Goal: Entertainment & Leisure: Browse casually

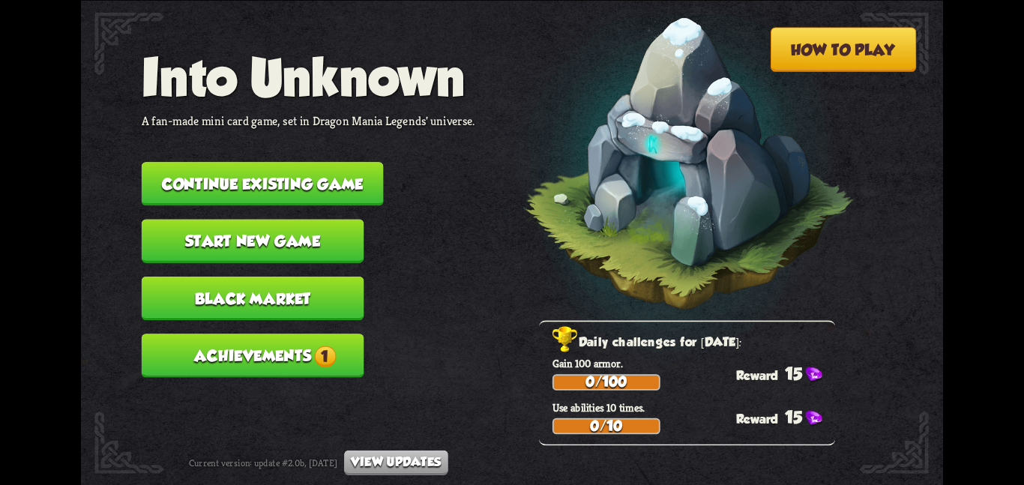
click at [349, 341] on button "Achievements 1" at bounding box center [253, 354] width 223 height 43
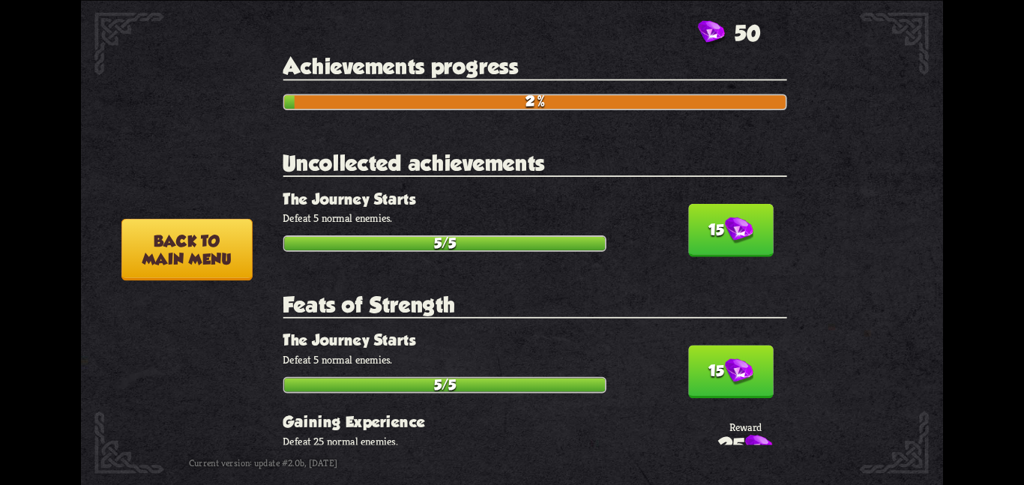
click at [708, 225] on button "15" at bounding box center [730, 229] width 85 height 53
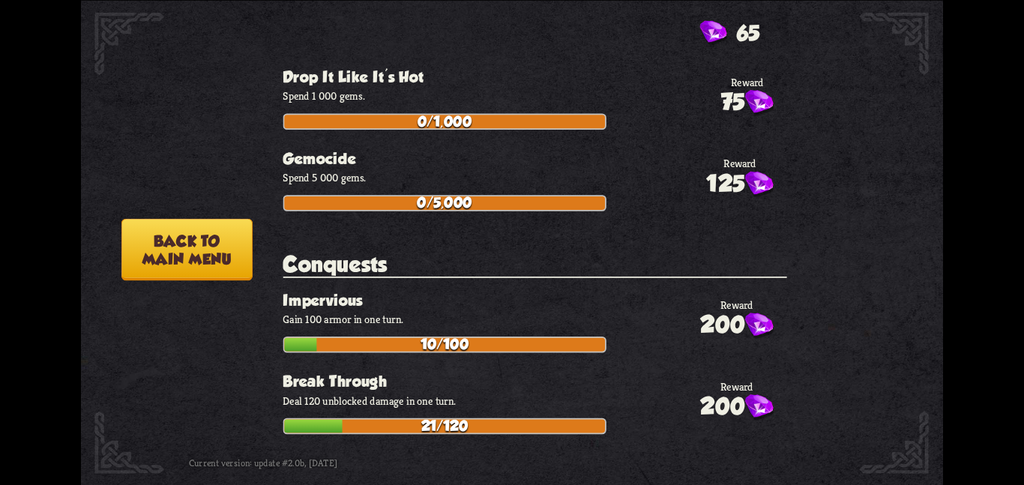
scroll to position [5279, 0]
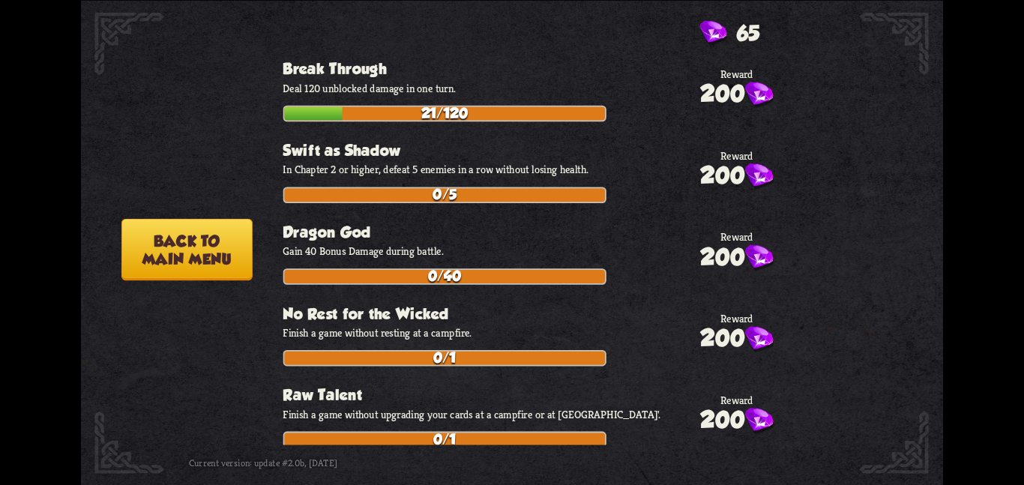
click at [211, 272] on button "Back to main menu" at bounding box center [186, 249] width 131 height 62
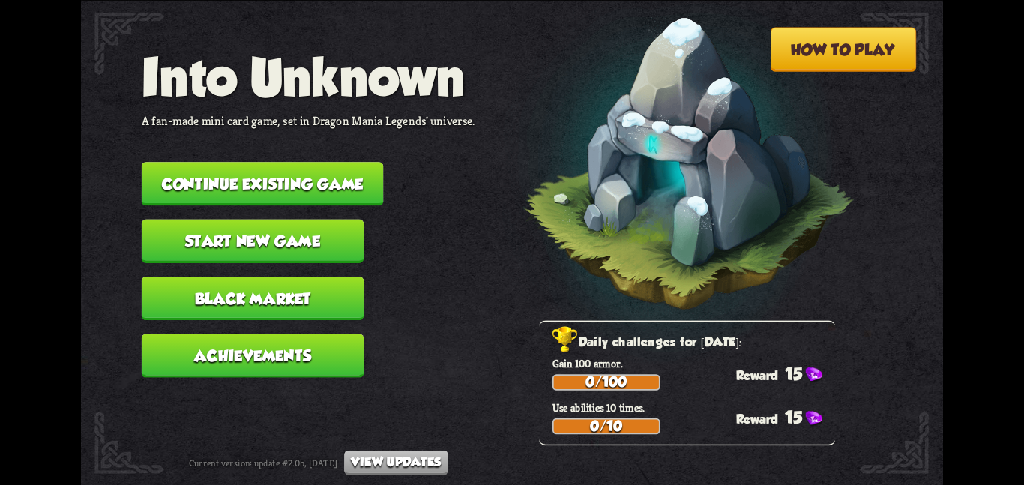
click at [308, 187] on button "Continue existing game" at bounding box center [263, 183] width 242 height 43
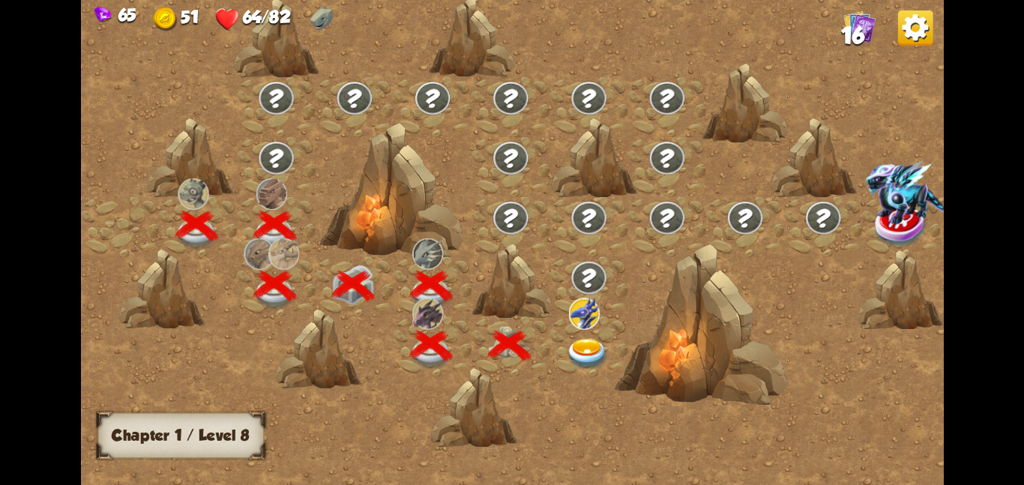
click at [589, 348] on img at bounding box center [587, 353] width 43 height 31
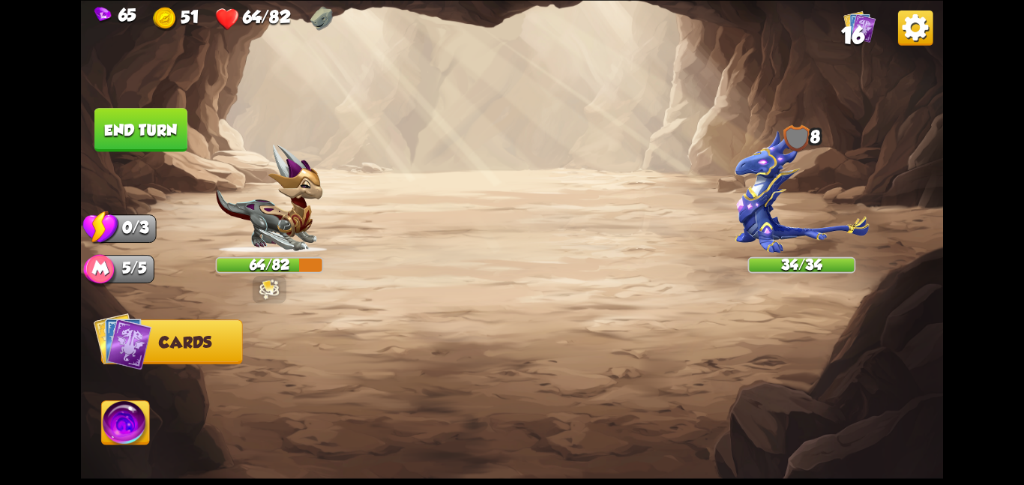
click at [535, 422] on div at bounding box center [597, 377] width 689 height 216
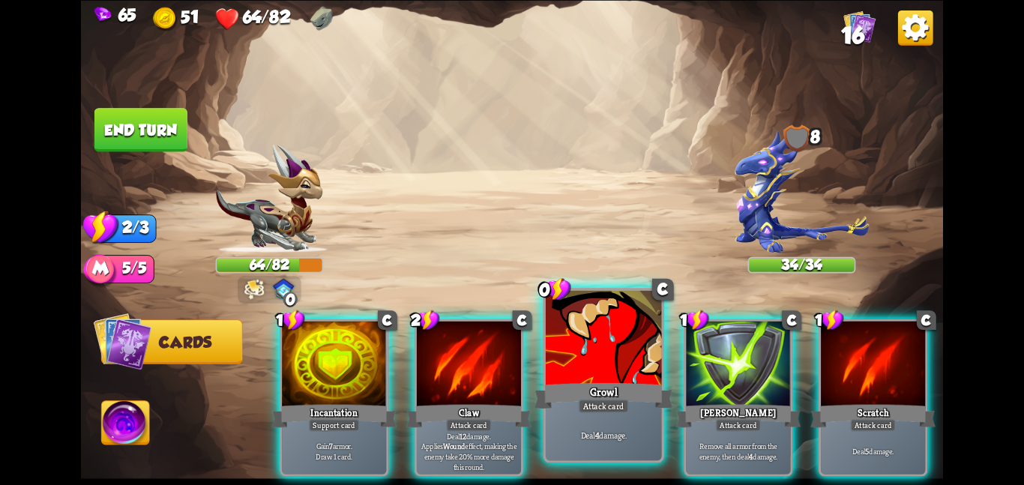
click at [602, 415] on div "Deal 4 damage." at bounding box center [604, 434] width 116 height 50
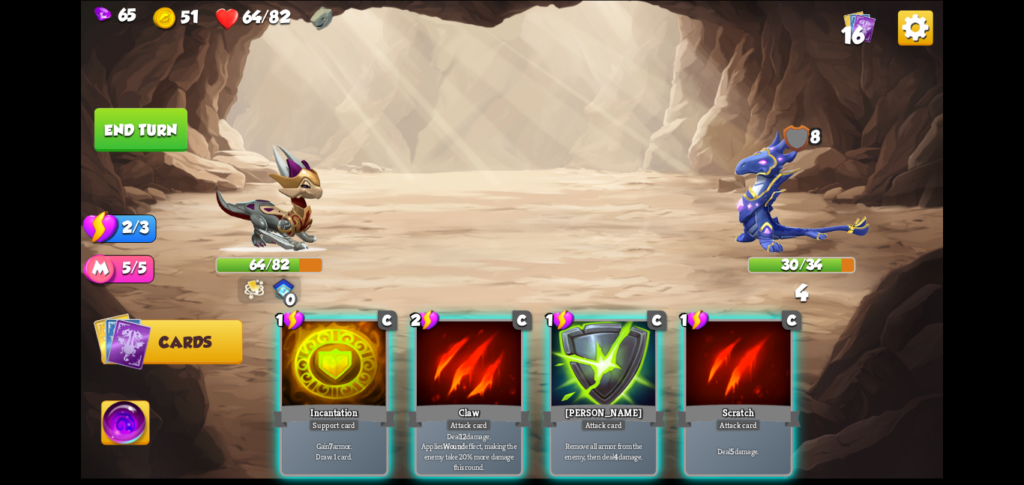
click at [370, 441] on p "Gain 7 armor. Draw 1 card." at bounding box center [334, 451] width 99 height 20
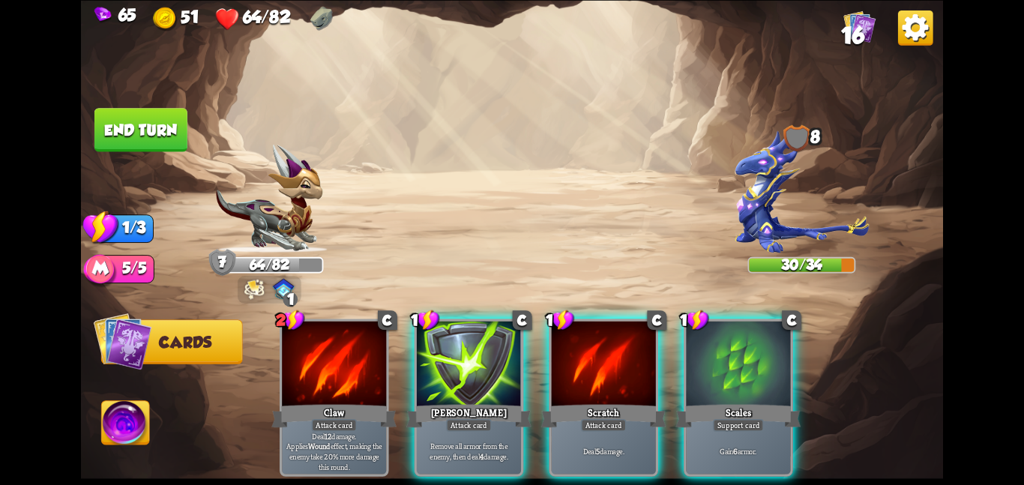
click at [598, 418] on div "Attack card" at bounding box center [604, 424] width 46 height 13
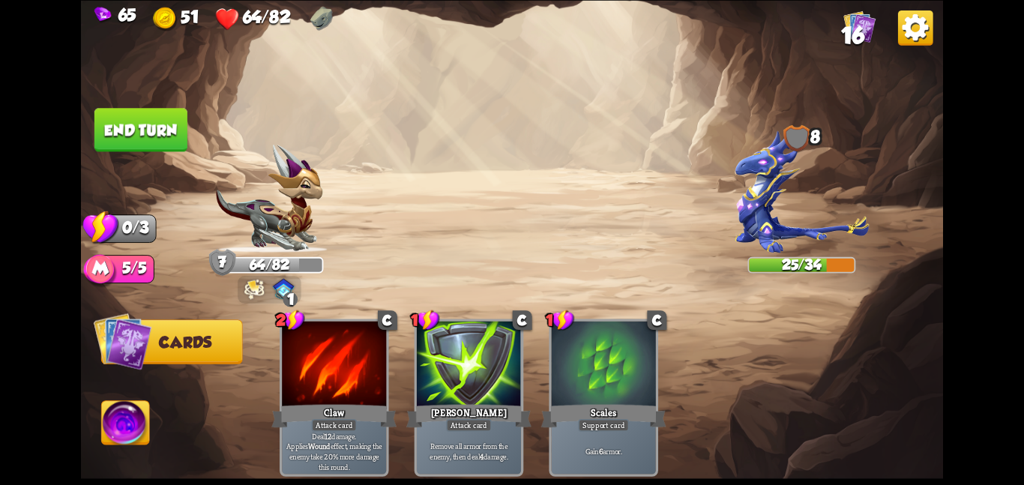
click at [154, 127] on button "End turn" at bounding box center [140, 129] width 93 height 43
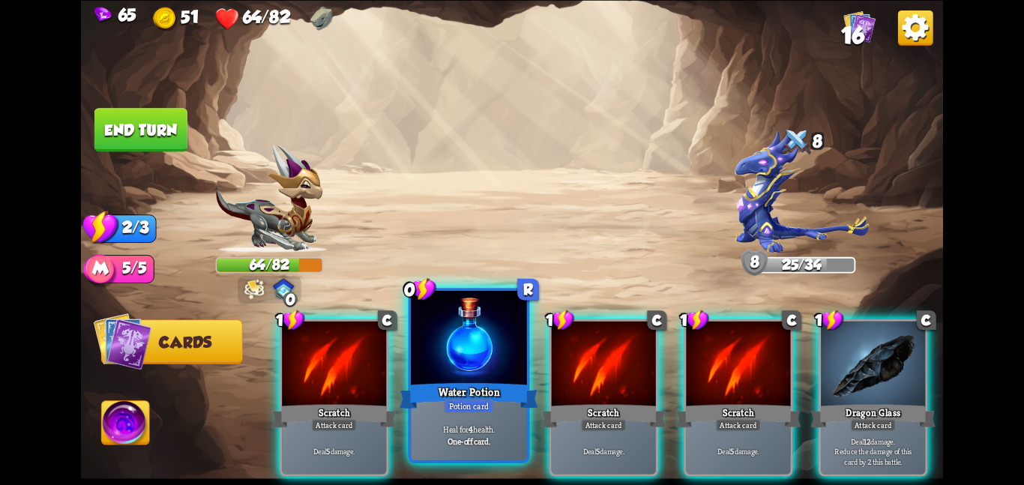
click at [447, 426] on p "Heal for 4 health." at bounding box center [469, 428] width 110 height 11
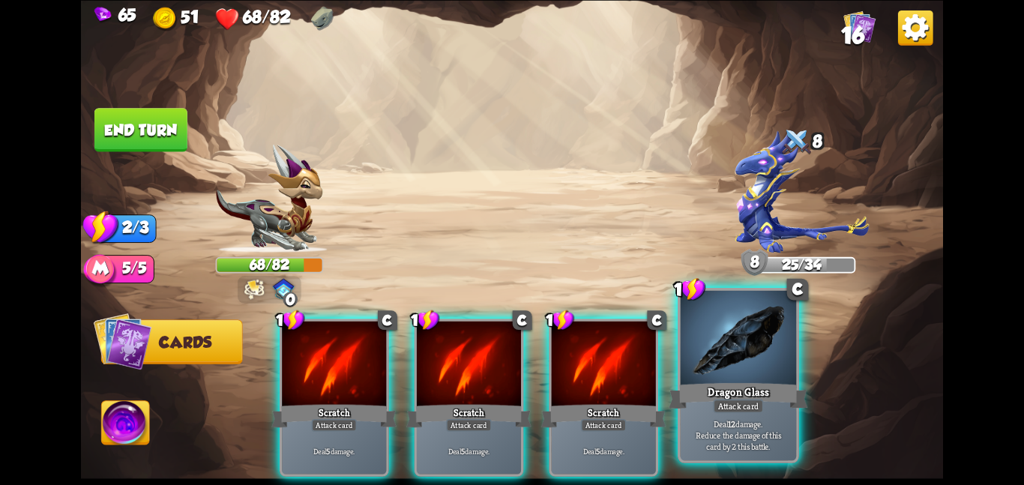
click at [724, 387] on div "Dragon Glass" at bounding box center [737, 395] width 139 height 31
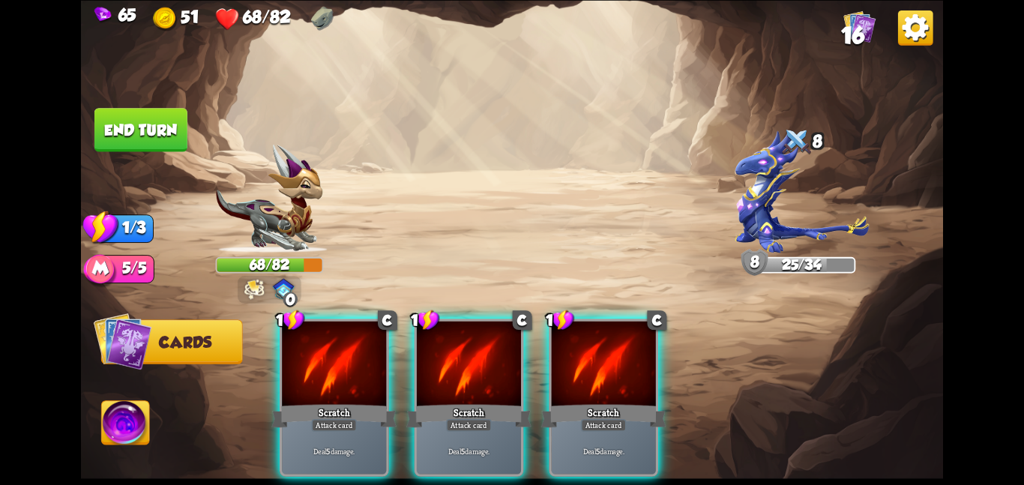
click at [609, 402] on div "Scratch" at bounding box center [603, 416] width 125 height 28
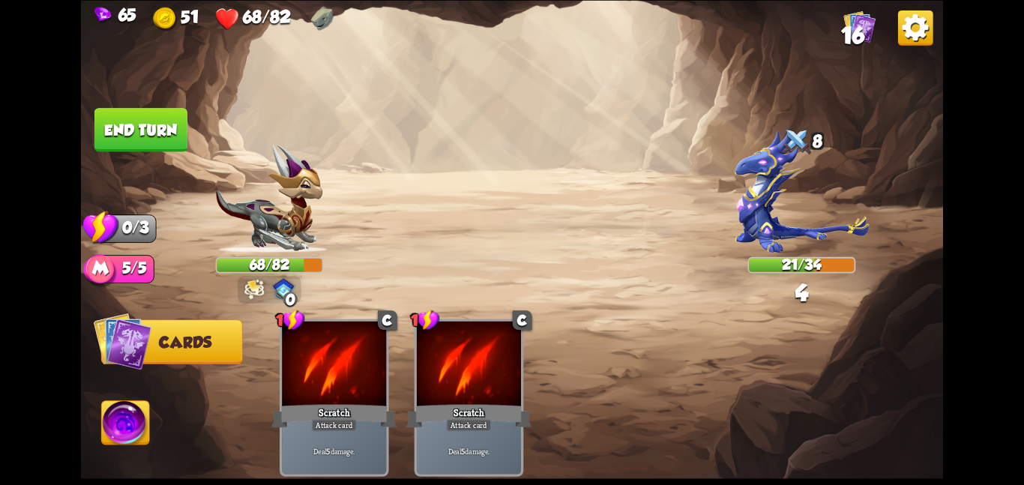
click at [575, 409] on div "1 C Scratch Attack card Deal 5 damage. 1 C Scratch Attack card Deal 5 damage." at bounding box center [597, 377] width 689 height 216
click at [136, 429] on img at bounding box center [126, 425] width 48 height 49
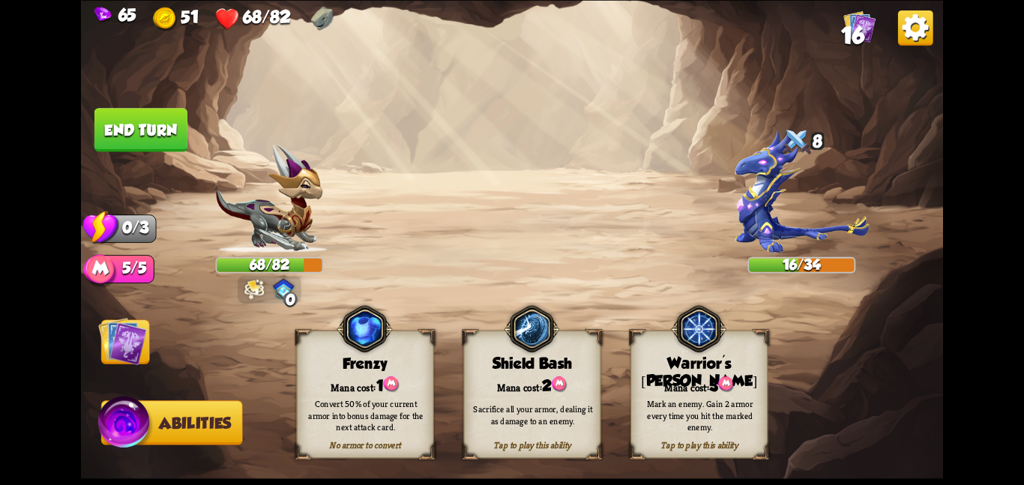
click at [118, 121] on button "End turn" at bounding box center [140, 129] width 93 height 43
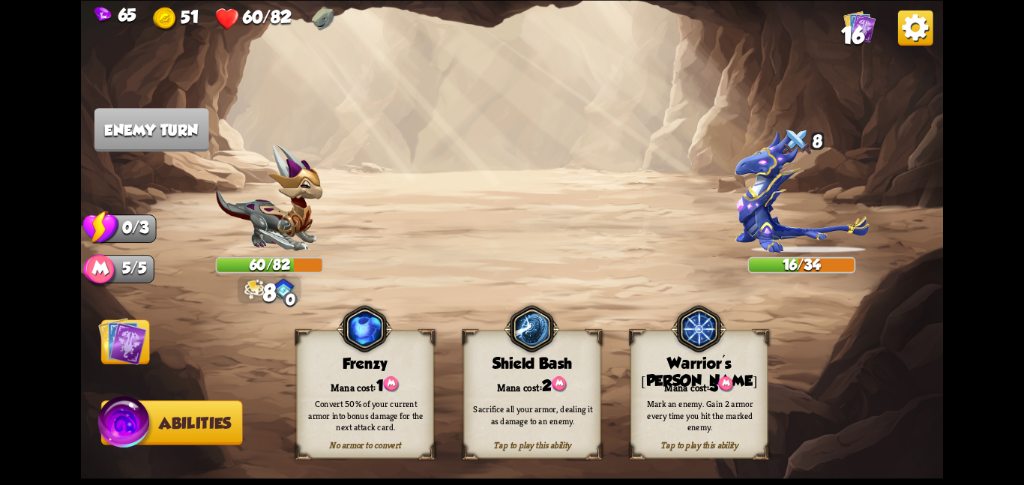
click at [133, 346] on img at bounding box center [122, 340] width 49 height 49
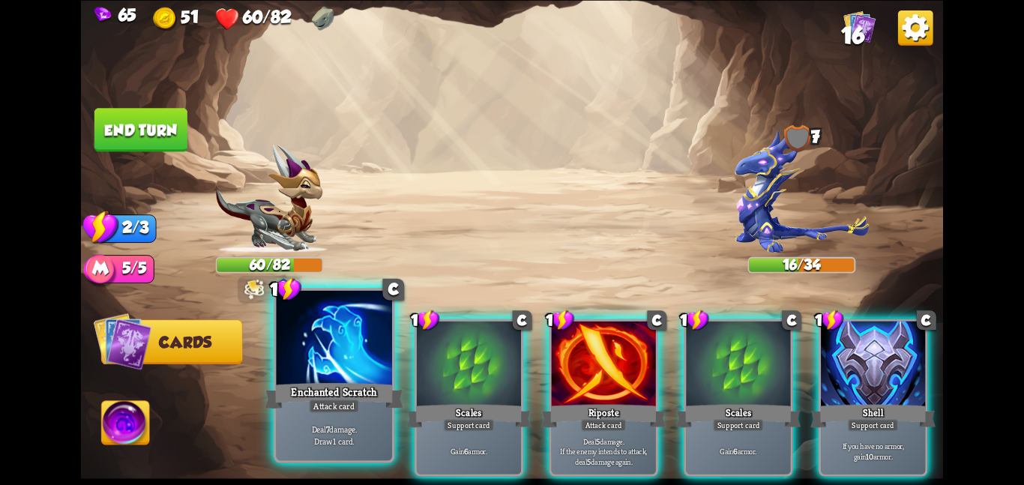
click at [351, 443] on p "Deal 7 damage. Draw 1 card." at bounding box center [334, 434] width 110 height 23
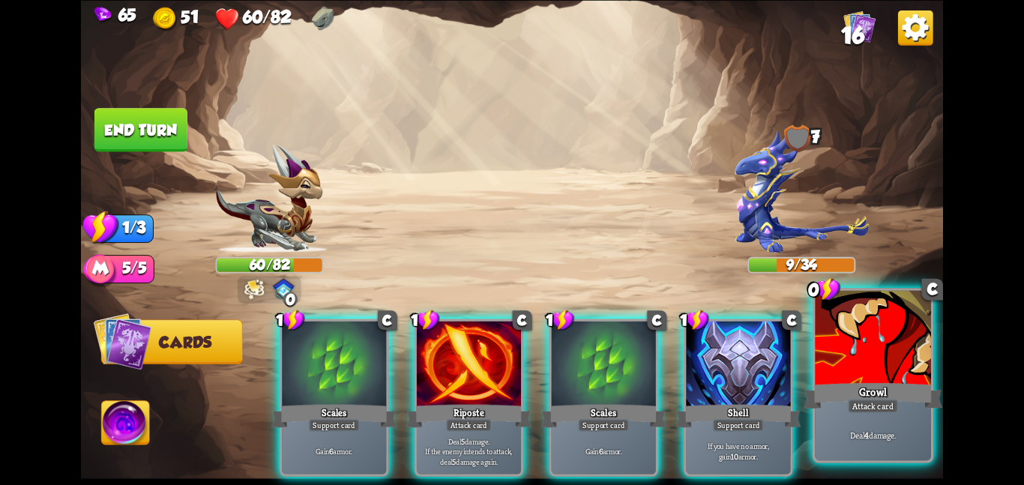
click at [902, 393] on div "Growl" at bounding box center [872, 395] width 139 height 31
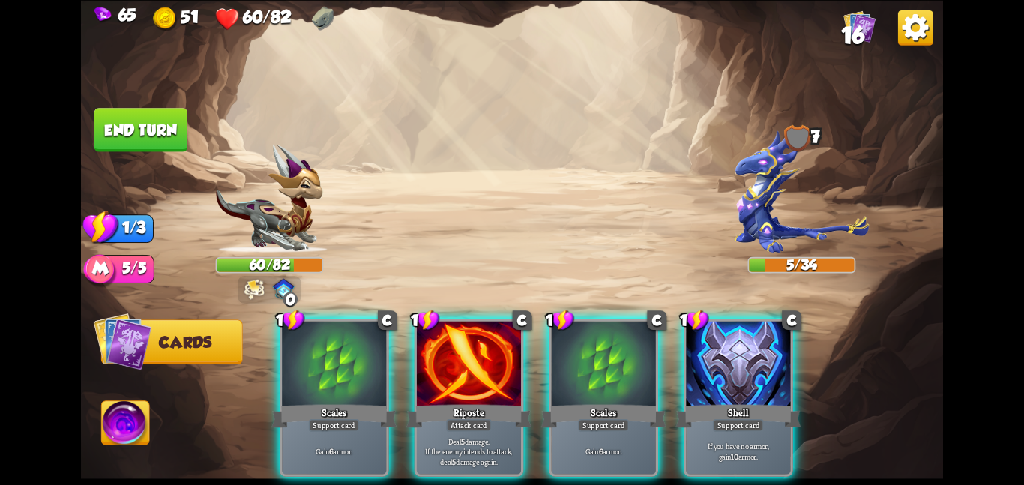
click at [713, 418] on div "Support card" at bounding box center [738, 424] width 51 height 13
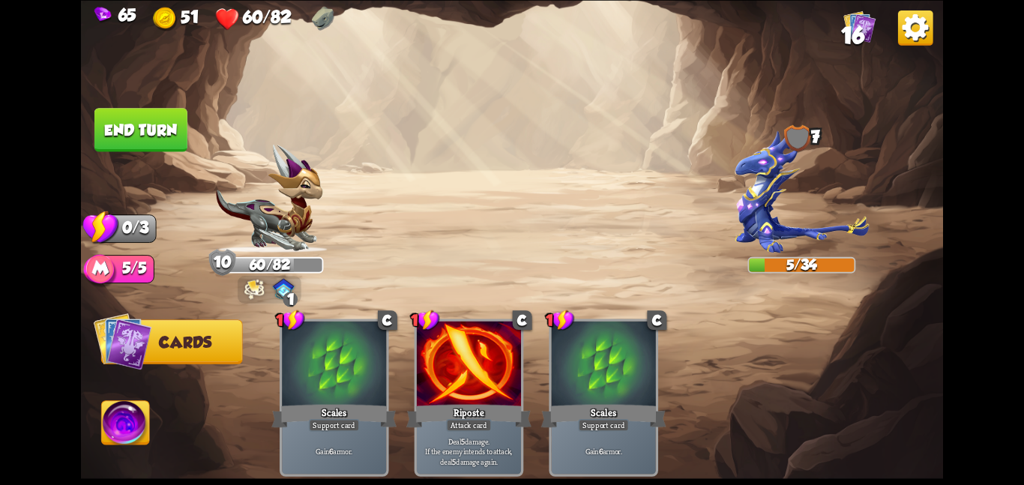
click at [156, 144] on button "End turn" at bounding box center [140, 129] width 93 height 43
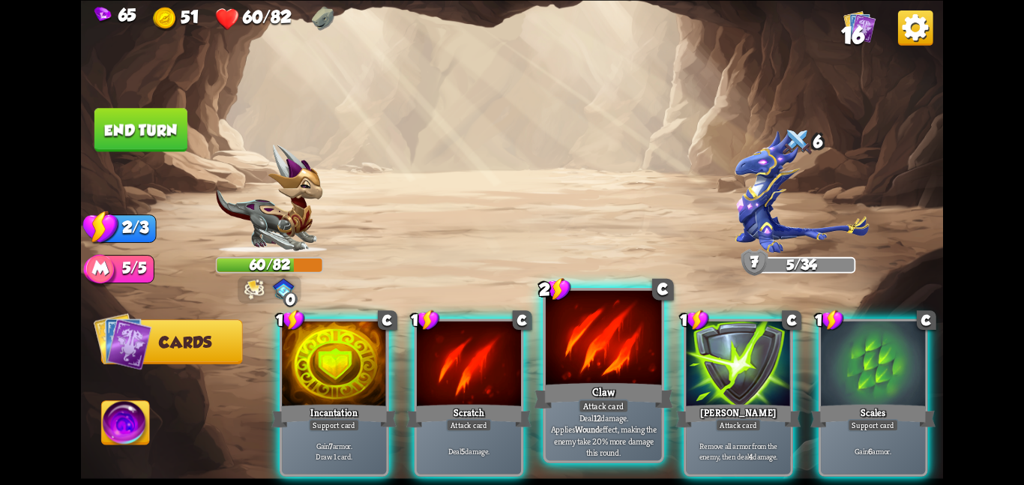
click at [586, 406] on div "Attack card" at bounding box center [604, 406] width 50 height 14
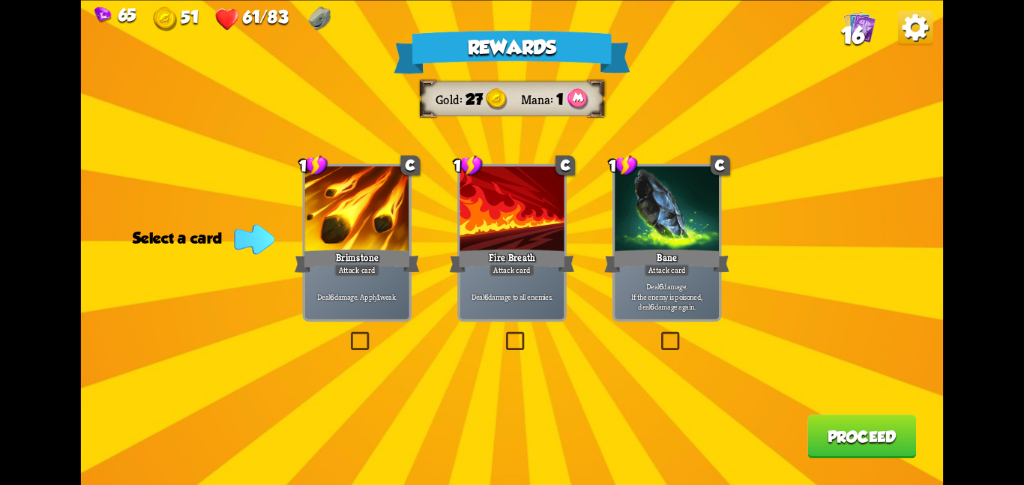
click at [502, 287] on div "Deal 6 damage to all enemies." at bounding box center [511, 297] width 104 height 46
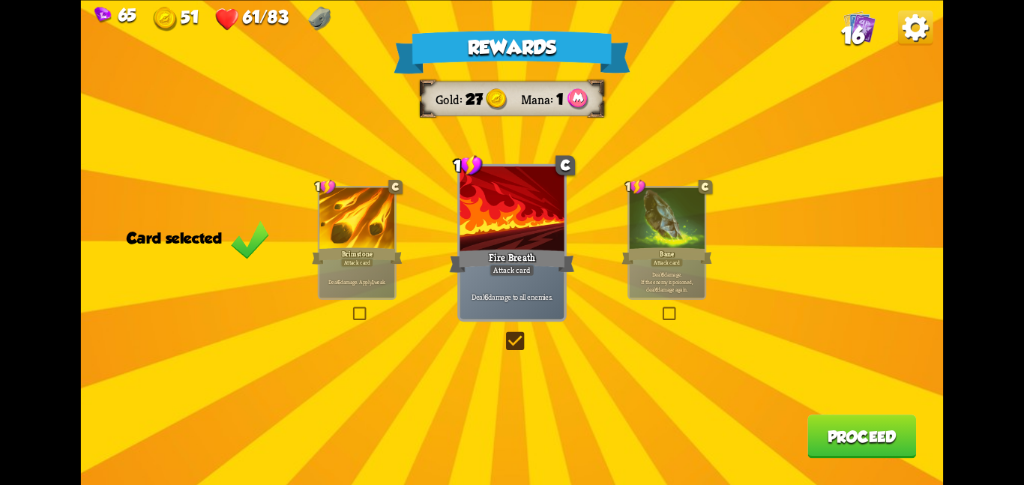
click at [480, 287] on div "Deal 6 damage to all enemies." at bounding box center [511, 297] width 104 height 46
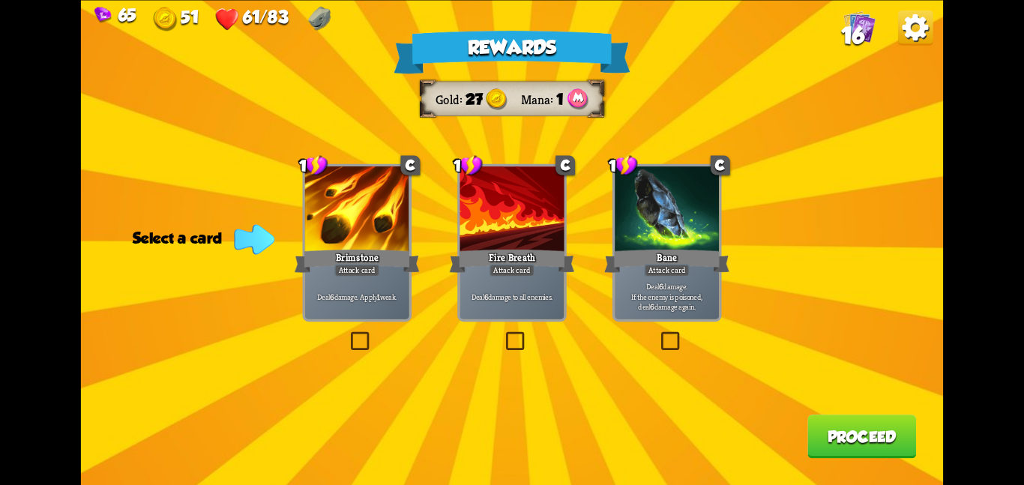
click at [357, 301] on p "Deal 6 damage. Apply 1 weak." at bounding box center [356, 296] width 99 height 10
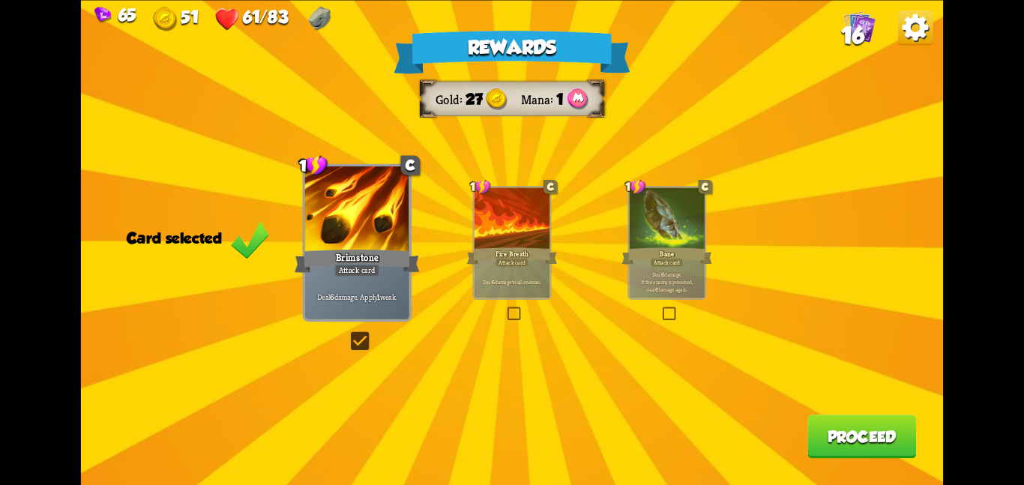
click at [829, 442] on button "Proceed" at bounding box center [861, 435] width 109 height 43
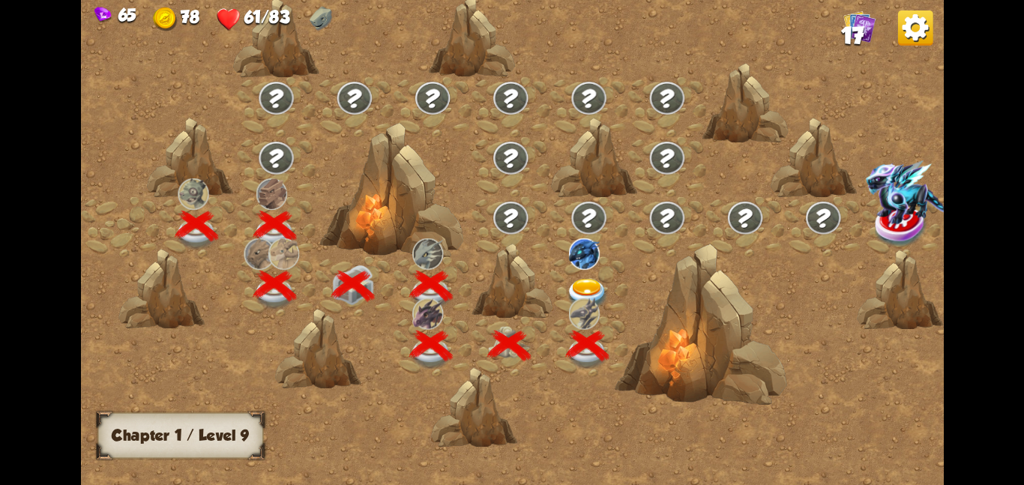
click at [592, 316] on div at bounding box center [588, 316] width 78 height 0
click at [586, 292] on img at bounding box center [587, 293] width 43 height 31
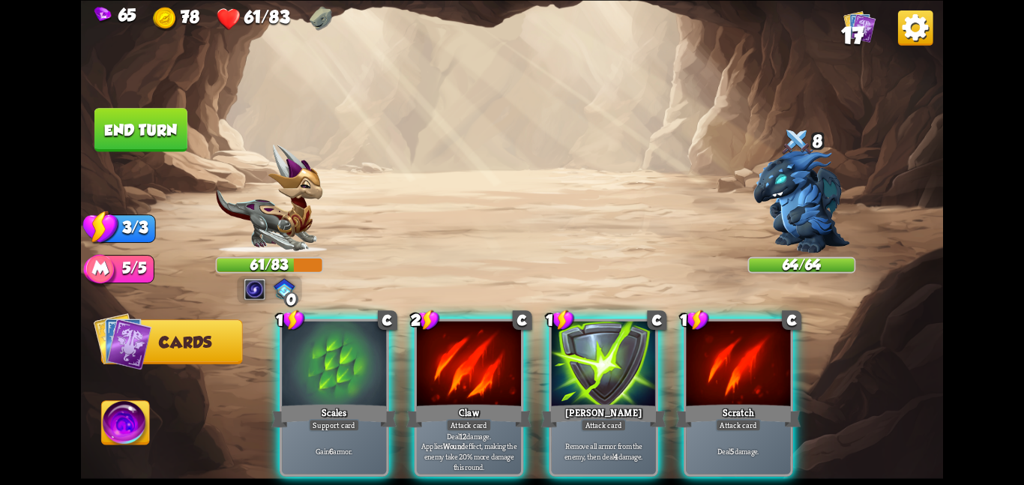
click at [305, 245] on div "Player turn" at bounding box center [512, 242] width 862 height 133
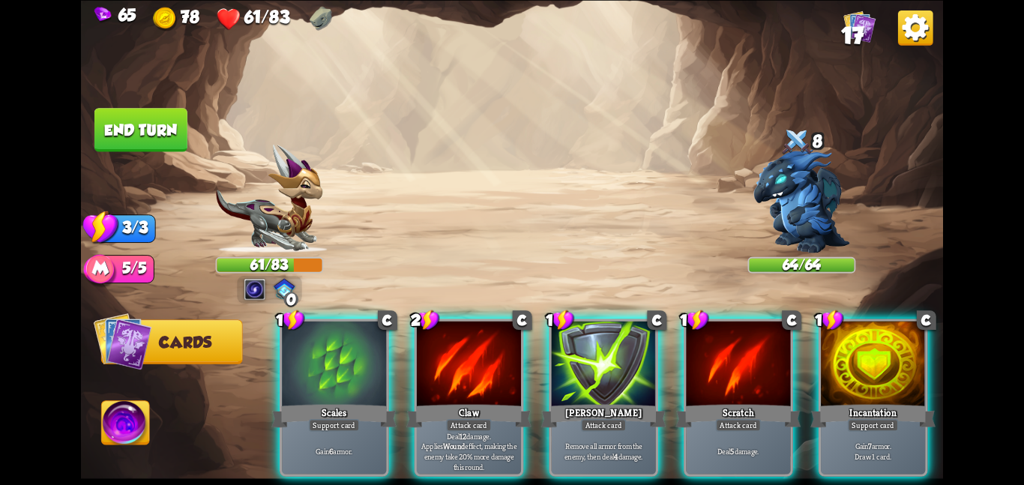
click at [288, 282] on img at bounding box center [285, 288] width 22 height 21
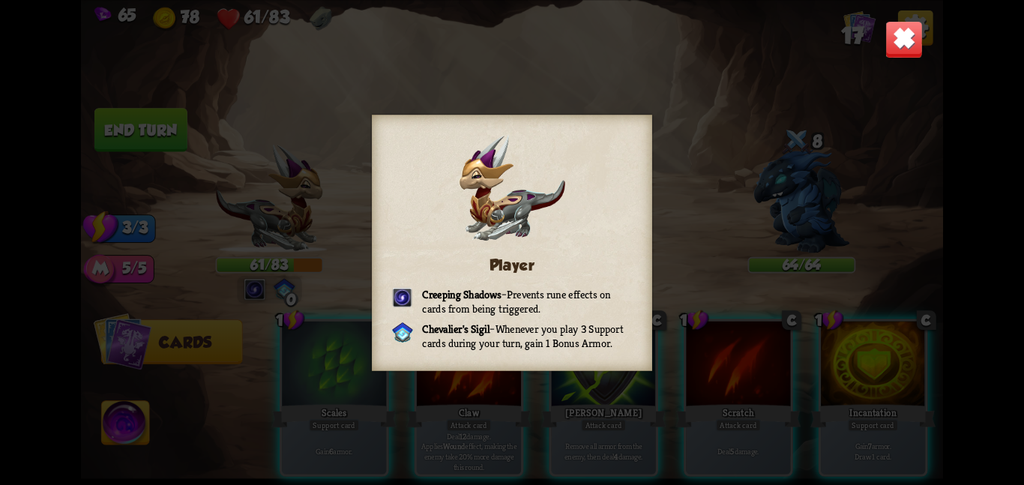
click at [895, 44] on img at bounding box center [903, 38] width 37 height 37
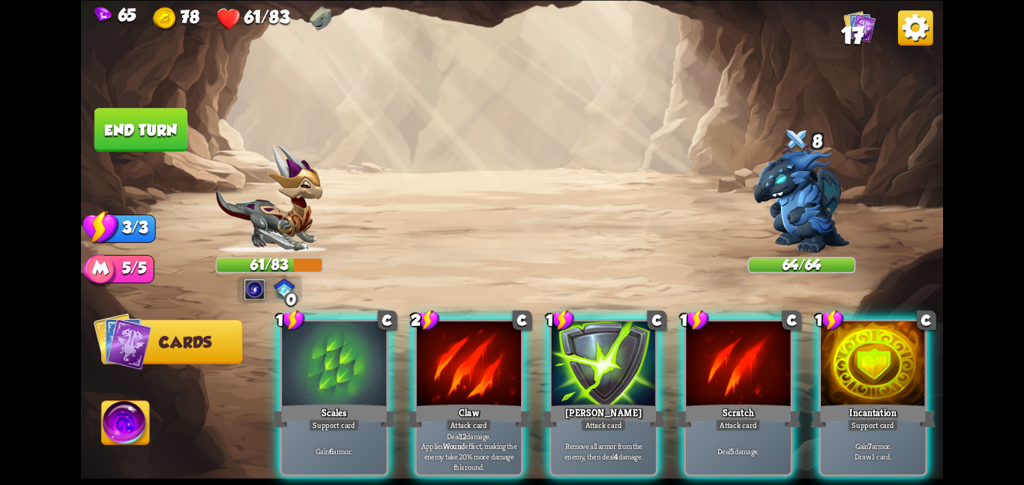
click at [821, 350] on div at bounding box center [873, 365] width 104 height 88
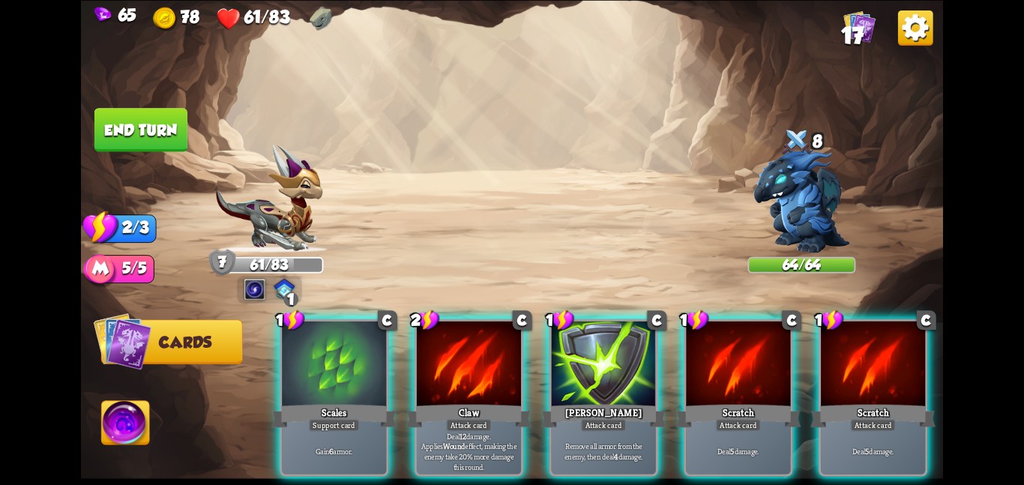
click at [773, 402] on div "Scratch" at bounding box center [737, 416] width 125 height 28
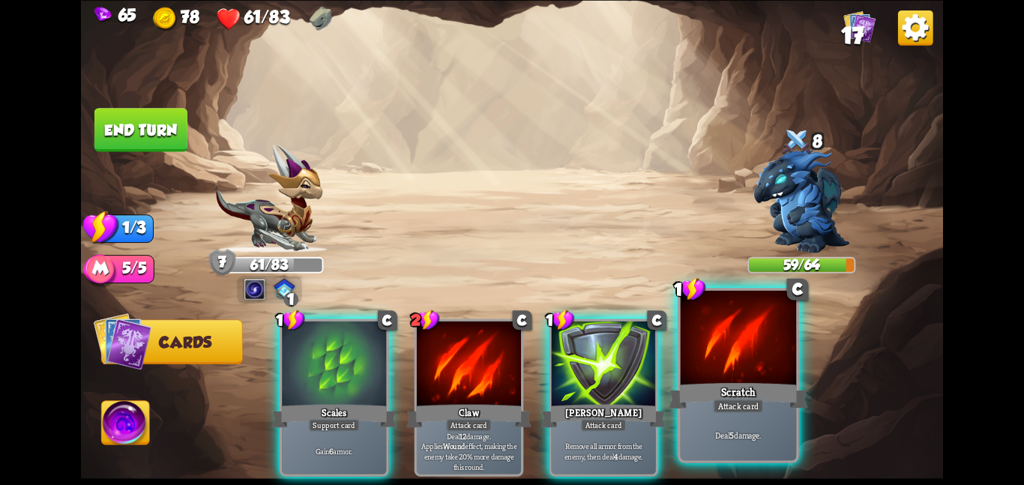
click at [713, 366] on div at bounding box center [738, 338] width 116 height 97
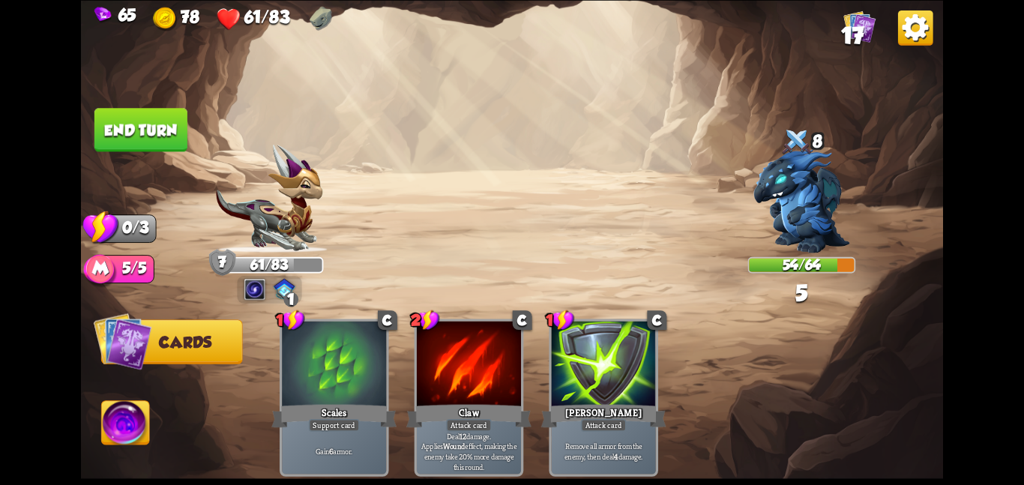
click at [168, 148] on button "End turn" at bounding box center [140, 129] width 93 height 43
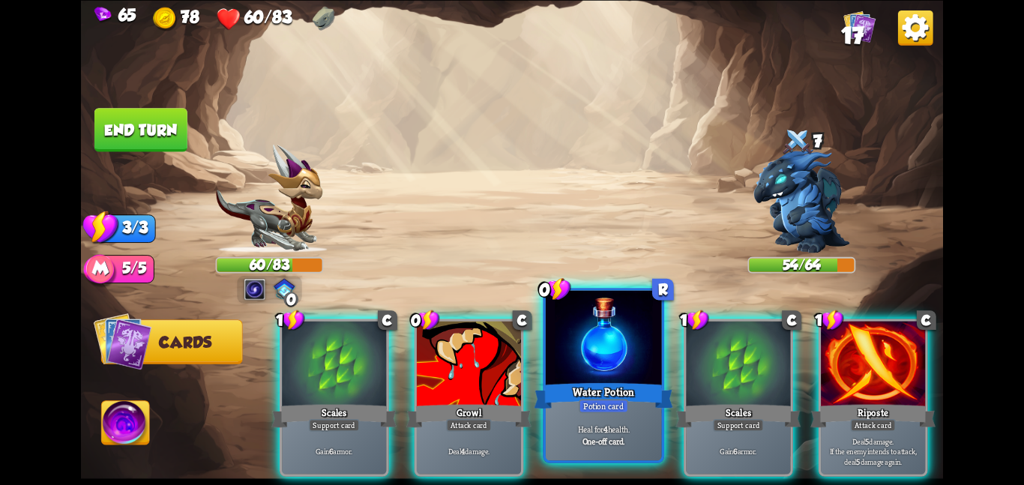
click at [600, 420] on div "Heal for 4 health. One-off card." at bounding box center [604, 434] width 116 height 50
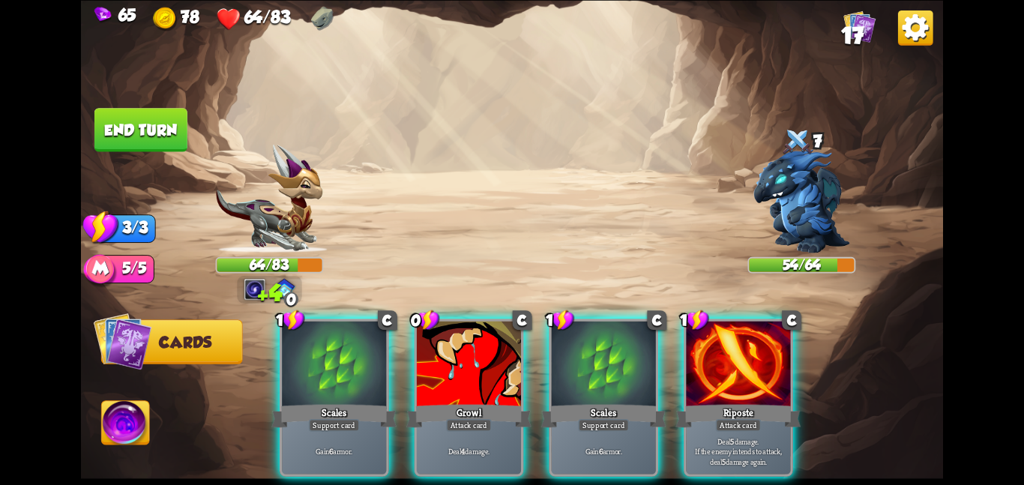
click at [477, 428] on div "Deal 4 damage." at bounding box center [469, 451] width 104 height 46
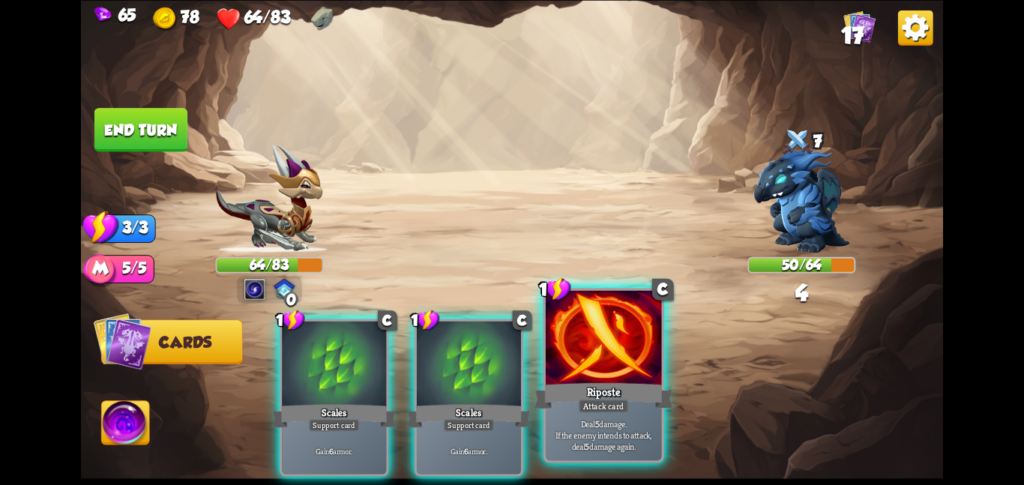
click at [591, 408] on div "Attack card" at bounding box center [604, 406] width 50 height 14
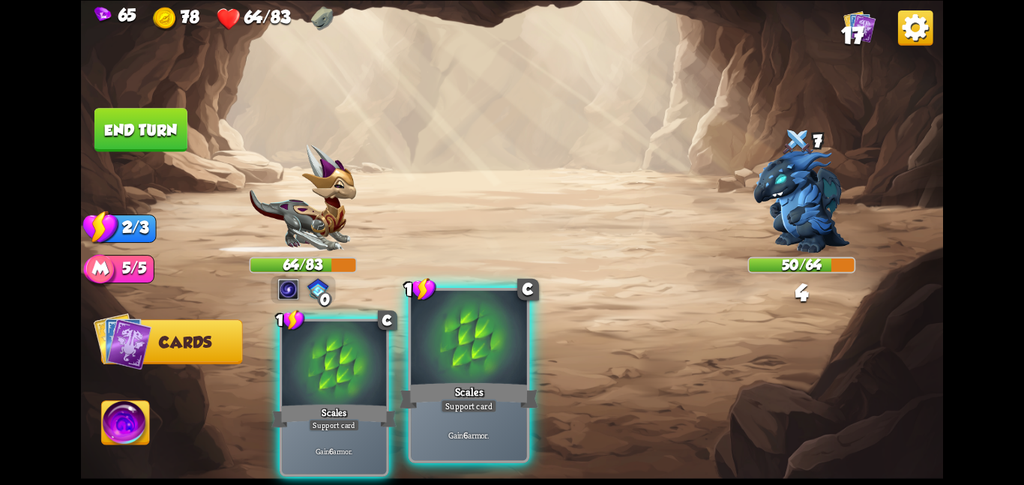
click at [482, 436] on p "Gain 6 armor." at bounding box center [469, 434] width 110 height 11
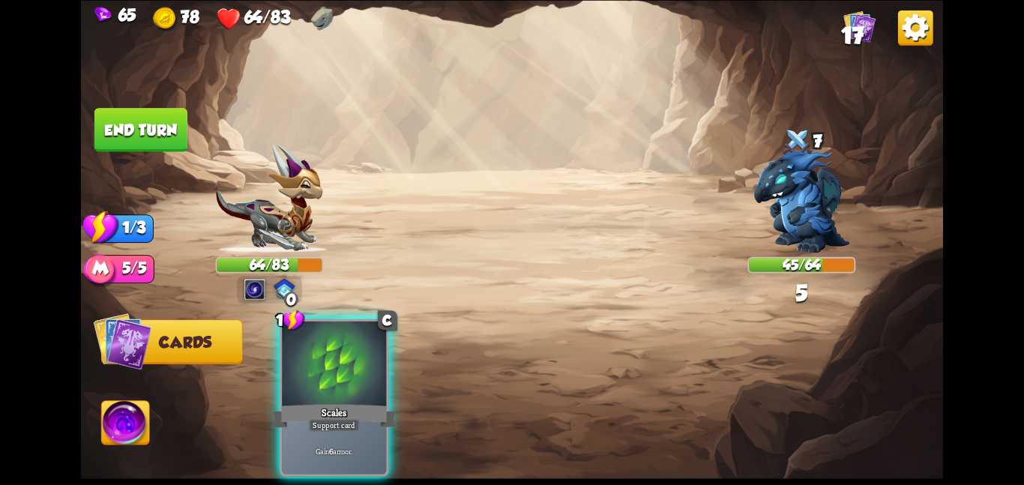
click at [350, 446] on p "Gain 6 armor." at bounding box center [334, 451] width 99 height 10
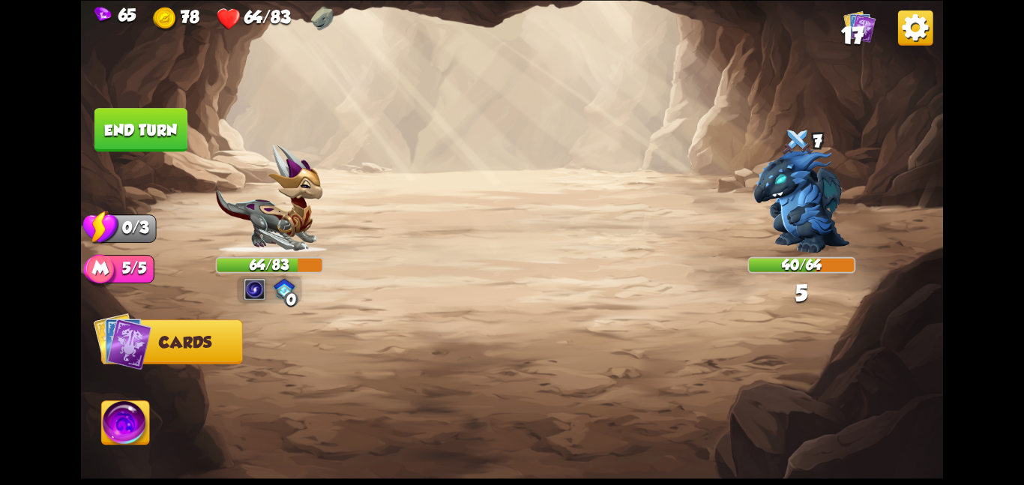
click at [158, 123] on button "End turn" at bounding box center [140, 129] width 93 height 43
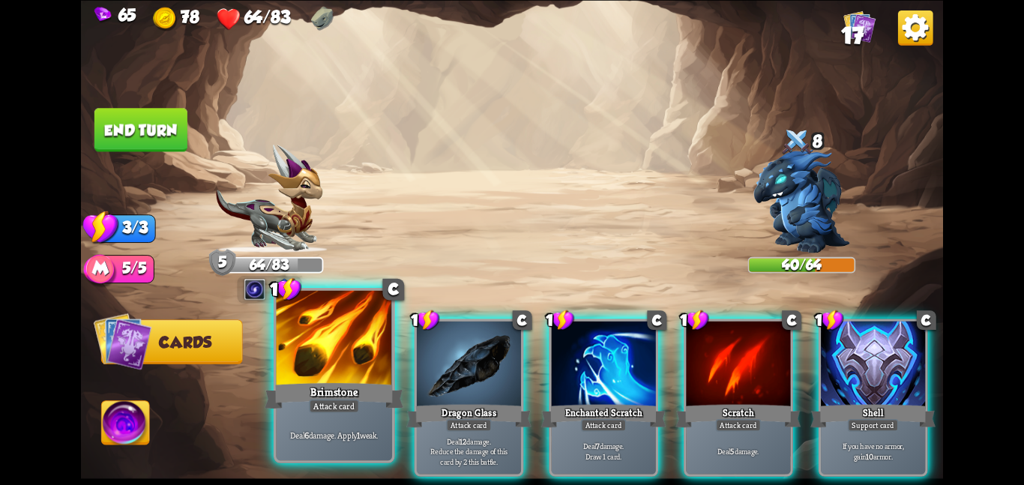
click at [356, 438] on p "Deal 6 damage. Apply 1 weak." at bounding box center [334, 434] width 110 height 11
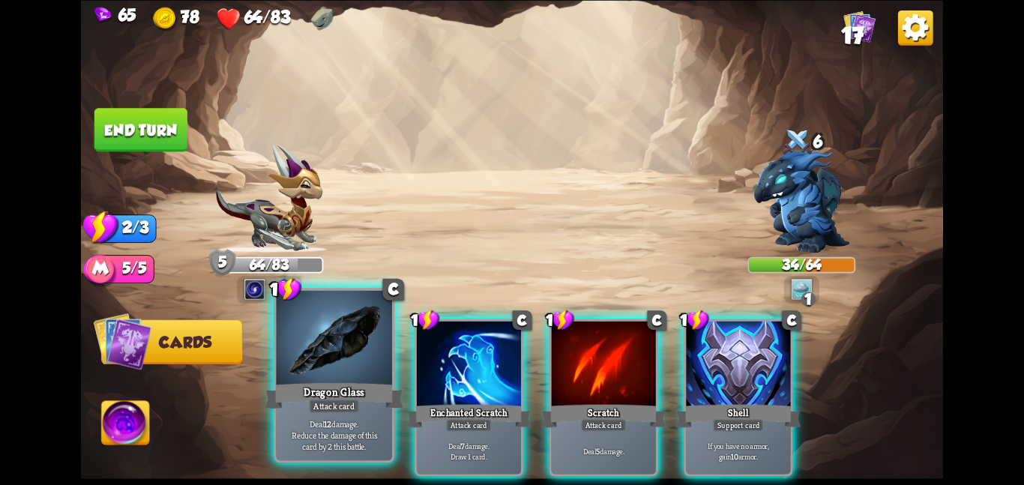
click at [340, 456] on div "Deal 12 damage. Reduce the damage of this card by 2 this battle." at bounding box center [334, 434] width 116 height 50
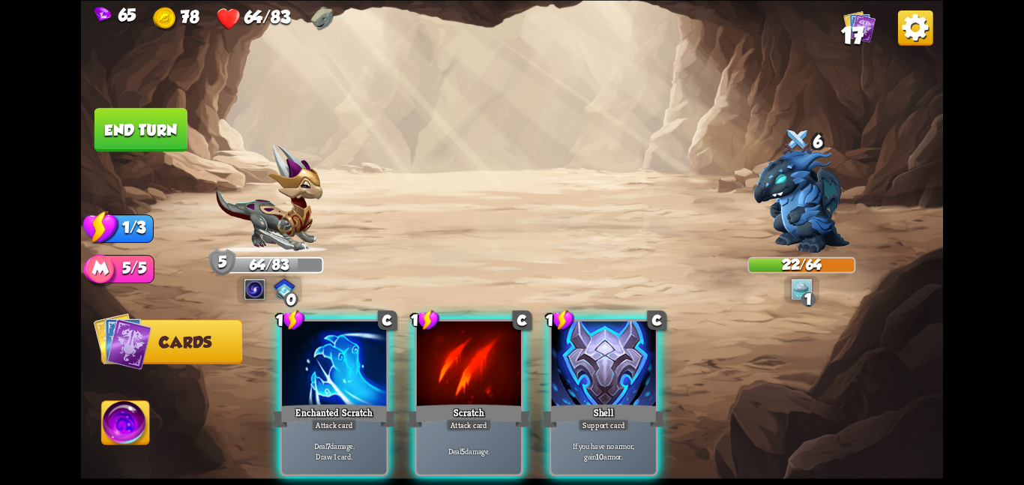
click at [351, 445] on p "Deal 7 damage. Draw 1 card." at bounding box center [334, 451] width 99 height 20
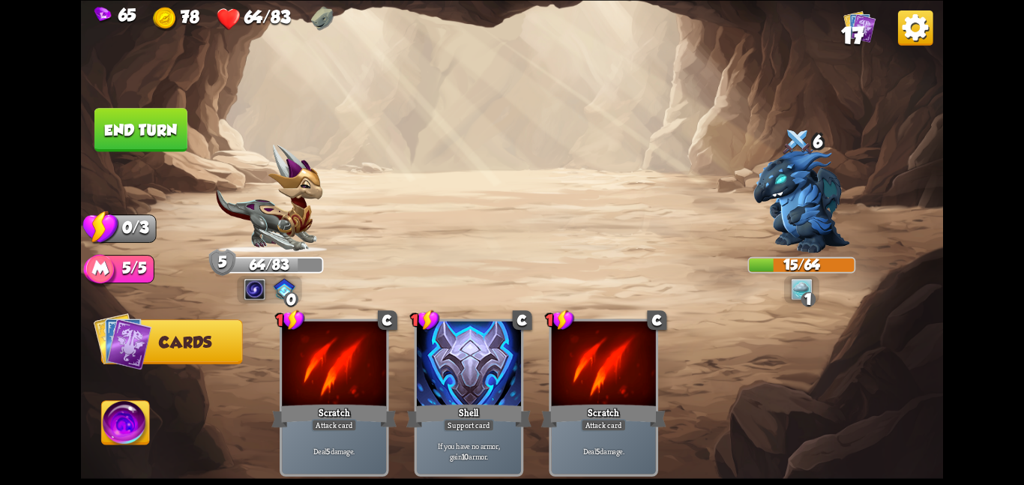
click at [169, 136] on button "End turn" at bounding box center [140, 129] width 93 height 43
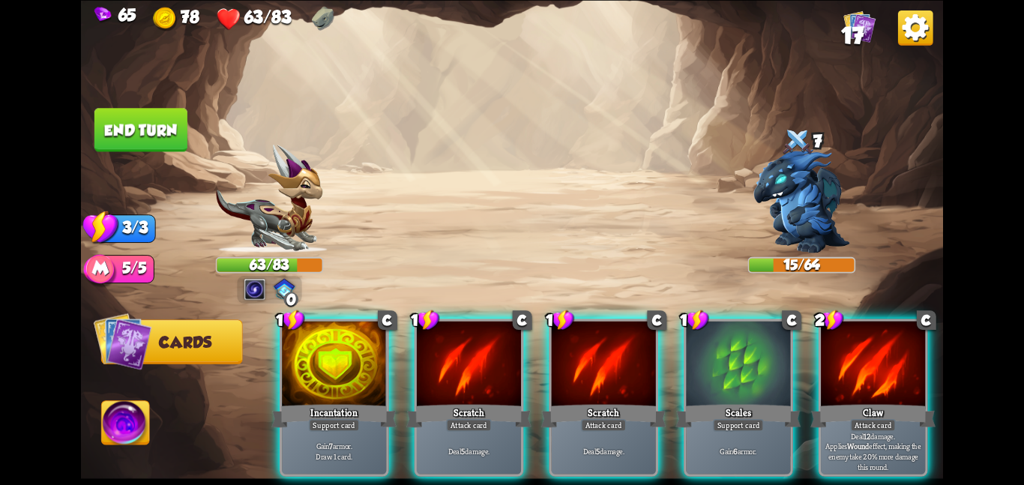
click at [352, 443] on p "Gain 7 armor. Draw 1 card." at bounding box center [334, 451] width 99 height 20
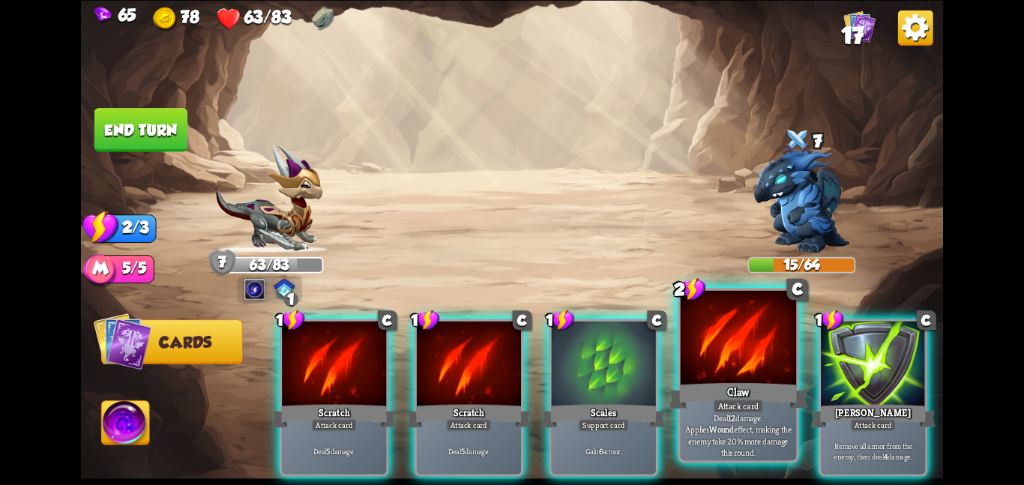
click at [722, 403] on div "Attack card" at bounding box center [738, 406] width 50 height 14
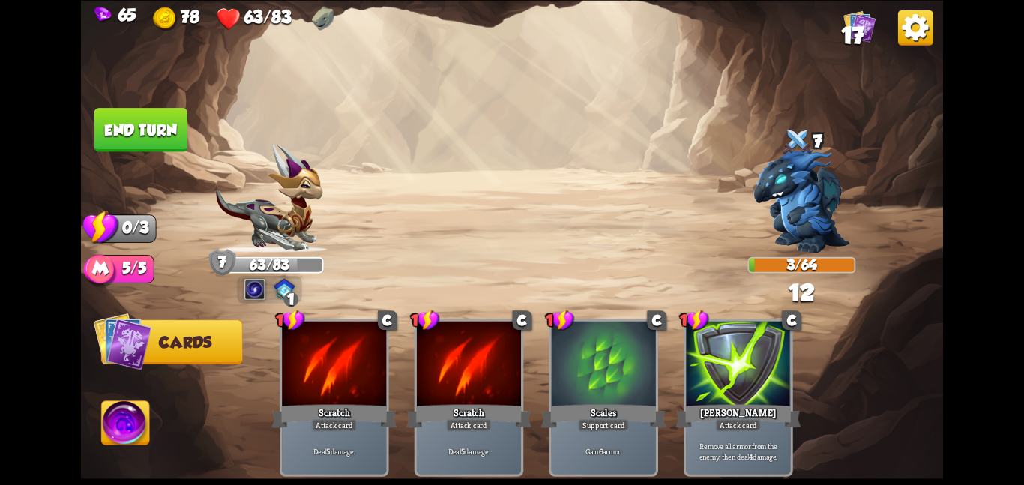
click at [188, 118] on img at bounding box center [512, 242] width 862 height 485
click at [158, 133] on button "End turn" at bounding box center [140, 129] width 93 height 43
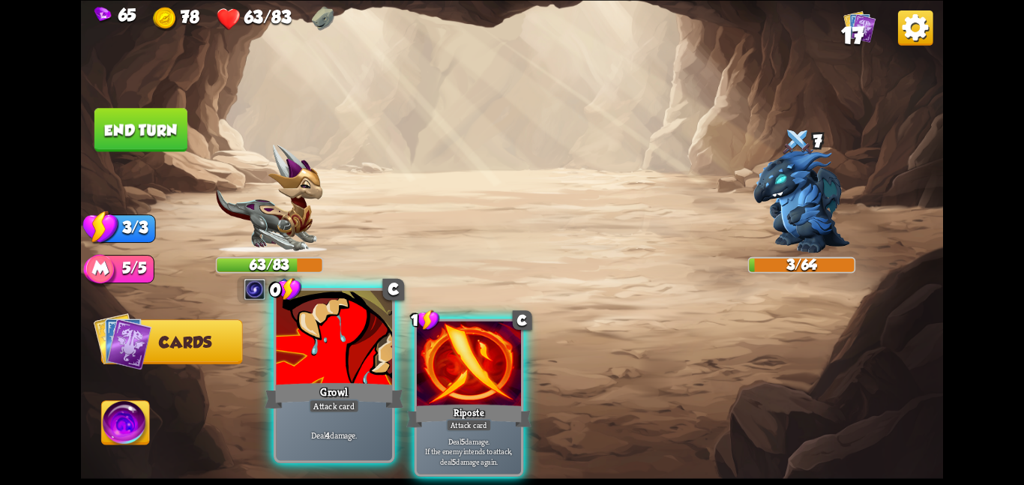
click at [360, 423] on div "Deal 4 damage." at bounding box center [334, 434] width 116 height 50
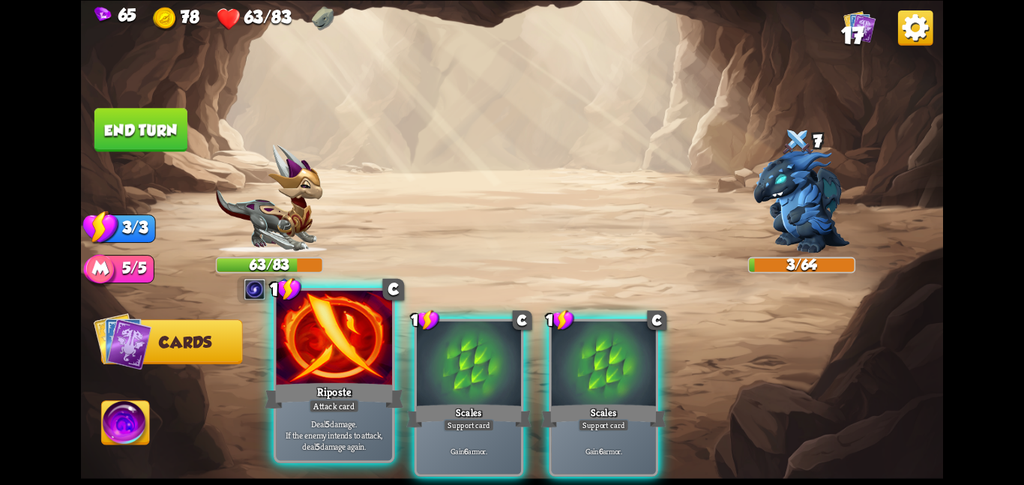
click at [368, 448] on p "Deal 5 damage. If the enemy intends to attack, deal 5 damage again." at bounding box center [334, 434] width 110 height 34
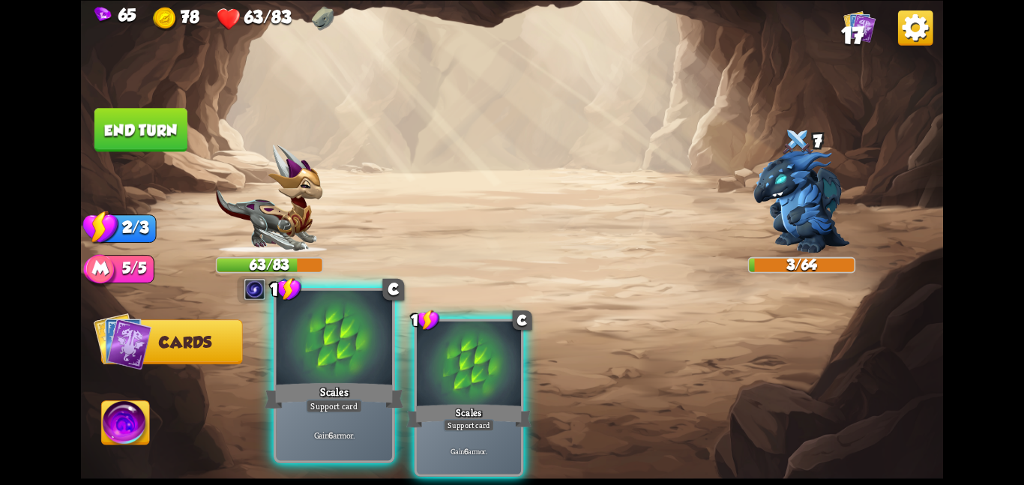
click at [372, 437] on p "Gain 6 armor." at bounding box center [334, 434] width 110 height 11
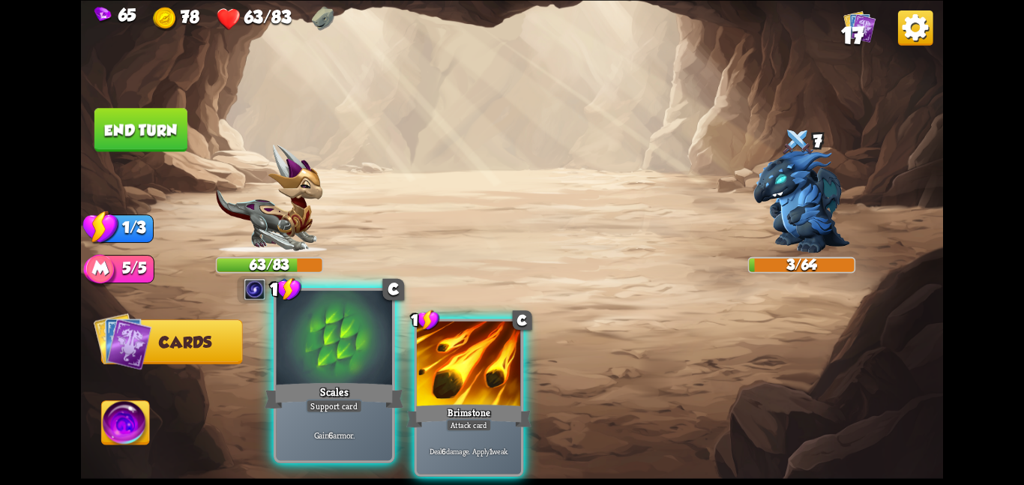
click at [372, 438] on p "Gain 6 armor." at bounding box center [334, 434] width 110 height 11
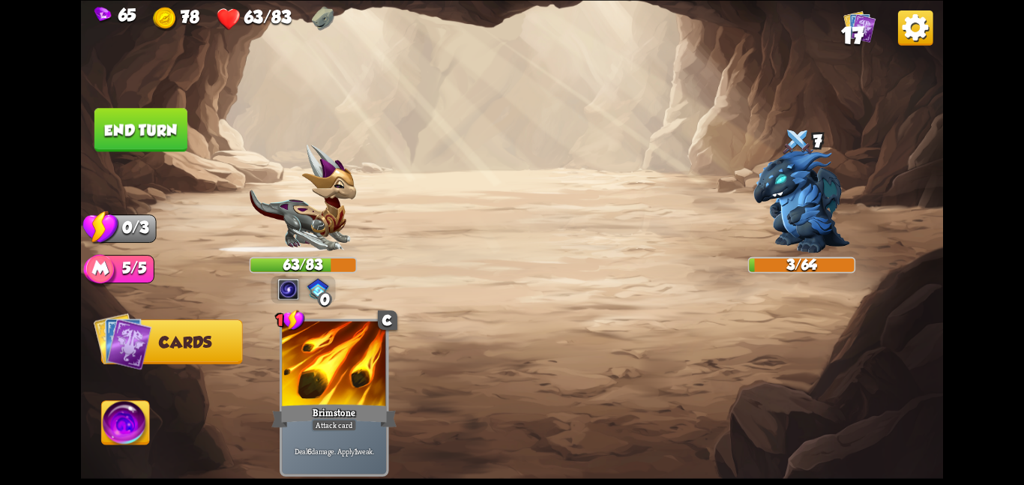
click at [375, 446] on p "Deal 6 damage. Apply 1 weak." at bounding box center [334, 451] width 99 height 10
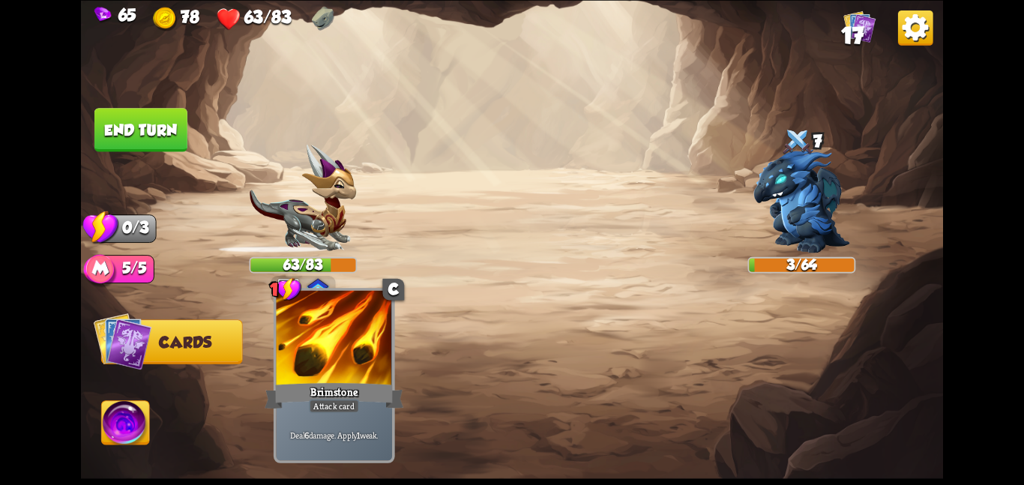
click at [376, 433] on div "1 C Brimstone Attack card Deal 6 damage. Apply 1 weak." at bounding box center [597, 377] width 689 height 216
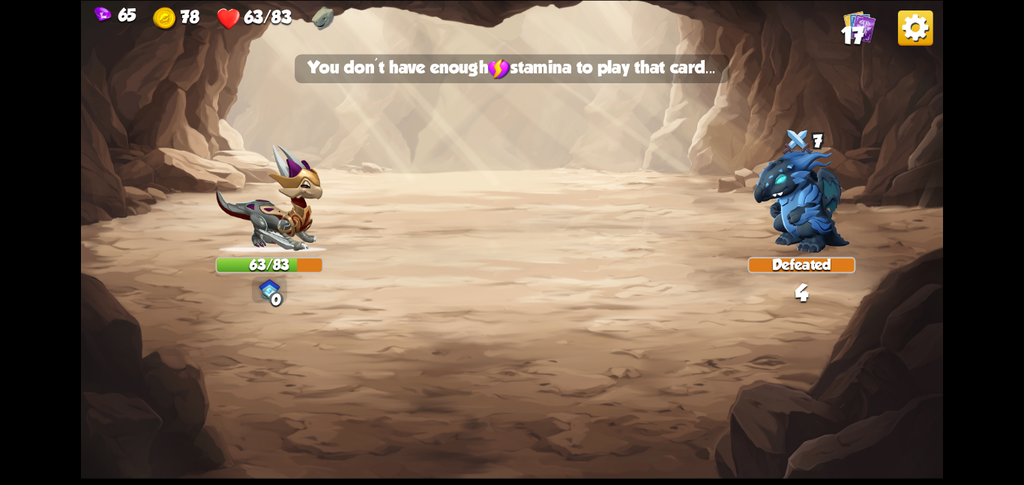
click at [375, 433] on img at bounding box center [512, 242] width 862 height 485
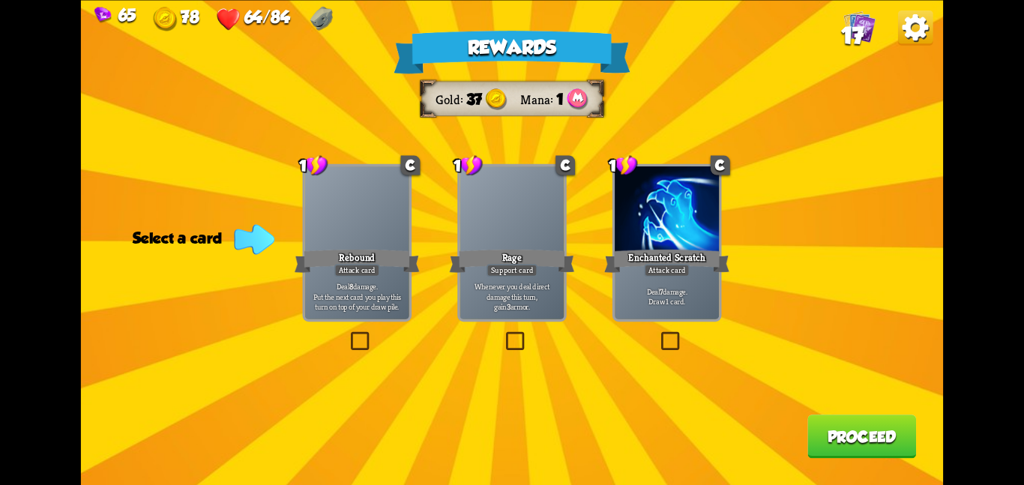
click at [509, 321] on div "1 C Rage Support card Whenever you deal direct damage this turn, gain 3 armor." at bounding box center [511, 241] width 109 height 157
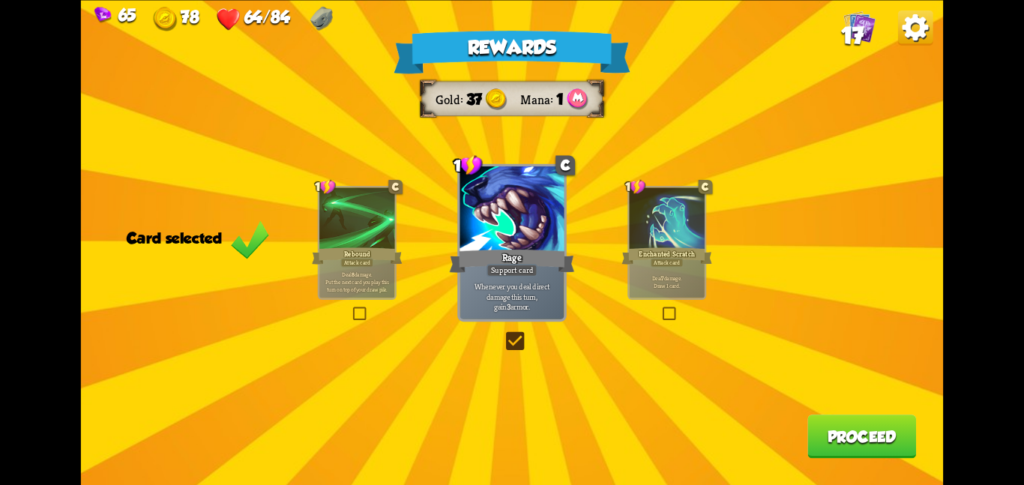
click at [831, 444] on button "Proceed" at bounding box center [861, 435] width 109 height 43
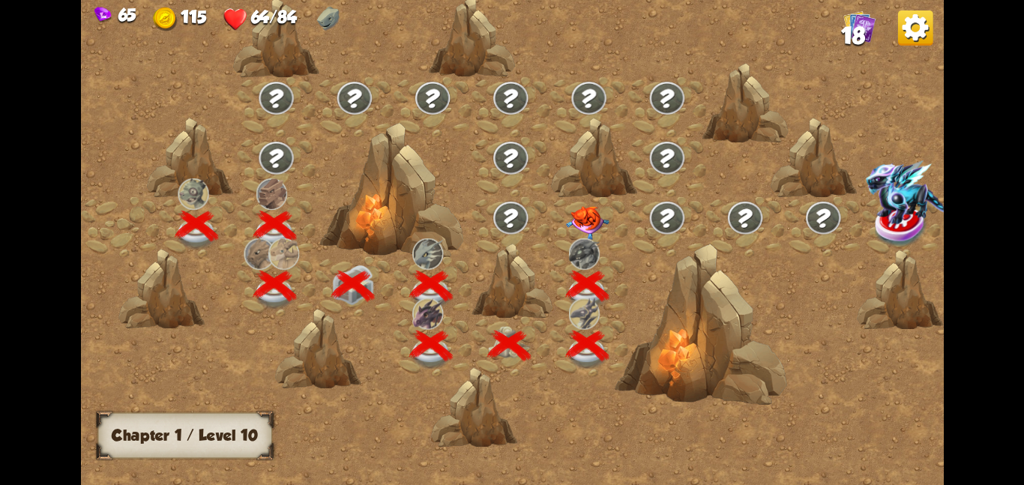
click at [585, 220] on img at bounding box center [587, 222] width 43 height 34
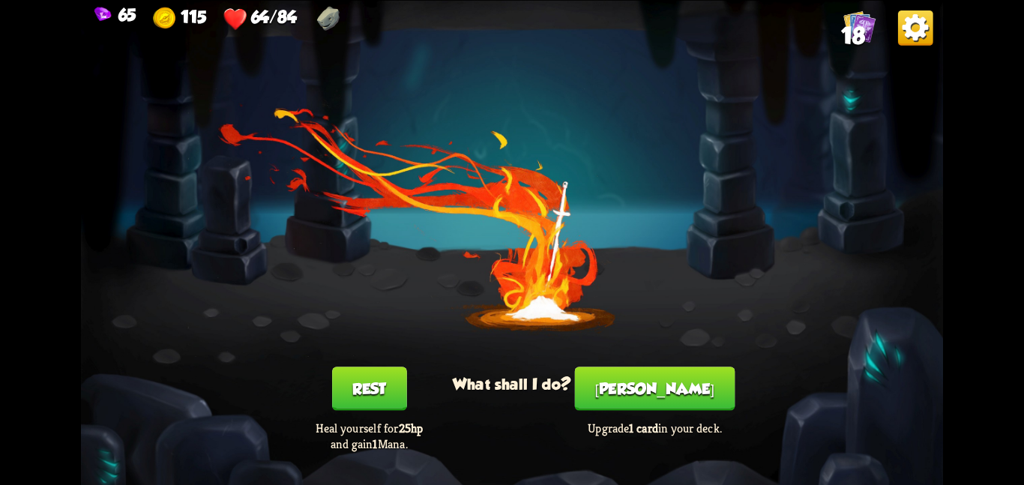
click at [625, 402] on button "[PERSON_NAME]" at bounding box center [655, 387] width 160 height 43
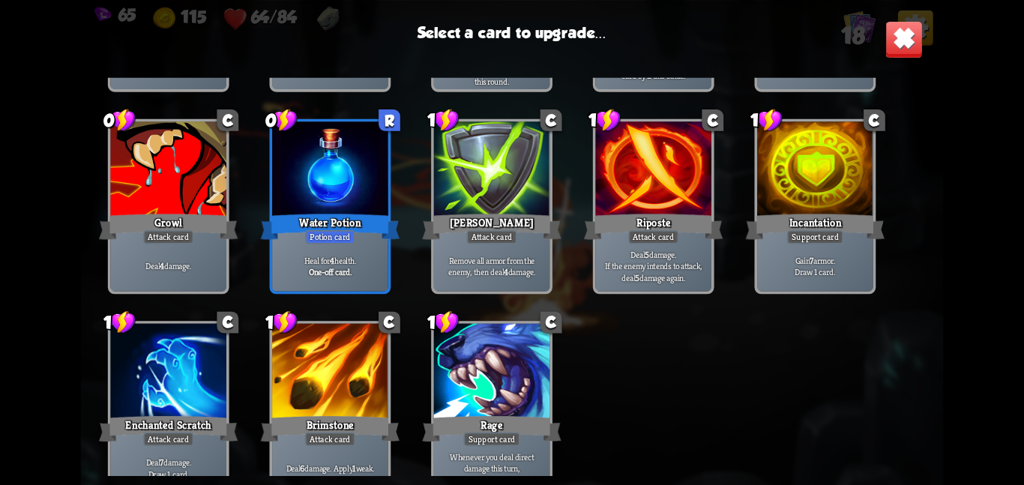
scroll to position [471, 0]
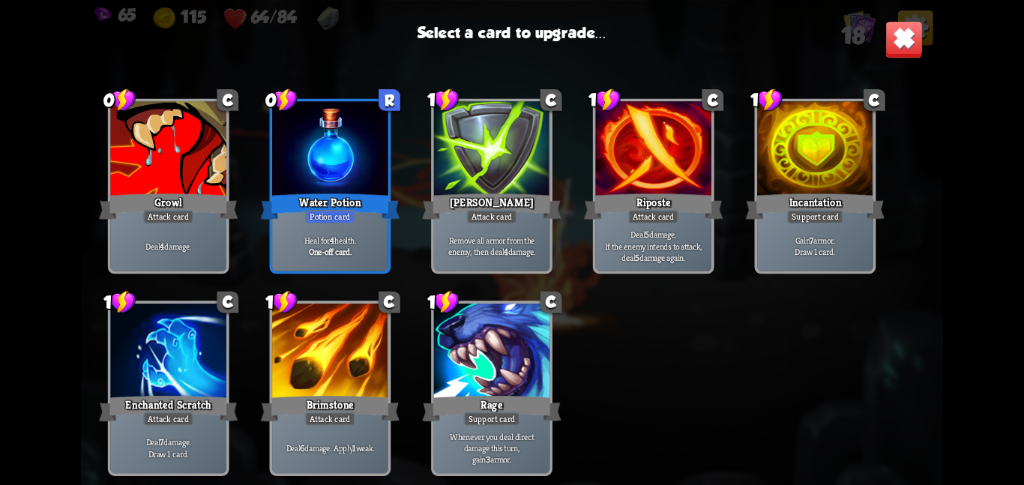
click at [336, 273] on div "0 R Water Potion Potion card Heal for 4 health. One-off card." at bounding box center [330, 185] width 121 height 175
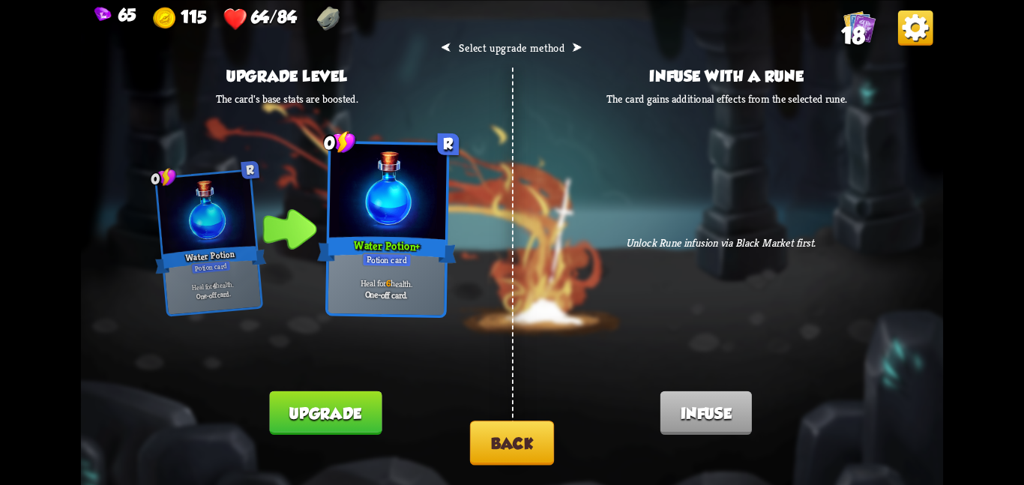
click at [516, 448] on button "Back" at bounding box center [512, 442] width 84 height 44
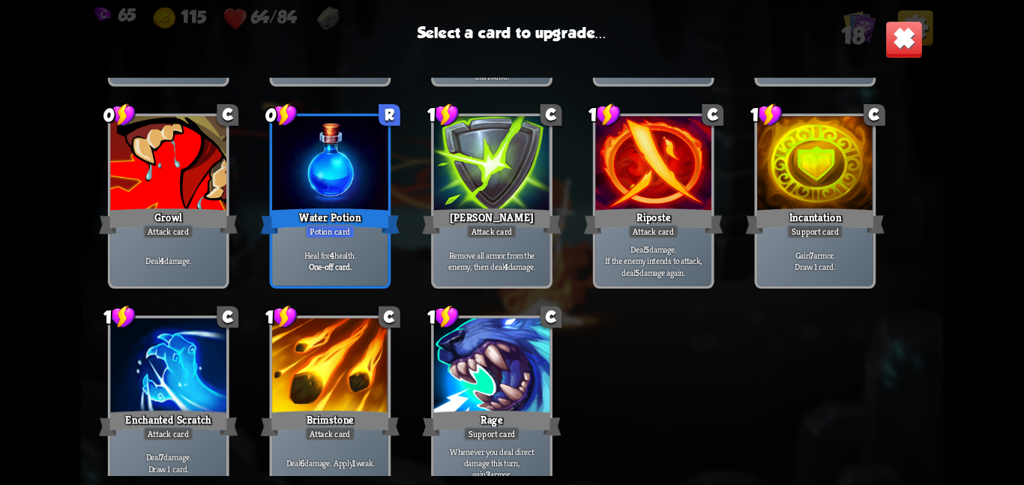
scroll to position [456, 0]
click at [481, 420] on div "Rage" at bounding box center [491, 422] width 139 height 31
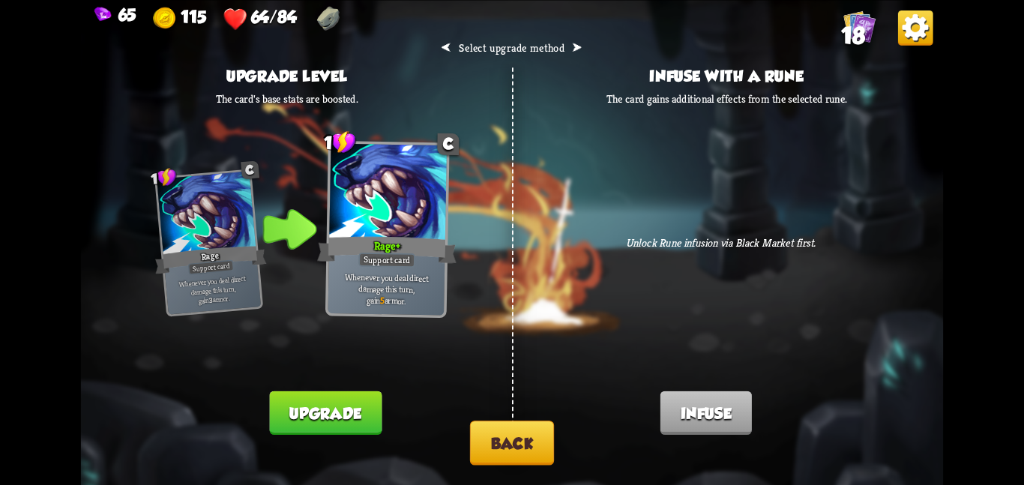
click at [508, 434] on button "Back" at bounding box center [512, 442] width 84 height 44
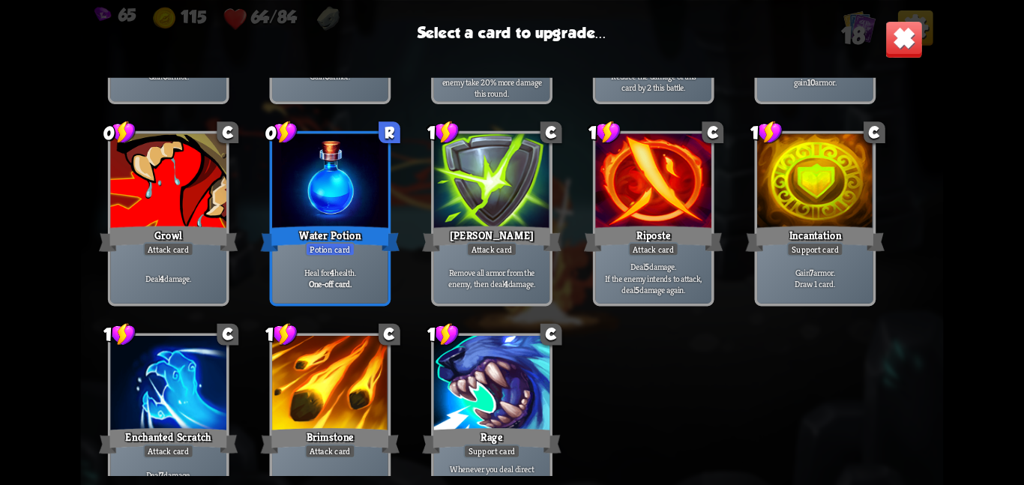
scroll to position [441, 0]
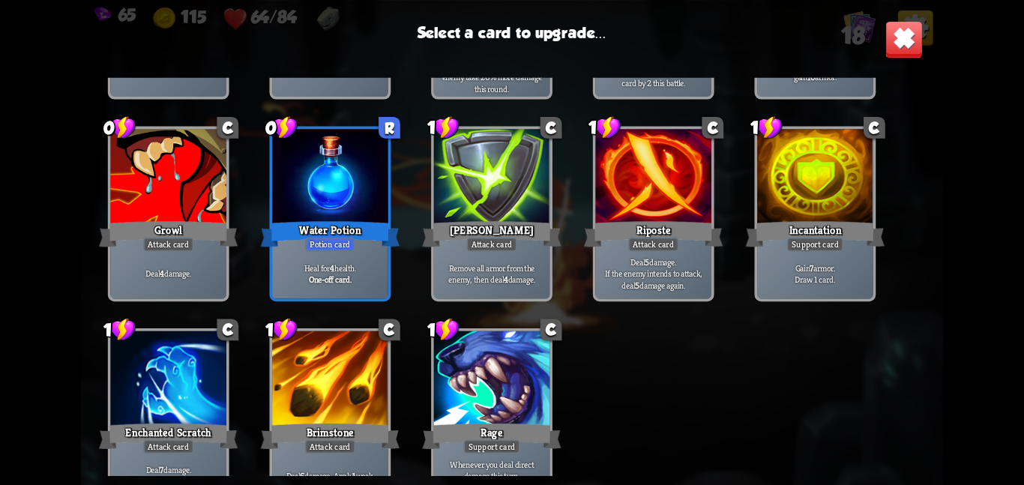
click at [461, 424] on div "Rage" at bounding box center [491, 435] width 139 height 31
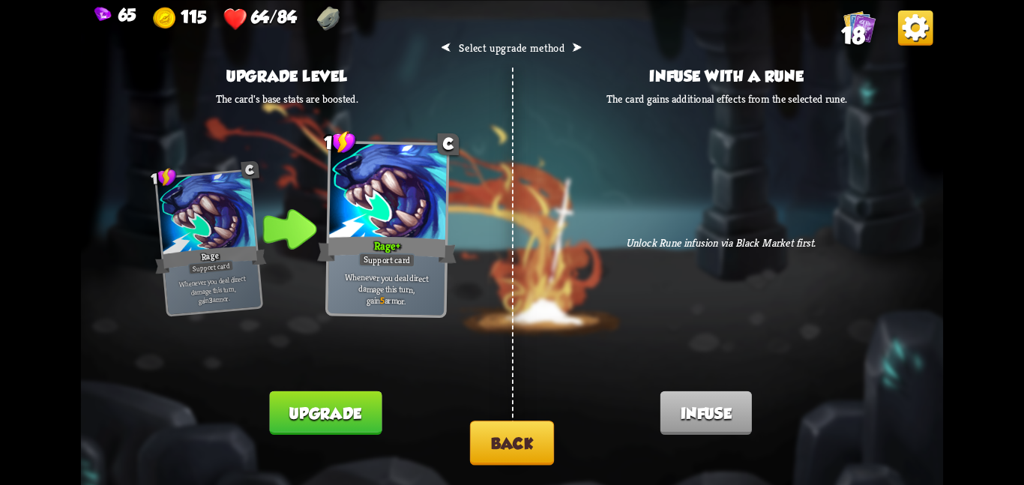
click at [379, 420] on button "Upgrade" at bounding box center [326, 411] width 112 height 43
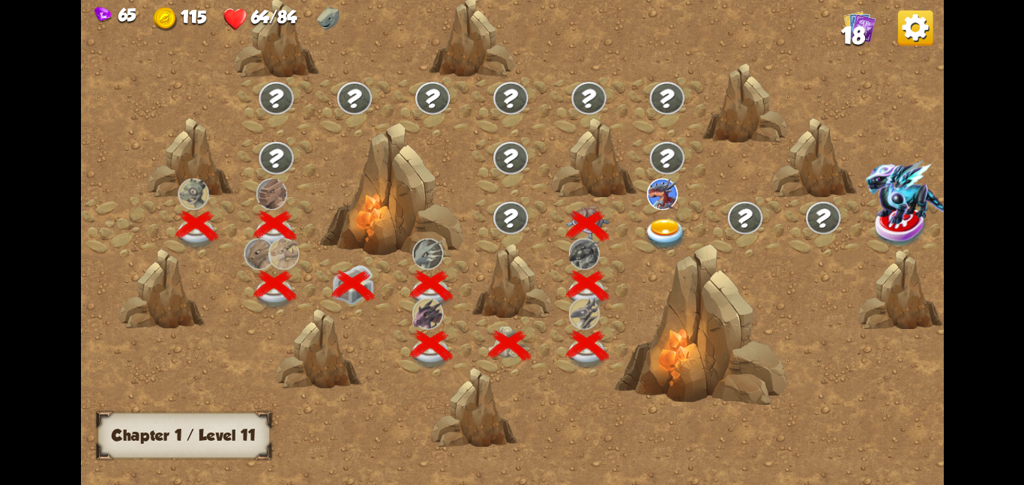
scroll to position [0, 228]
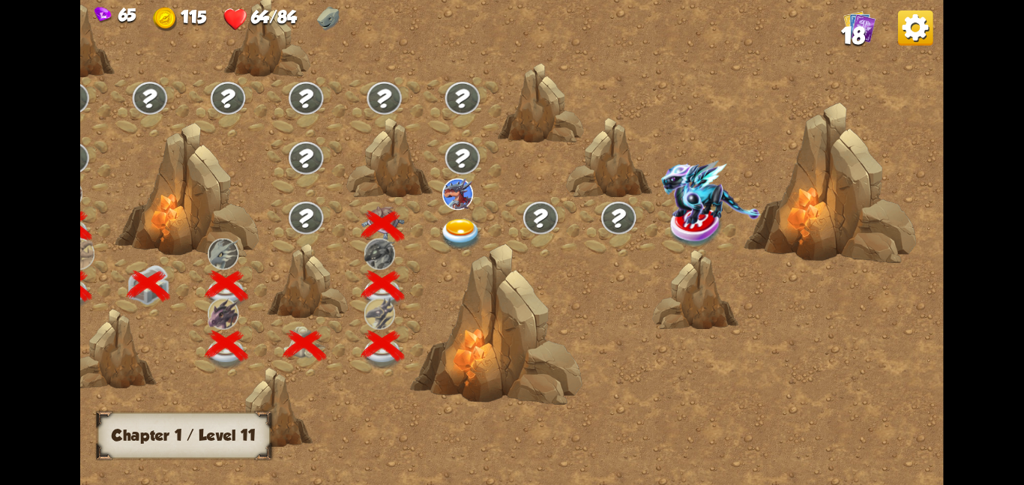
click at [453, 226] on img at bounding box center [460, 233] width 43 height 31
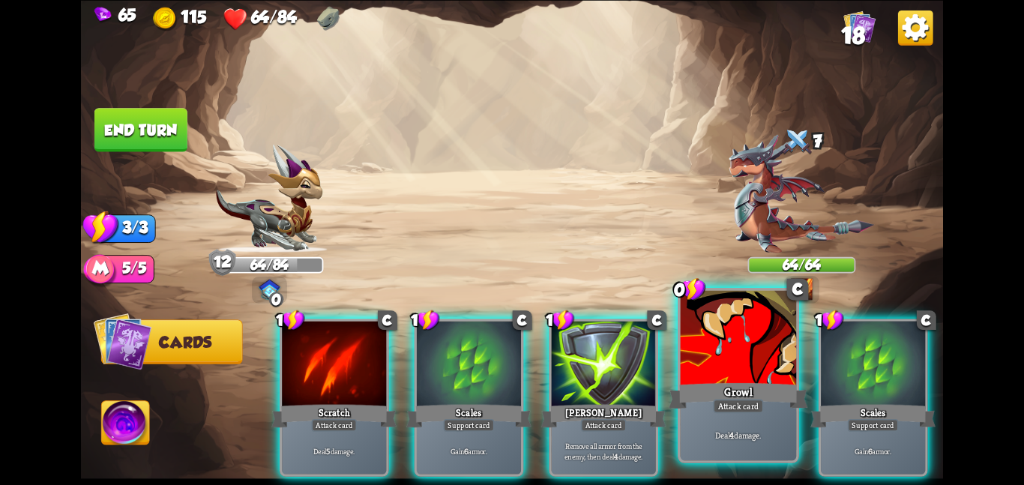
click at [735, 360] on div at bounding box center [738, 338] width 116 height 97
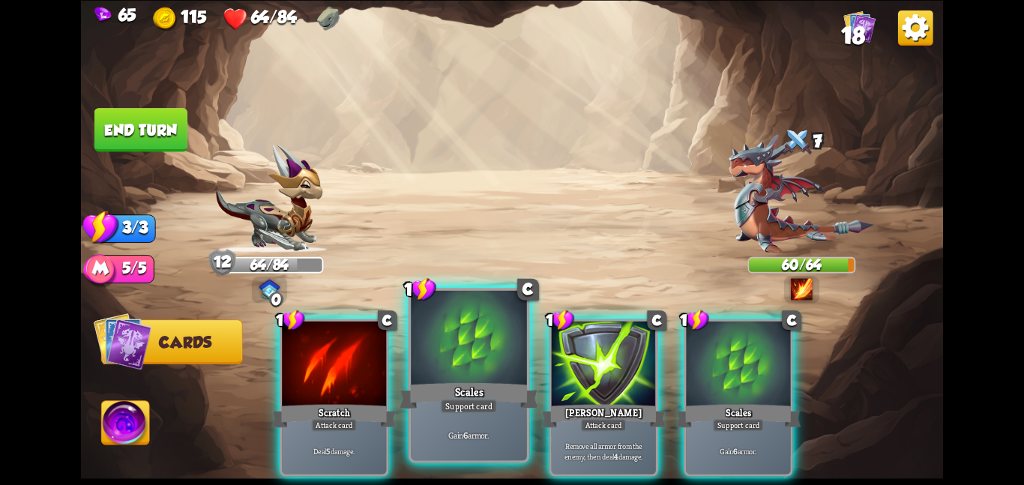
click at [435, 424] on div "Gain 6 armor." at bounding box center [469, 434] width 116 height 50
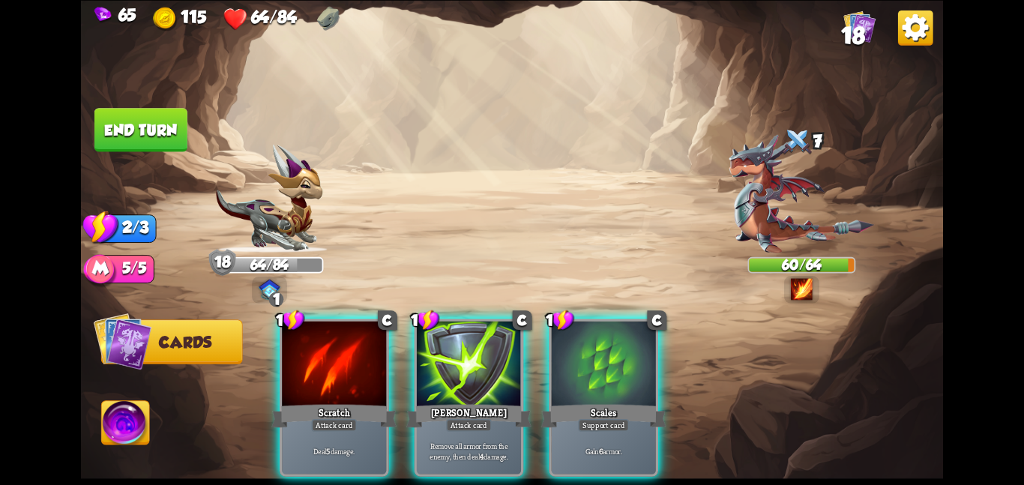
click at [369, 446] on p "Deal 5 damage." at bounding box center [334, 451] width 99 height 10
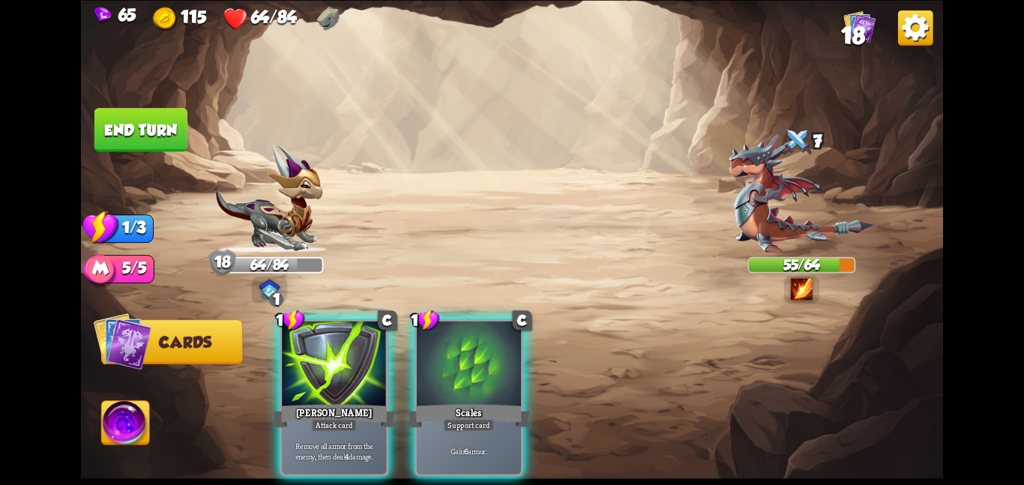
click at [785, 248] on img at bounding box center [800, 193] width 145 height 118
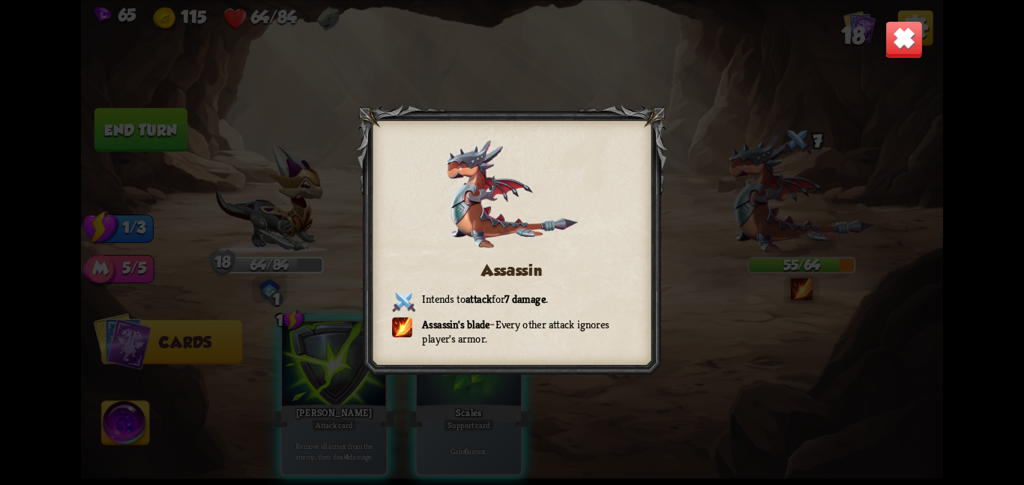
click at [896, 41] on img at bounding box center [903, 38] width 37 height 37
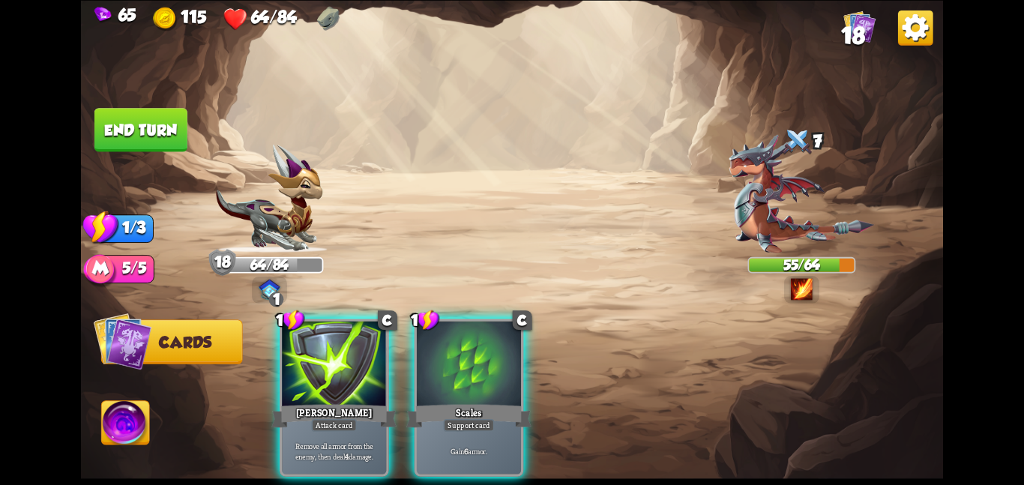
click at [166, 143] on button "End turn" at bounding box center [140, 129] width 93 height 43
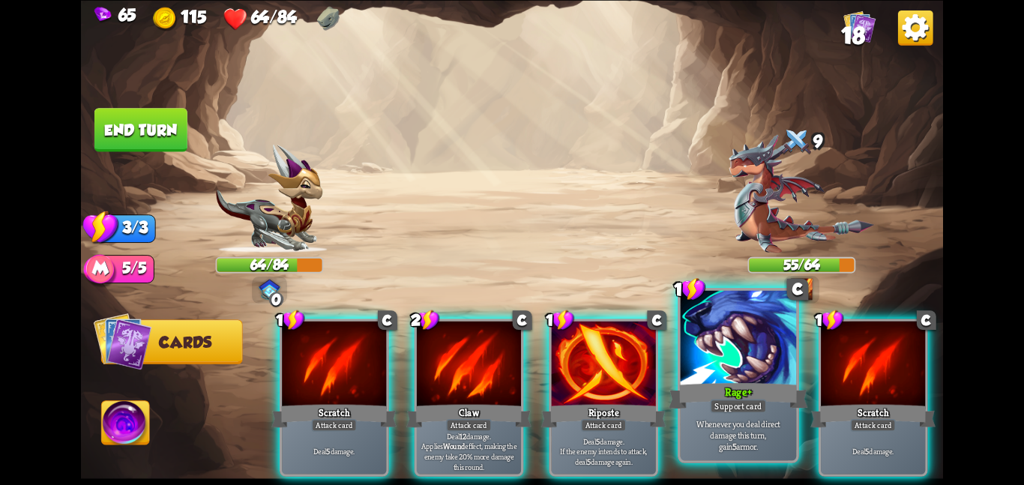
click at [700, 426] on p "Whenever you deal direct damage this turn, gain 5 armor." at bounding box center [738, 434] width 110 height 34
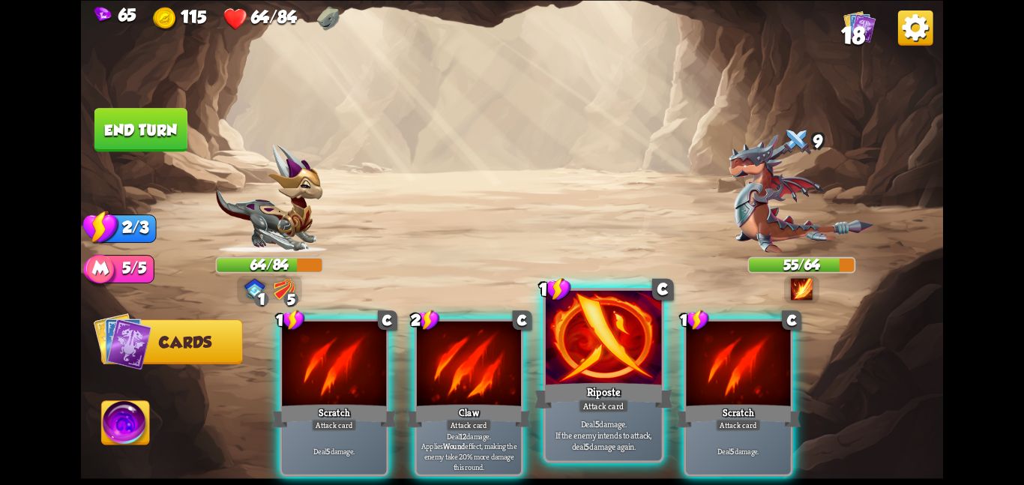
click at [603, 430] on p "Deal 5 damage. If the enemy intends to attack, deal 5 damage again." at bounding box center [604, 434] width 110 height 34
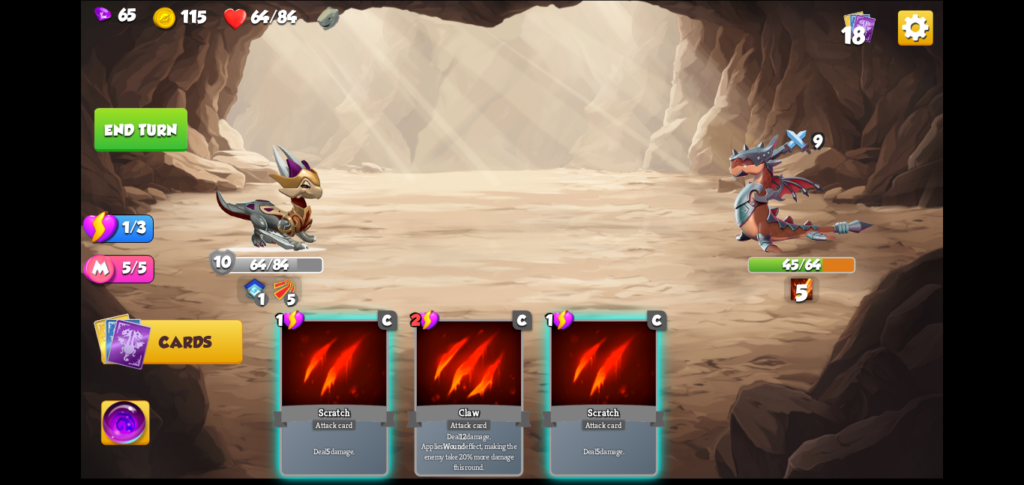
click at [352, 428] on div "Deal 5 damage." at bounding box center [334, 451] width 104 height 46
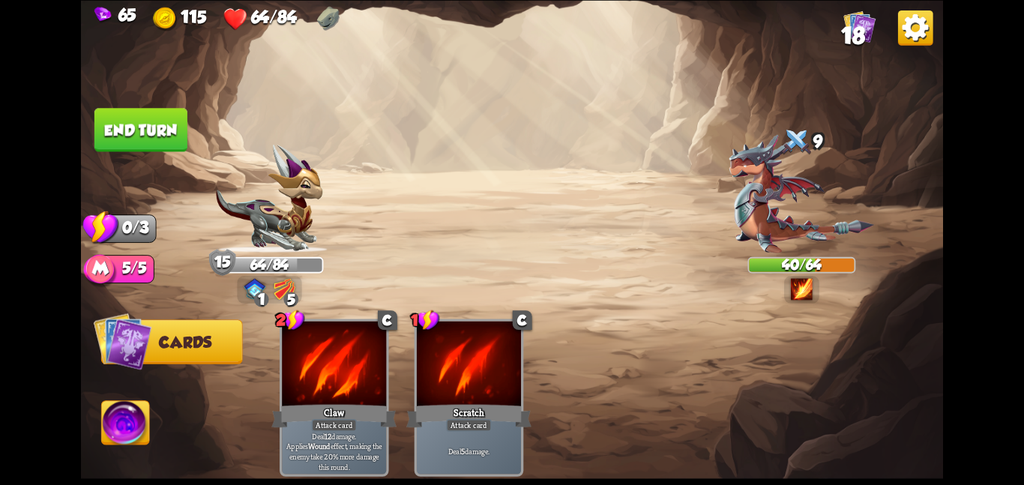
click at [283, 295] on img at bounding box center [285, 289] width 22 height 22
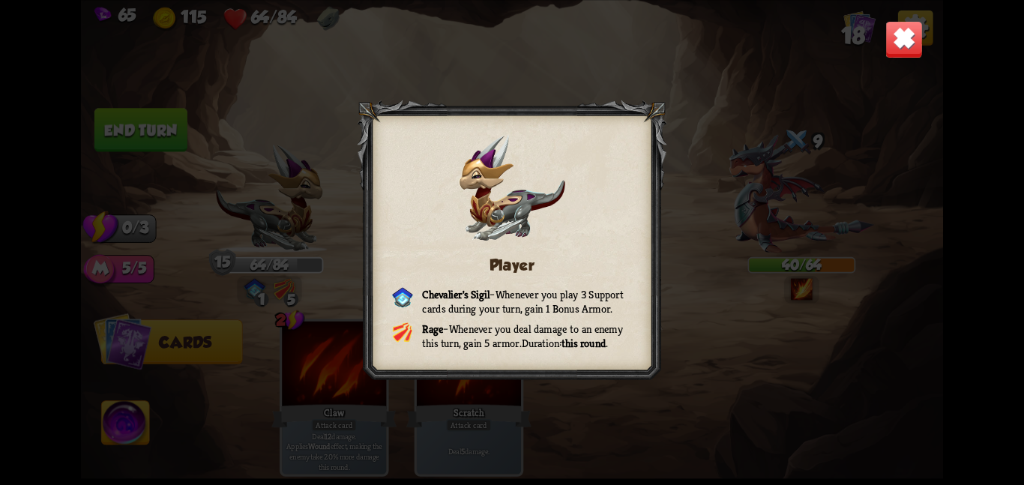
click at [890, 37] on img at bounding box center [903, 38] width 37 height 37
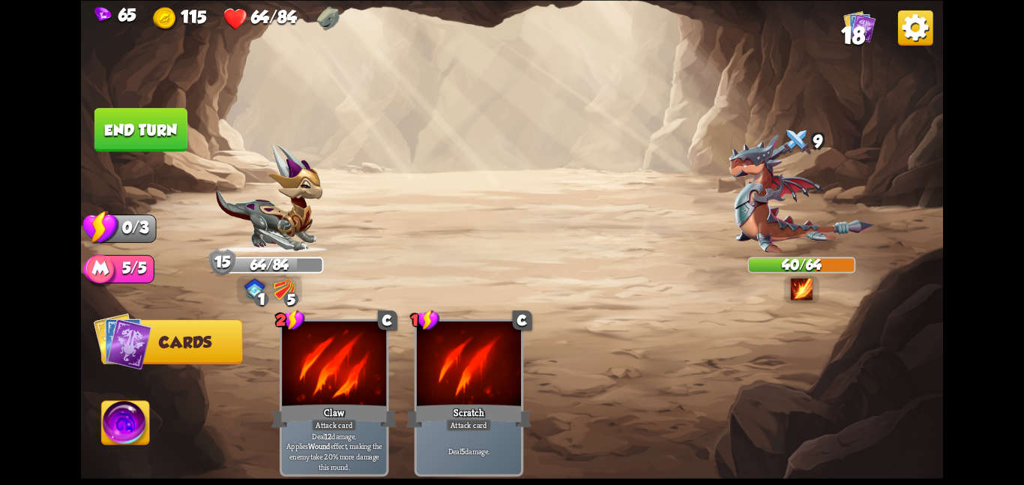
click at [127, 440] on img at bounding box center [126, 425] width 48 height 49
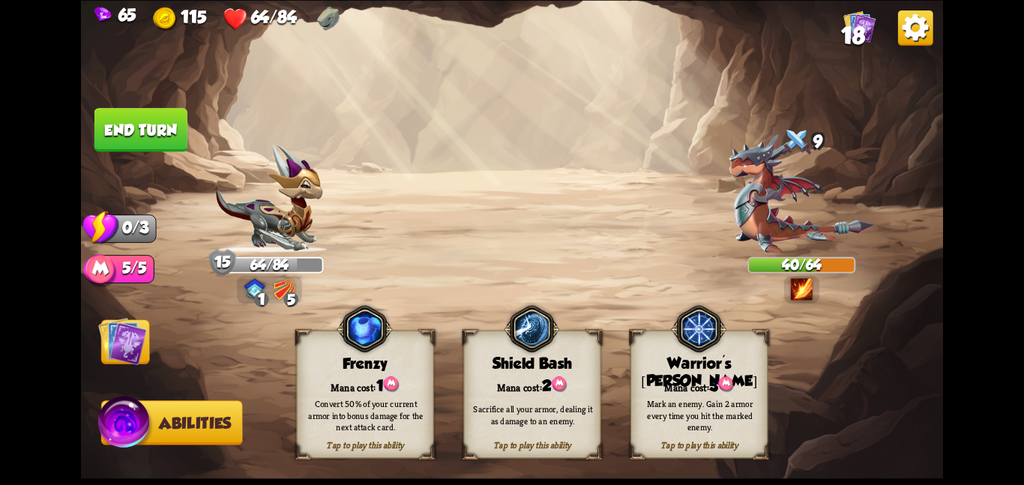
click at [503, 405] on div "Sacrifice all your armor, dealing it as damage to an enemy." at bounding box center [533, 414] width 124 height 23
click at [169, 134] on button "End turn" at bounding box center [140, 129] width 93 height 43
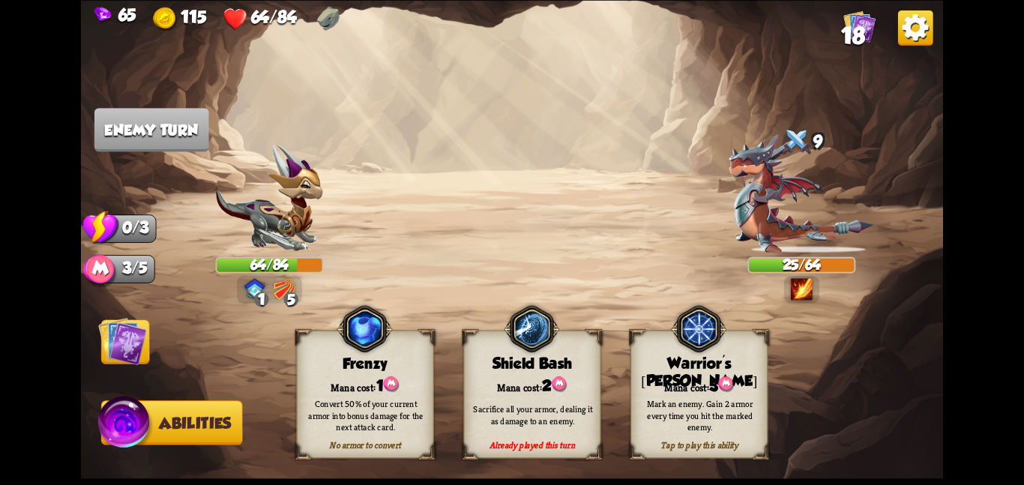
click at [122, 355] on img at bounding box center [122, 340] width 49 height 49
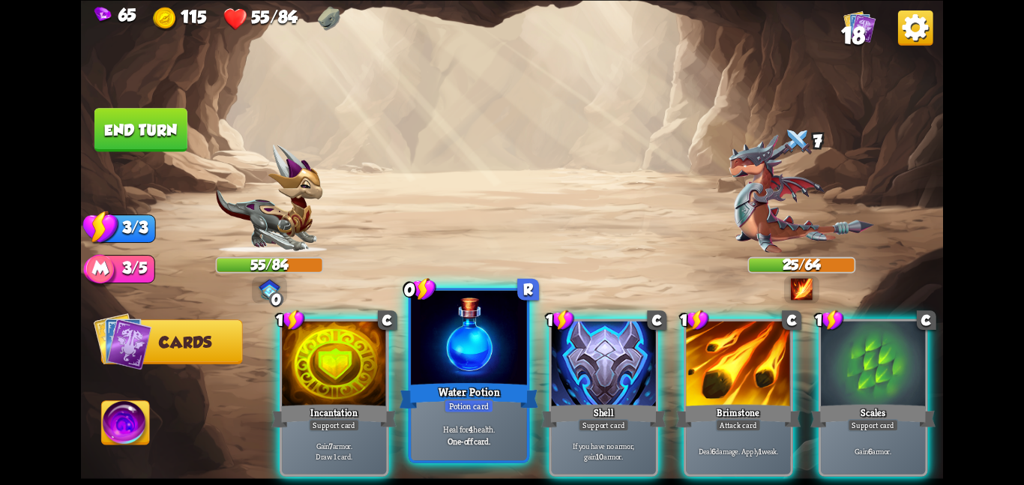
click at [455, 421] on div "Heal for 4 health. One-off card." at bounding box center [469, 434] width 116 height 50
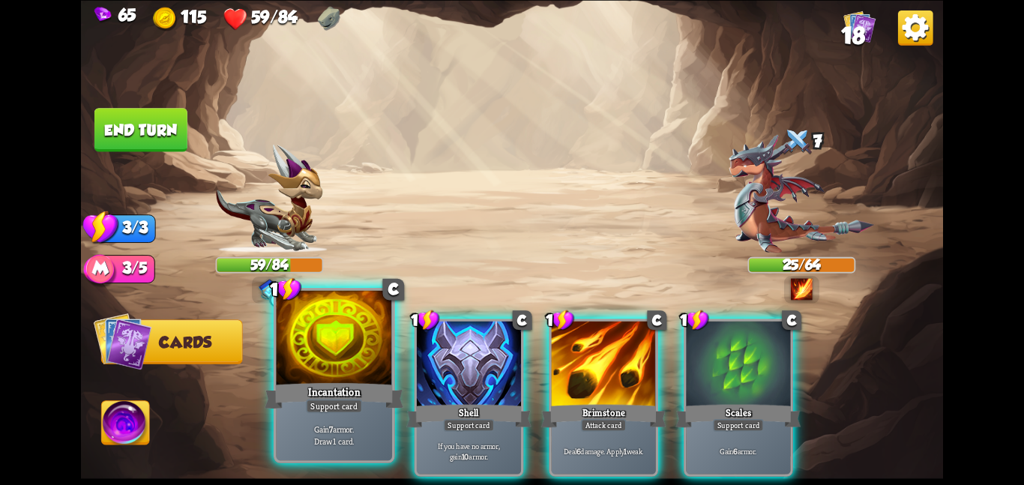
click at [356, 423] on p "Gain 7 armor. Draw 1 card." at bounding box center [334, 434] width 110 height 23
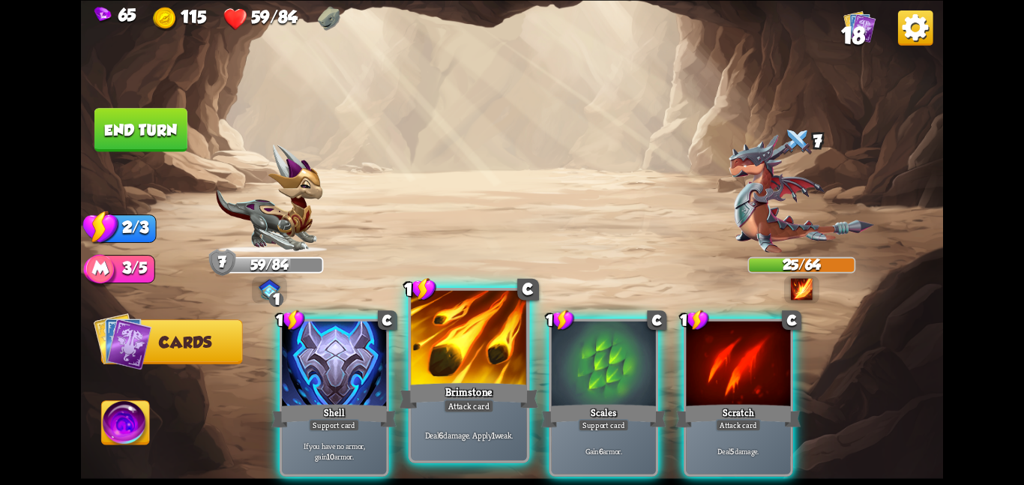
click at [477, 405] on div "Attack card" at bounding box center [469, 406] width 50 height 14
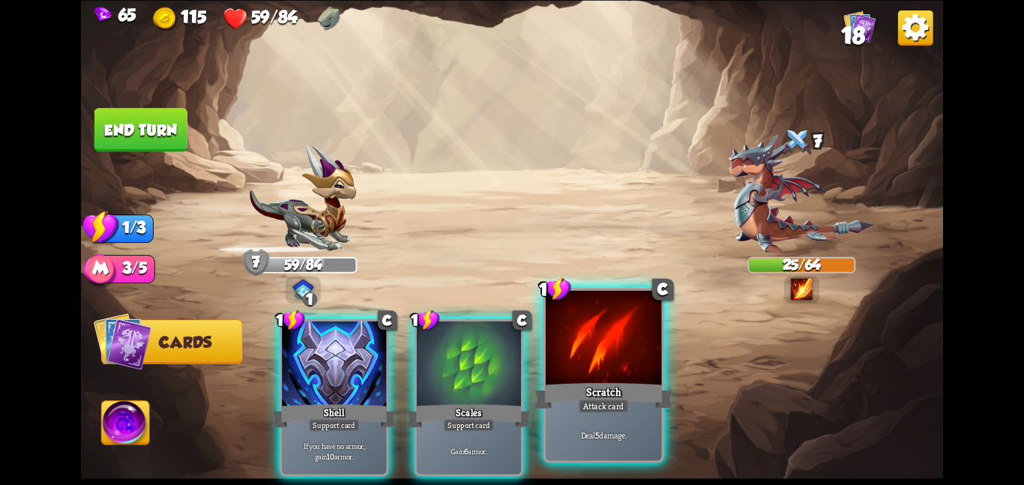
click at [576, 402] on div "Scratch" at bounding box center [603, 395] width 139 height 31
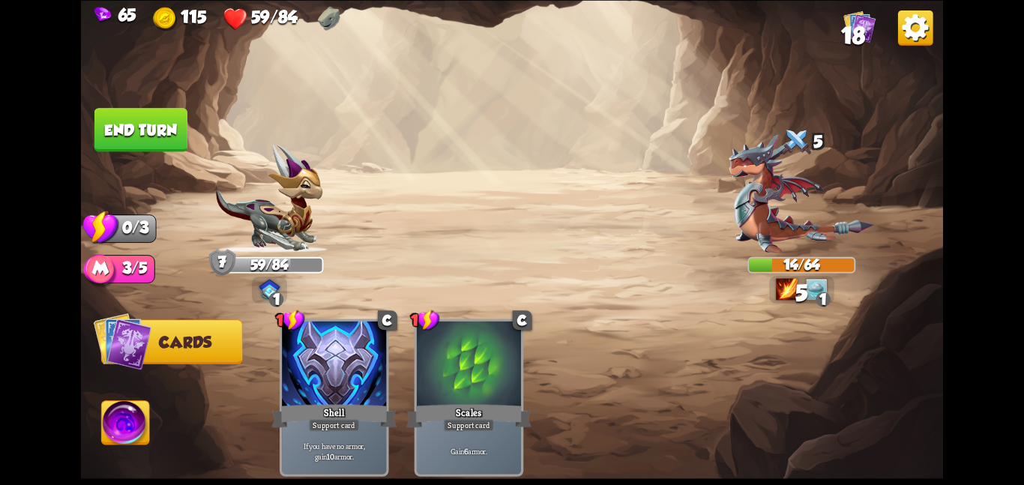
click at [811, 283] on img at bounding box center [817, 289] width 22 height 22
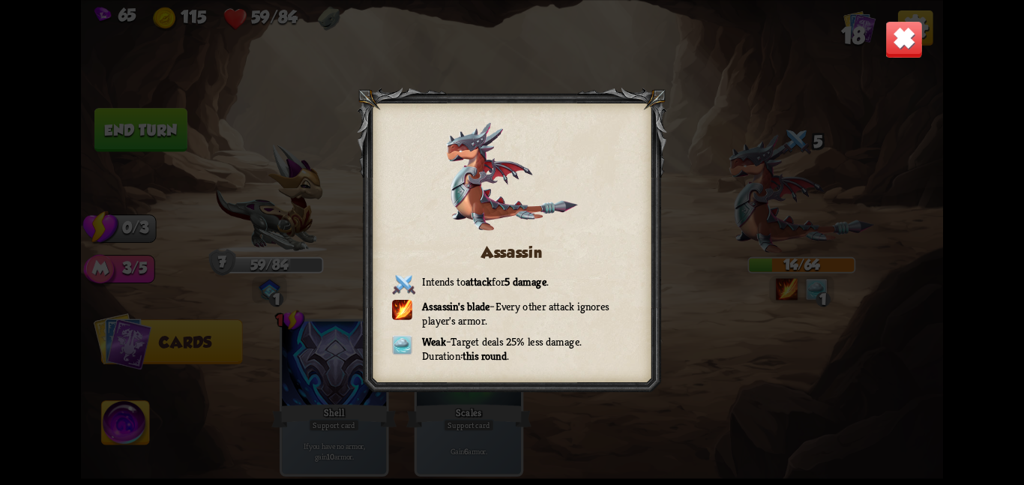
click at [902, 28] on img at bounding box center [903, 38] width 37 height 37
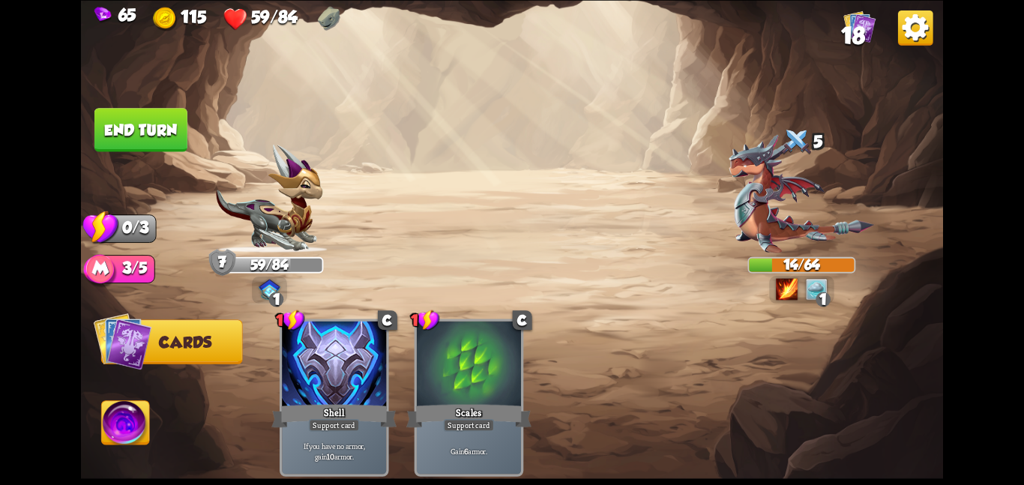
click at [178, 138] on button "End turn" at bounding box center [140, 129] width 93 height 43
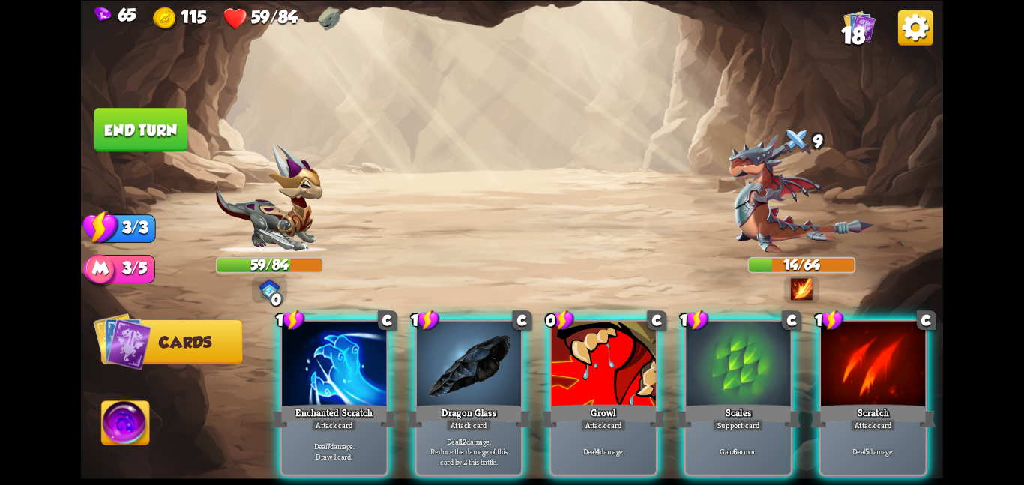
click at [598, 418] on div "Attack card" at bounding box center [604, 424] width 46 height 13
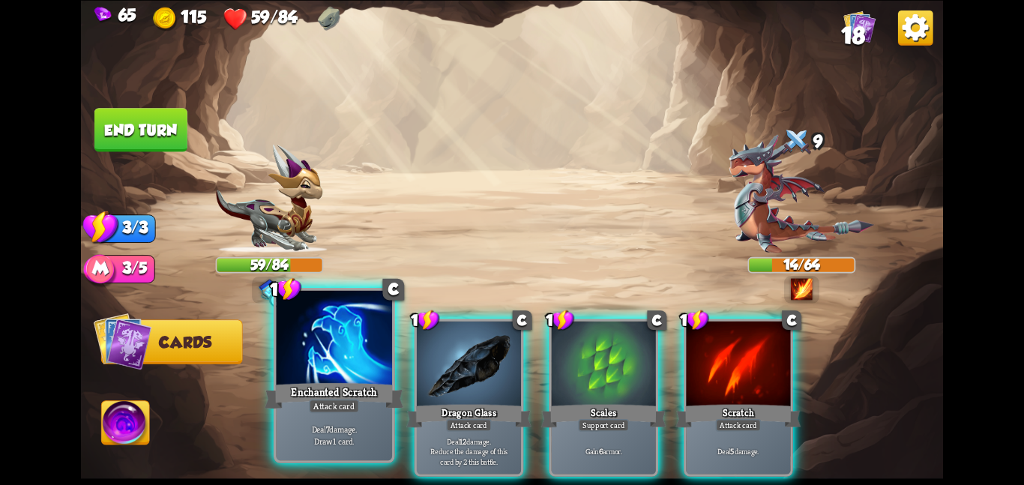
click at [339, 417] on div "Deal 7 damage. Draw 1 card." at bounding box center [334, 434] width 116 height 50
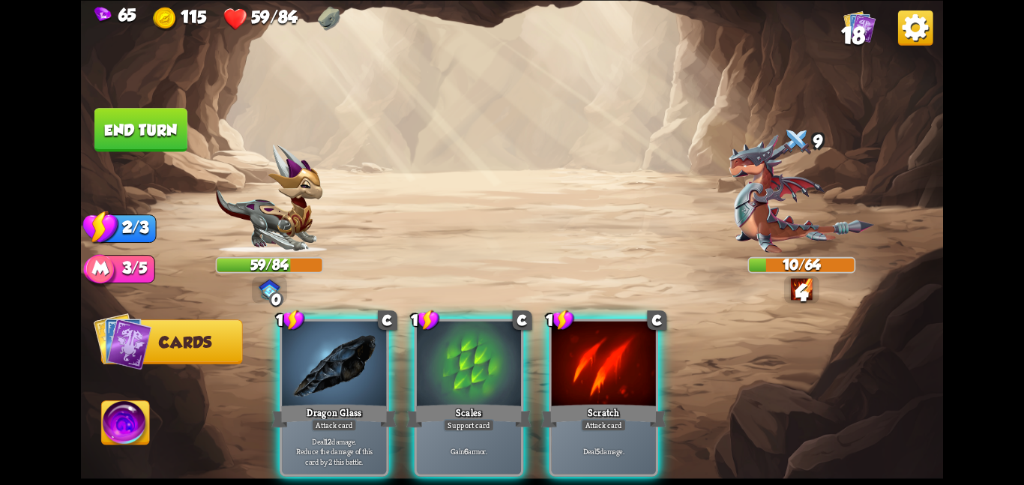
click at [345, 428] on div "Deal 12 damage. Reduce the damage of this card by 2 this battle." at bounding box center [334, 451] width 104 height 46
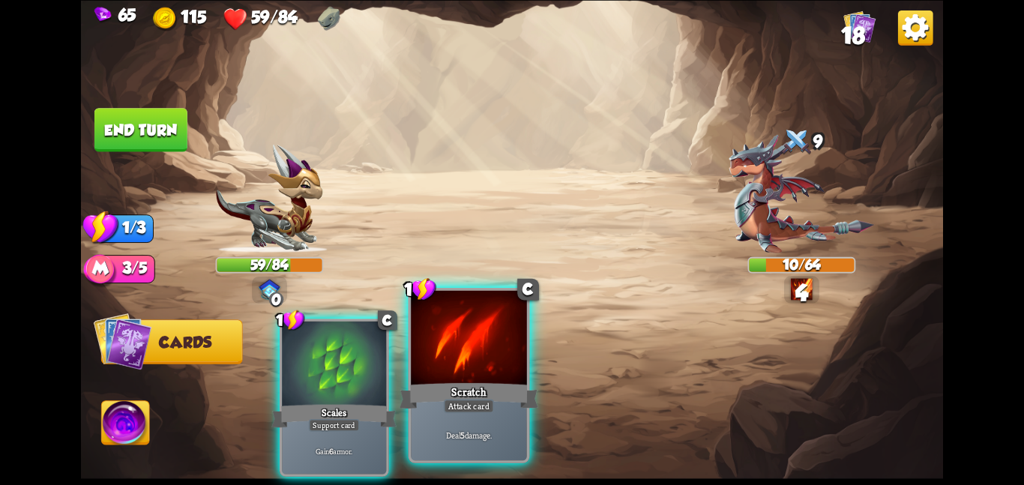
click at [483, 388] on div "Scratch" at bounding box center [468, 395] width 139 height 31
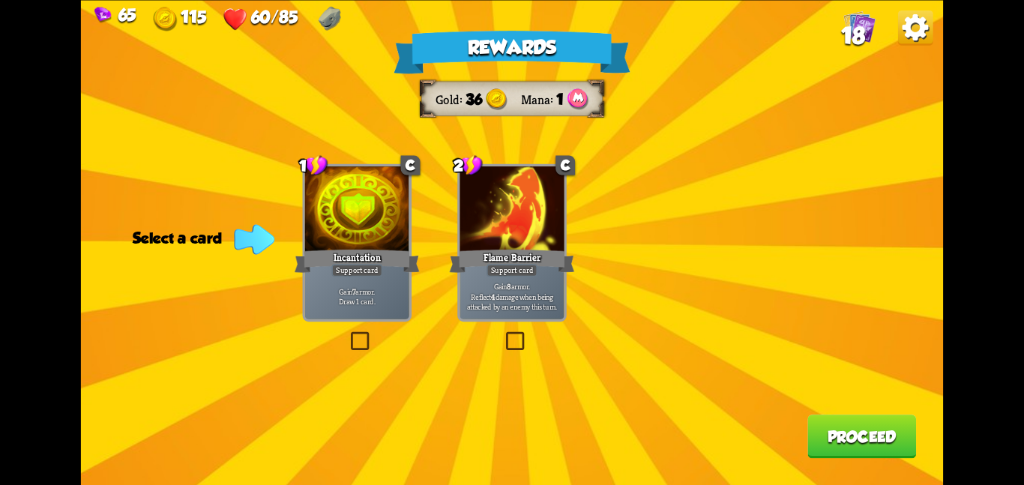
click at [537, 297] on p "Gain 8 armor. Reflect 4 damage when being attacked by an enemy this turn." at bounding box center [511, 295] width 99 height 31
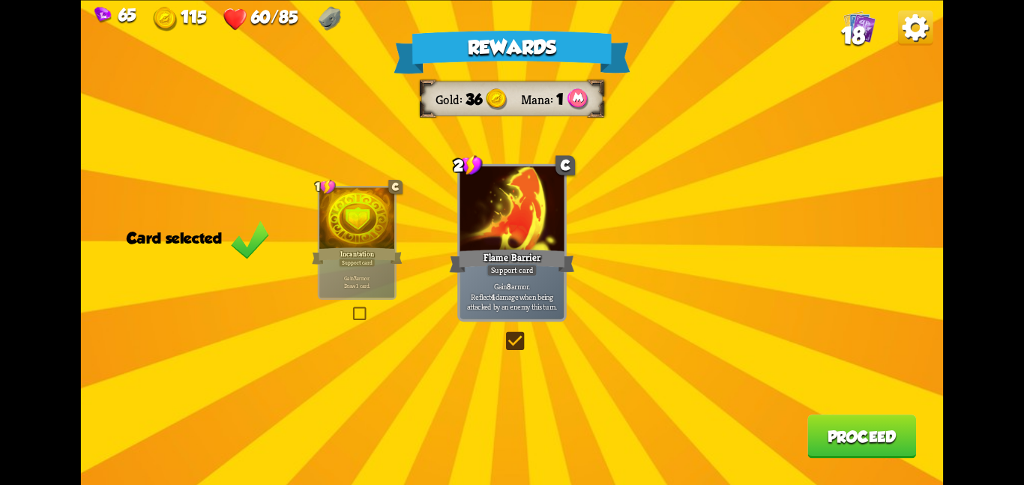
click at [549, 295] on p "Gain 8 armor. Reflect 4 damage when being attacked by an enemy this turn." at bounding box center [511, 295] width 99 height 31
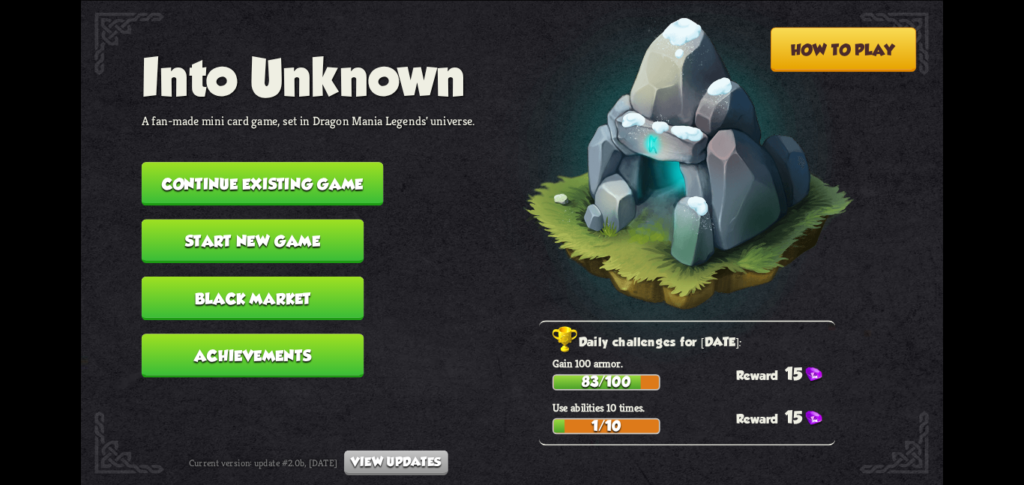
click at [234, 178] on button "Continue existing game" at bounding box center [263, 183] width 242 height 43
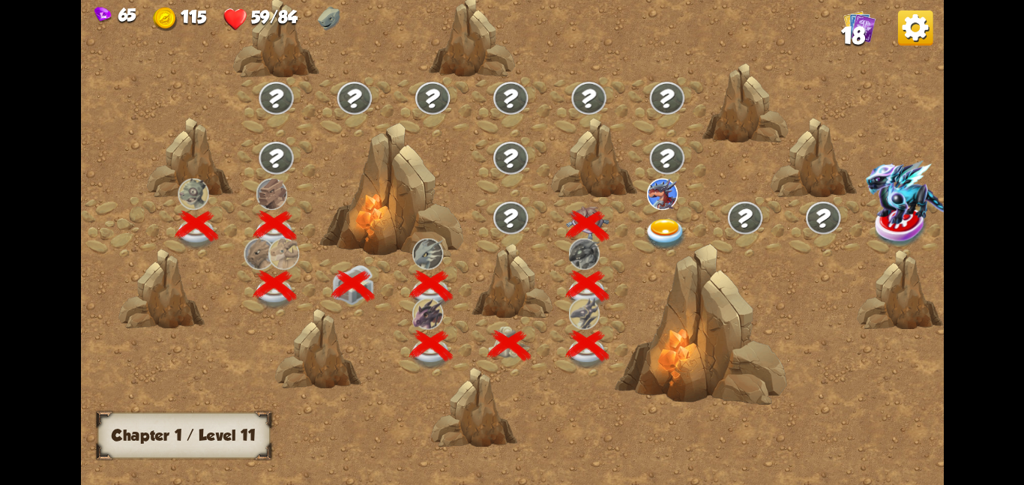
scroll to position [0, 228]
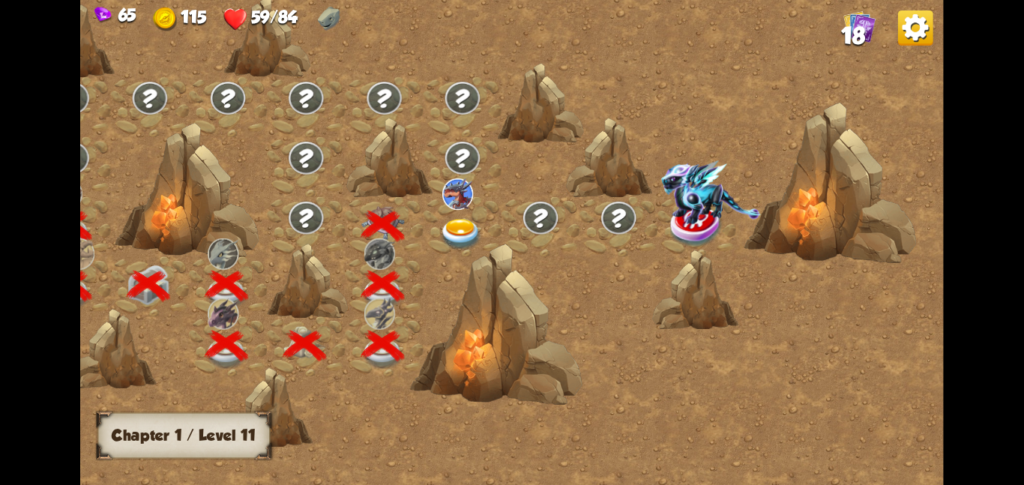
click at [452, 232] on img at bounding box center [460, 233] width 43 height 31
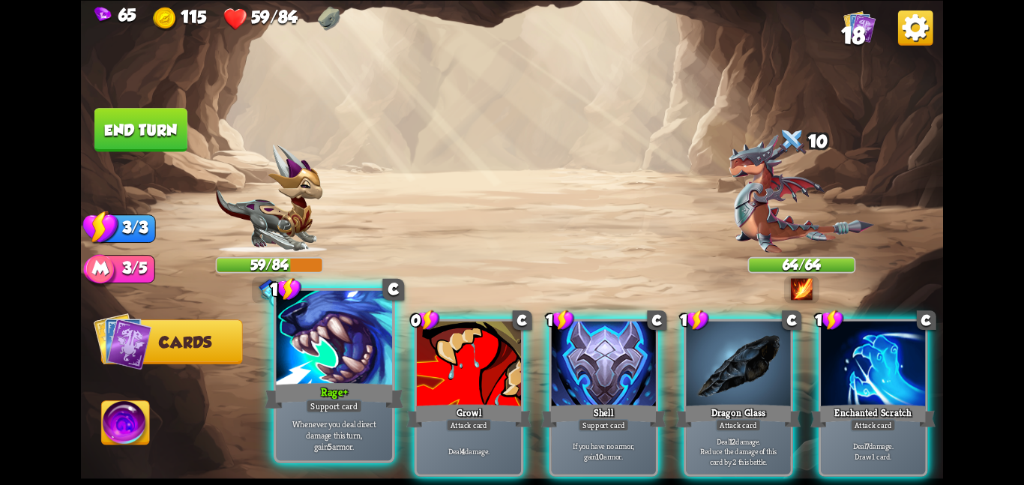
click at [336, 390] on div "Rage+" at bounding box center [334, 395] width 139 height 31
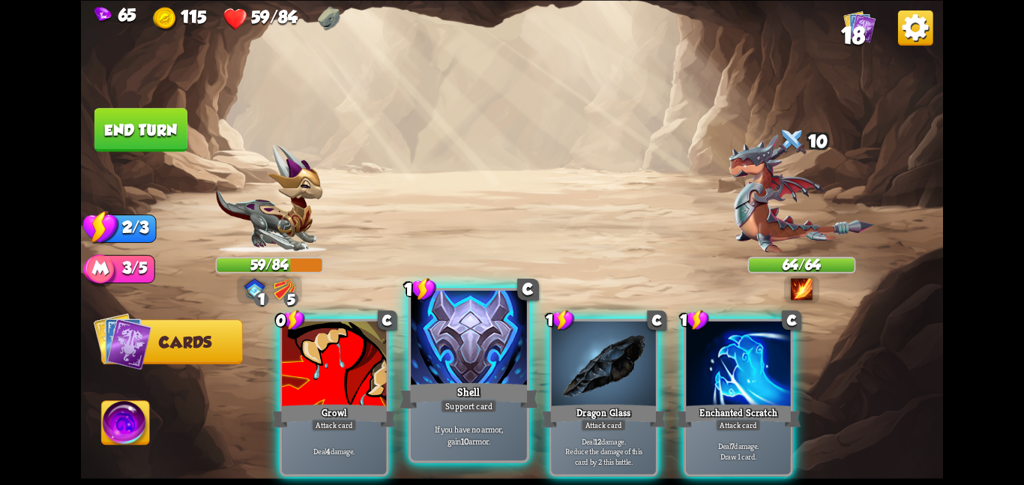
click at [468, 393] on div "Shell" at bounding box center [468, 395] width 139 height 31
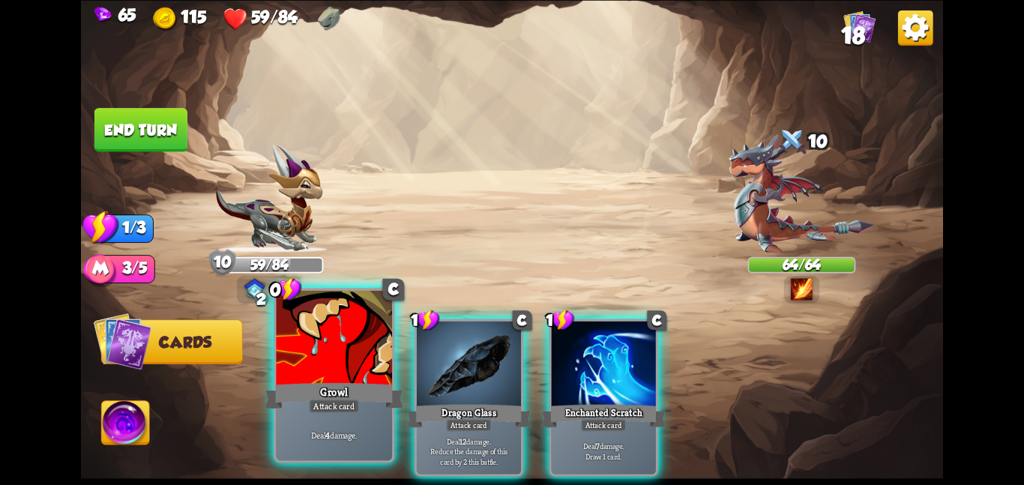
click at [339, 409] on div "Attack card" at bounding box center [334, 406] width 50 height 14
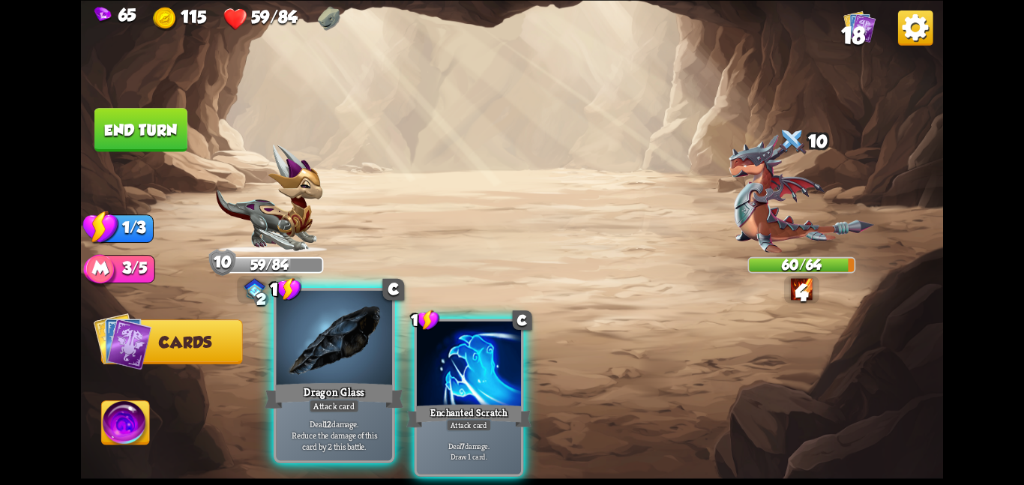
click at [328, 435] on p "Deal 12 damage. Reduce the damage of this card by 2 this battle." at bounding box center [334, 434] width 110 height 34
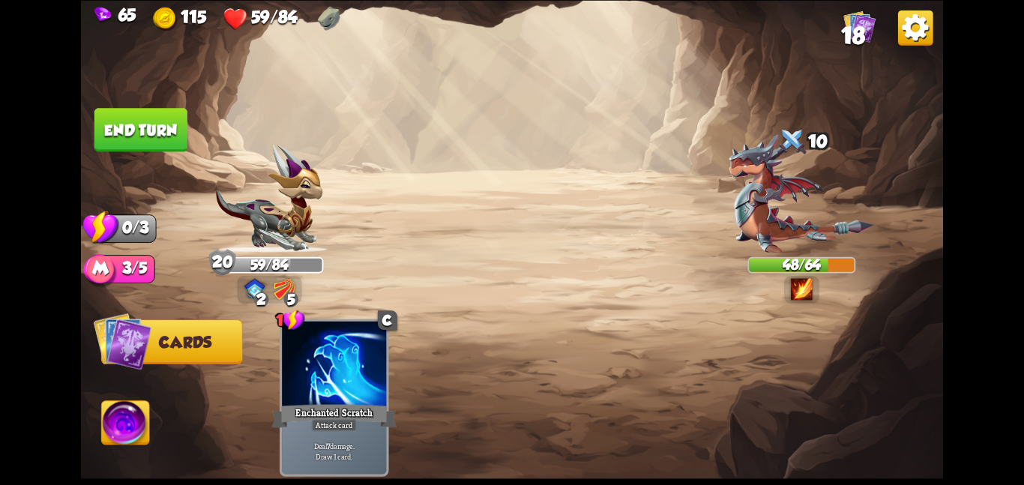
click at [126, 420] on img at bounding box center [126, 425] width 48 height 49
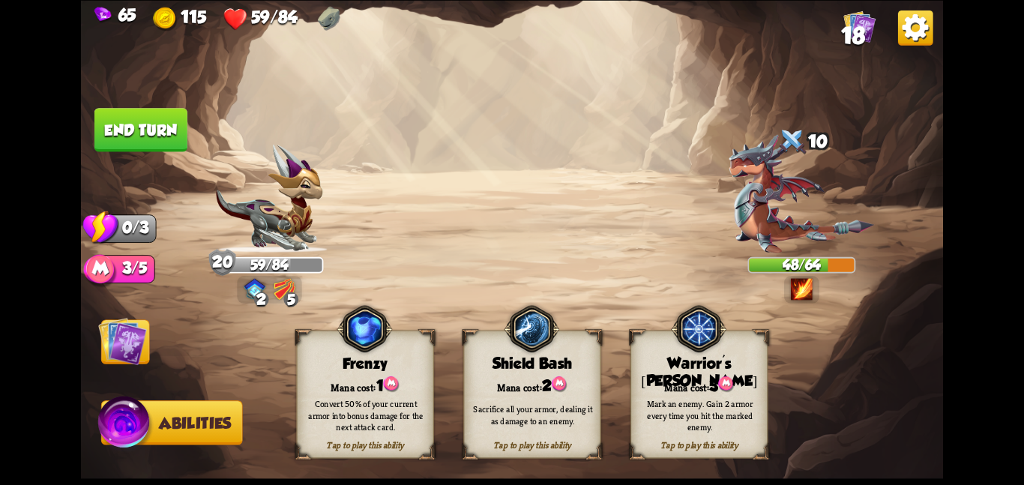
click at [502, 395] on div "Sacrifice all your armor, dealing it as damage to an enemy." at bounding box center [532, 415] width 137 height 54
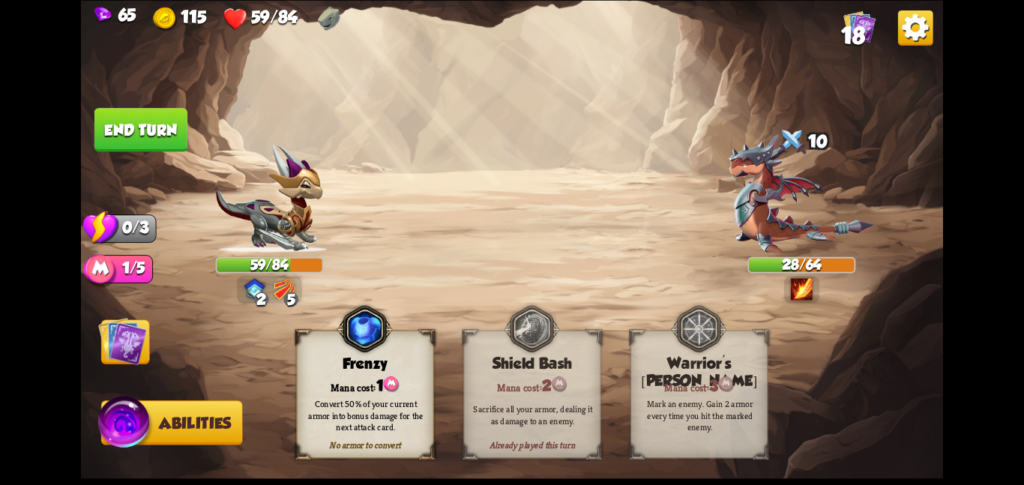
click at [124, 319] on img at bounding box center [512, 242] width 862 height 485
click at [139, 344] on img at bounding box center [122, 340] width 49 height 49
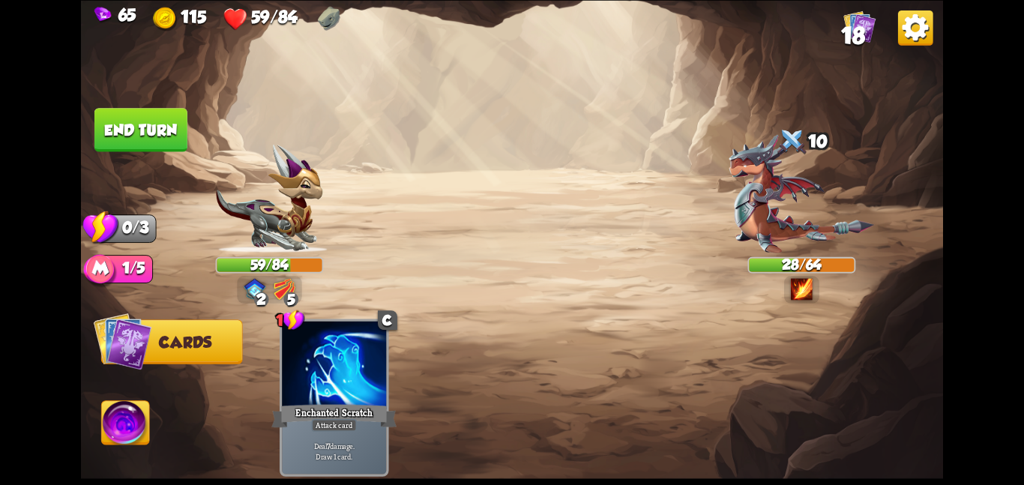
click at [175, 101] on img at bounding box center [512, 242] width 862 height 485
click at [162, 112] on button "End turn" at bounding box center [140, 129] width 93 height 43
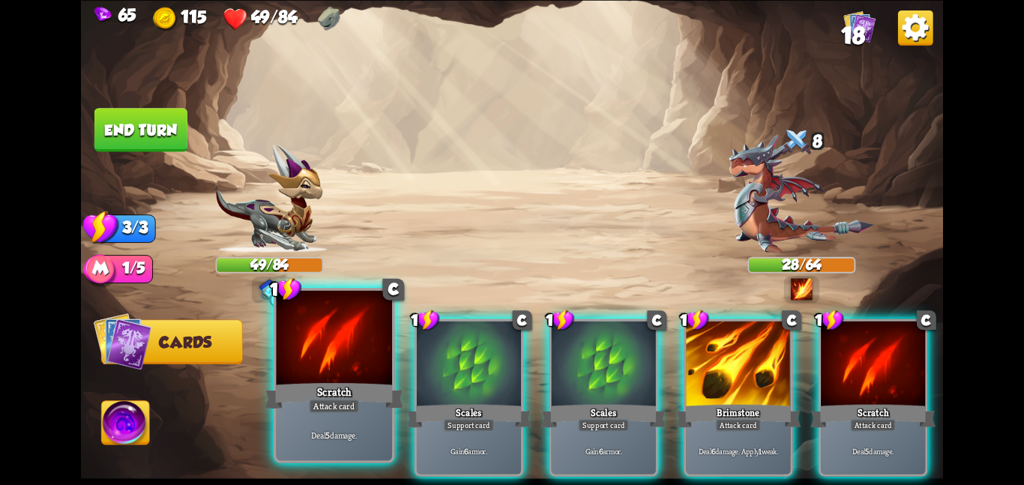
click at [277, 400] on div "Scratch" at bounding box center [334, 395] width 139 height 31
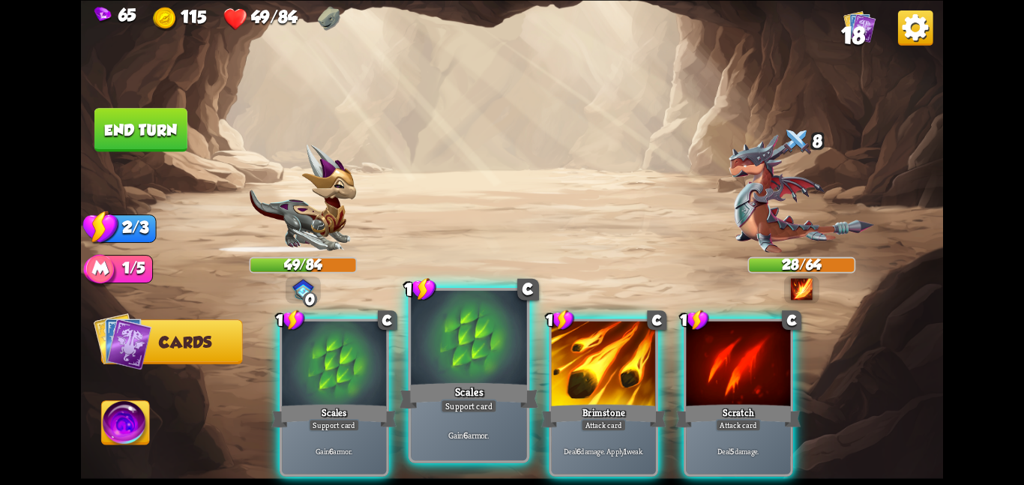
click at [450, 418] on div "Gain 6 armor." at bounding box center [469, 434] width 116 height 50
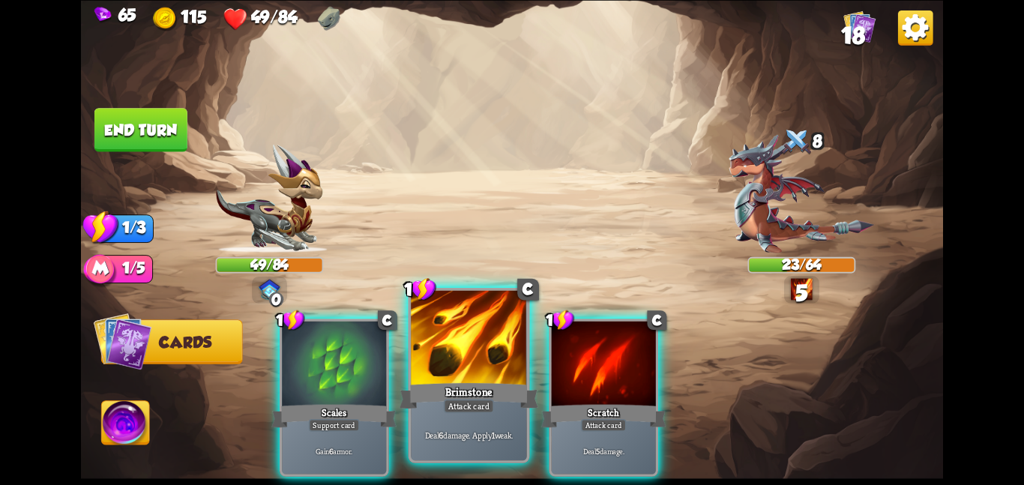
click at [522, 422] on div "Deal 6 damage. Apply 1 weak." at bounding box center [469, 434] width 116 height 50
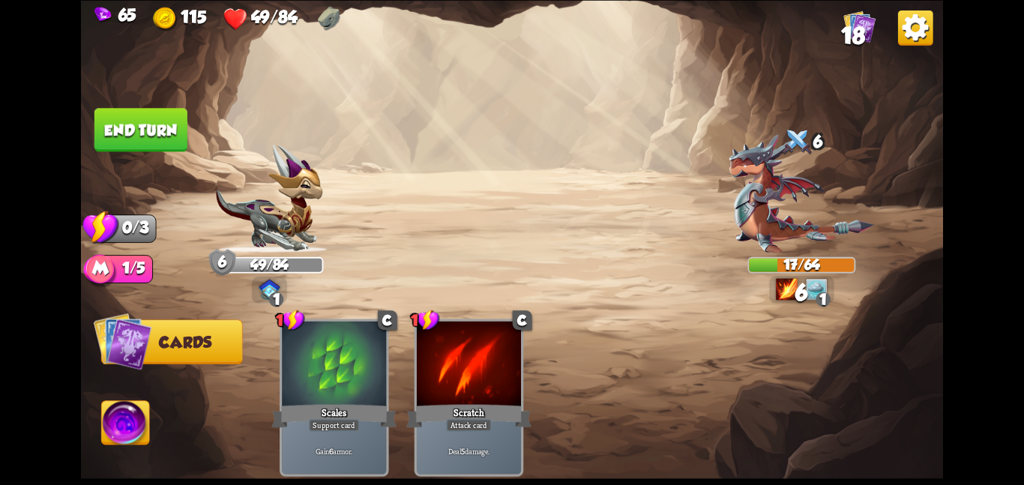
click at [154, 134] on button "End turn" at bounding box center [140, 129] width 93 height 43
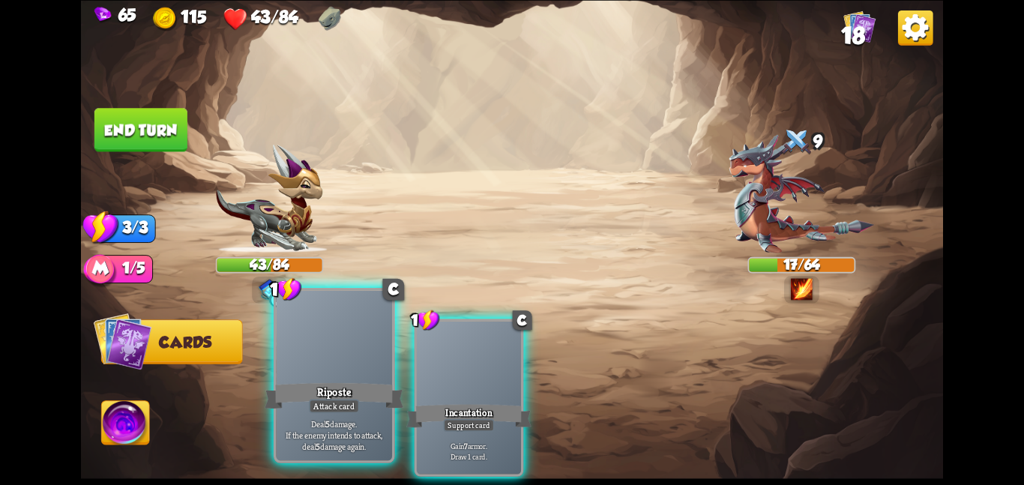
click at [319, 377] on div at bounding box center [334, 338] width 116 height 97
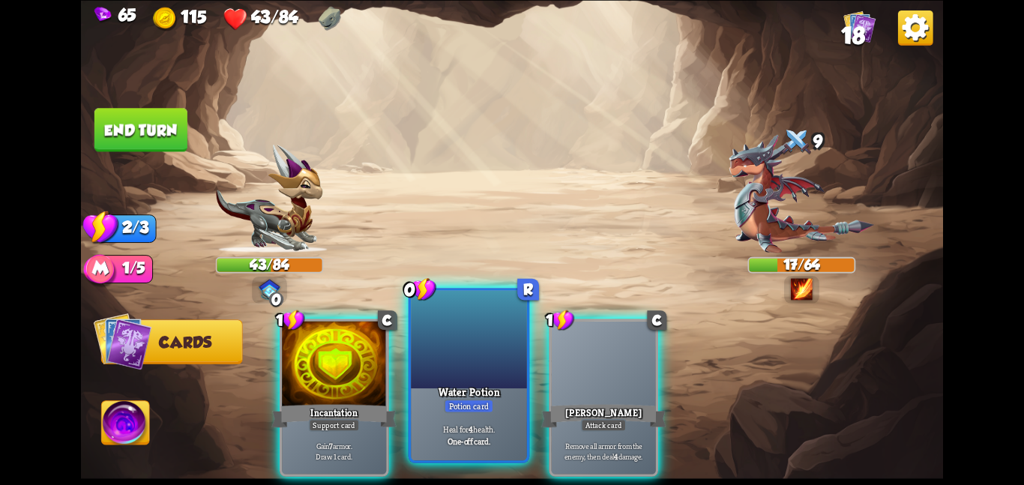
click at [472, 373] on div at bounding box center [469, 338] width 116 height 97
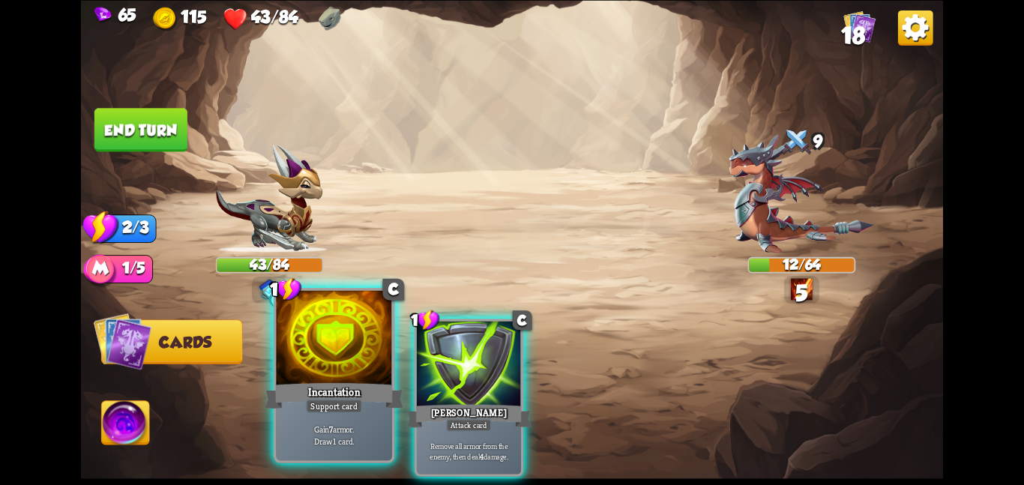
click at [363, 434] on p "Gain 7 armor. Draw 1 card." at bounding box center [334, 434] width 110 height 23
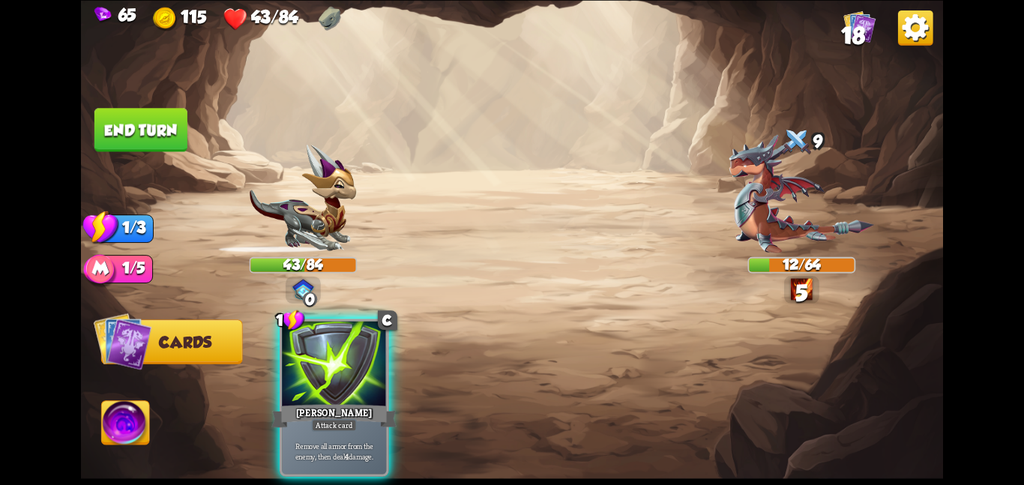
click at [436, 421] on div "1 C Pierce Attack card Remove all armor from the enemy, then deal 4 damage." at bounding box center [597, 377] width 689 height 216
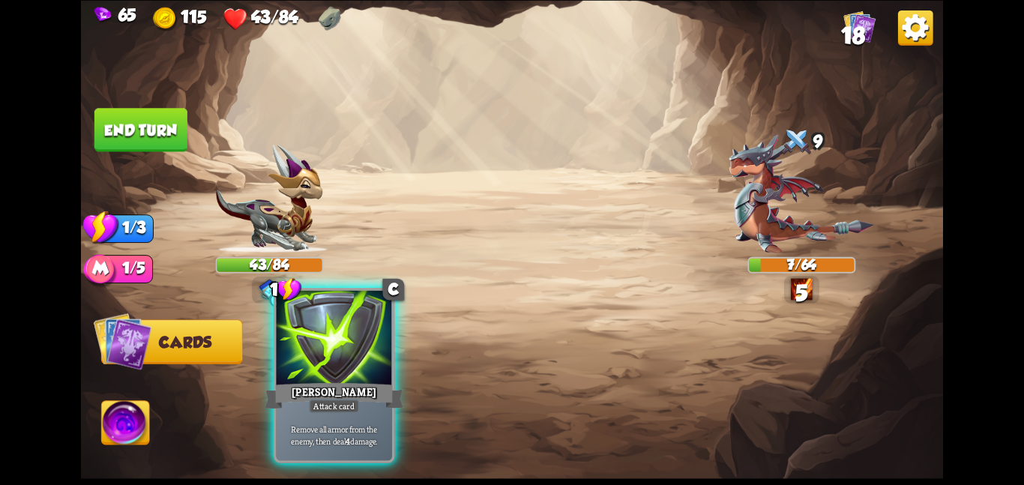
click at [378, 421] on div "Remove all armor from the enemy, then deal 4 damage." at bounding box center [334, 434] width 116 height 50
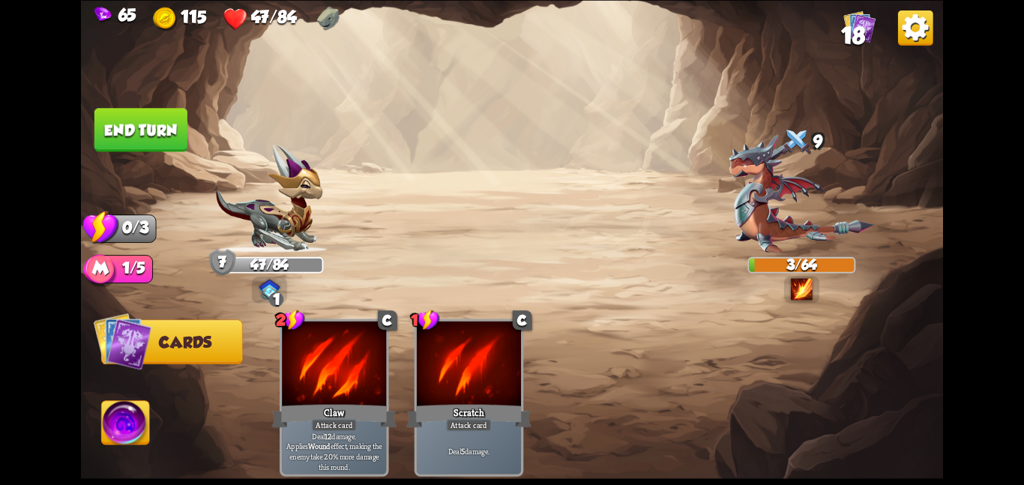
click at [151, 133] on button "End turn" at bounding box center [140, 129] width 93 height 43
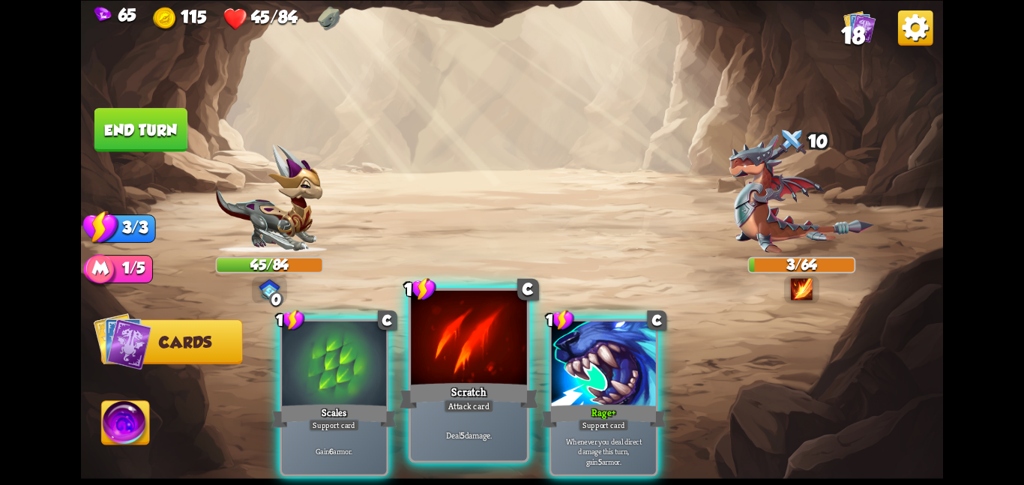
click at [429, 402] on div "Scratch" at bounding box center [468, 395] width 139 height 31
click at [429, 402] on div "1 C Scales Support card Gain 6 armor. 1 C Scratch Attack card Deal 5 damage. 1 …" at bounding box center [597, 377] width 689 height 216
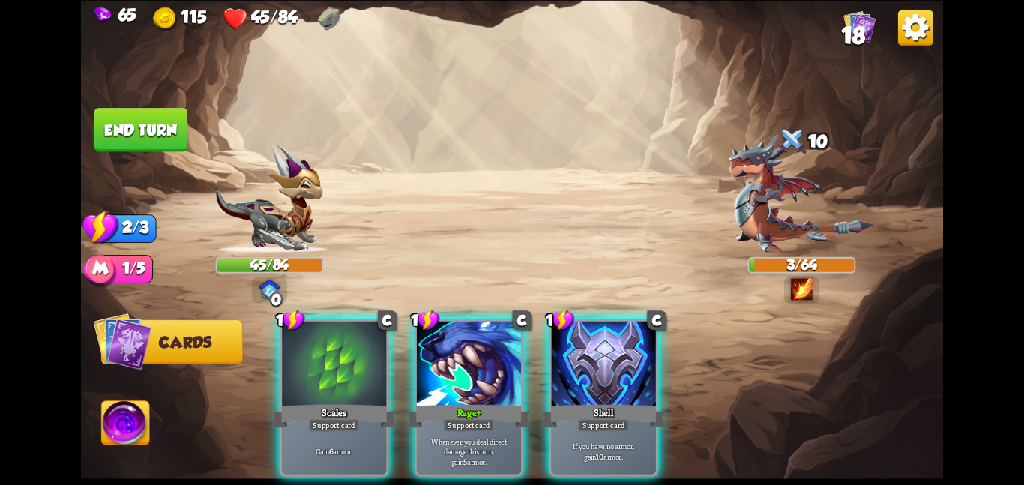
click at [429, 402] on div "Rage+" at bounding box center [468, 416] width 125 height 28
click at [429, 402] on div "1 C Scales Support card Gain 6 armor. 1 C Rage+ Support card Whenever you deal …" at bounding box center [597, 377] width 689 height 216
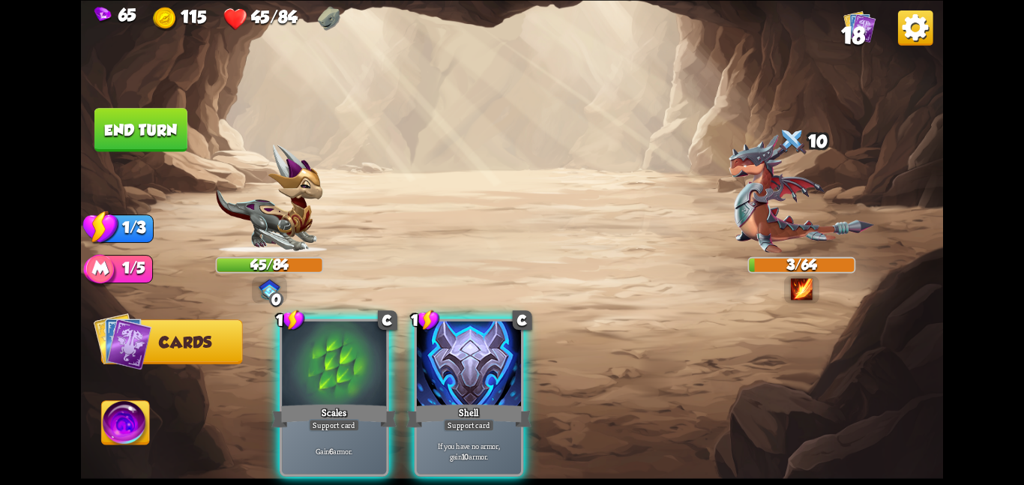
click at [429, 402] on div "Shell" at bounding box center [468, 416] width 125 height 28
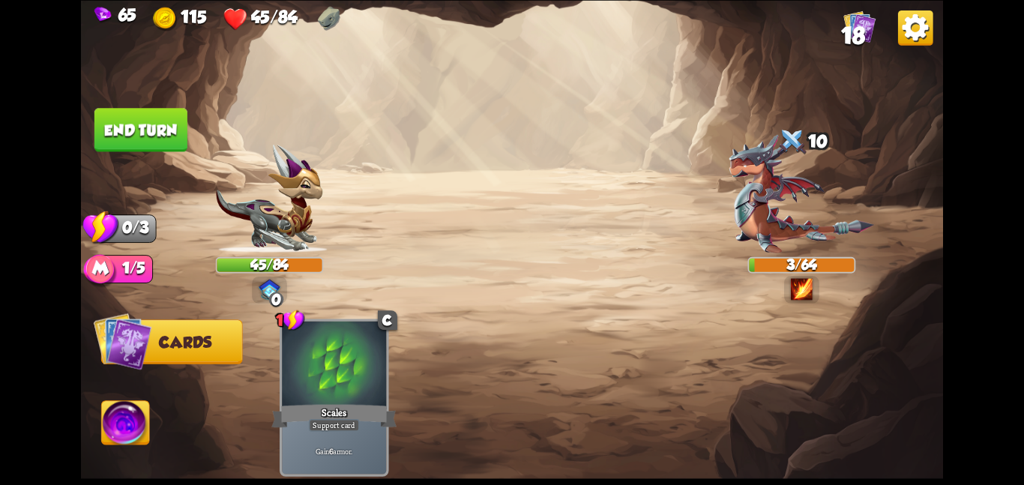
click at [429, 402] on div "1 C Scales Support card Gain 6 armor." at bounding box center [597, 377] width 689 height 216
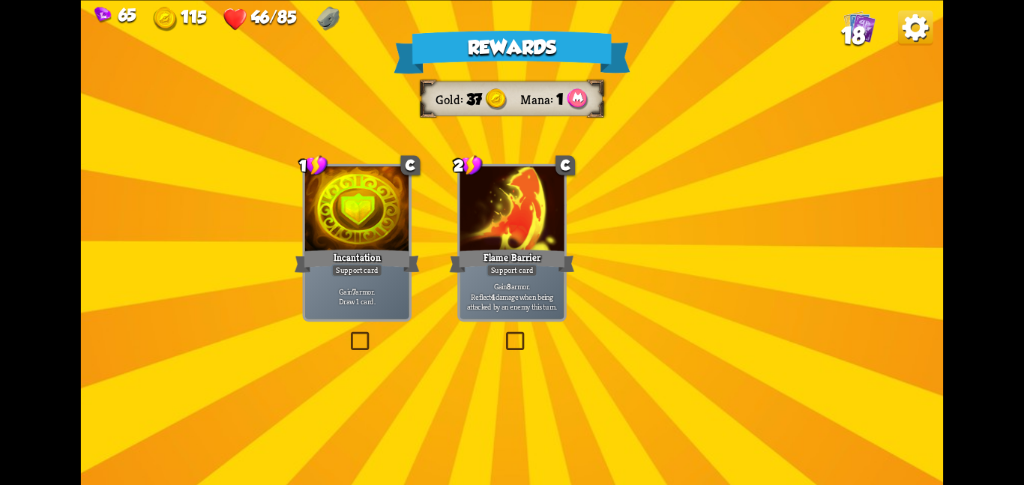
click at [523, 250] on div "Flame Barrier" at bounding box center [512, 261] width 125 height 28
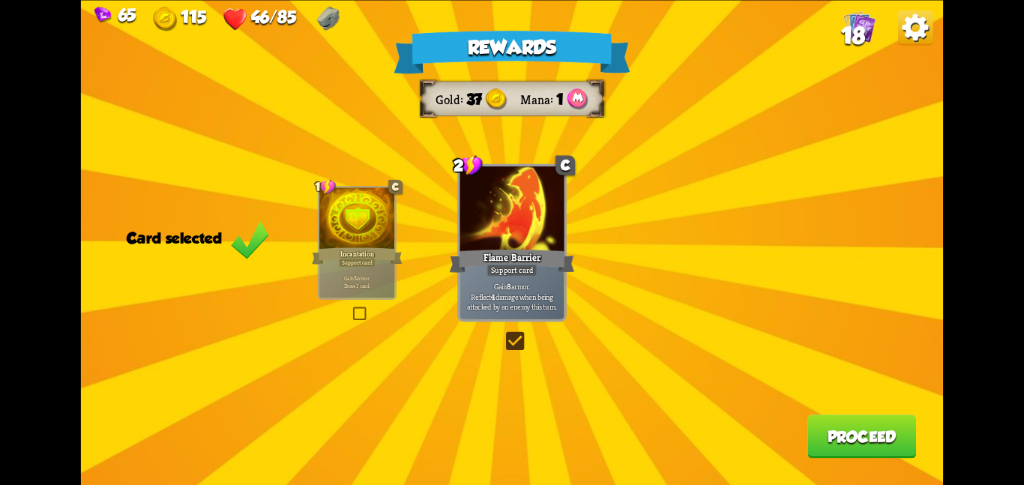
click at [880, 423] on button "Proceed" at bounding box center [861, 435] width 109 height 43
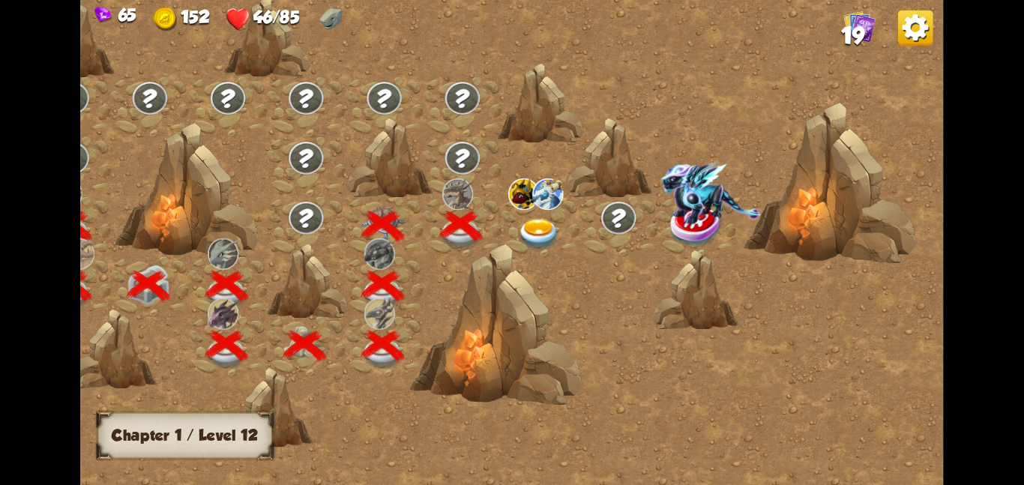
click at [525, 218] on img at bounding box center [538, 233] width 43 height 31
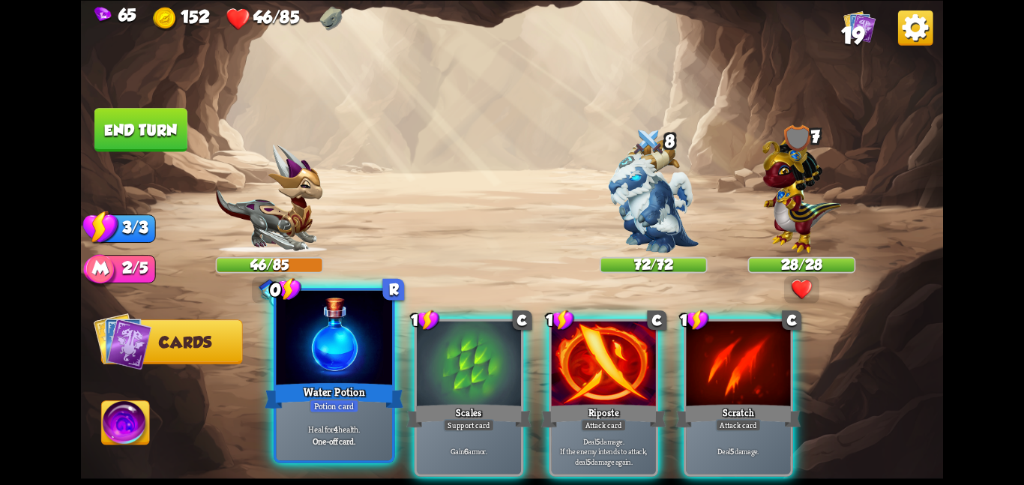
click at [349, 364] on div at bounding box center [334, 338] width 116 height 97
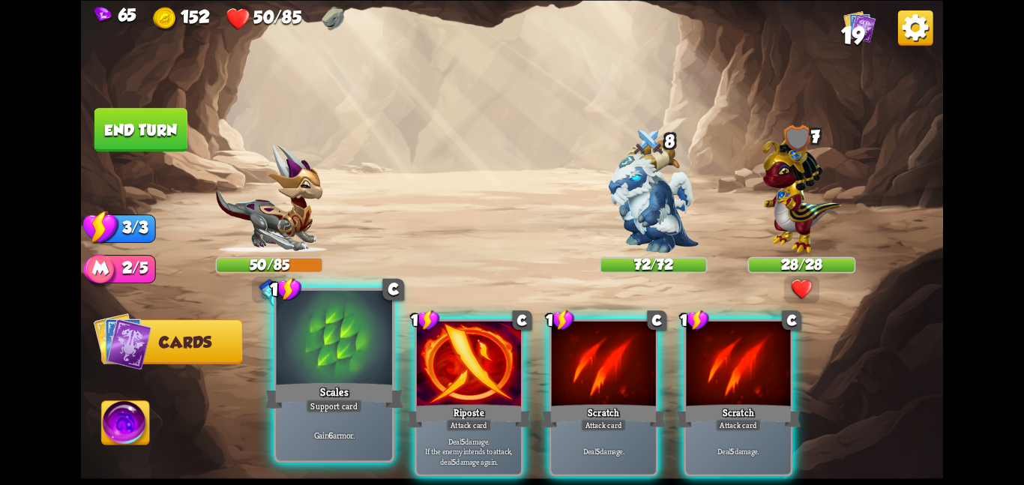
click at [340, 372] on div at bounding box center [334, 338] width 116 height 97
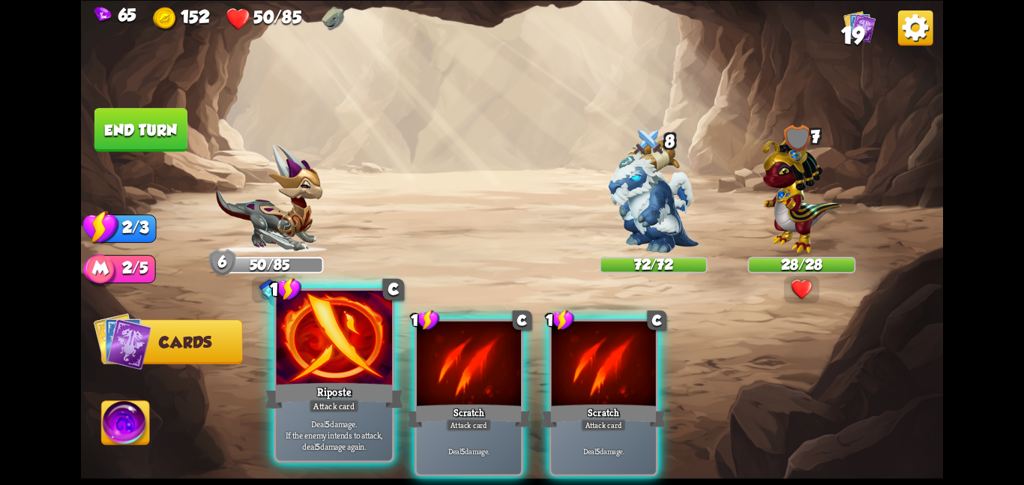
click at [309, 400] on div "Attack card" at bounding box center [334, 406] width 50 height 14
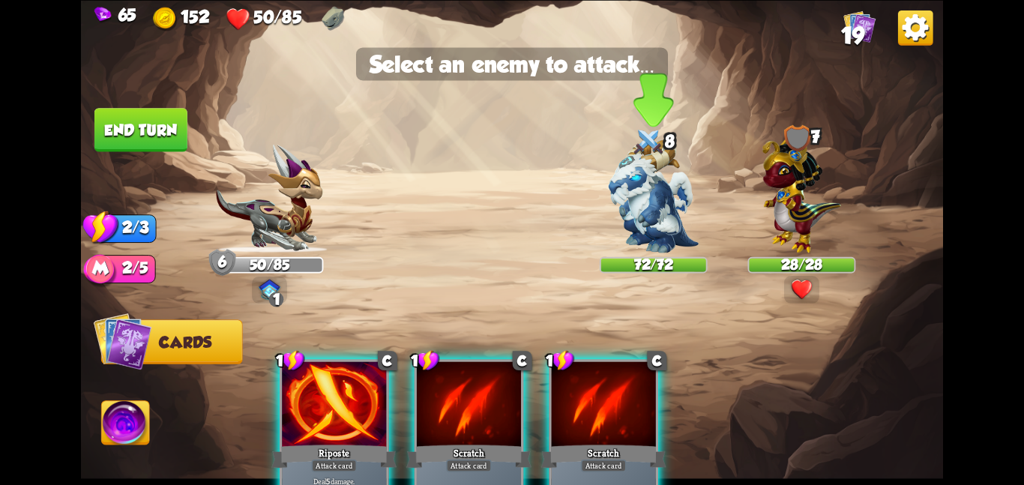
click at [684, 211] on img at bounding box center [654, 195] width 90 height 113
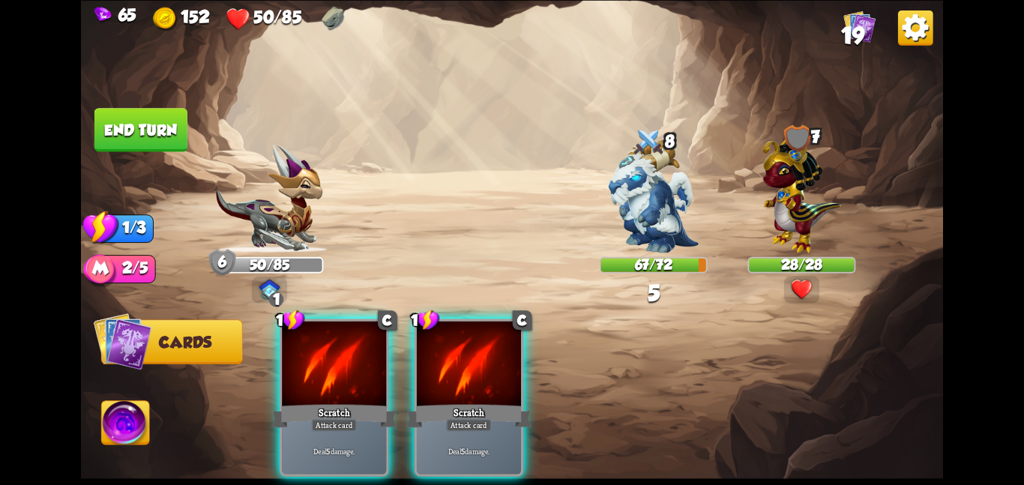
click at [271, 411] on div "1 C Scratch Attack card Deal 5 damage. 1 C Scratch Attack card Deal 5 damage." at bounding box center [597, 377] width 689 height 216
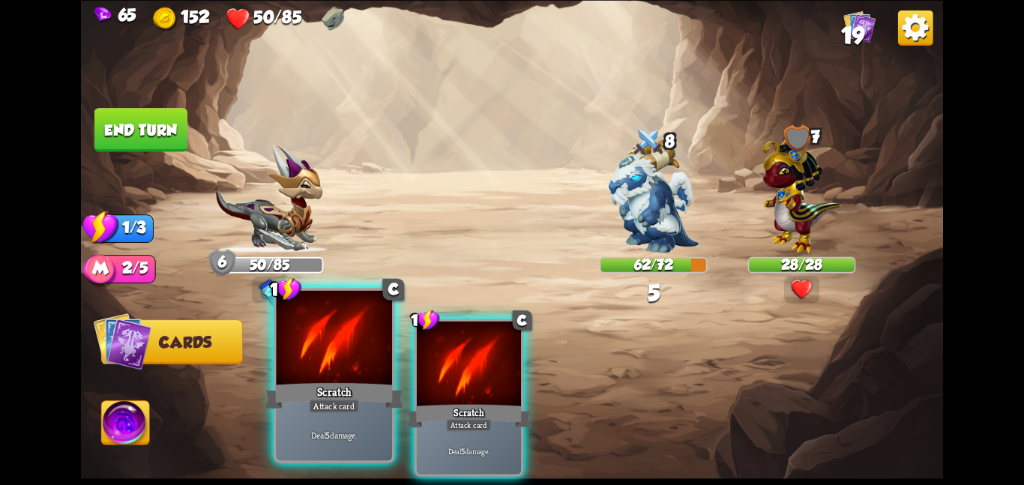
click at [353, 371] on div at bounding box center [334, 338] width 116 height 97
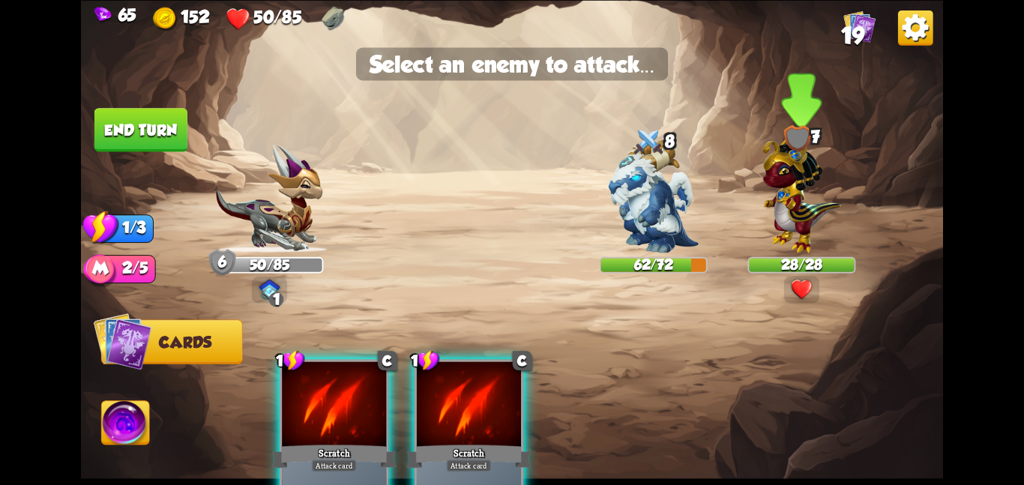
click at [809, 190] on img at bounding box center [801, 191] width 79 height 123
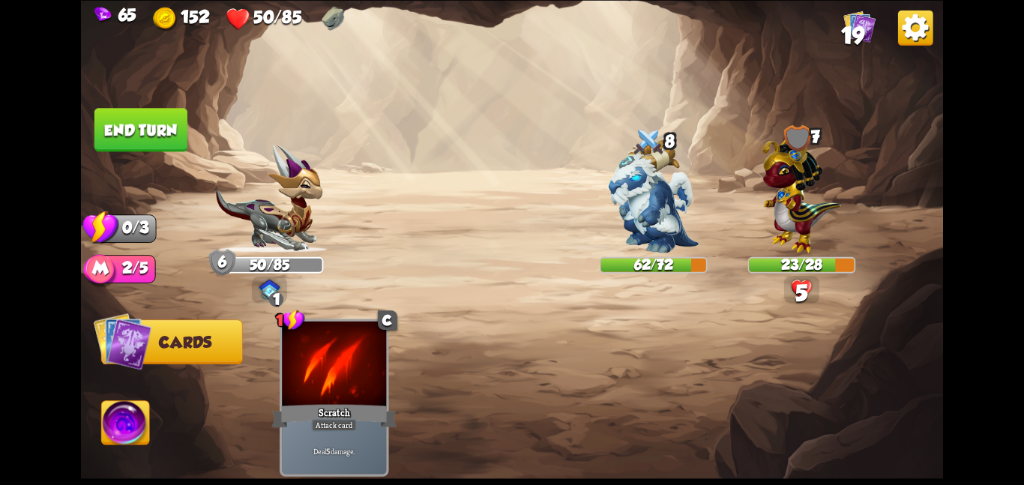
click at [165, 130] on button "End turn" at bounding box center [140, 129] width 93 height 43
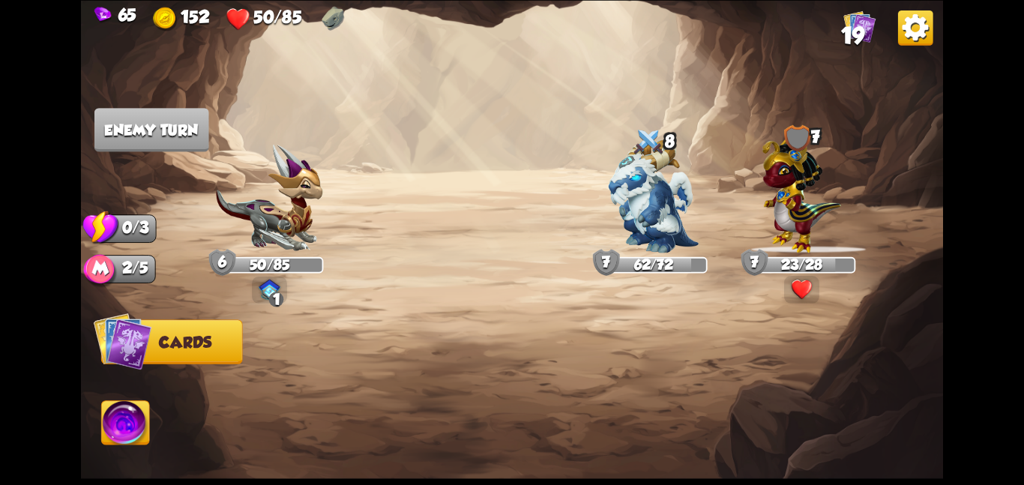
click at [91, 451] on img at bounding box center [512, 242] width 862 height 485
click at [132, 424] on img at bounding box center [126, 425] width 48 height 49
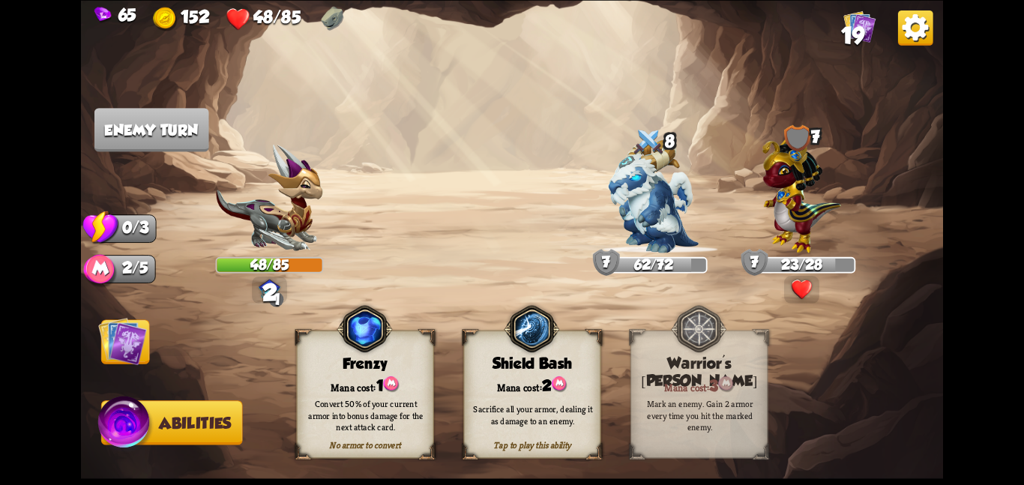
click at [124, 313] on img at bounding box center [512, 242] width 862 height 485
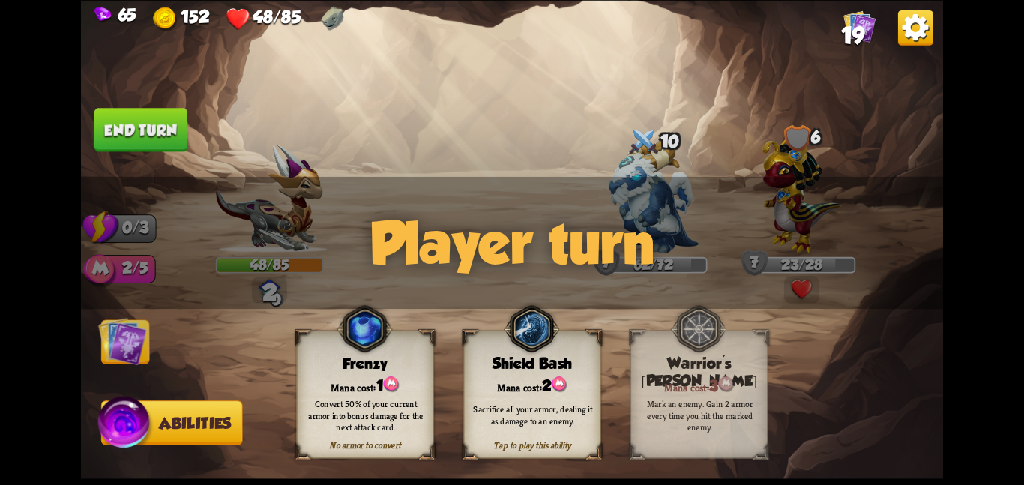
click at [133, 334] on img at bounding box center [122, 340] width 49 height 49
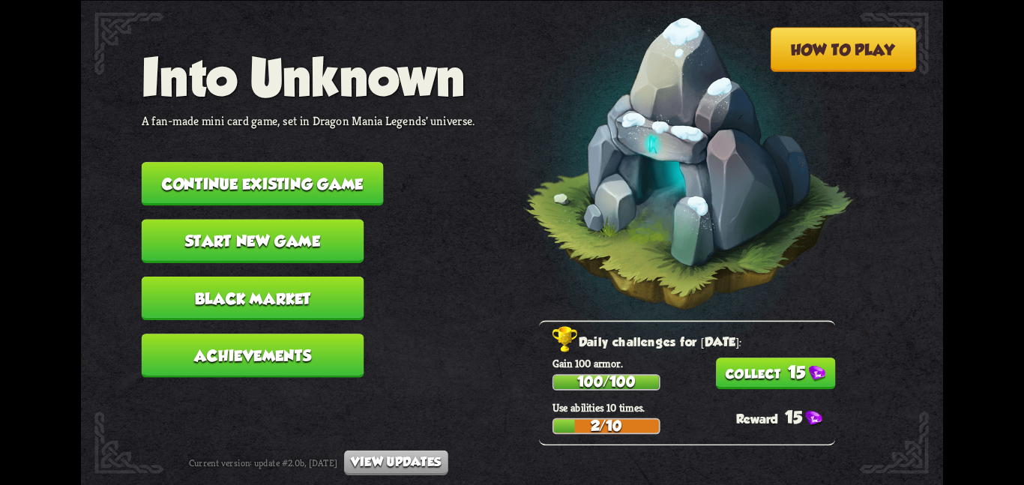
click at [307, 169] on button "Continue existing game" at bounding box center [263, 183] width 242 height 43
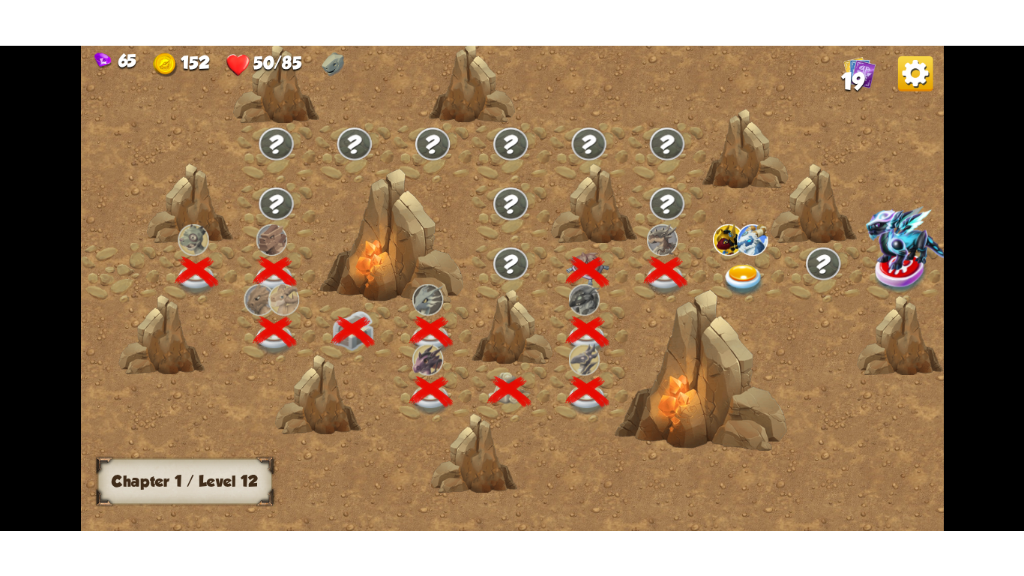
scroll to position [0, 228]
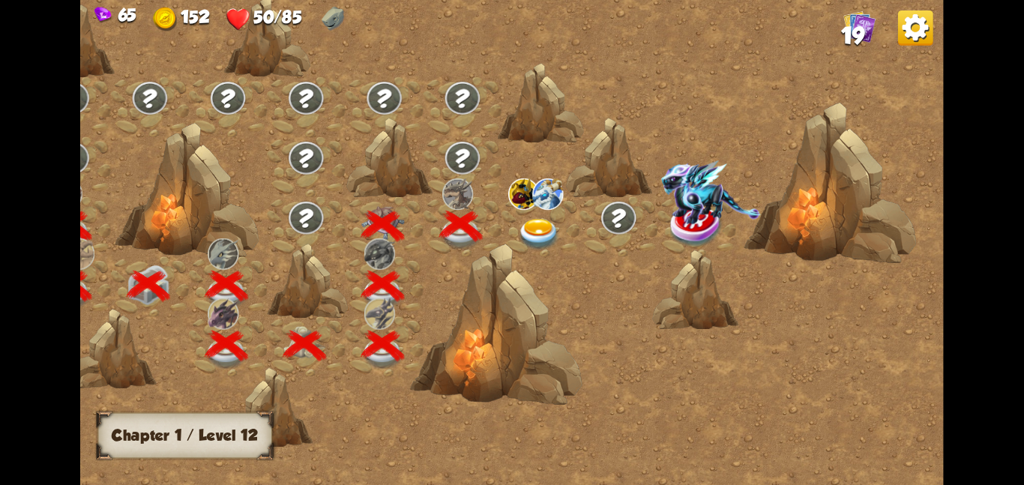
click at [539, 226] on img at bounding box center [538, 233] width 43 height 31
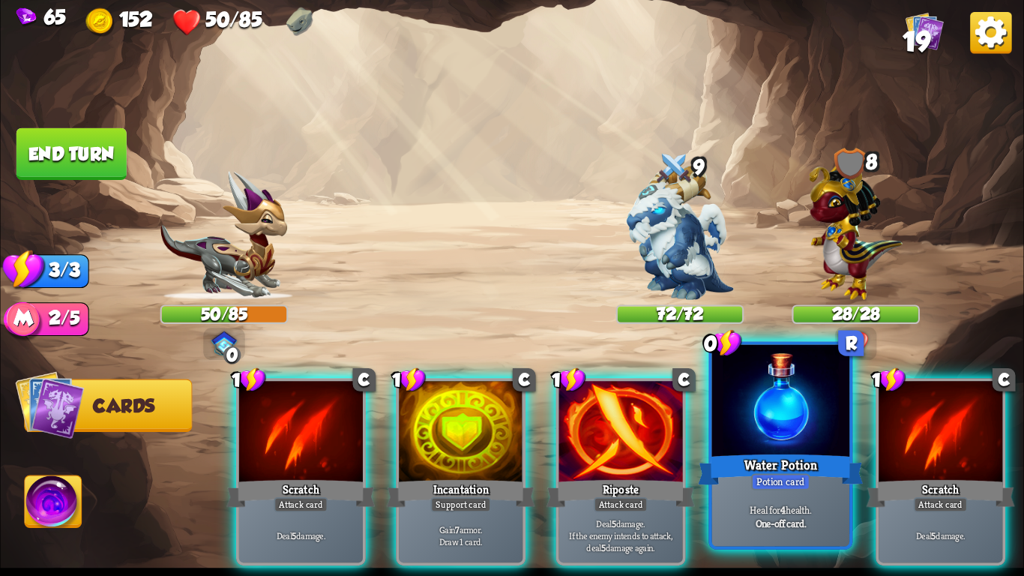
click at [755, 465] on div "Water Potion" at bounding box center [780, 469] width 165 height 37
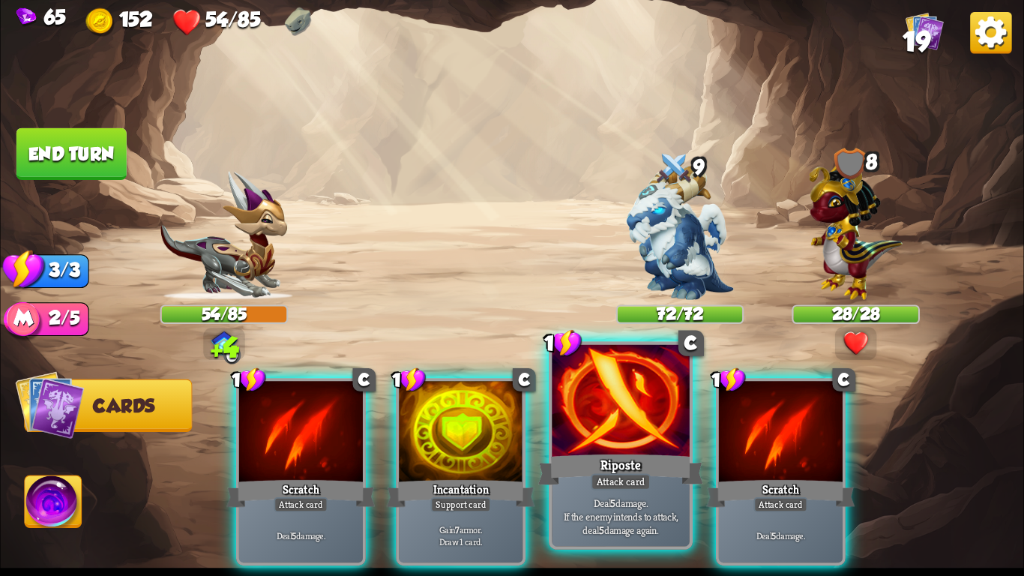
click at [633, 478] on div "Attack card" at bounding box center [621, 481] width 60 height 16
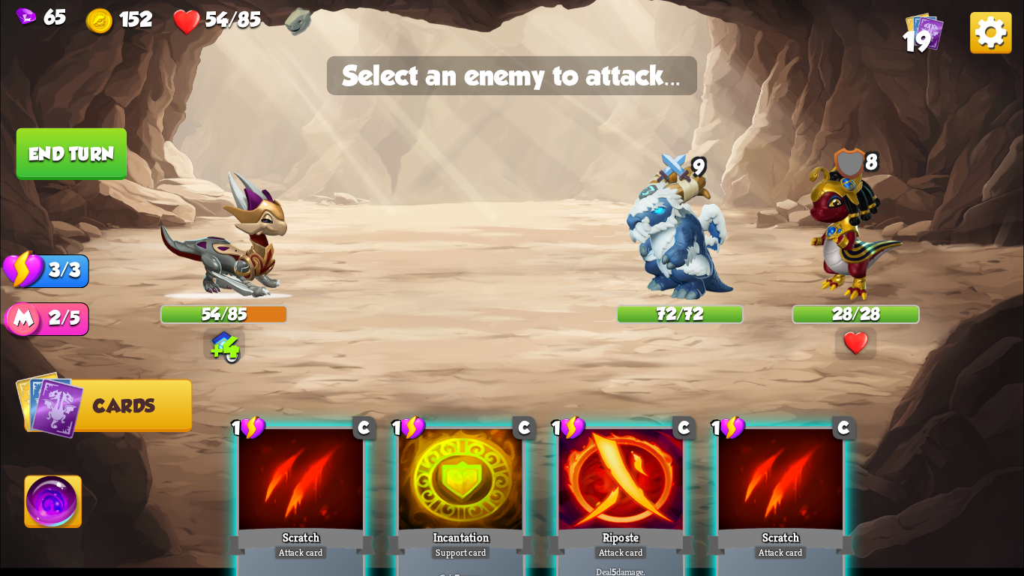
click at [633, 478] on div at bounding box center [621, 481] width 124 height 104
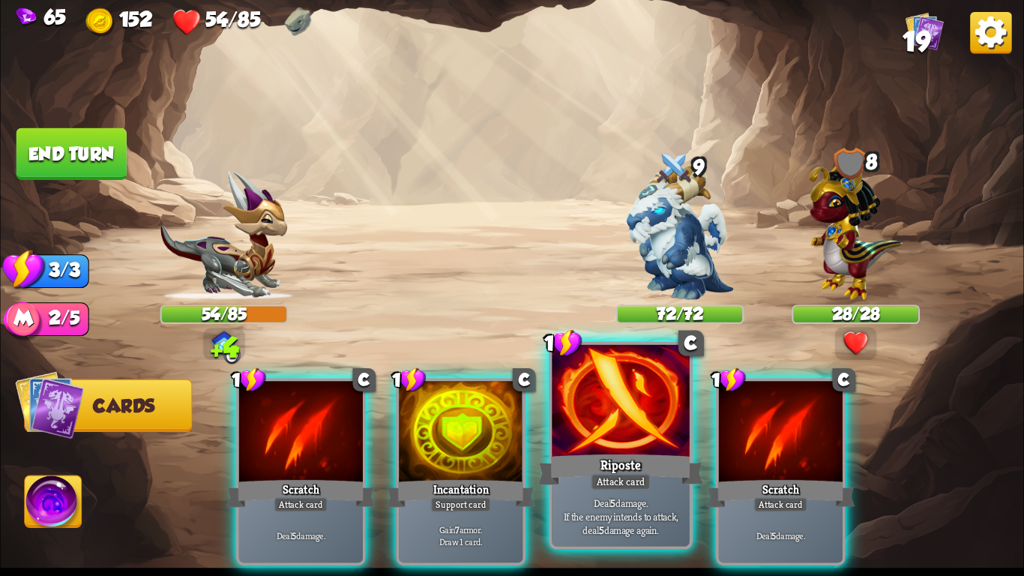
click at [668, 407] on div at bounding box center [620, 403] width 137 height 116
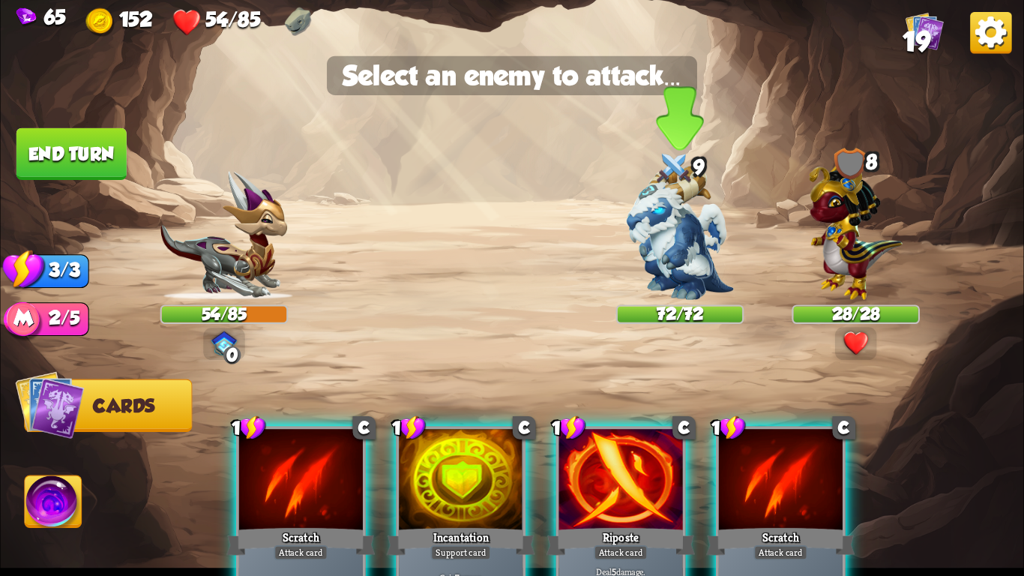
click at [683, 236] on img at bounding box center [680, 233] width 107 height 134
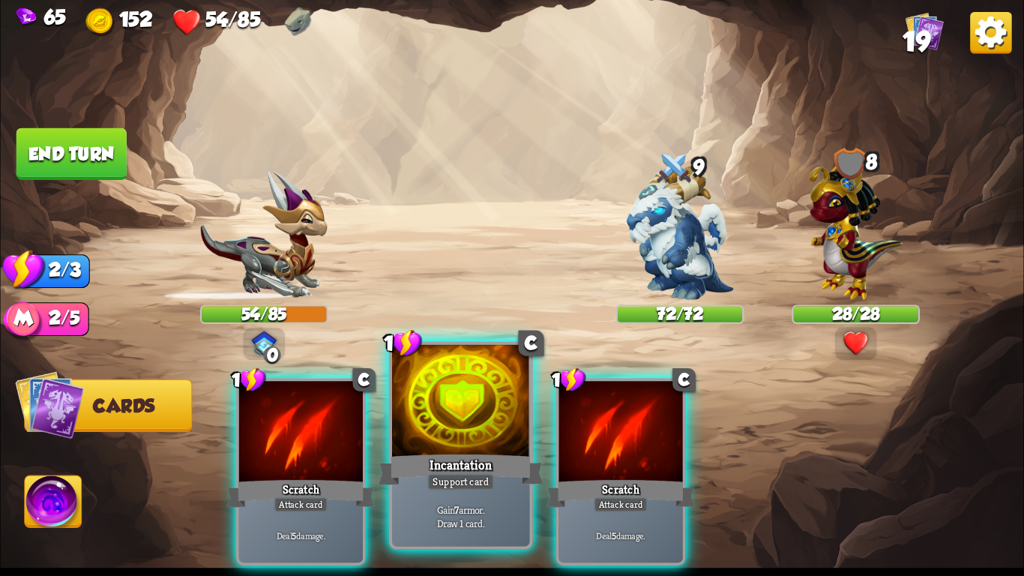
click at [464, 470] on div "Incantation" at bounding box center [460, 469] width 165 height 37
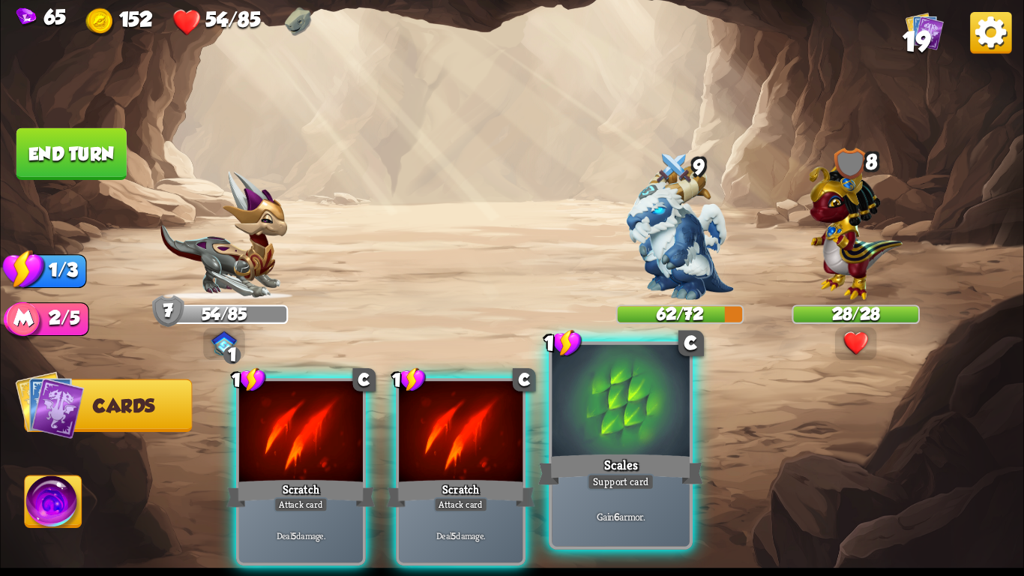
click at [639, 403] on div at bounding box center [620, 403] width 137 height 116
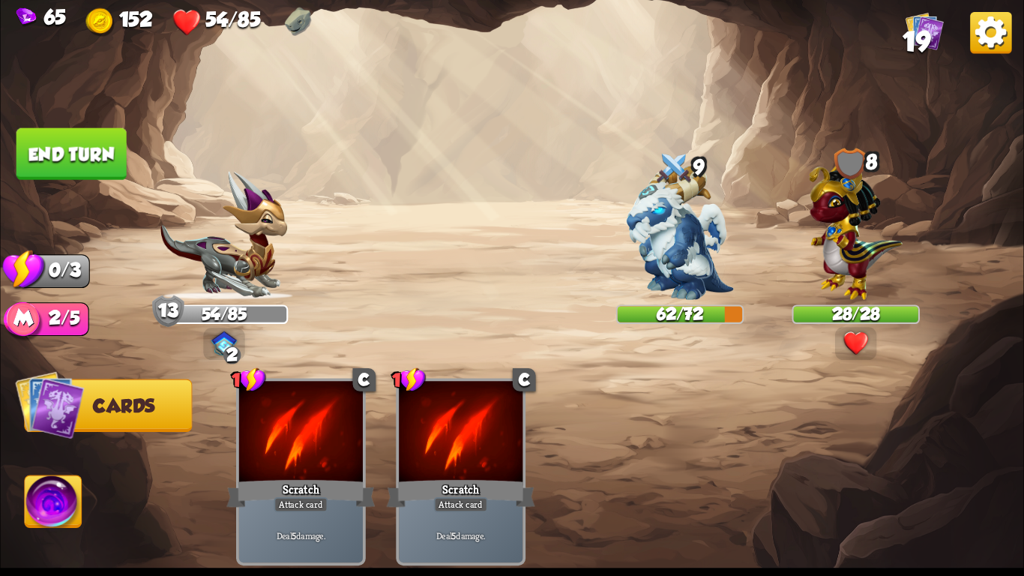
click at [124, 158] on button "End turn" at bounding box center [71, 154] width 110 height 52
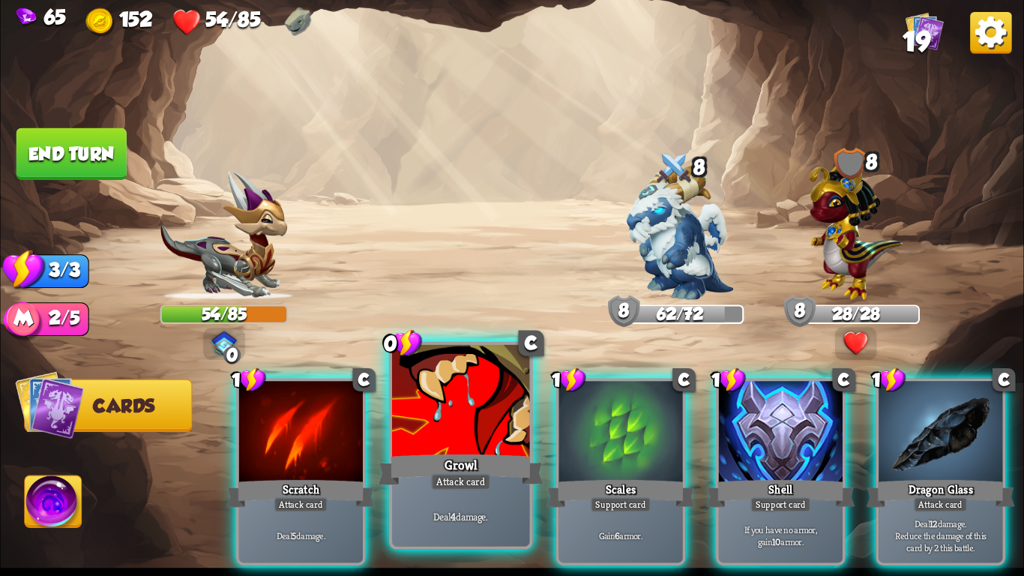
click at [452, 484] on div "Deal 4 damage." at bounding box center [460, 516] width 137 height 60
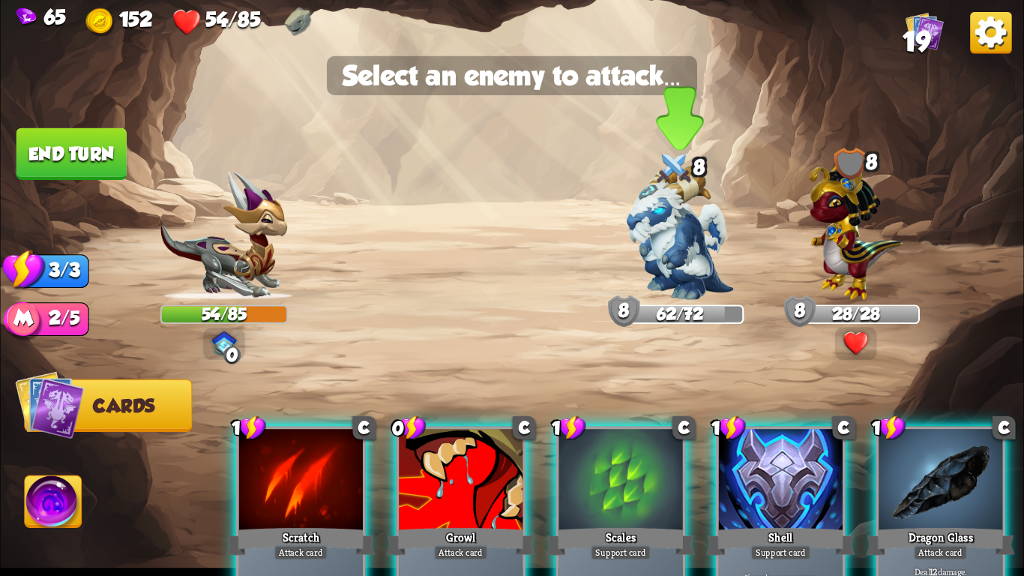
click at [662, 238] on img at bounding box center [680, 233] width 107 height 134
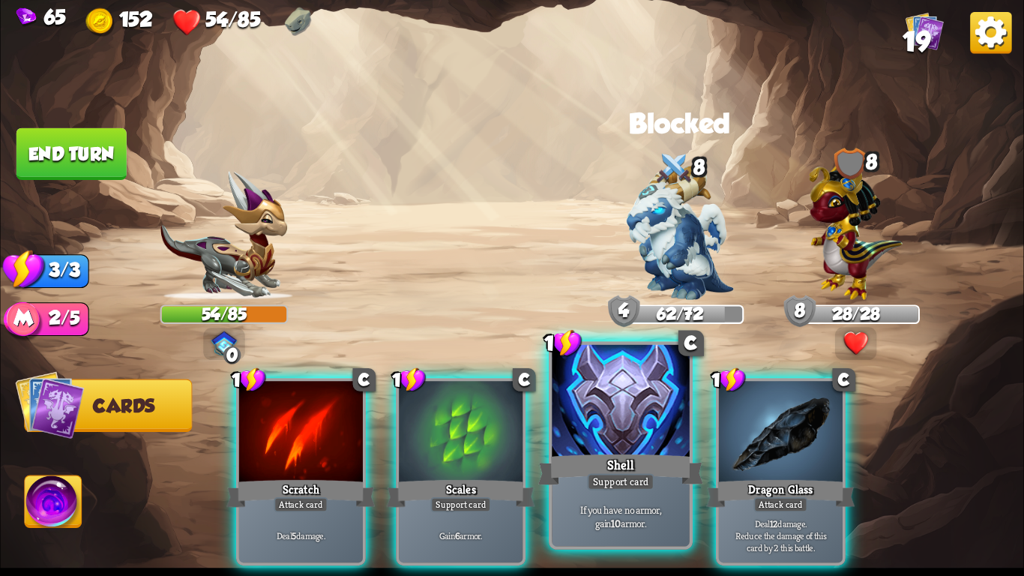
click at [658, 484] on p "If you have no armor, gain 10 armor." at bounding box center [620, 515] width 130 height 27
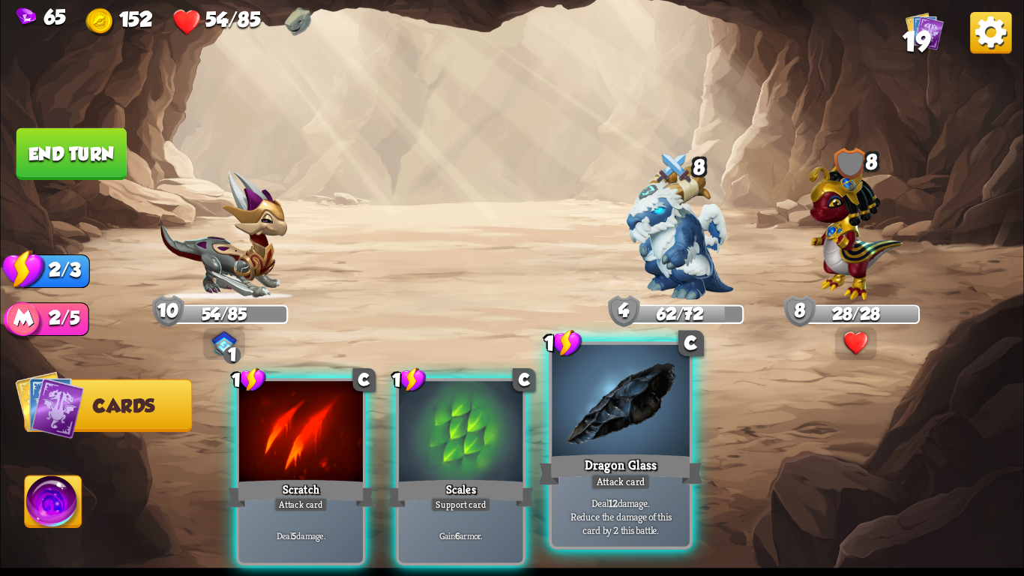
click at [650, 479] on div "Dragon Glass" at bounding box center [620, 469] width 165 height 37
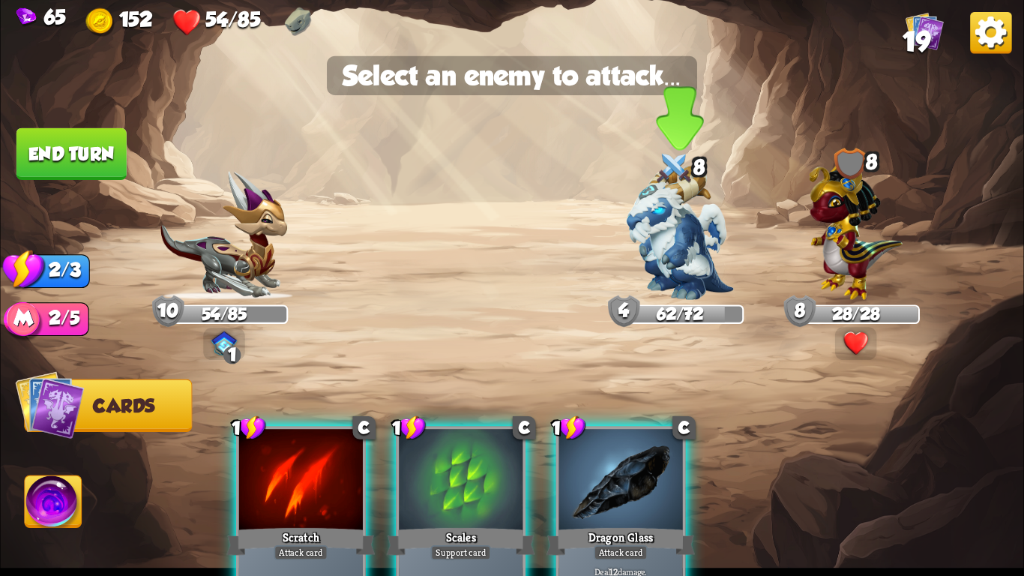
click at [683, 239] on img at bounding box center [680, 233] width 107 height 134
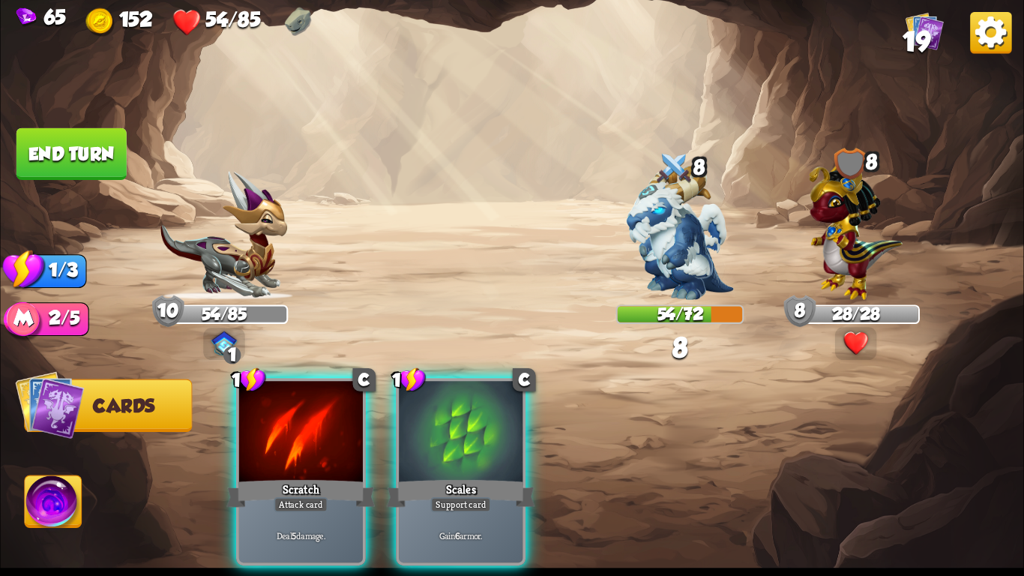
click at [848, 337] on img at bounding box center [855, 342] width 25 height 25
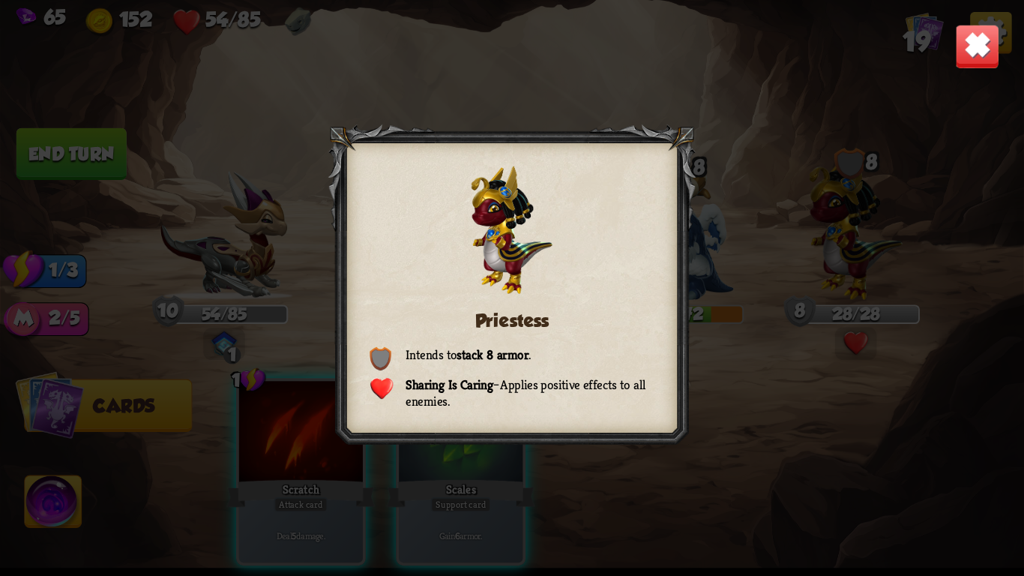
click at [976, 68] on img at bounding box center [977, 46] width 45 height 45
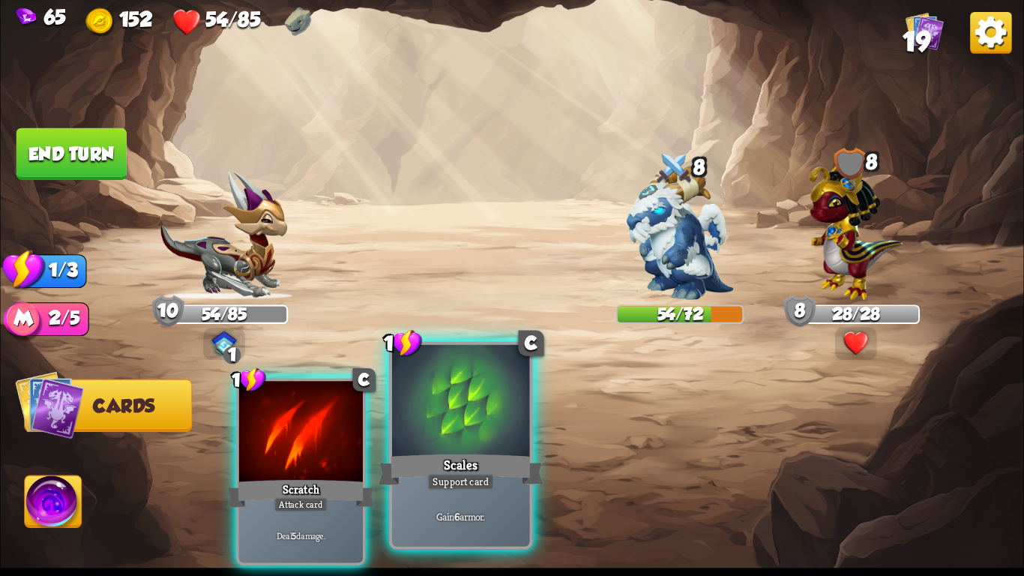
click at [514, 415] on div at bounding box center [460, 403] width 137 height 116
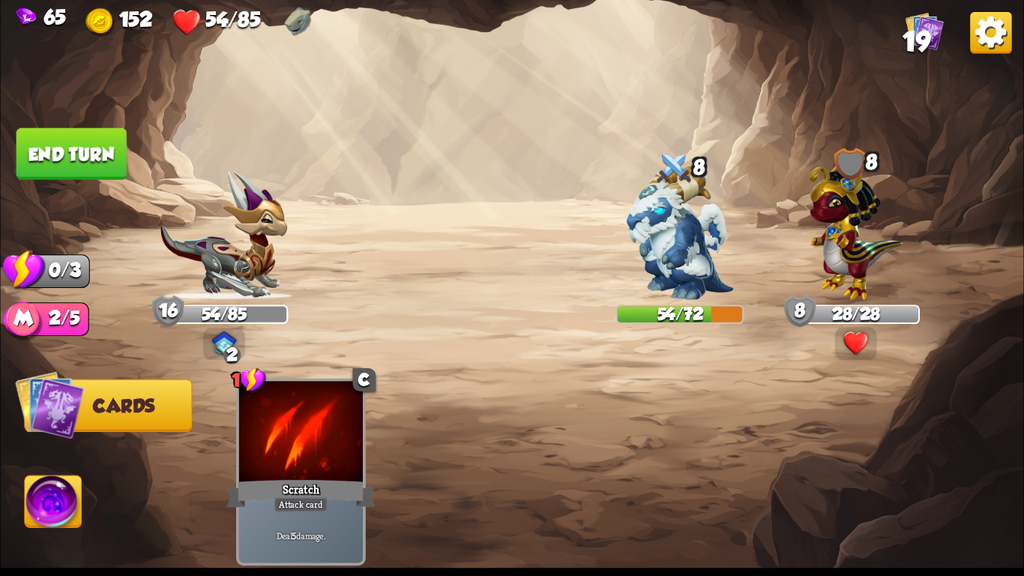
click at [81, 155] on button "End turn" at bounding box center [71, 154] width 110 height 52
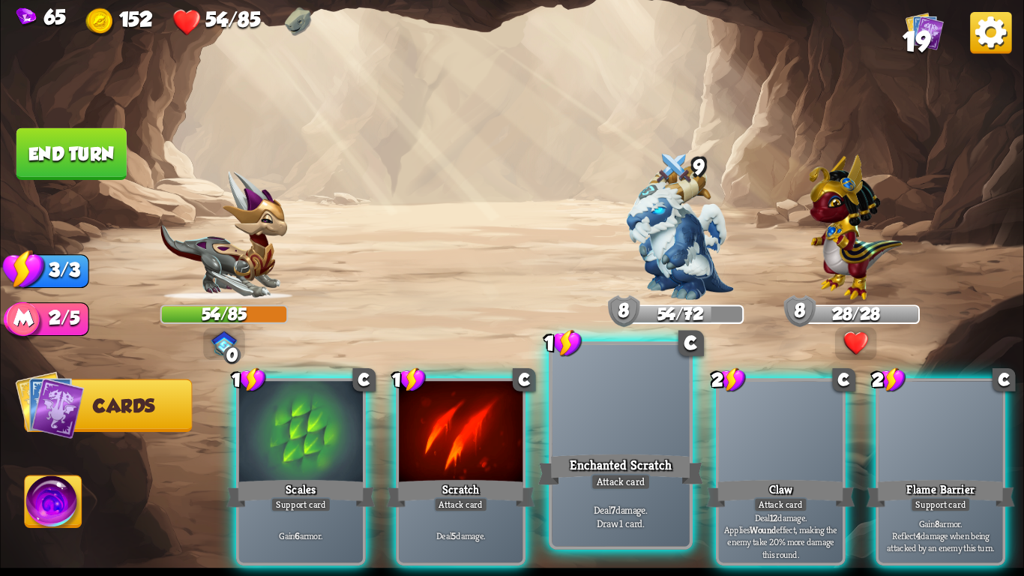
click at [642, 447] on div at bounding box center [620, 403] width 137 height 116
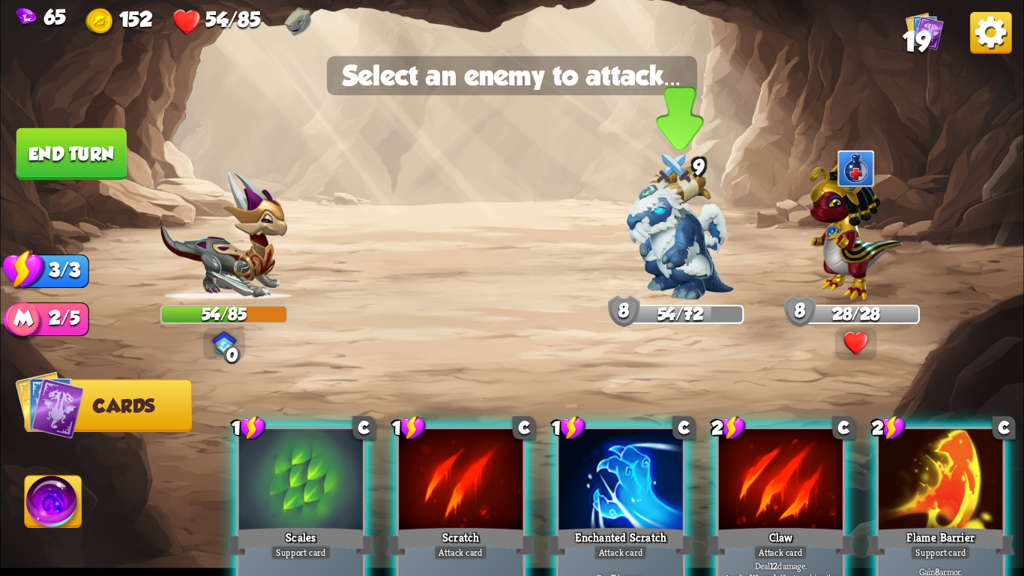
click at [680, 211] on img at bounding box center [680, 233] width 107 height 134
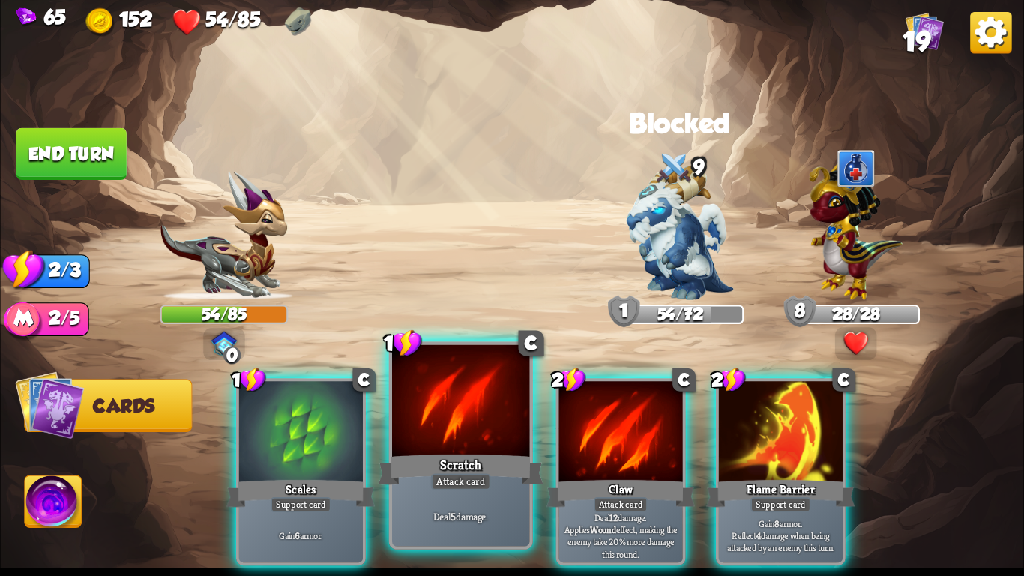
click at [464, 462] on div "Scratch" at bounding box center [460, 469] width 165 height 37
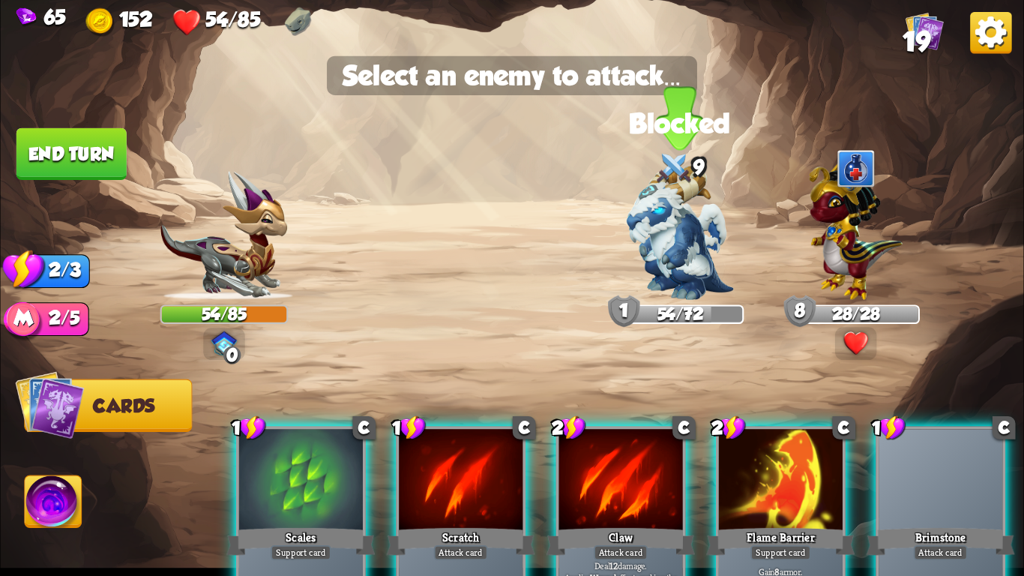
click at [655, 247] on img at bounding box center [680, 233] width 107 height 134
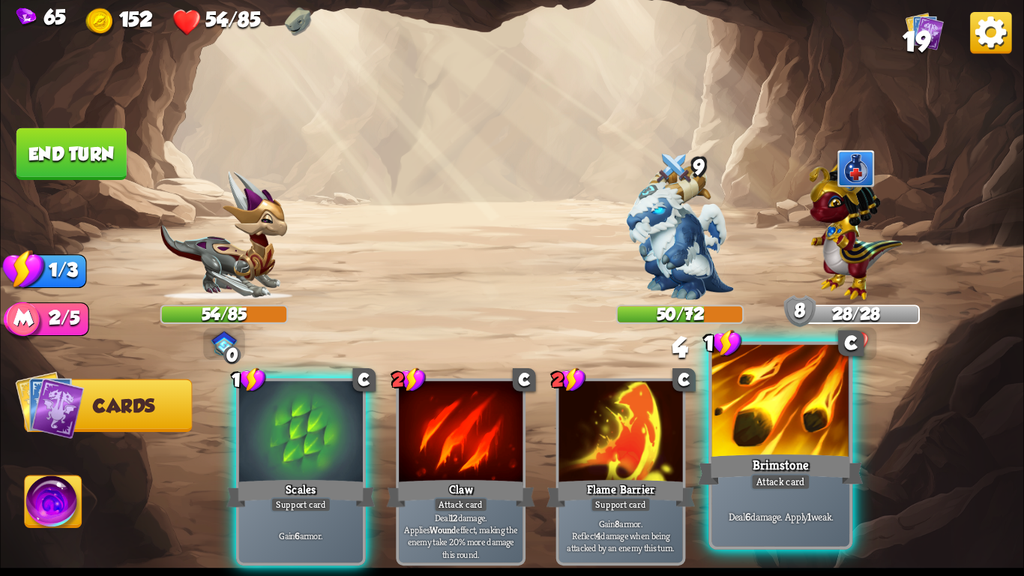
click at [734, 480] on div "Brimstone" at bounding box center [780, 469] width 165 height 37
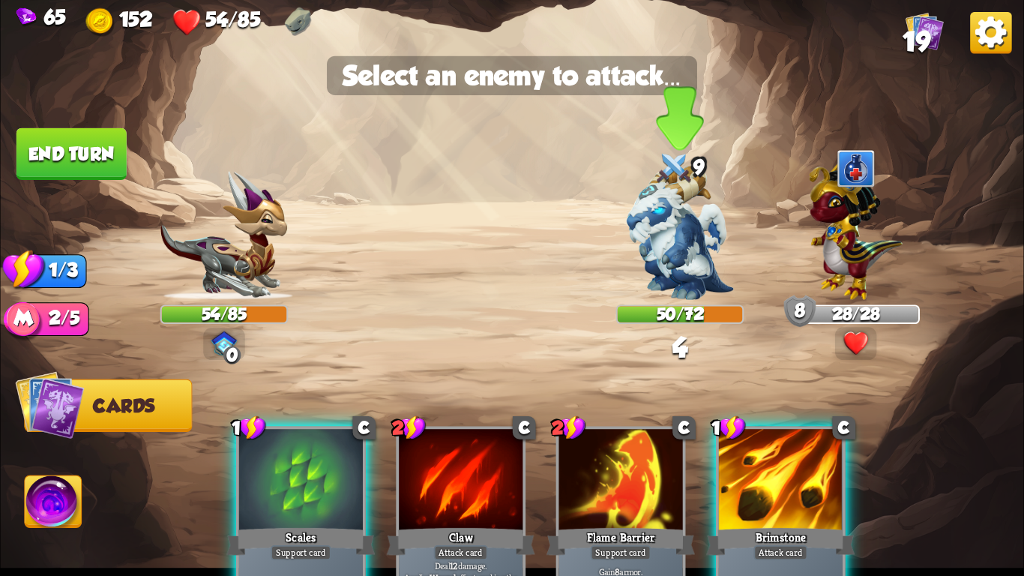
click at [680, 201] on img at bounding box center [680, 233] width 107 height 134
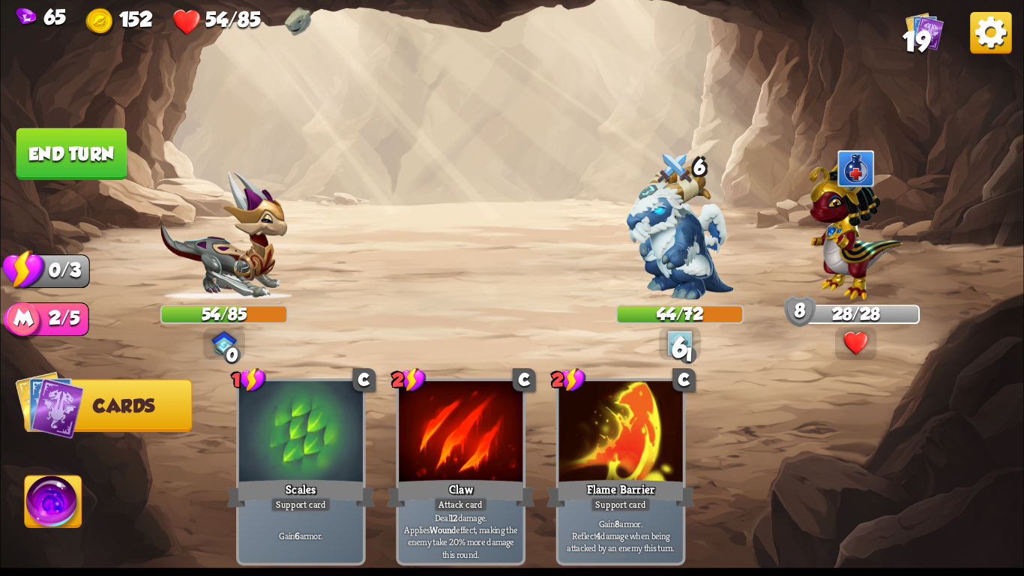
click at [102, 140] on button "End turn" at bounding box center [71, 154] width 110 height 52
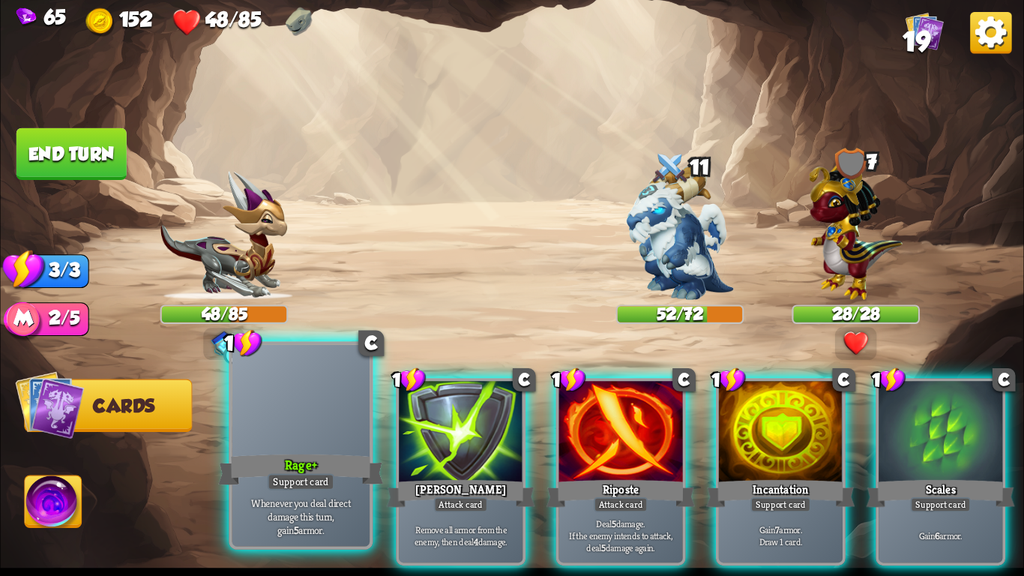
click at [307, 421] on div at bounding box center [300, 403] width 137 height 116
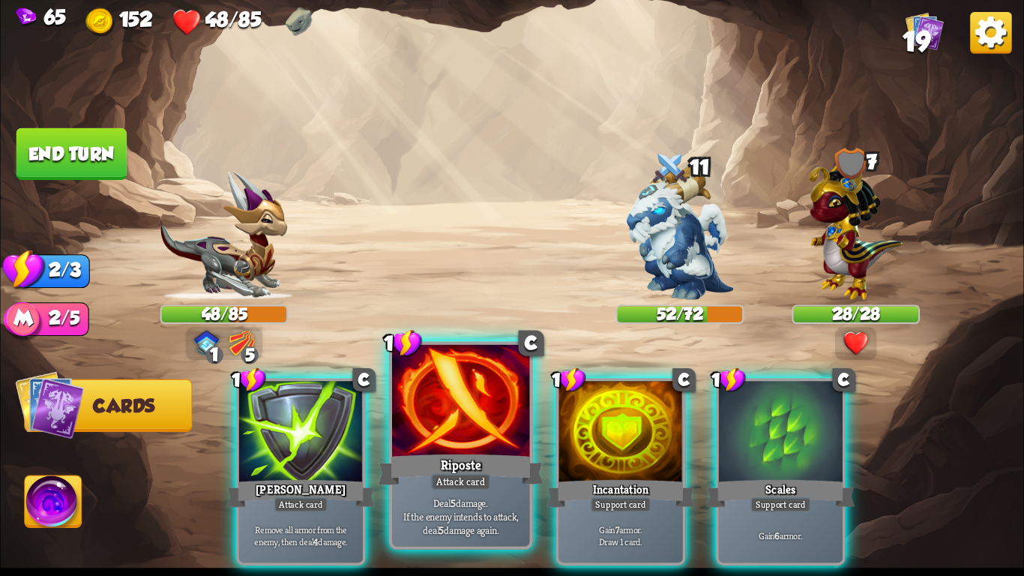
click at [465, 484] on div "Attack card" at bounding box center [461, 481] width 60 height 16
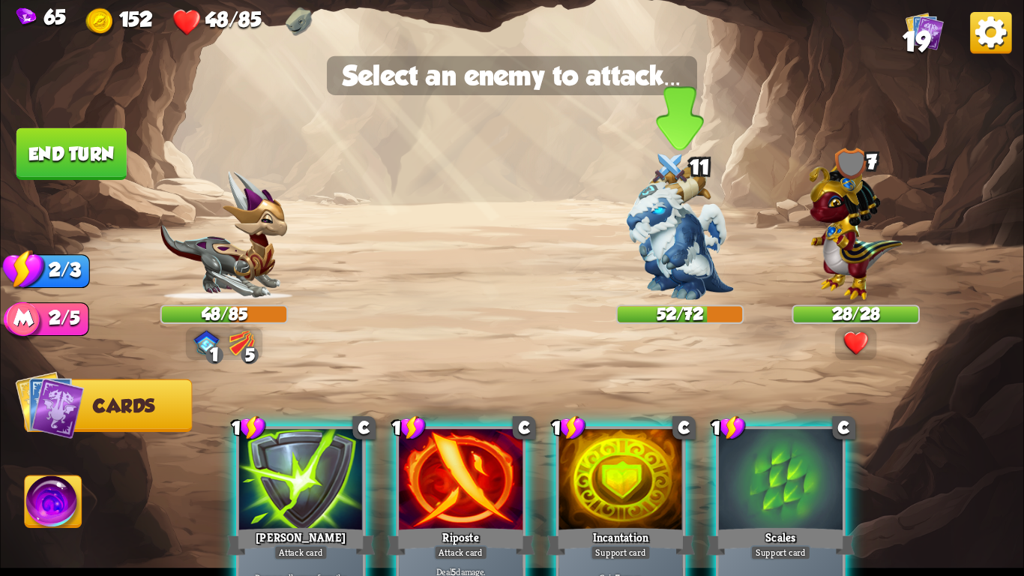
click at [671, 254] on img at bounding box center [680, 233] width 107 height 134
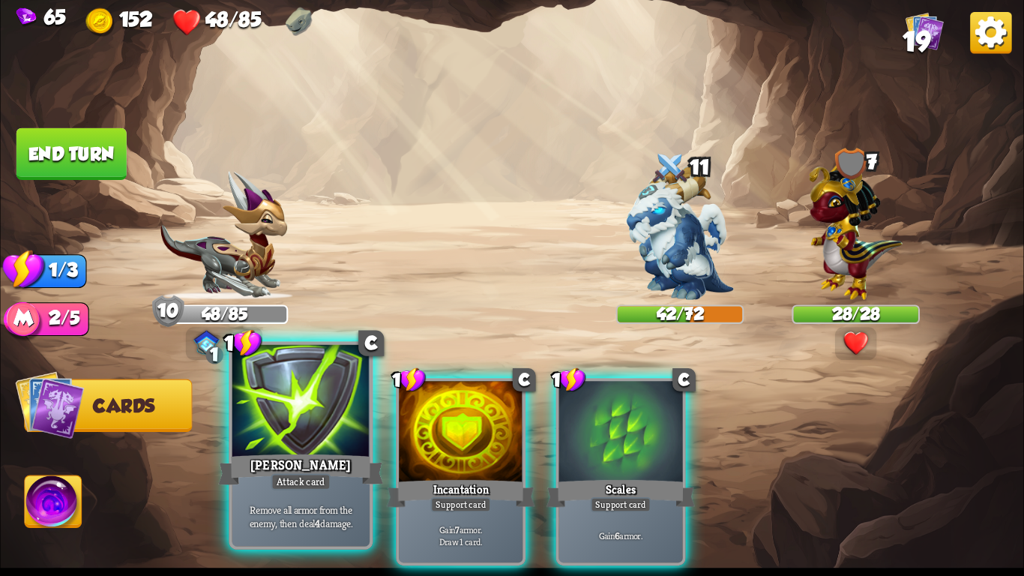
click at [296, 484] on div "Attack card" at bounding box center [301, 481] width 60 height 16
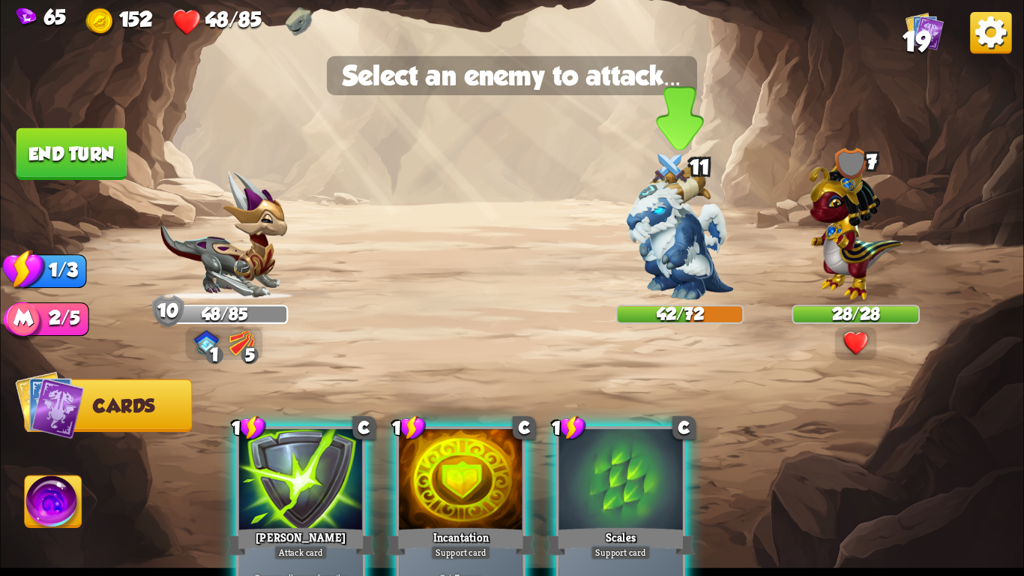
click at [680, 243] on img at bounding box center [680, 233] width 107 height 134
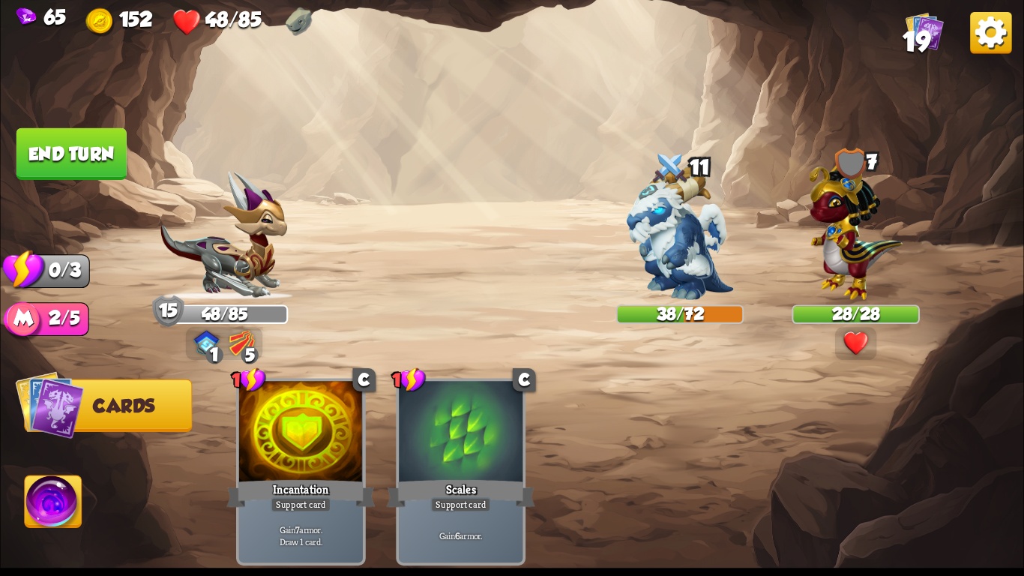
click at [82, 133] on button "End turn" at bounding box center [71, 154] width 110 height 52
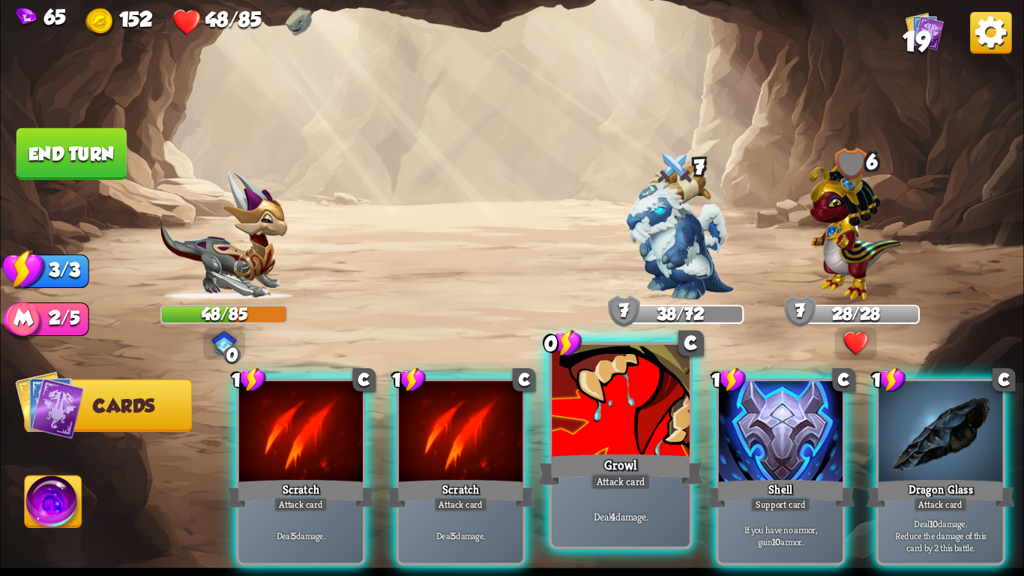
click at [621, 468] on div "Growl" at bounding box center [620, 469] width 165 height 37
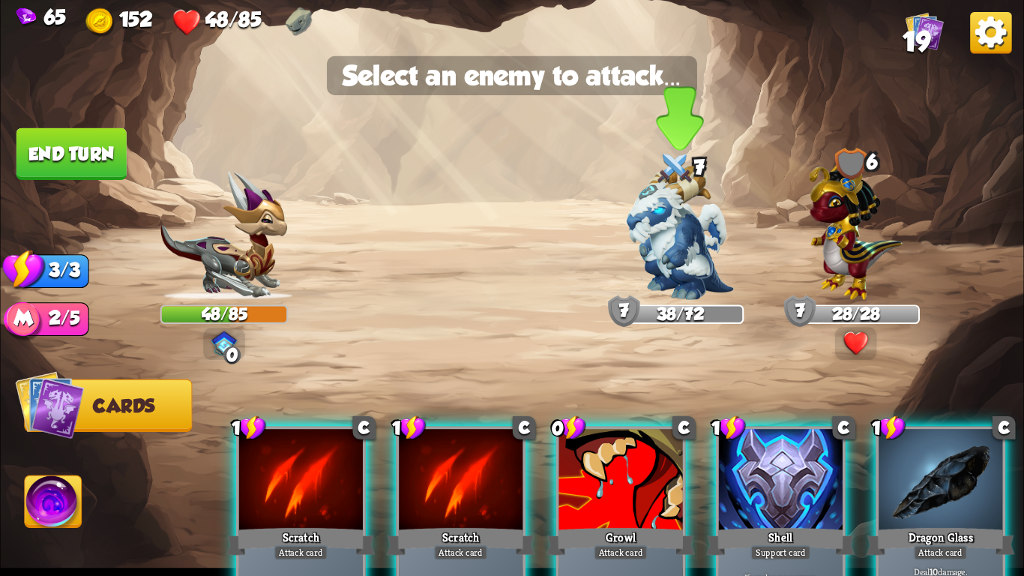
click at [675, 249] on img at bounding box center [680, 233] width 107 height 134
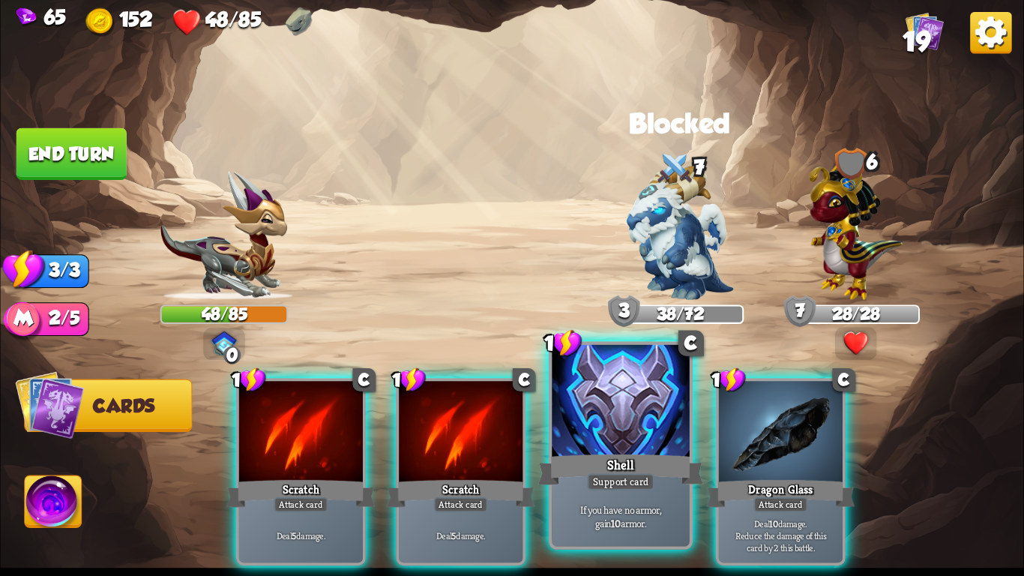
click at [596, 440] on div at bounding box center [620, 403] width 137 height 116
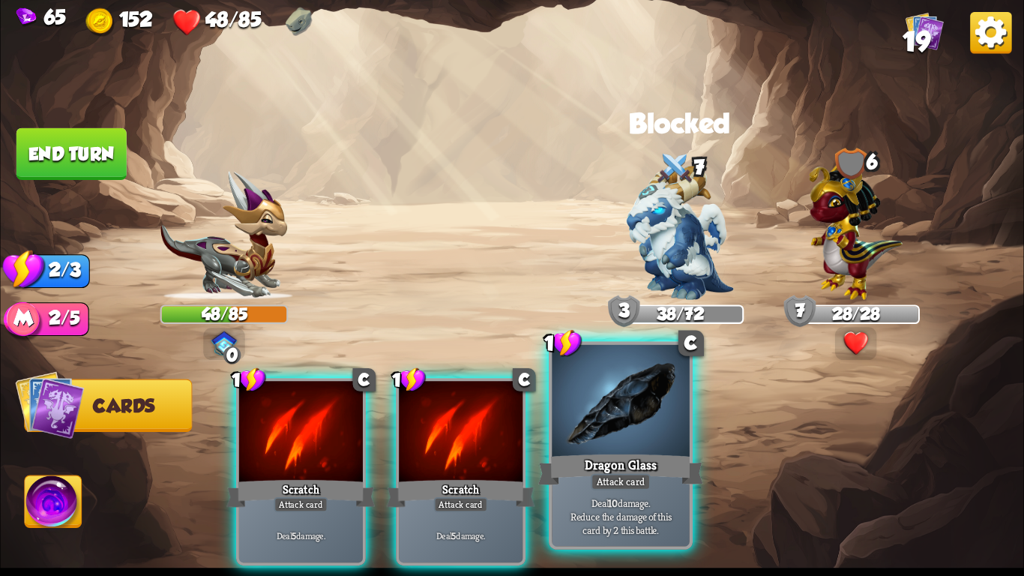
click at [620, 452] on div "Dragon Glass" at bounding box center [620, 469] width 165 height 37
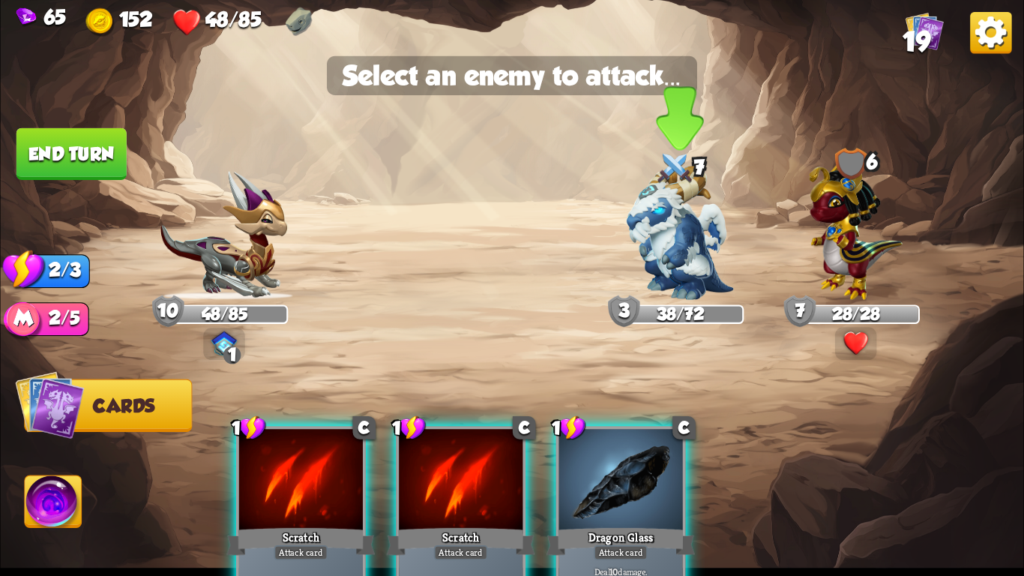
click at [670, 238] on img at bounding box center [680, 233] width 107 height 134
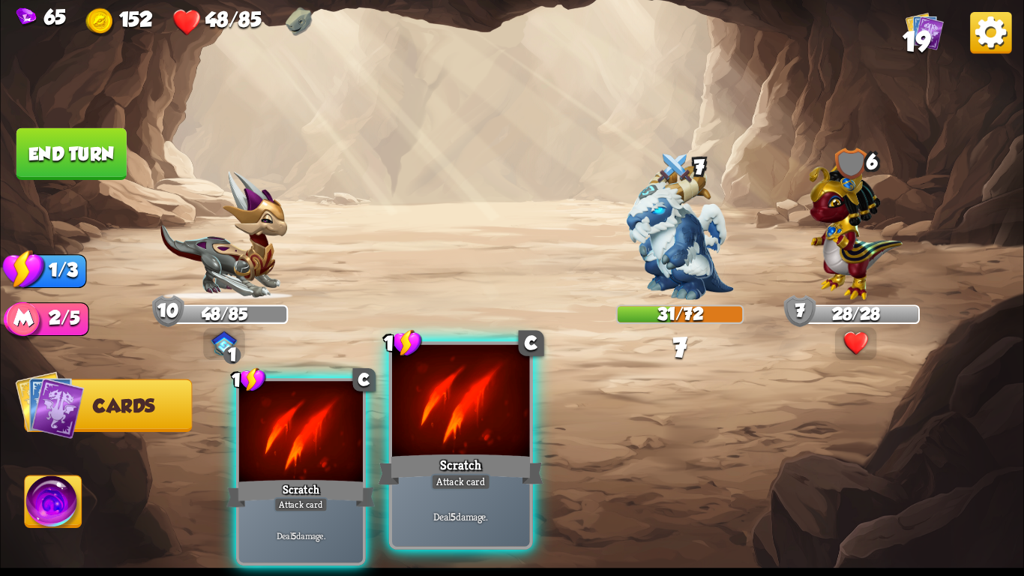
click at [453, 484] on div "Deal 5 damage." at bounding box center [460, 516] width 137 height 60
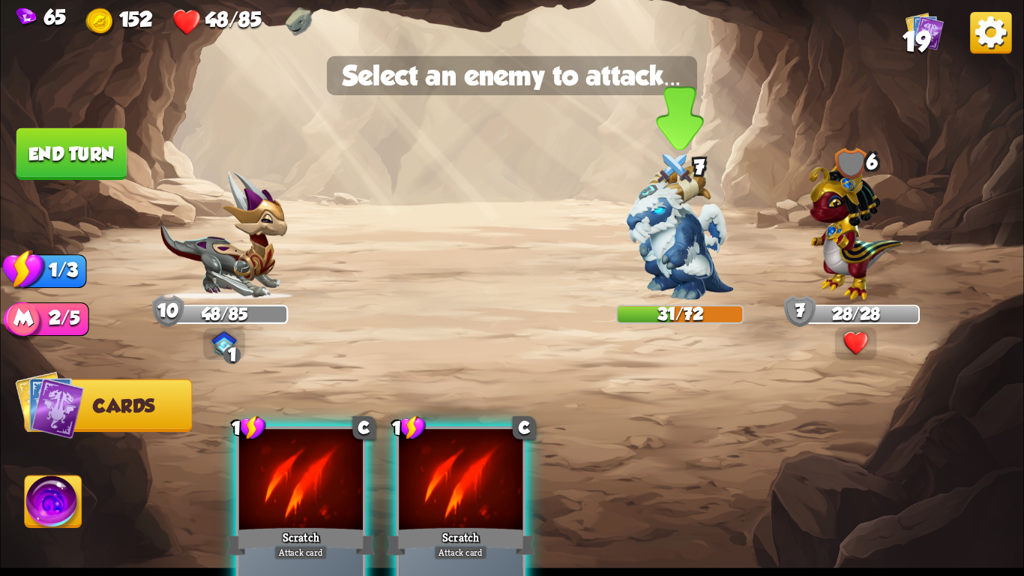
click at [659, 244] on img at bounding box center [680, 233] width 107 height 134
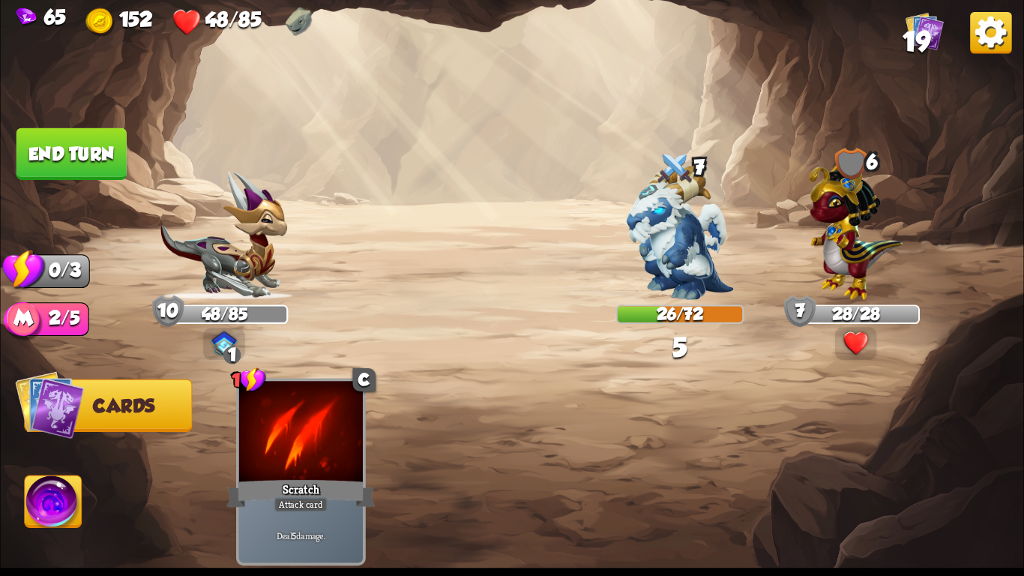
click at [64, 151] on button "End turn" at bounding box center [71, 154] width 110 height 52
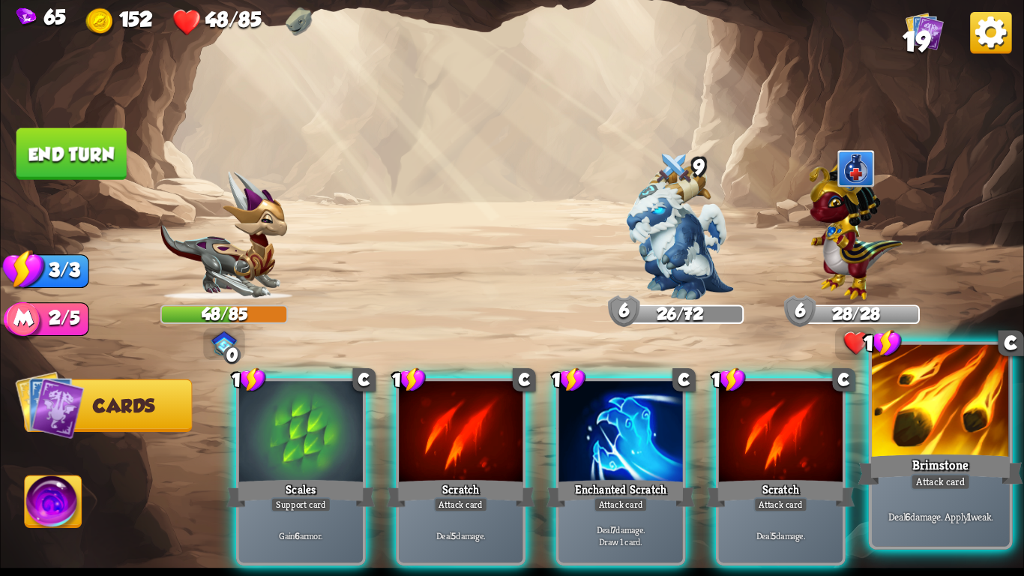
click at [951, 464] on div "Brimstone" at bounding box center [940, 469] width 165 height 37
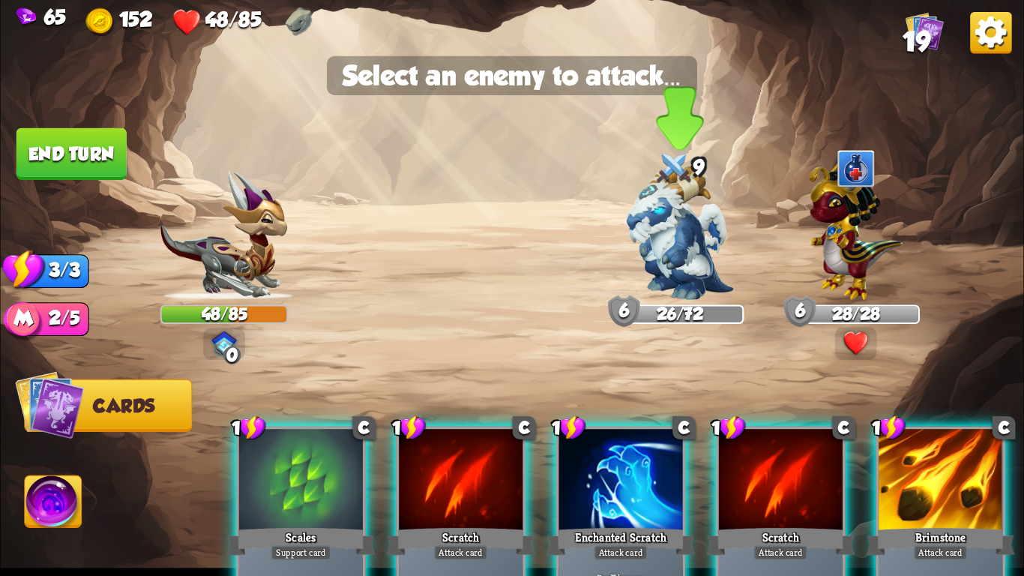
click at [668, 220] on img at bounding box center [680, 233] width 107 height 134
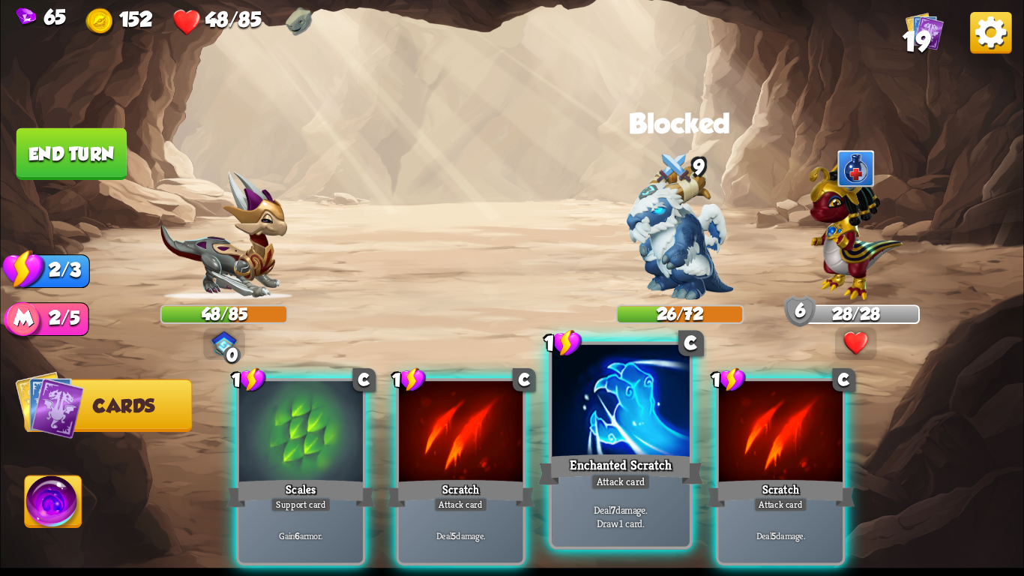
click at [605, 484] on div "Attack card" at bounding box center [621, 481] width 60 height 16
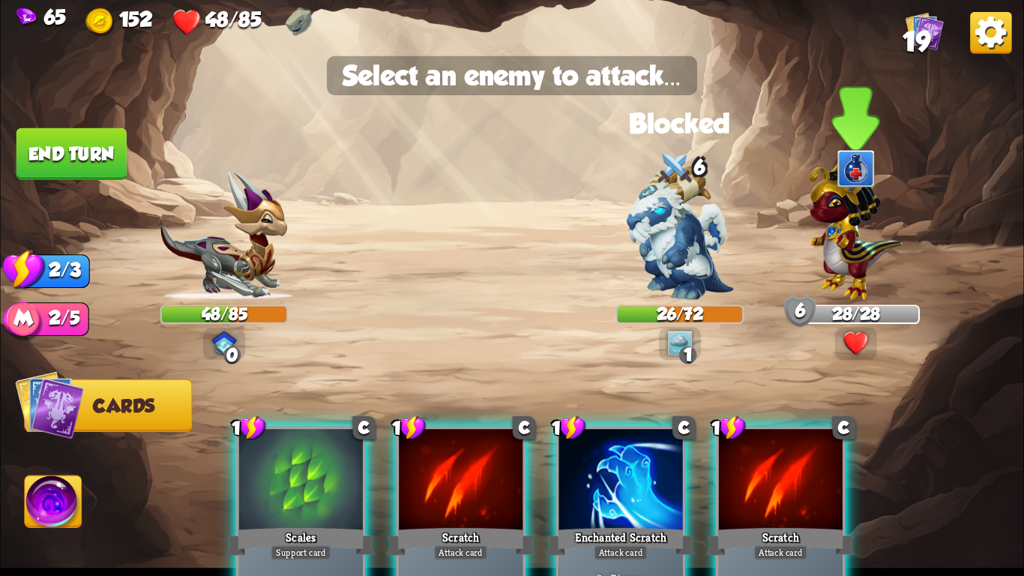
click at [851, 284] on img at bounding box center [856, 226] width 94 height 145
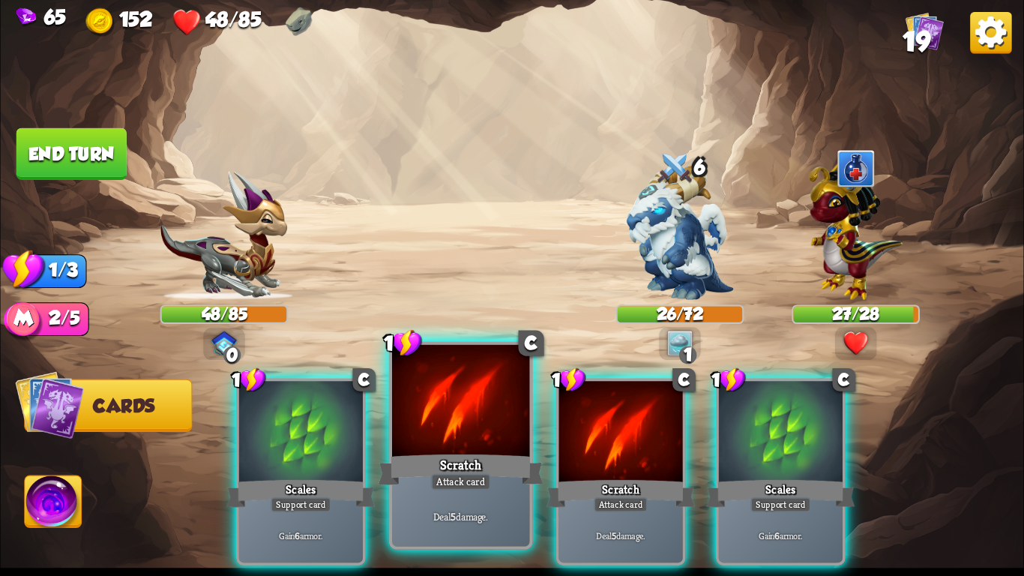
click at [508, 459] on div "Scratch" at bounding box center [460, 469] width 165 height 37
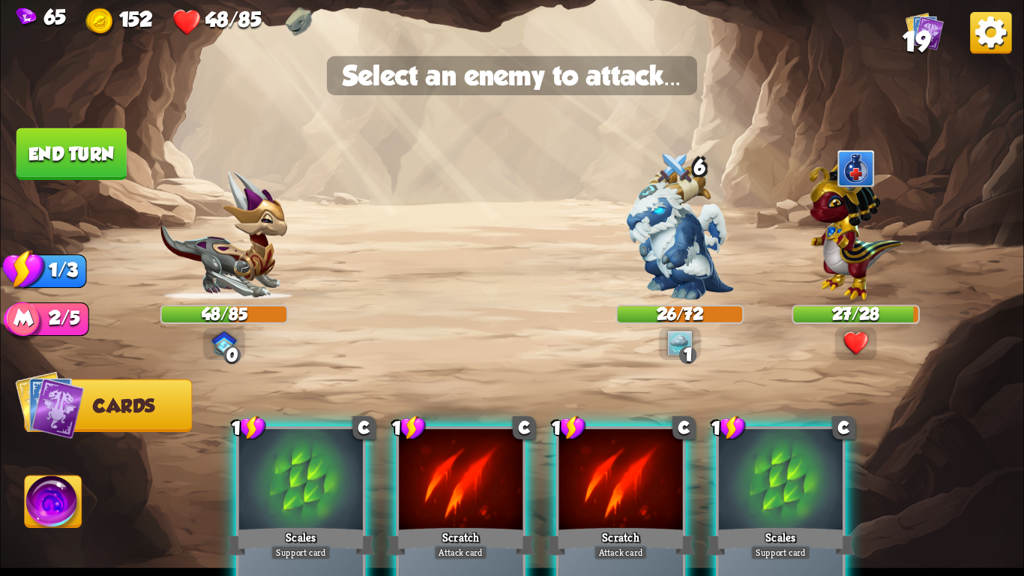
click at [474, 484] on div at bounding box center [461, 481] width 124 height 104
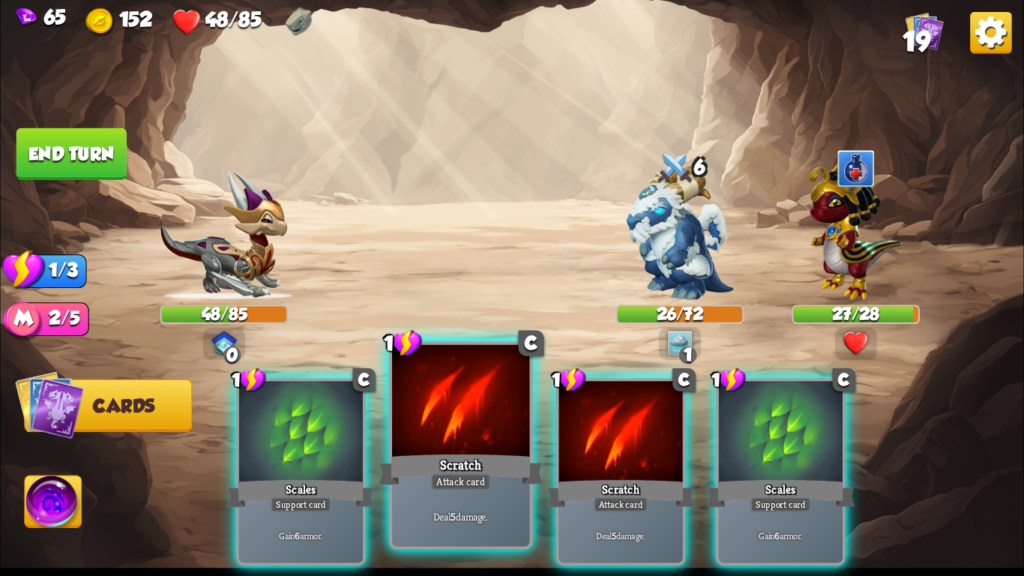
click at [474, 484] on div "Deal 5 damage." at bounding box center [460, 516] width 137 height 60
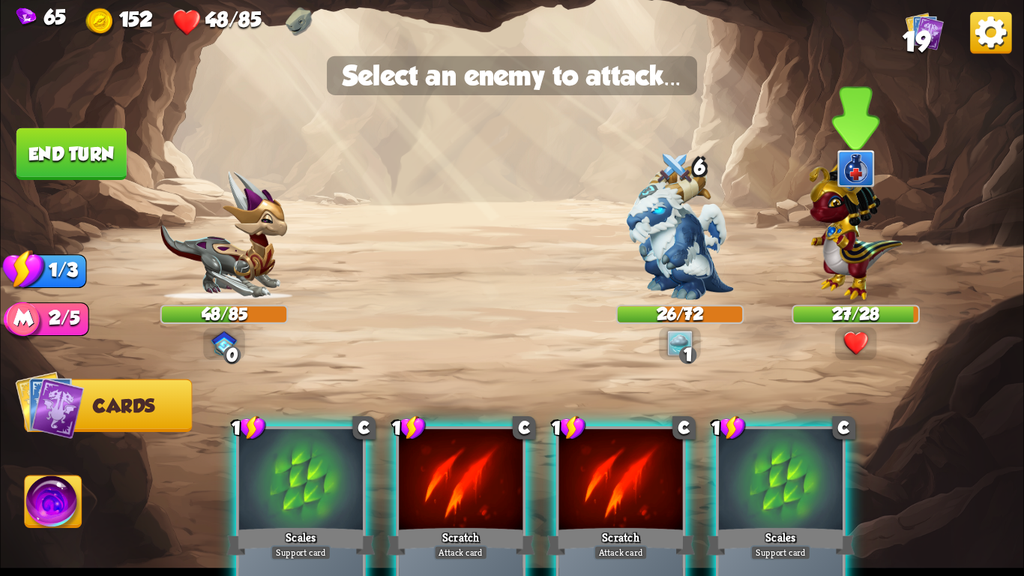
click at [813, 280] on img at bounding box center [856, 226] width 94 height 145
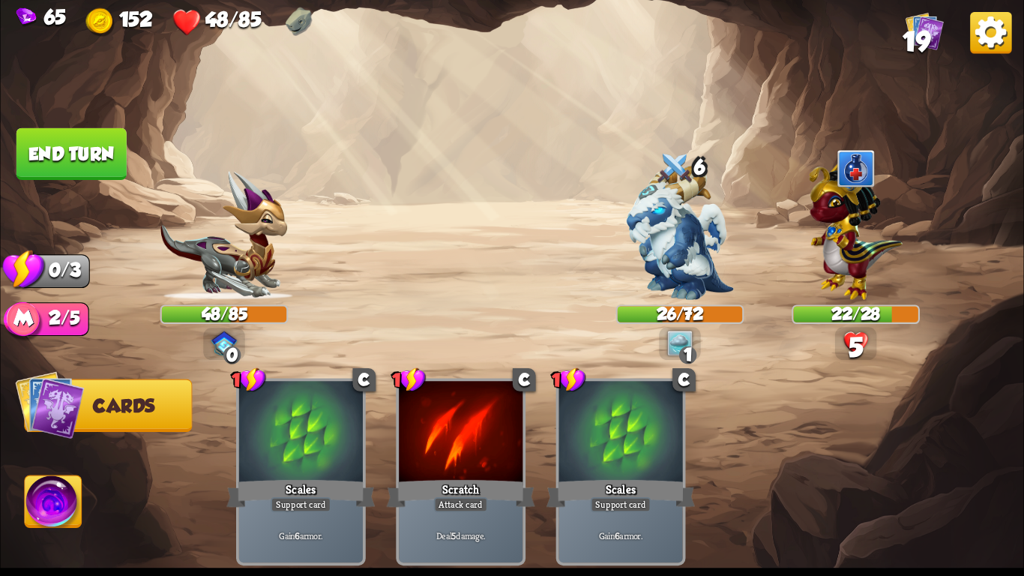
click at [93, 159] on button "End turn" at bounding box center [71, 154] width 110 height 52
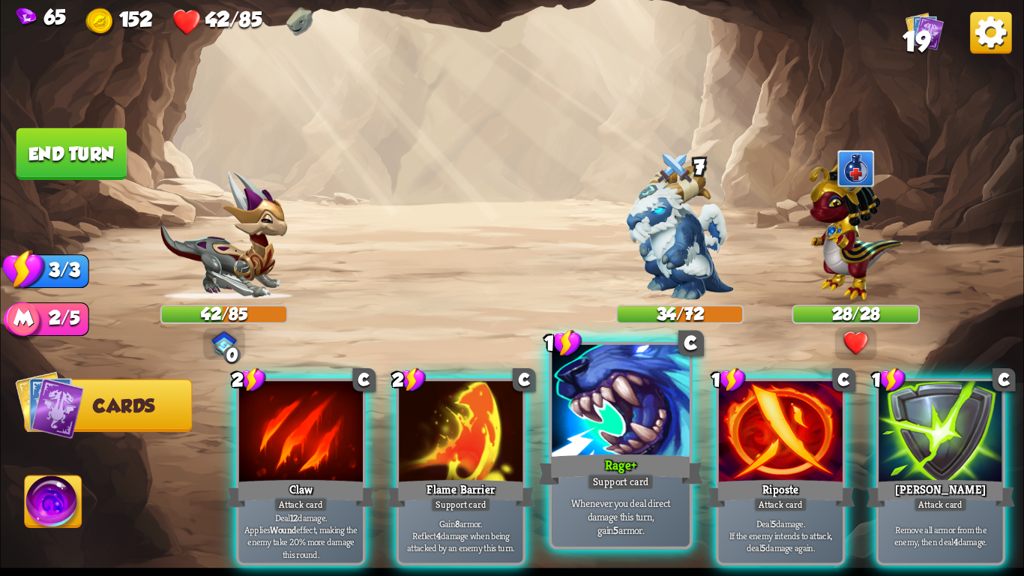
click at [617, 477] on div "Support card" at bounding box center [620, 481] width 67 height 16
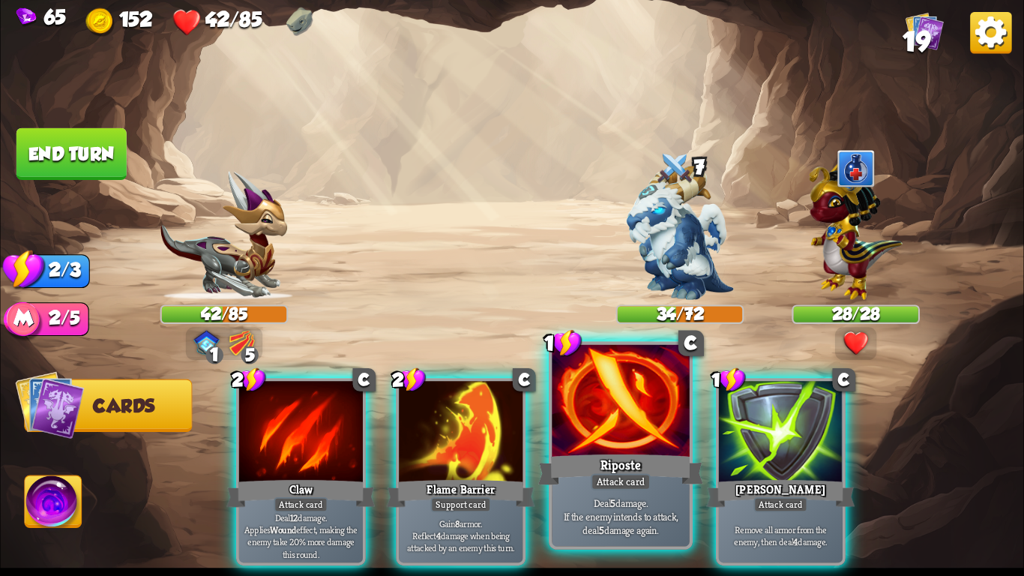
click at [629, 465] on div "Riposte" at bounding box center [620, 469] width 165 height 37
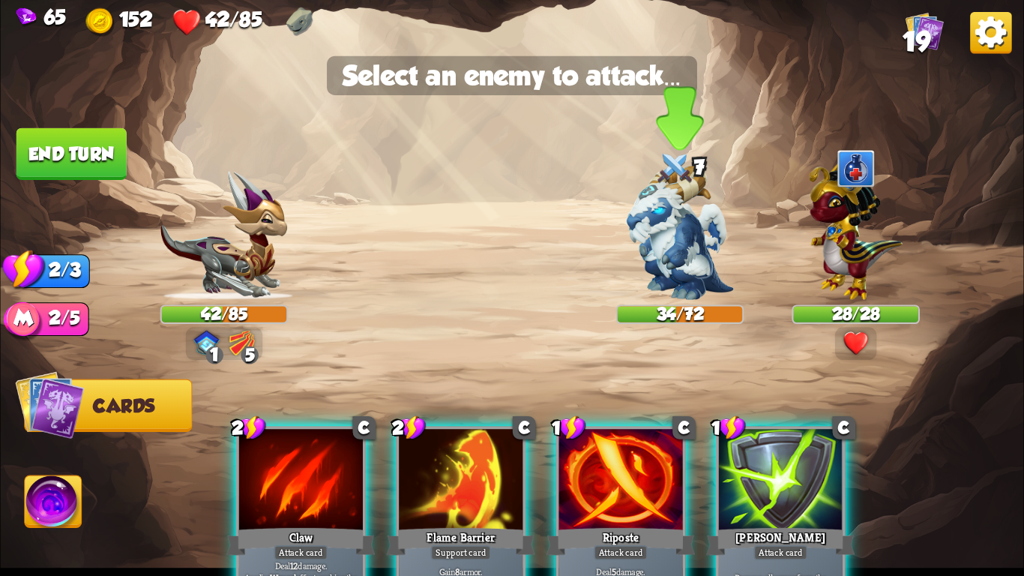
click at [698, 180] on div "7" at bounding box center [680, 168] width 128 height 41
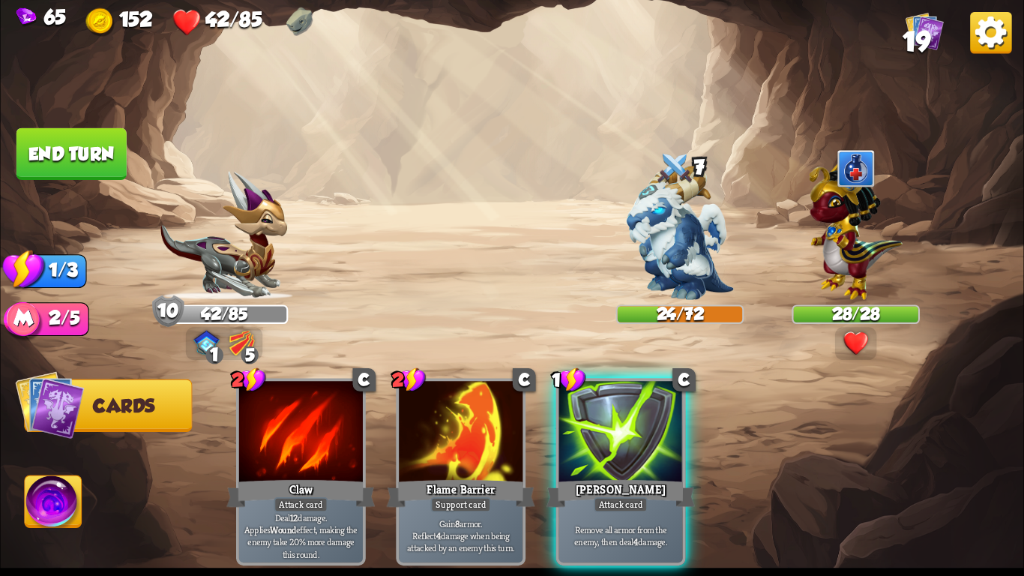
click at [86, 147] on button "End turn" at bounding box center [71, 154] width 110 height 52
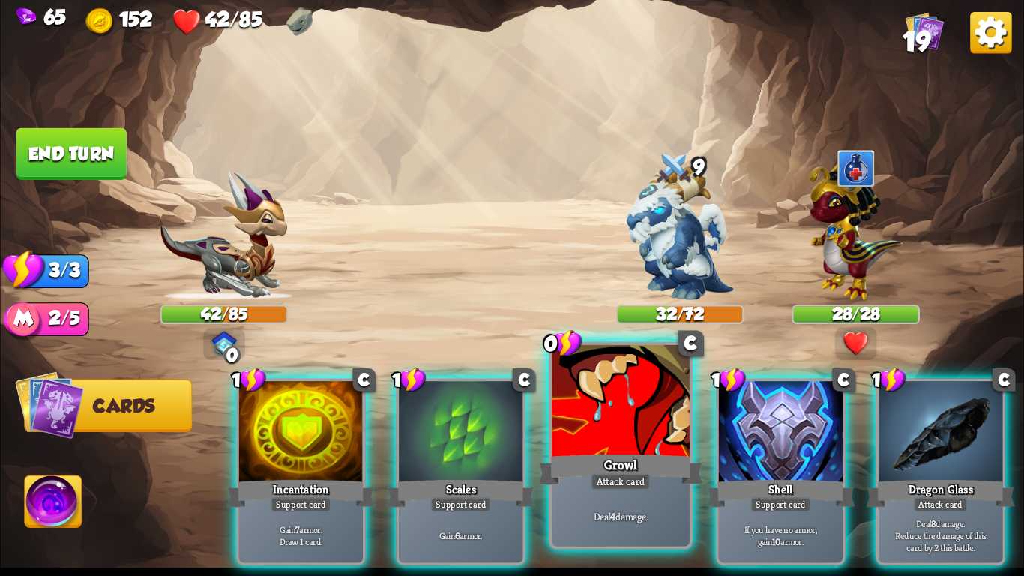
click at [661, 416] on div at bounding box center [620, 403] width 137 height 116
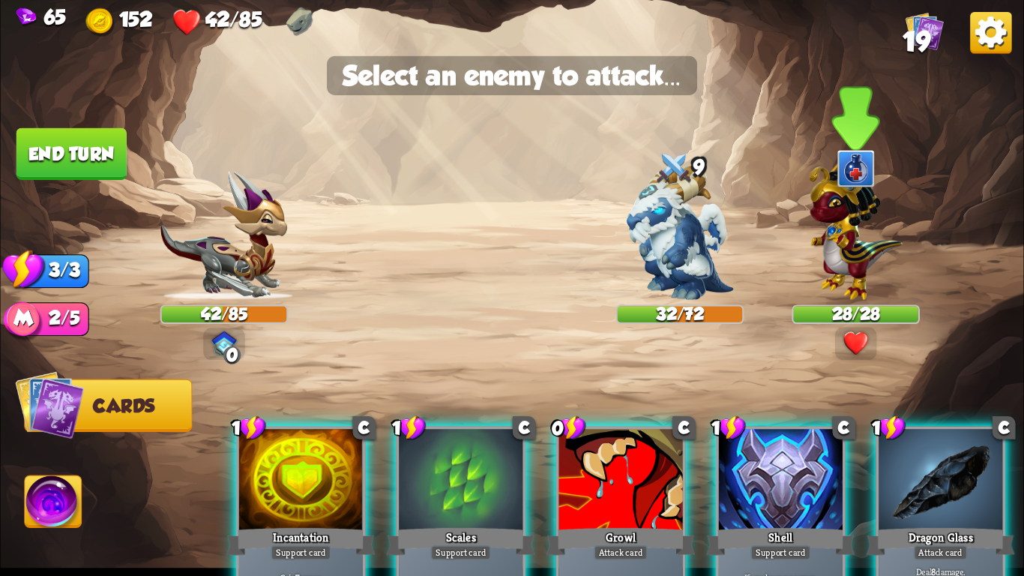
click at [847, 238] on img at bounding box center [856, 226] width 94 height 145
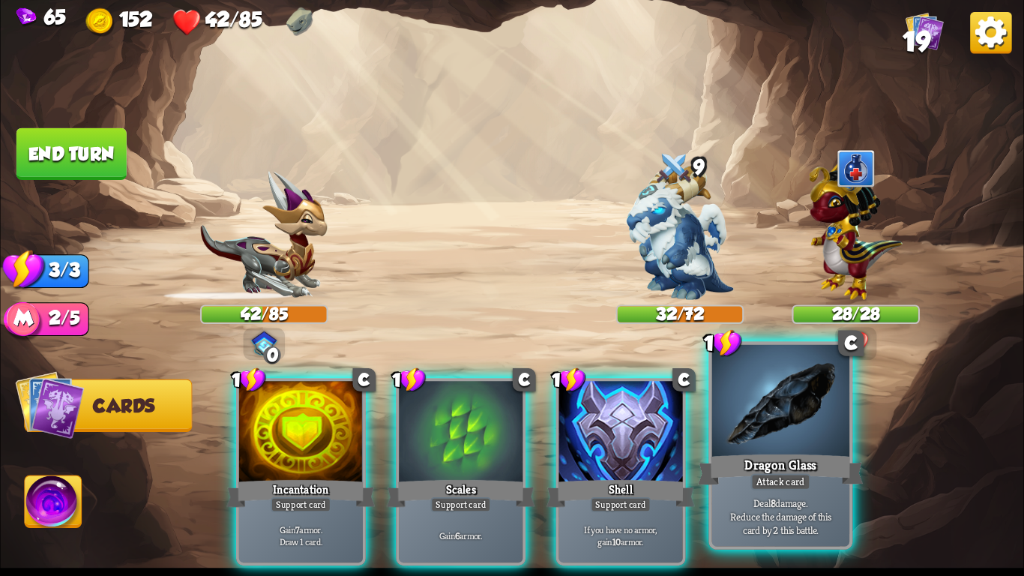
click at [719, 447] on div at bounding box center [780, 403] width 137 height 116
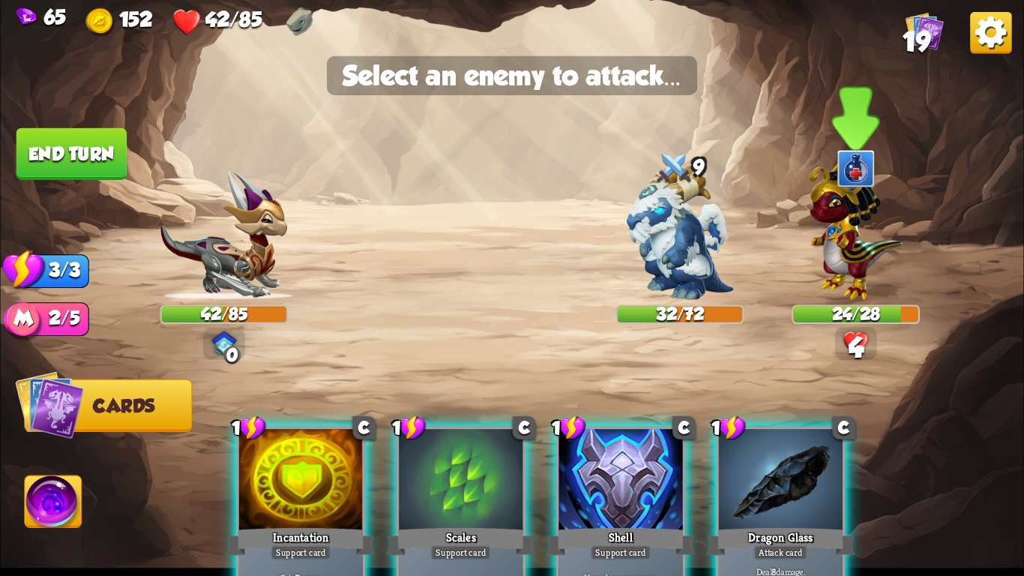
click at [859, 224] on img at bounding box center [856, 226] width 94 height 145
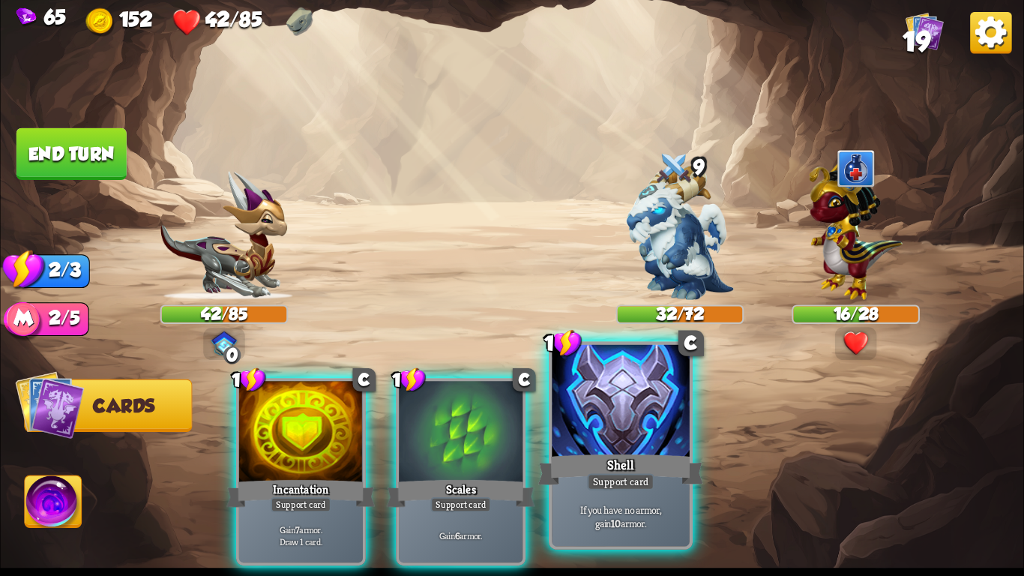
click at [651, 425] on div at bounding box center [620, 403] width 137 height 116
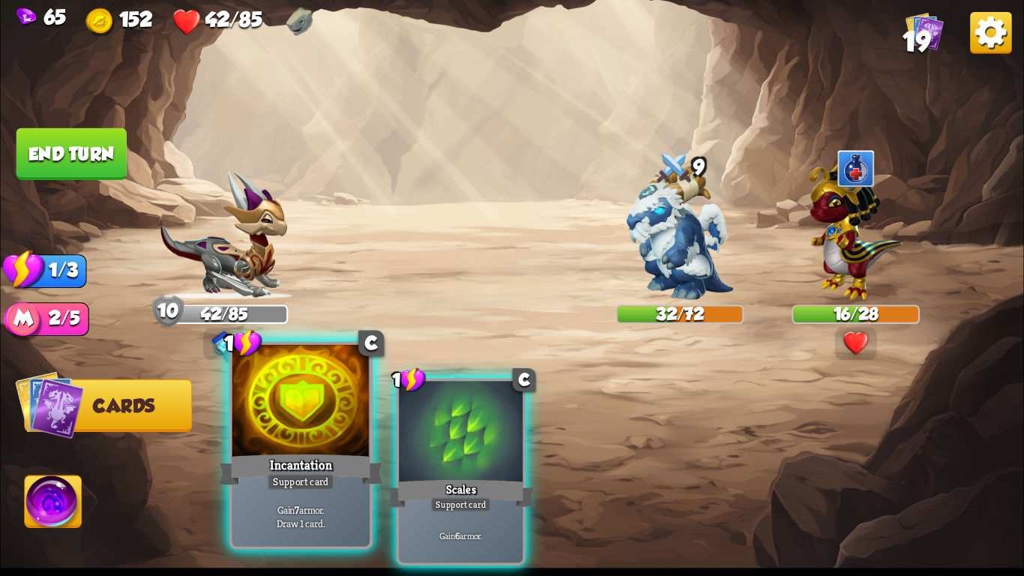
click at [339, 414] on div at bounding box center [300, 403] width 137 height 116
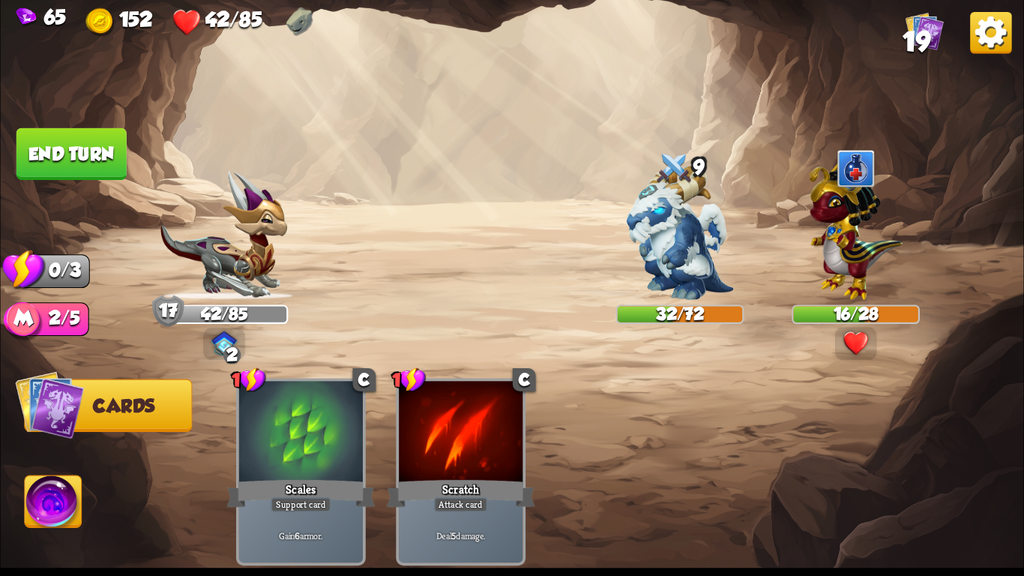
click at [75, 153] on button "End turn" at bounding box center [71, 154] width 110 height 52
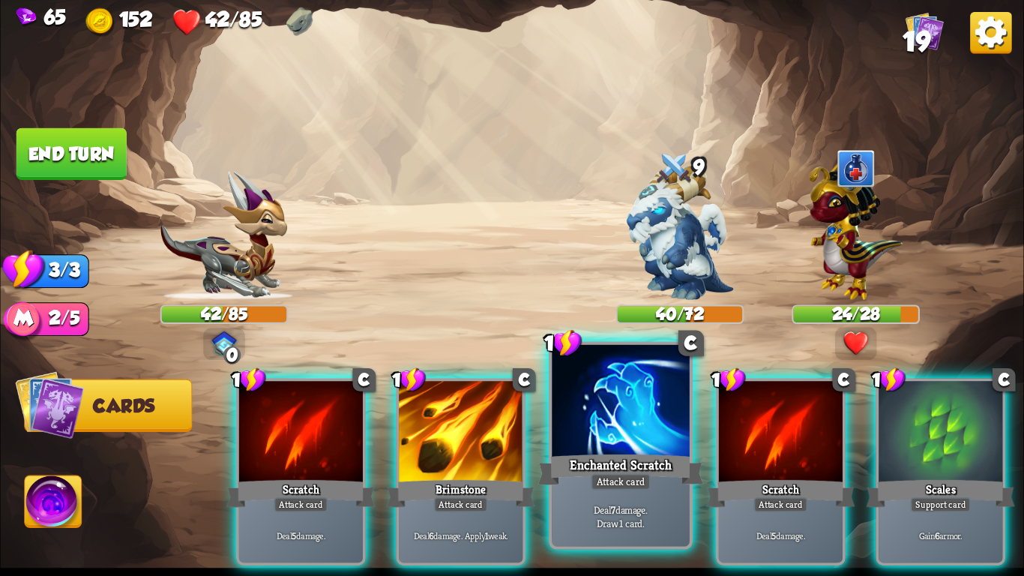
click at [652, 447] on div at bounding box center [620, 403] width 137 height 116
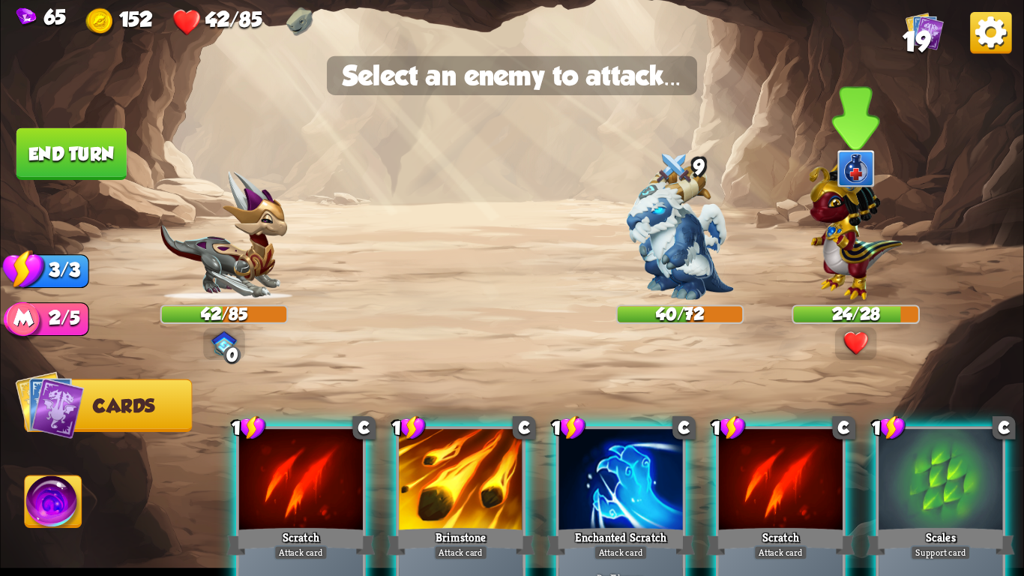
click at [836, 239] on img at bounding box center [856, 226] width 94 height 145
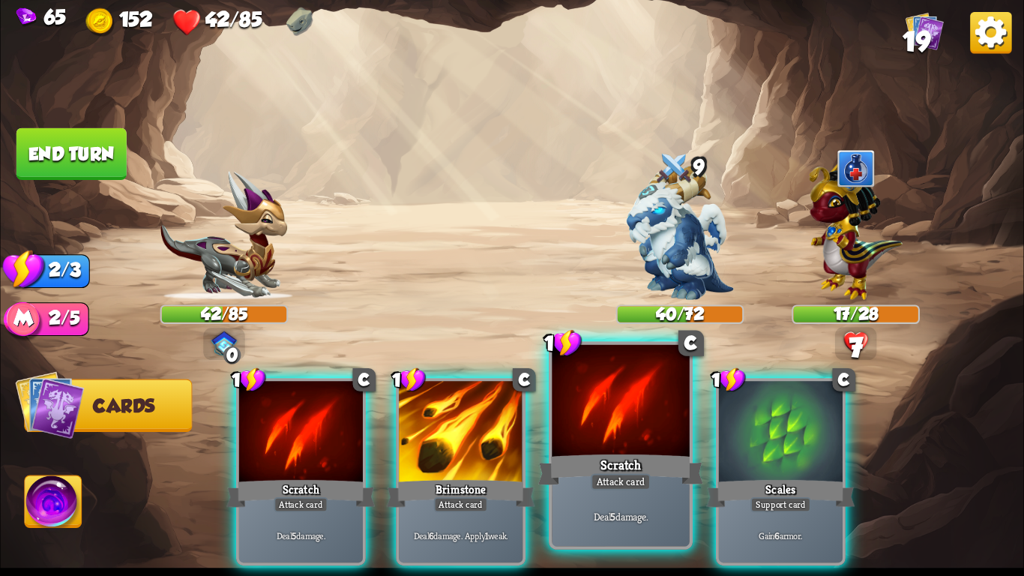
click at [587, 423] on div at bounding box center [620, 403] width 137 height 116
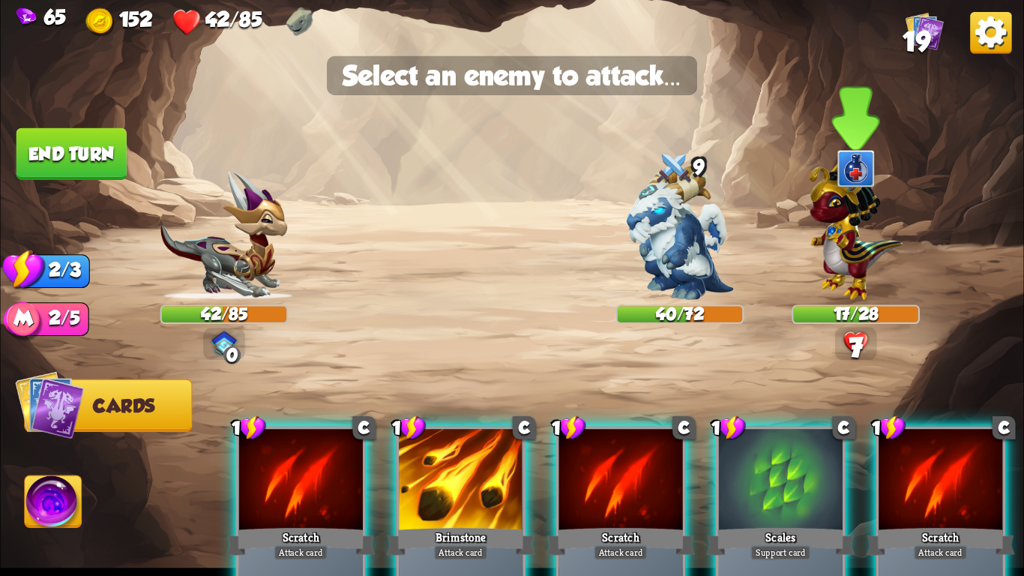
click at [851, 240] on img at bounding box center [856, 226] width 94 height 145
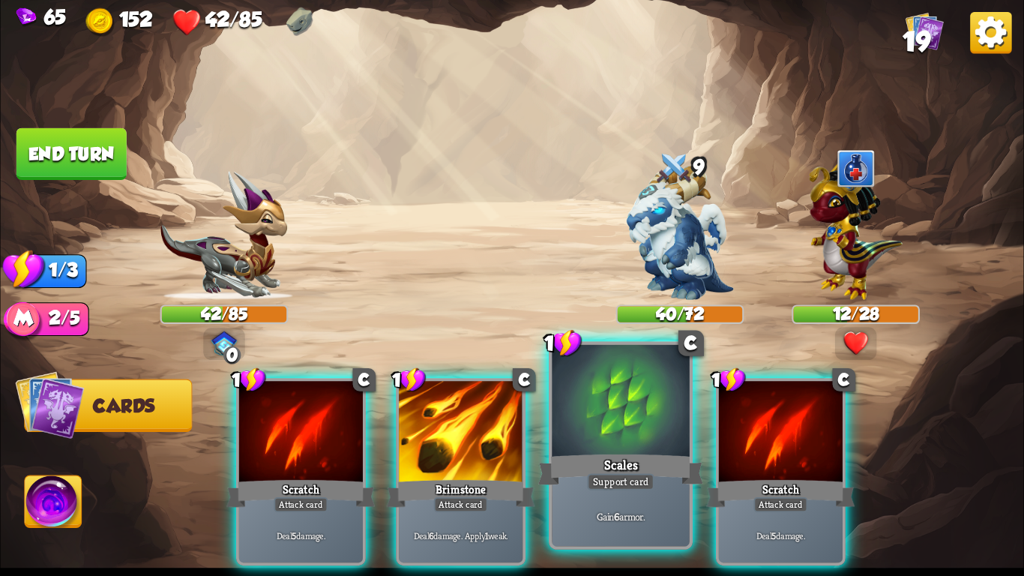
click at [594, 484] on div "Gain 6 armor." at bounding box center [620, 516] width 137 height 60
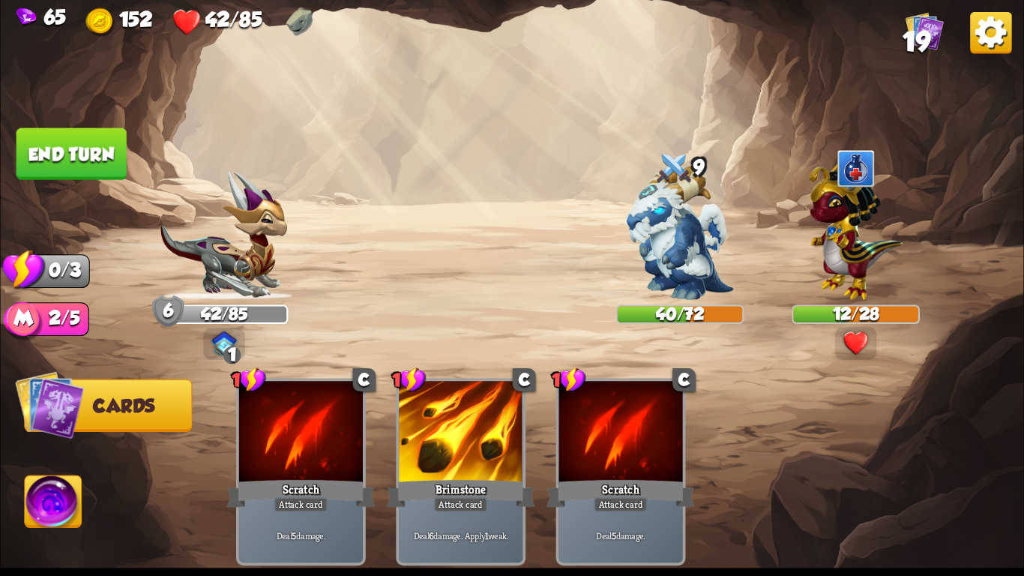
click at [79, 145] on button "End turn" at bounding box center [71, 154] width 110 height 52
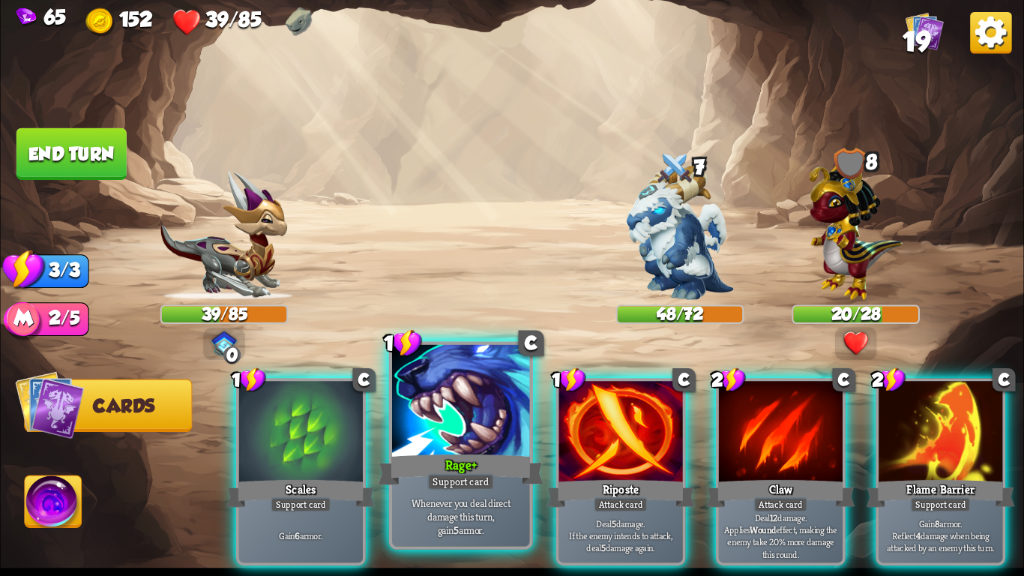
click at [429, 449] on div at bounding box center [460, 403] width 137 height 116
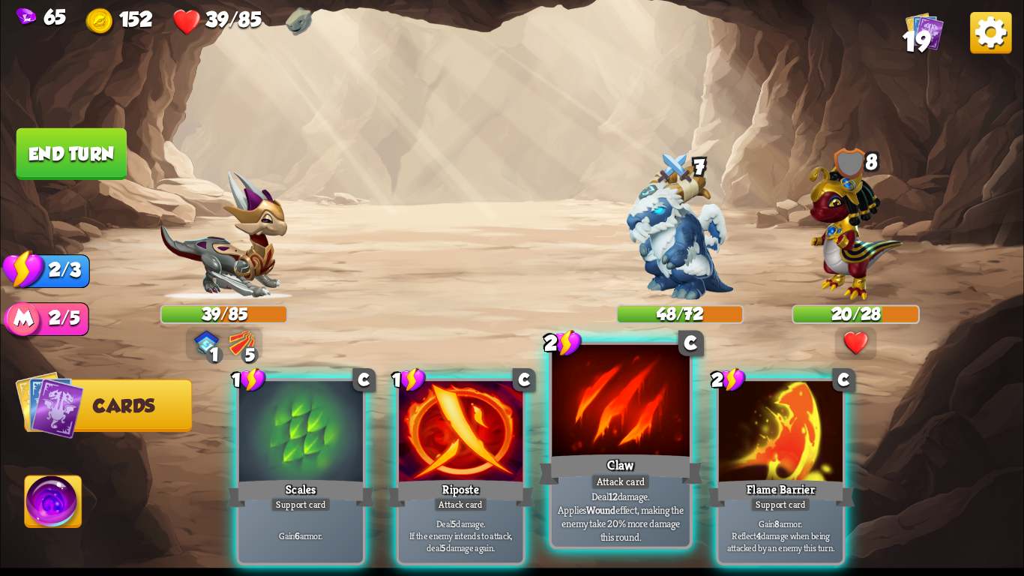
click at [578, 458] on div "Claw" at bounding box center [620, 469] width 165 height 37
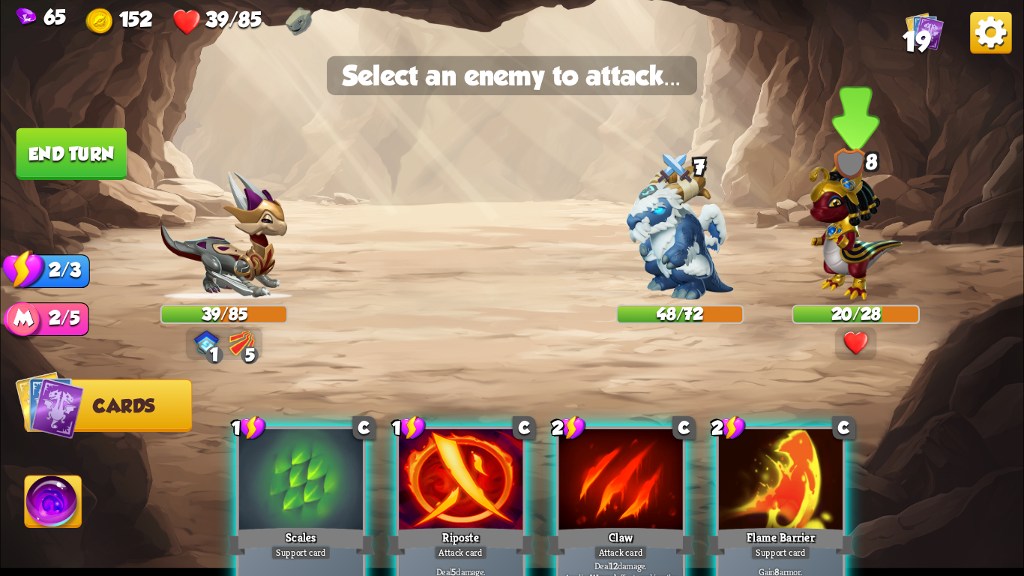
click at [848, 212] on img at bounding box center [856, 226] width 94 height 145
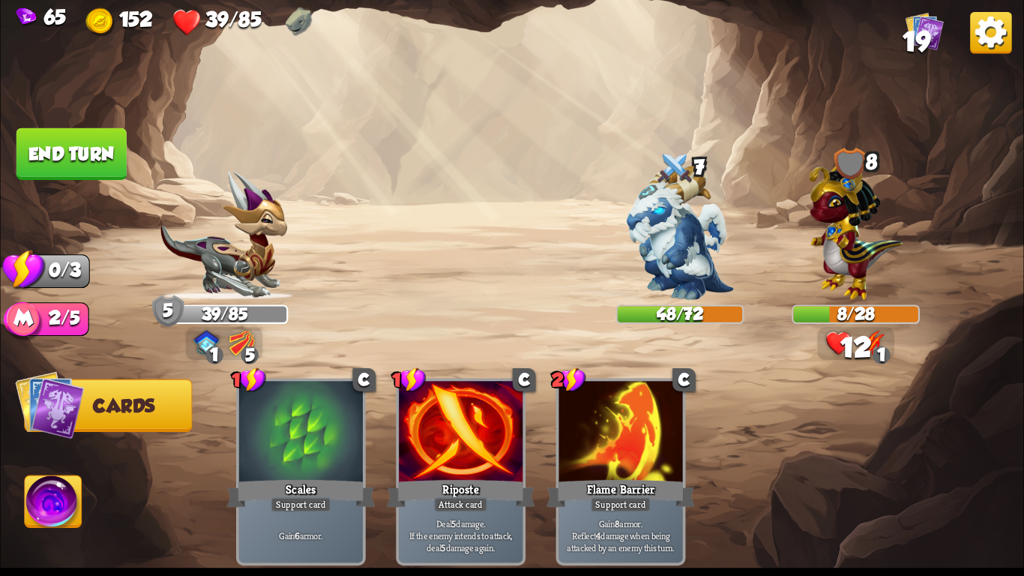
click at [65, 163] on button "End turn" at bounding box center [71, 154] width 110 height 52
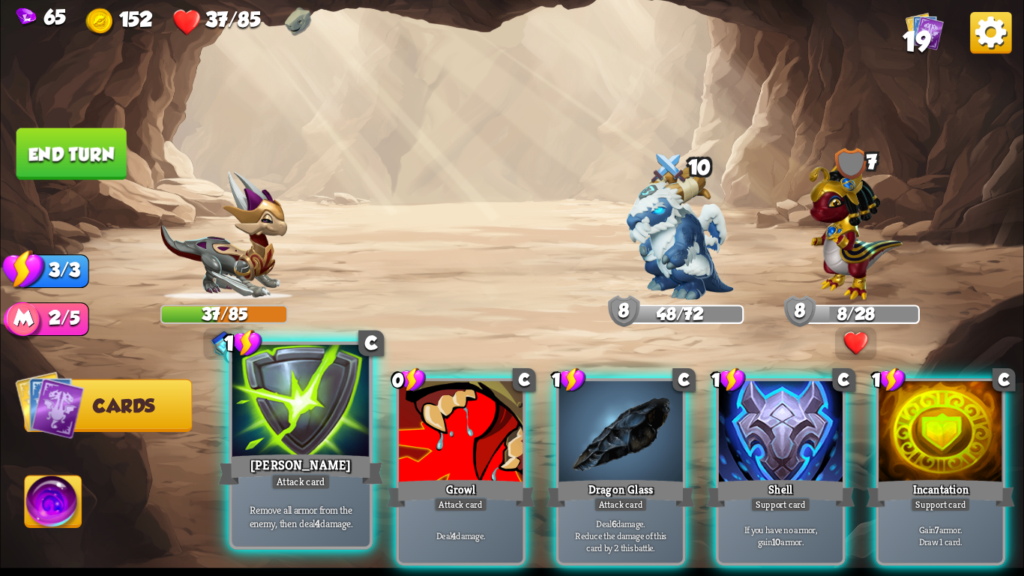
click at [319, 464] on div "[PERSON_NAME]" at bounding box center [300, 469] width 165 height 37
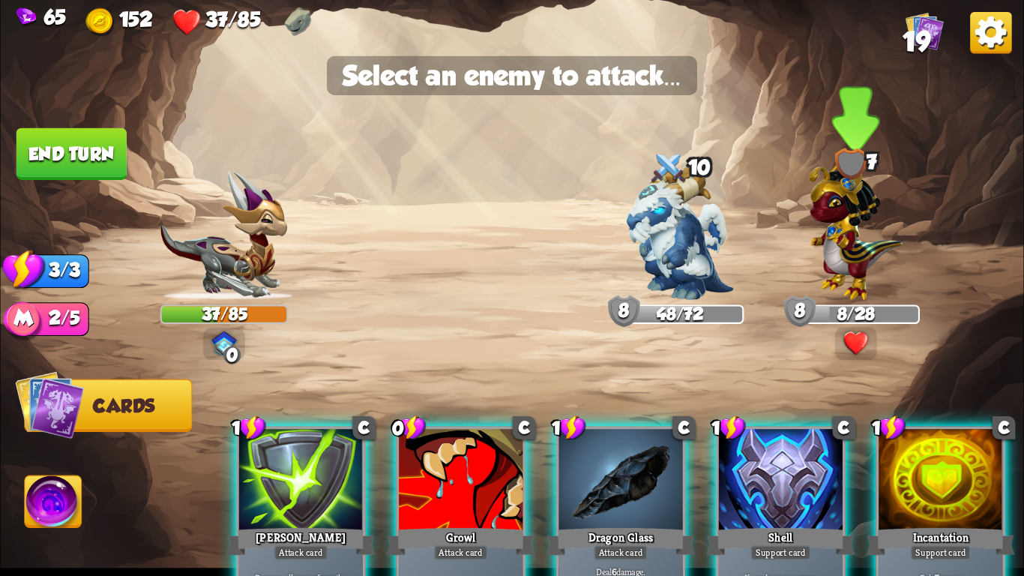
click at [856, 234] on img at bounding box center [856, 226] width 94 height 145
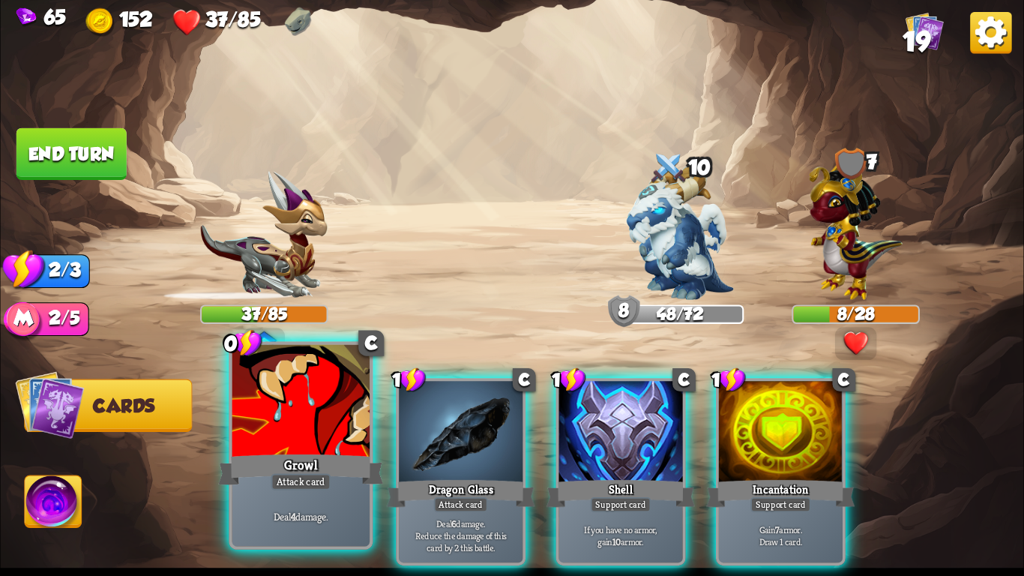
click at [296, 484] on div "Attack card" at bounding box center [301, 481] width 60 height 16
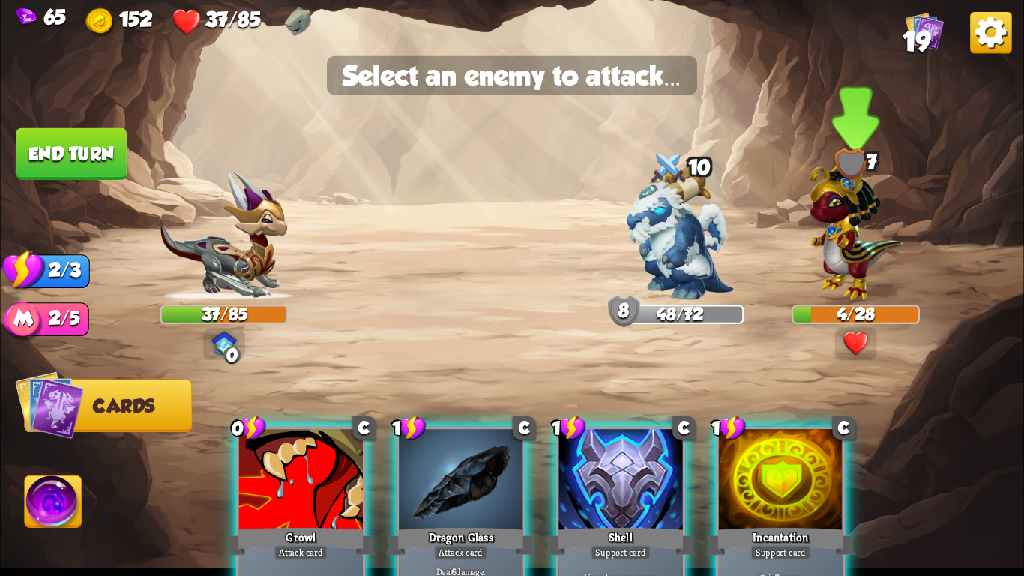
click at [835, 229] on img at bounding box center [856, 226] width 94 height 145
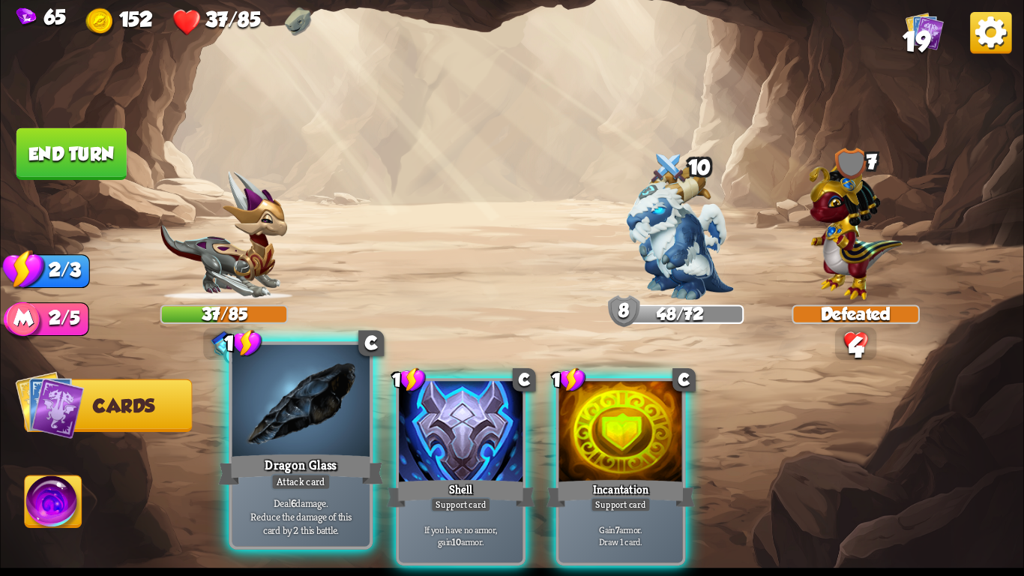
click at [336, 438] on div at bounding box center [300, 403] width 137 height 116
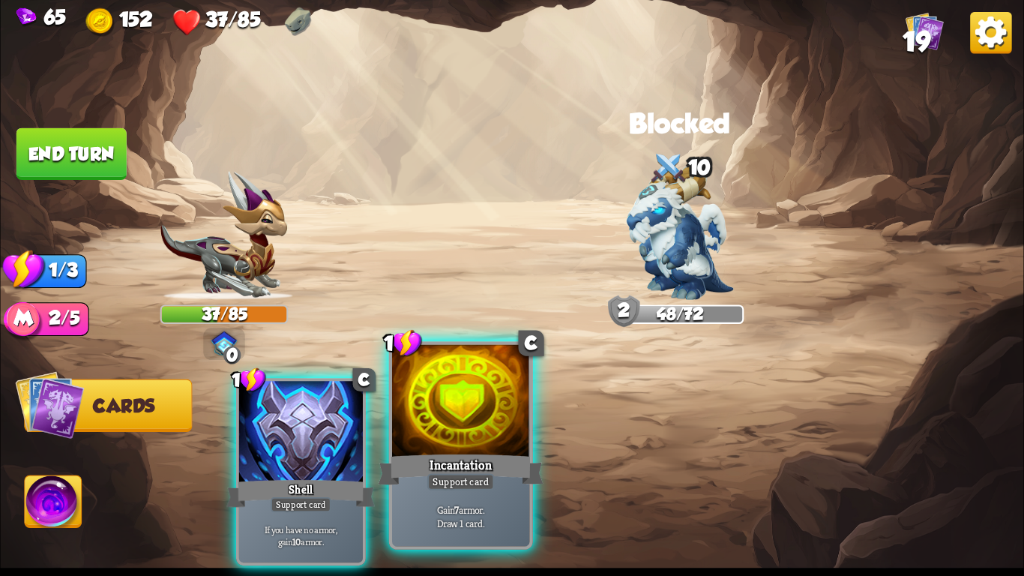
click at [496, 386] on div at bounding box center [460, 403] width 137 height 116
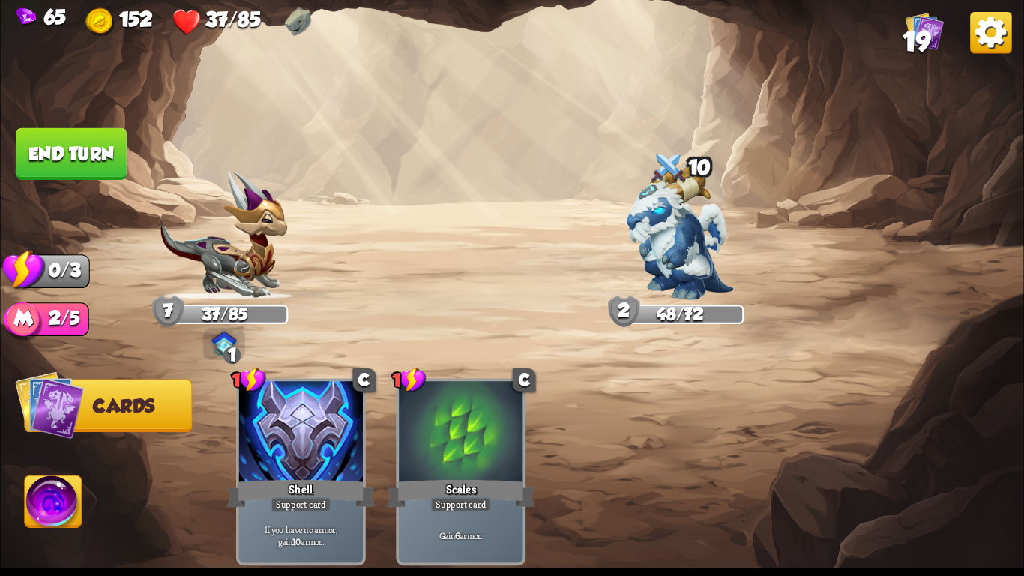
click at [50, 147] on button "End turn" at bounding box center [71, 154] width 110 height 52
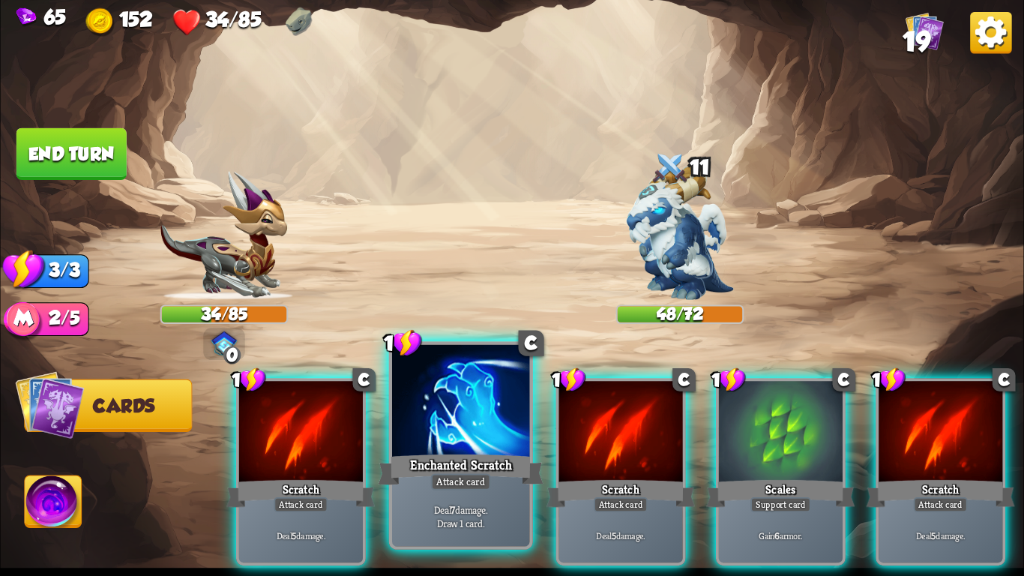
click at [399, 484] on div "Enchanted Scratch" at bounding box center [460, 469] width 165 height 37
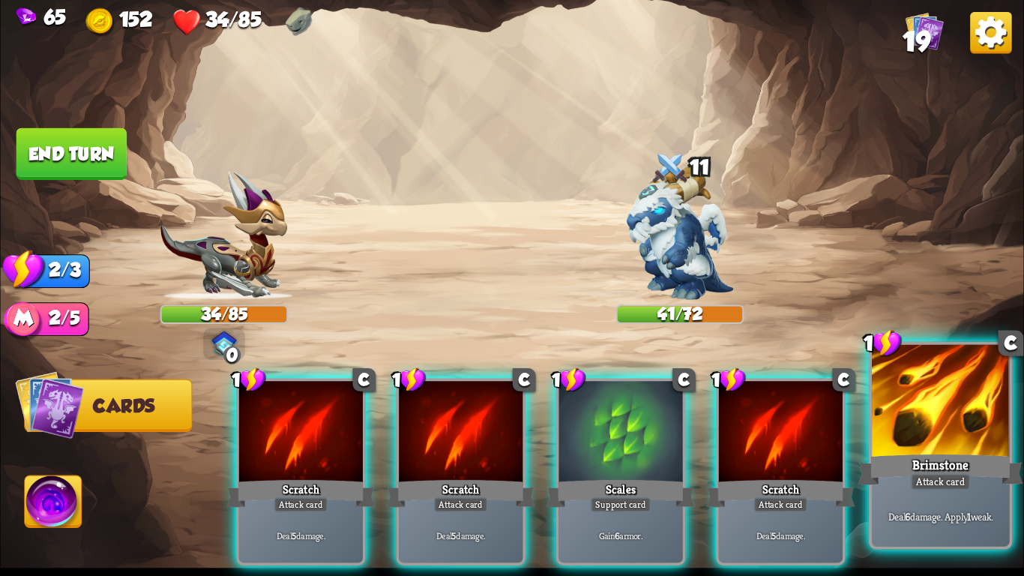
click at [913, 484] on div "Deal 6 damage. Apply 1 weak." at bounding box center [940, 516] width 137 height 60
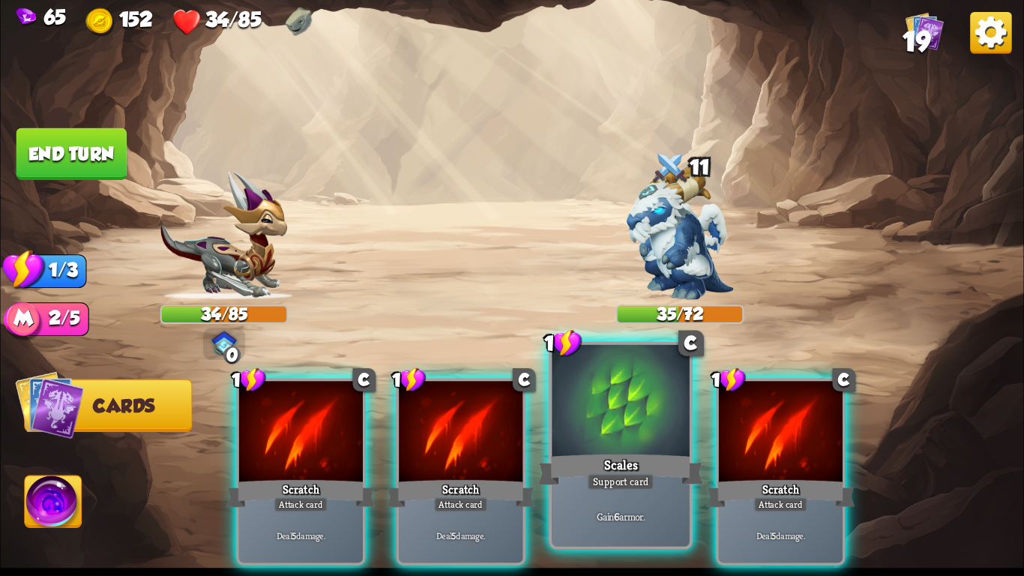
click at [609, 480] on div "Support card" at bounding box center [620, 481] width 67 height 16
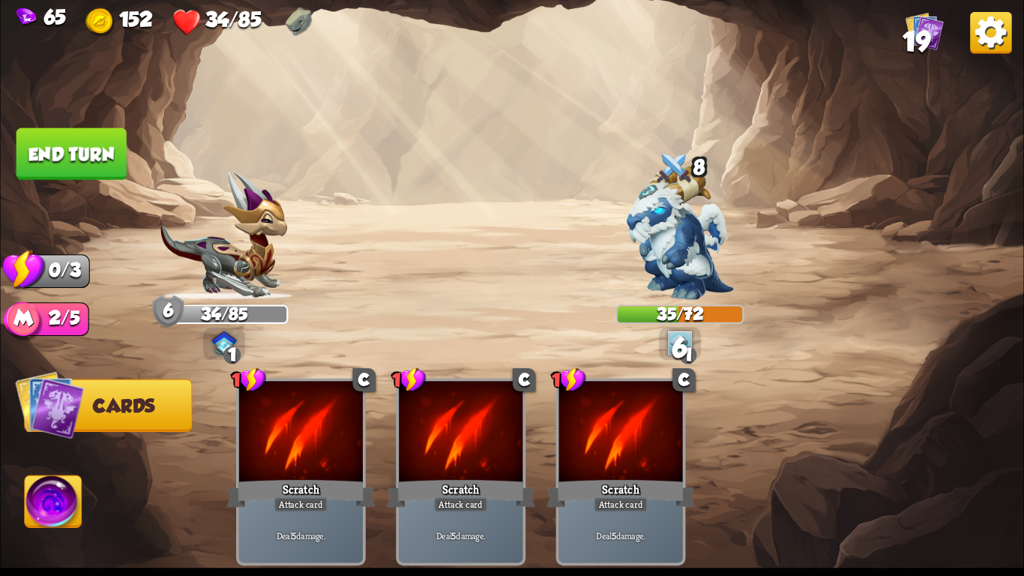
click at [80, 157] on button "End turn" at bounding box center [71, 154] width 110 height 52
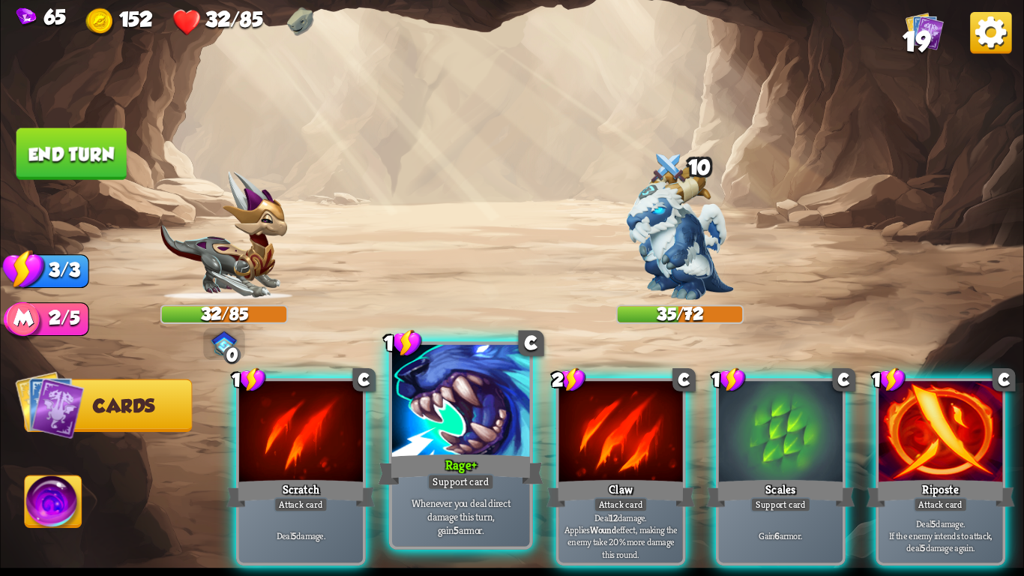
click at [459, 484] on p "Whenever you deal direct damage this turn, gain 5 armor." at bounding box center [461, 515] width 130 height 40
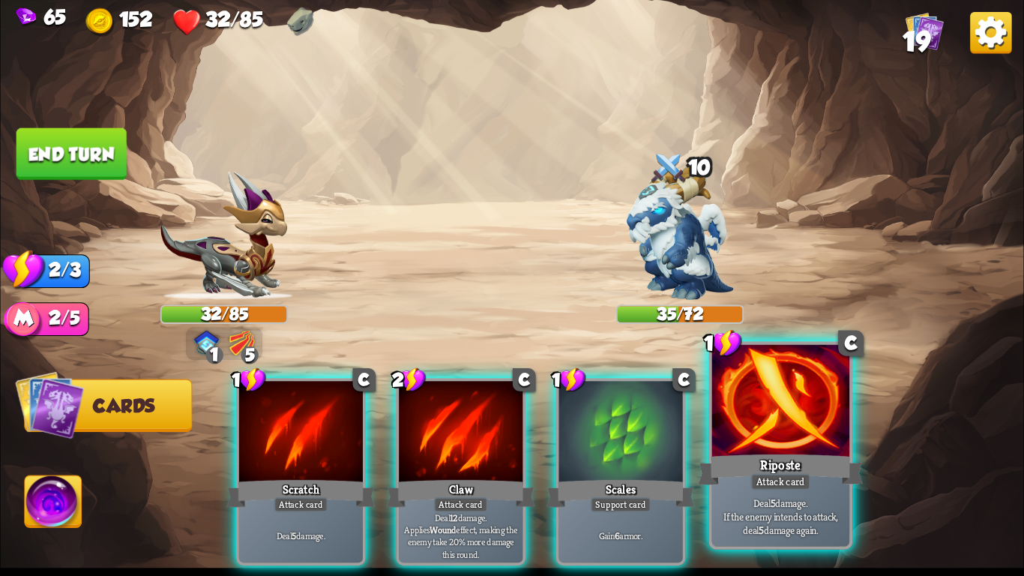
click at [803, 484] on p "Deal 5 damage. If the enemy intends to attack, deal 5 damage again." at bounding box center [780, 515] width 130 height 40
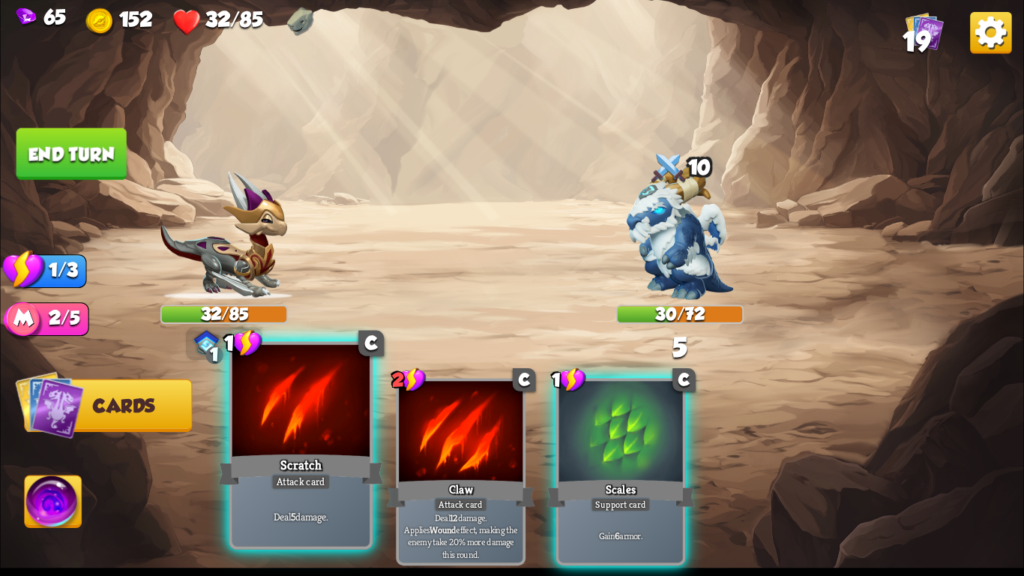
click at [294, 478] on div "Attack card" at bounding box center [301, 481] width 60 height 16
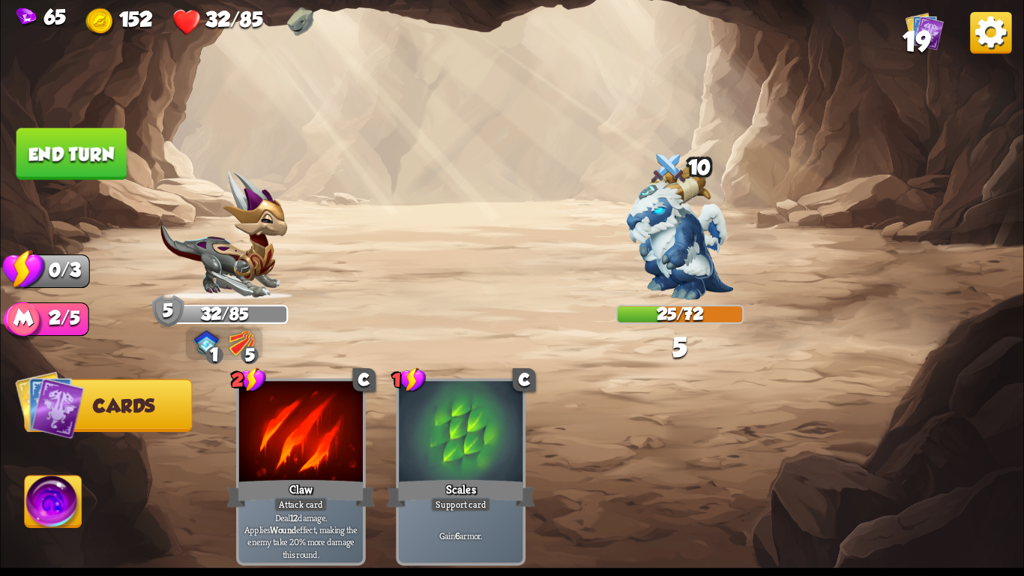
click at [67, 145] on button "End turn" at bounding box center [71, 154] width 110 height 52
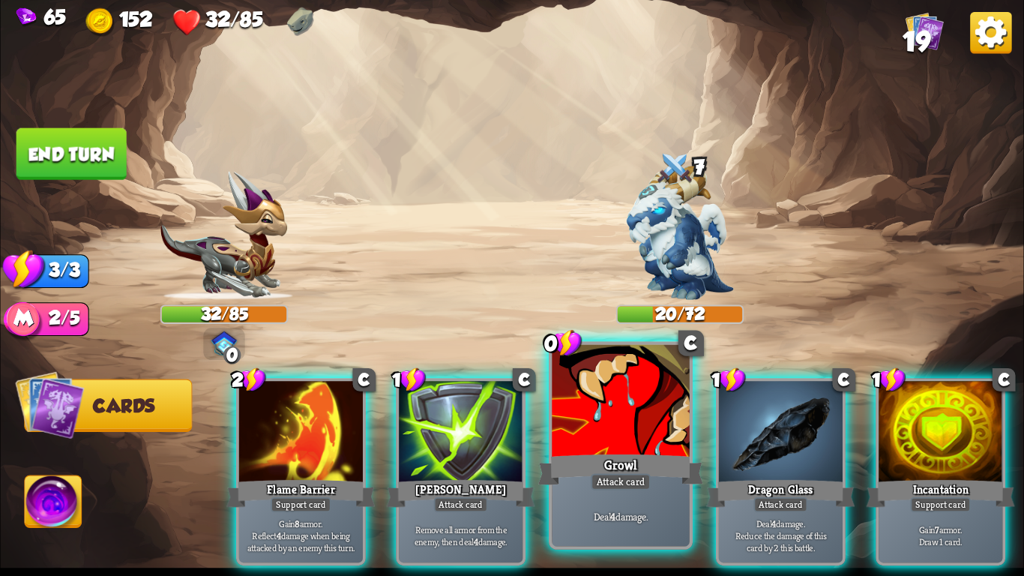
click at [603, 459] on div "Growl" at bounding box center [620, 469] width 165 height 37
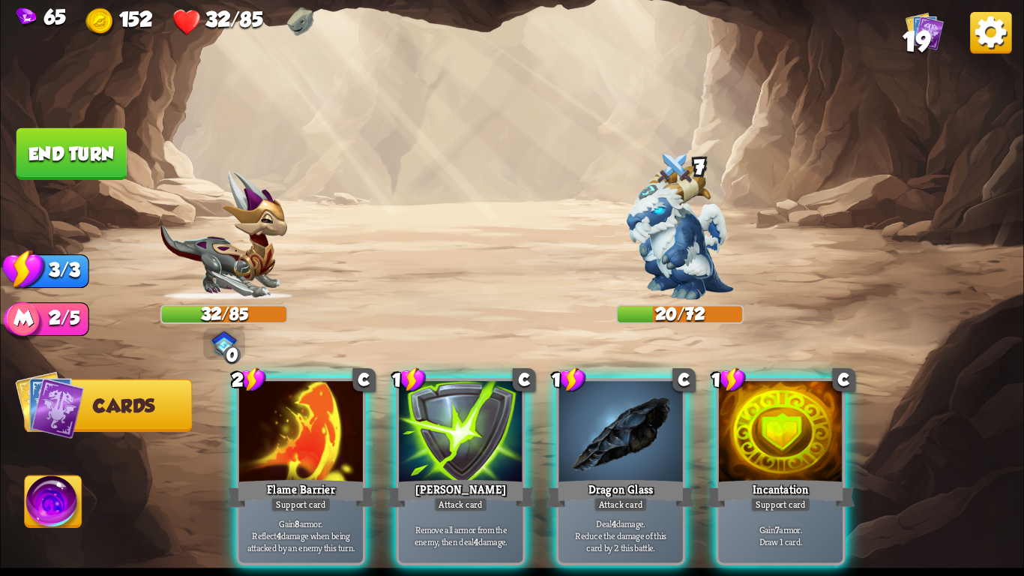
click at [603, 459] on div "2 C Flame Barrier Support card Gain 8 armor. Reflect 4 damage when being attack…" at bounding box center [614, 448] width 818 height 256
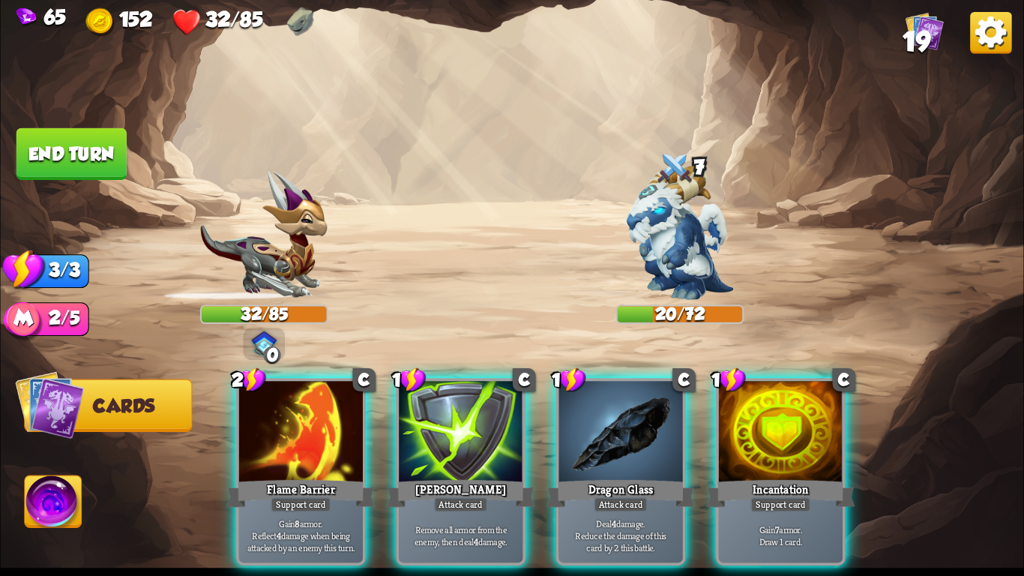
click at [603, 477] on div "Dragon Glass" at bounding box center [620, 493] width 148 height 33
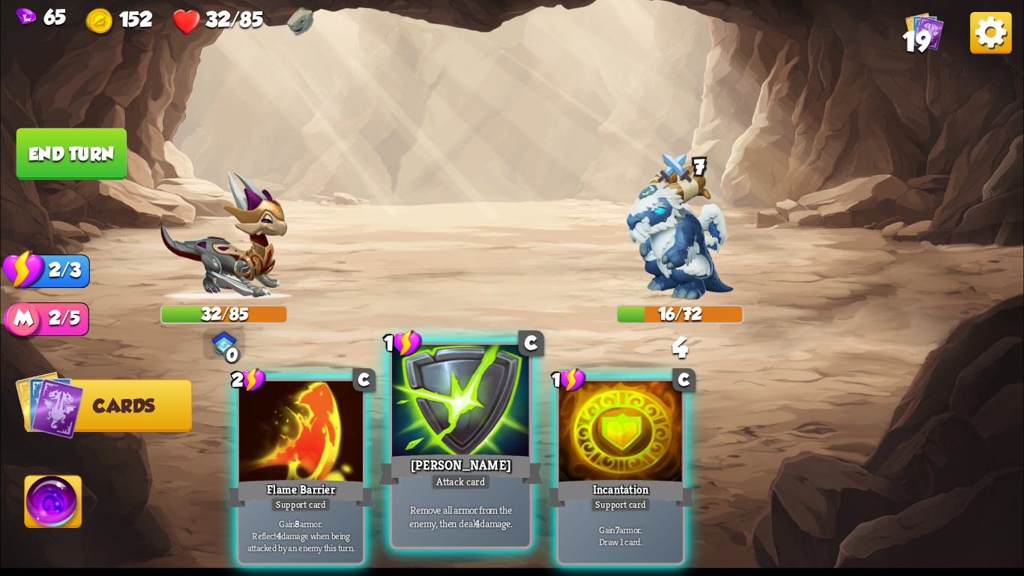
click at [522, 462] on div "[PERSON_NAME]" at bounding box center [460, 469] width 165 height 37
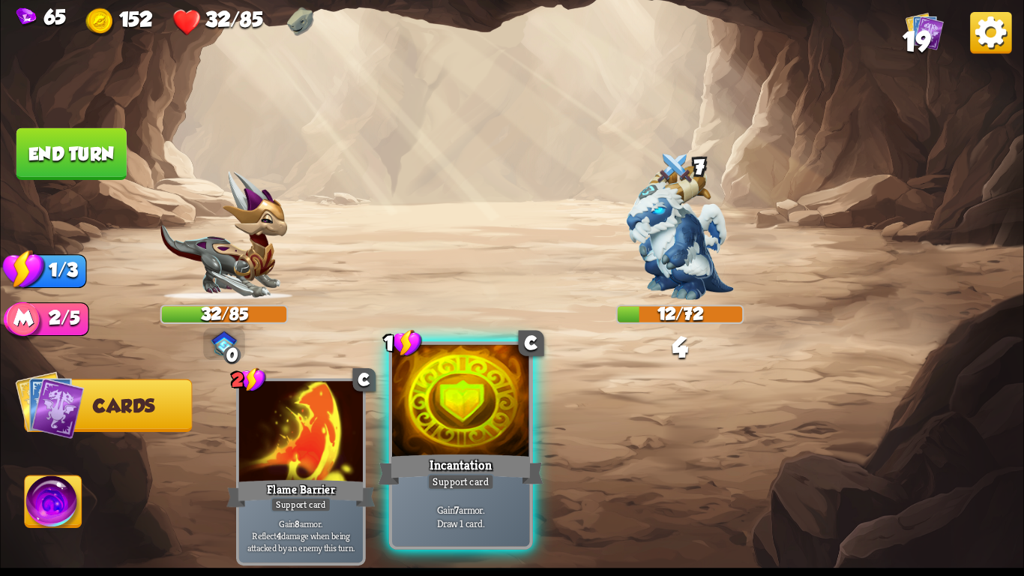
click at [441, 484] on div "Support card" at bounding box center [460, 481] width 67 height 16
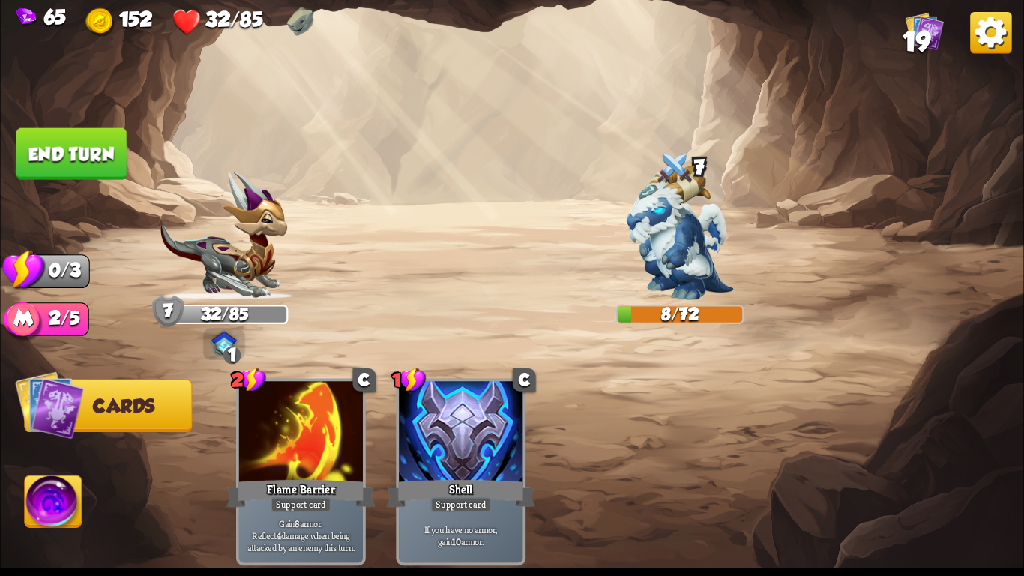
click at [74, 141] on button "End turn" at bounding box center [71, 154] width 110 height 52
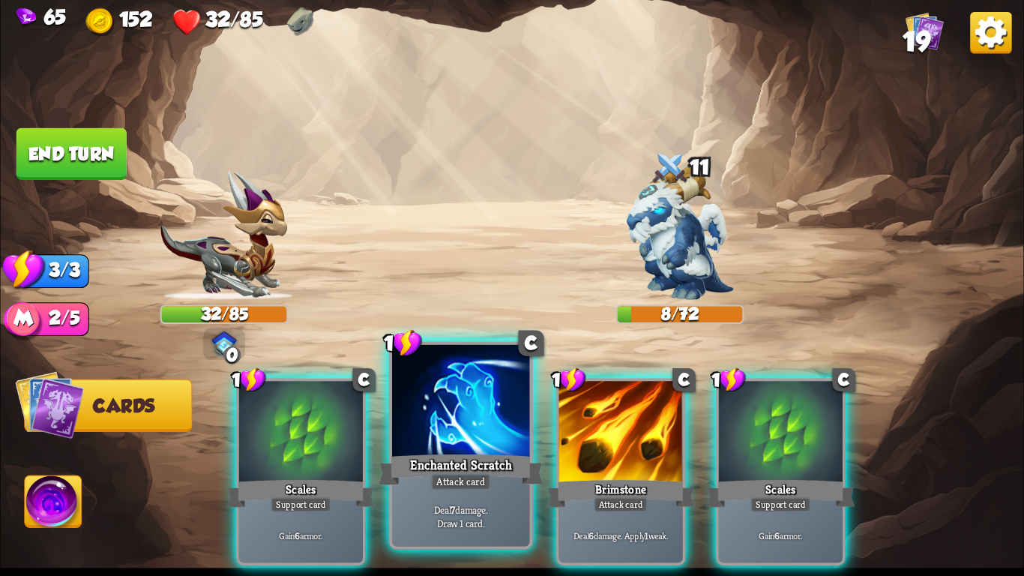
click at [473, 484] on div "Attack card" at bounding box center [461, 481] width 60 height 16
click at [473, 484] on div "1 C Scales Support card Gain 6 armor. 1 C Enchanted Scratch Attack card Deal 7 …" at bounding box center [614, 448] width 818 height 256
click at [594, 484] on div "Attack card" at bounding box center [621, 504] width 54 height 15
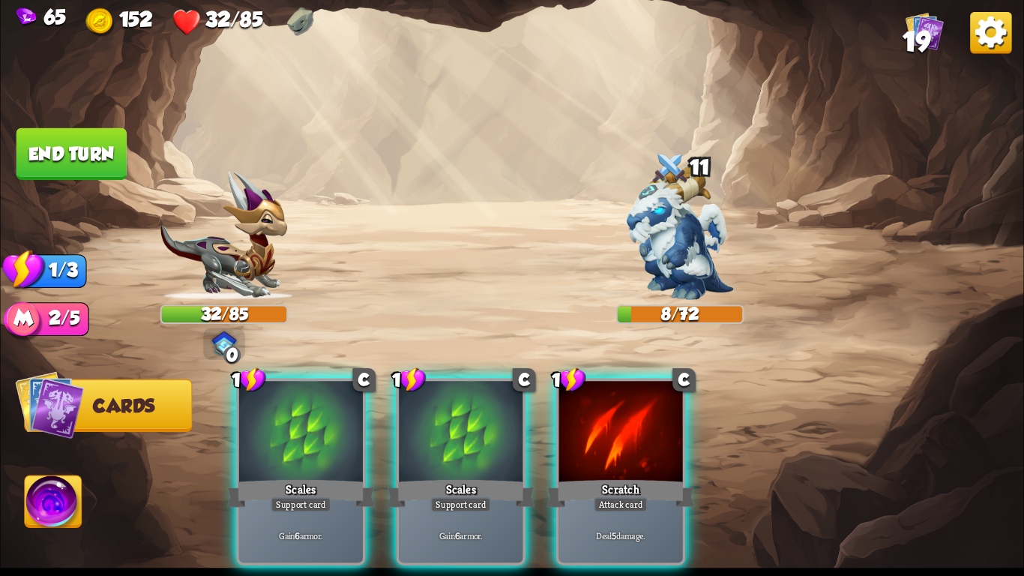
click at [473, 484] on div "Scales" at bounding box center [461, 493] width 148 height 33
click at [473, 484] on div "1 C Scales Support card Gain 6 armor. 1 C Scales Support card Gain 6 armor. 1 C…" at bounding box center [614, 448] width 818 height 256
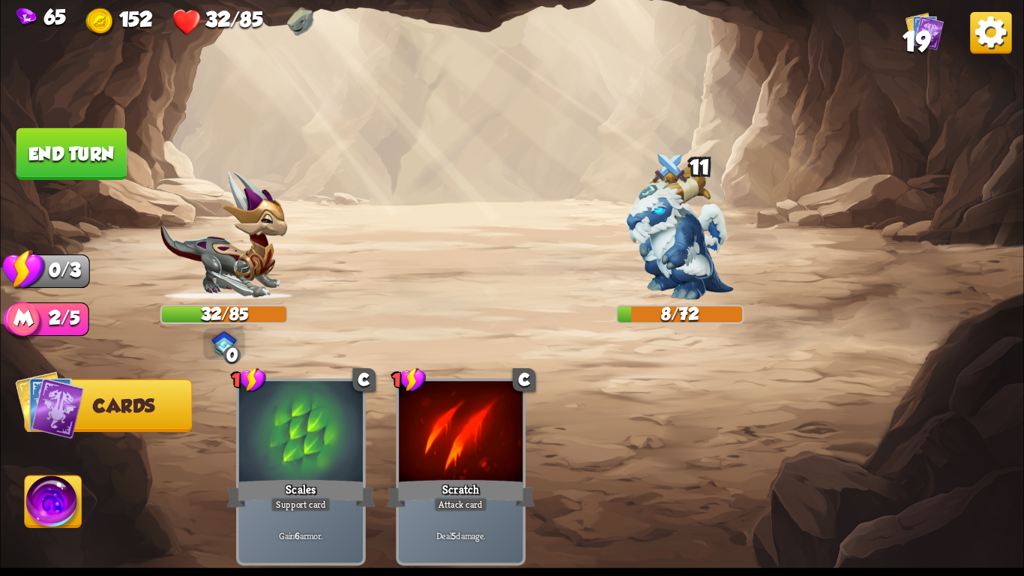
click at [473, 484] on div "Attack card" at bounding box center [461, 504] width 54 height 15
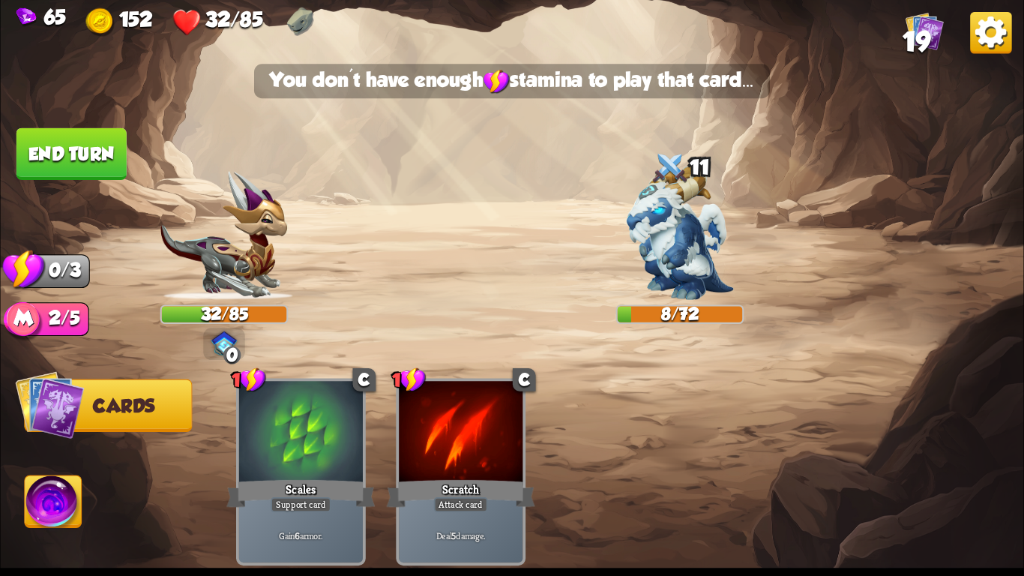
click at [473, 484] on div "Attack card" at bounding box center [461, 504] width 54 height 15
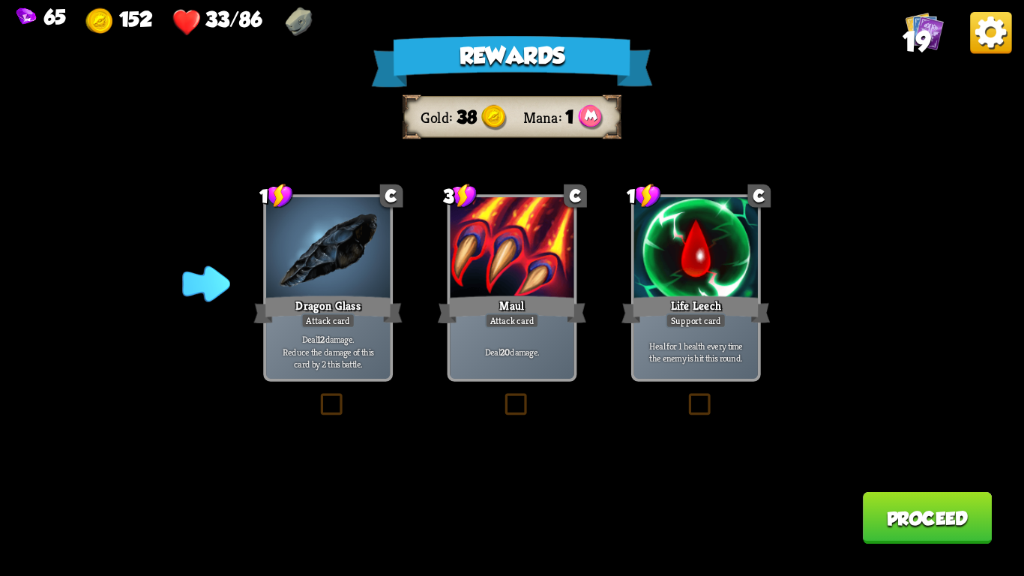
click at [696, 286] on div at bounding box center [696, 249] width 124 height 104
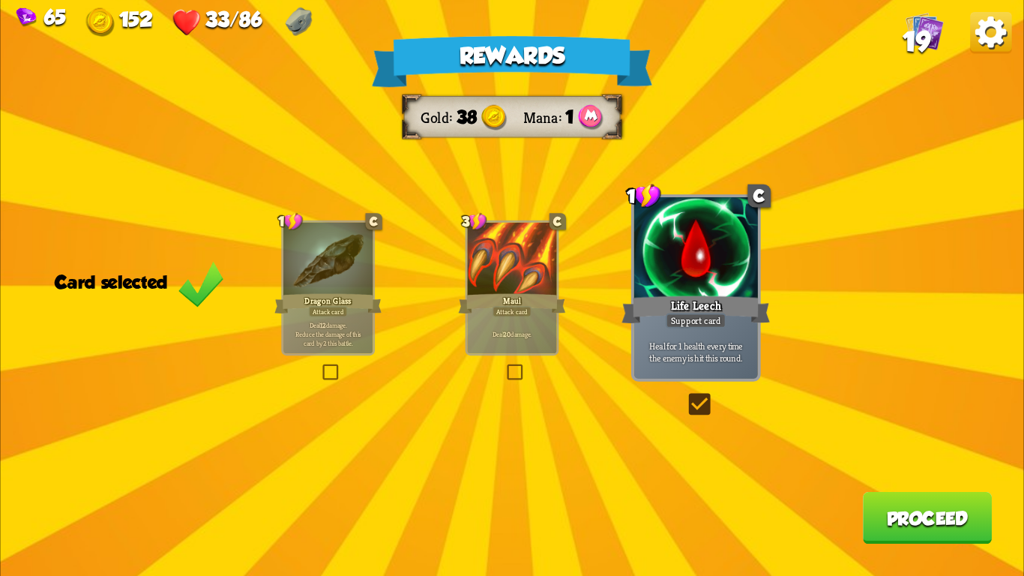
click at [916, 484] on button "Proceed" at bounding box center [927, 518] width 129 height 52
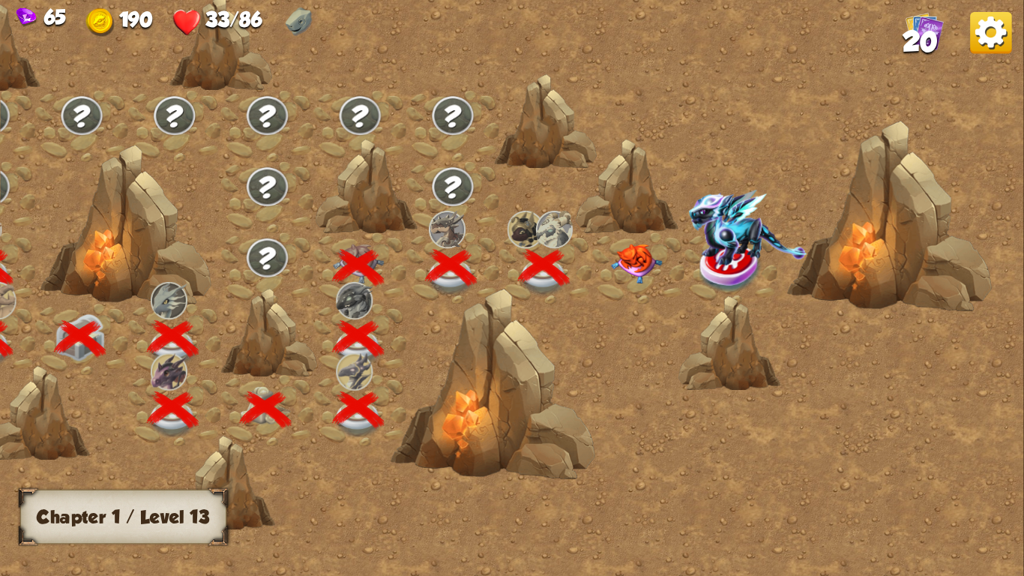
click at [646, 273] on img at bounding box center [636, 264] width 51 height 40
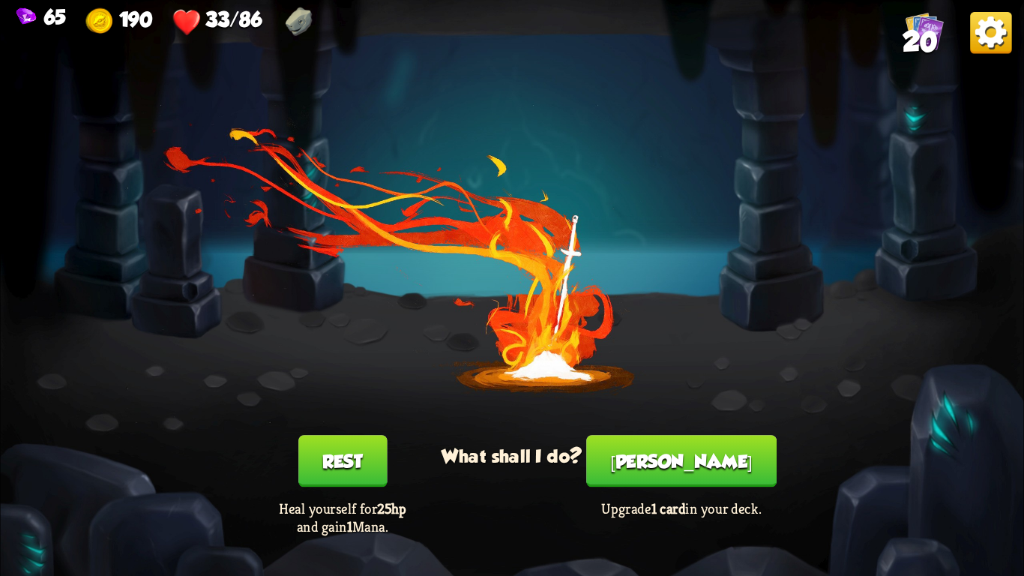
click at [372, 465] on button "Rest" at bounding box center [342, 461] width 88 height 52
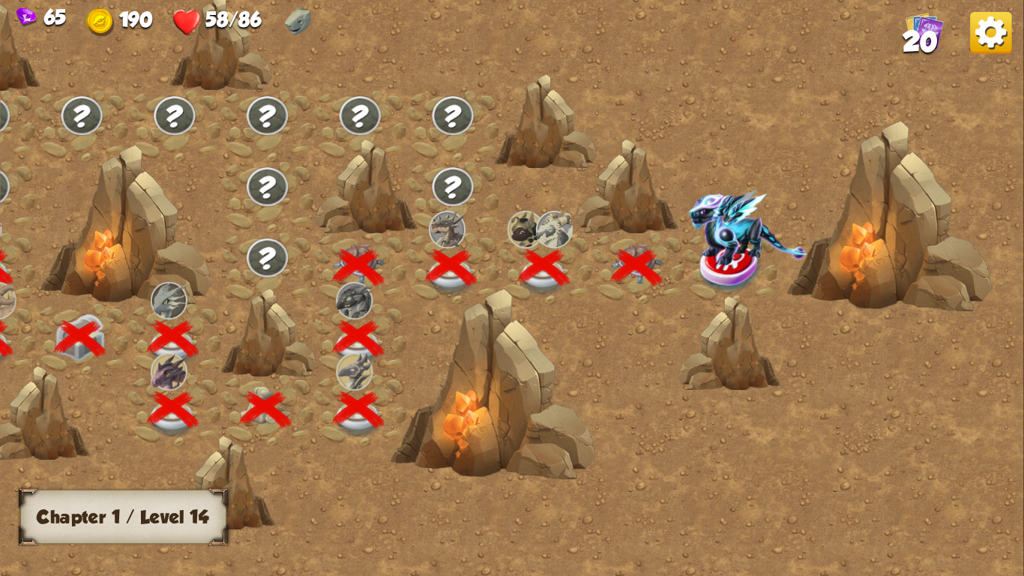
click at [710, 267] on img at bounding box center [731, 267] width 64 height 52
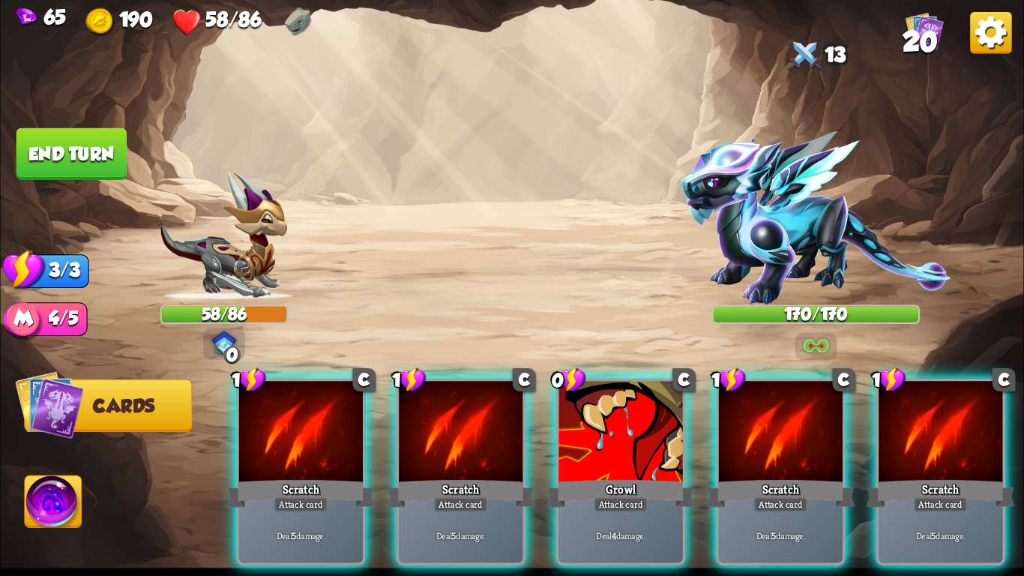
click at [40, 484] on img at bounding box center [53, 505] width 57 height 58
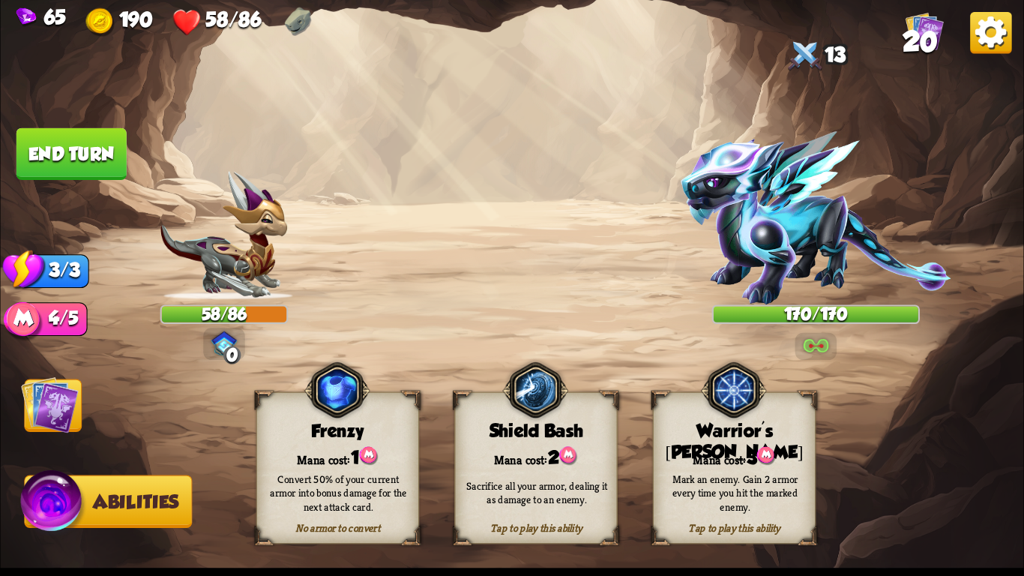
click at [736, 445] on div "Mana cost: 3" at bounding box center [734, 455] width 161 height 23
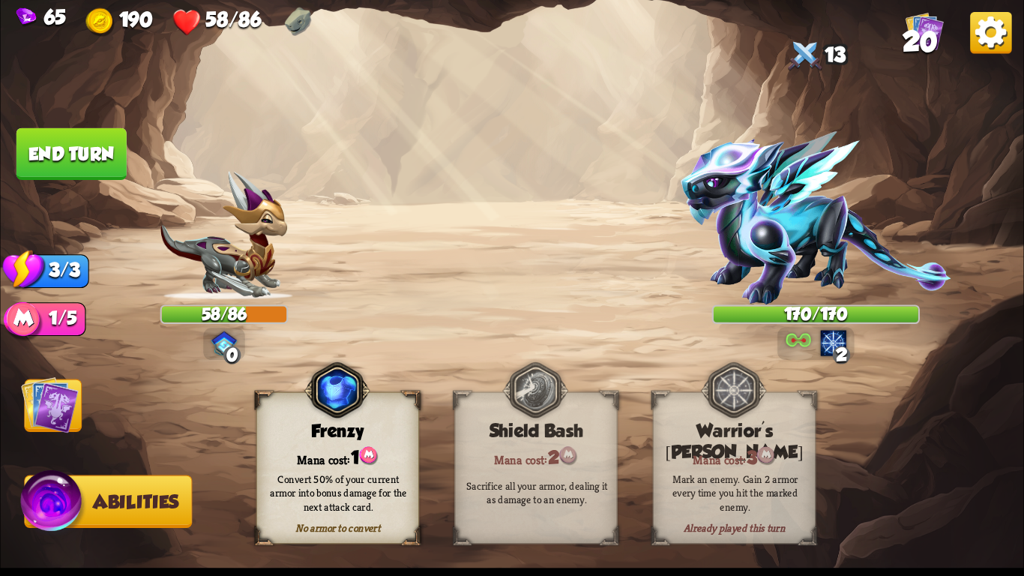
click at [42, 414] on img at bounding box center [50, 404] width 58 height 58
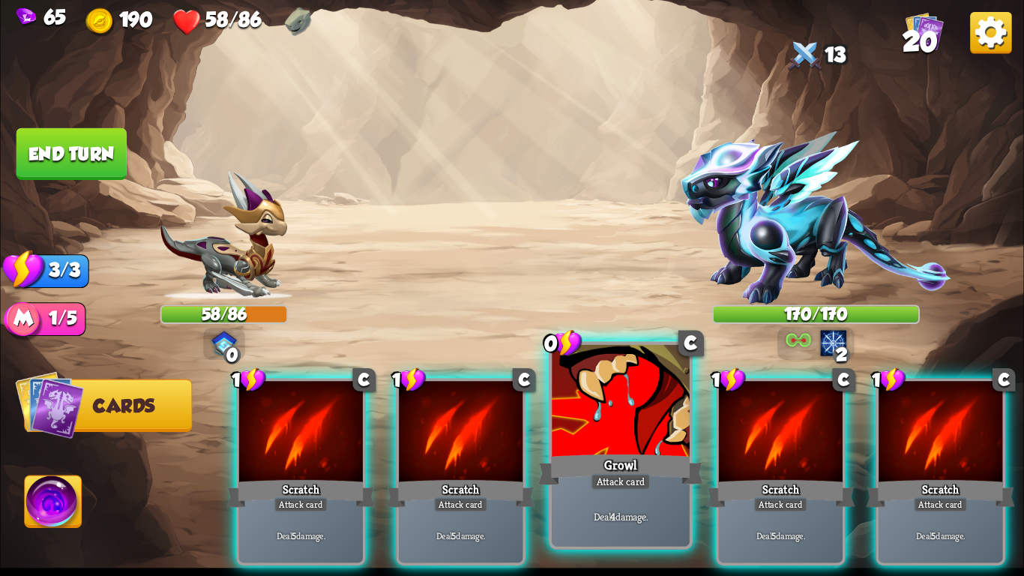
click at [628, 484] on div "Deal 4 damage." at bounding box center [620, 516] width 137 height 60
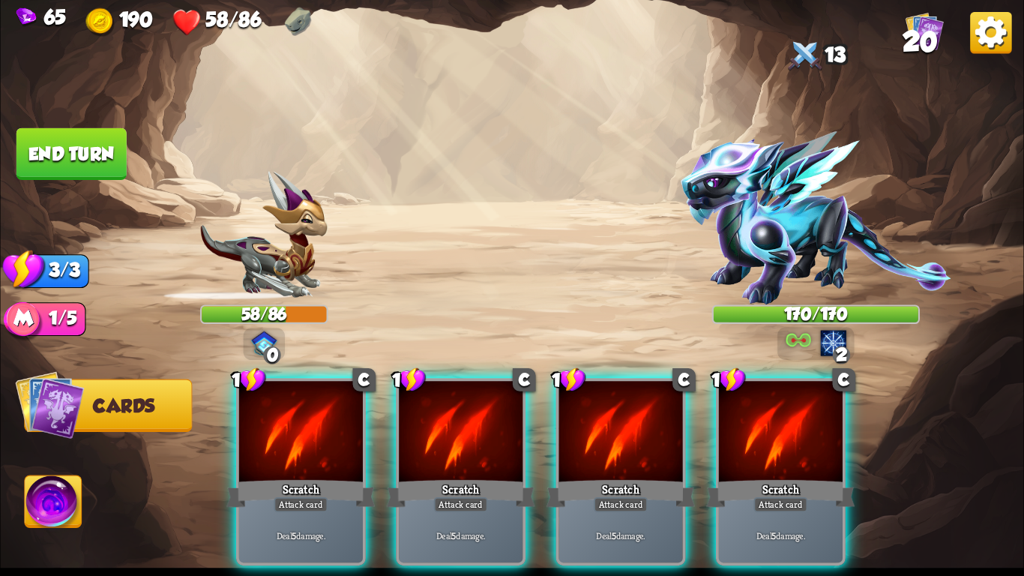
click at [628, 484] on div "Deal 5 damage." at bounding box center [621, 535] width 124 height 54
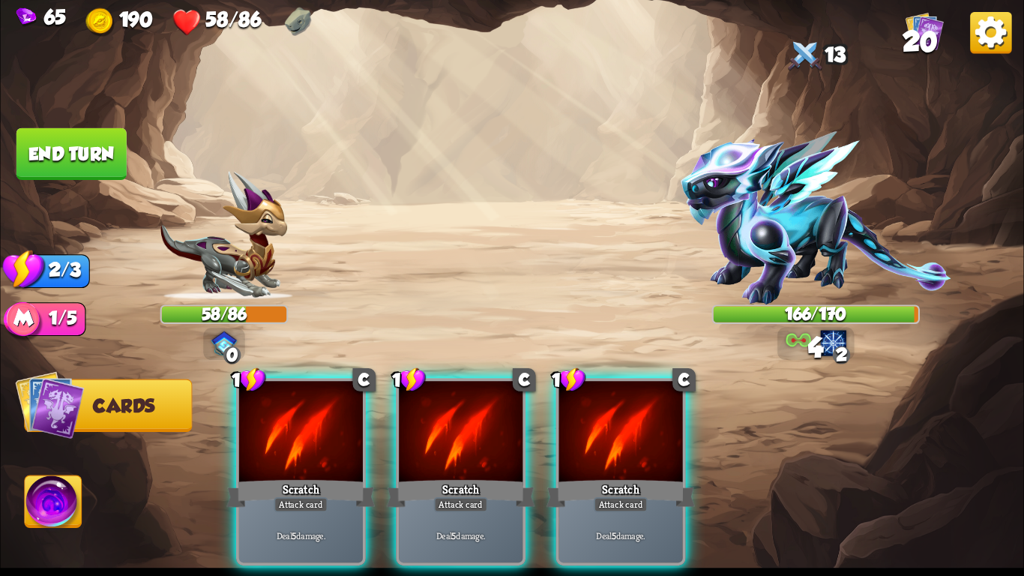
click at [628, 484] on div "Deal 5 damage." at bounding box center [621, 535] width 124 height 54
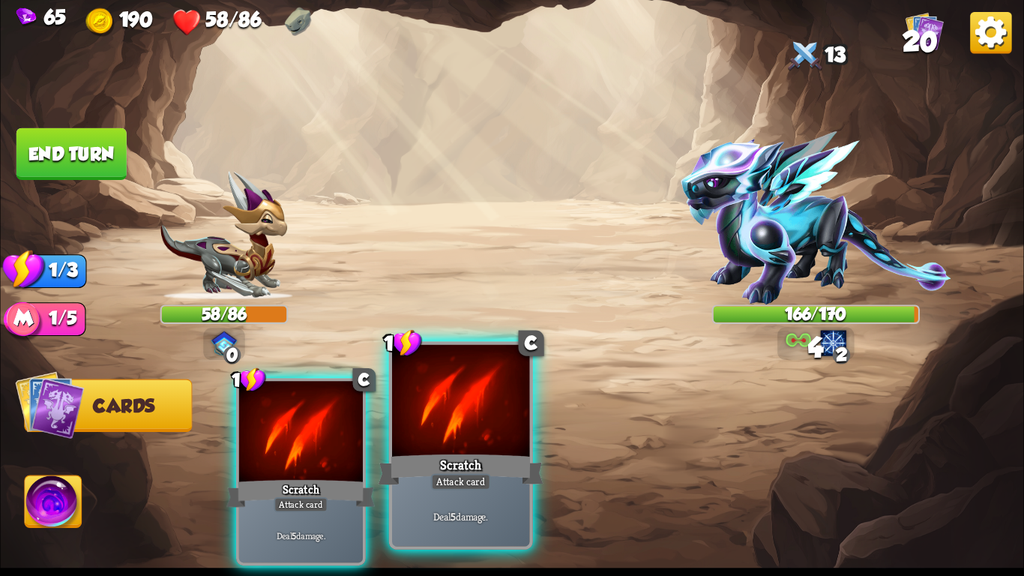
click at [481, 484] on div "Deal 5 damage." at bounding box center [460, 516] width 137 height 60
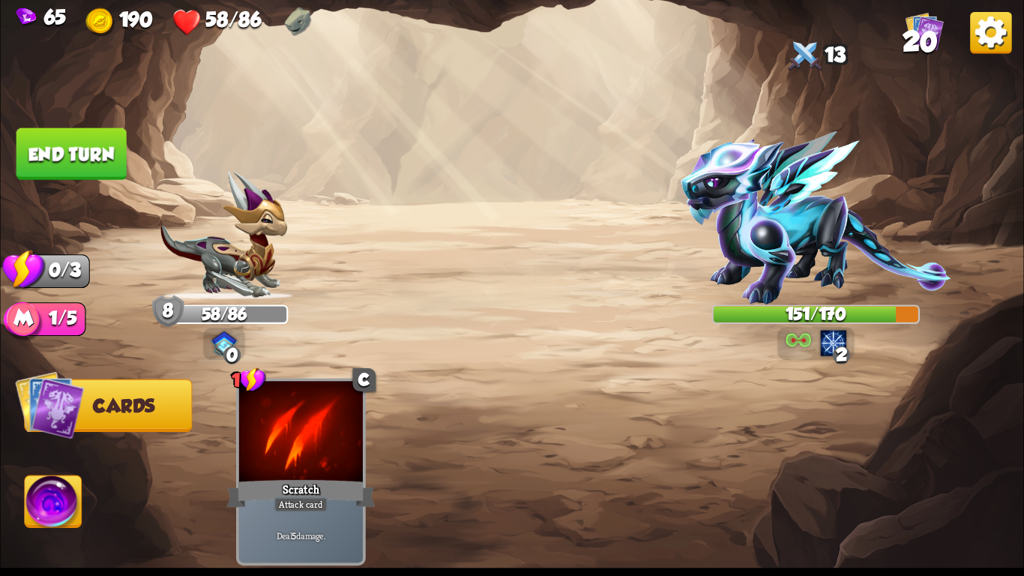
click at [71, 145] on button "End turn" at bounding box center [71, 154] width 110 height 52
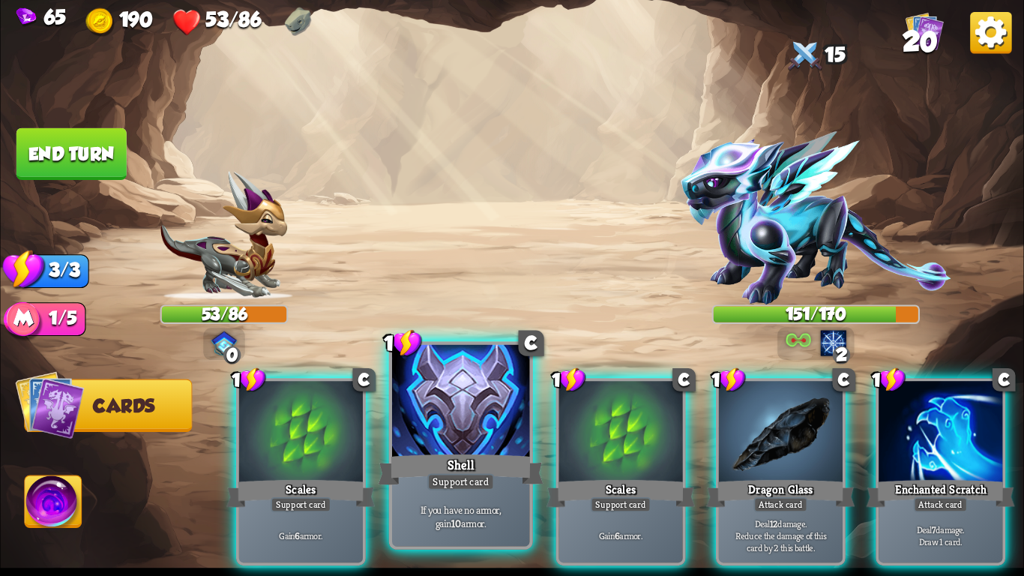
click at [439, 449] on div at bounding box center [460, 403] width 137 height 116
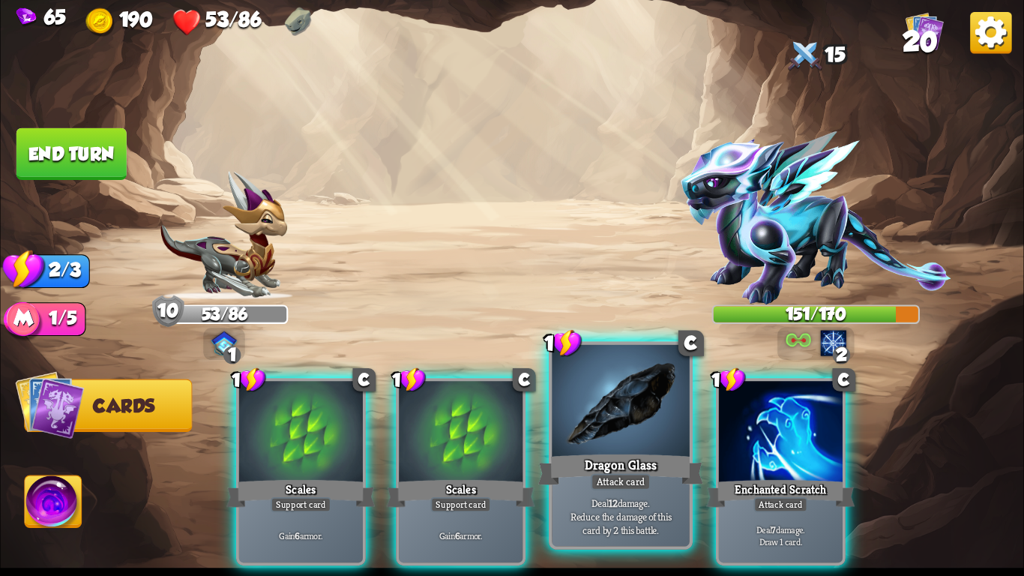
click at [601, 467] on div "Dragon Glass" at bounding box center [620, 469] width 165 height 37
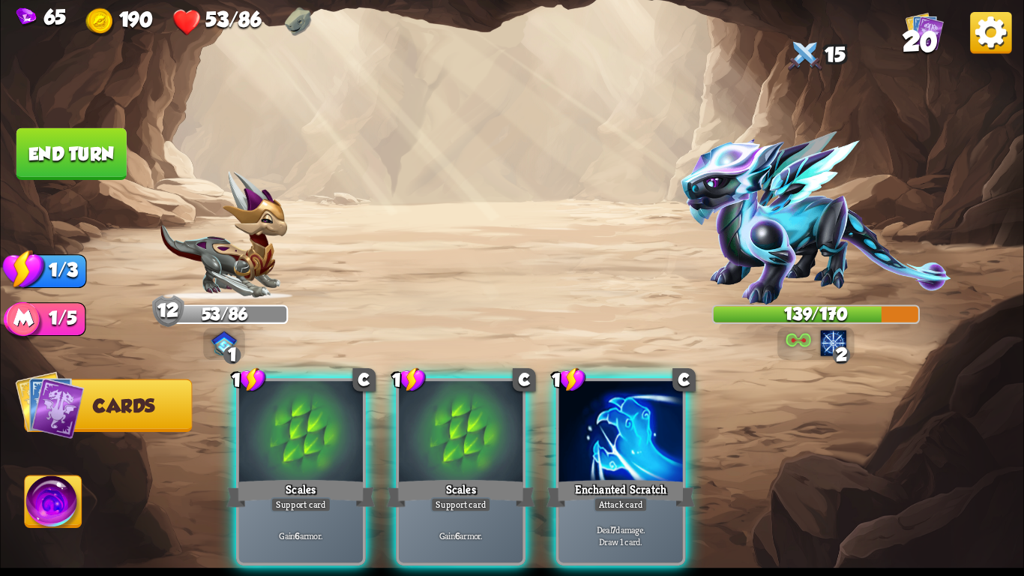
click at [601, 477] on div "Enchanted Scratch" at bounding box center [620, 493] width 148 height 33
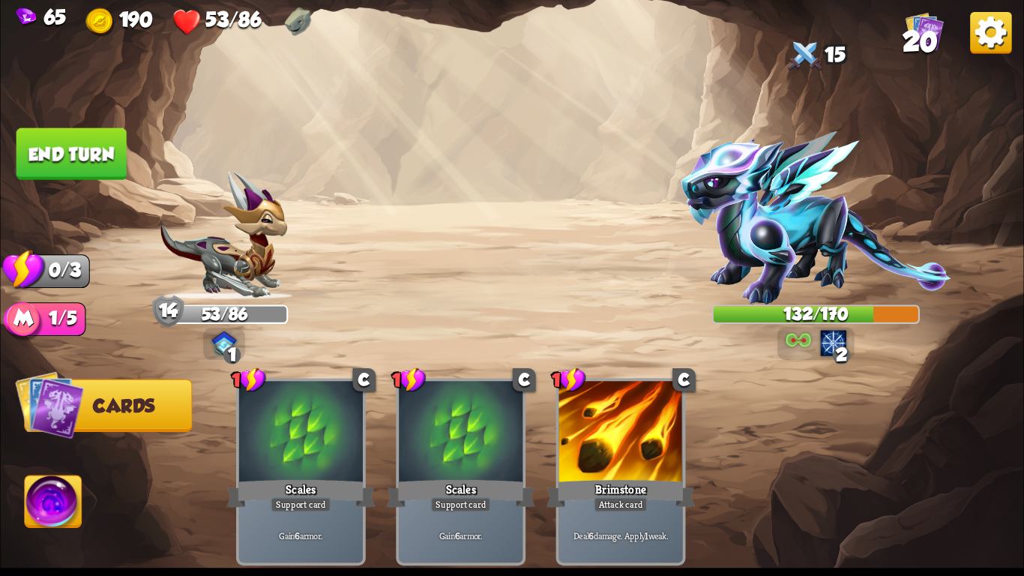
click at [93, 142] on button "End turn" at bounding box center [71, 154] width 110 height 52
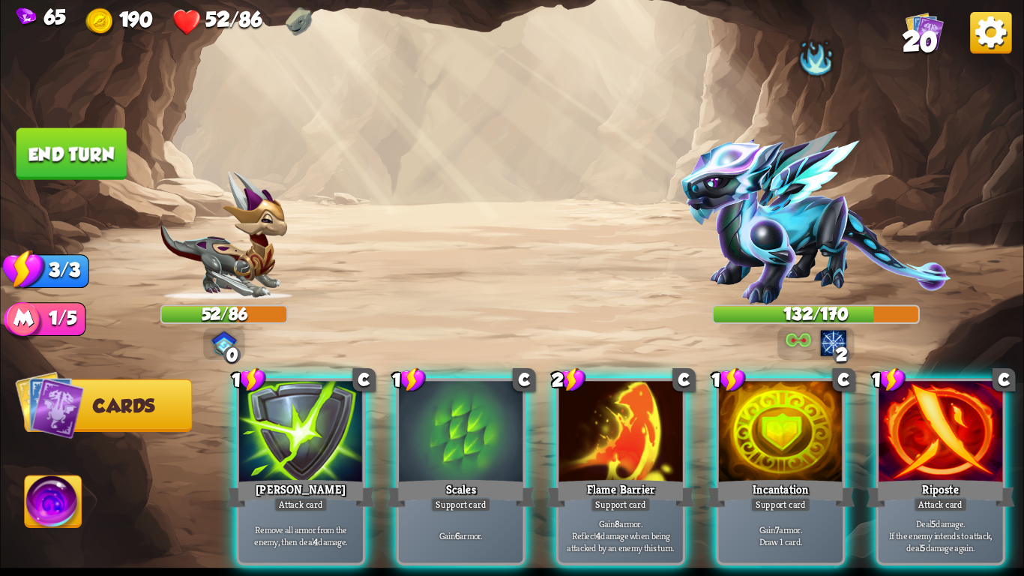
click at [809, 52] on div at bounding box center [816, 56] width 38 height 41
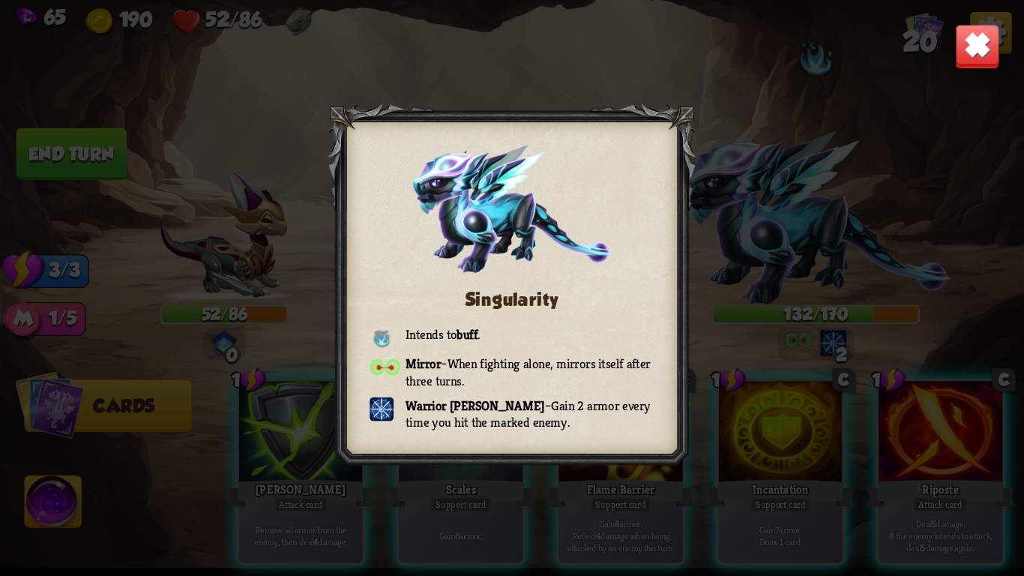
click at [964, 61] on img at bounding box center [977, 46] width 45 height 45
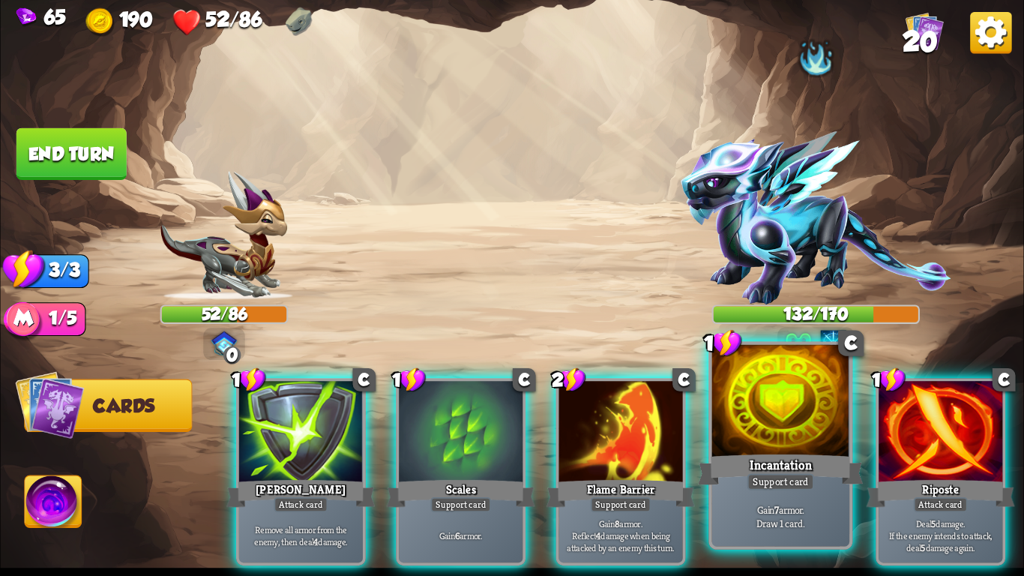
click at [826, 459] on div "Incantation" at bounding box center [780, 469] width 165 height 37
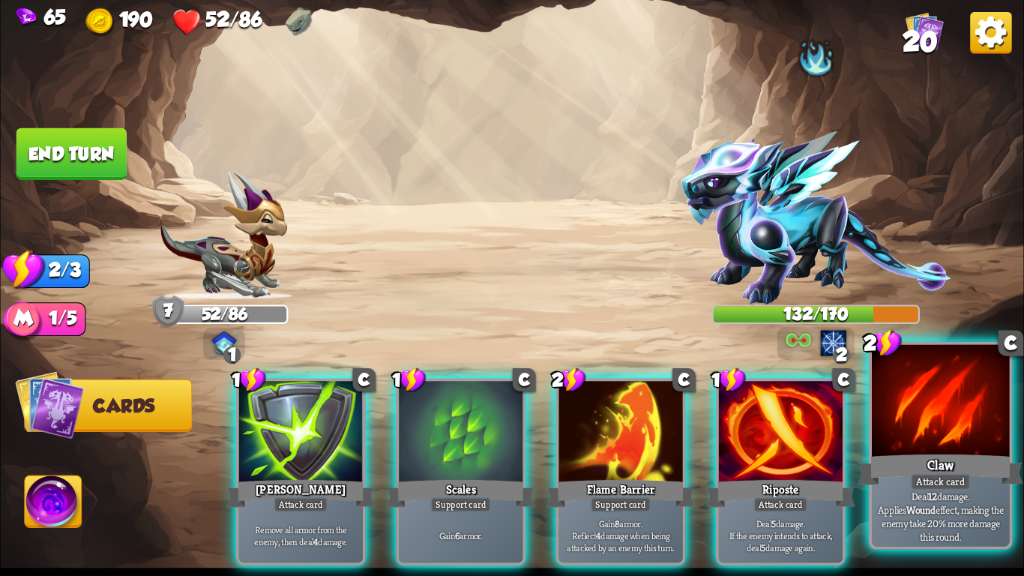
click at [883, 472] on div "Claw" at bounding box center [940, 469] width 165 height 37
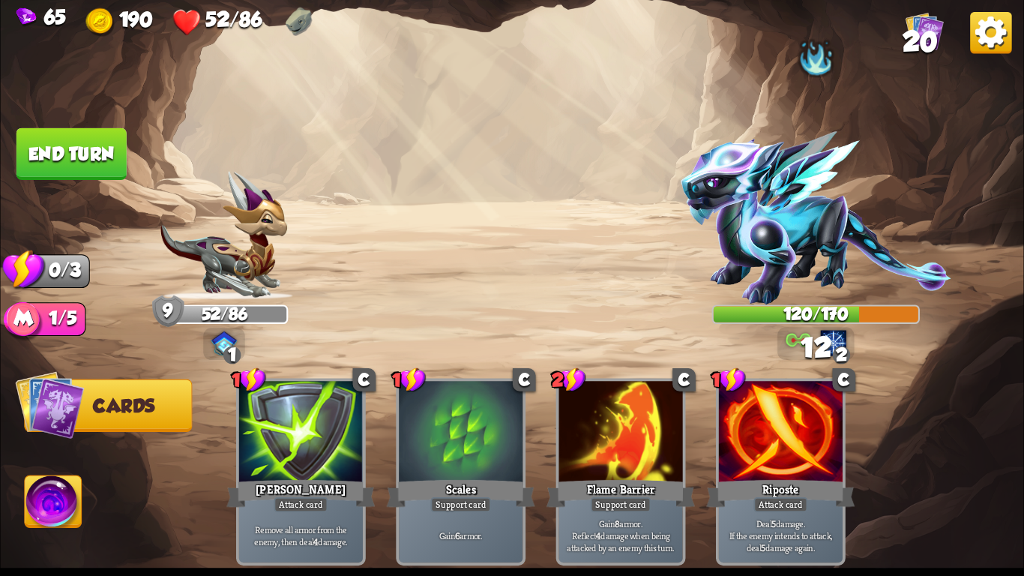
click at [79, 150] on button "End turn" at bounding box center [71, 154] width 110 height 52
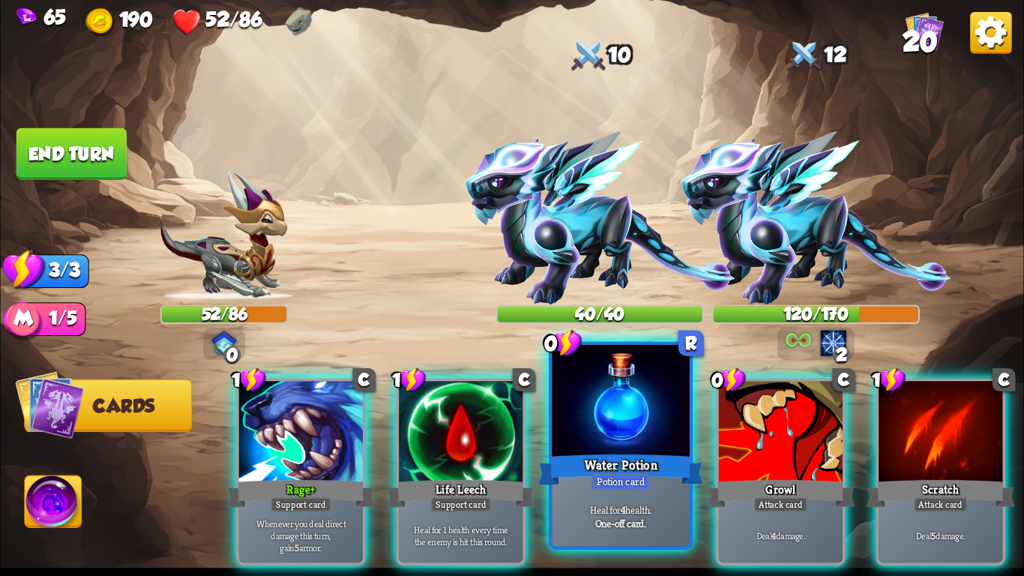
click at [633, 484] on div "Heal for 4 health. One-off card." at bounding box center [620, 516] width 137 height 60
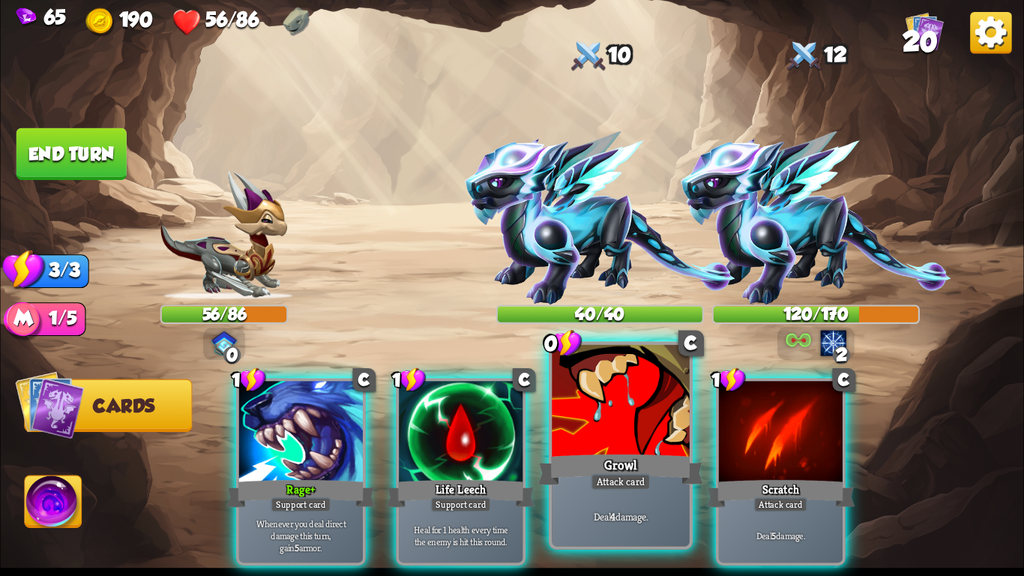
click at [633, 484] on div "Deal 4 damage." at bounding box center [620, 516] width 137 height 60
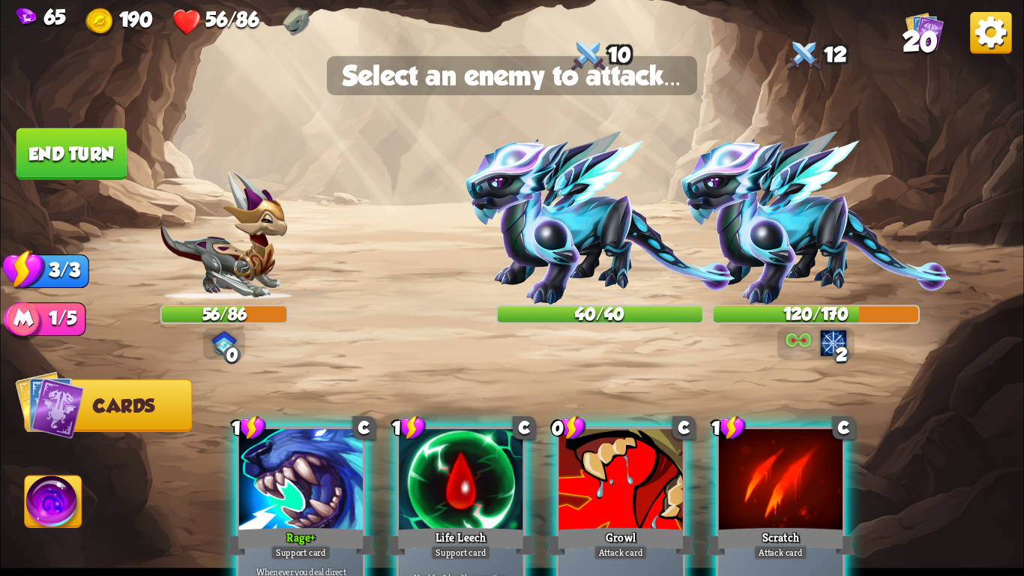
click at [625, 369] on div "1 C Rage+ Support card Whenever you deal direct damage this turn, gain 5 armor.…" at bounding box center [614, 496] width 818 height 256
click at [613, 484] on div at bounding box center [621, 481] width 124 height 104
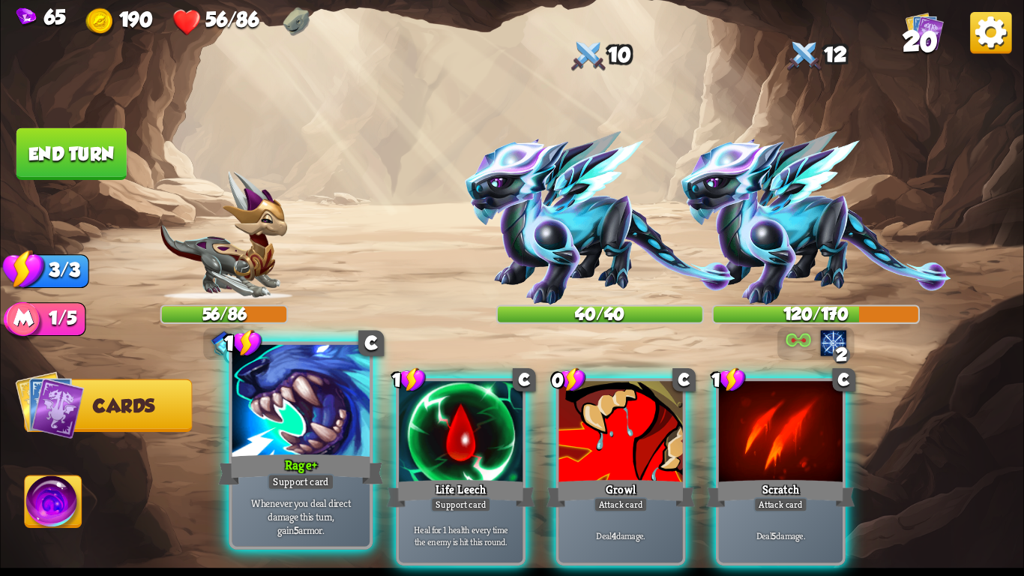
click at [259, 459] on div "Rage+" at bounding box center [300, 469] width 165 height 37
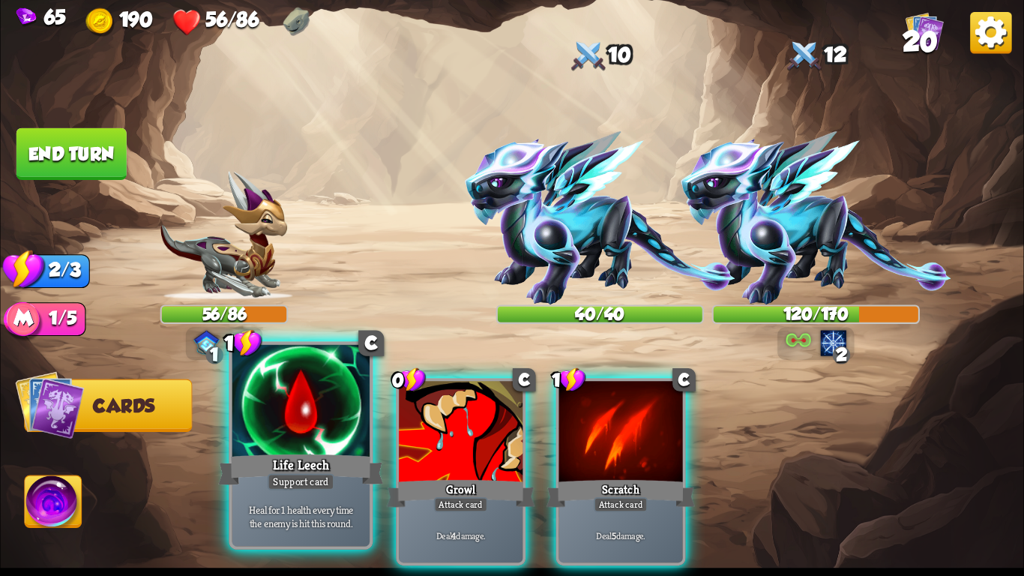
click at [327, 471] on div "Life Leech" at bounding box center [300, 469] width 165 height 37
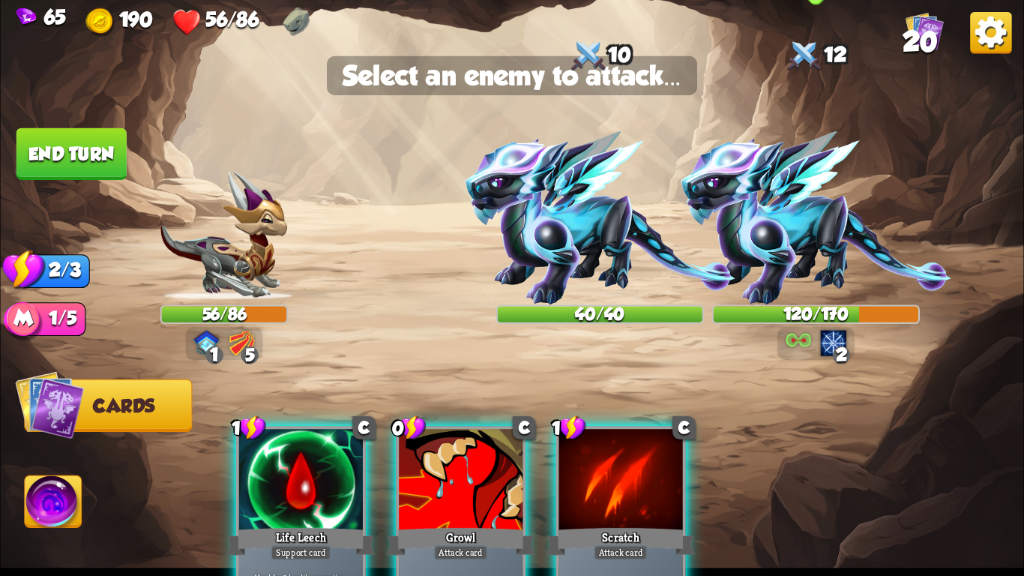
click at [812, 224] on img at bounding box center [815, 217] width 271 height 173
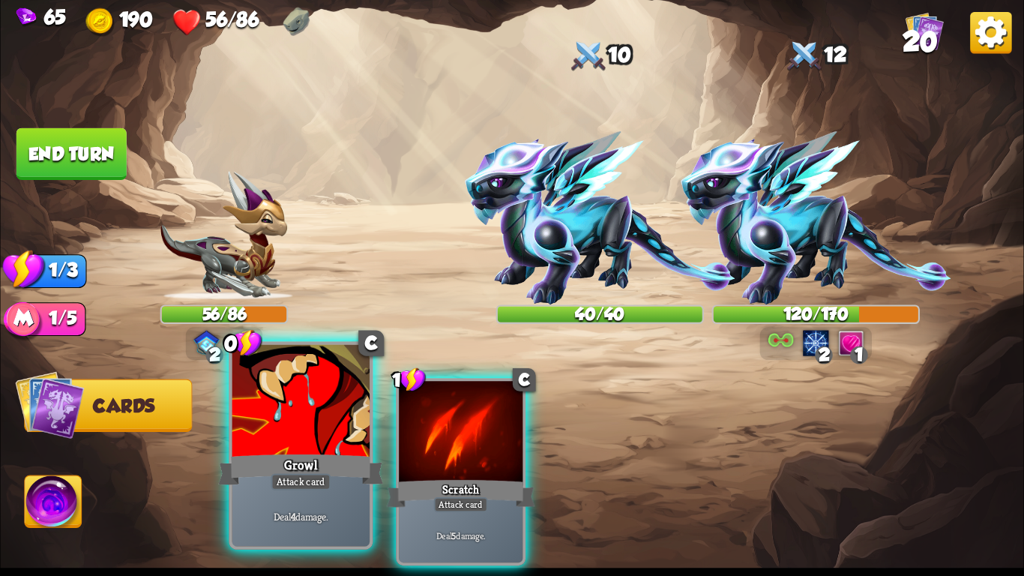
click at [341, 484] on div "Deal 4 damage." at bounding box center [300, 516] width 137 height 60
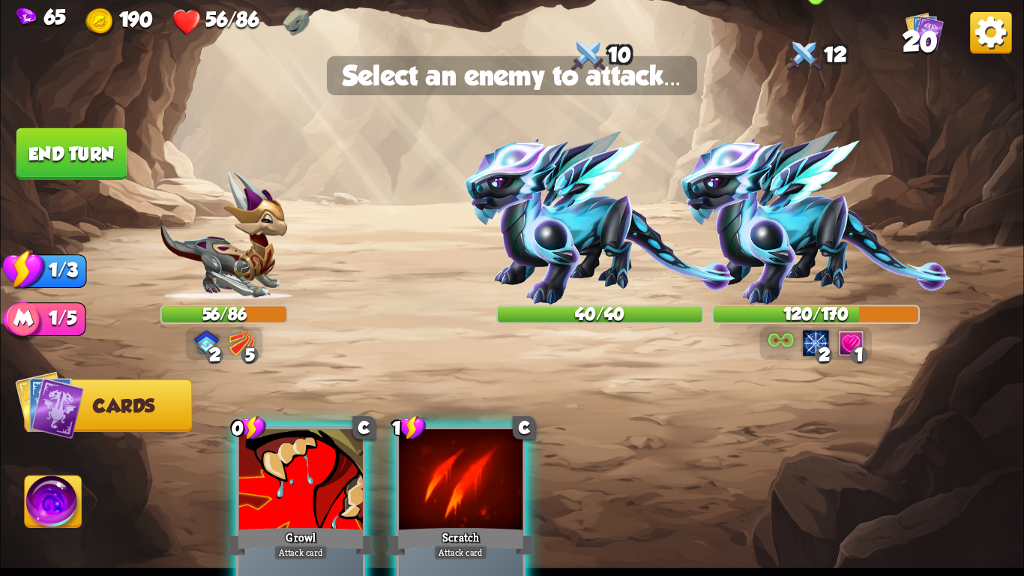
click at [801, 198] on img at bounding box center [815, 217] width 271 height 173
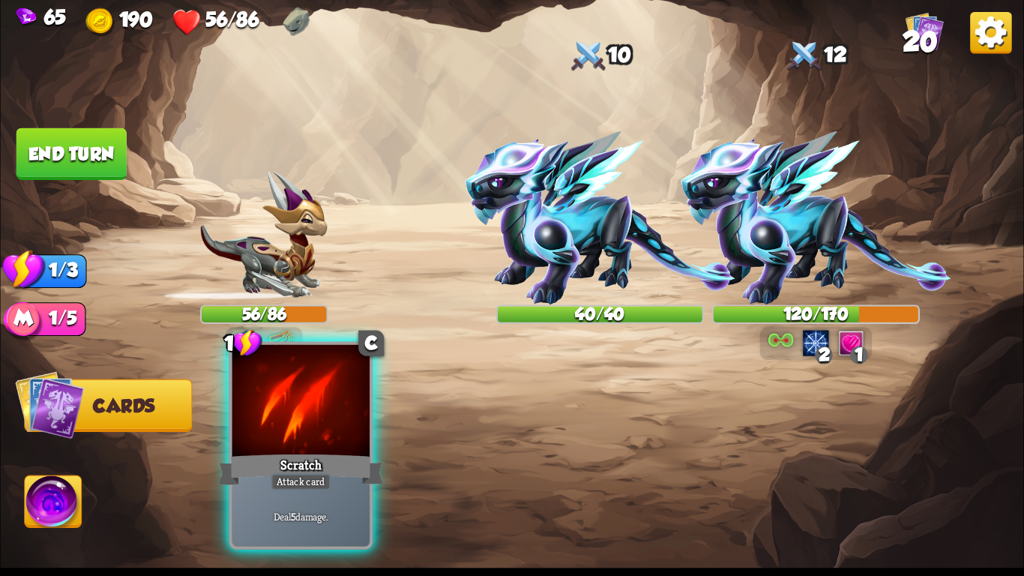
click at [304, 433] on div at bounding box center [300, 403] width 137 height 116
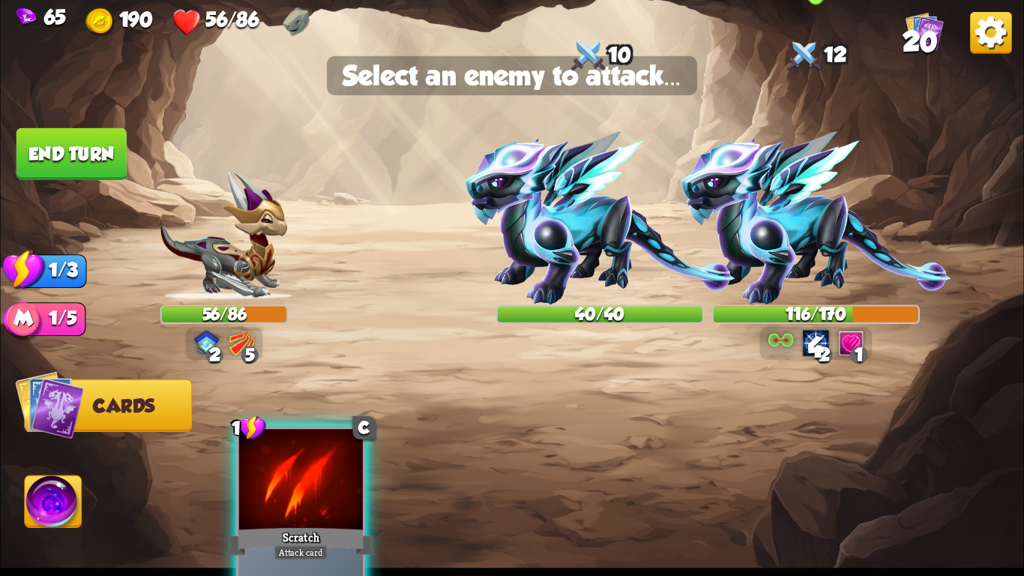
click at [794, 260] on img at bounding box center [815, 217] width 271 height 173
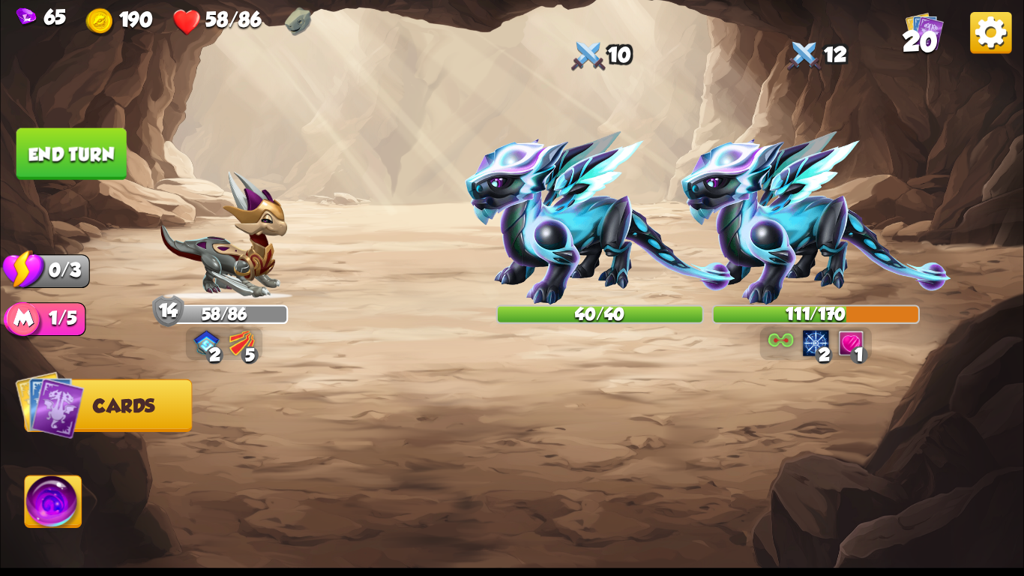
click at [79, 146] on button "End turn" at bounding box center [71, 154] width 110 height 52
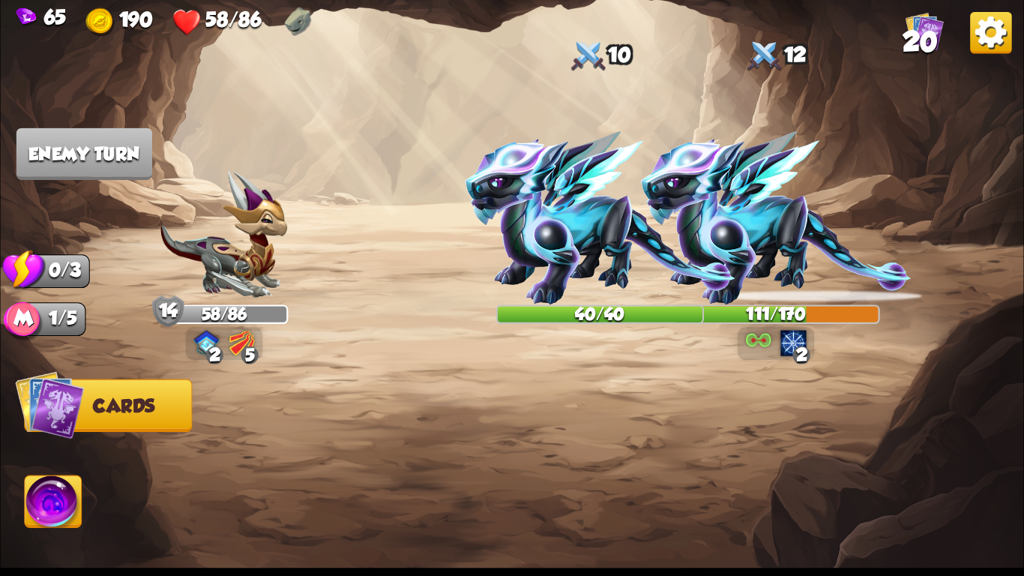
click at [59, 484] on img at bounding box center [53, 505] width 57 height 58
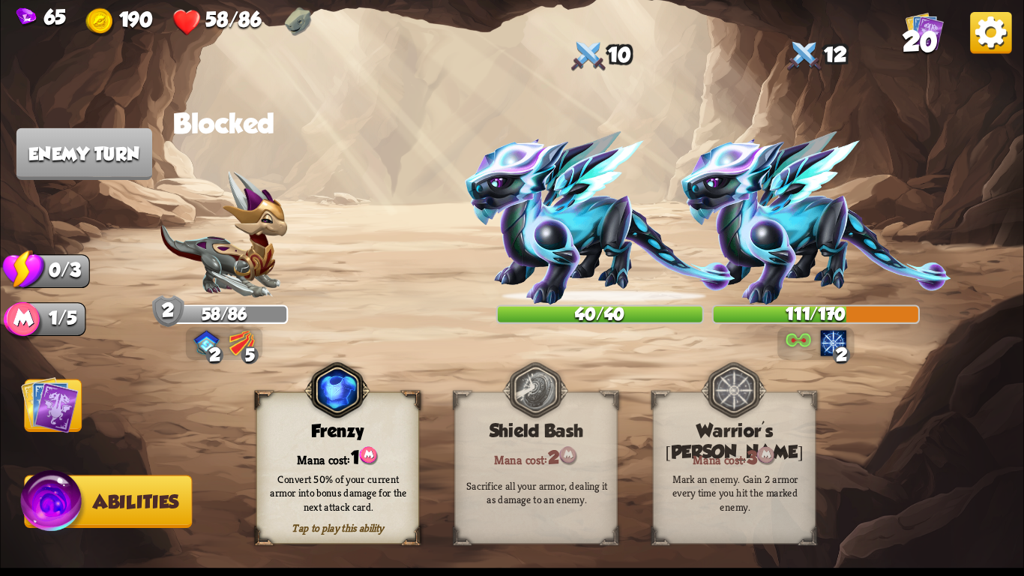
click at [44, 408] on img at bounding box center [50, 404] width 58 height 58
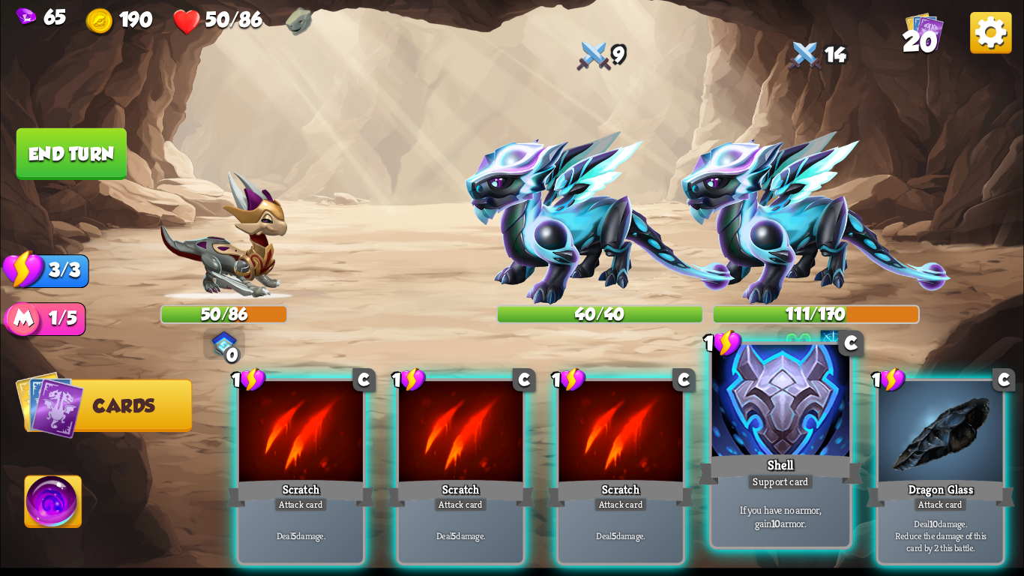
click at [774, 477] on div "Support card" at bounding box center [780, 481] width 67 height 16
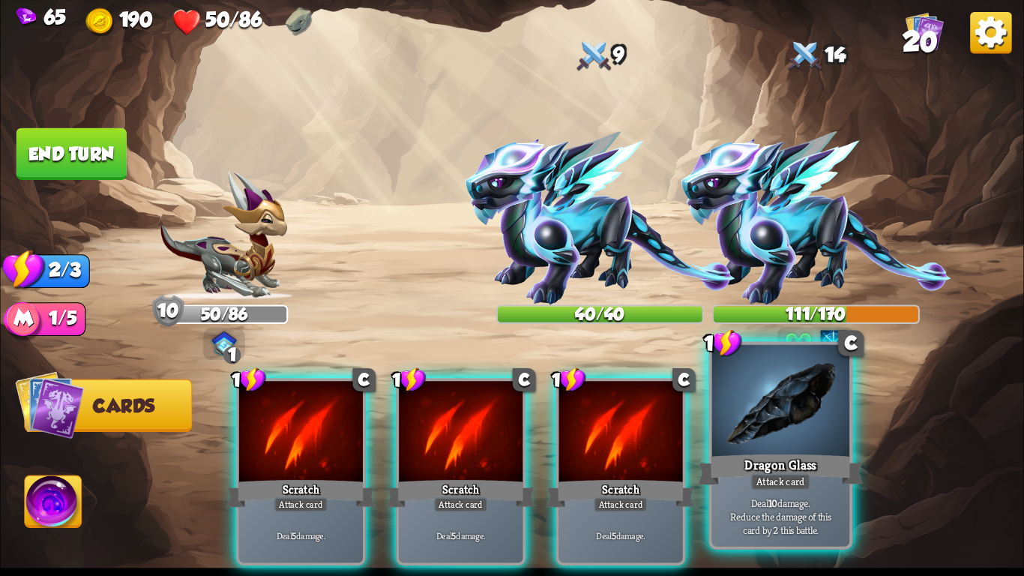
click at [788, 477] on div "Attack card" at bounding box center [780, 481] width 60 height 16
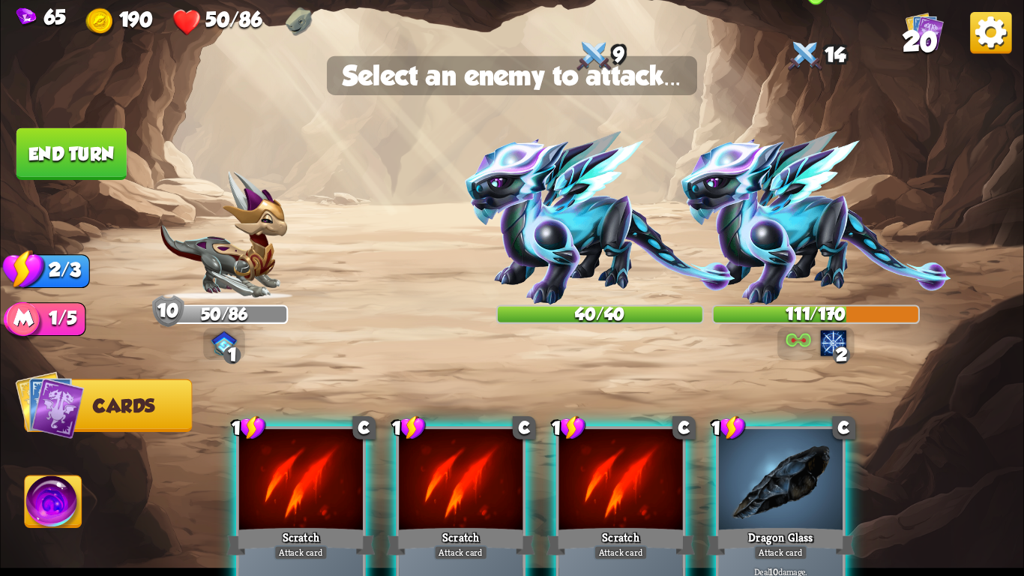
click at [758, 204] on img at bounding box center [815, 217] width 271 height 173
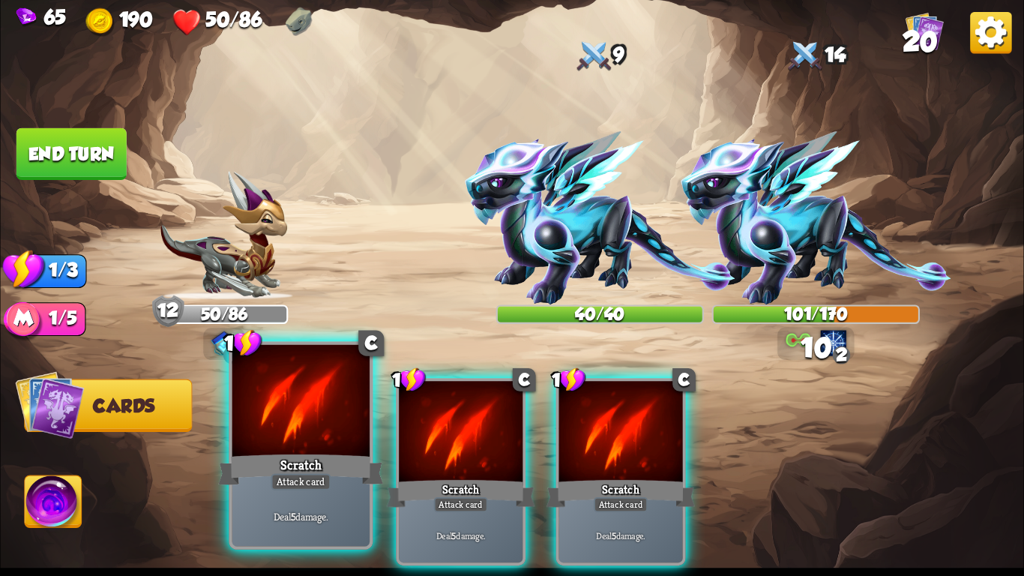
click at [345, 465] on div "Scratch" at bounding box center [300, 469] width 165 height 37
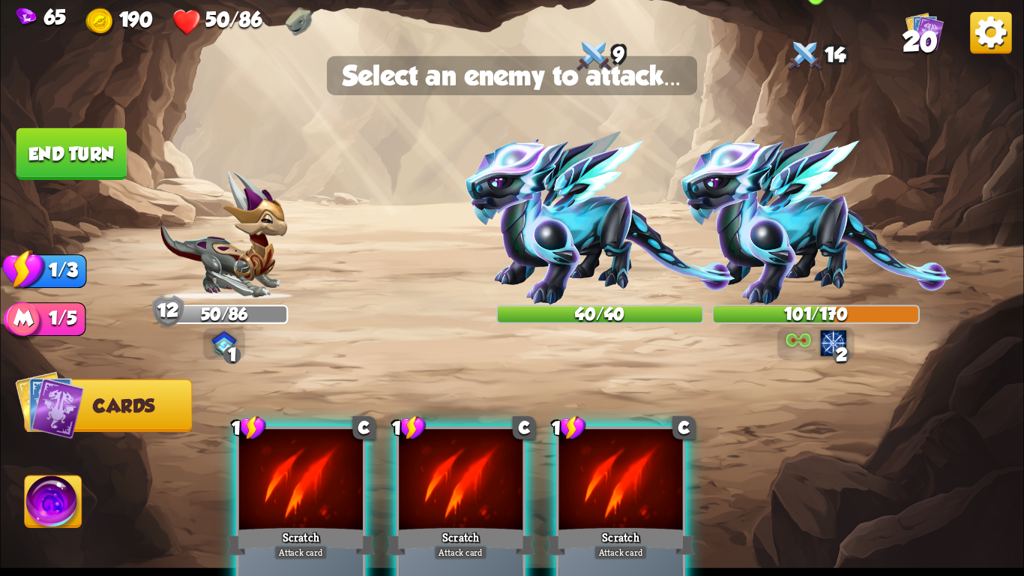
click at [784, 261] on img at bounding box center [815, 217] width 271 height 173
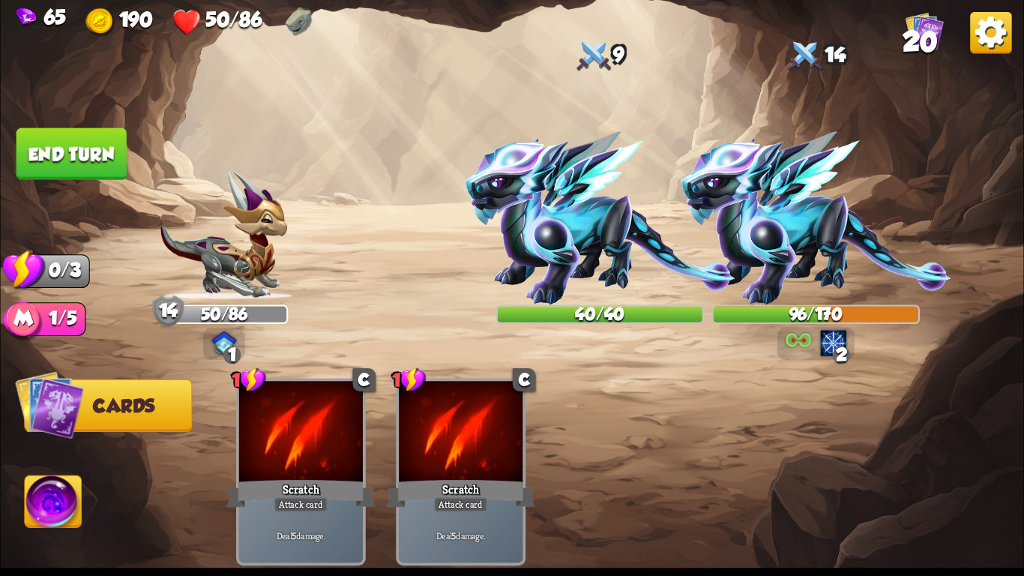
click at [94, 155] on button "End turn" at bounding box center [71, 154] width 110 height 52
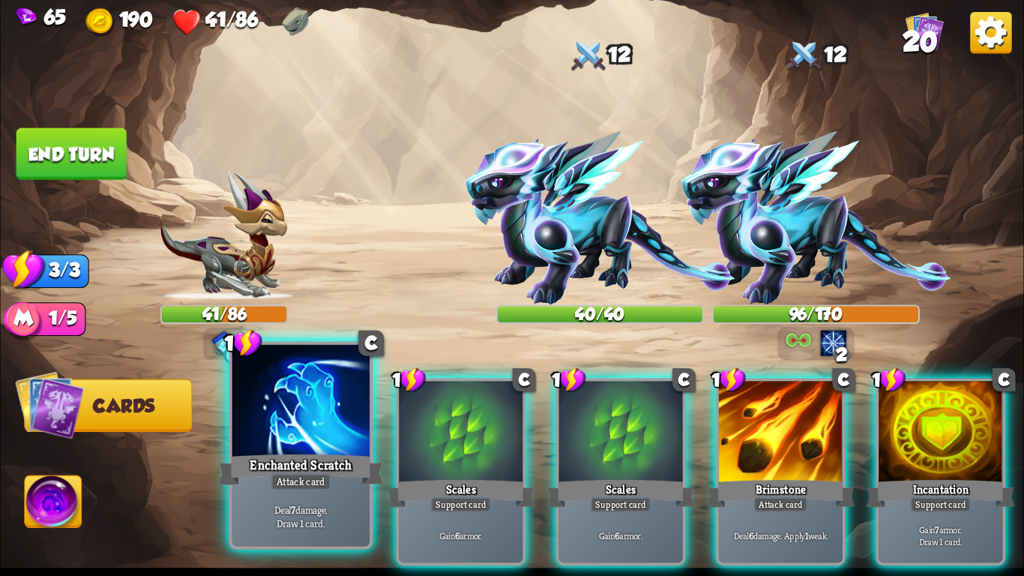
click at [236, 455] on div "Enchanted Scratch" at bounding box center [300, 469] width 165 height 37
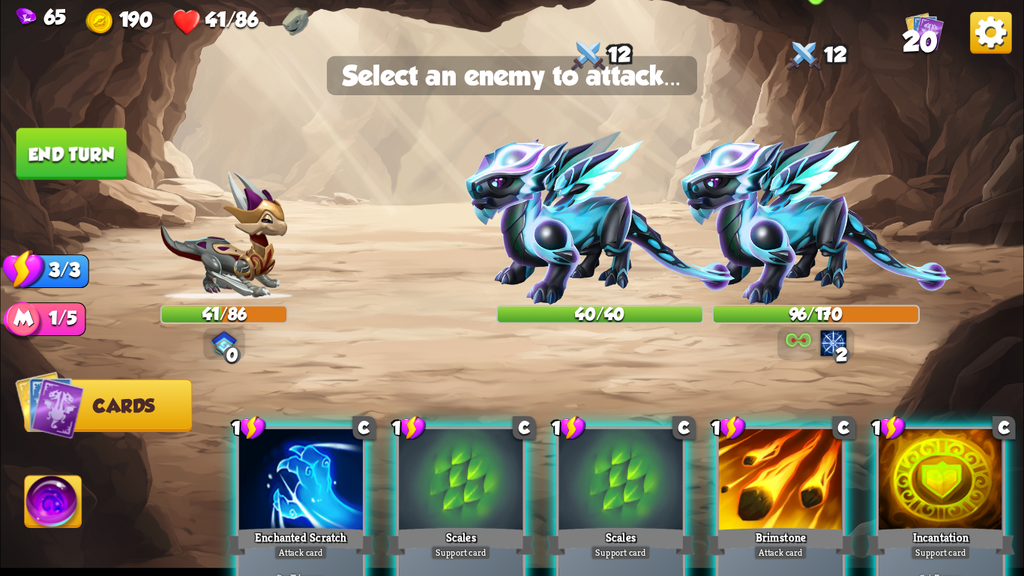
click at [812, 273] on img at bounding box center [815, 217] width 271 height 173
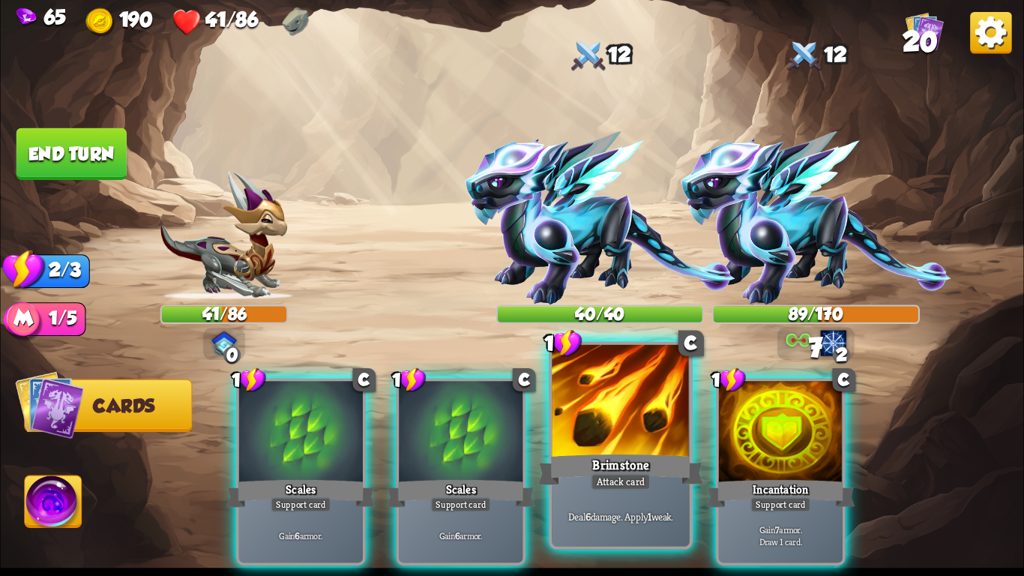
click at [621, 452] on div "Brimstone" at bounding box center [620, 469] width 165 height 37
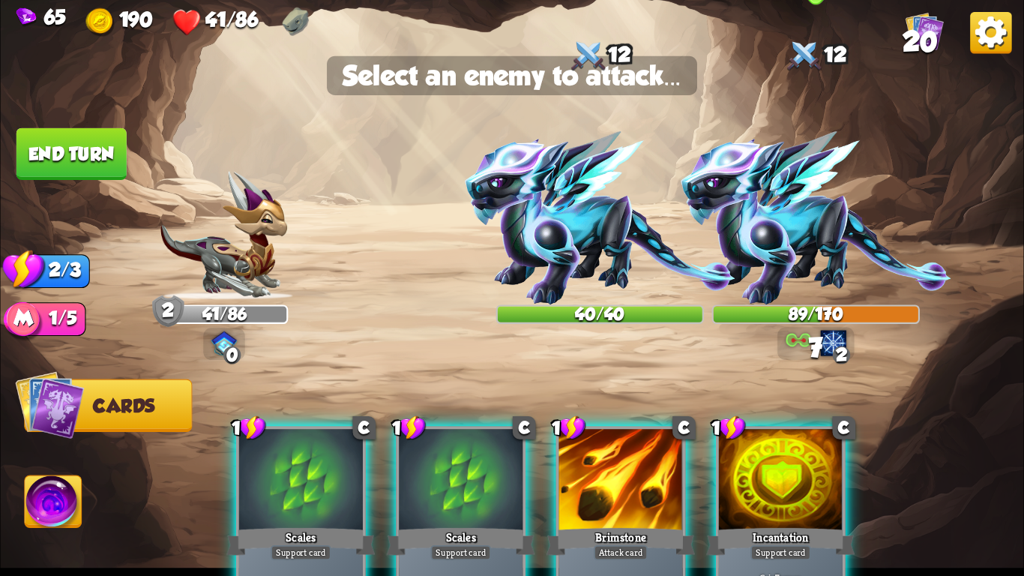
click at [838, 205] on img at bounding box center [815, 217] width 271 height 173
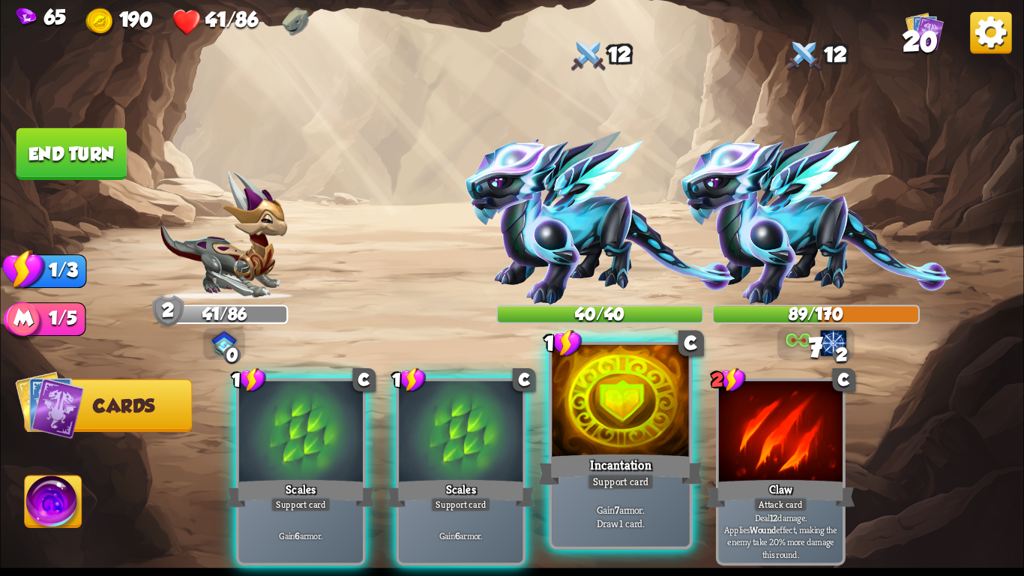
click at [652, 446] on div at bounding box center [620, 403] width 137 height 116
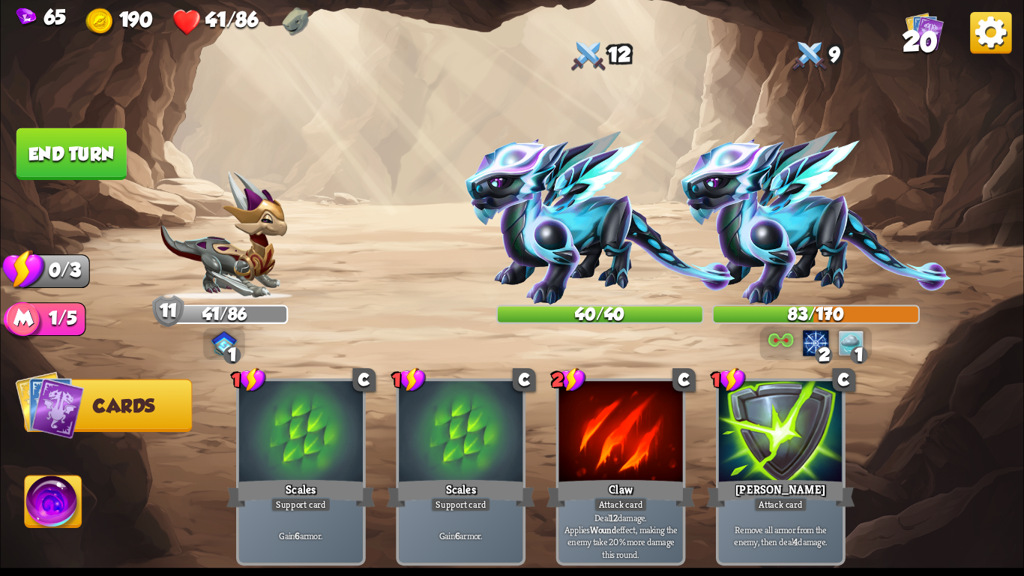
click at [75, 146] on button "End turn" at bounding box center [71, 154] width 110 height 52
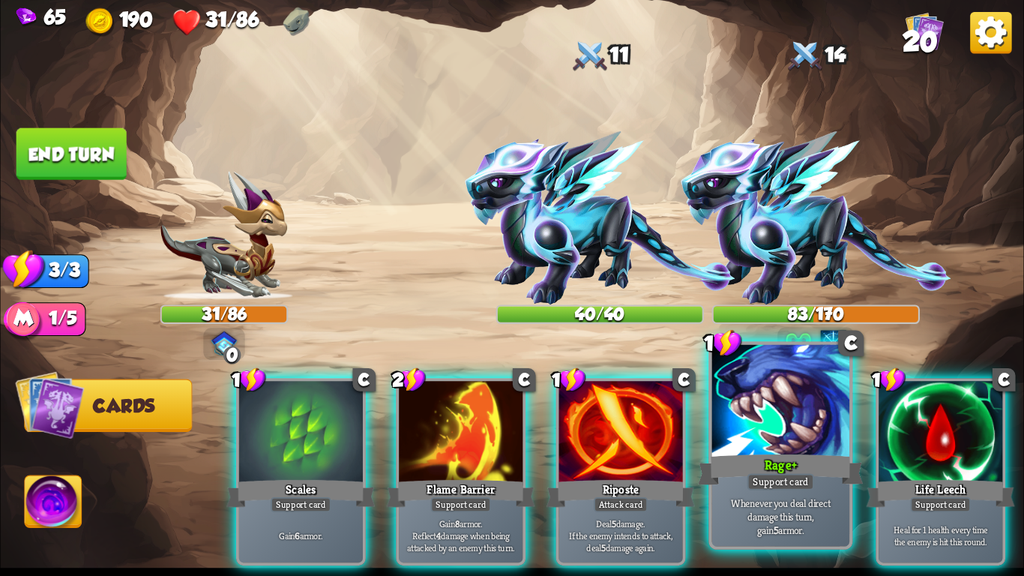
click at [784, 484] on div "Support card" at bounding box center [780, 481] width 67 height 16
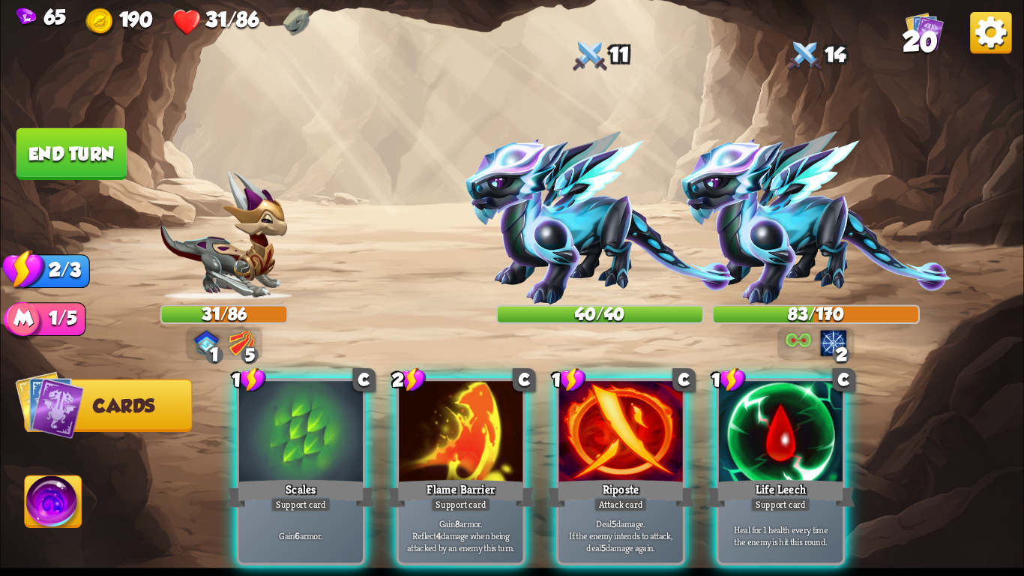
click at [784, 484] on div "Support card" at bounding box center [780, 504] width 61 height 15
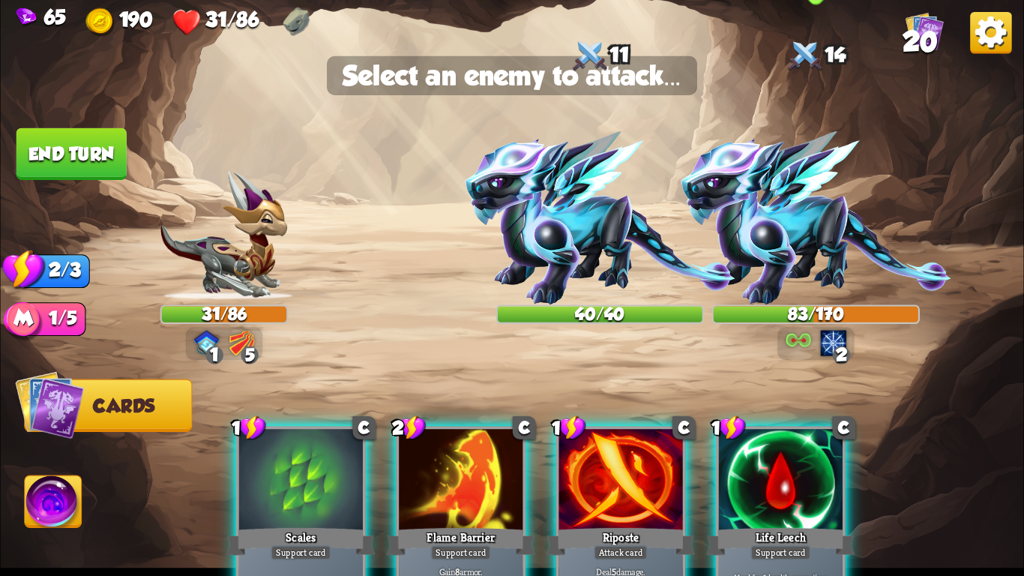
click at [833, 229] on img at bounding box center [815, 217] width 271 height 173
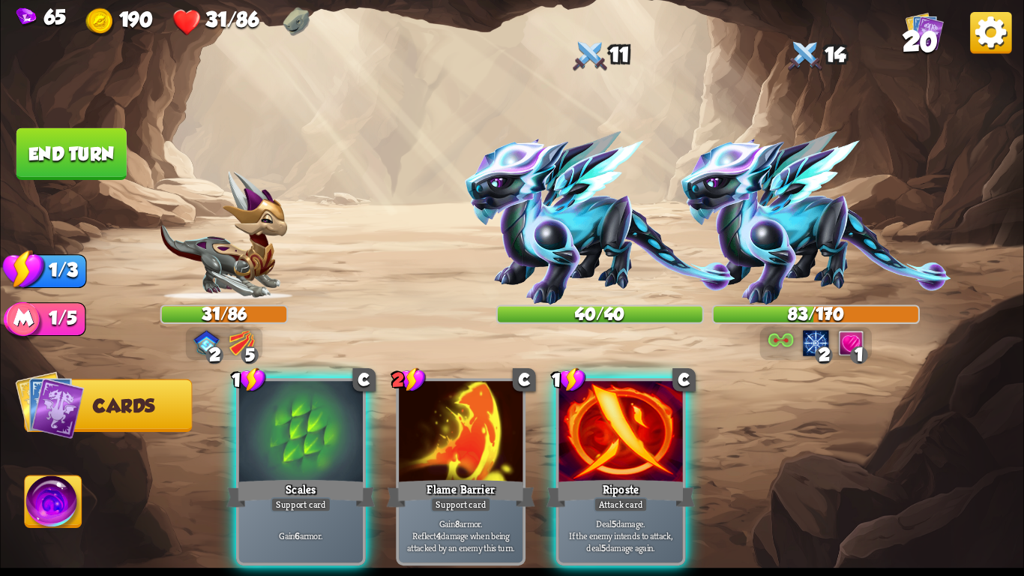
click at [680, 339] on div "1 C Scales Support card Gain 6 armor. 2 C Flame Barrier Support card Gain 8 arm…" at bounding box center [614, 448] width 818 height 256
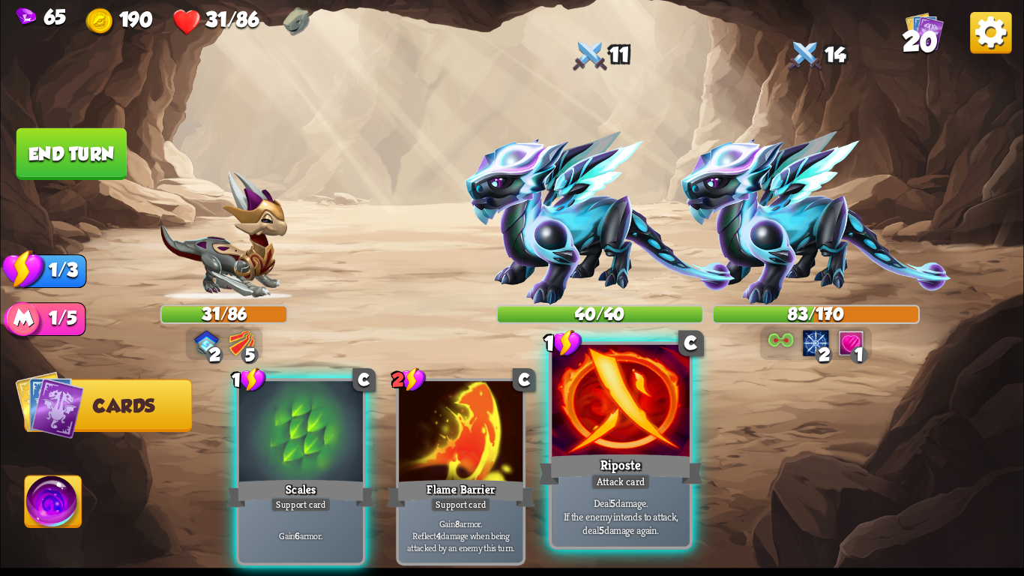
click at [635, 444] on div at bounding box center [620, 403] width 137 height 116
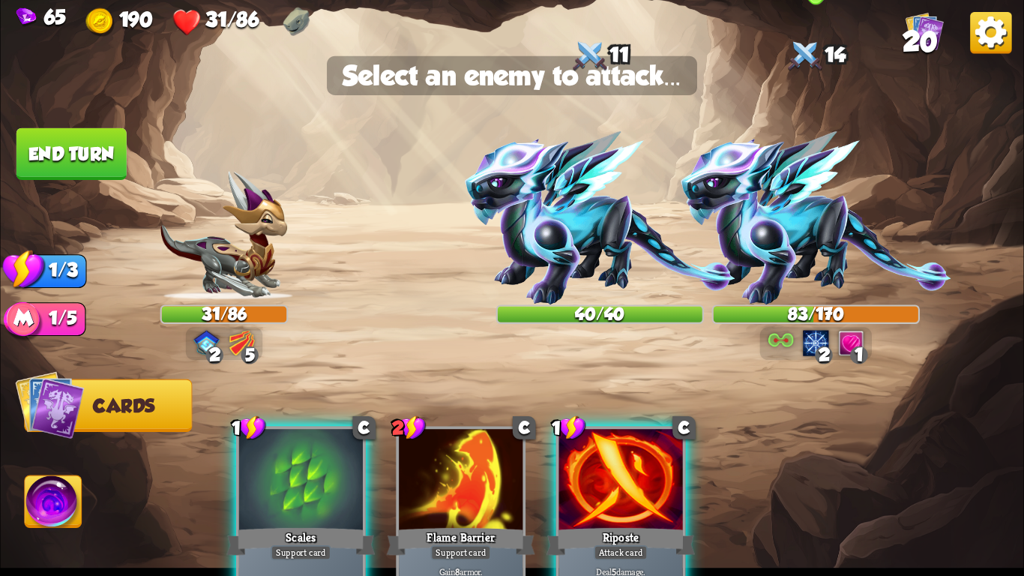
click at [838, 253] on img at bounding box center [815, 217] width 271 height 173
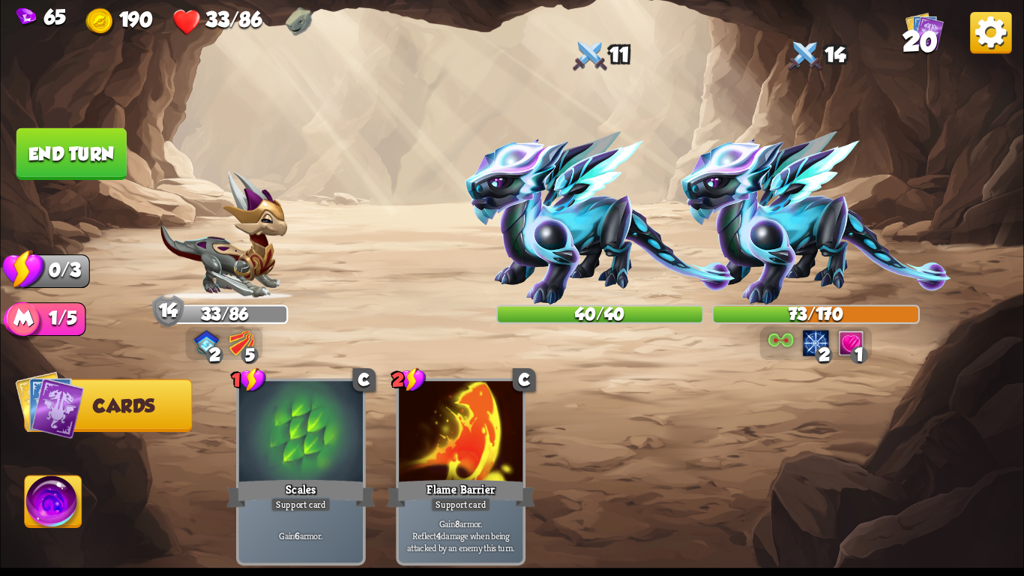
click at [78, 162] on button "End turn" at bounding box center [71, 154] width 110 height 52
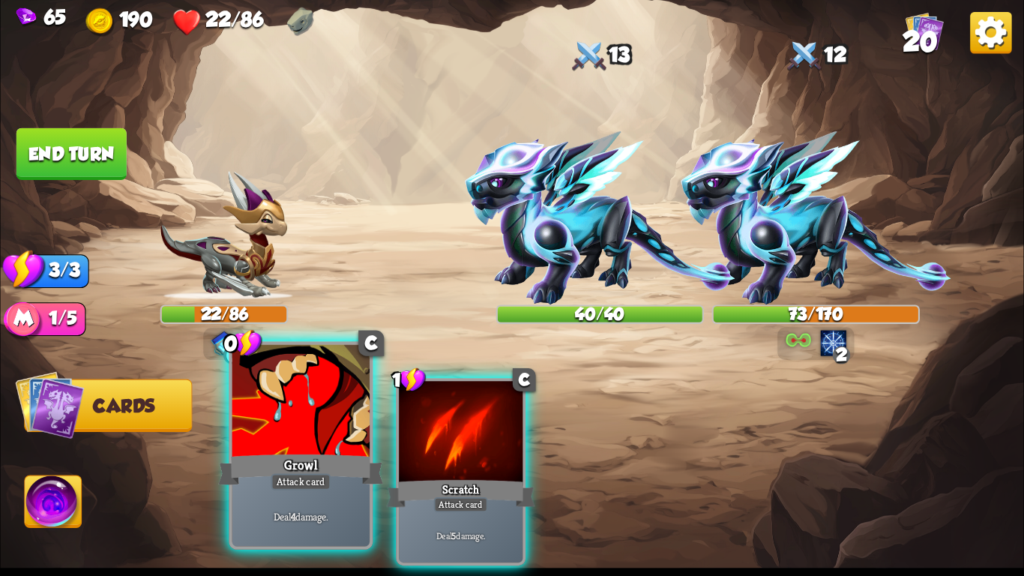
click at [285, 465] on div "Growl" at bounding box center [300, 469] width 165 height 37
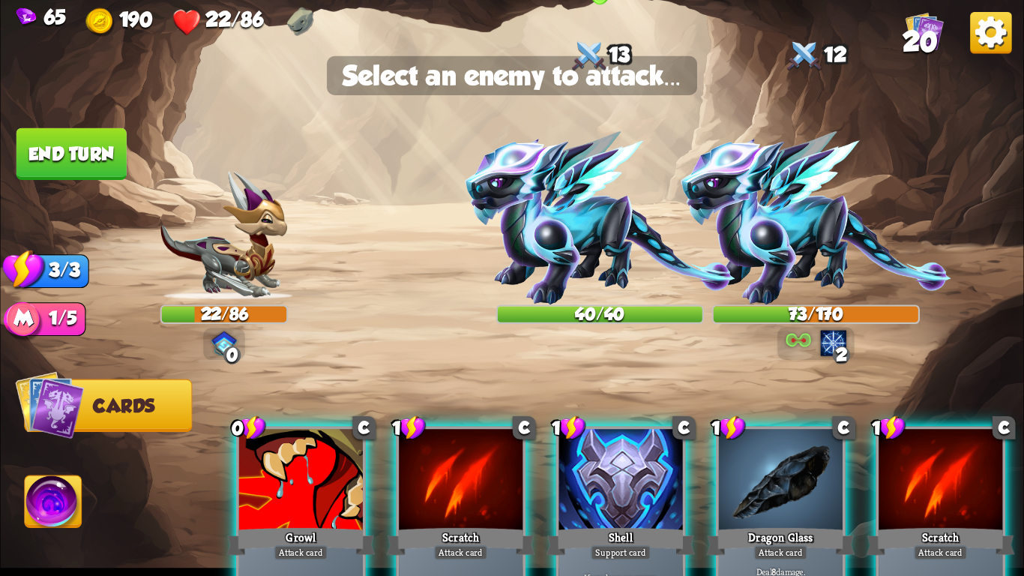
click at [558, 220] on img at bounding box center [600, 217] width 271 height 173
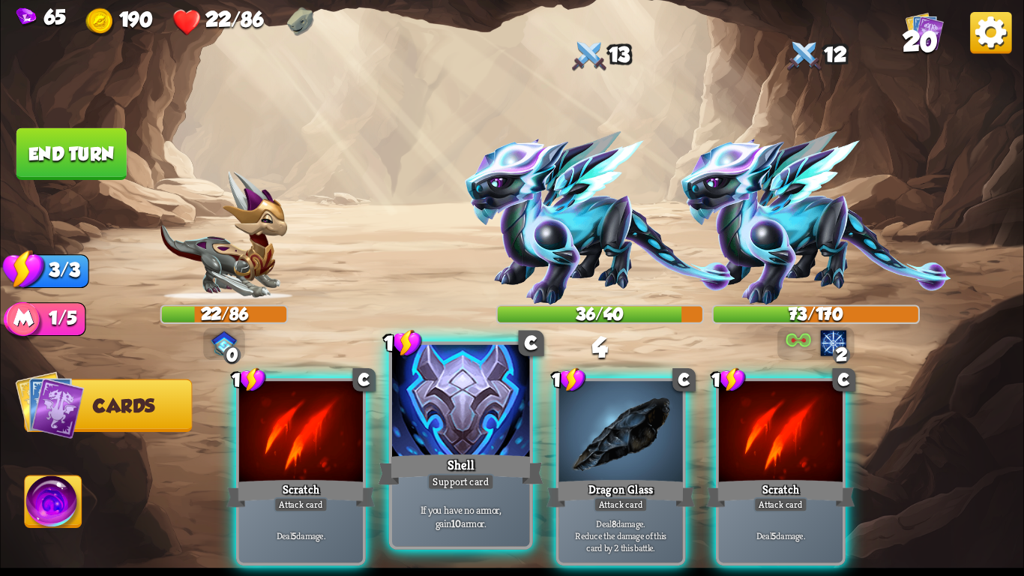
click at [453, 432] on div at bounding box center [460, 403] width 137 height 116
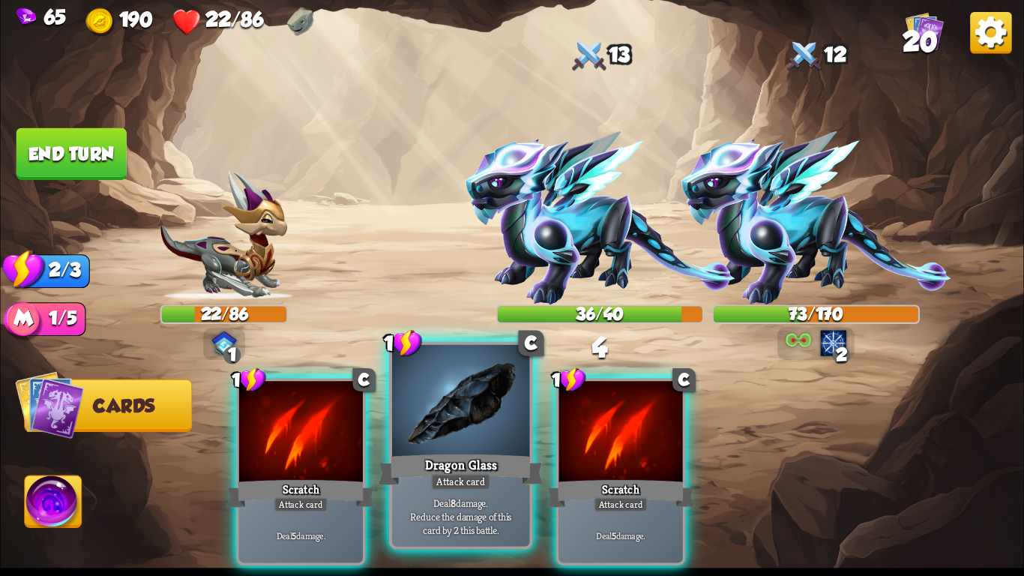
click at [480, 467] on div "Dragon Glass" at bounding box center [460, 469] width 165 height 37
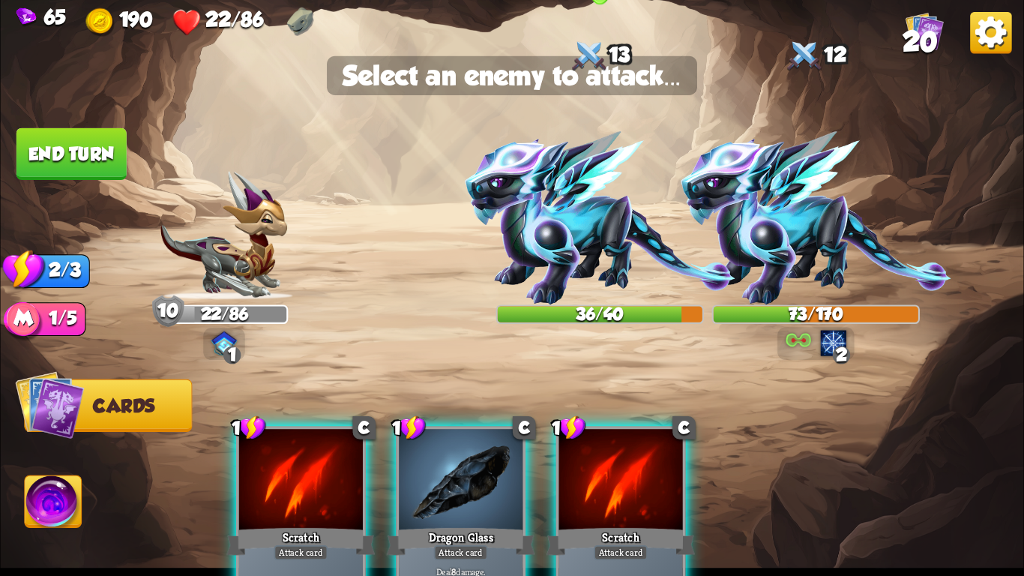
click at [570, 234] on img at bounding box center [600, 217] width 271 height 173
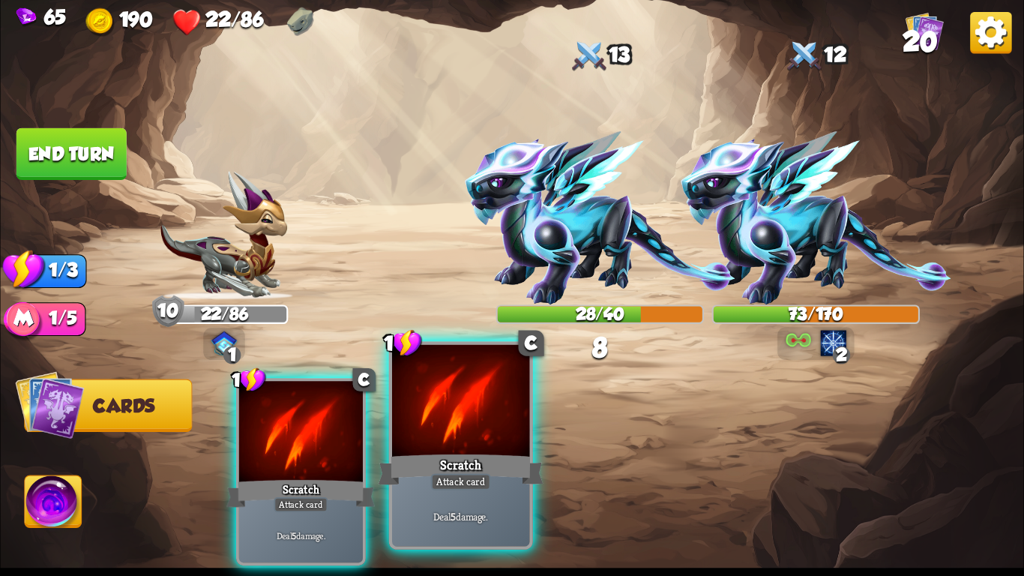
click at [413, 480] on div "Scratch" at bounding box center [460, 469] width 165 height 37
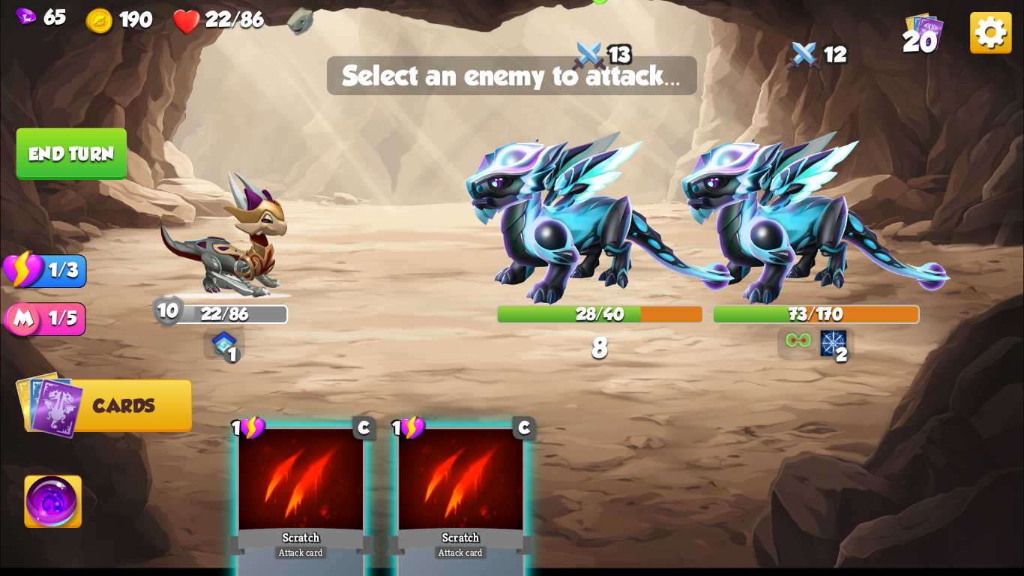
click at [537, 203] on img at bounding box center [600, 217] width 271 height 173
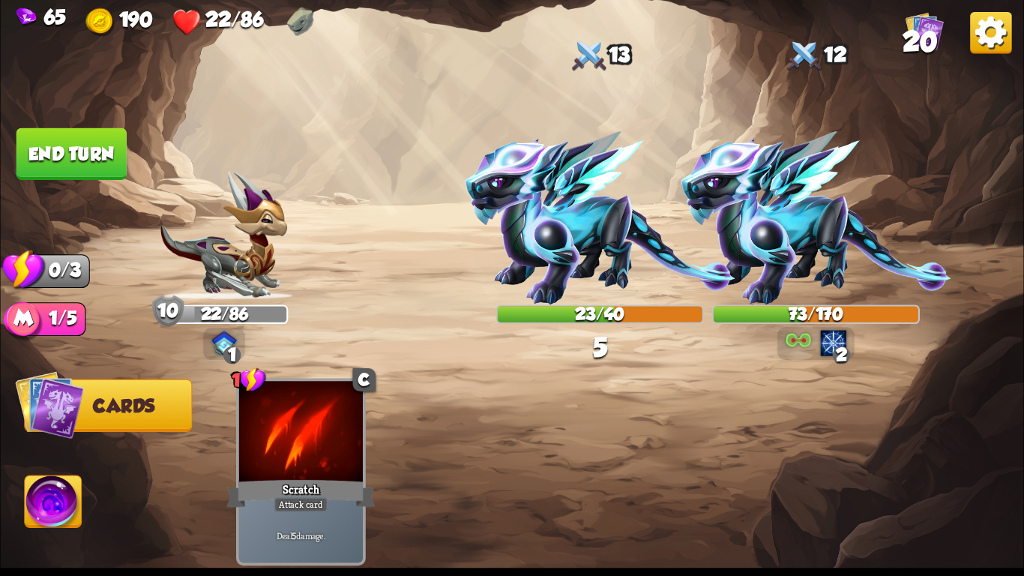
click at [76, 156] on button "End turn" at bounding box center [71, 154] width 110 height 52
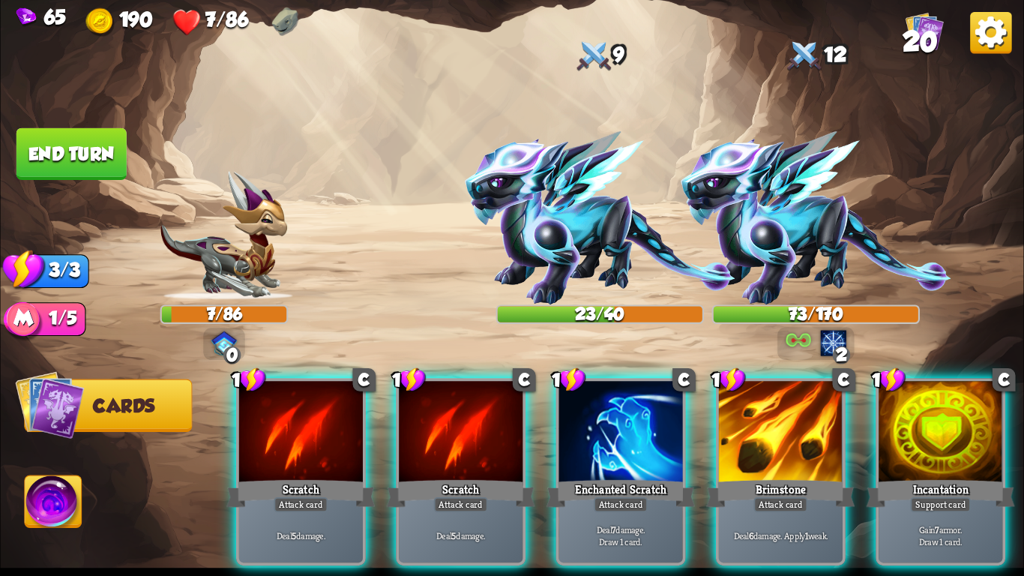
click at [927, 42] on span "20" at bounding box center [919, 41] width 35 height 31
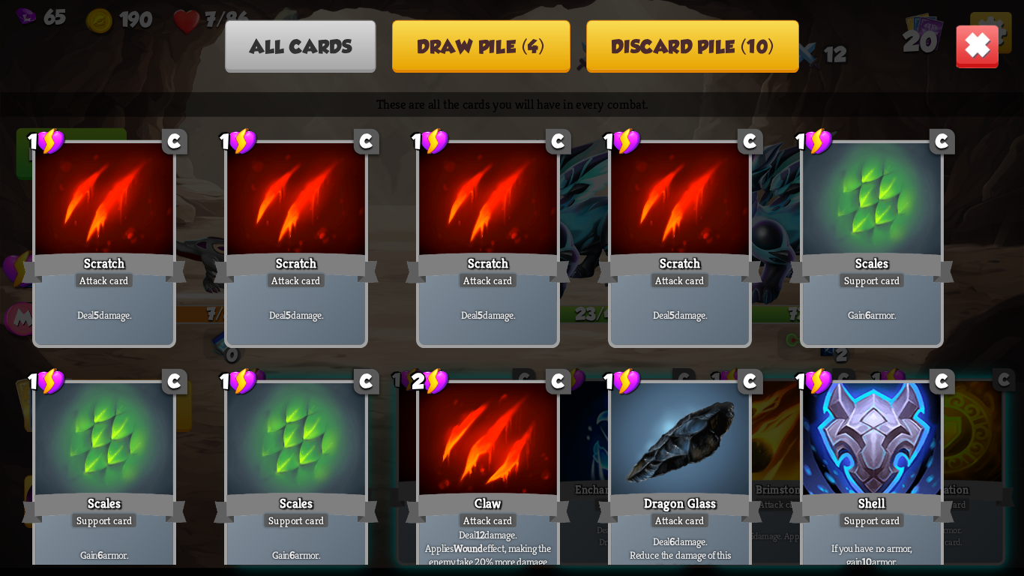
click at [645, 64] on button "Discard pile (10)" at bounding box center [692, 46] width 213 height 52
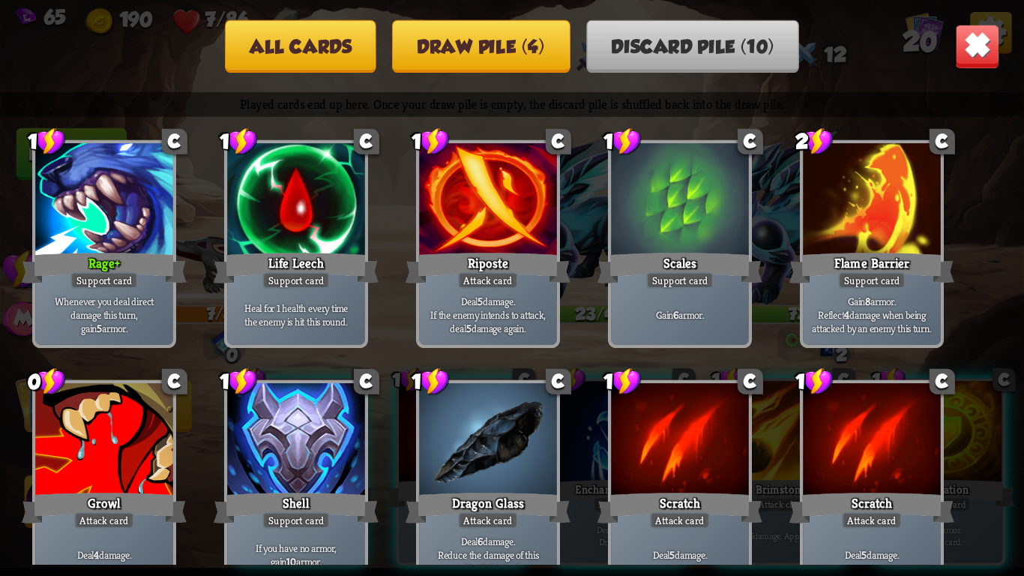
scroll to position [22, 0]
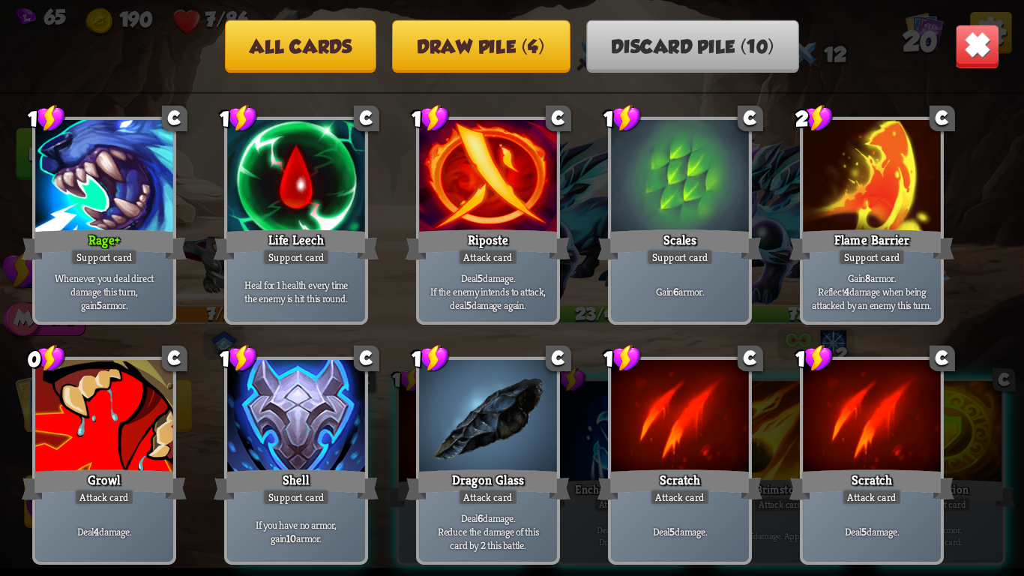
click at [501, 28] on button "Draw pile (4)" at bounding box center [481, 46] width 178 height 52
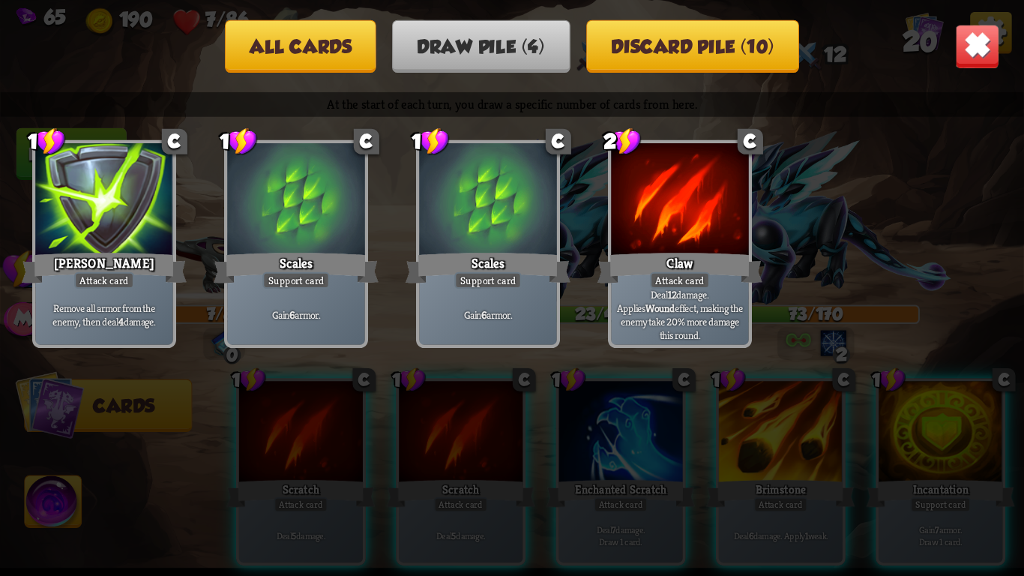
click at [338, 61] on button "All cards" at bounding box center [300, 46] width 151 height 52
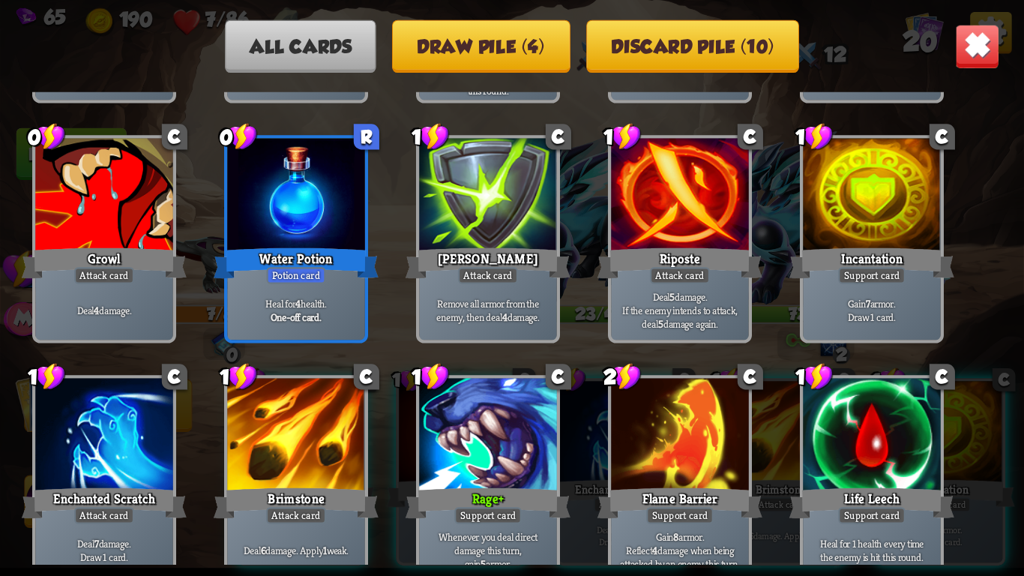
scroll to position [471, 0]
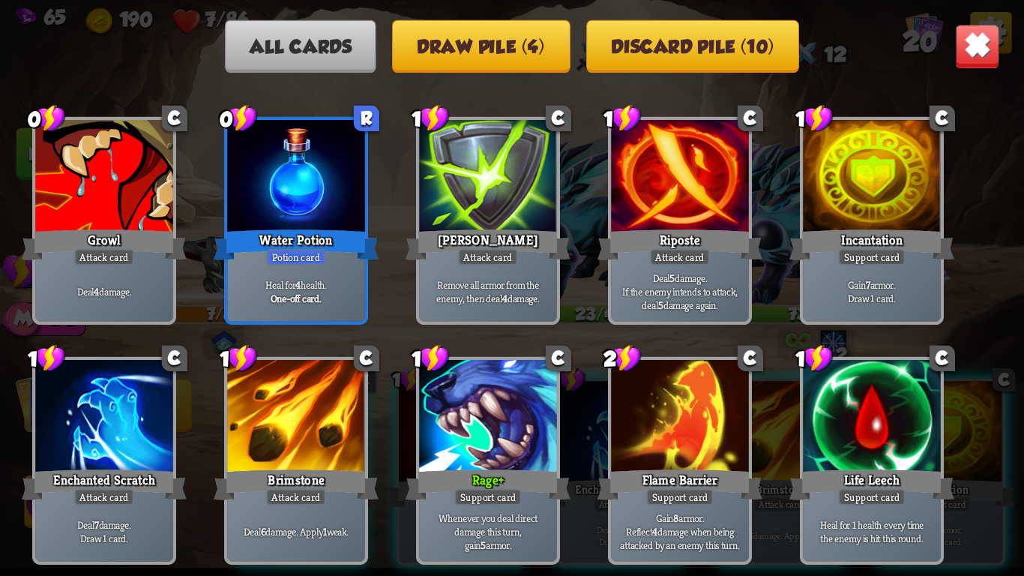
click at [278, 295] on b "One-off card." at bounding box center [296, 298] width 51 height 13
click at [962, 49] on img at bounding box center [977, 46] width 45 height 45
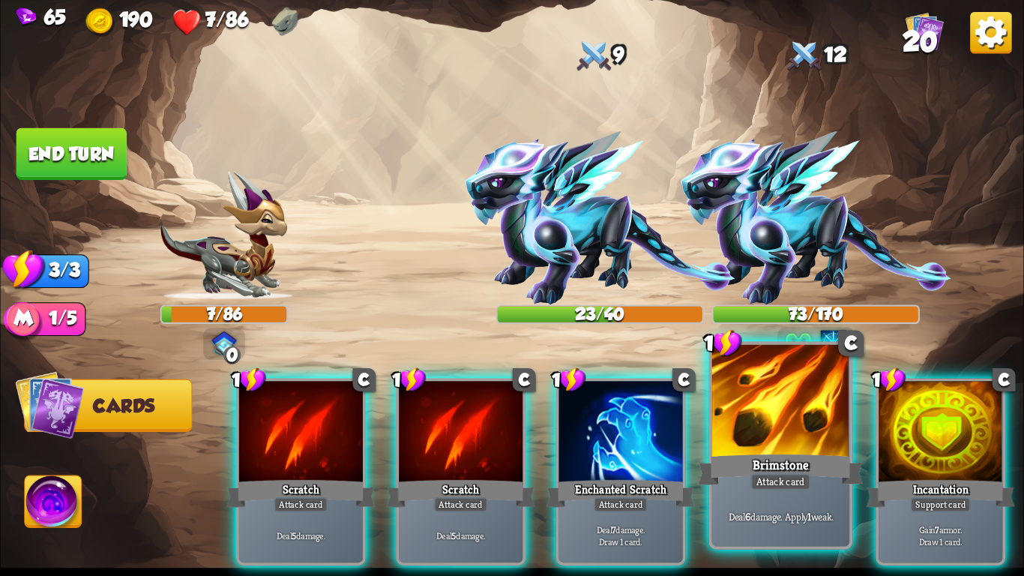
click at [791, 436] on div at bounding box center [780, 403] width 137 height 116
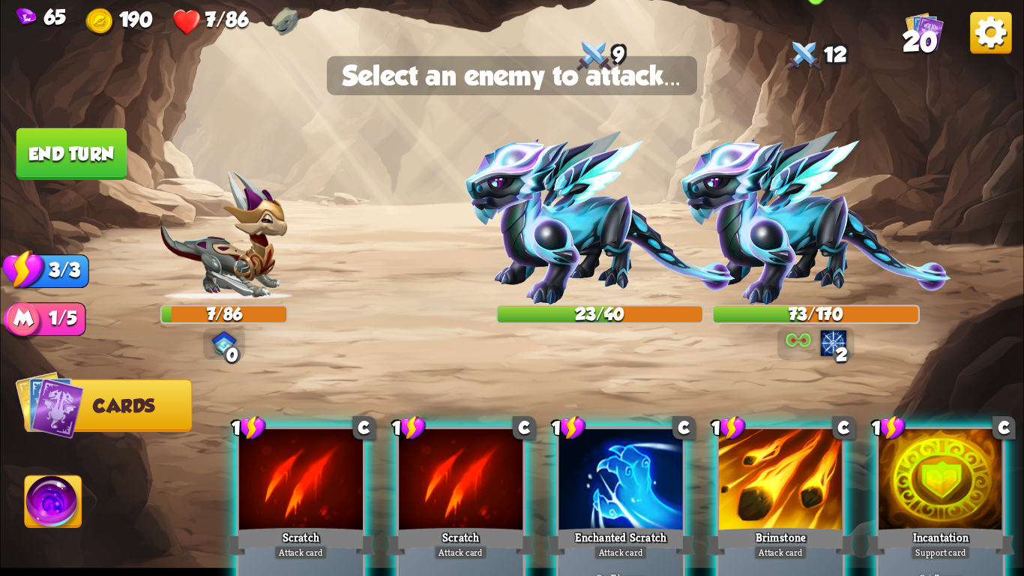
click at [793, 244] on img at bounding box center [815, 217] width 271 height 173
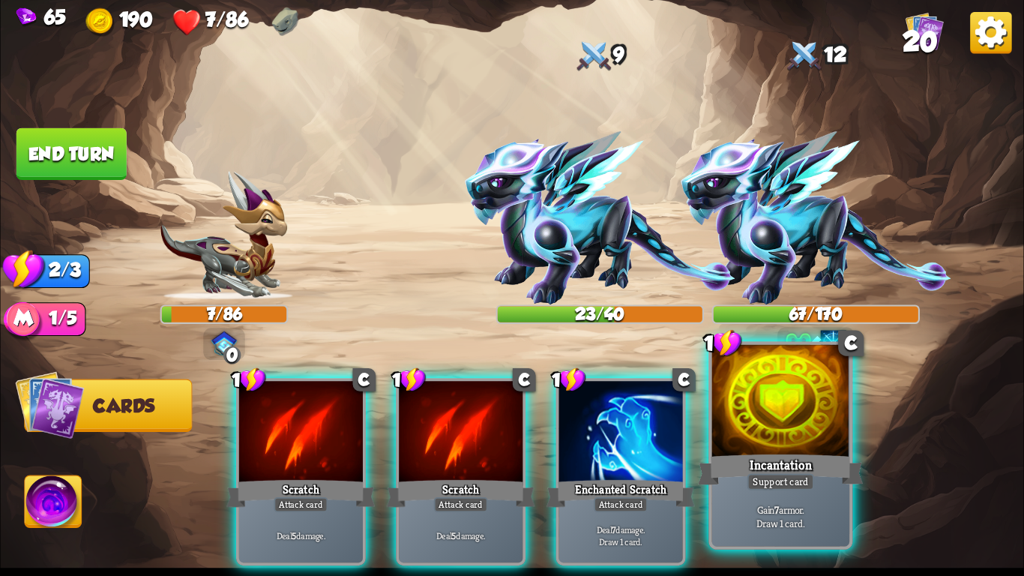
click at [751, 484] on p "Gain 7 armor. Draw 1 card." at bounding box center [780, 515] width 130 height 27
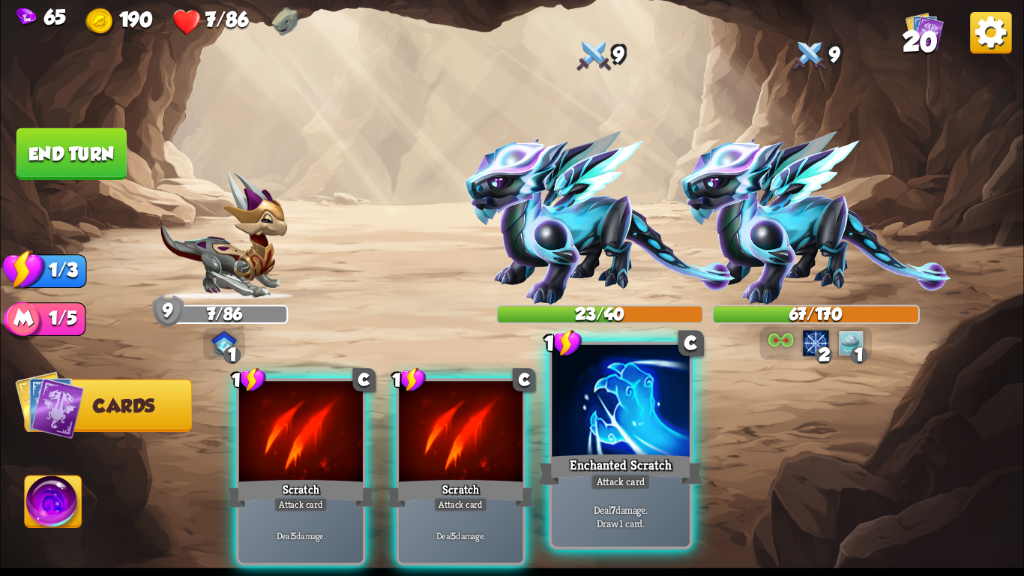
click at [651, 484] on p "Deal 7 damage. Draw 1 card." at bounding box center [620, 515] width 130 height 27
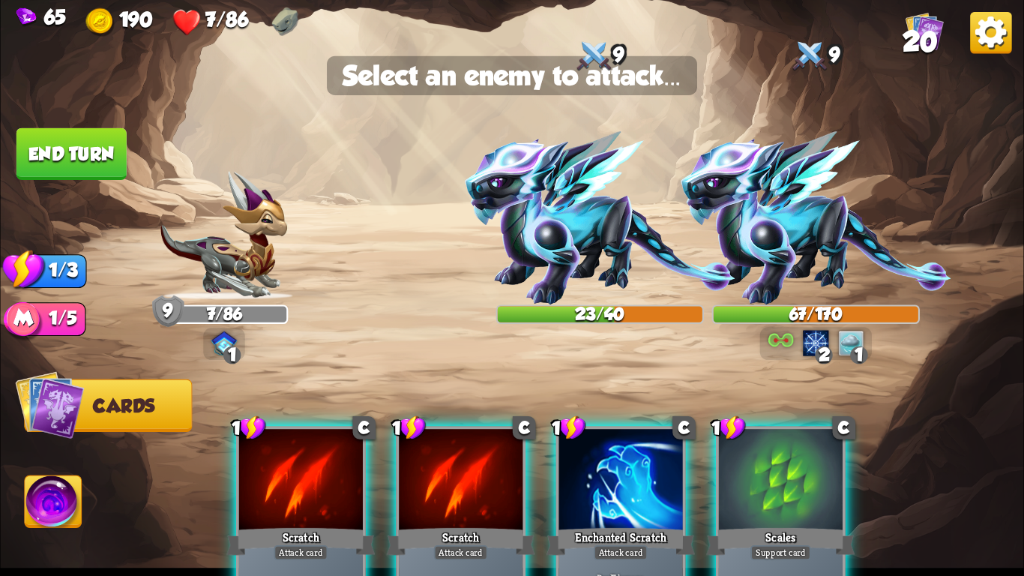
click at [629, 484] on div at bounding box center [621, 481] width 124 height 104
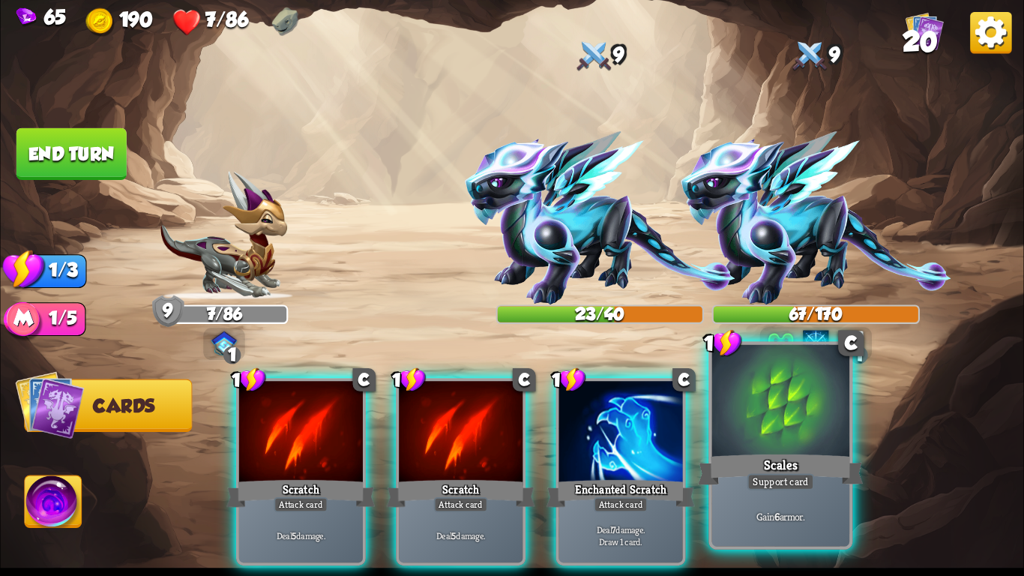
click at [772, 484] on p "Gain 6 armor." at bounding box center [780, 515] width 130 height 13
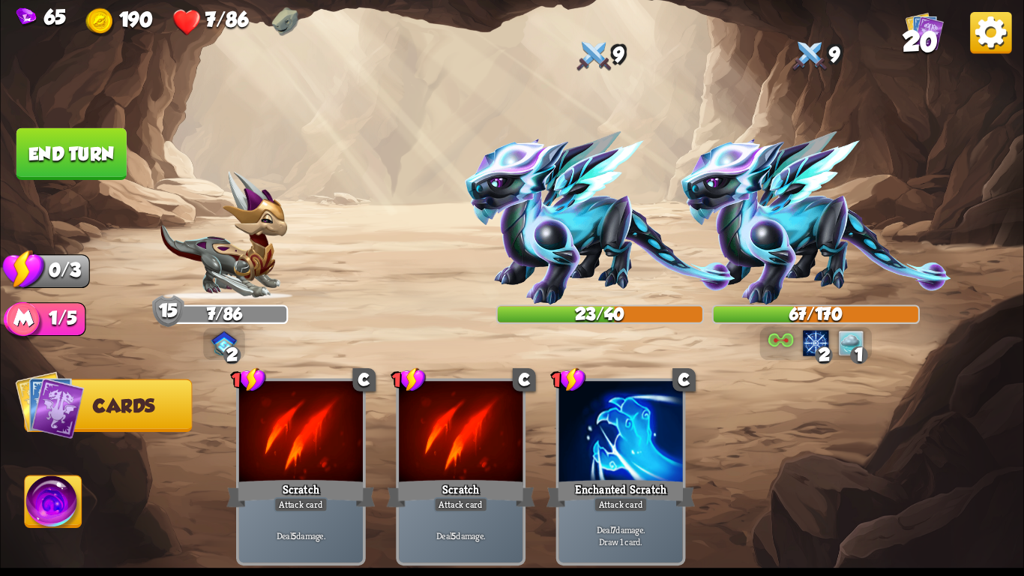
click at [64, 157] on button "End turn" at bounding box center [71, 154] width 110 height 52
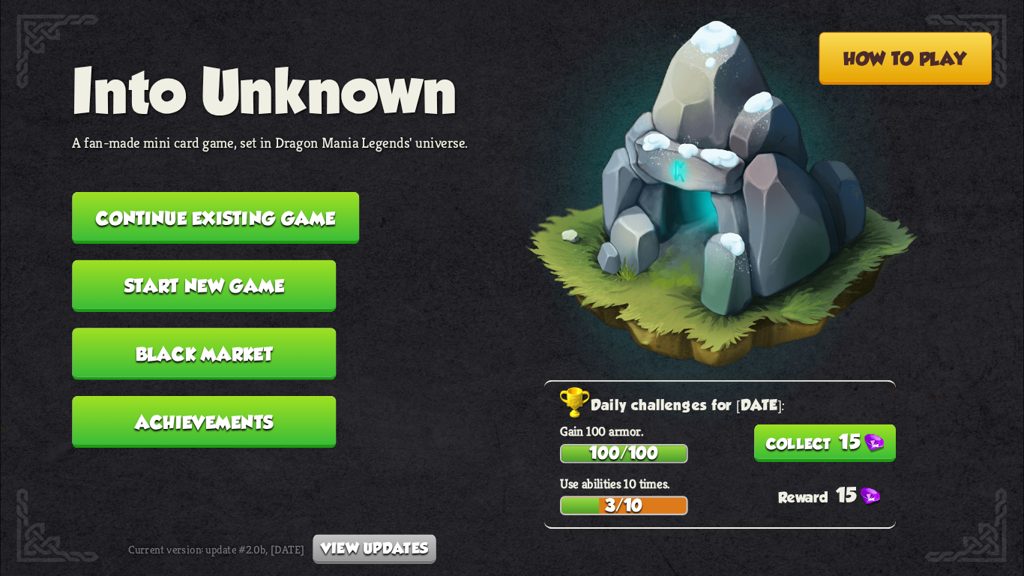
click at [340, 202] on button "Continue existing game" at bounding box center [215, 218] width 287 height 52
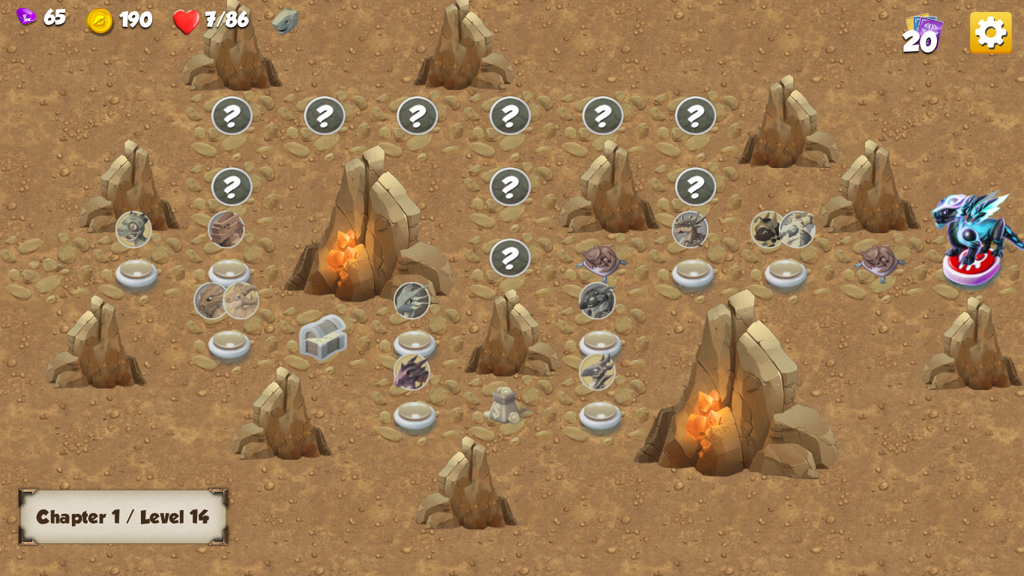
scroll to position [0, 228]
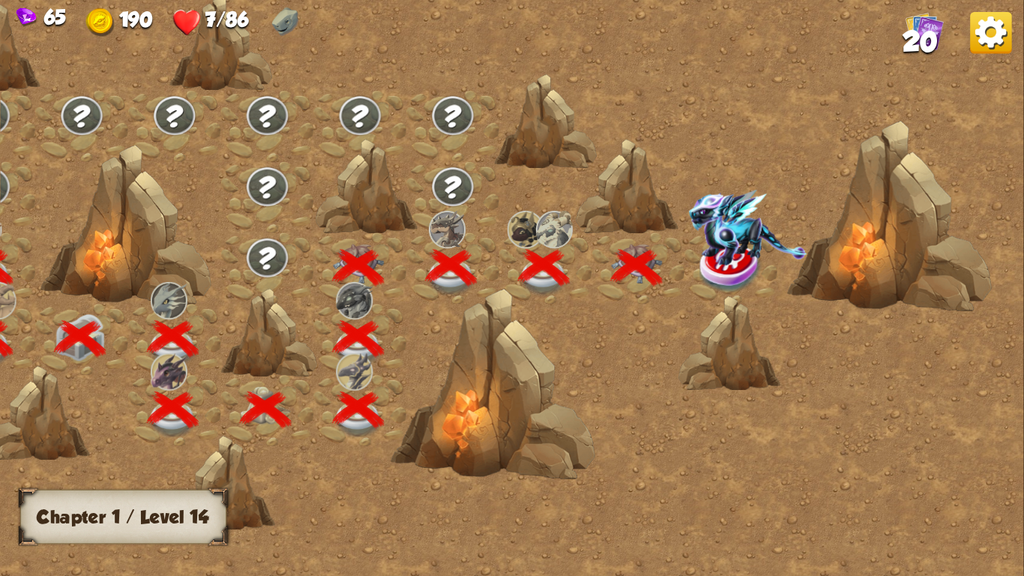
click at [718, 259] on img at bounding box center [748, 228] width 118 height 76
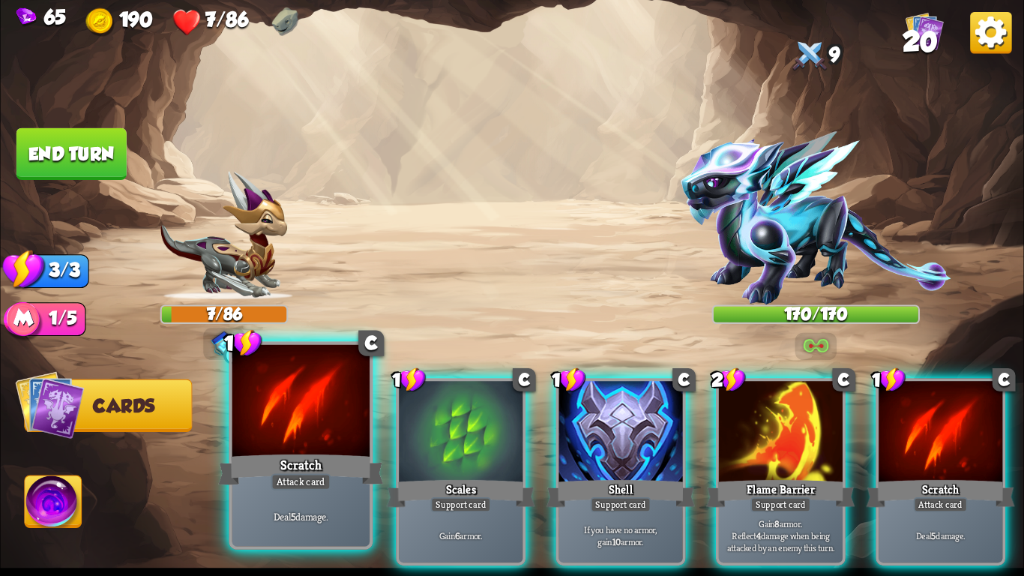
click at [366, 508] on div "Deal 5 damage." at bounding box center [300, 516] width 137 height 60
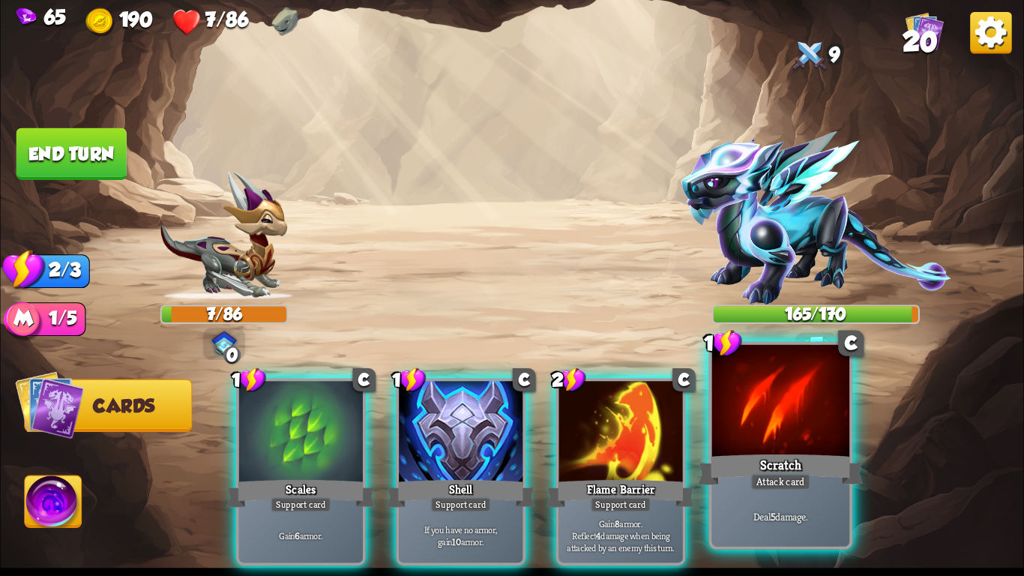
click at [782, 513] on p "Deal 5 damage." at bounding box center [780, 515] width 130 height 13
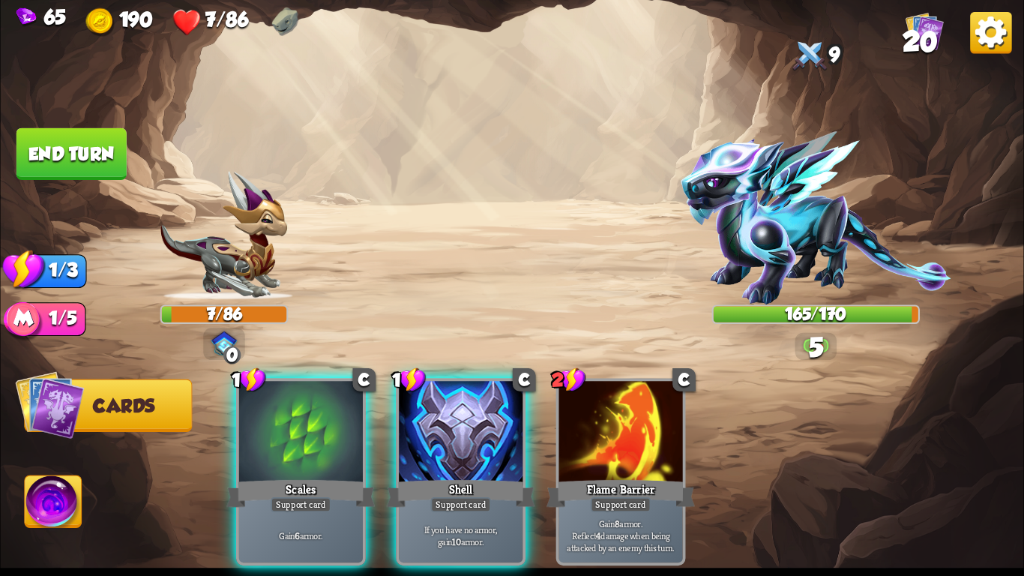
click at [44, 146] on button "End turn" at bounding box center [71, 154] width 110 height 52
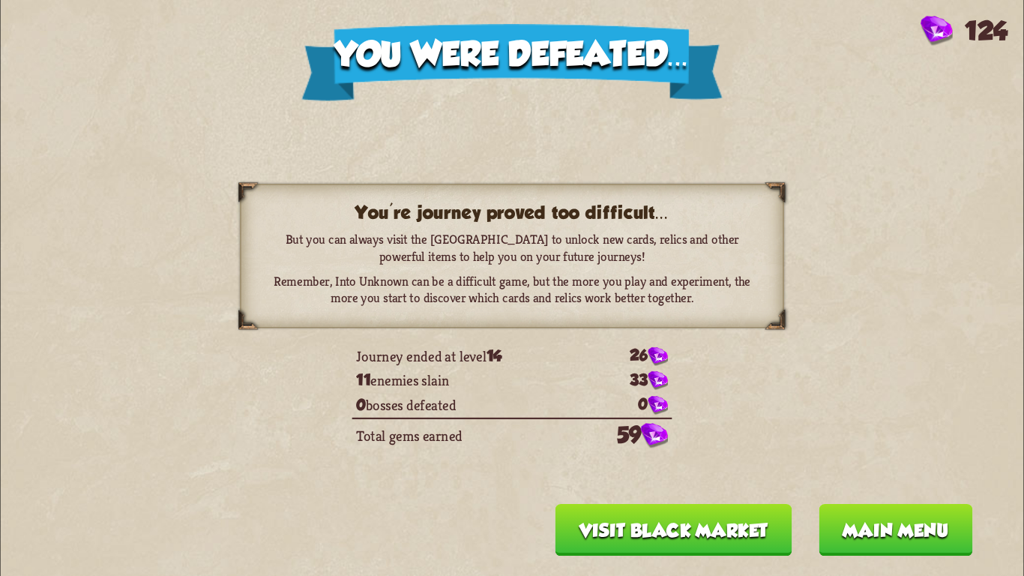
click at [682, 546] on button "Visit Black Market" at bounding box center [673, 530] width 237 height 52
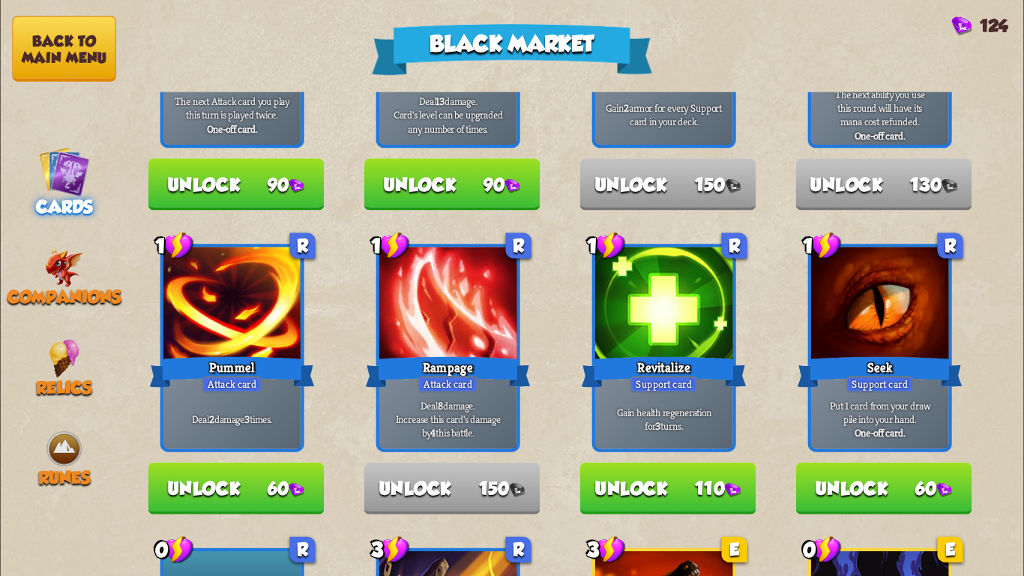
scroll to position [462, 0]
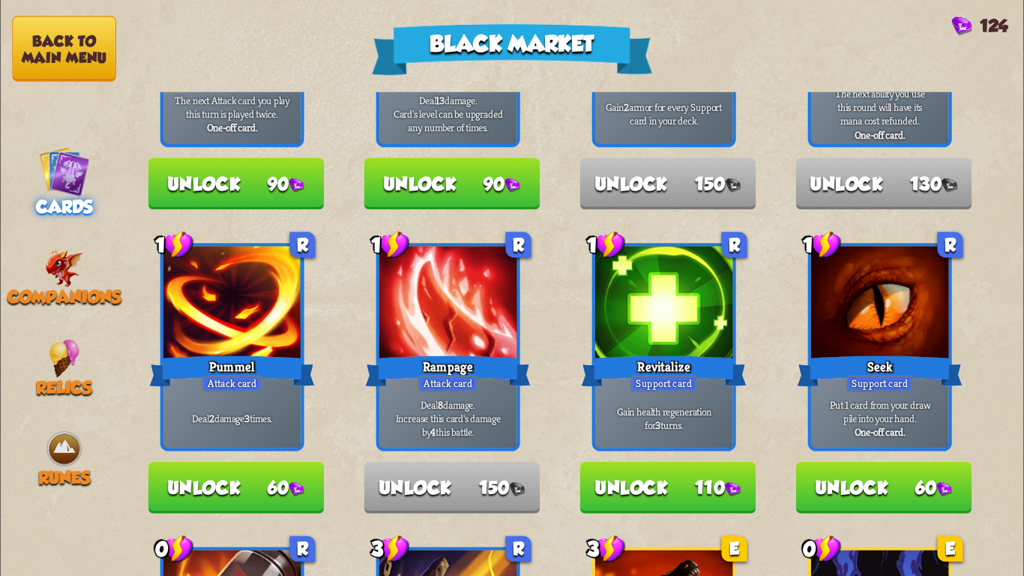
click at [274, 488] on button "Unlock 60" at bounding box center [236, 487] width 176 height 52
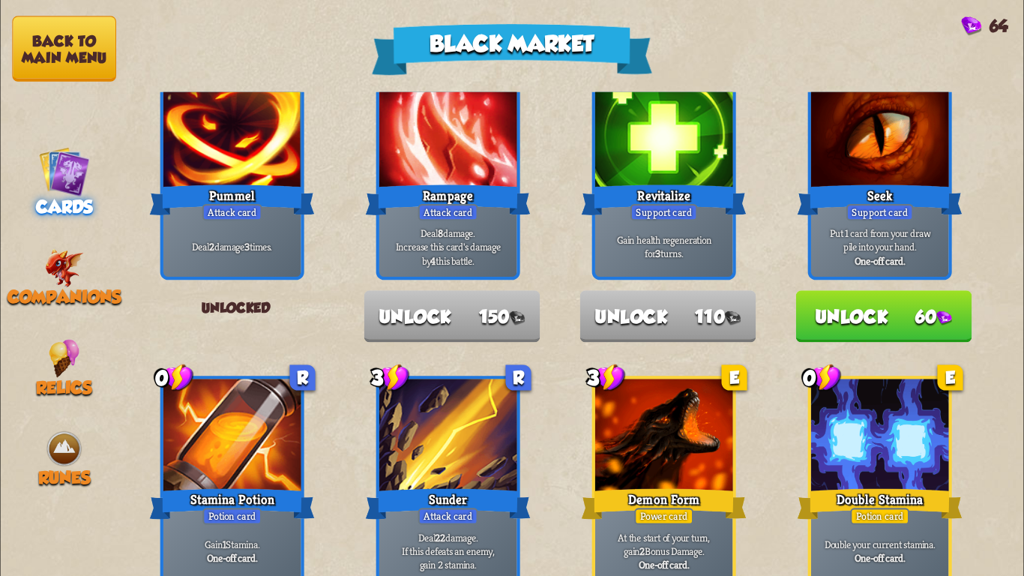
scroll to position [629, 0]
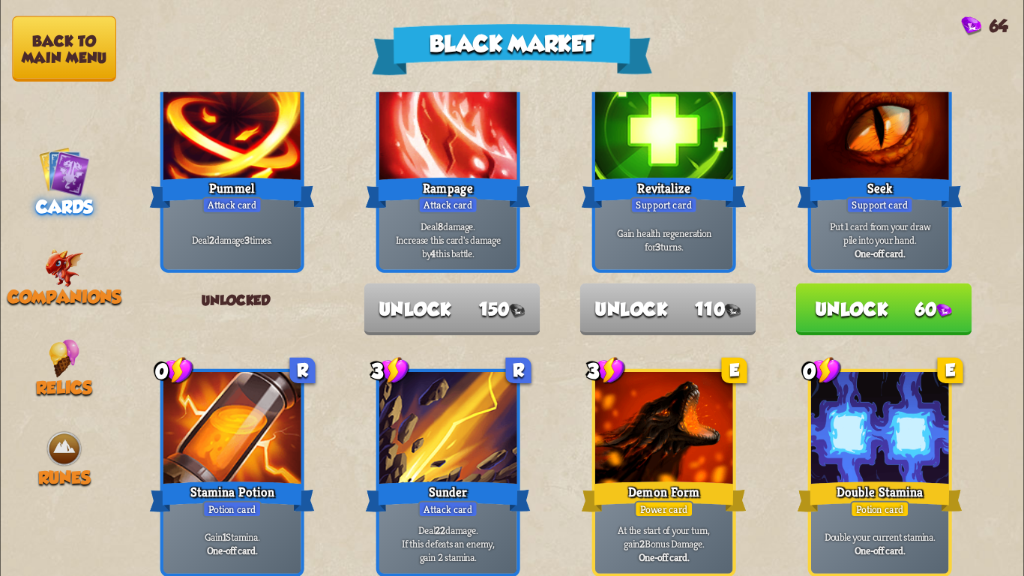
click at [857, 314] on button "Unlock 60" at bounding box center [884, 309] width 176 height 52
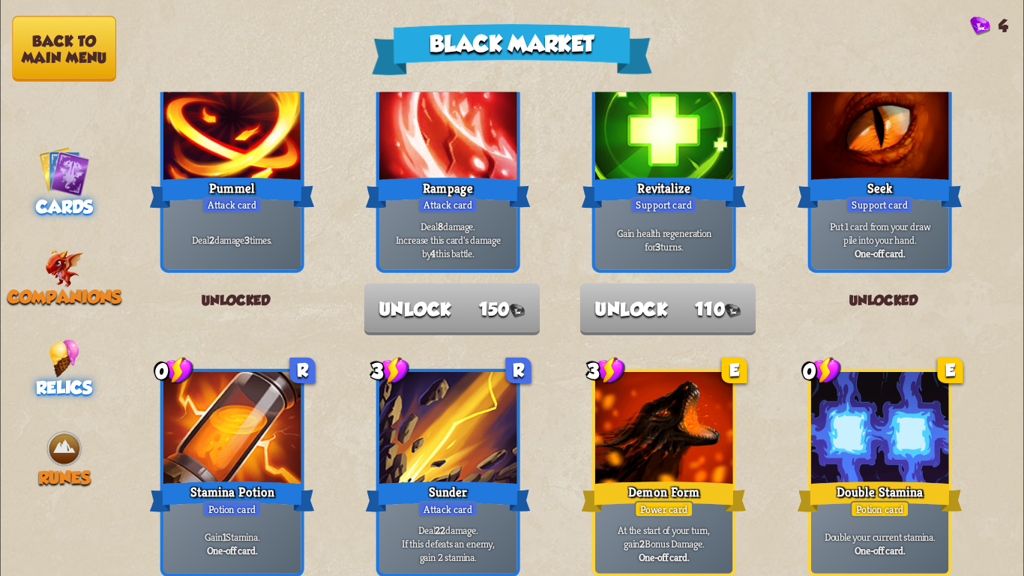
click at [37, 357] on div "Relics" at bounding box center [64, 368] width 128 height 58
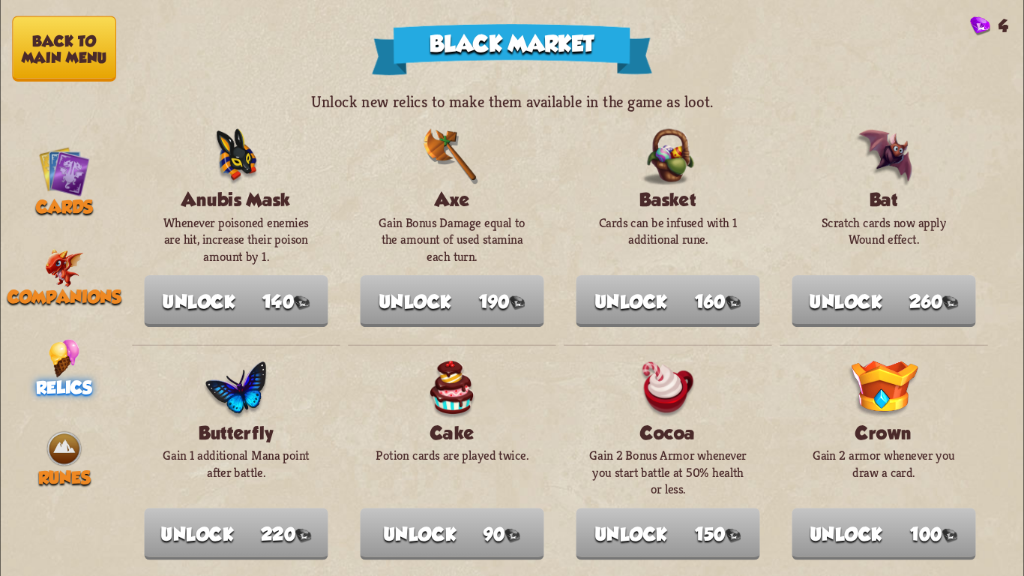
click at [115, 85] on nav "Back to main menu Cards Companions Relics Runes" at bounding box center [64, 288] width 128 height 576
click at [84, 44] on button "Back to main menu" at bounding box center [64, 48] width 104 height 65
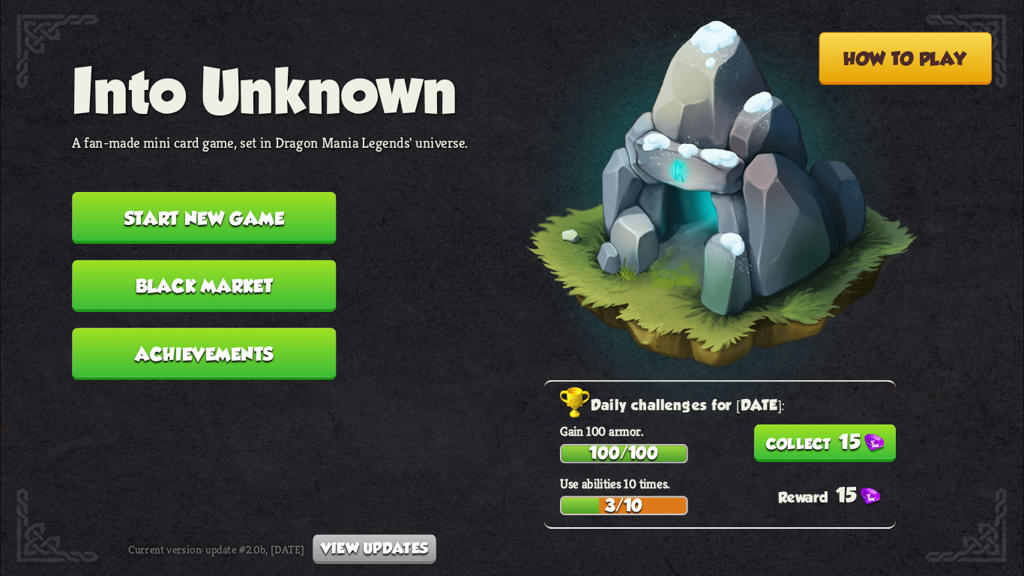
click at [289, 220] on button "Start new game" at bounding box center [204, 218] width 264 height 52
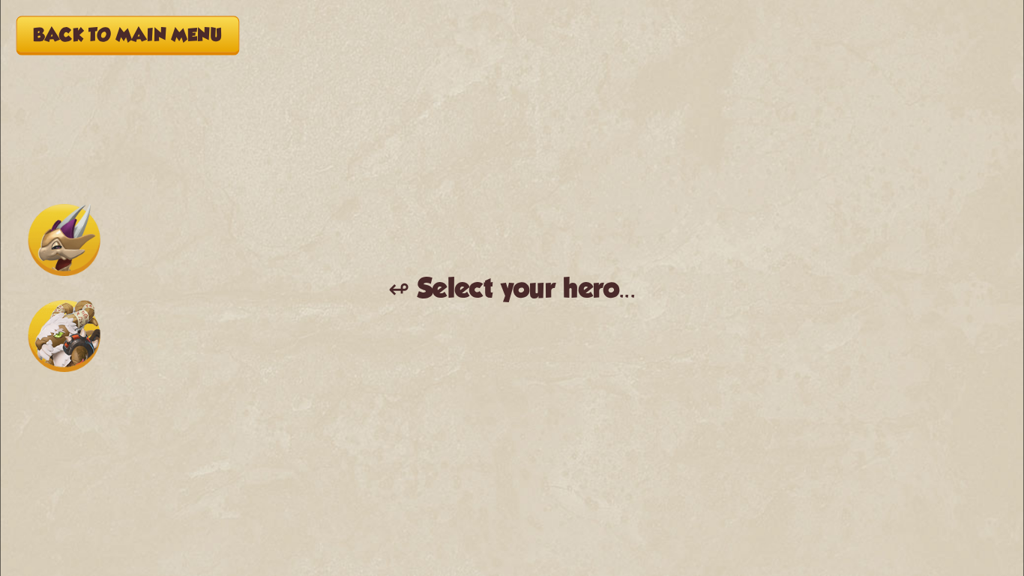
click at [168, 23] on button "Back to main menu" at bounding box center [127, 35] width 223 height 39
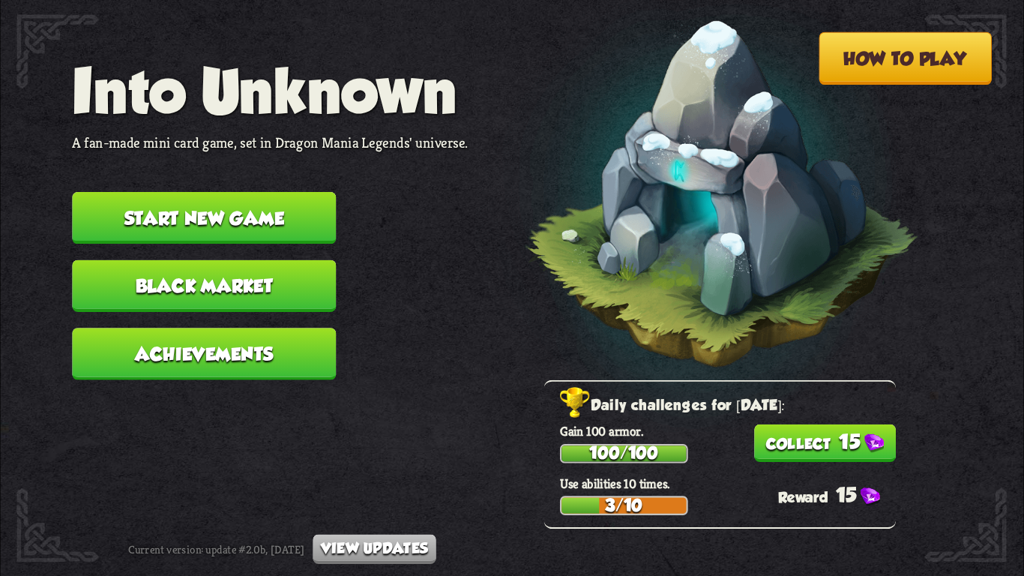
click at [767, 438] on button "15" at bounding box center [825, 442] width 142 height 37
click at [253, 207] on button "Start new game" at bounding box center [204, 218] width 264 height 52
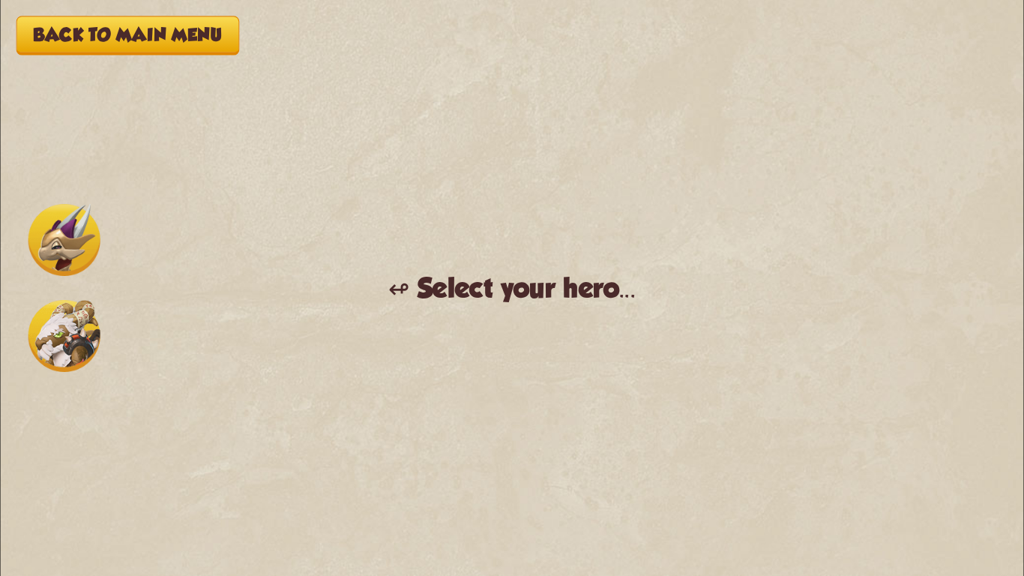
click at [80, 235] on img at bounding box center [64, 240] width 72 height 72
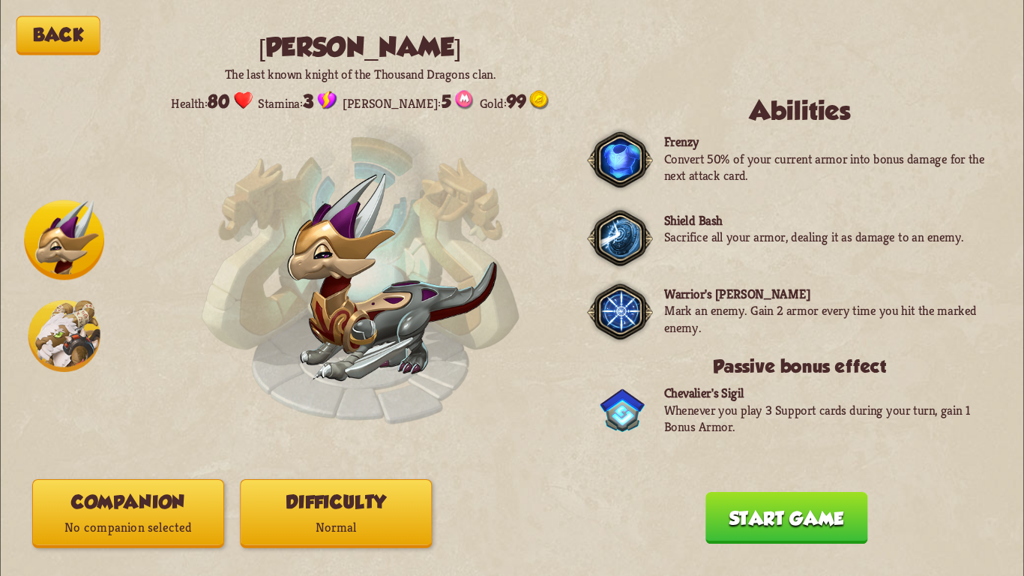
click at [734, 531] on button "Start game" at bounding box center [786, 518] width 163 height 52
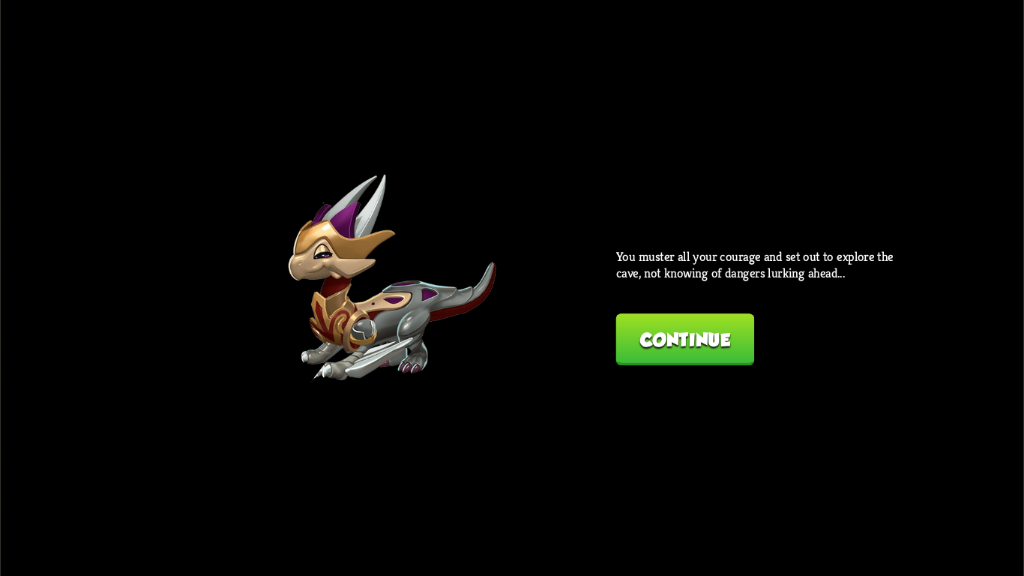
click at [642, 308] on div "You muster all your courage and set out to explore the cave, not knowing of dan…" at bounding box center [760, 307] width 288 height 118
click at [669, 342] on button "Continue" at bounding box center [685, 339] width 139 height 52
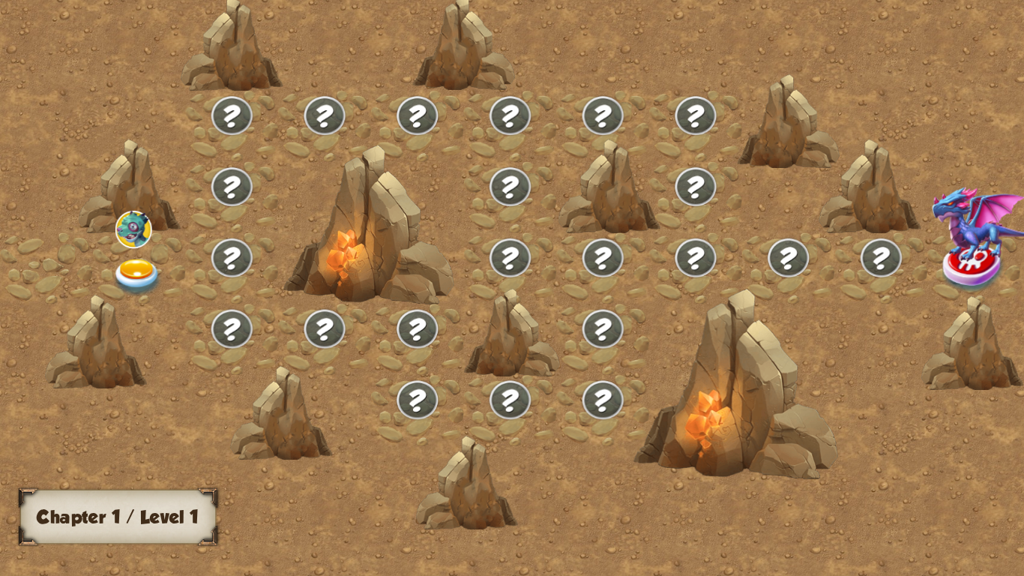
click at [121, 260] on img at bounding box center [137, 277] width 51 height 37
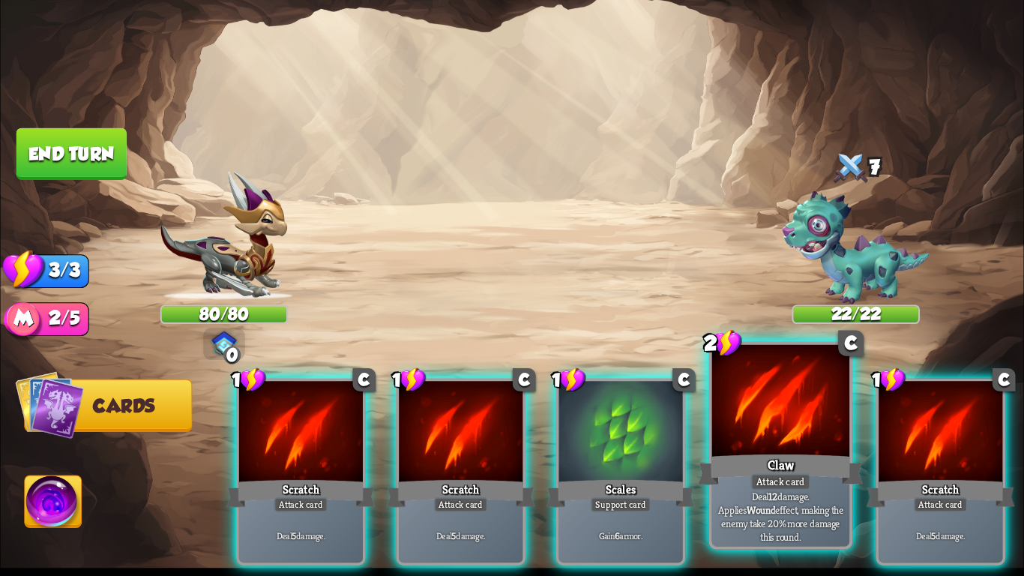
click at [735, 480] on div "Claw" at bounding box center [780, 469] width 165 height 37
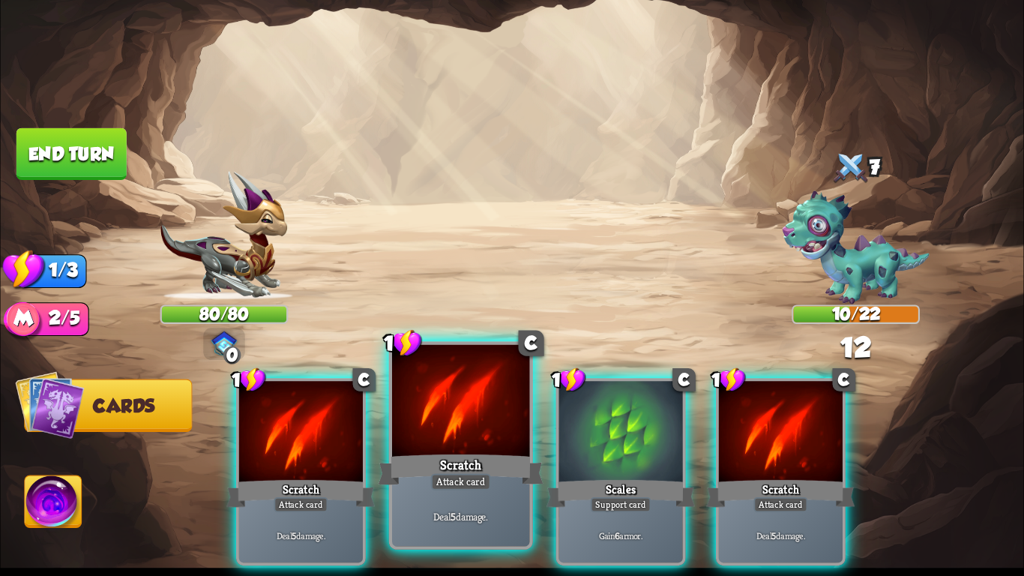
click at [462, 488] on div "Attack card" at bounding box center [461, 481] width 60 height 16
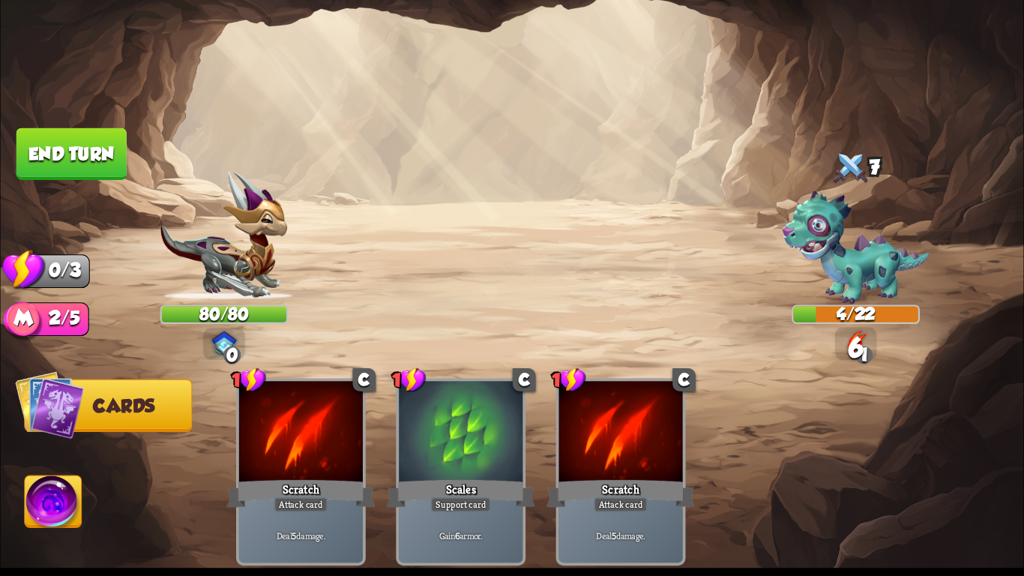
click at [61, 142] on button "End turn" at bounding box center [71, 154] width 110 height 52
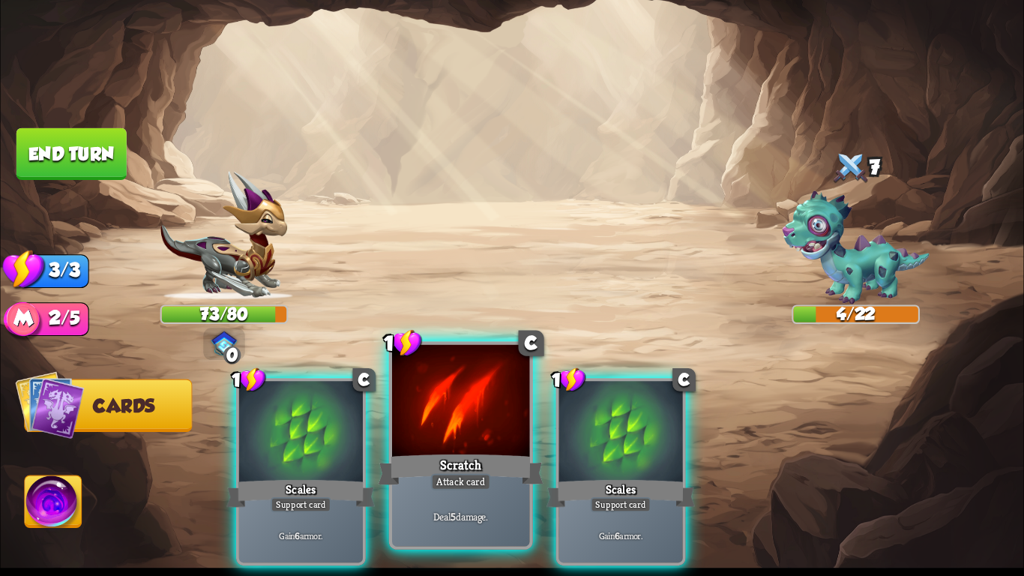
click at [467, 437] on div at bounding box center [460, 403] width 137 height 116
click at [467, 437] on div "1 C Scales Support card Gain 6 armor. 1 C Scratch Attack card Deal 5 damage. 1 …" at bounding box center [614, 448] width 818 height 256
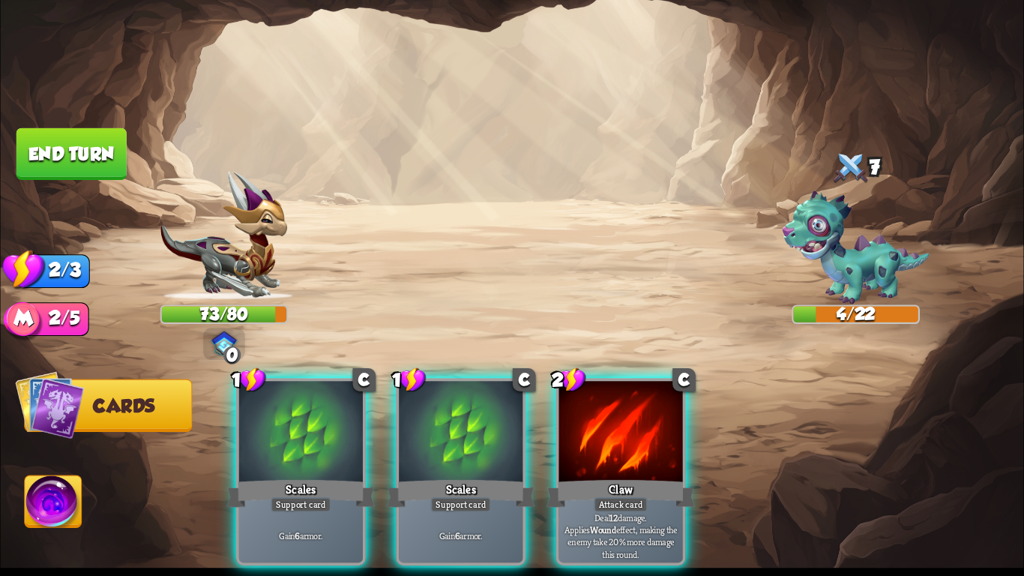
click at [467, 437] on div at bounding box center [461, 433] width 124 height 104
click at [467, 437] on div "1 C Scales Support card Gain 6 armor. 1 C Scales Support card Gain 6 armor. 2 C…" at bounding box center [614, 448] width 818 height 256
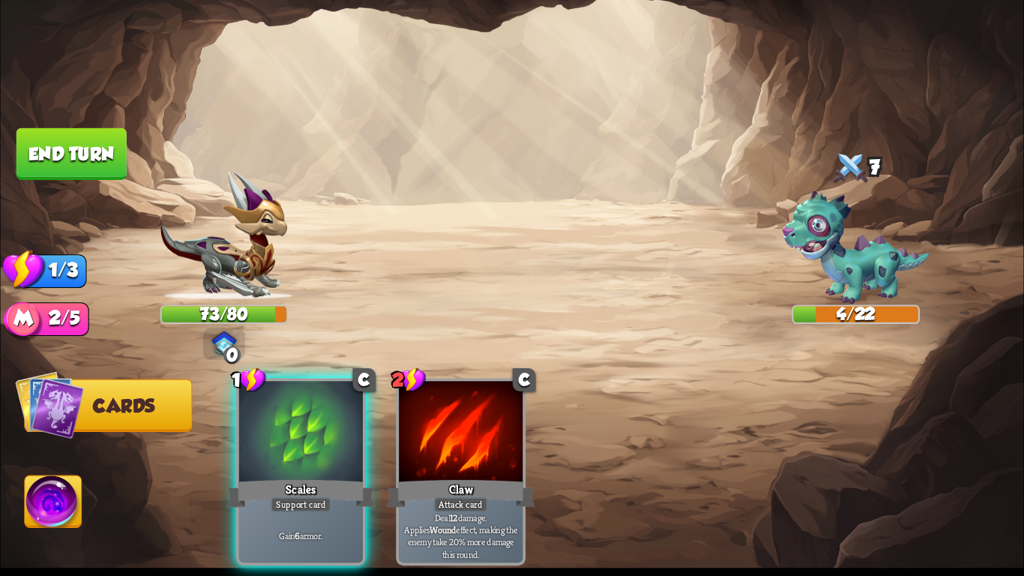
click at [467, 437] on div at bounding box center [461, 433] width 124 height 104
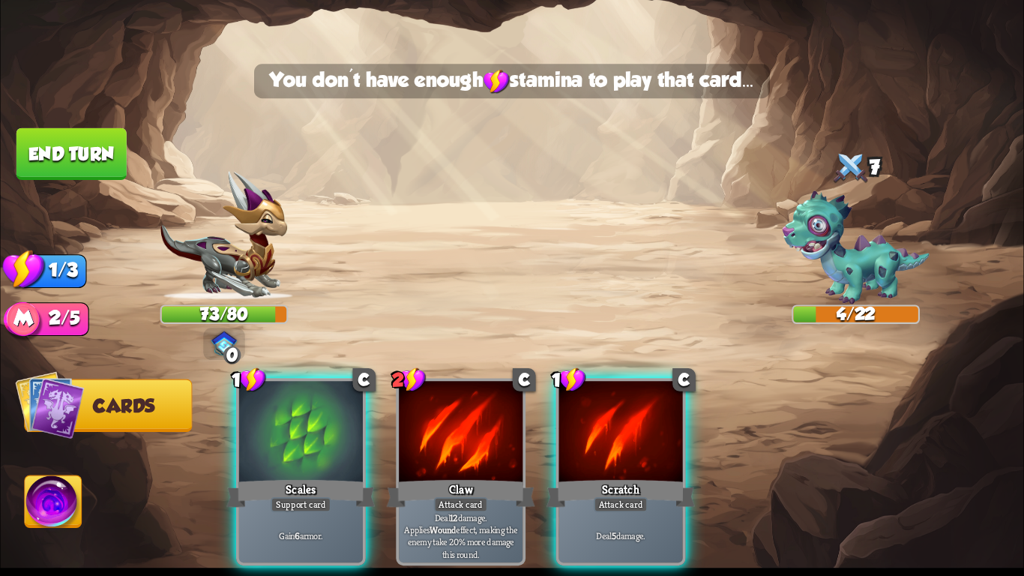
click at [467, 437] on div at bounding box center [461, 433] width 124 height 104
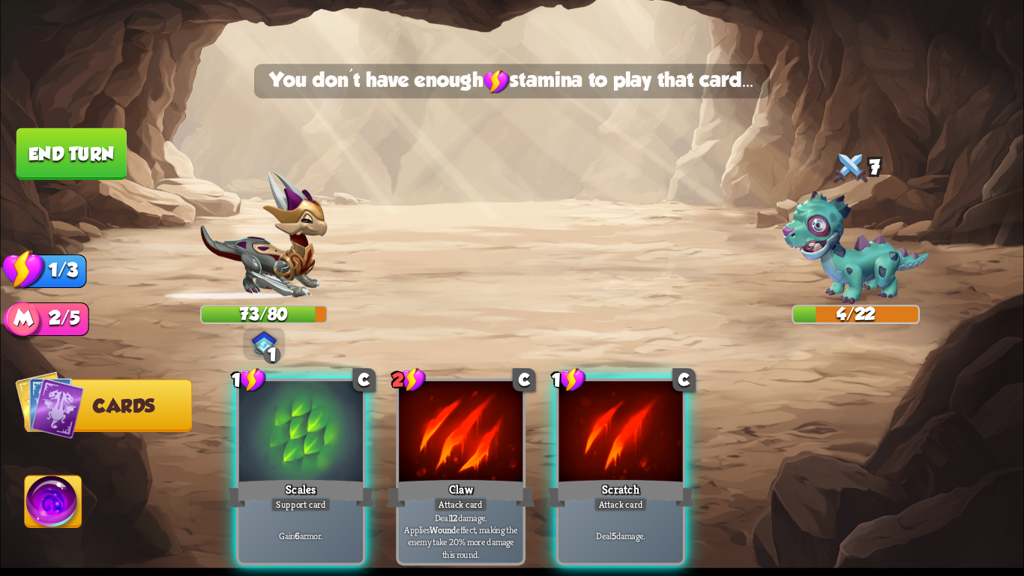
click at [546, 444] on div "1 C Scales Support card Gain 6 armor. 2 C Claw Attack card Deal 12 damage. Appl…" at bounding box center [614, 448] width 818 height 256
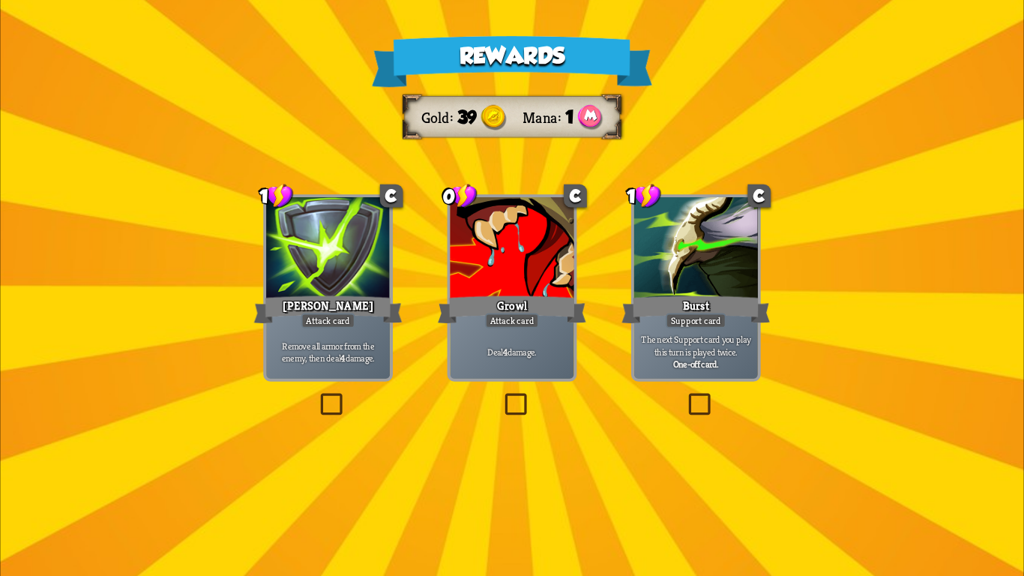
click at [521, 244] on div at bounding box center [512, 249] width 124 height 104
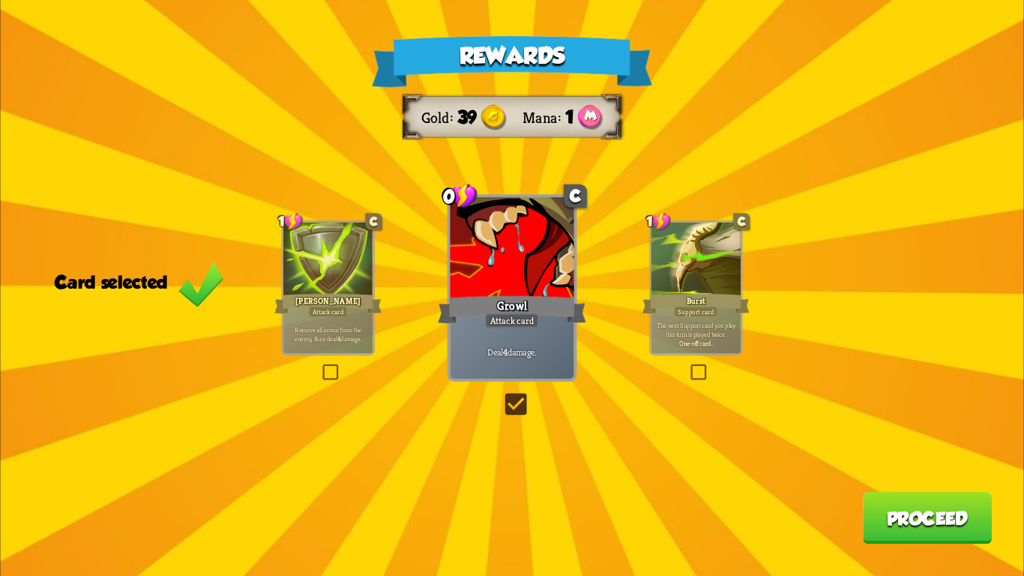
click at [929, 510] on button "Proceed" at bounding box center [927, 518] width 129 height 52
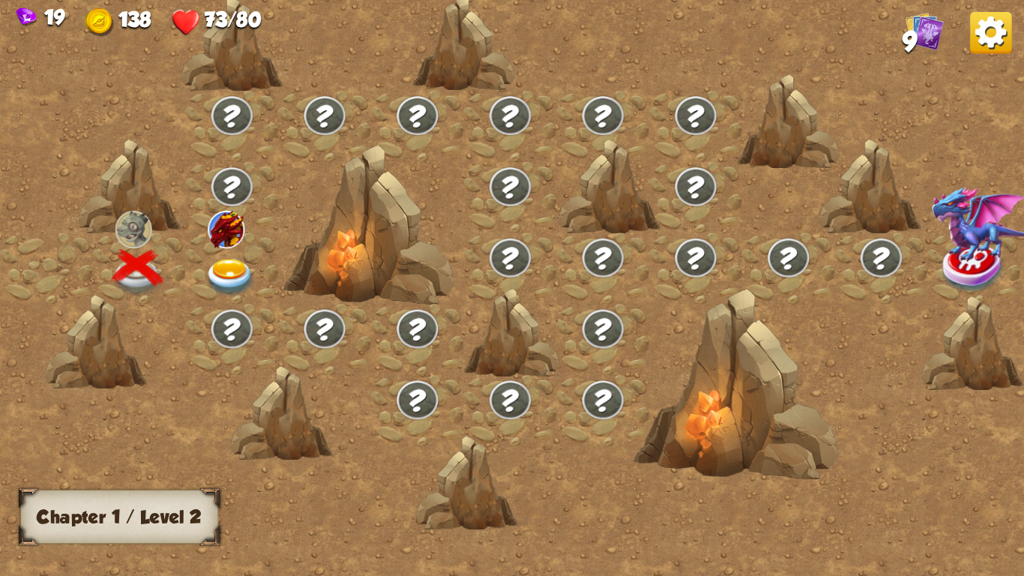
click at [234, 259] on img at bounding box center [230, 277] width 51 height 37
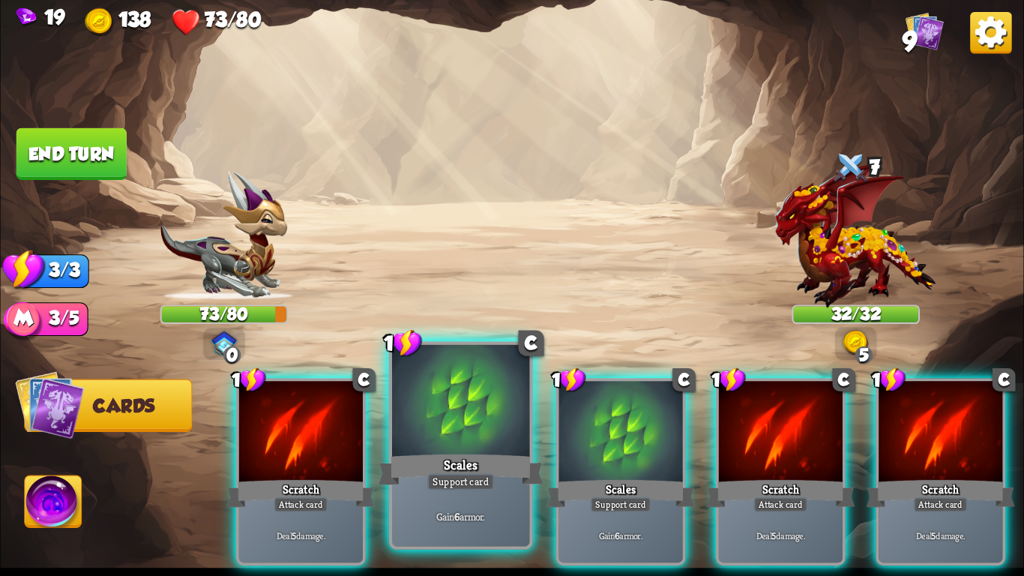
click at [488, 507] on div "Gain 6 armor." at bounding box center [460, 516] width 137 height 60
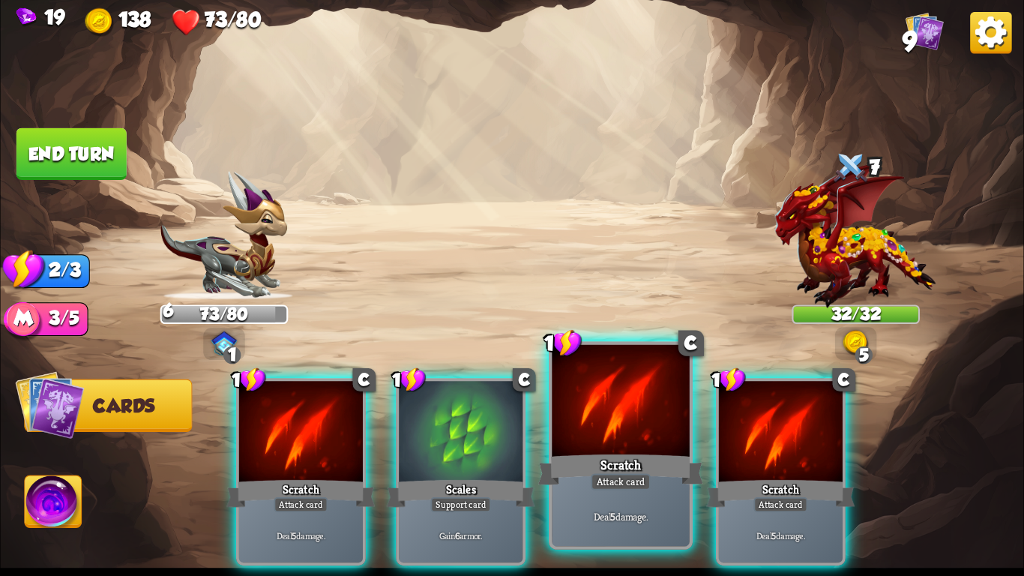
click at [552, 504] on div "Deal 5 damage." at bounding box center [620, 516] width 137 height 60
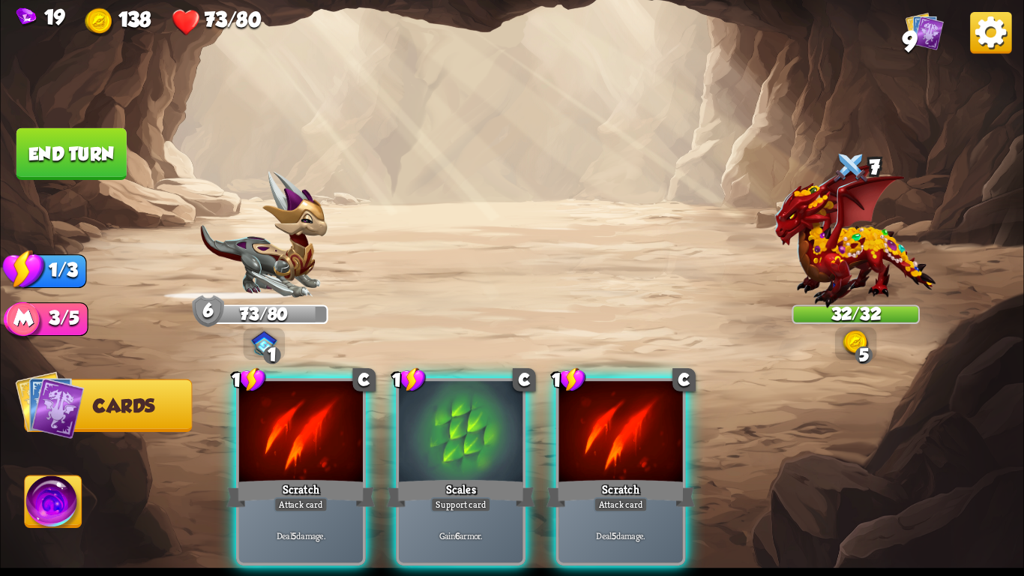
click at [559, 508] on div "Deal 5 damage." at bounding box center [621, 535] width 124 height 54
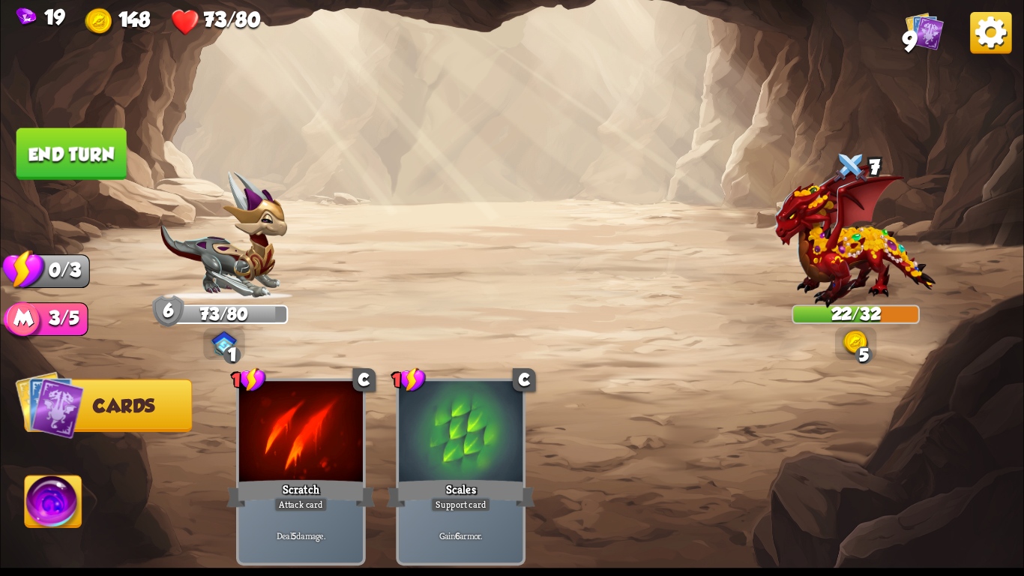
click at [67, 151] on button "End turn" at bounding box center [71, 154] width 110 height 52
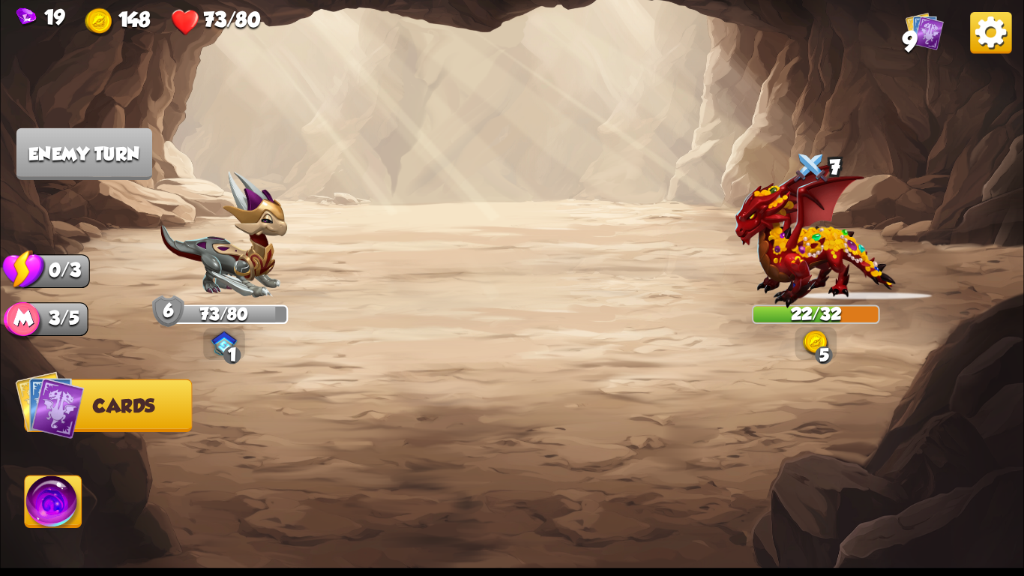
click at [828, 335] on img at bounding box center [815, 342] width 25 height 25
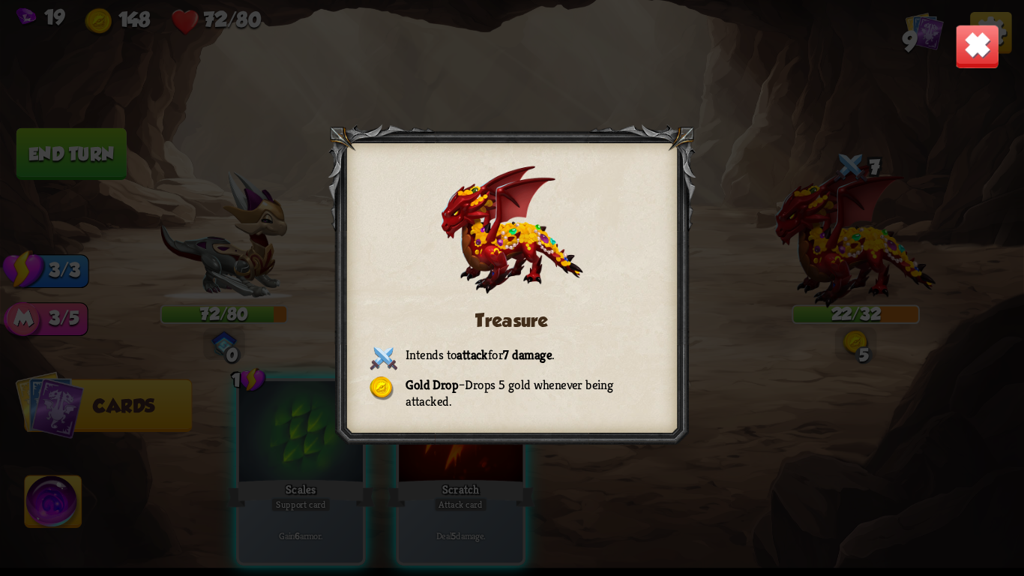
click at [969, 38] on img at bounding box center [977, 46] width 45 height 45
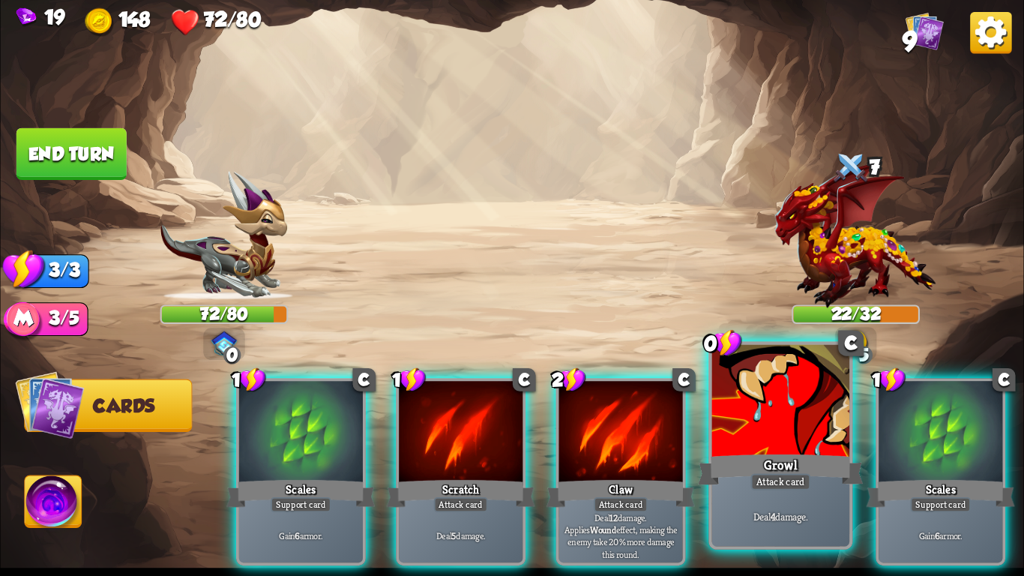
click at [757, 459] on div "Growl" at bounding box center [780, 469] width 165 height 37
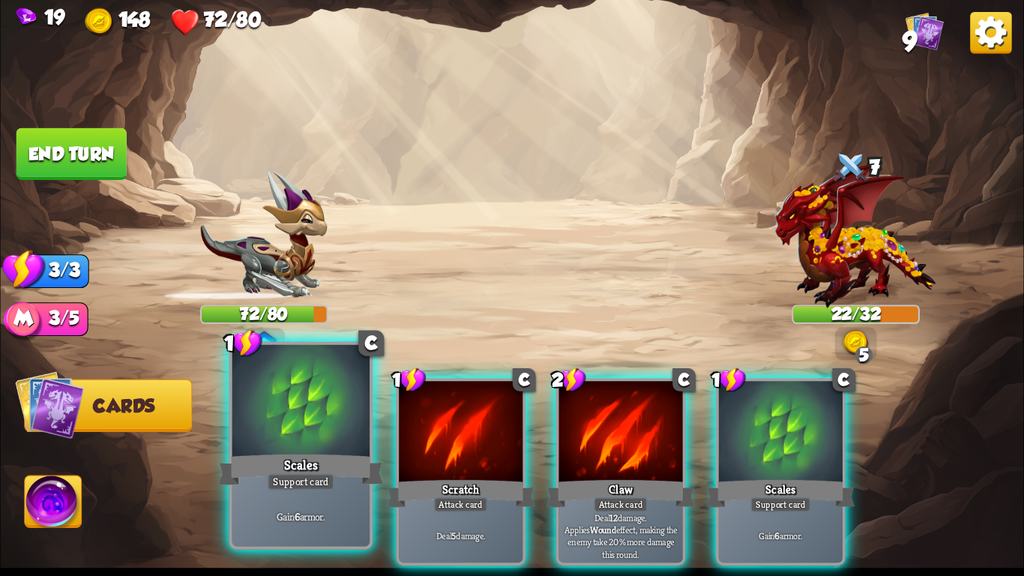
click at [330, 435] on div at bounding box center [300, 403] width 137 height 116
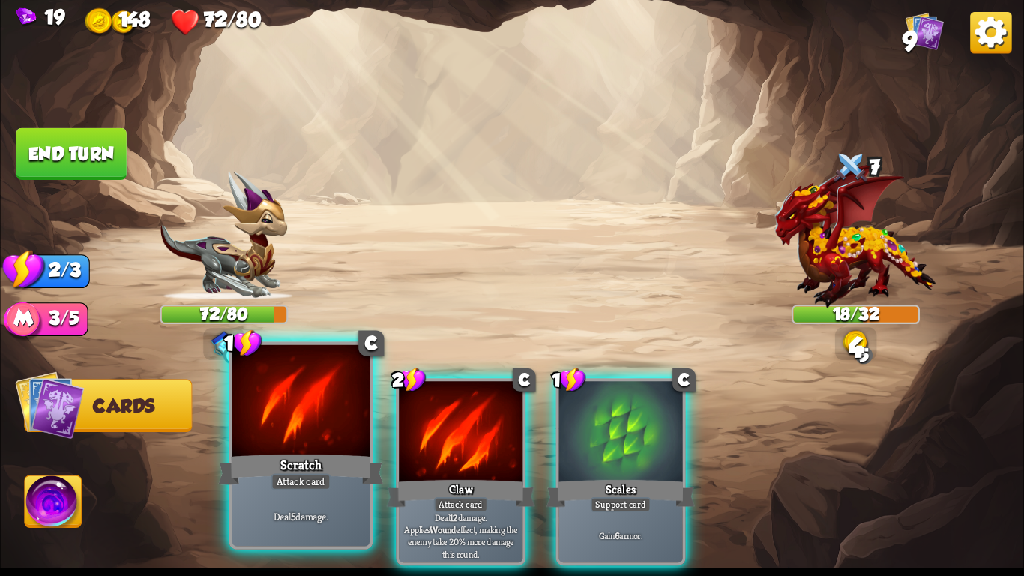
click at [336, 435] on div at bounding box center [300, 403] width 137 height 116
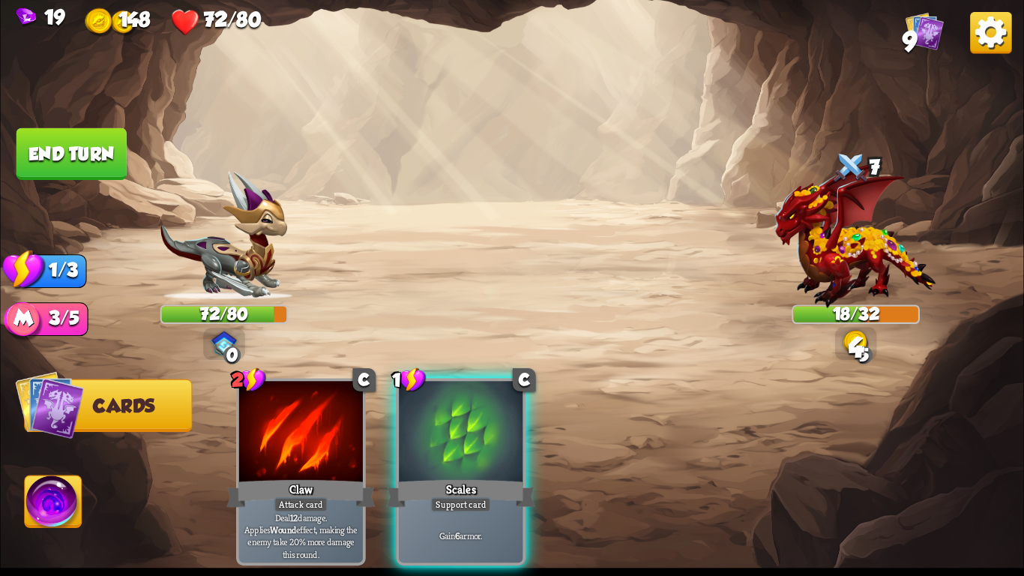
click at [336, 435] on div at bounding box center [301, 433] width 124 height 104
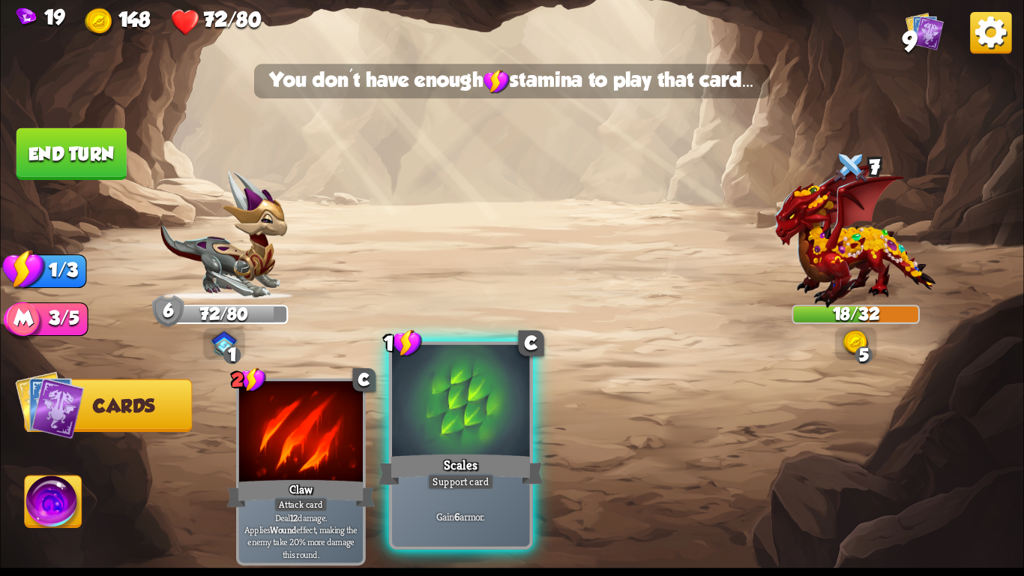
click at [477, 432] on div at bounding box center [460, 403] width 137 height 116
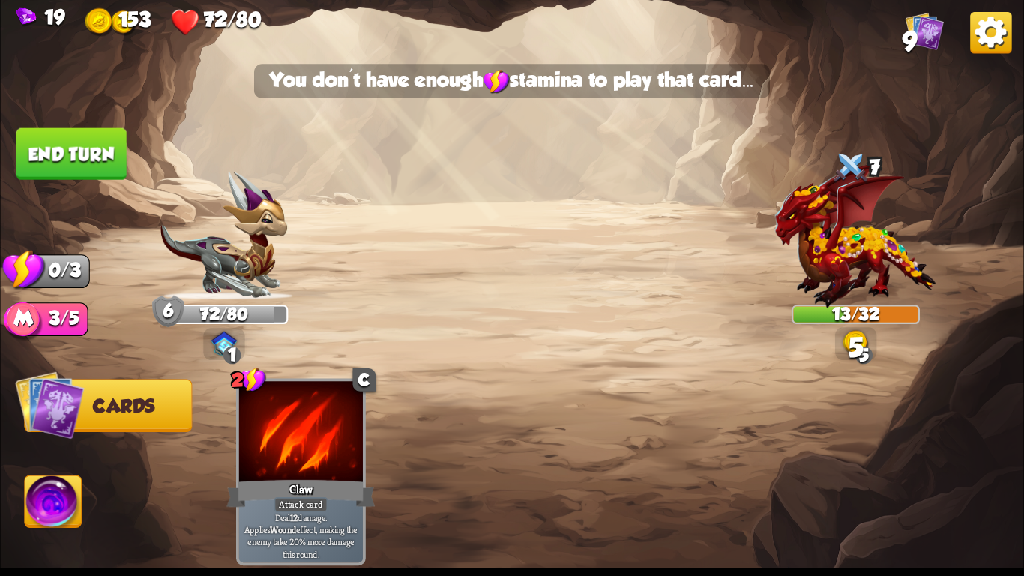
click at [67, 142] on button "End turn" at bounding box center [71, 154] width 110 height 52
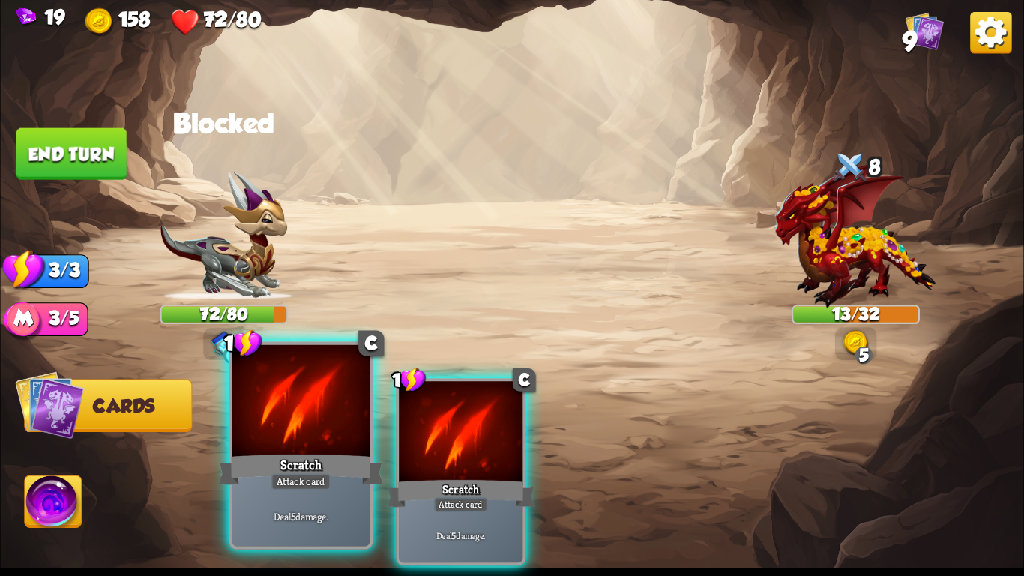
click at [309, 487] on div "Attack card" at bounding box center [301, 481] width 60 height 16
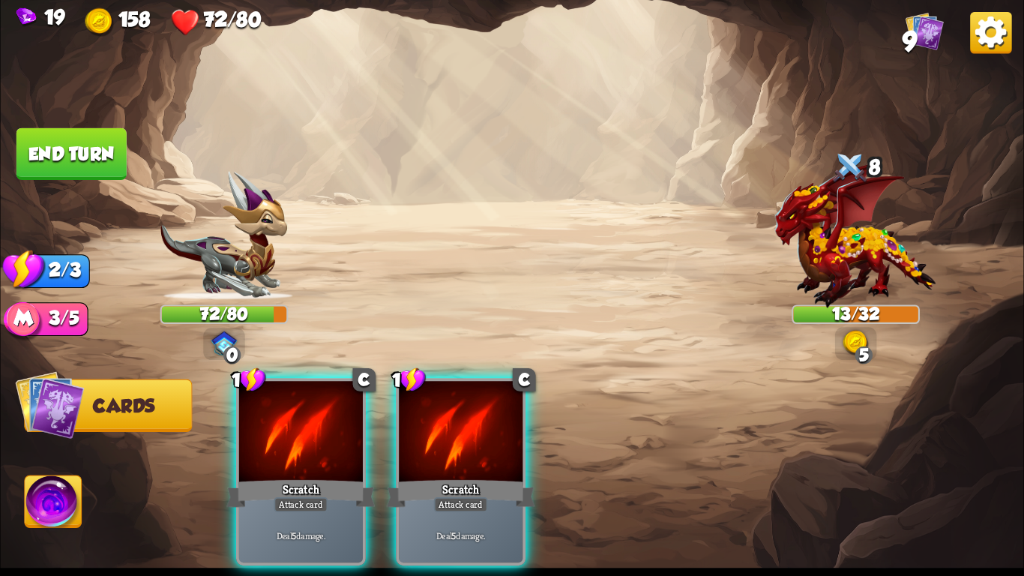
click at [309, 497] on div "Attack card" at bounding box center [301, 504] width 54 height 15
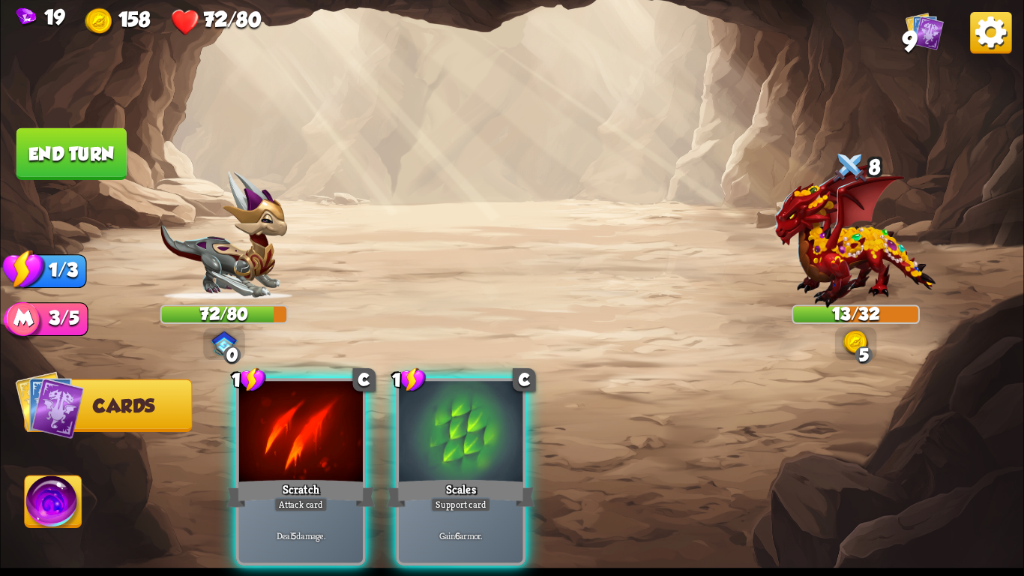
click at [309, 497] on div "Attack card" at bounding box center [301, 504] width 54 height 15
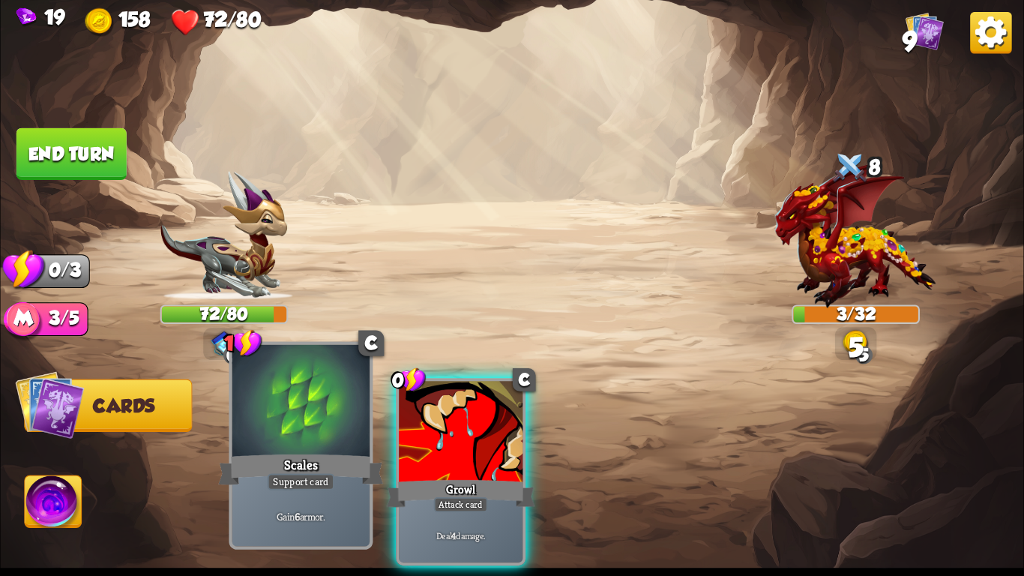
click at [302, 384] on div at bounding box center [300, 403] width 137 height 116
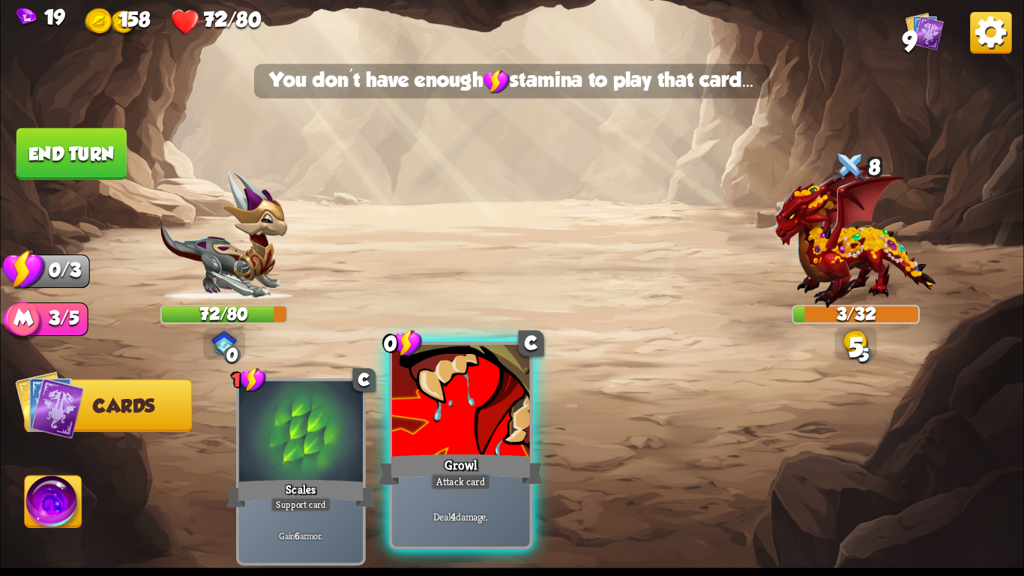
click at [399, 423] on div at bounding box center [460, 403] width 137 height 116
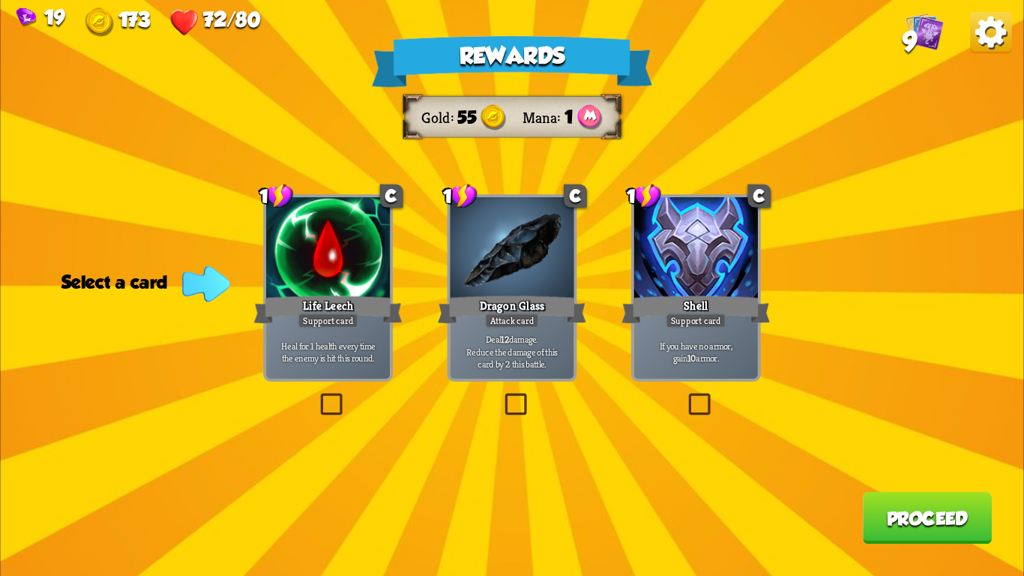
click at [495, 306] on div "Dragon Glass" at bounding box center [512, 309] width 148 height 33
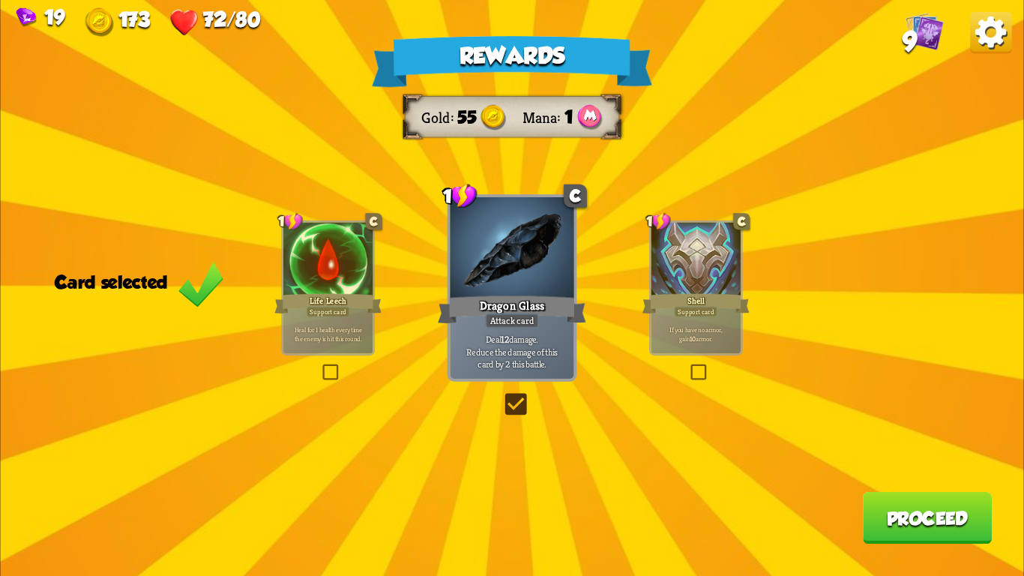
click at [505, 382] on div "Rewards Gold 55 Mana 1 Card selected 1 C Life Leech Support card Heal for 1 hea…" at bounding box center [511, 288] width 1023 height 576
click at [542, 359] on p "Deal 12 damage. Reduce the damage of this card by 2 this battle." at bounding box center [512, 351] width 118 height 37
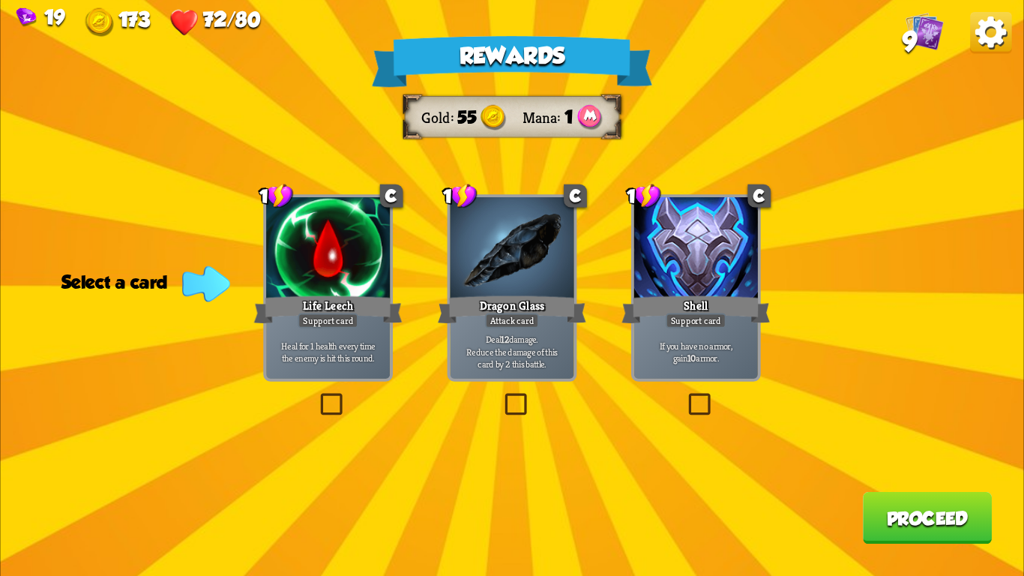
click at [711, 338] on div "If you have no armor, gain 10 armor." at bounding box center [696, 352] width 124 height 54
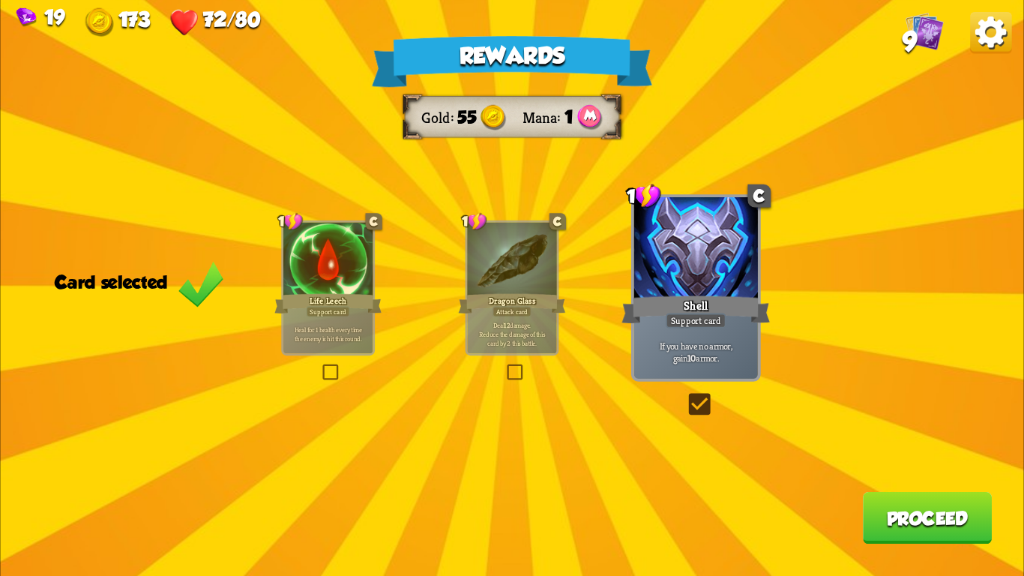
click at [870, 518] on button "Proceed" at bounding box center [927, 518] width 129 height 52
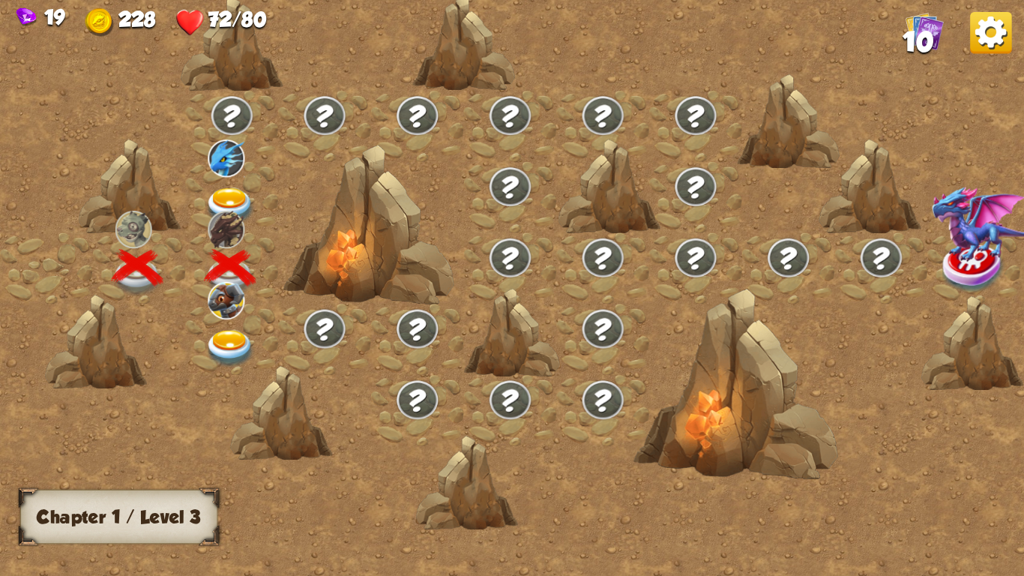
click at [237, 188] on img at bounding box center [230, 206] width 51 height 37
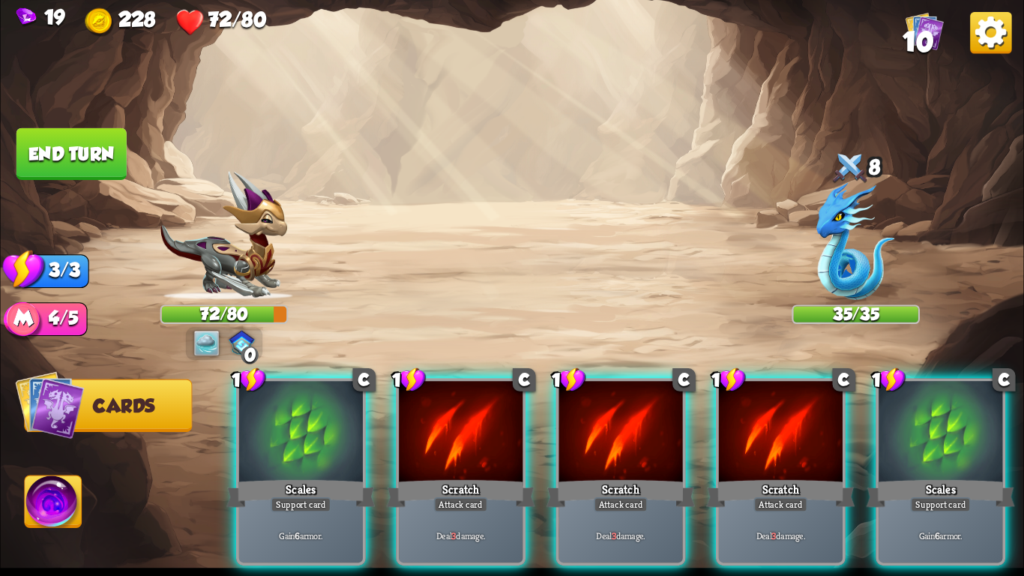
click at [809, 277] on div at bounding box center [855, 244] width 128 height 112
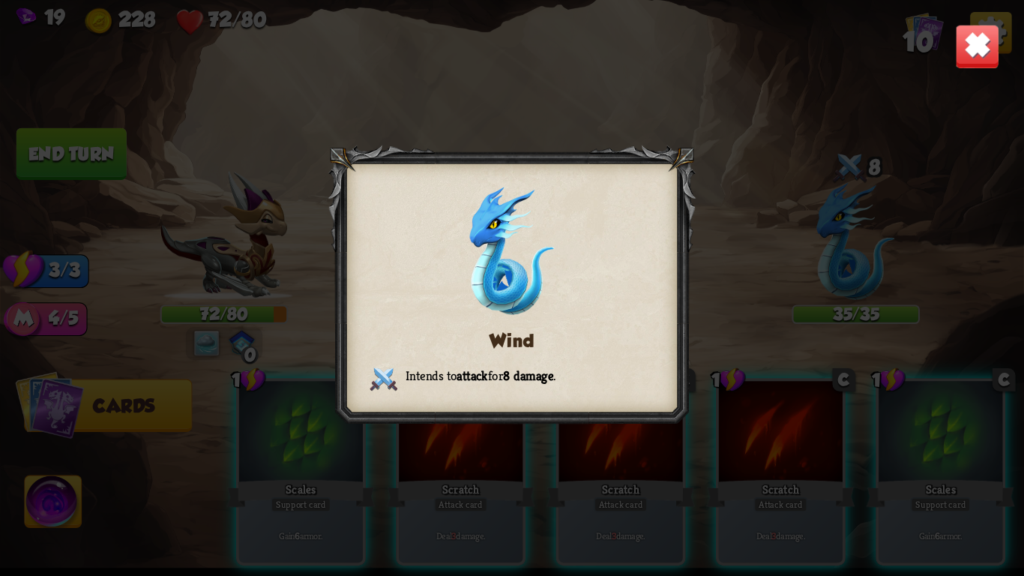
click at [970, 58] on img at bounding box center [977, 46] width 45 height 45
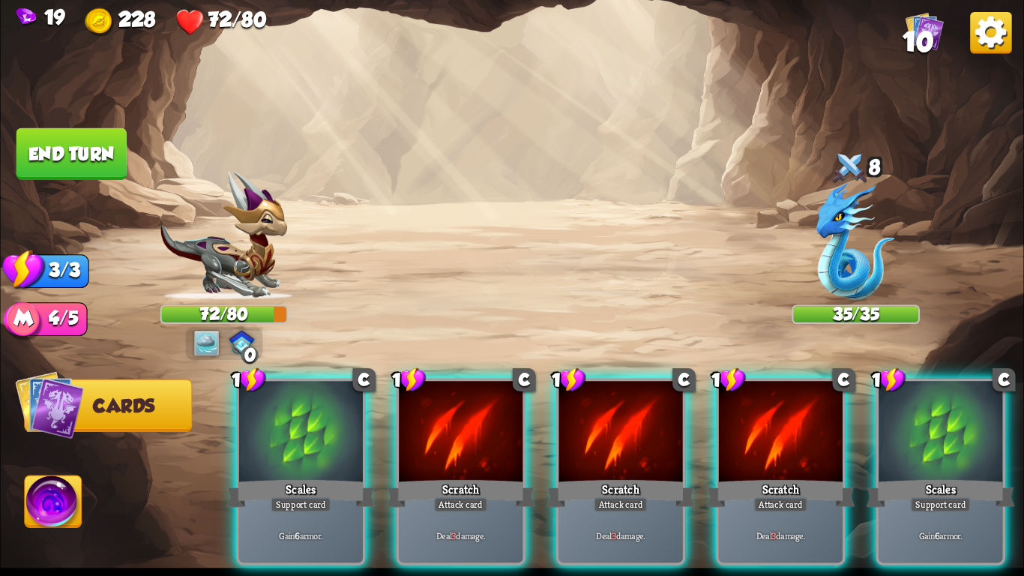
click at [225, 275] on img at bounding box center [223, 235] width 127 height 129
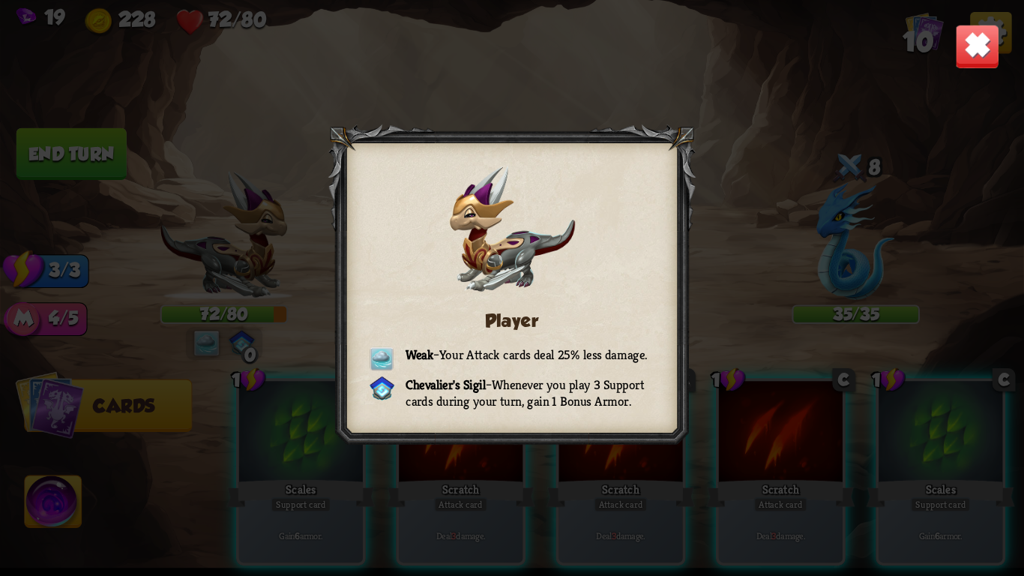
click at [986, 52] on img at bounding box center [977, 46] width 45 height 45
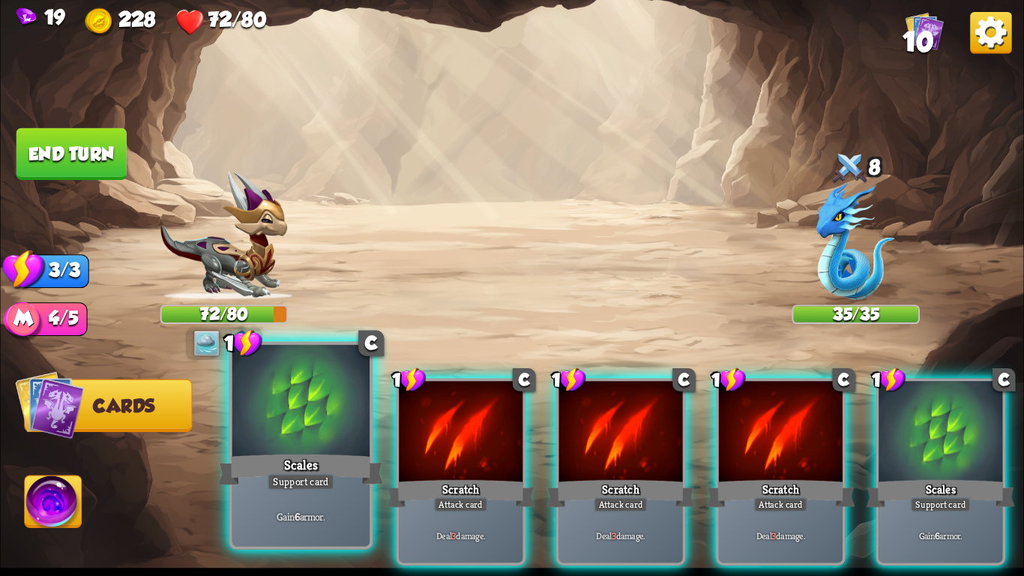
click at [283, 494] on div "Gain 6 armor." at bounding box center [300, 516] width 137 height 60
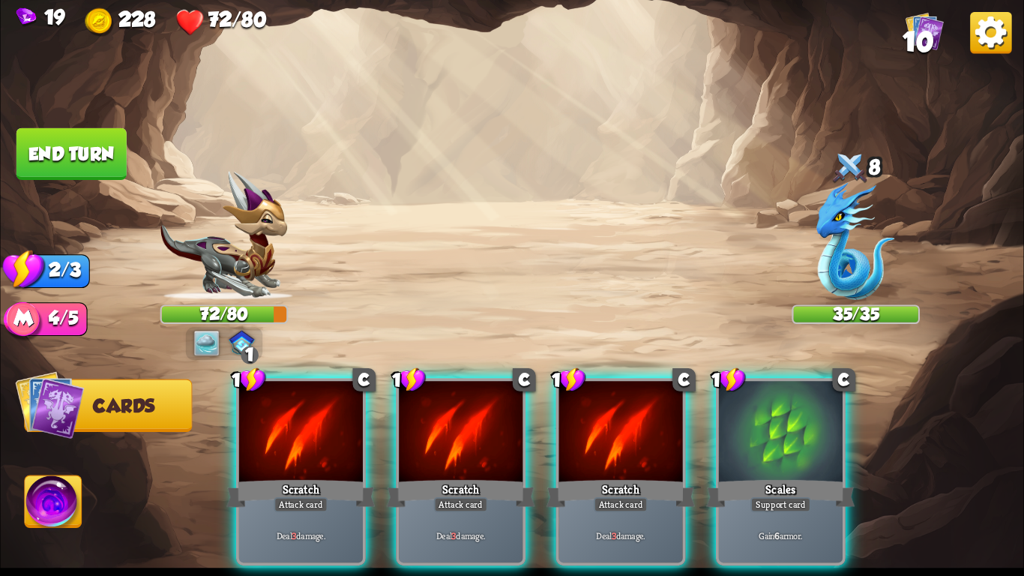
click at [283, 508] on div "Deal 3 damage." at bounding box center [301, 535] width 124 height 54
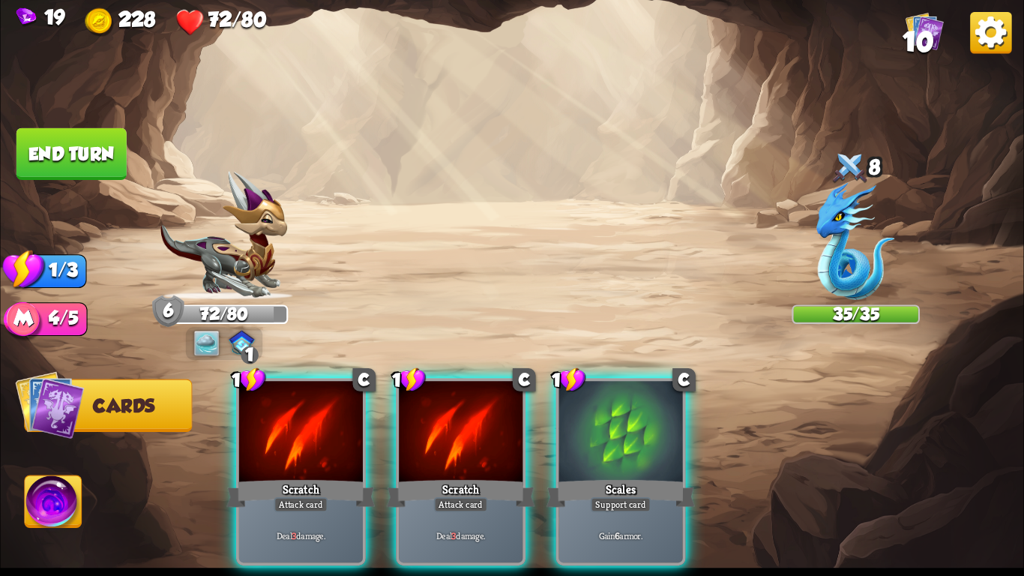
click at [283, 508] on div "Deal 3 damage." at bounding box center [301, 535] width 124 height 54
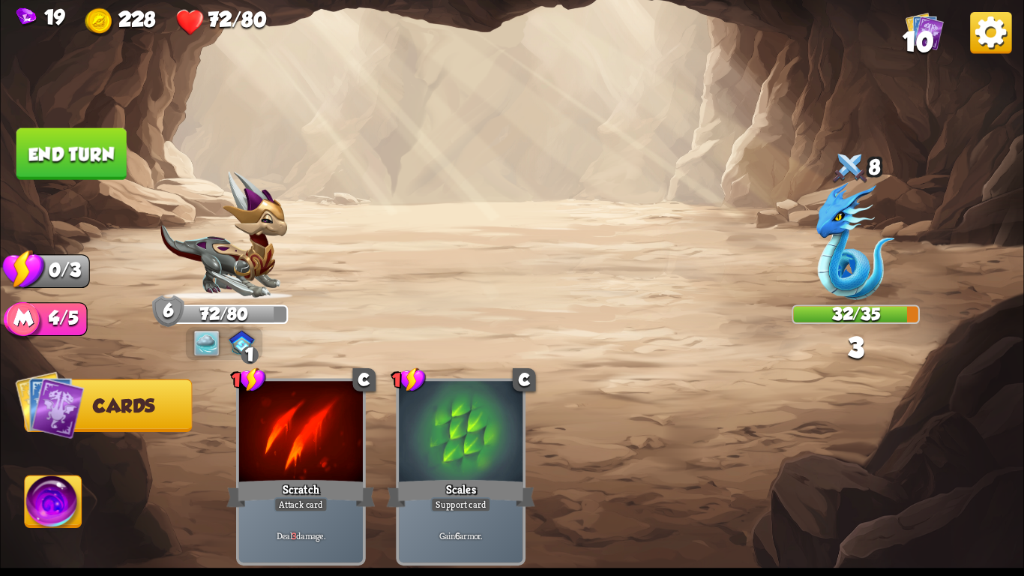
click at [50, 147] on button "End turn" at bounding box center [71, 154] width 110 height 52
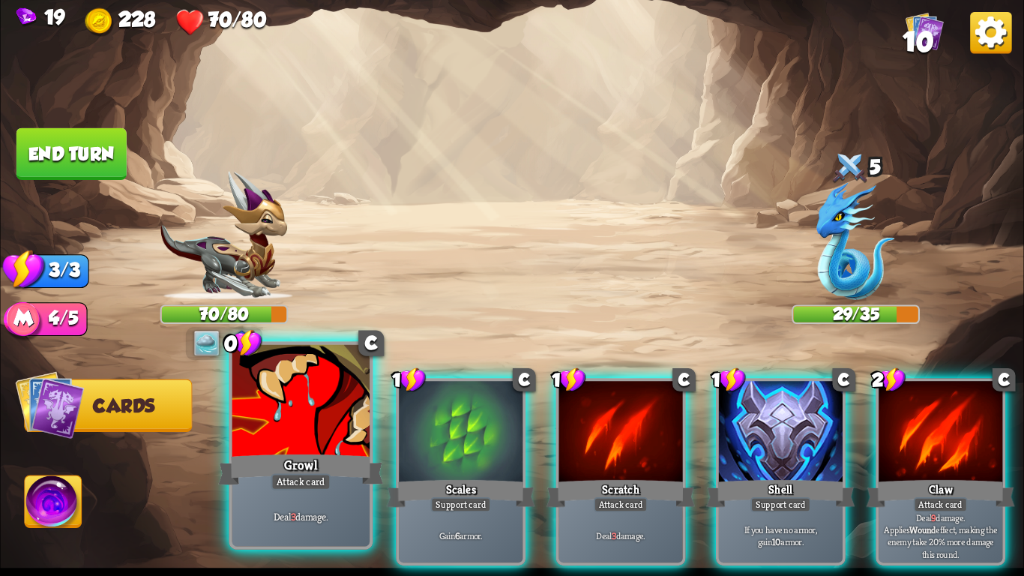
click at [245, 402] on div at bounding box center [300, 403] width 137 height 116
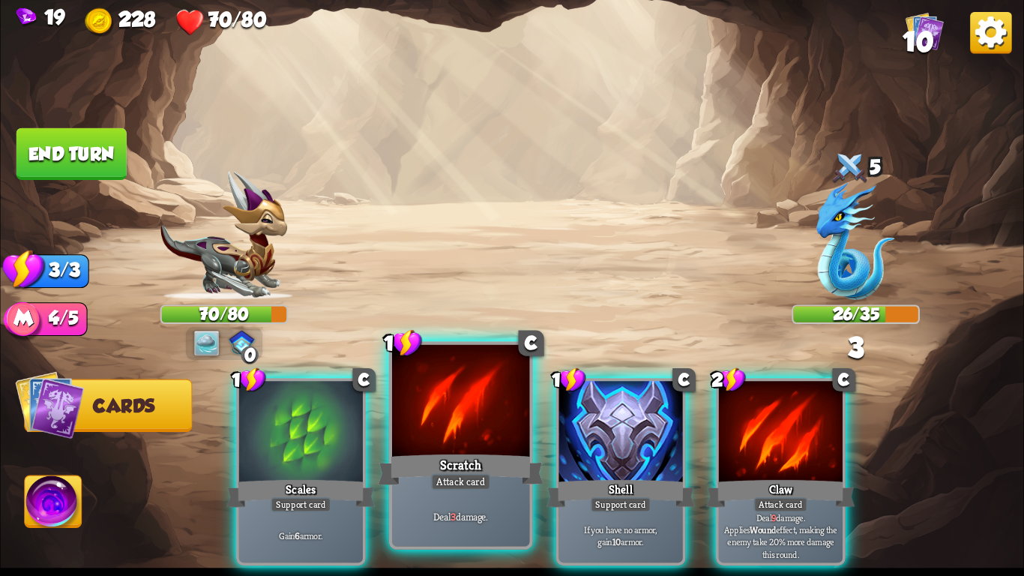
click at [441, 439] on div at bounding box center [460, 403] width 137 height 116
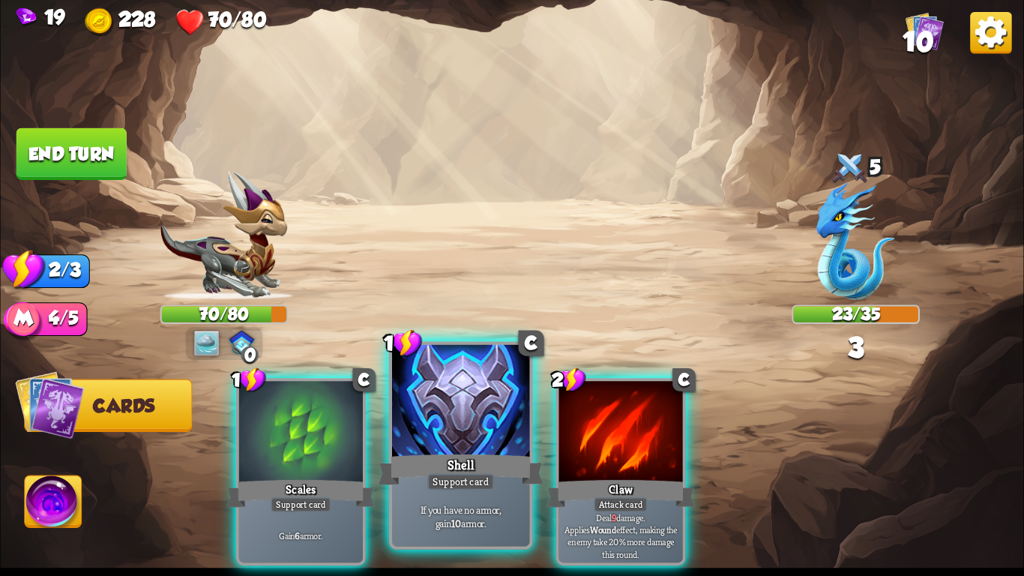
click at [467, 462] on div "Shell" at bounding box center [460, 469] width 165 height 37
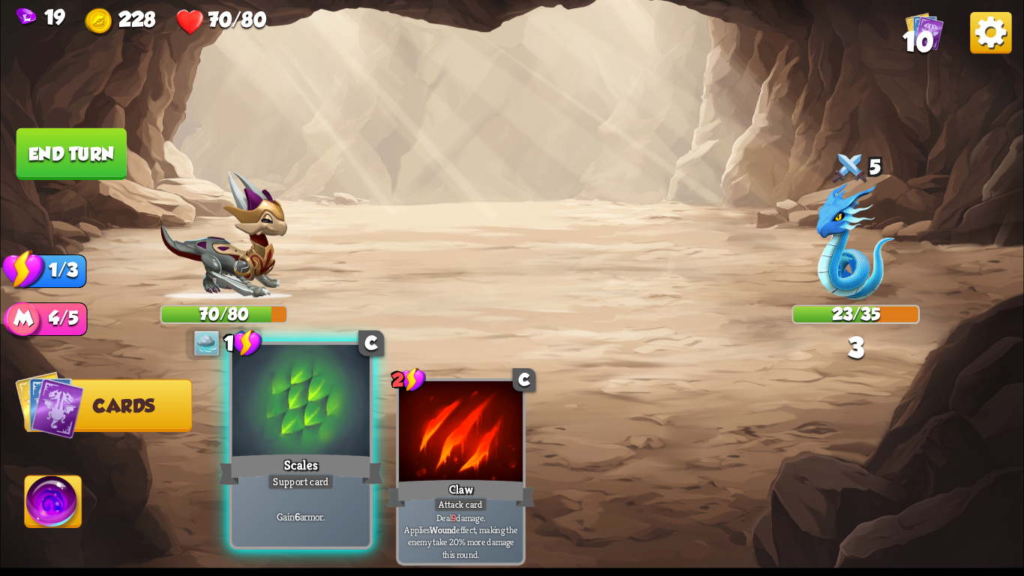
click at [278, 452] on div "Scales" at bounding box center [300, 469] width 165 height 37
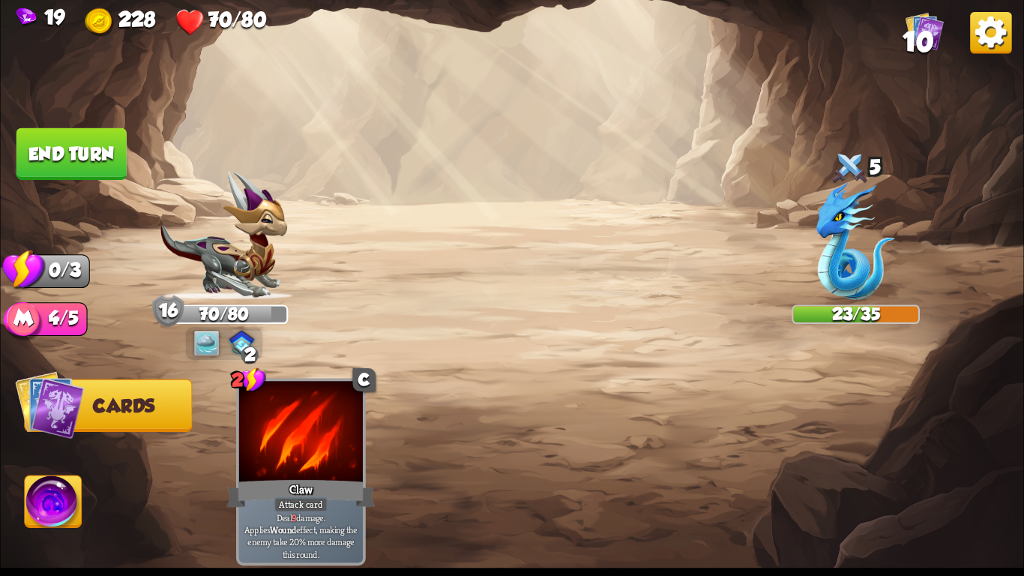
click at [37, 148] on button "End turn" at bounding box center [71, 154] width 110 height 52
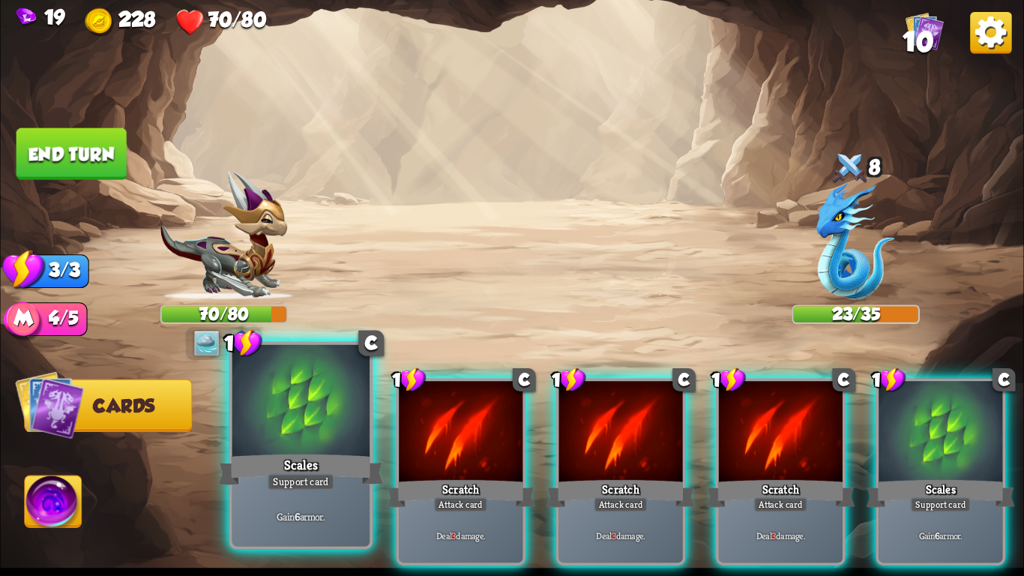
click at [317, 450] on div at bounding box center [300, 403] width 137 height 116
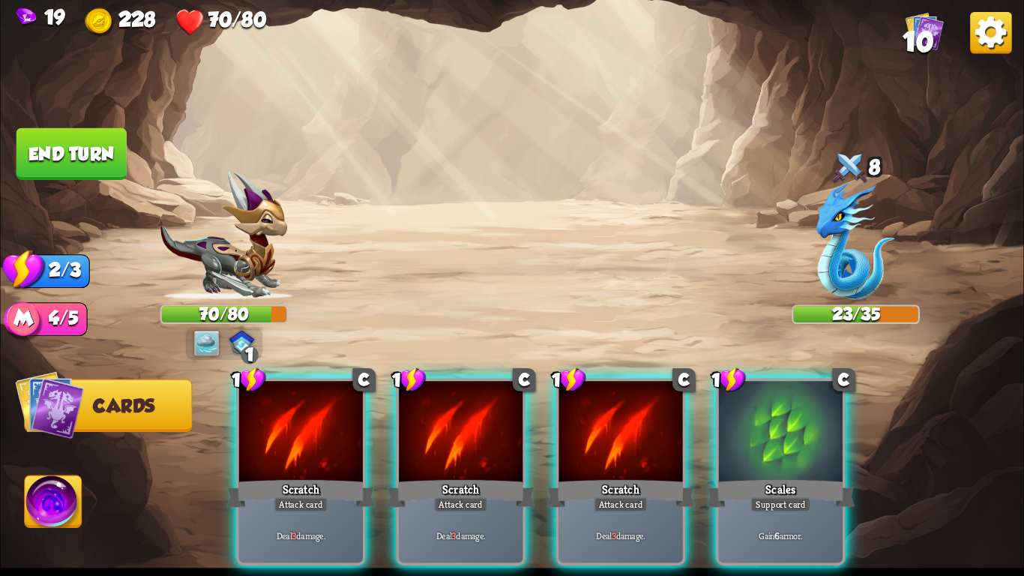
click at [317, 450] on div "1 C Scratch Attack card Deal 3 damage. 1 C Scratch Attack card Deal 3 damage. 1…" at bounding box center [614, 448] width 818 height 256
click at [317, 450] on div at bounding box center [301, 433] width 124 height 104
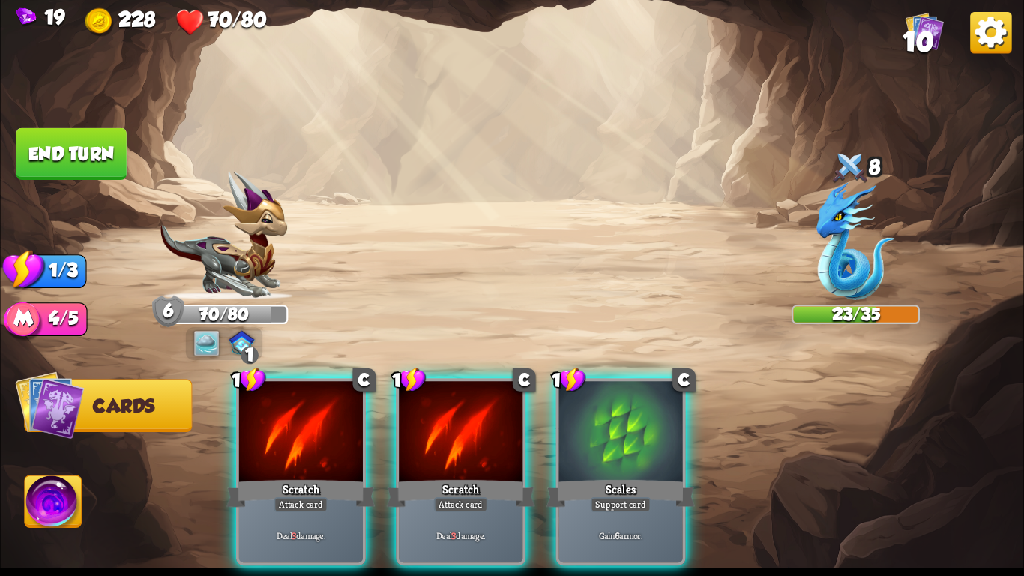
click at [317, 450] on div at bounding box center [301, 433] width 124 height 104
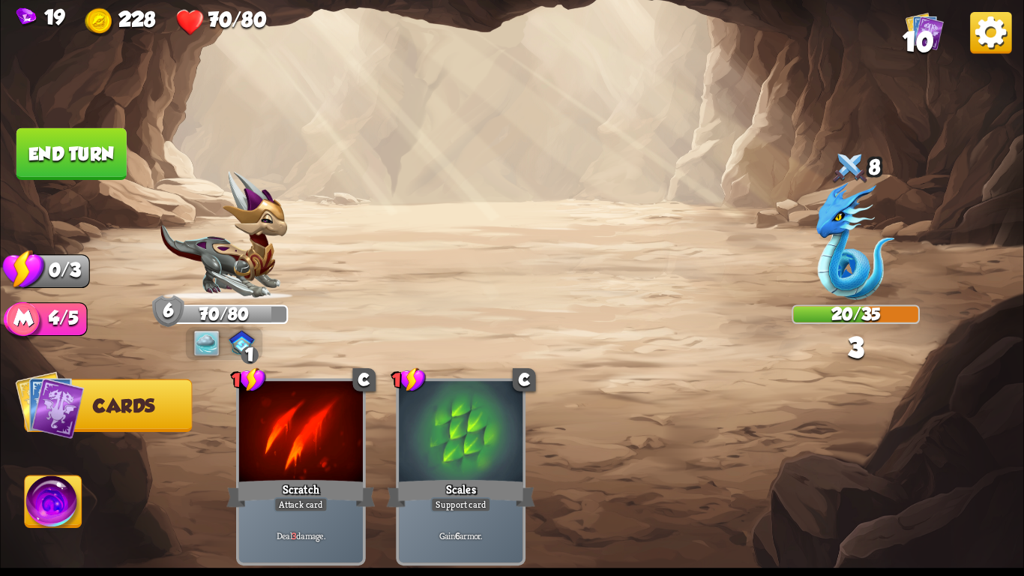
click at [74, 155] on button "End turn" at bounding box center [71, 154] width 110 height 52
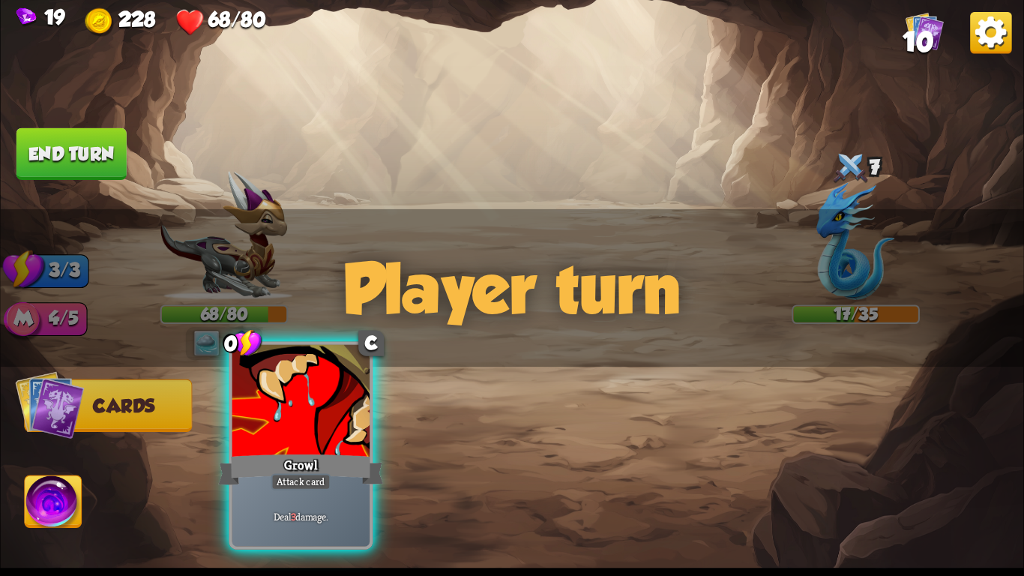
click at [265, 399] on div at bounding box center [300, 403] width 137 height 116
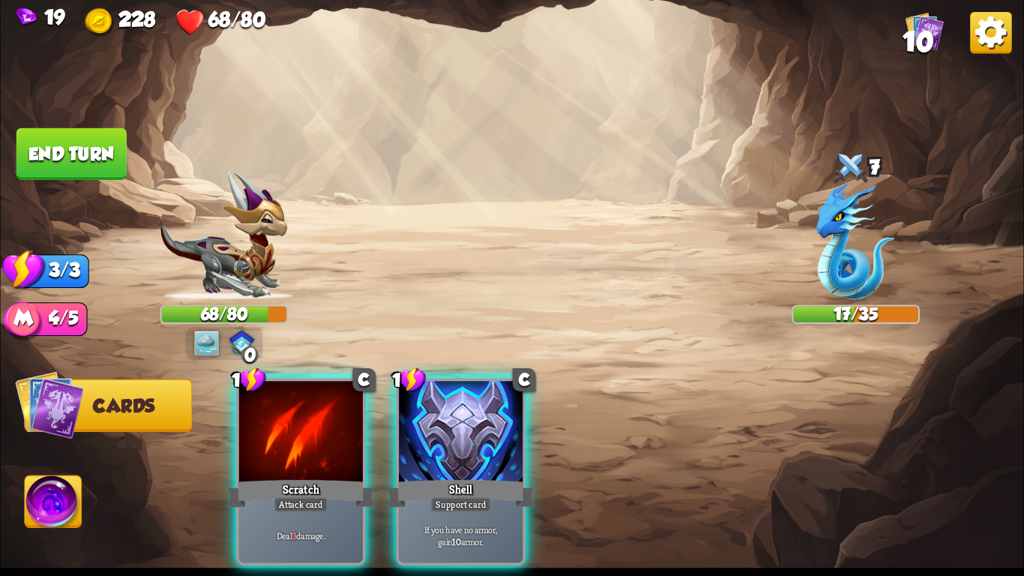
click at [265, 399] on div at bounding box center [301, 433] width 124 height 104
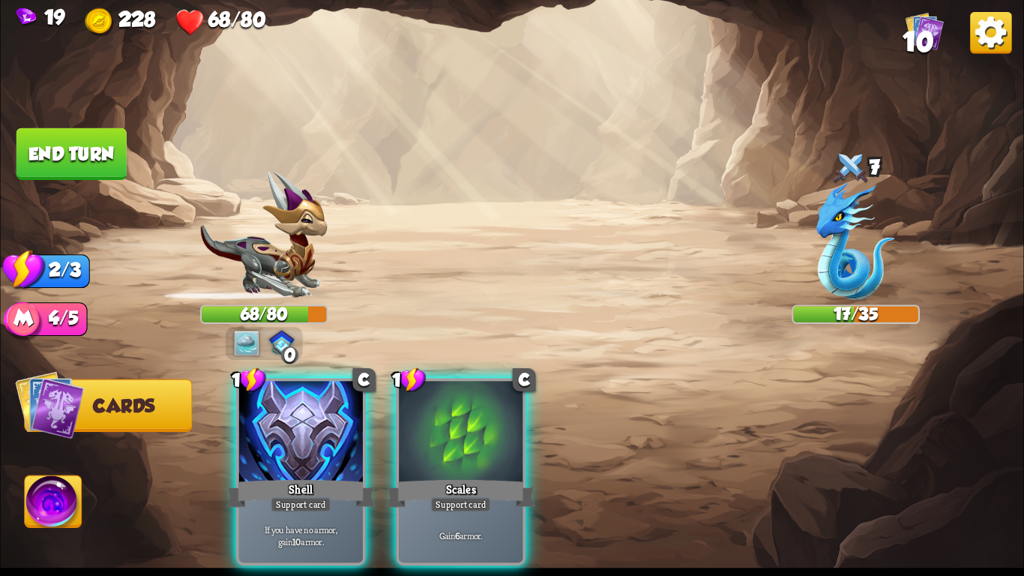
click at [265, 399] on div at bounding box center [301, 433] width 124 height 104
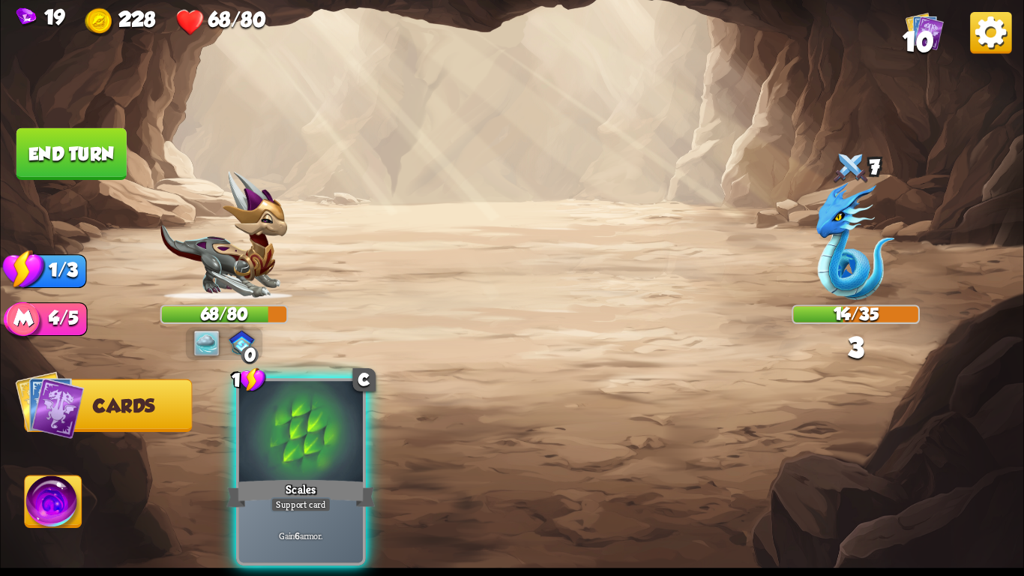
click at [265, 399] on div at bounding box center [301, 433] width 124 height 104
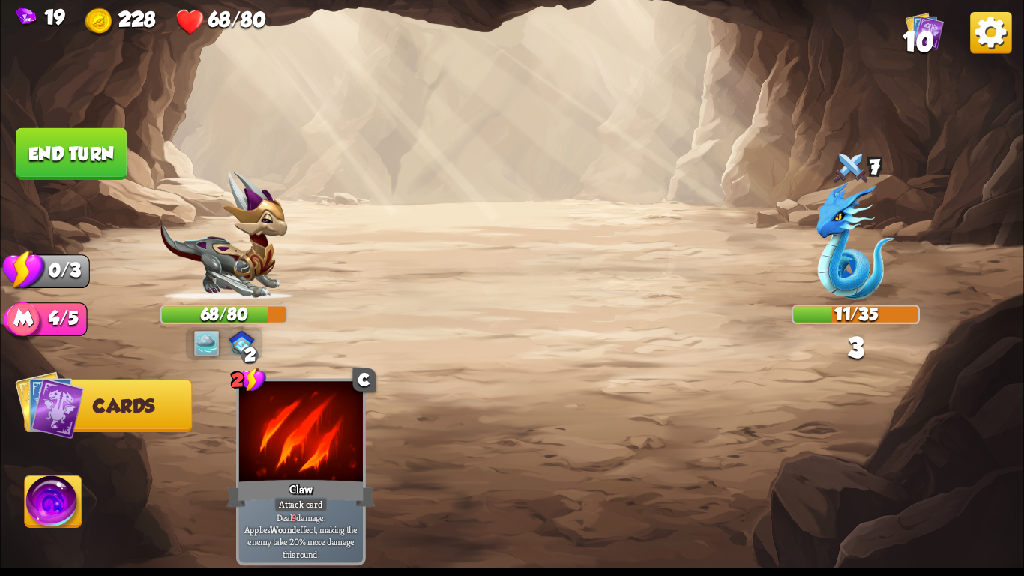
click at [67, 156] on button "End turn" at bounding box center [71, 154] width 110 height 52
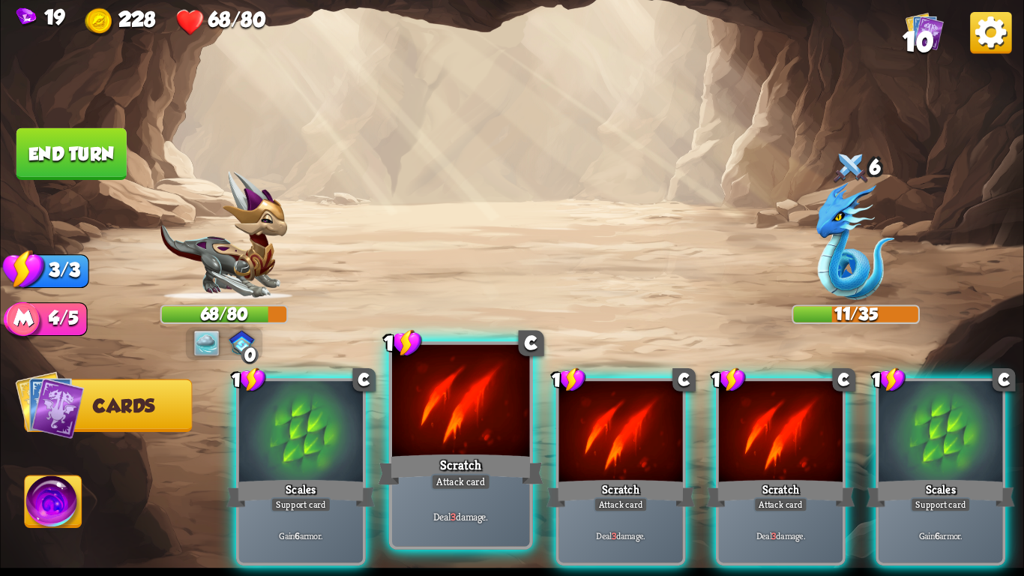
click at [471, 435] on div at bounding box center [460, 403] width 137 height 116
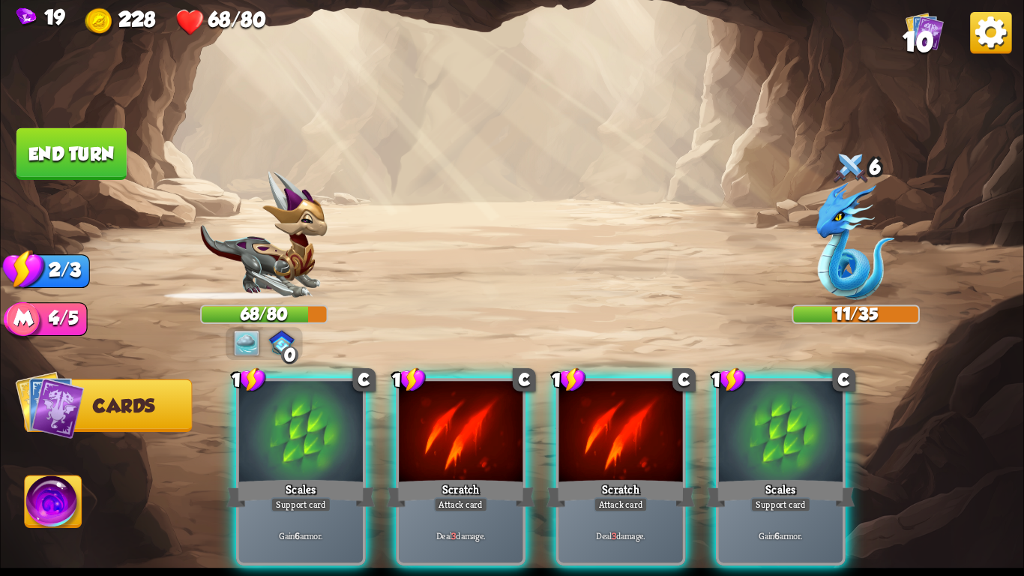
click at [471, 435] on div at bounding box center [461, 433] width 124 height 104
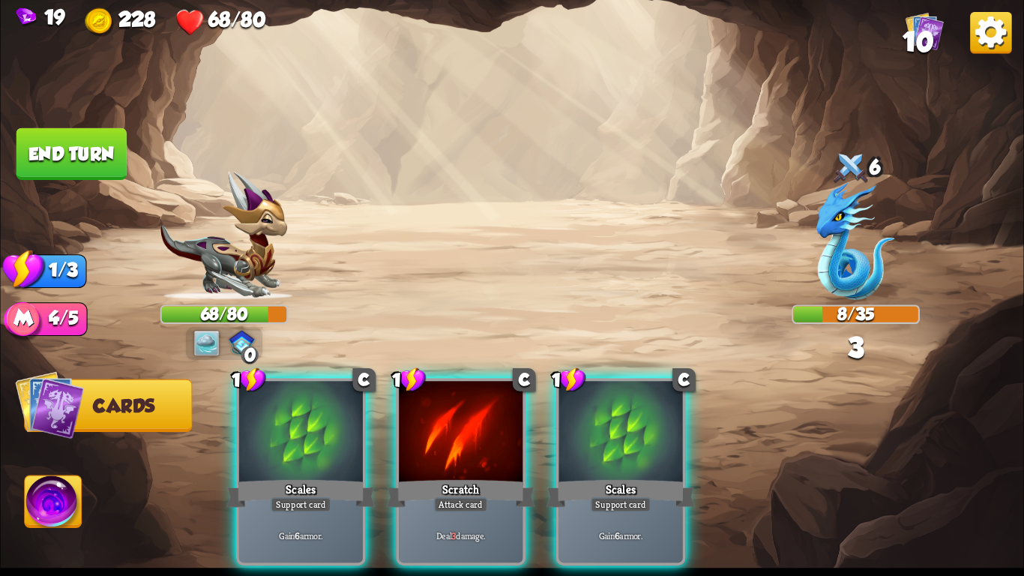
click at [471, 435] on div at bounding box center [461, 433] width 124 height 104
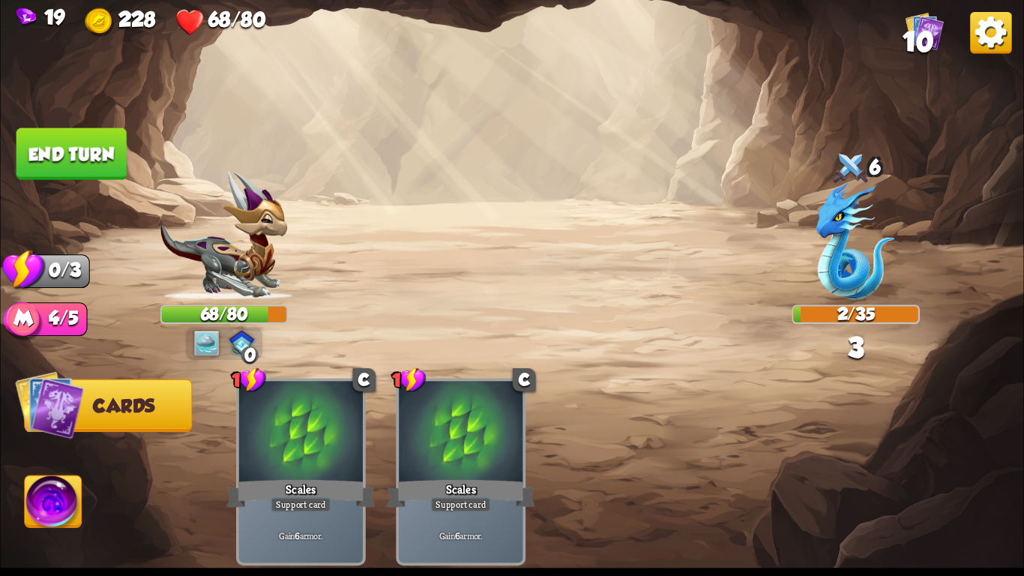
click at [67, 175] on button "End turn" at bounding box center [71, 154] width 110 height 52
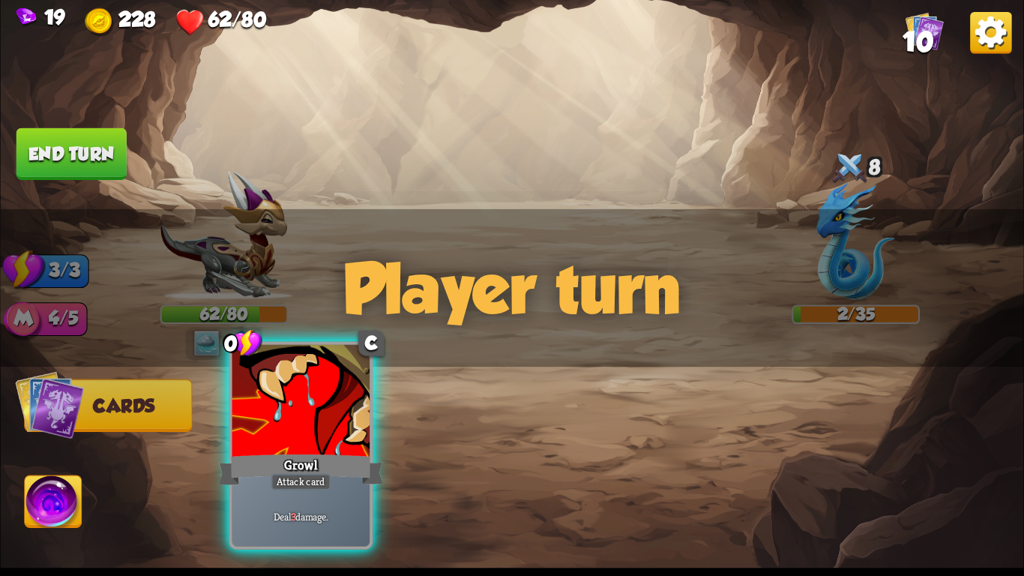
click at [289, 437] on div at bounding box center [300, 403] width 137 height 116
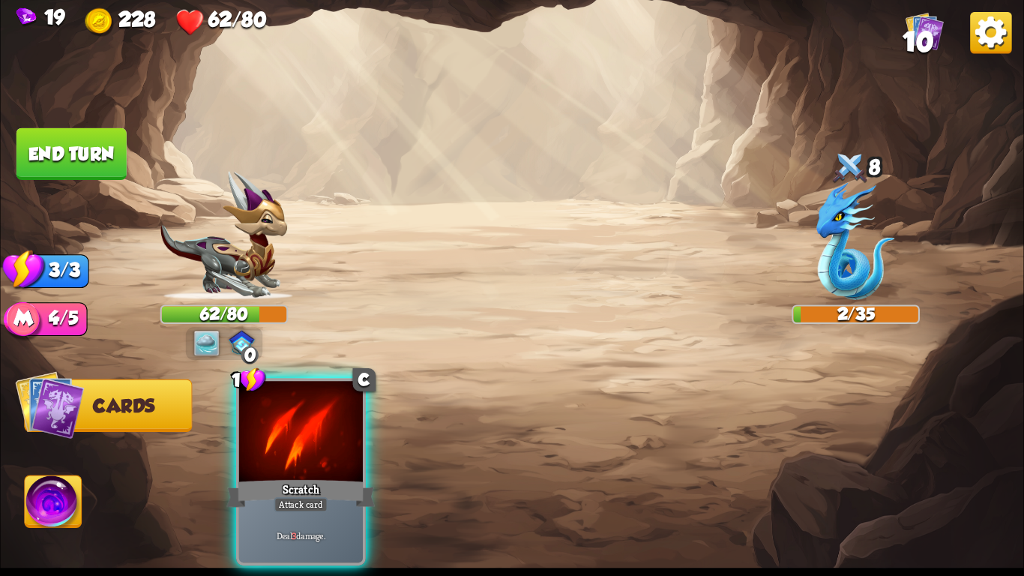
click at [289, 437] on div at bounding box center [301, 433] width 124 height 104
click at [289, 437] on div "1 C Scratch Attack card Deal 3 damage." at bounding box center [614, 448] width 818 height 256
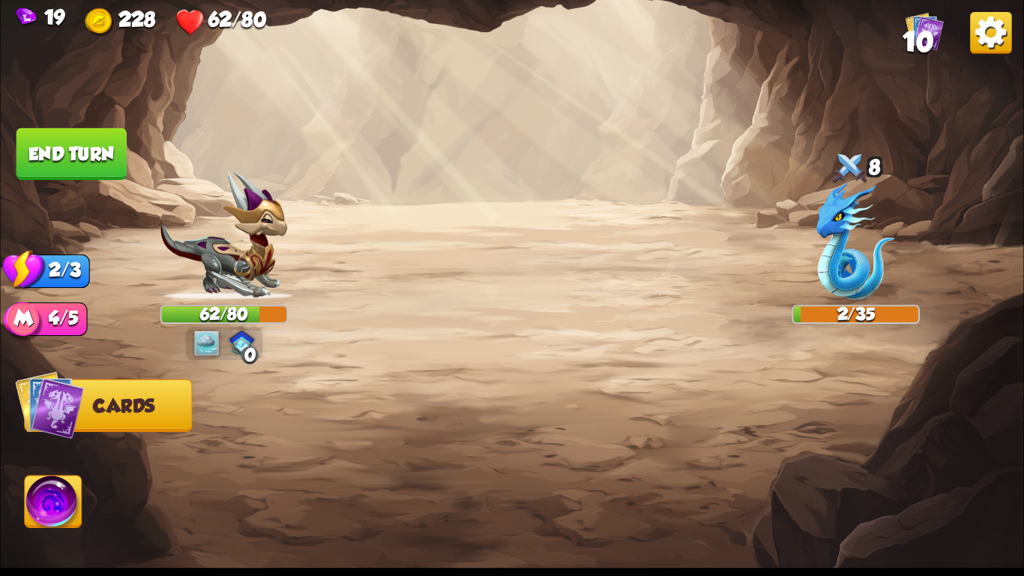
click at [289, 437] on div at bounding box center [614, 448] width 818 height 256
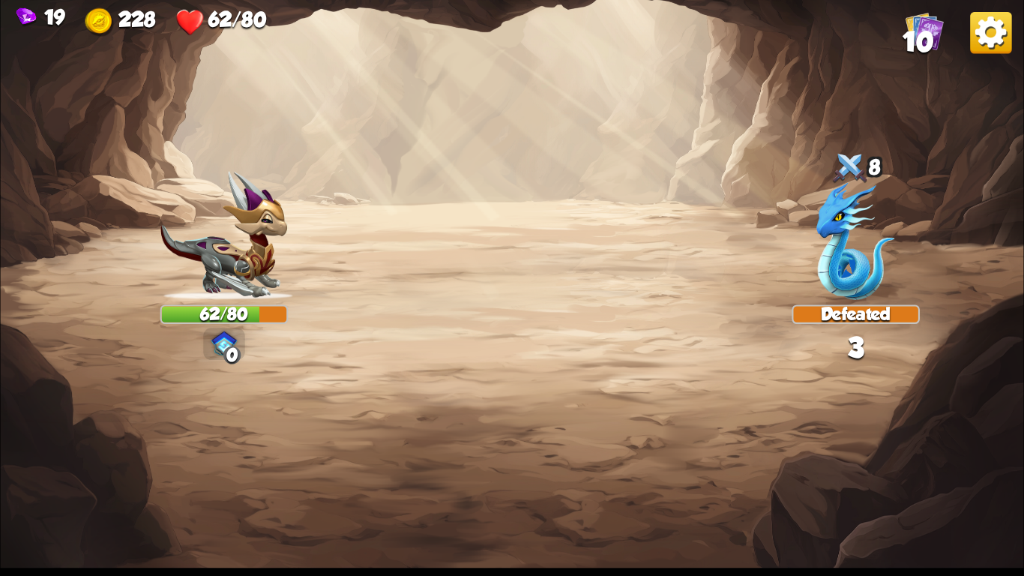
click at [289, 437] on div "Select an enemy to attack... You don't have enough stamina to play that card...…" at bounding box center [511, 288] width 1023 height 576
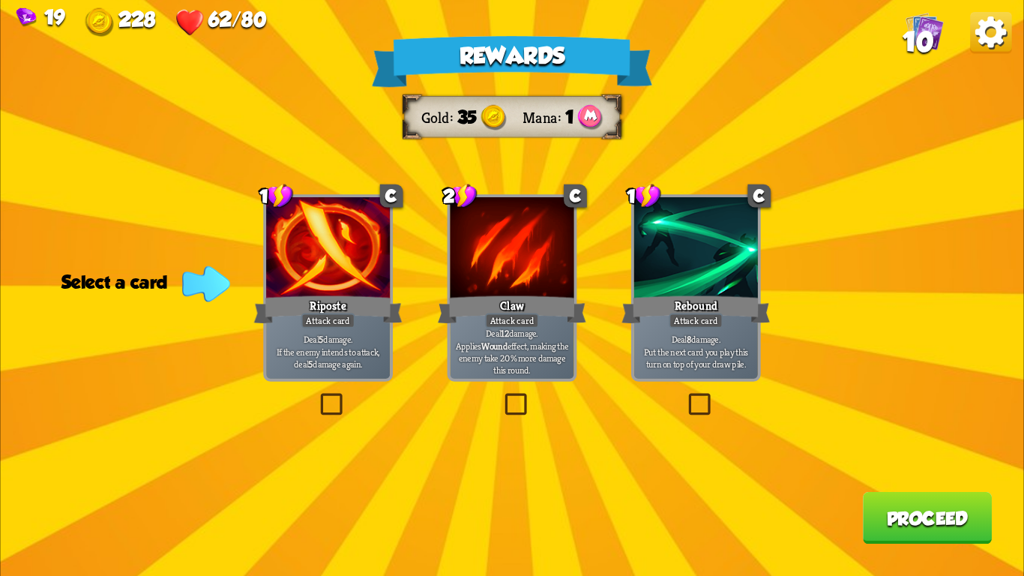
click at [347, 319] on div "Attack card" at bounding box center [328, 320] width 54 height 15
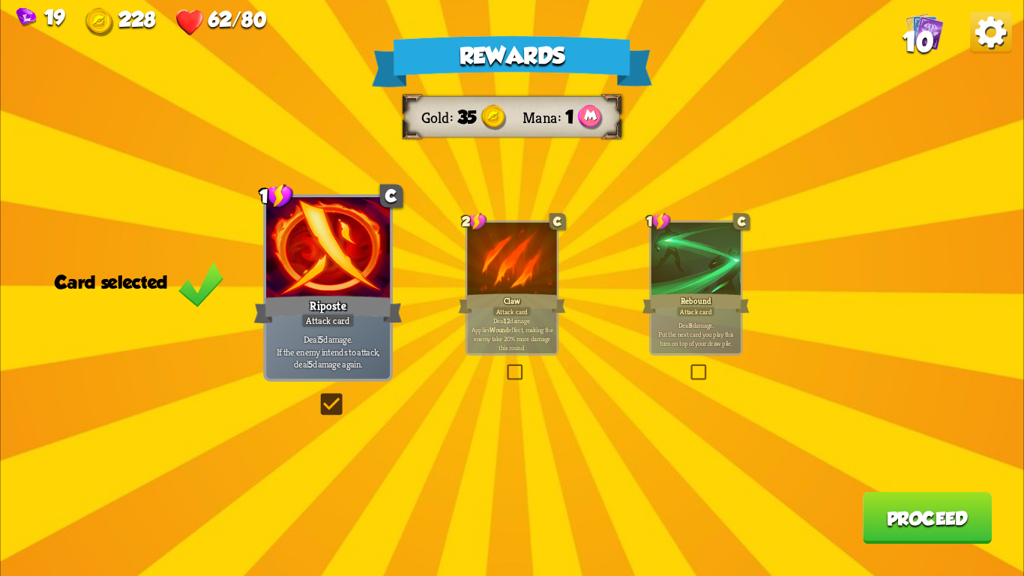
click at [905, 516] on button "Proceed" at bounding box center [927, 518] width 129 height 52
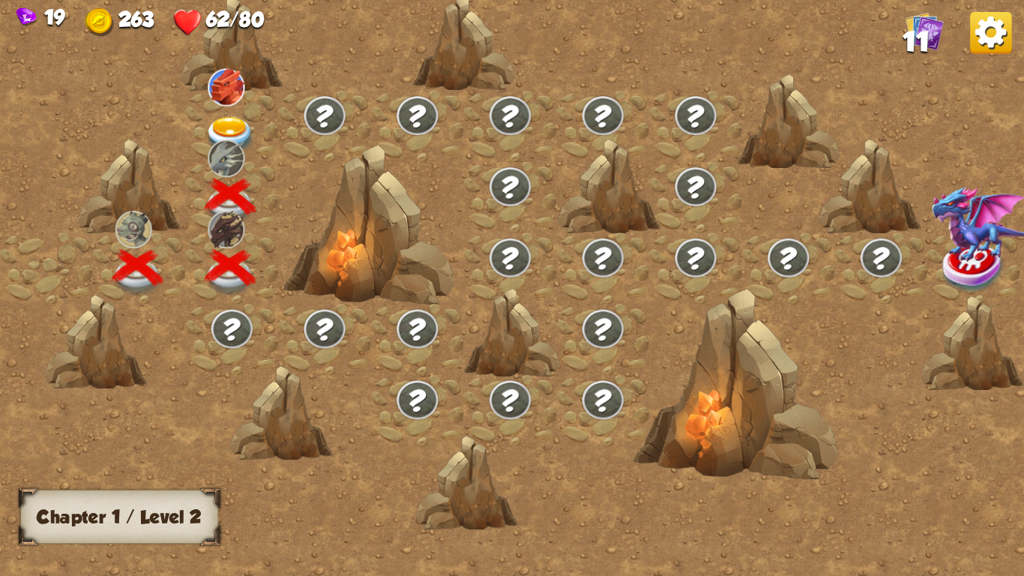
click at [225, 118] on img at bounding box center [230, 135] width 51 height 37
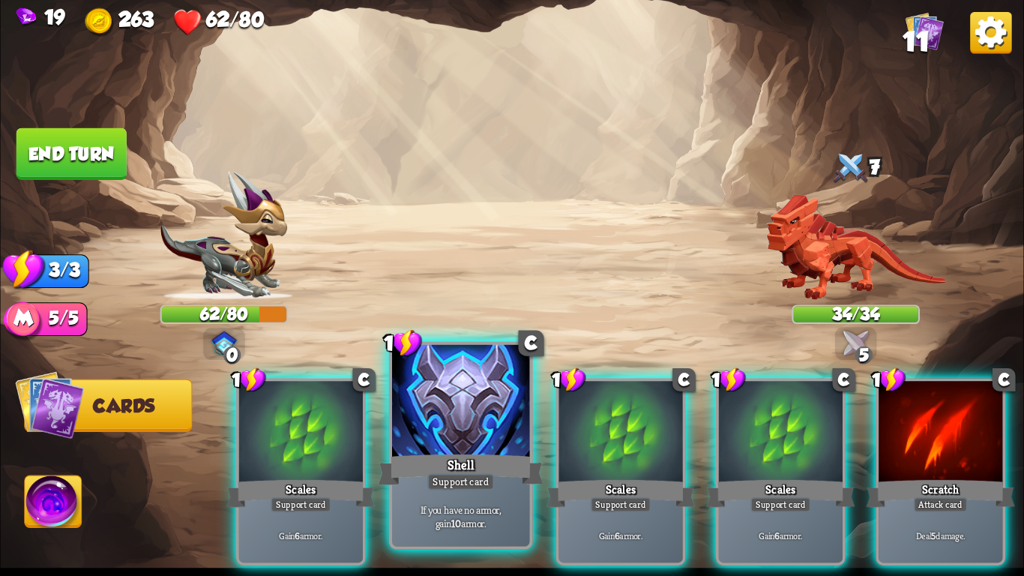
click at [438, 476] on div "Support card" at bounding box center [460, 481] width 67 height 16
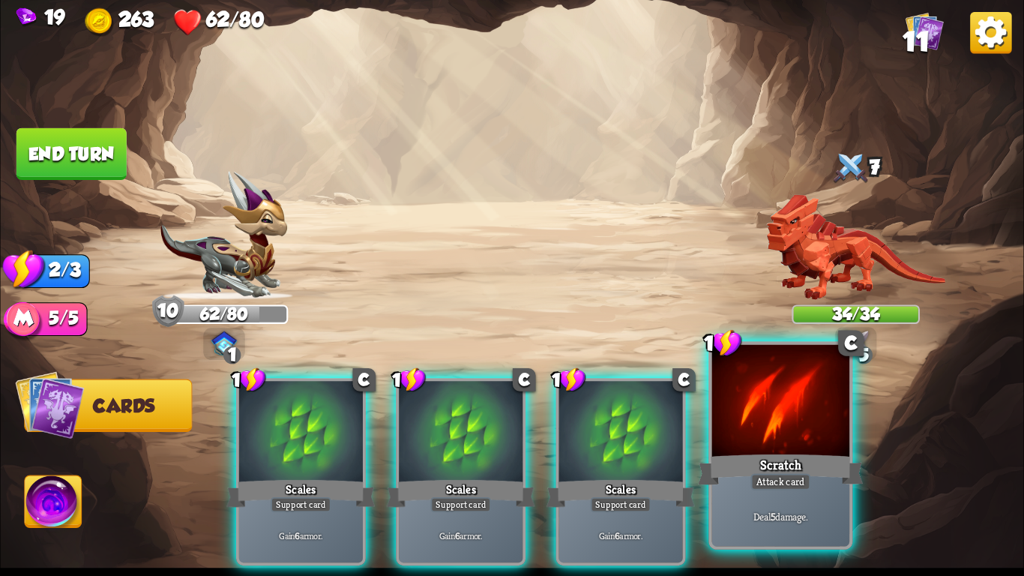
click at [800, 485] on div "Attack card" at bounding box center [780, 481] width 60 height 16
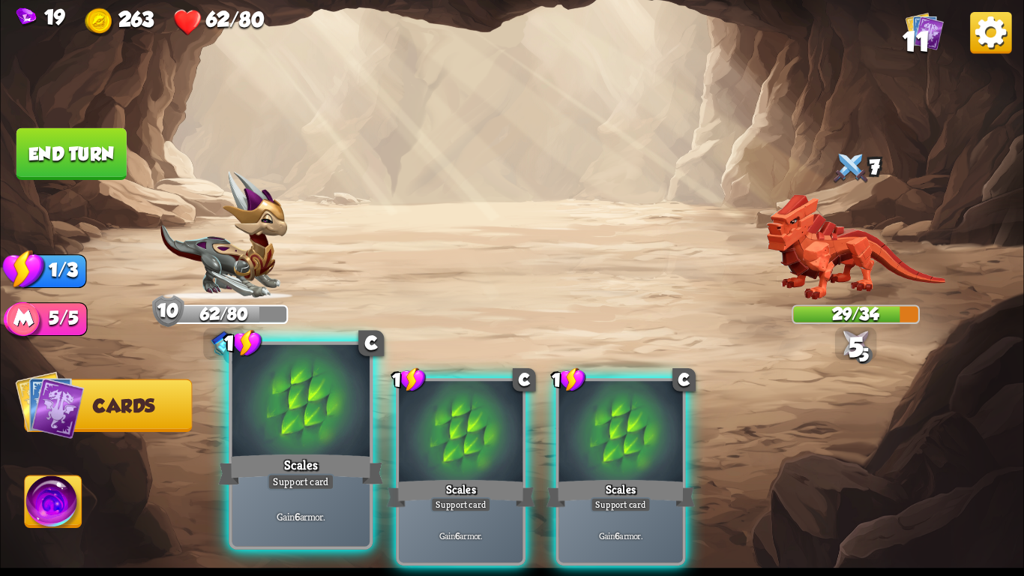
click at [323, 441] on div at bounding box center [300, 403] width 137 height 116
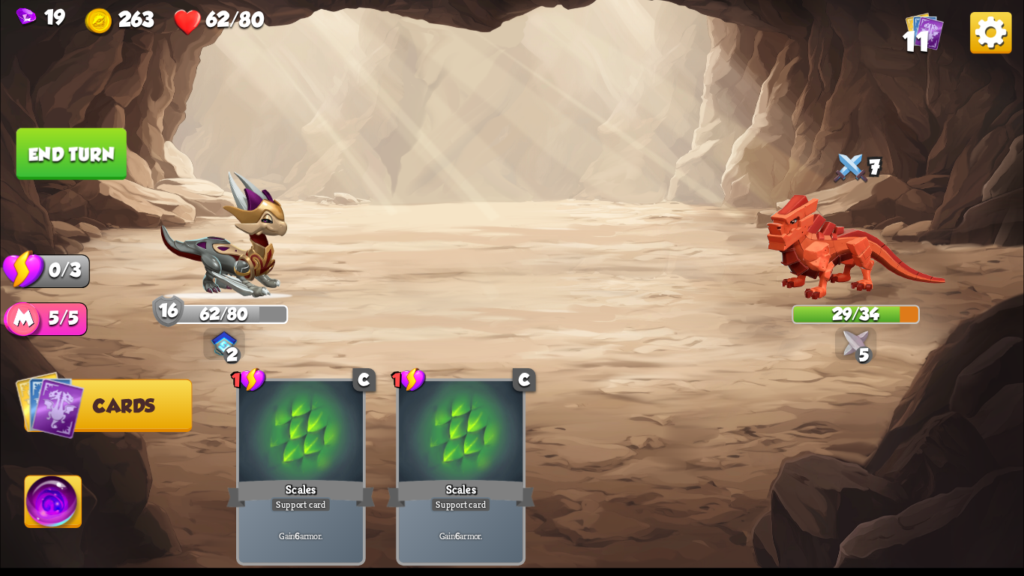
click at [15, 516] on img at bounding box center [511, 288] width 1023 height 576
click at [34, 509] on img at bounding box center [53, 505] width 57 height 58
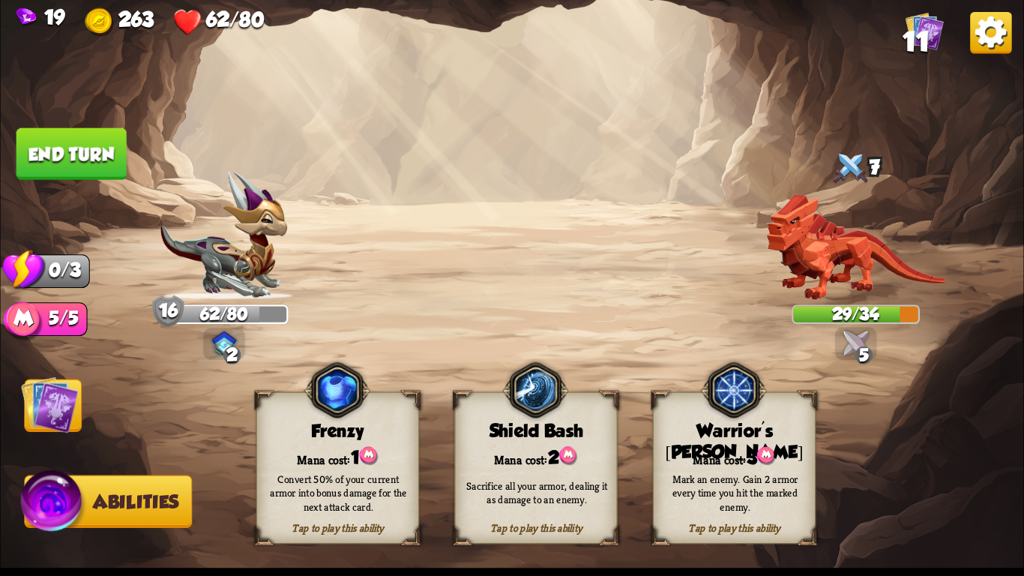
click at [556, 521] on div "Sacrifice all your armor, dealing it as damage to an enemy." at bounding box center [536, 492] width 163 height 64
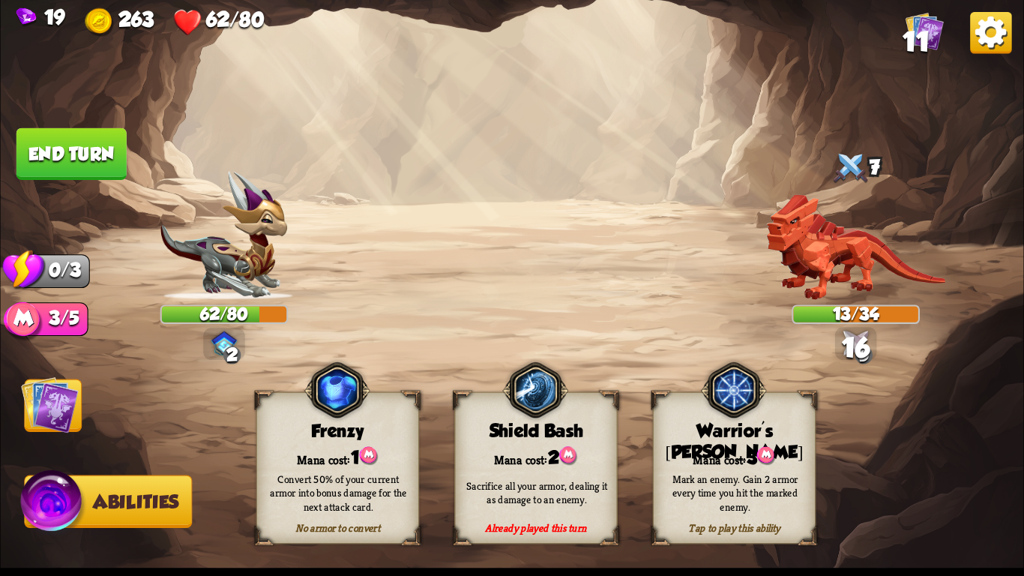
click at [67, 140] on button "End turn" at bounding box center [71, 154] width 110 height 52
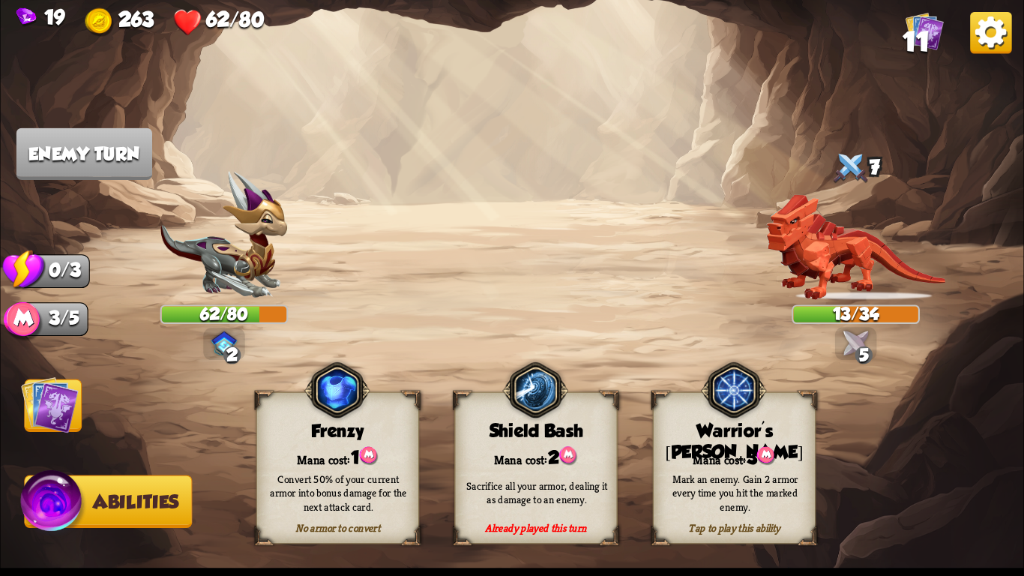
click at [61, 417] on img at bounding box center [50, 404] width 58 height 58
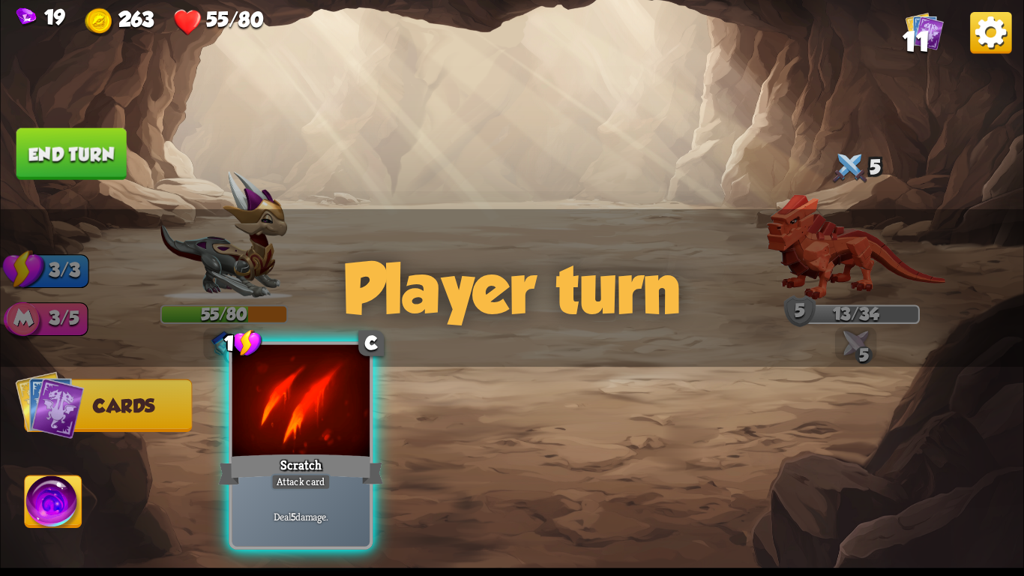
click at [298, 491] on div "Deal 5 damage." at bounding box center [300, 516] width 137 height 60
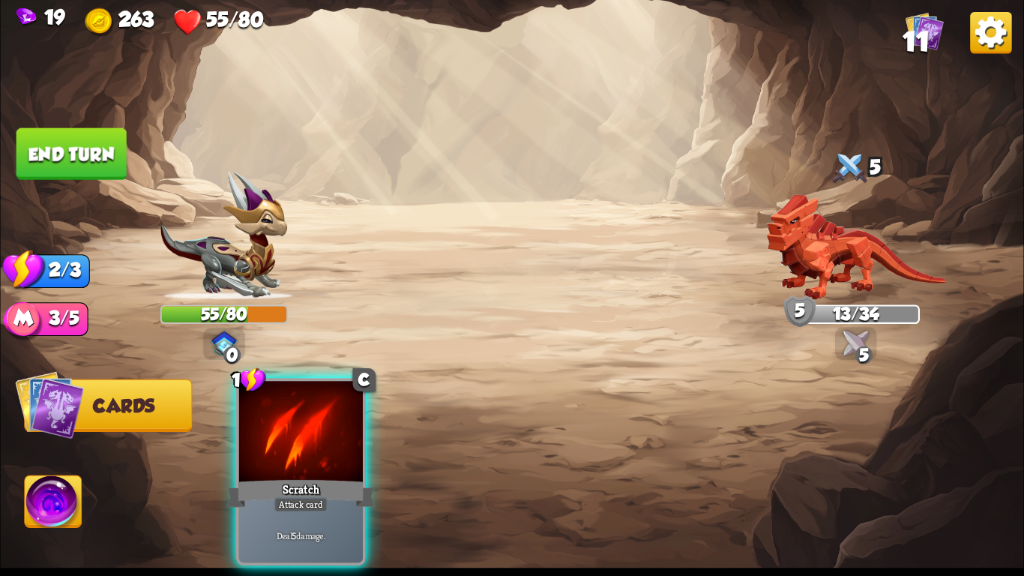
click at [298, 508] on div "Deal 5 damage." at bounding box center [301, 535] width 124 height 54
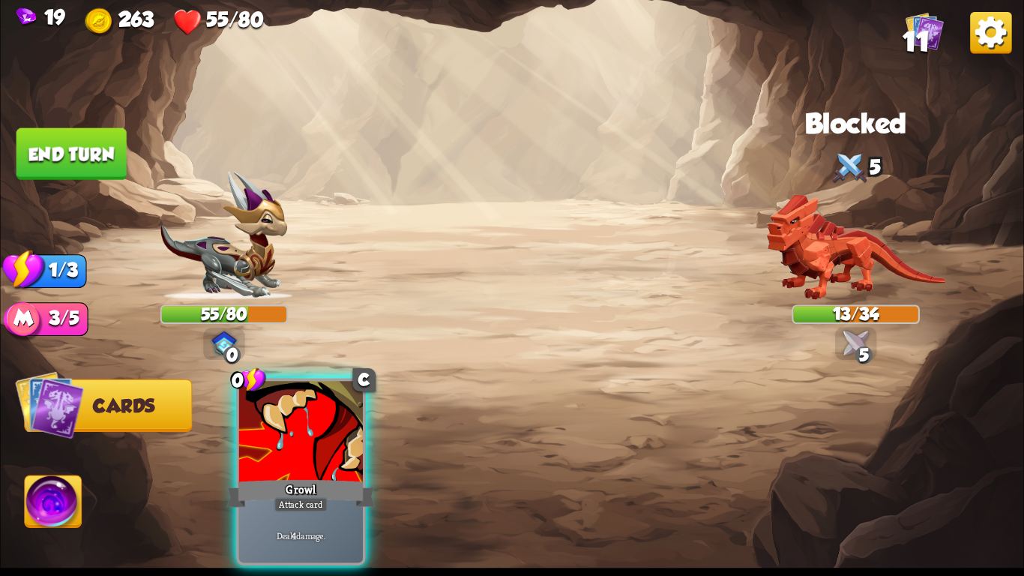
click at [298, 508] on div "Deal 4 damage." at bounding box center [301, 535] width 124 height 54
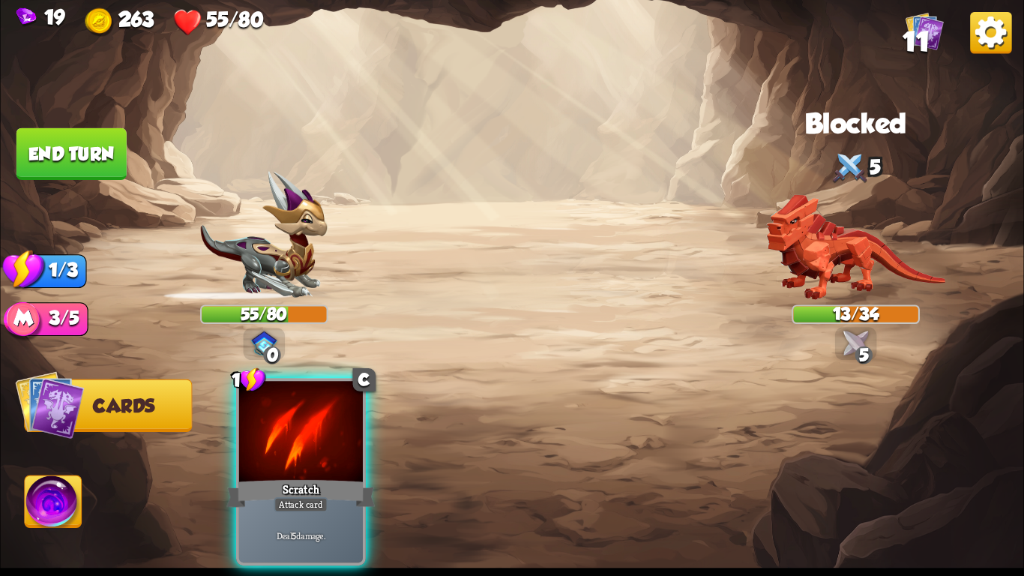
click at [298, 508] on div "Deal 5 damage." at bounding box center [301, 535] width 124 height 54
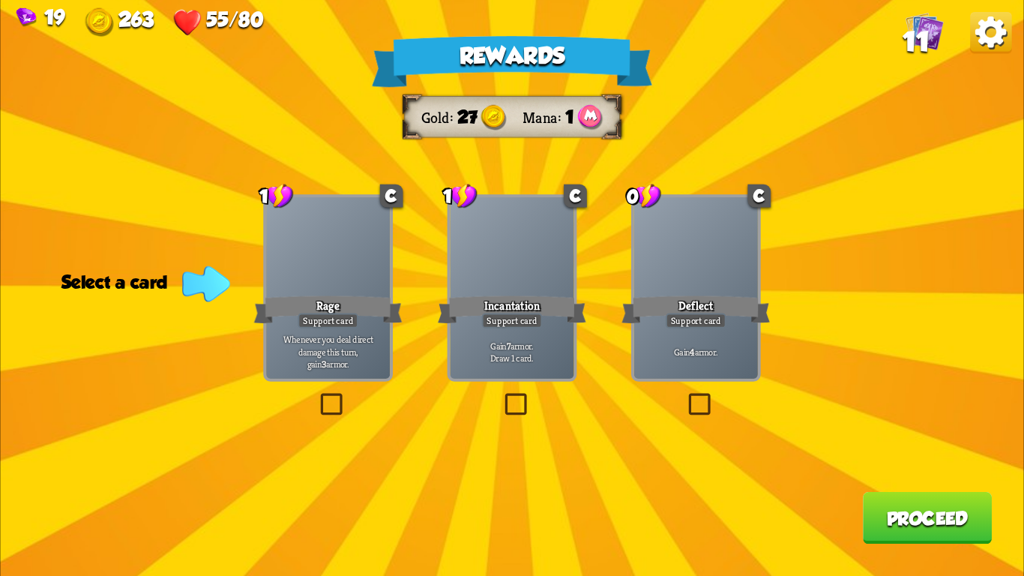
click at [319, 310] on div "Rage" at bounding box center [328, 309] width 148 height 33
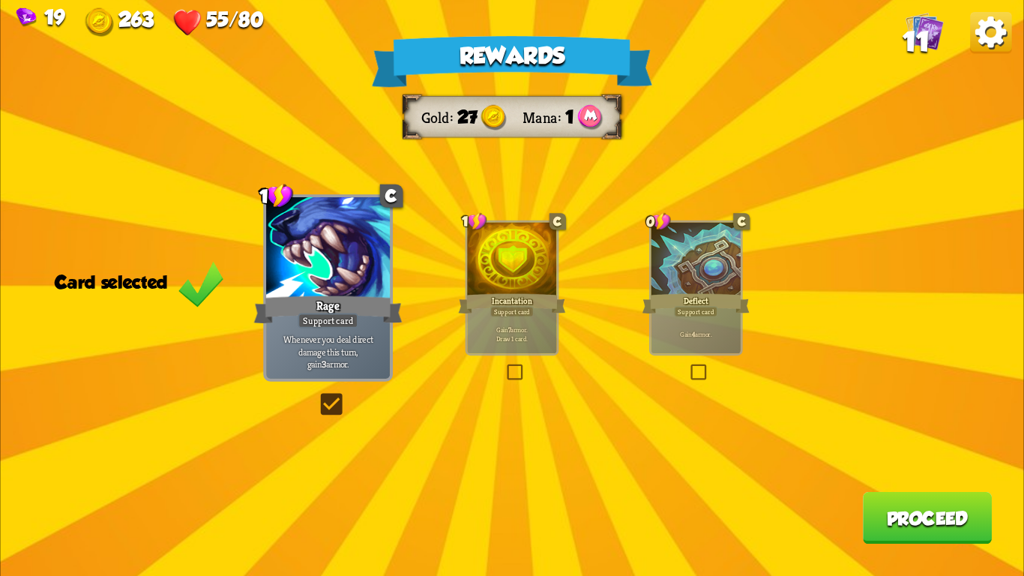
click at [937, 508] on button "Proceed" at bounding box center [927, 518] width 129 height 52
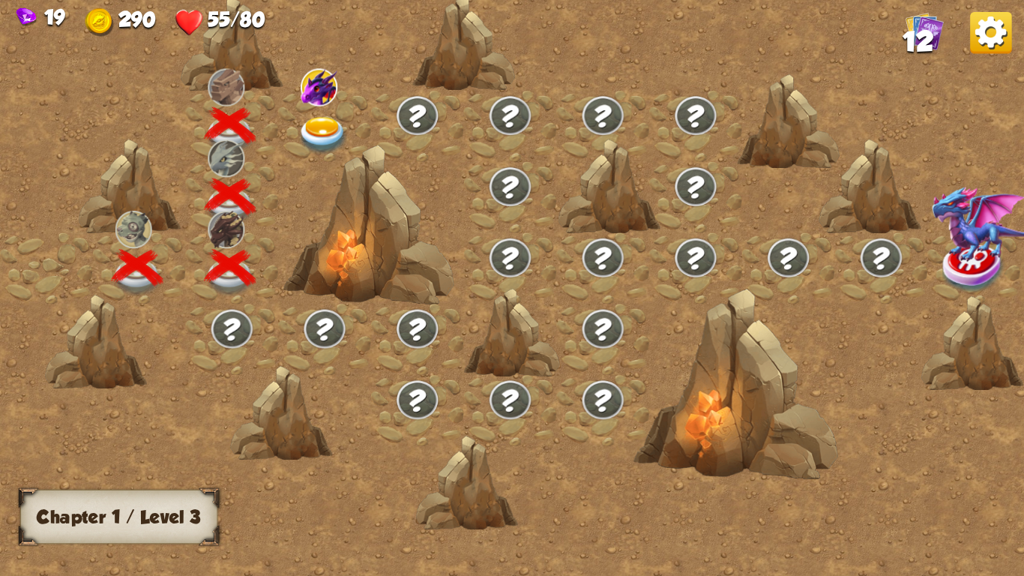
click at [339, 126] on img at bounding box center [323, 135] width 51 height 37
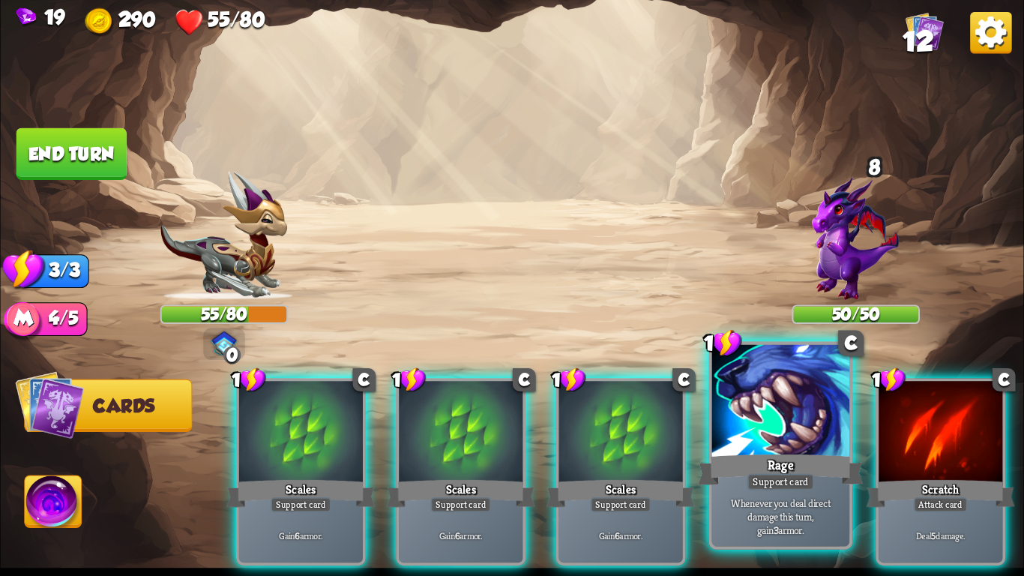
click at [791, 437] on div at bounding box center [780, 403] width 137 height 116
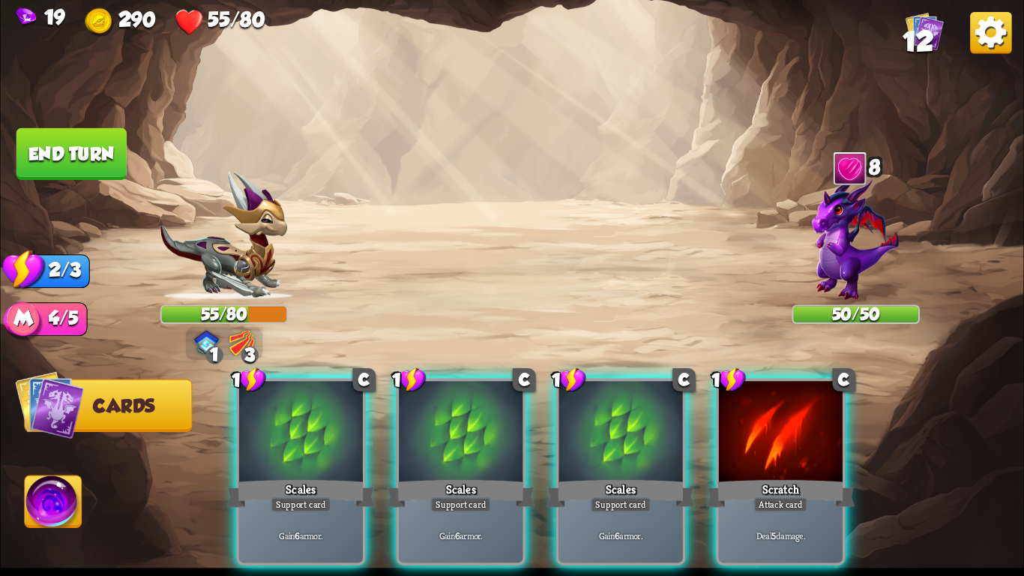
click at [791, 437] on div at bounding box center [781, 433] width 124 height 104
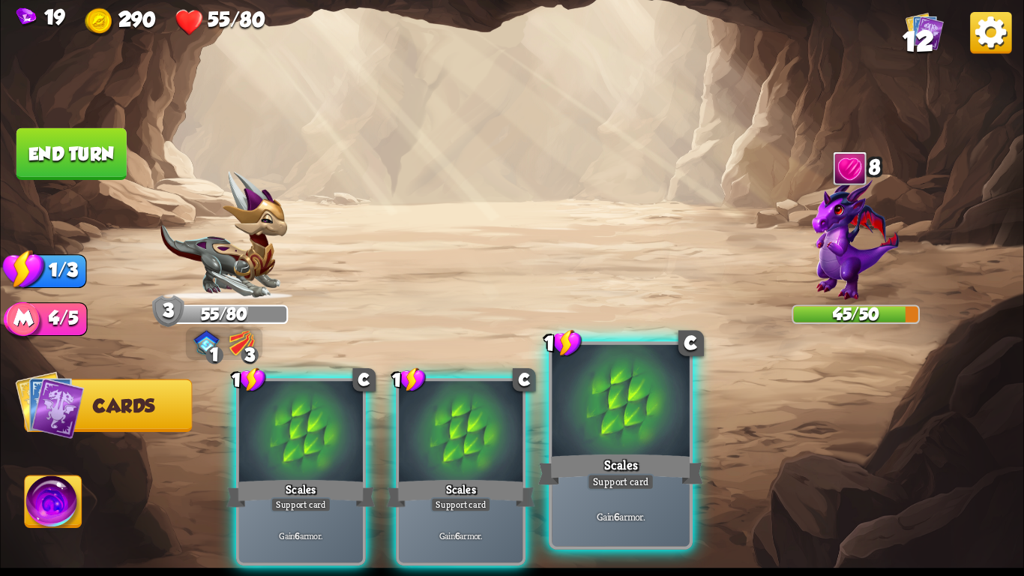
click at [648, 435] on div at bounding box center [620, 403] width 137 height 116
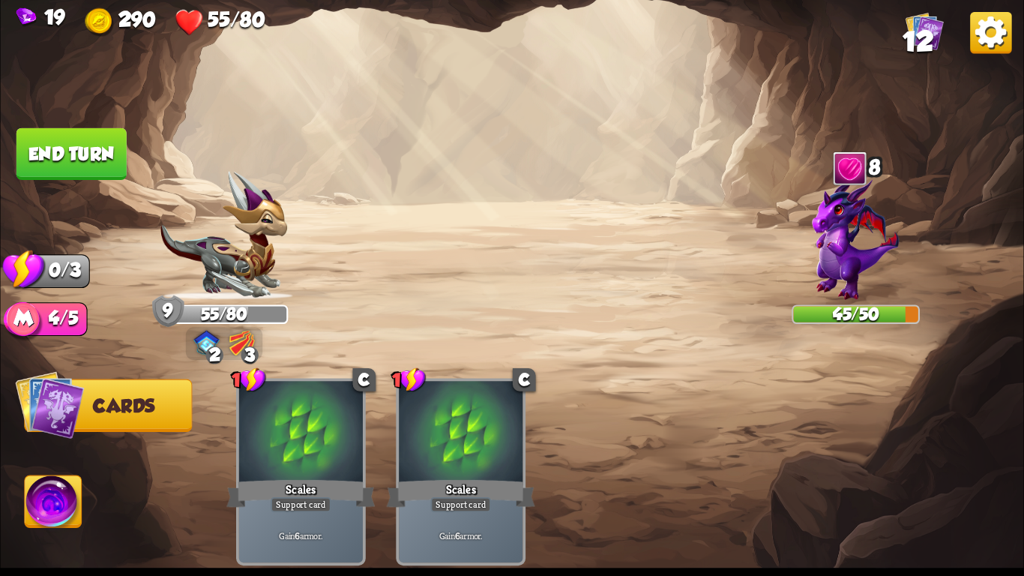
click at [70, 138] on button "End turn" at bounding box center [71, 154] width 110 height 52
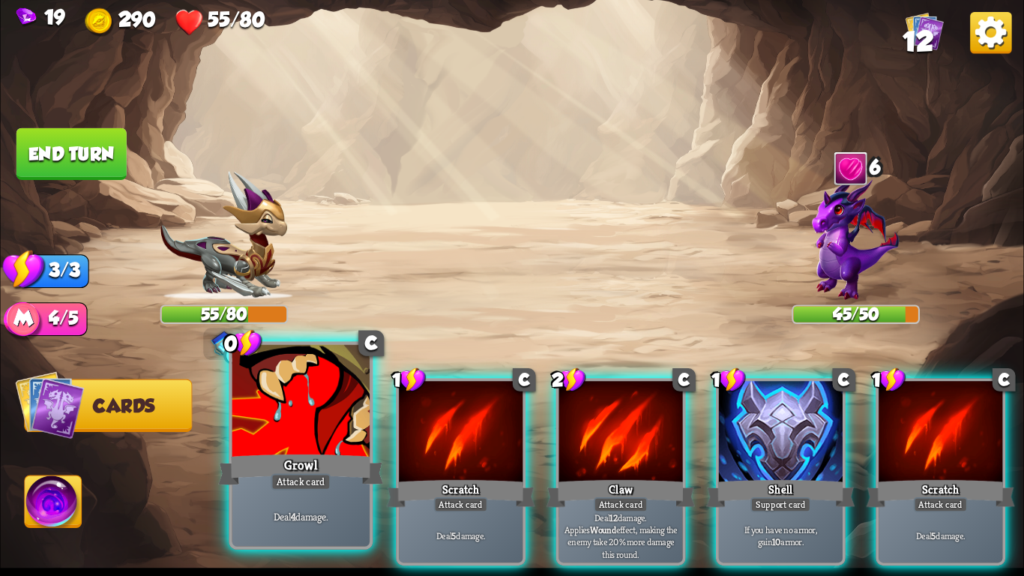
click at [262, 456] on div "Growl" at bounding box center [300, 469] width 165 height 37
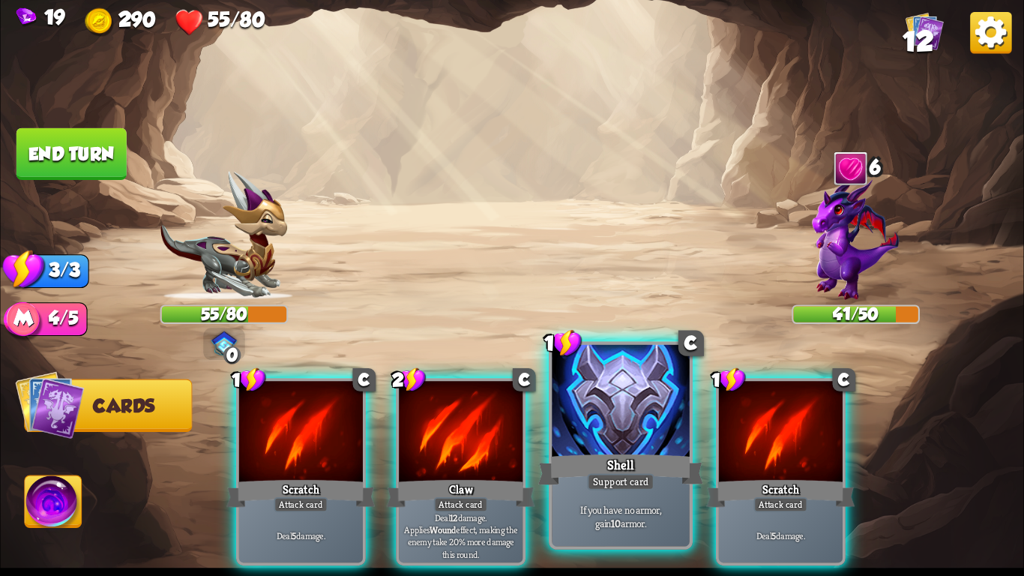
click at [590, 489] on div "Support card" at bounding box center [620, 481] width 67 height 16
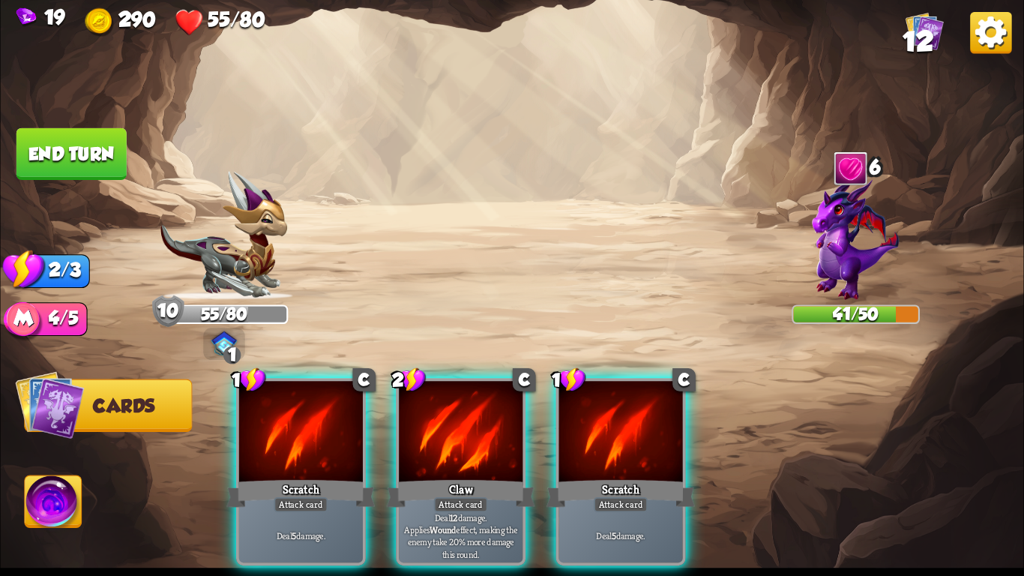
click at [195, 418] on img at bounding box center [511, 288] width 1023 height 576
click at [214, 423] on div "1 C Scratch Attack card Deal 5 damage. 2 C Claw Attack card Deal 12 damage. App…" at bounding box center [614, 448] width 818 height 256
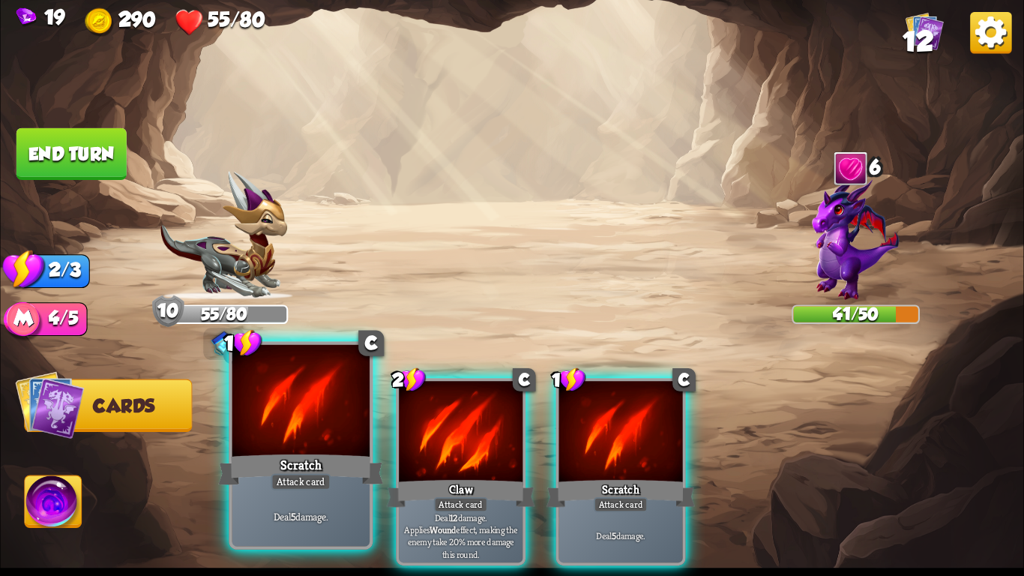
click at [312, 453] on div "Scratch" at bounding box center [300, 469] width 165 height 37
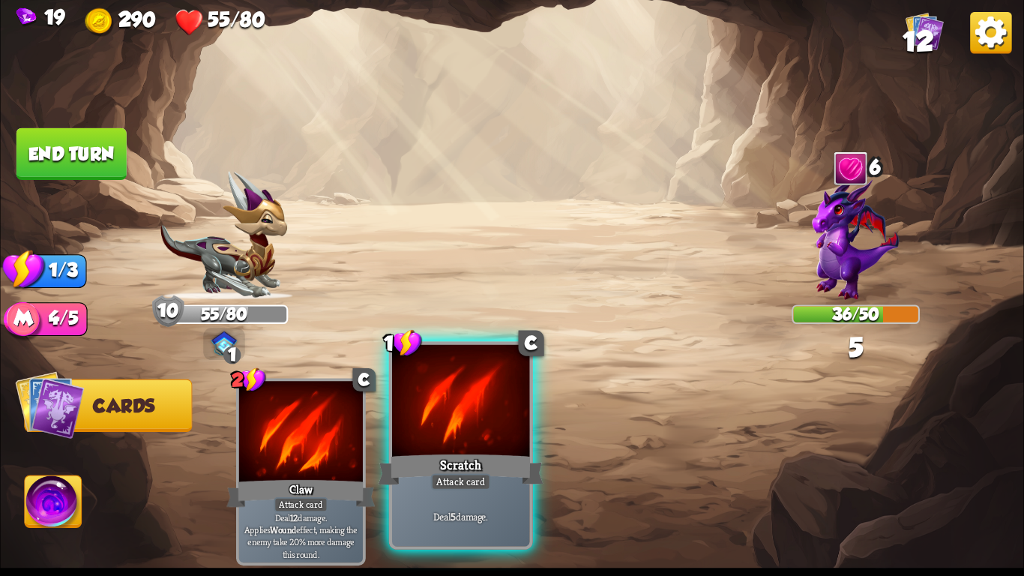
click at [427, 462] on div "Scratch" at bounding box center [460, 469] width 165 height 37
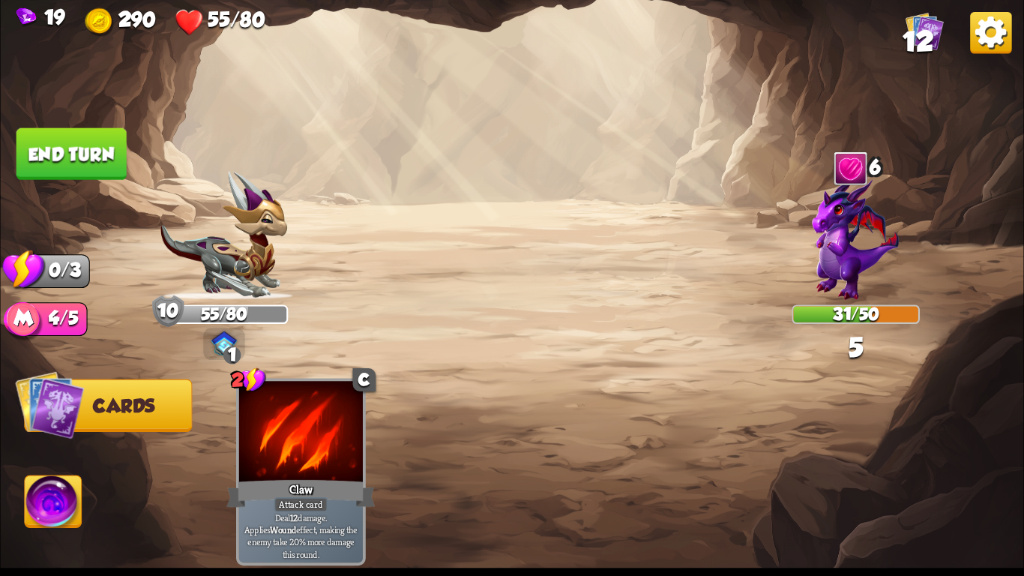
click at [99, 148] on button "End turn" at bounding box center [71, 154] width 110 height 52
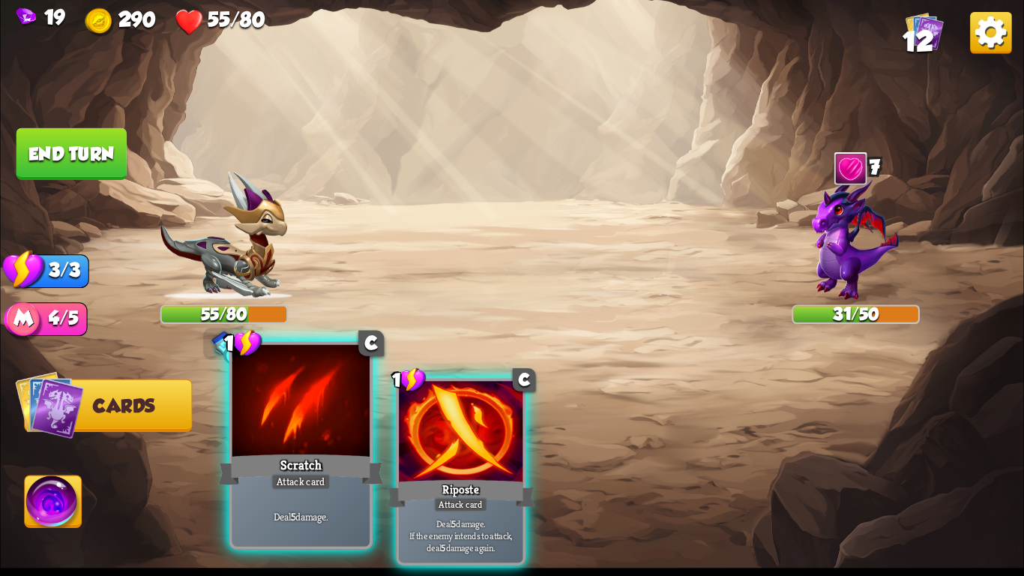
click at [262, 486] on div "Scratch" at bounding box center [300, 469] width 165 height 37
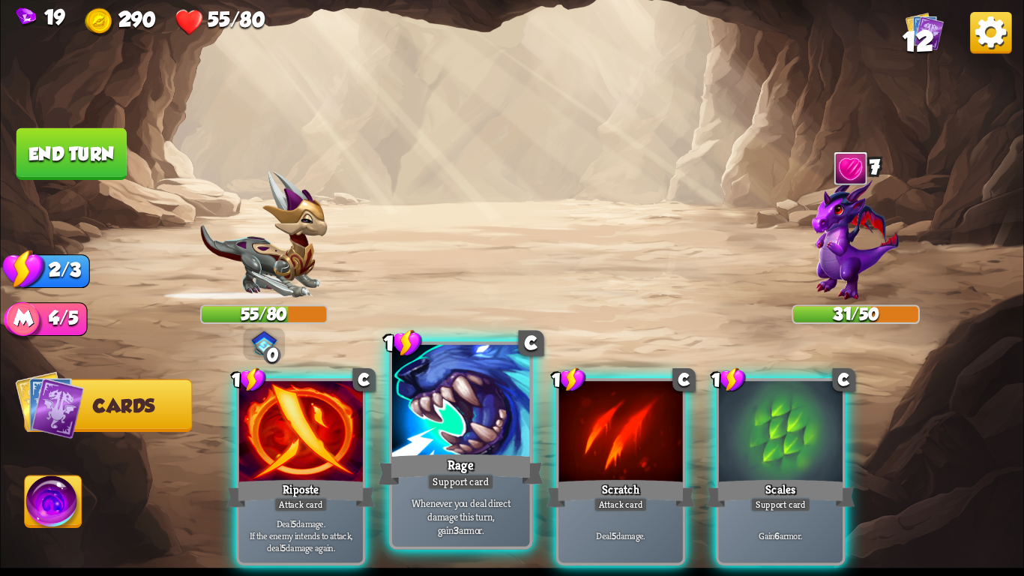
click at [444, 483] on div "Support card" at bounding box center [460, 481] width 67 height 16
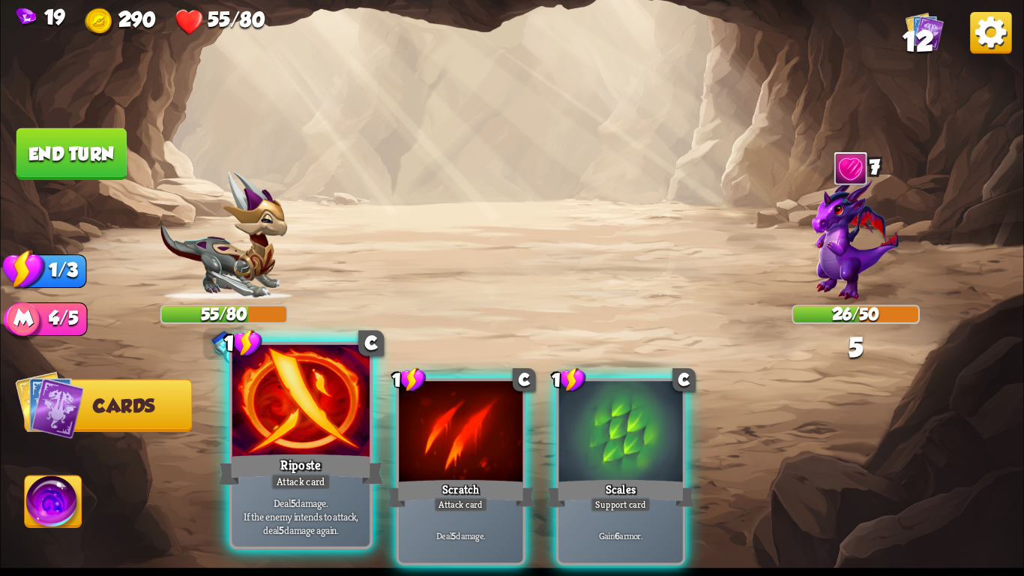
click at [299, 475] on div "Attack card" at bounding box center [301, 481] width 60 height 16
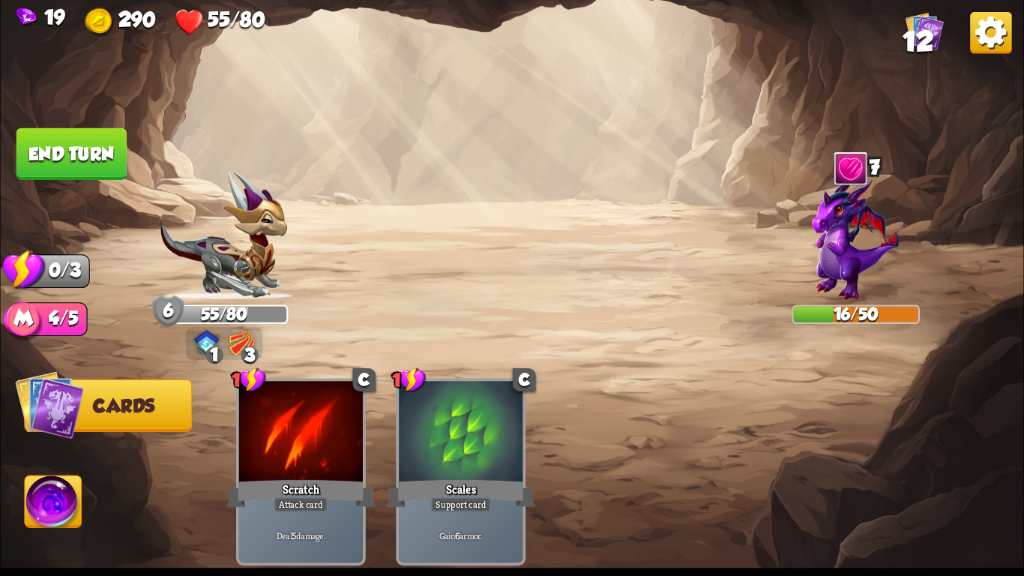
click at [94, 138] on button "End turn" at bounding box center [71, 154] width 110 height 52
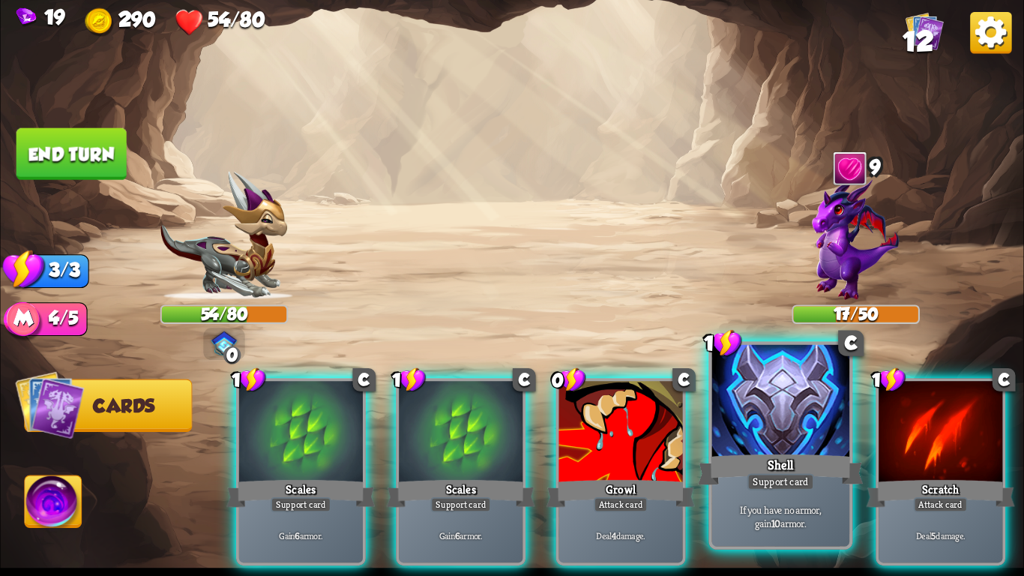
click at [763, 475] on div "Support card" at bounding box center [780, 481] width 67 height 16
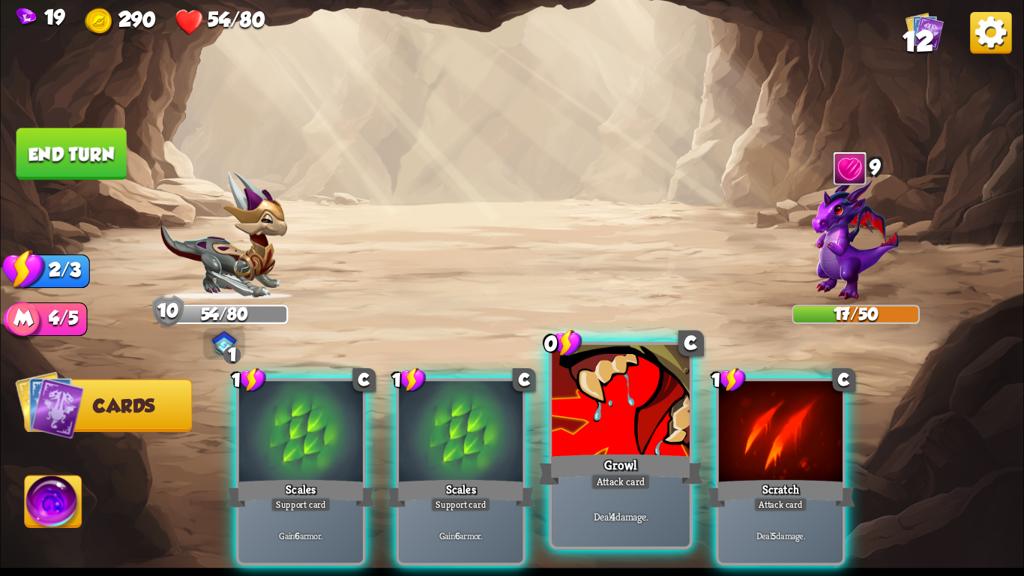
click at [644, 469] on div "Growl" at bounding box center [620, 469] width 165 height 37
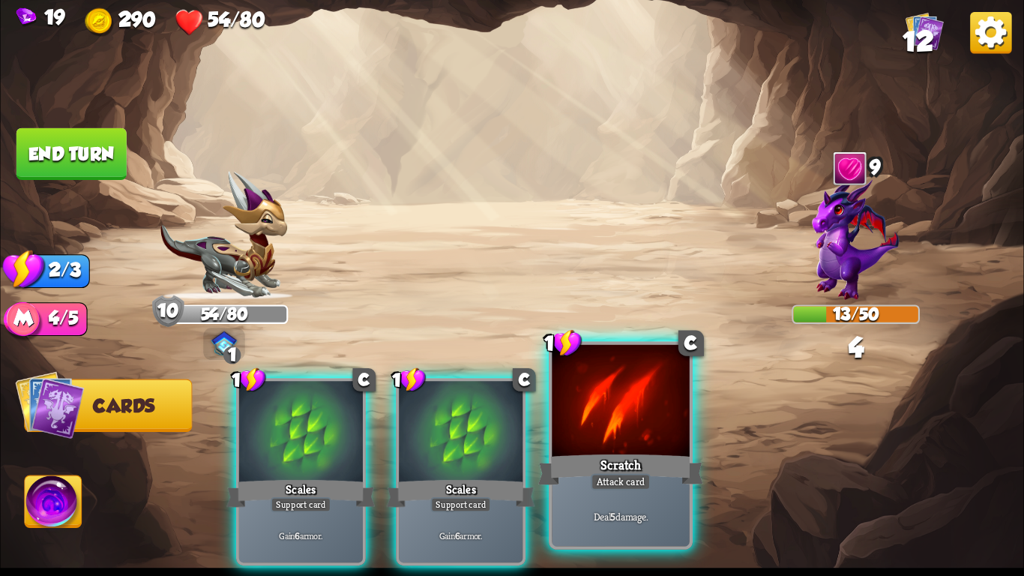
click at [651, 469] on div "Scratch" at bounding box center [620, 469] width 165 height 37
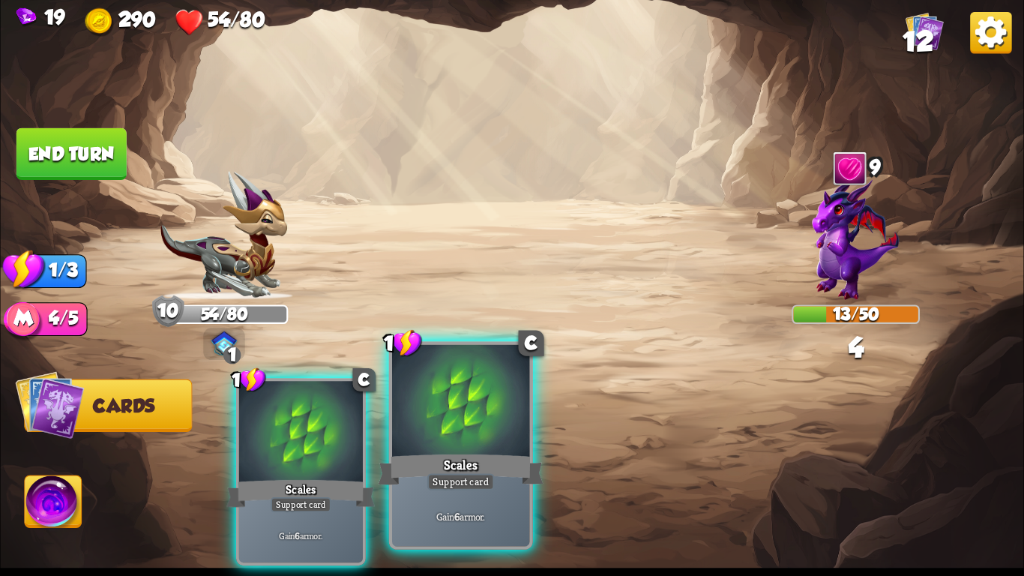
click at [456, 468] on div "Scales" at bounding box center [460, 469] width 165 height 37
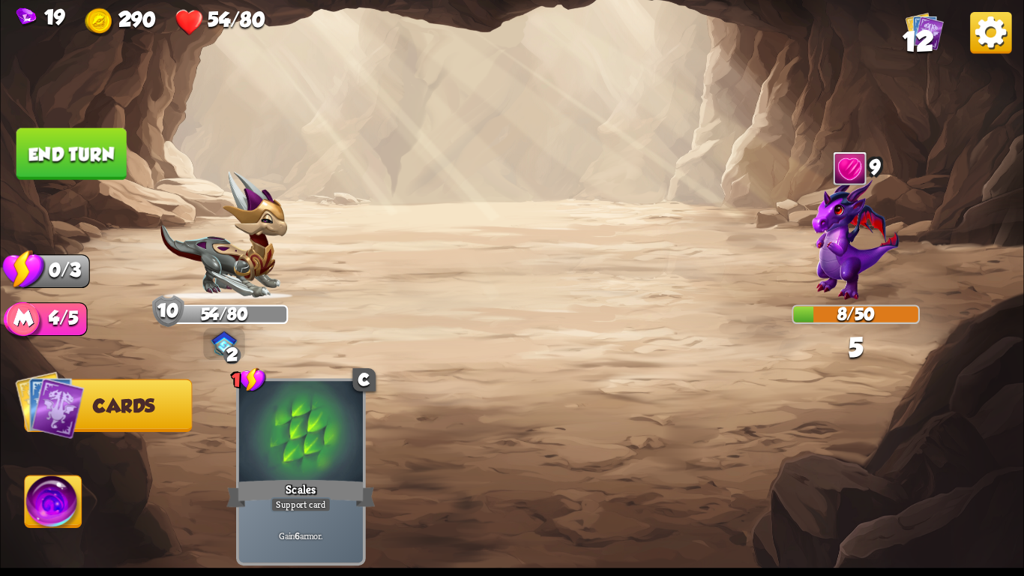
click at [118, 147] on button "End turn" at bounding box center [71, 154] width 110 height 52
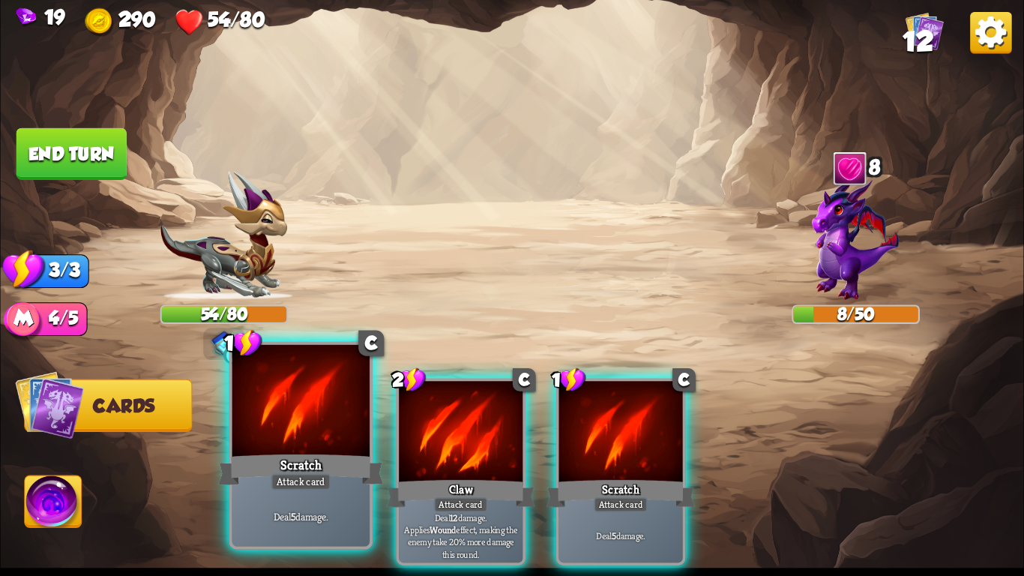
click at [301, 460] on div "Scratch" at bounding box center [300, 469] width 165 height 37
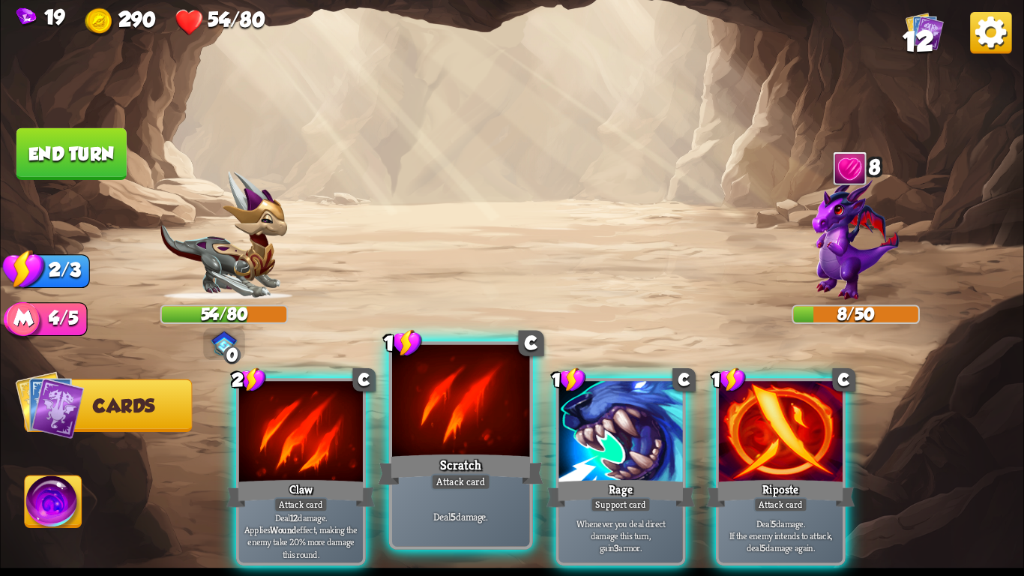
click at [464, 452] on div "Scratch" at bounding box center [460, 469] width 165 height 37
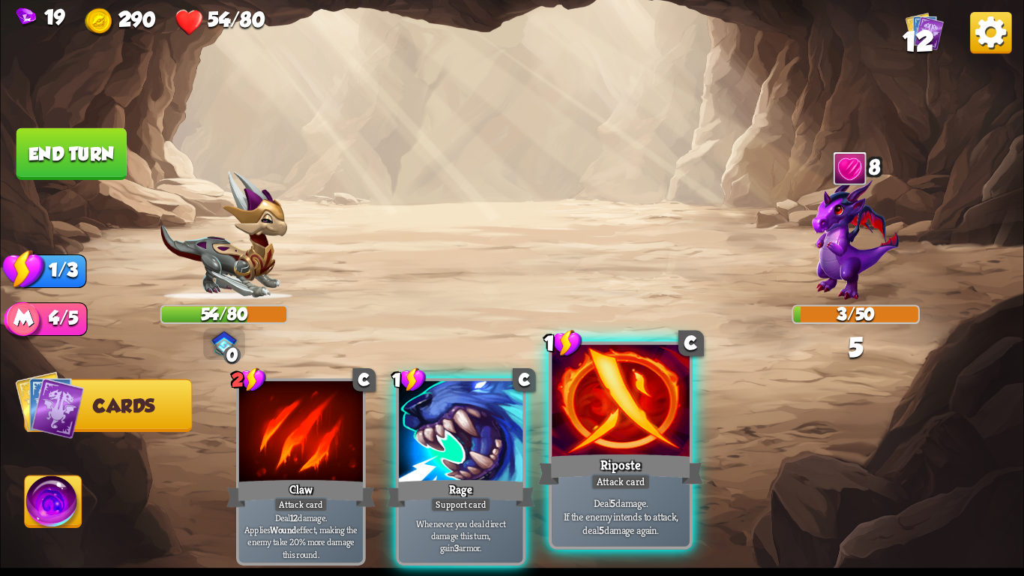
click at [612, 480] on div "Attack card" at bounding box center [621, 481] width 60 height 16
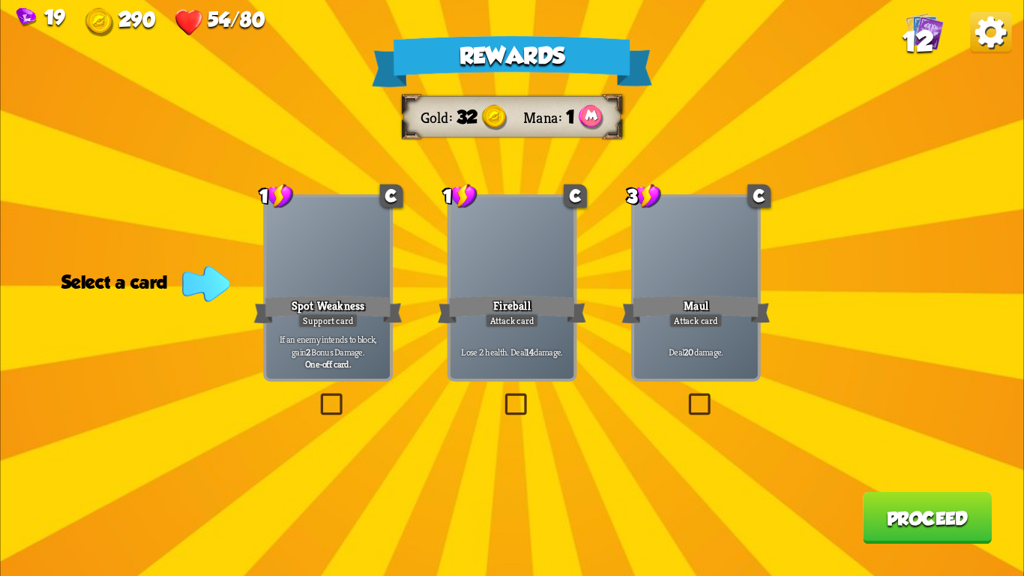
click at [672, 293] on div "Maul" at bounding box center [695, 309] width 148 height 33
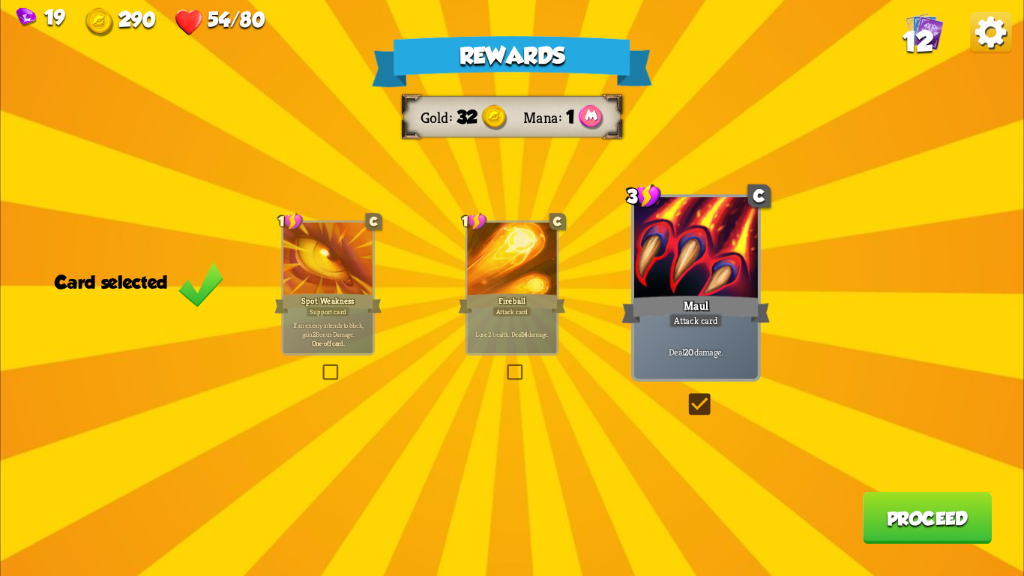
click at [871, 507] on button "Proceed" at bounding box center [927, 518] width 129 height 52
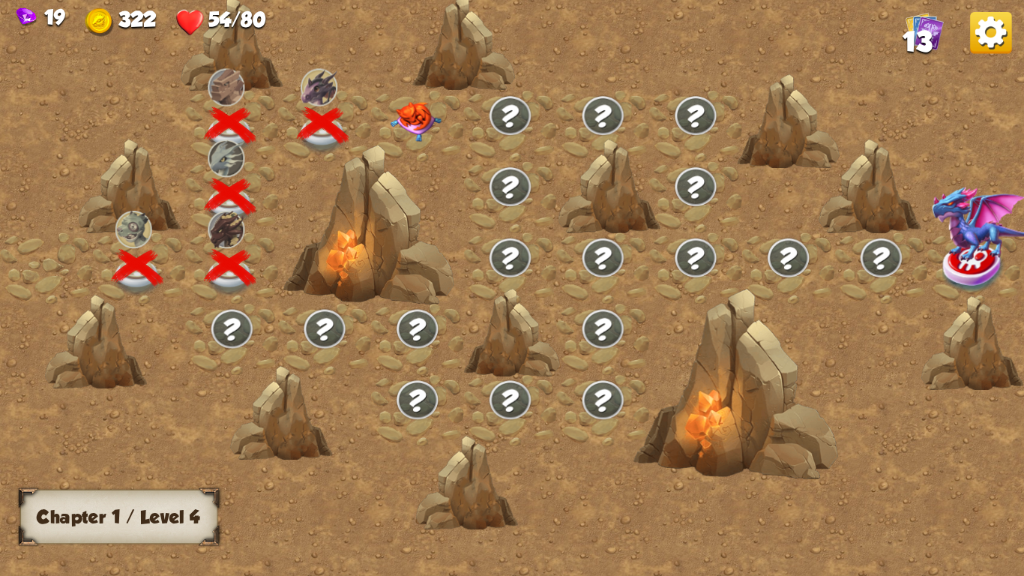
click at [400, 114] on img at bounding box center [415, 122] width 51 height 40
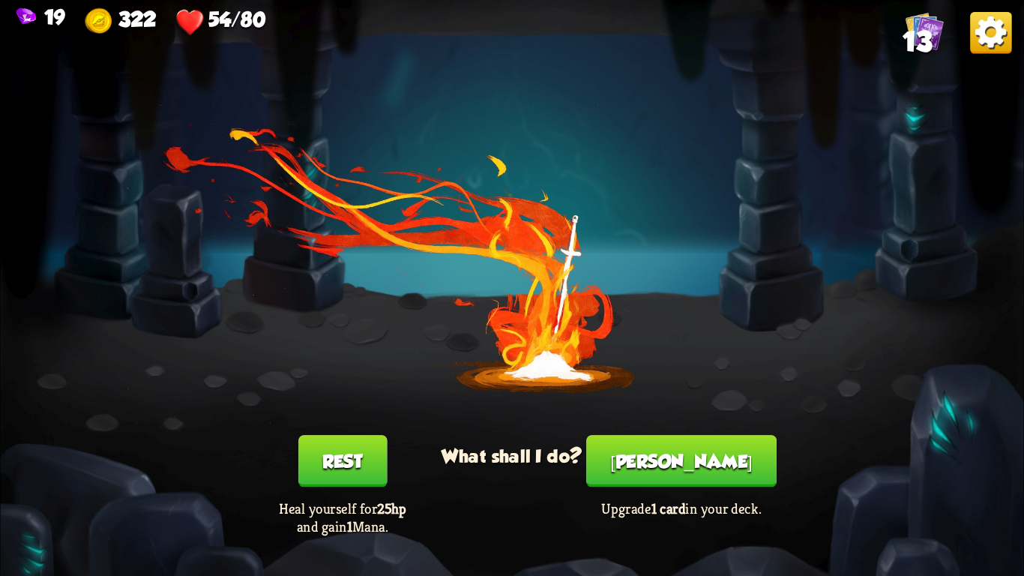
click at [645, 472] on button "[PERSON_NAME]" at bounding box center [681, 461] width 190 height 52
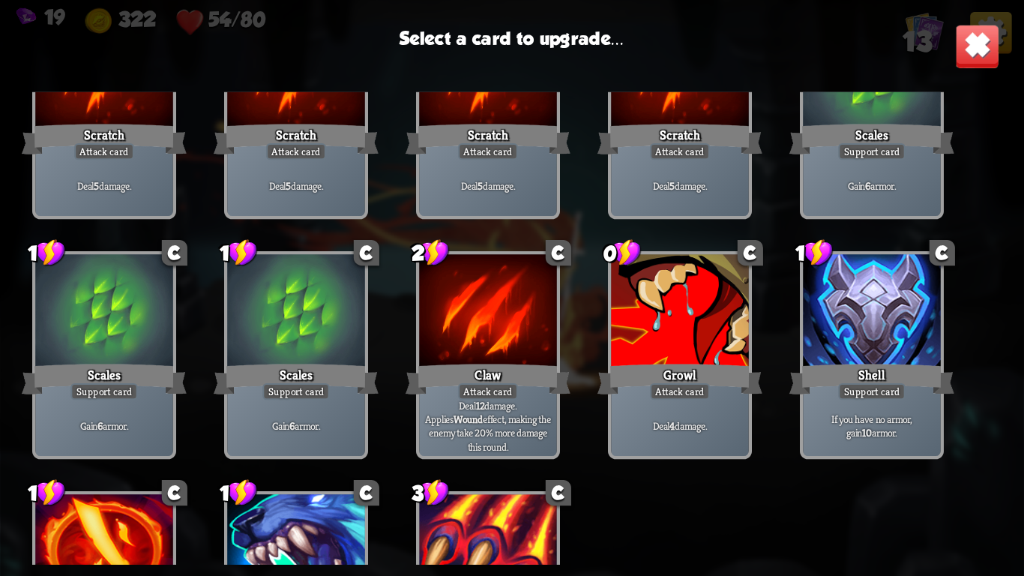
scroll to position [247, 0]
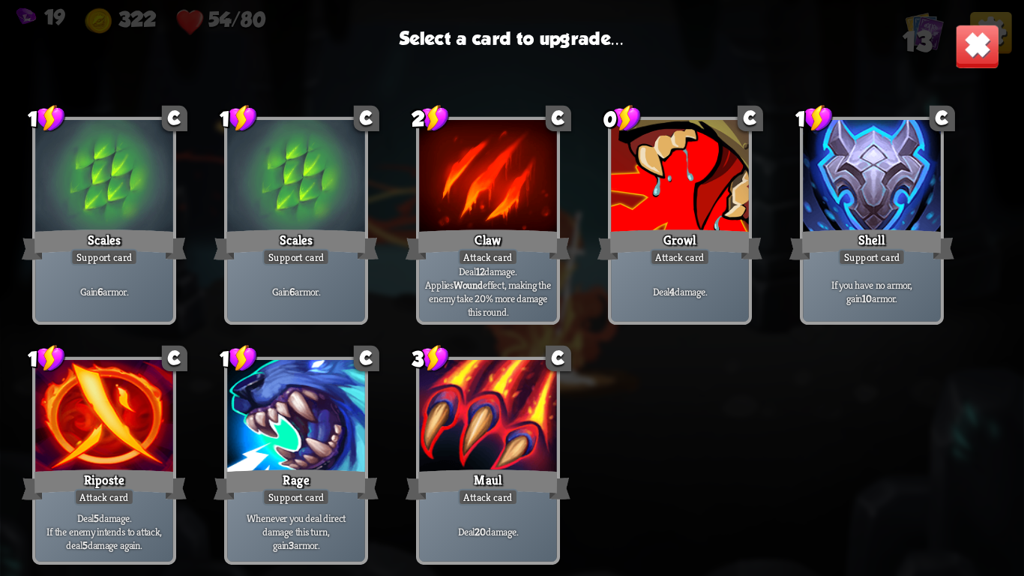
click at [132, 384] on div at bounding box center [103, 418] width 137 height 116
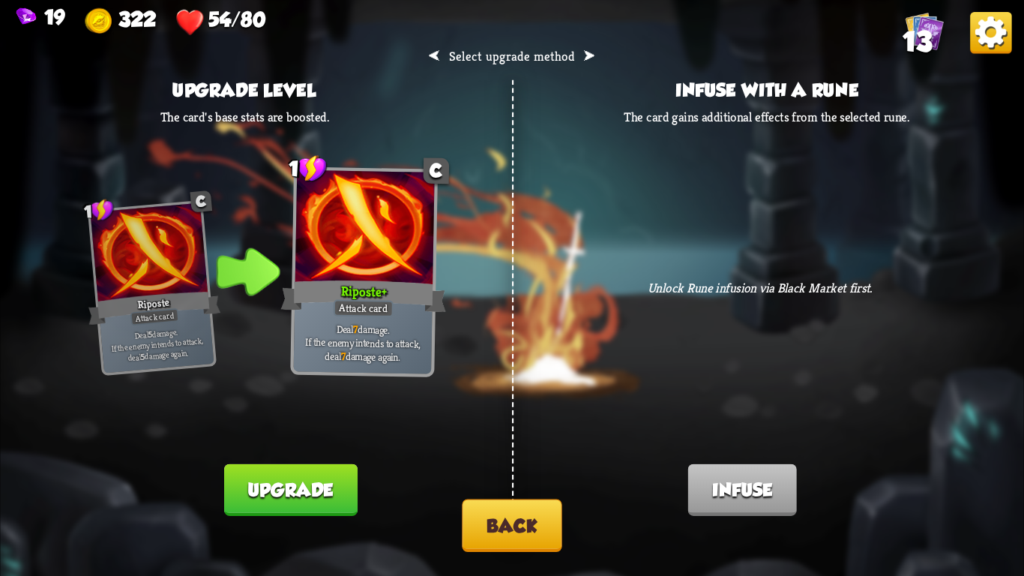
click at [512, 516] on button "Back" at bounding box center [512, 525] width 100 height 52
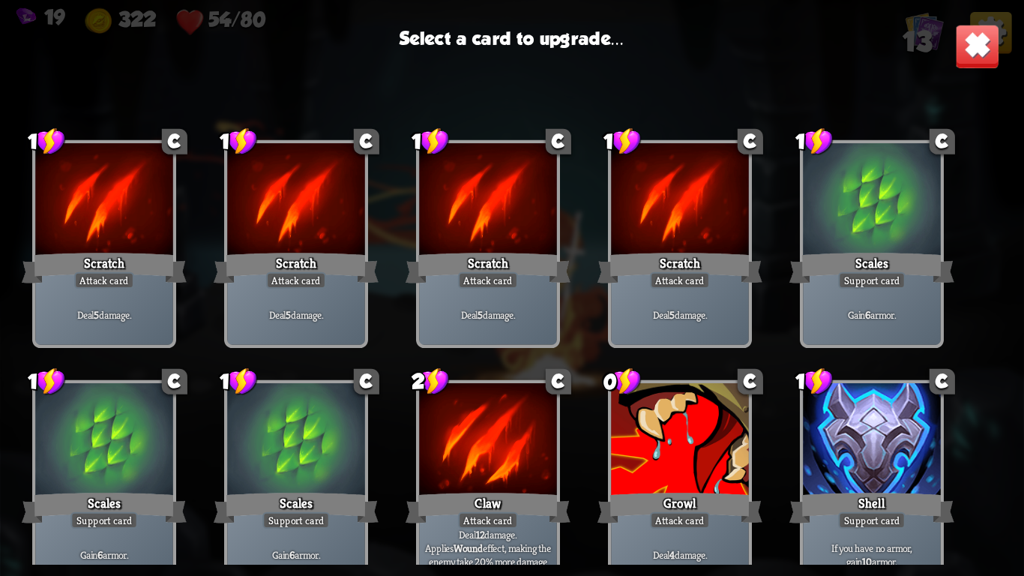
click at [979, 56] on img at bounding box center [977, 46] width 45 height 45
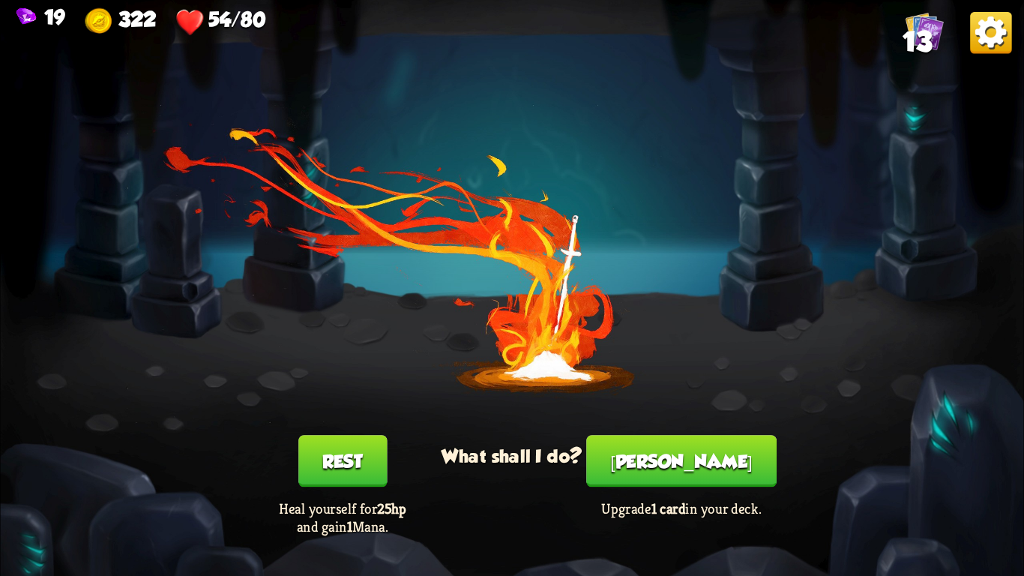
click at [356, 475] on button "Rest" at bounding box center [342, 461] width 88 height 52
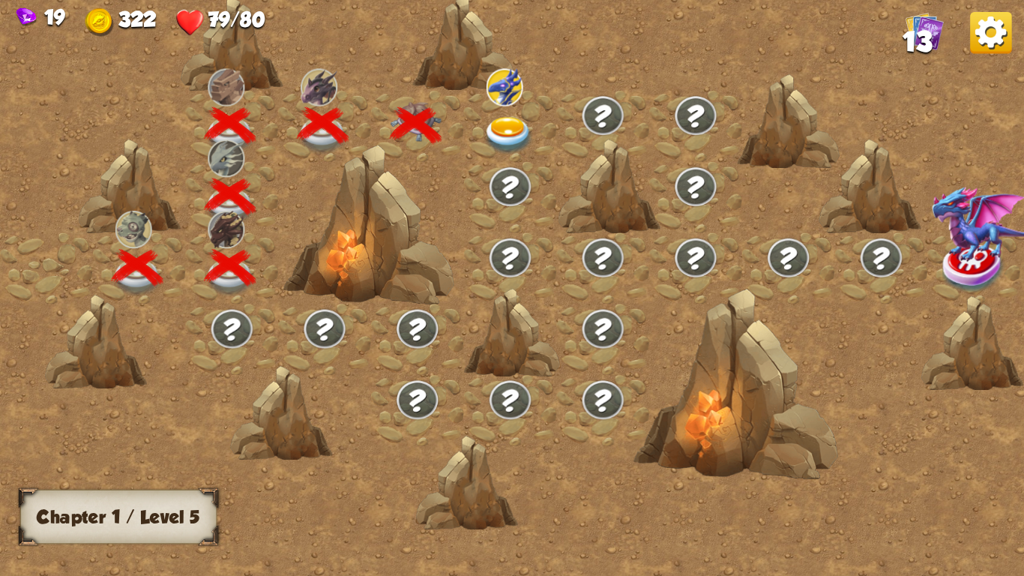
click at [515, 121] on img at bounding box center [508, 135] width 51 height 37
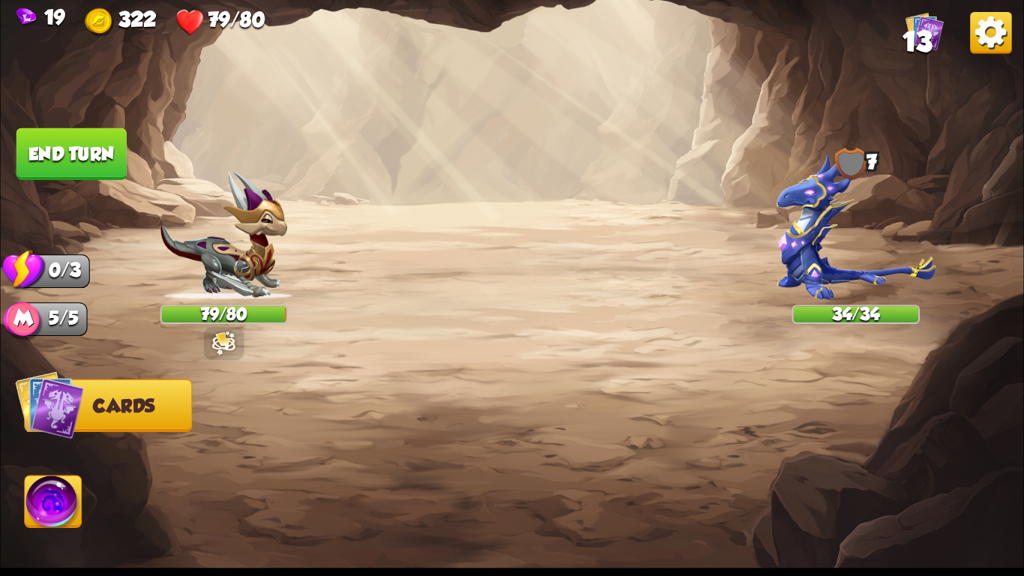
click at [221, 343] on div "Select an enemy to attack... You don't have enough stamina to play that card...…" at bounding box center [511, 288] width 1023 height 576
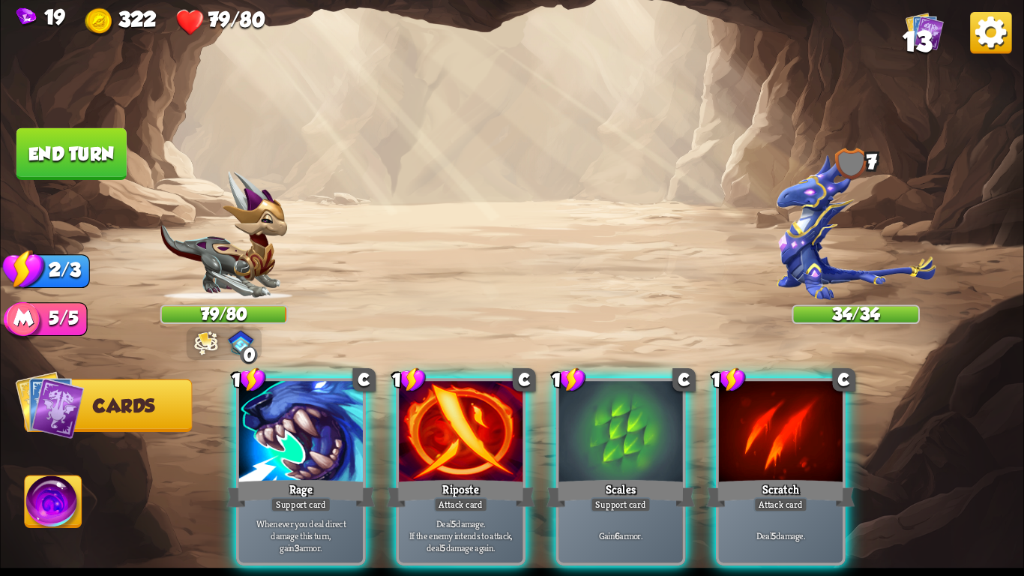
click at [971, 80] on img at bounding box center [511, 288] width 1023 height 576
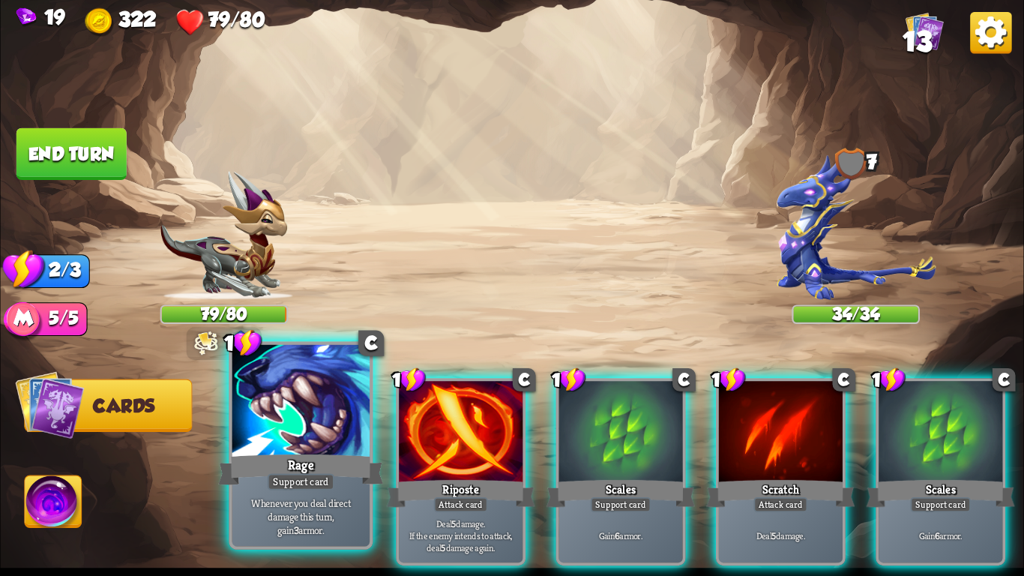
click at [289, 464] on div "Rage" at bounding box center [300, 469] width 165 height 37
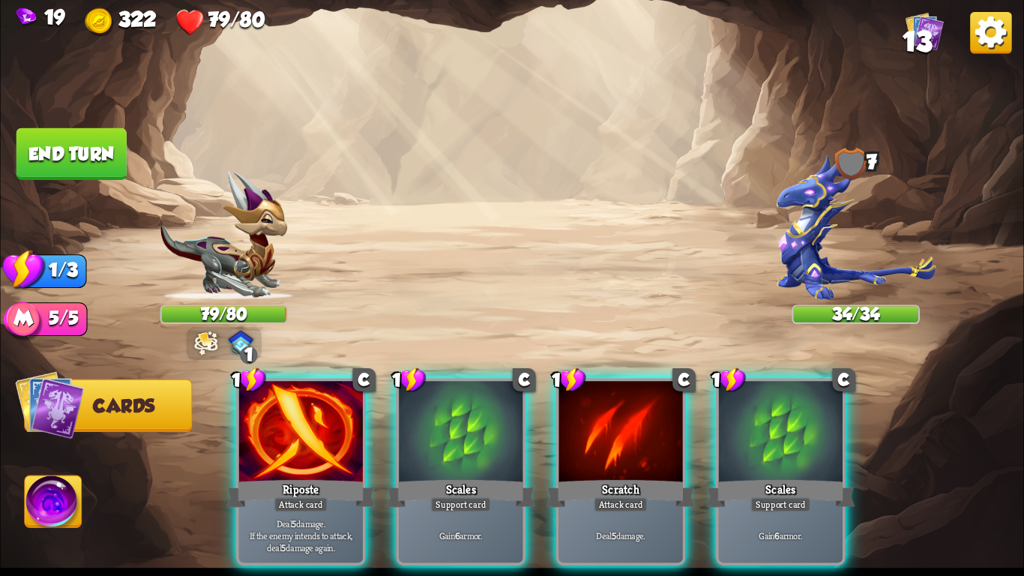
click at [289, 477] on div "Riposte" at bounding box center [300, 493] width 148 height 33
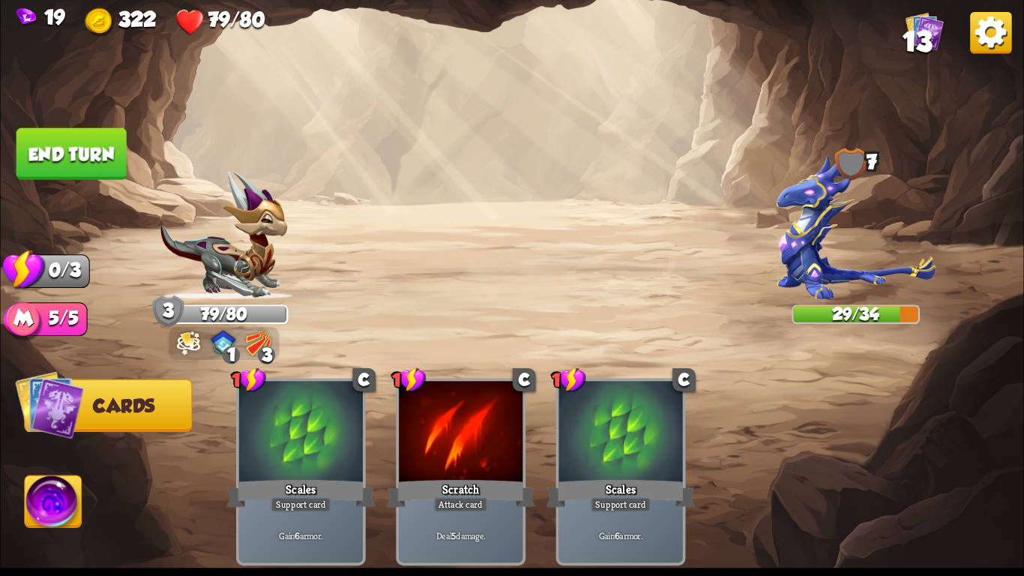
click at [48, 130] on button "End turn" at bounding box center [71, 154] width 110 height 52
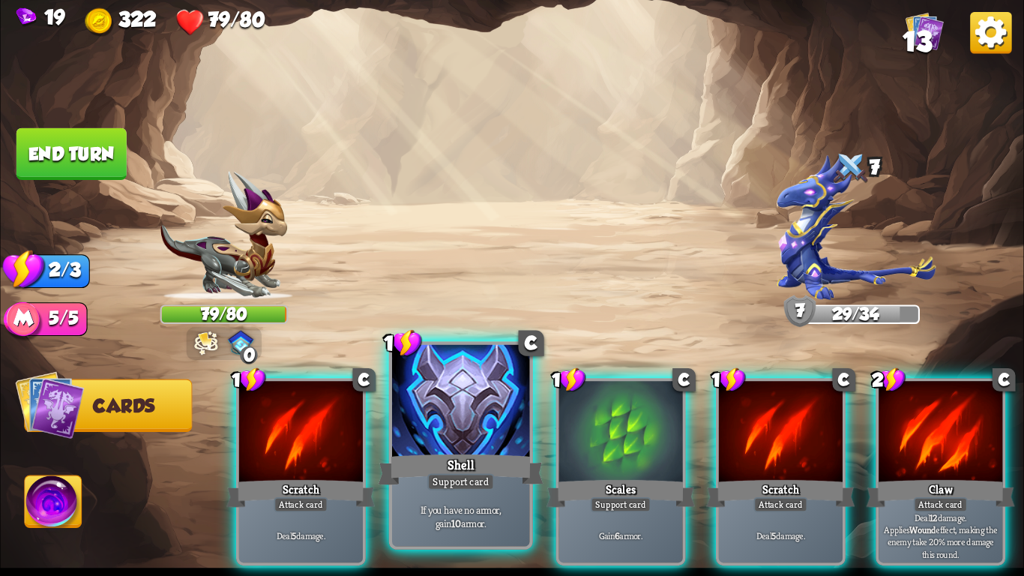
click at [480, 464] on div "Shell" at bounding box center [460, 469] width 165 height 37
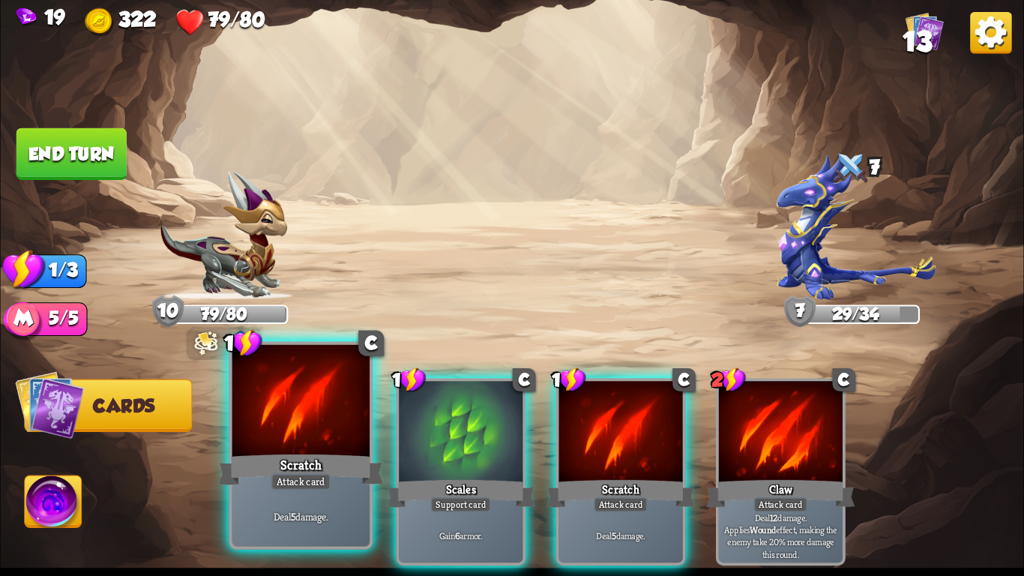
click at [272, 447] on div at bounding box center [300, 403] width 137 height 116
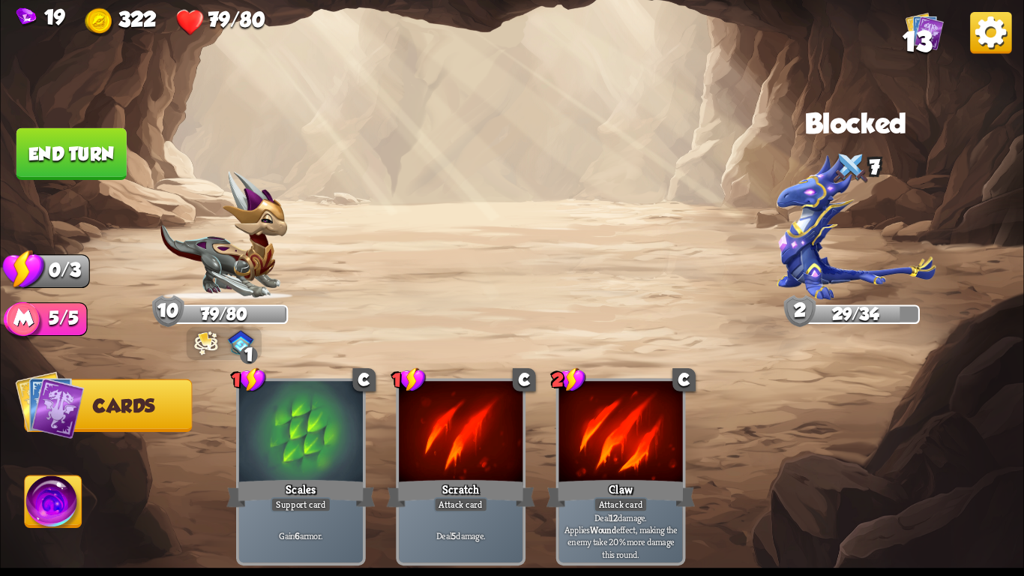
click at [101, 172] on button "End turn" at bounding box center [71, 154] width 110 height 52
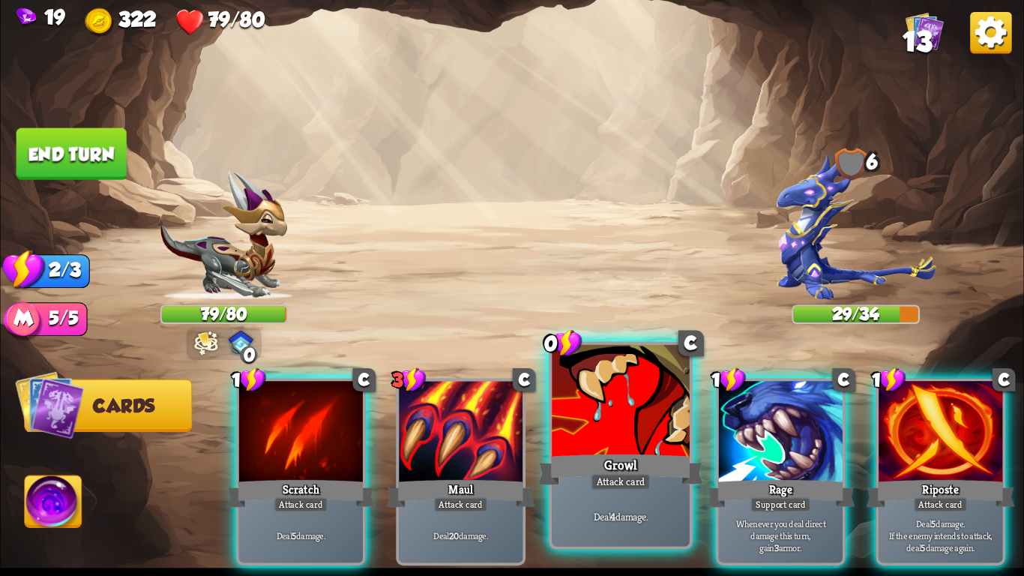
click at [595, 447] on div at bounding box center [620, 403] width 137 height 116
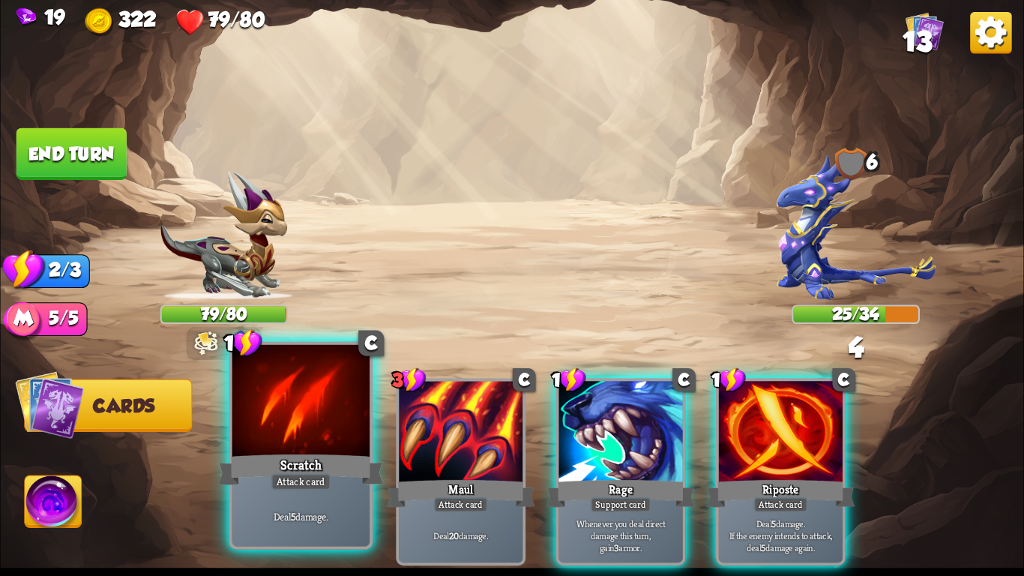
click at [256, 443] on div at bounding box center [300, 403] width 137 height 116
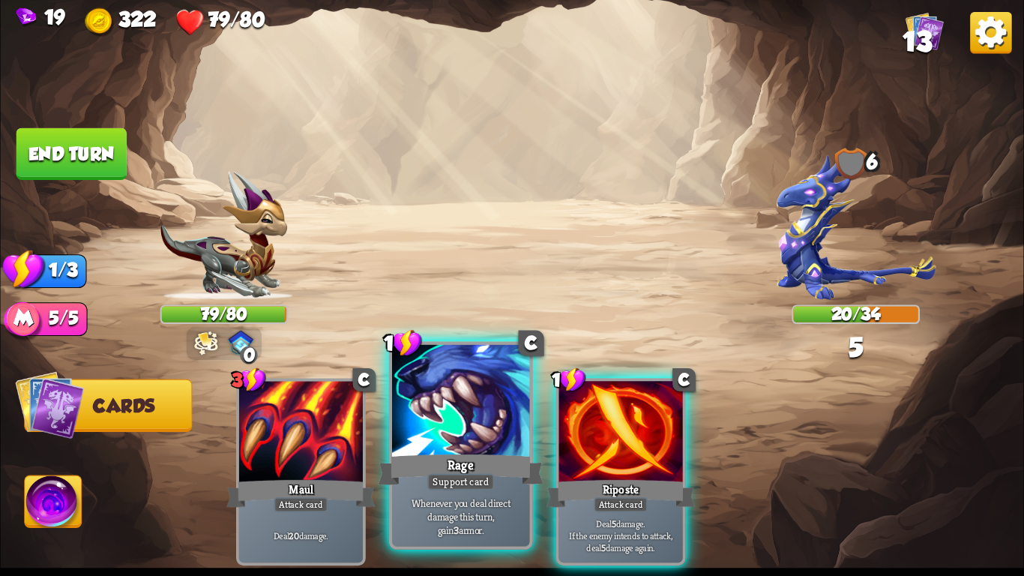
click at [445, 468] on div "Rage" at bounding box center [460, 469] width 165 height 37
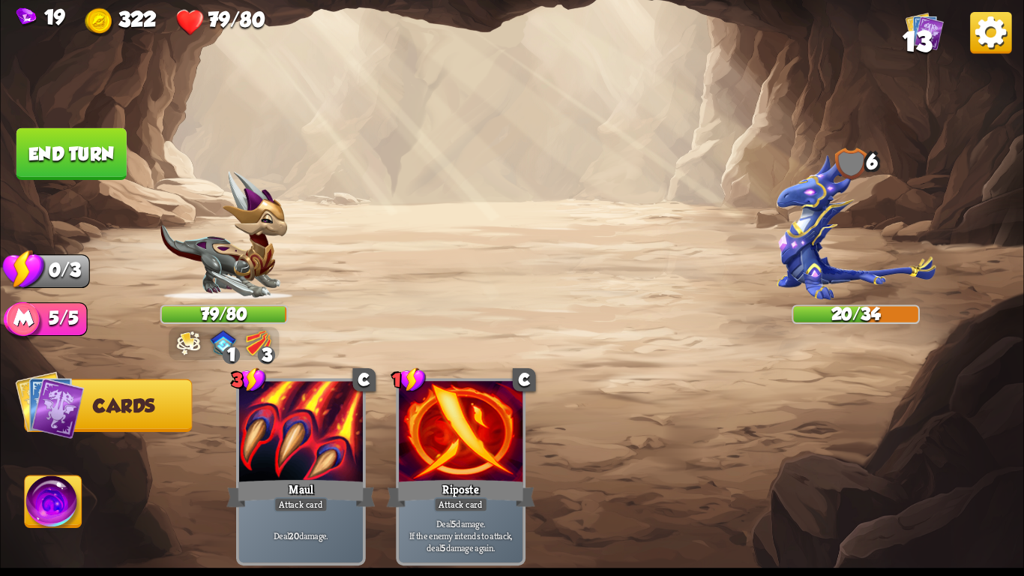
click at [60, 159] on button "End turn" at bounding box center [71, 154] width 110 height 52
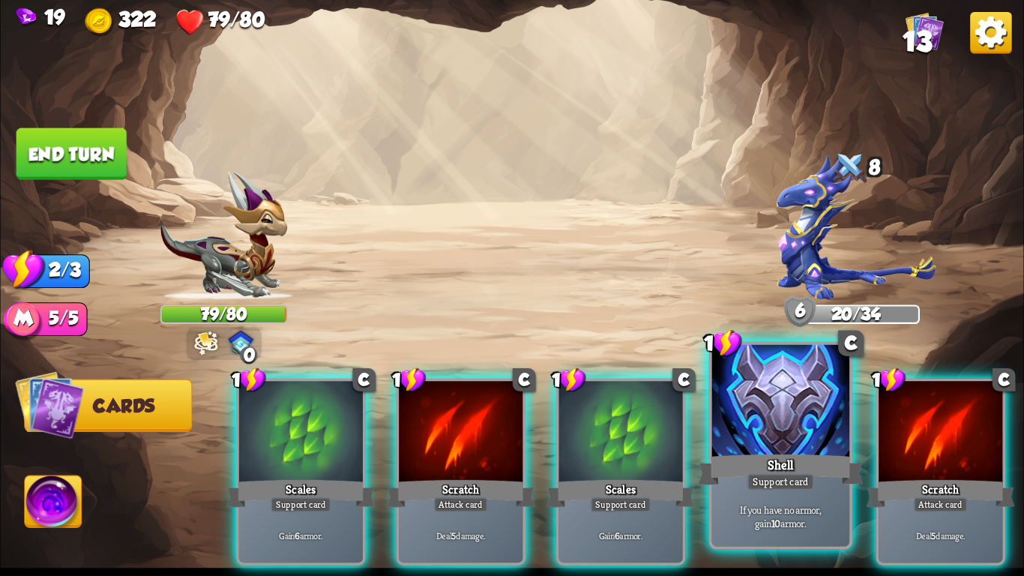
click at [776, 471] on div "Shell" at bounding box center [780, 469] width 165 height 37
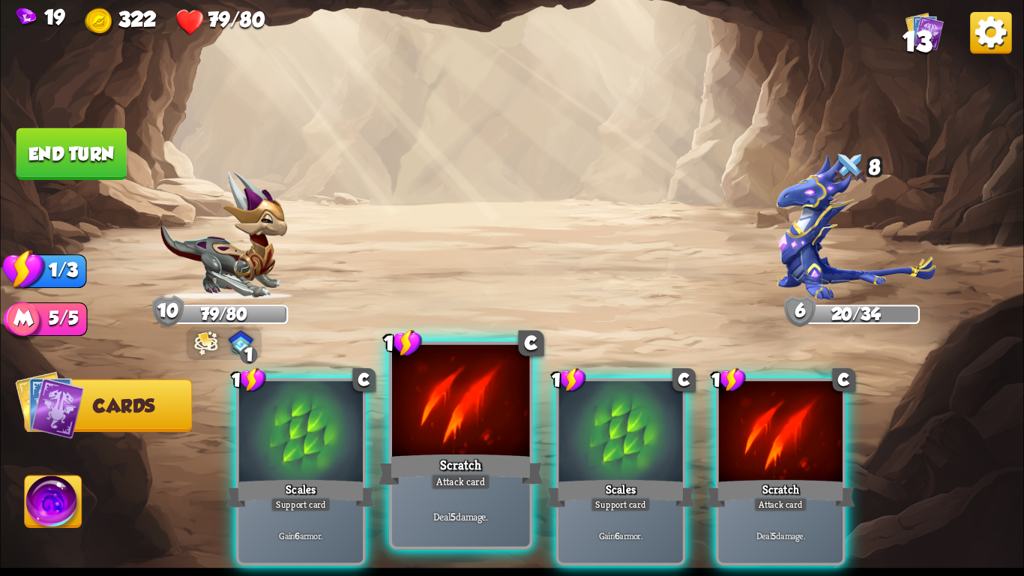
click at [492, 464] on div "Scratch" at bounding box center [460, 469] width 165 height 37
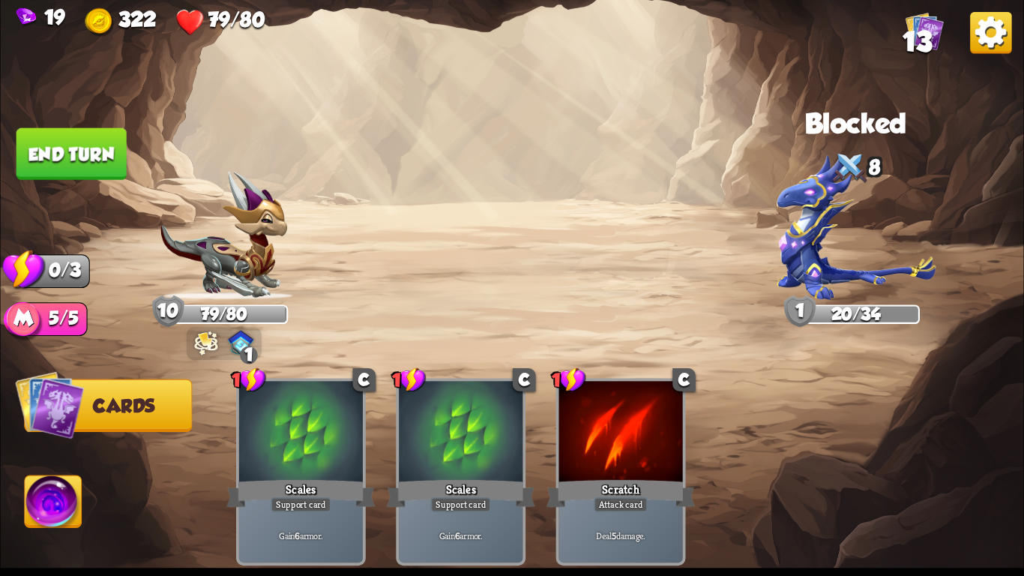
click at [67, 133] on button "End turn" at bounding box center [71, 154] width 110 height 52
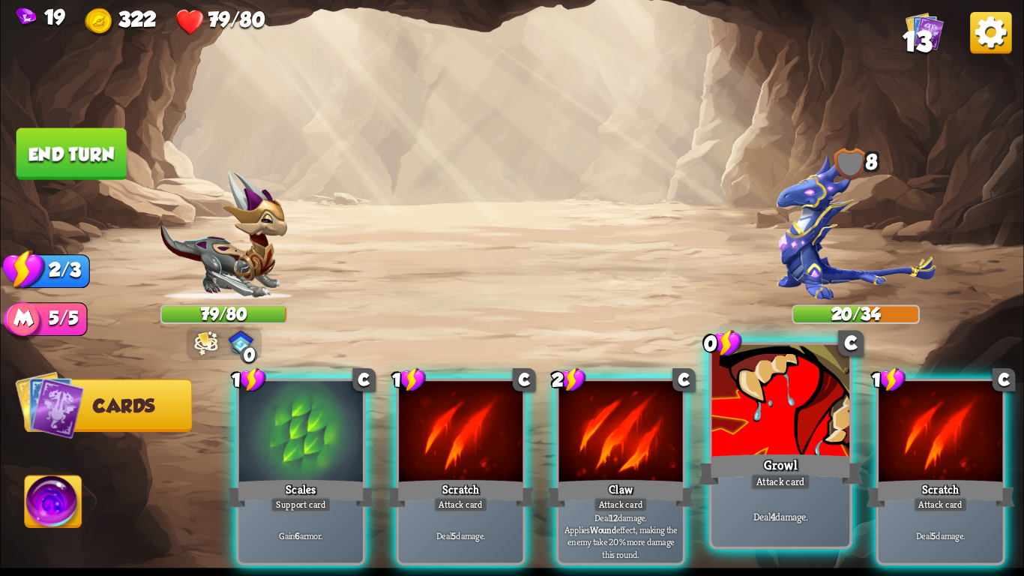
click at [804, 501] on div "Deal 4 damage." at bounding box center [780, 516] width 137 height 60
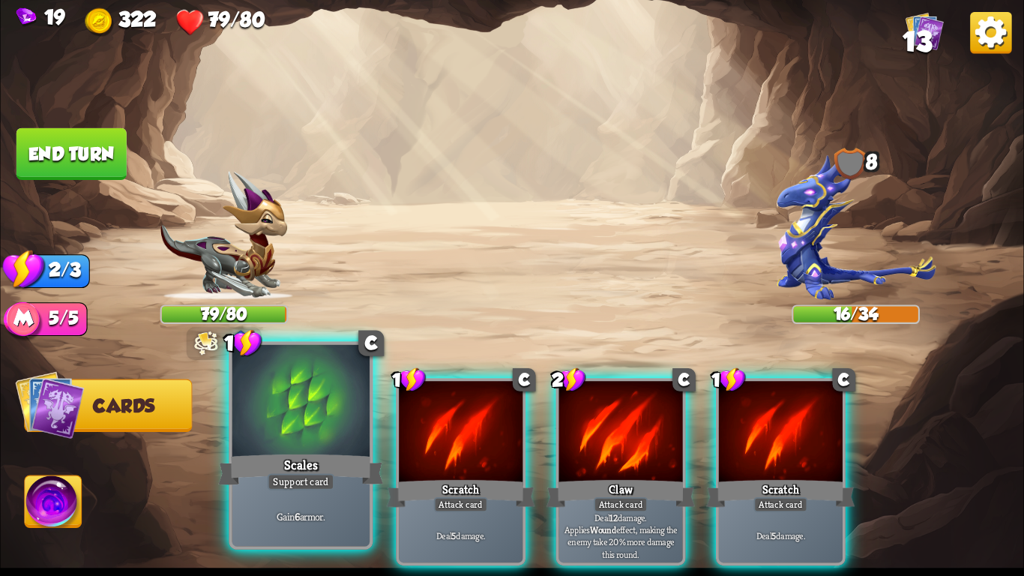
click at [332, 464] on div "Scales" at bounding box center [300, 469] width 165 height 37
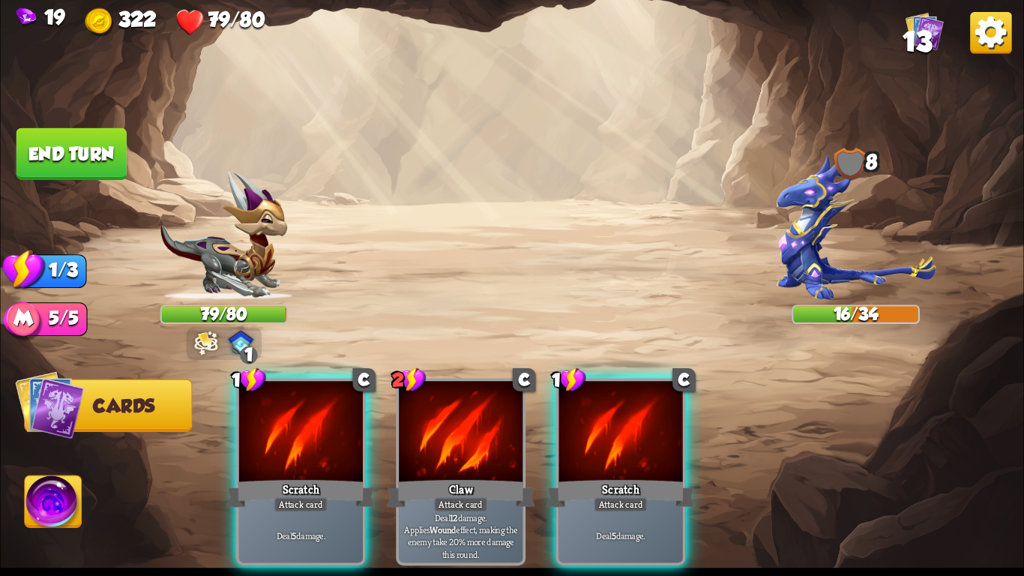
click at [332, 477] on div "Scratch" at bounding box center [300, 493] width 148 height 33
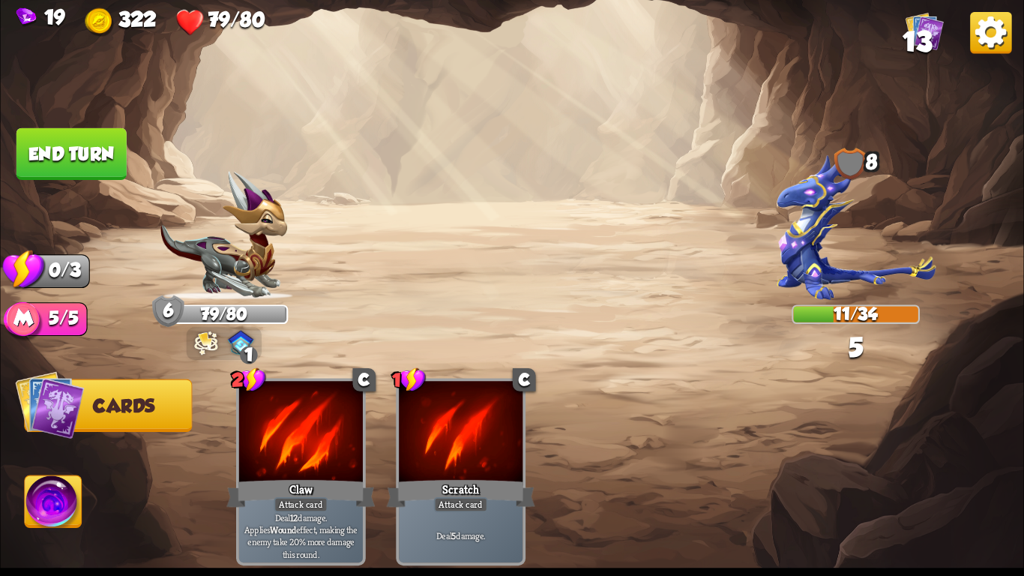
click at [70, 142] on button "End turn" at bounding box center [71, 154] width 110 height 52
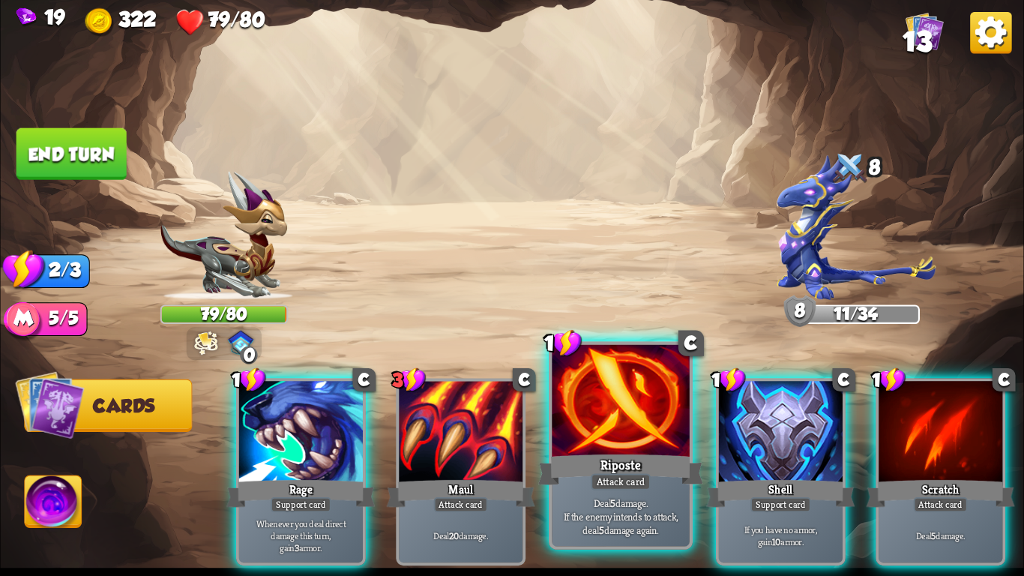
click at [600, 431] on div at bounding box center [620, 403] width 137 height 116
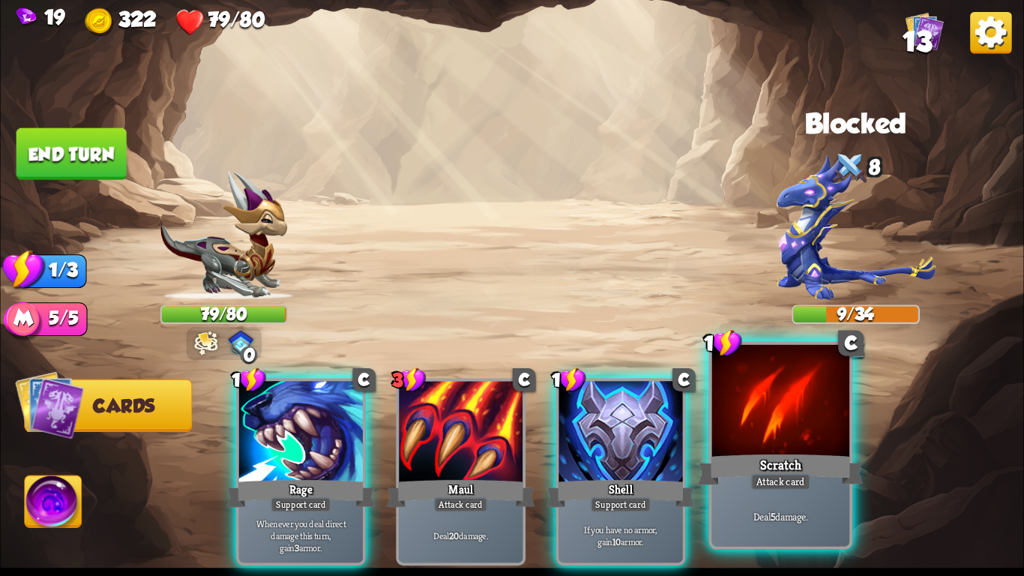
click at [755, 453] on div "Scratch" at bounding box center [780, 469] width 165 height 37
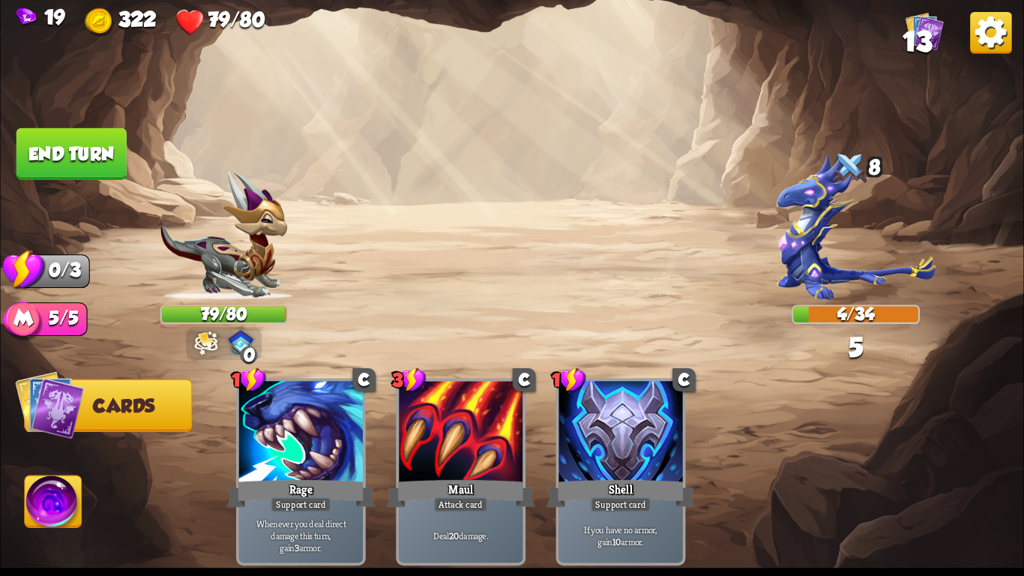
click at [85, 169] on button "End turn" at bounding box center [71, 154] width 110 height 52
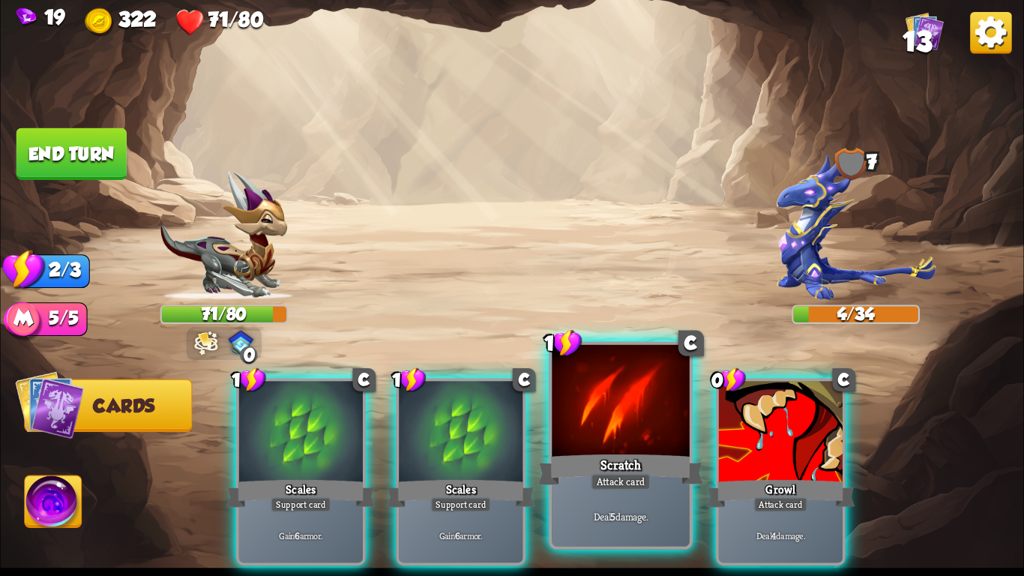
click at [612, 488] on div "Attack card" at bounding box center [621, 481] width 60 height 16
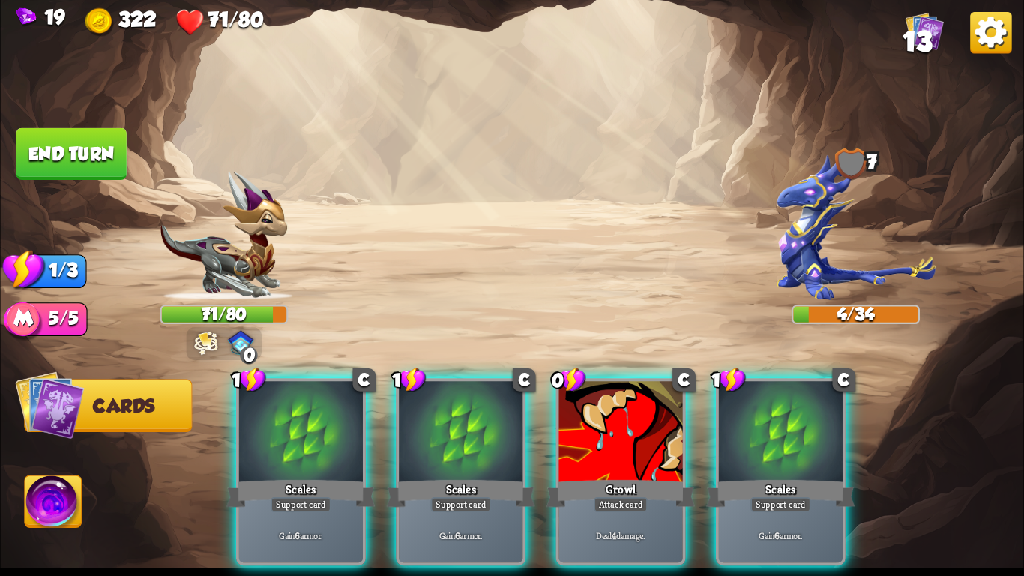
click at [612, 488] on div "1 C Scales Support card Gain 6 armor. 1 C Scales Support card Gain 6 armor. 0 C…" at bounding box center [614, 448] width 818 height 256
click at [612, 497] on div "Attack card" at bounding box center [621, 504] width 54 height 15
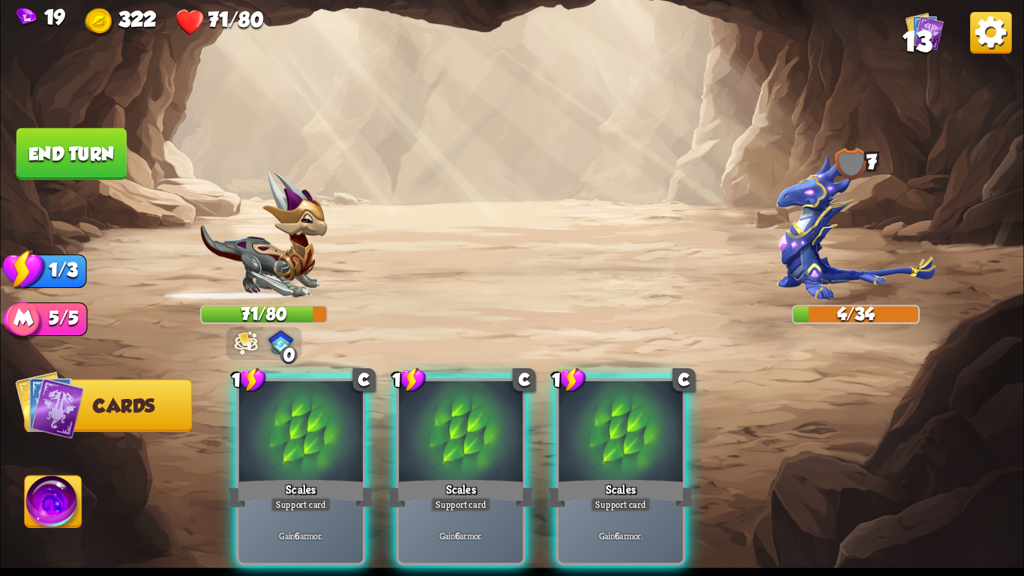
click at [612, 488] on div "1 C Scales Support card Gain 6 armor. 1 C Scales Support card Gain 6 armor. 1 C…" at bounding box center [614, 448] width 818 height 256
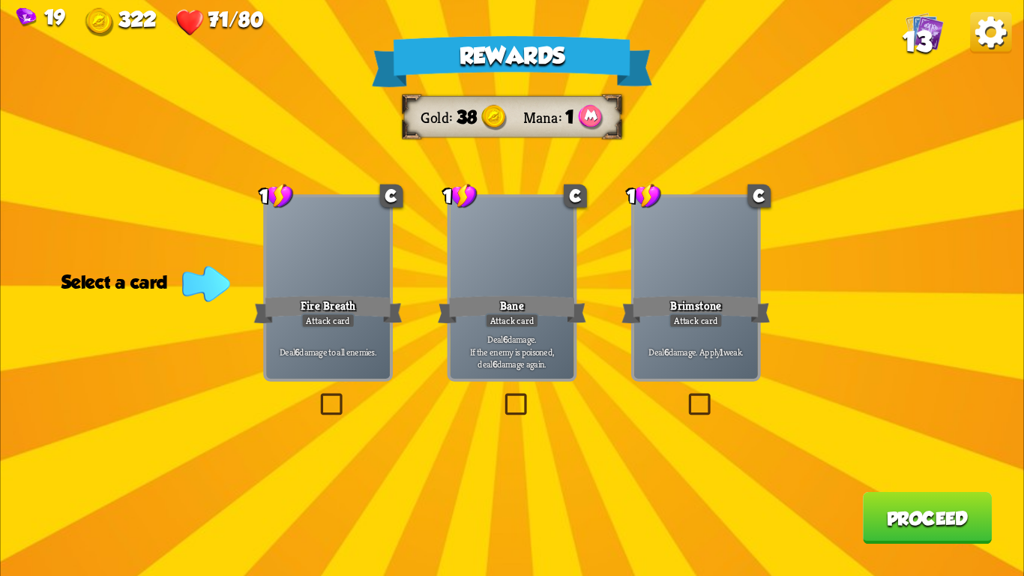
click at [369, 339] on div "Deal 6 damage to all enemies." at bounding box center [328, 352] width 124 height 54
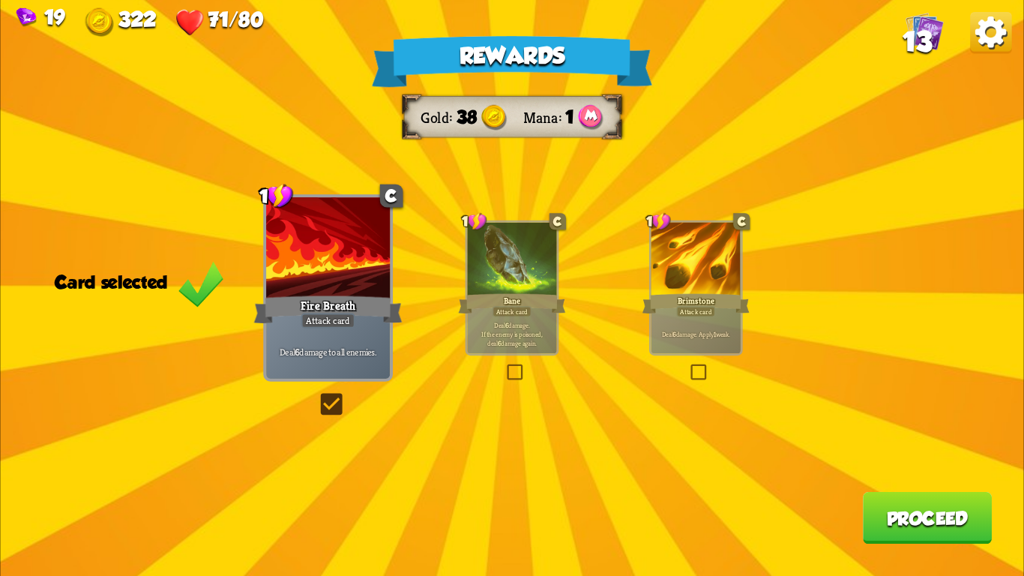
click at [944, 515] on button "Proceed" at bounding box center [927, 518] width 129 height 52
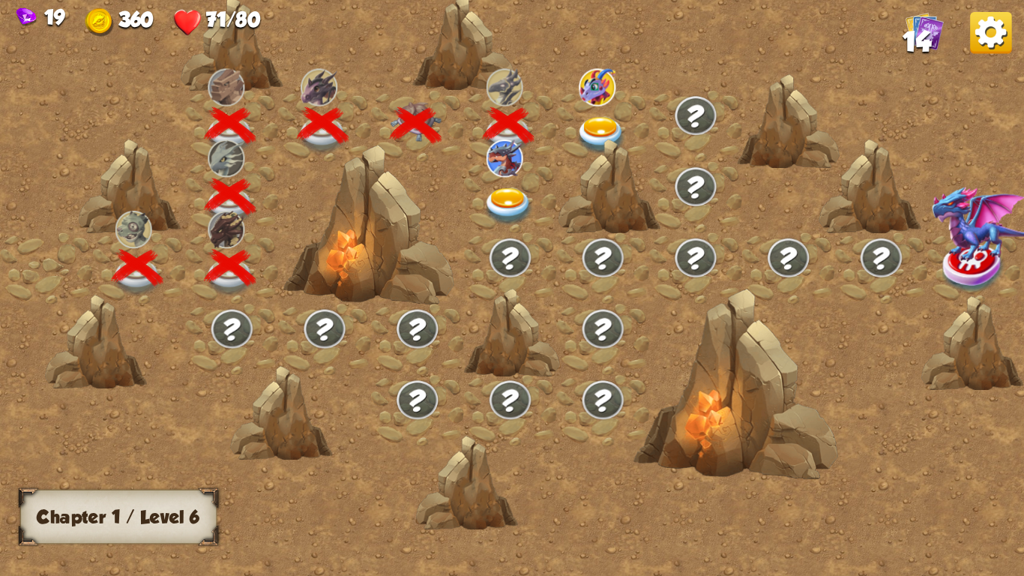
click at [608, 120] on img at bounding box center [601, 135] width 51 height 37
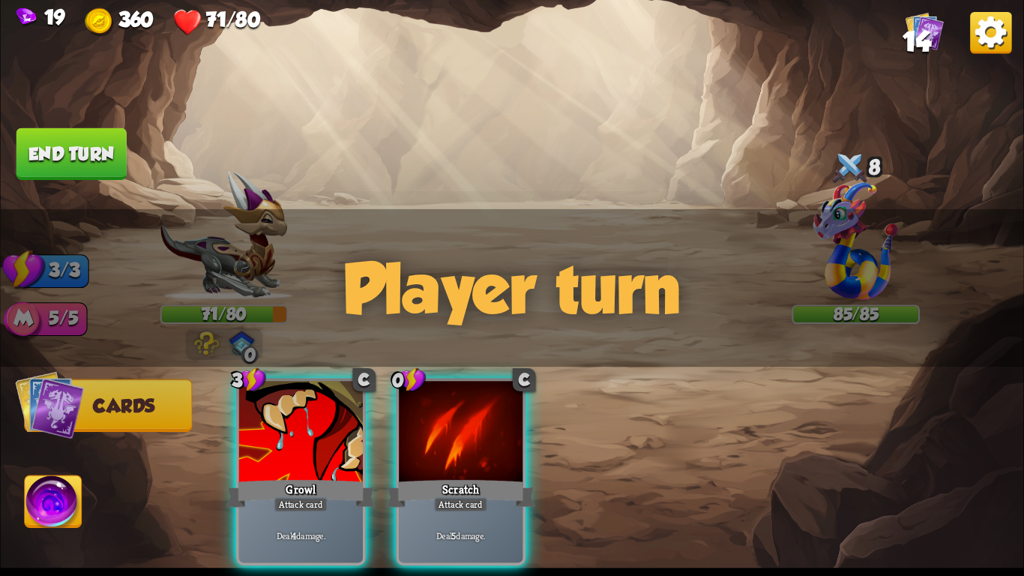
click at [240, 252] on div "Player turn" at bounding box center [511, 287] width 1023 height 157
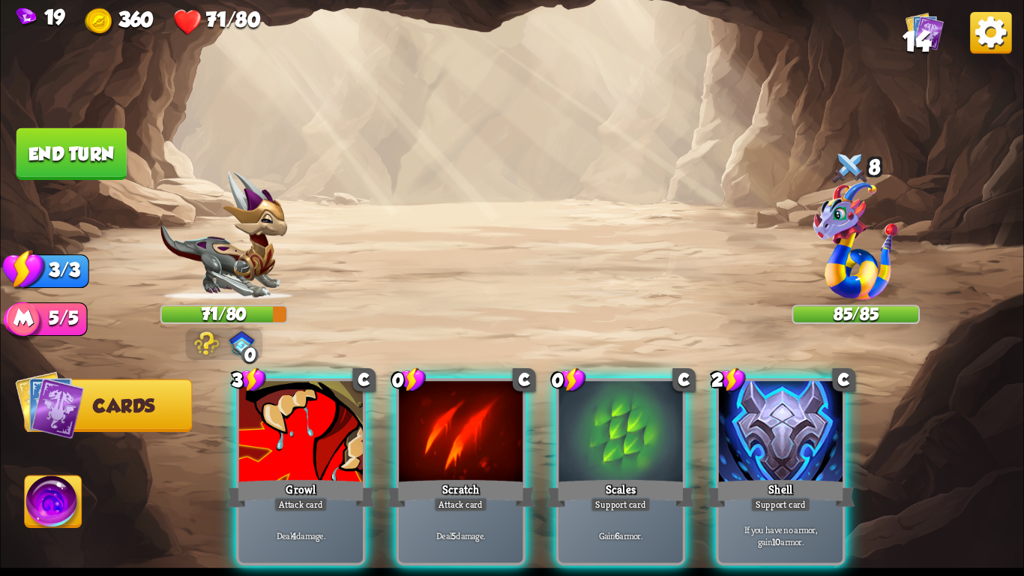
click at [236, 346] on div "Player turn" at bounding box center [511, 287] width 1023 height 157
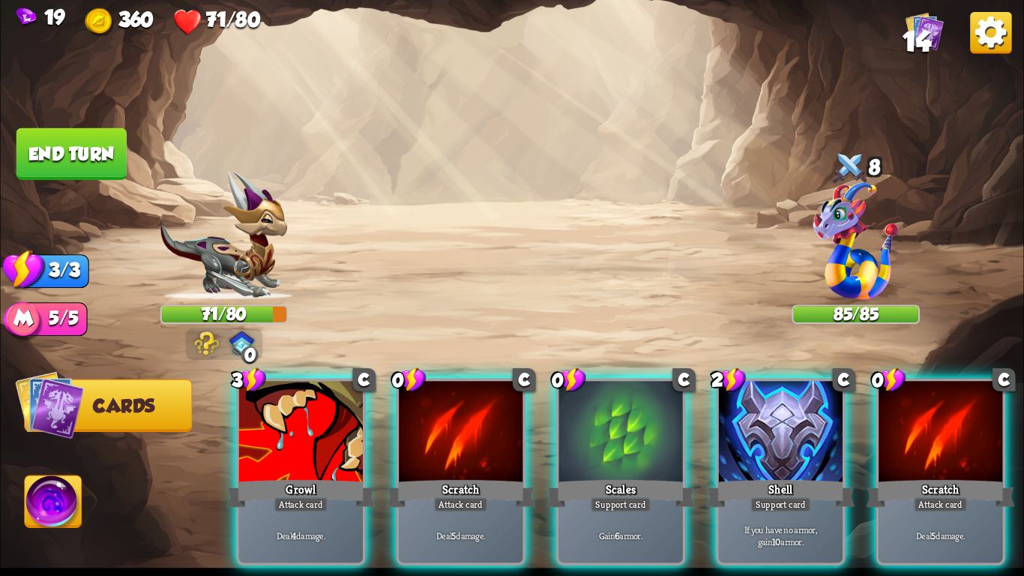
click at [234, 301] on div at bounding box center [228, 295] width 136 height 25
click at [205, 336] on img at bounding box center [205, 343] width 25 height 24
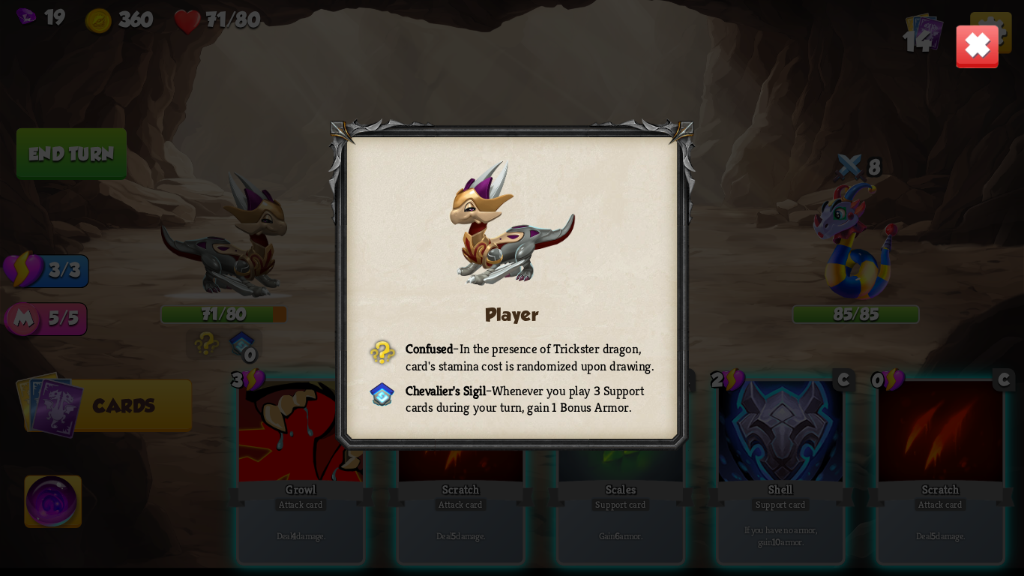
click at [966, 59] on img at bounding box center [977, 46] width 45 height 45
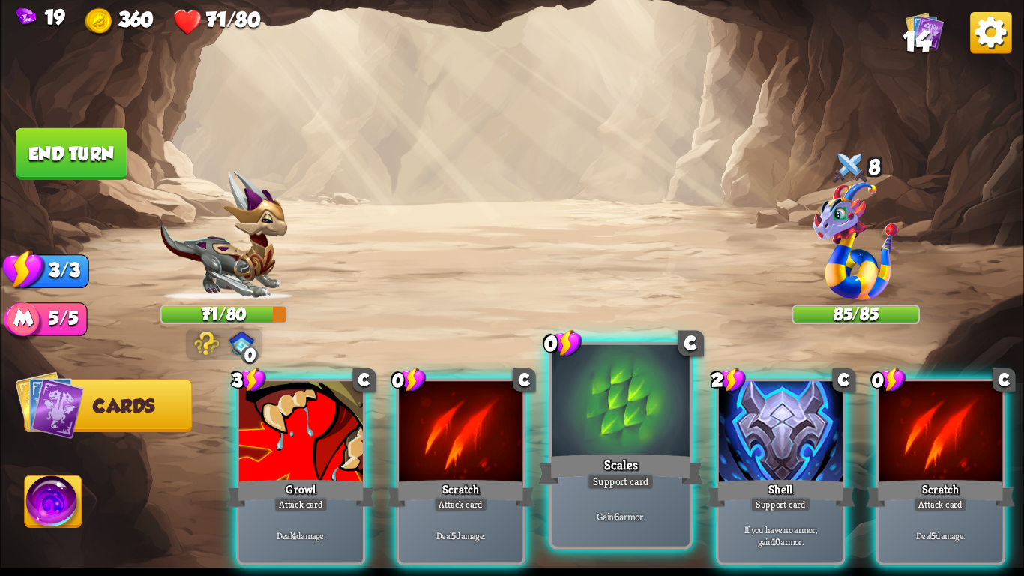
click at [664, 454] on div "Scales" at bounding box center [620, 469] width 165 height 37
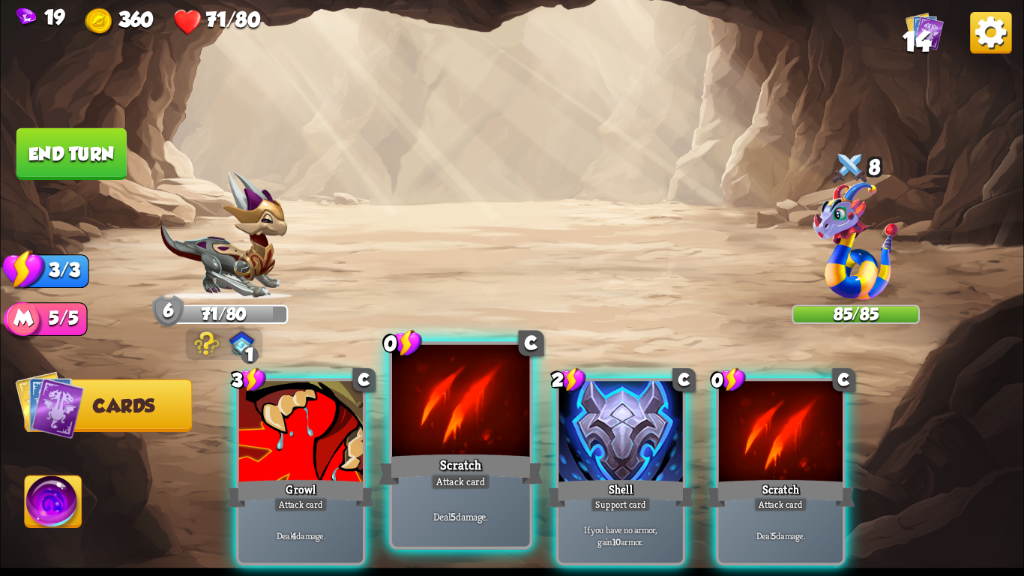
click at [489, 452] on div "Scratch" at bounding box center [460, 469] width 165 height 37
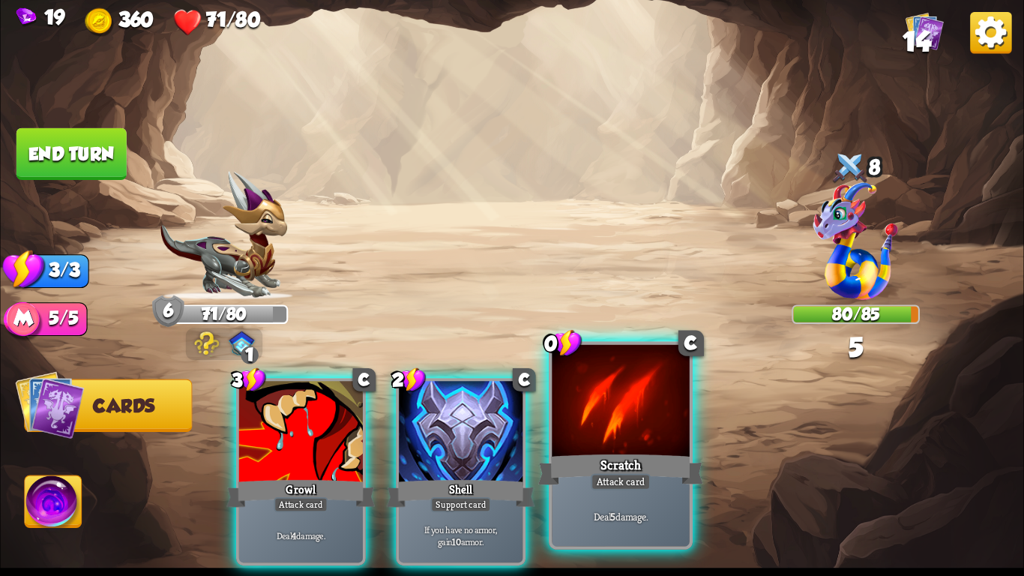
click at [625, 457] on div "Scratch" at bounding box center [620, 469] width 165 height 37
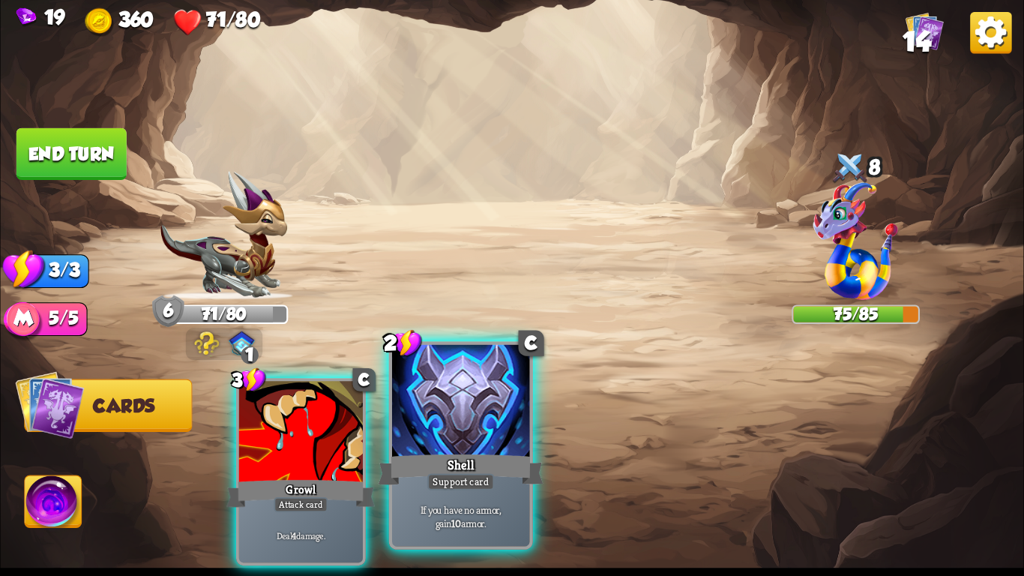
click at [453, 411] on div at bounding box center [460, 403] width 137 height 116
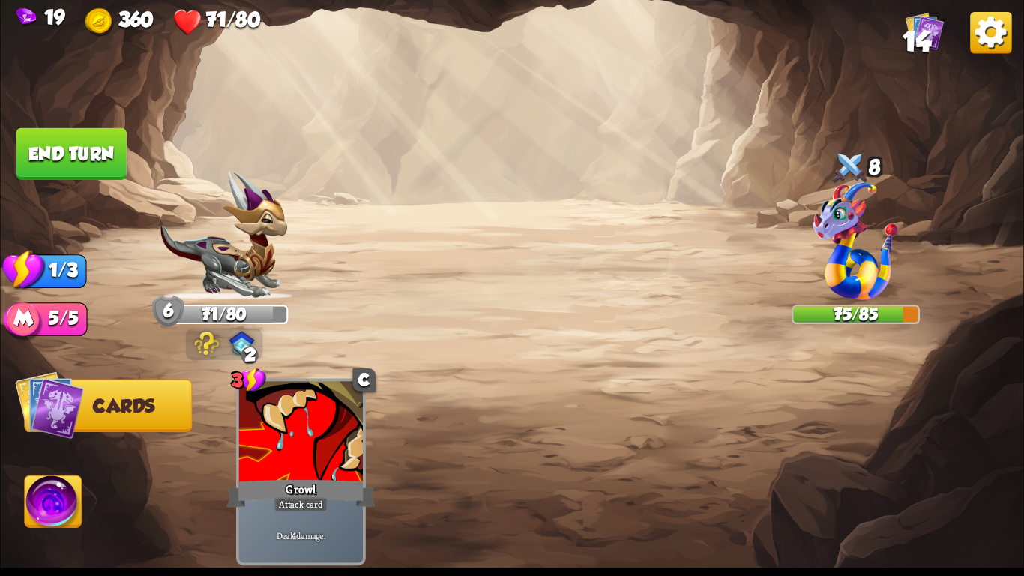
click at [74, 134] on button "End turn" at bounding box center [71, 154] width 110 height 52
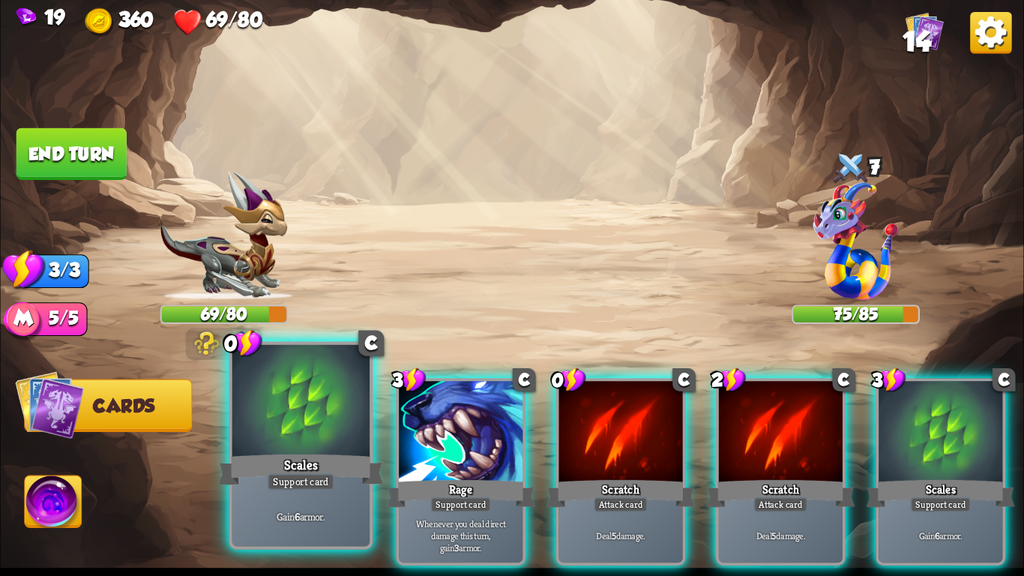
click at [319, 466] on div "Scales" at bounding box center [300, 469] width 165 height 37
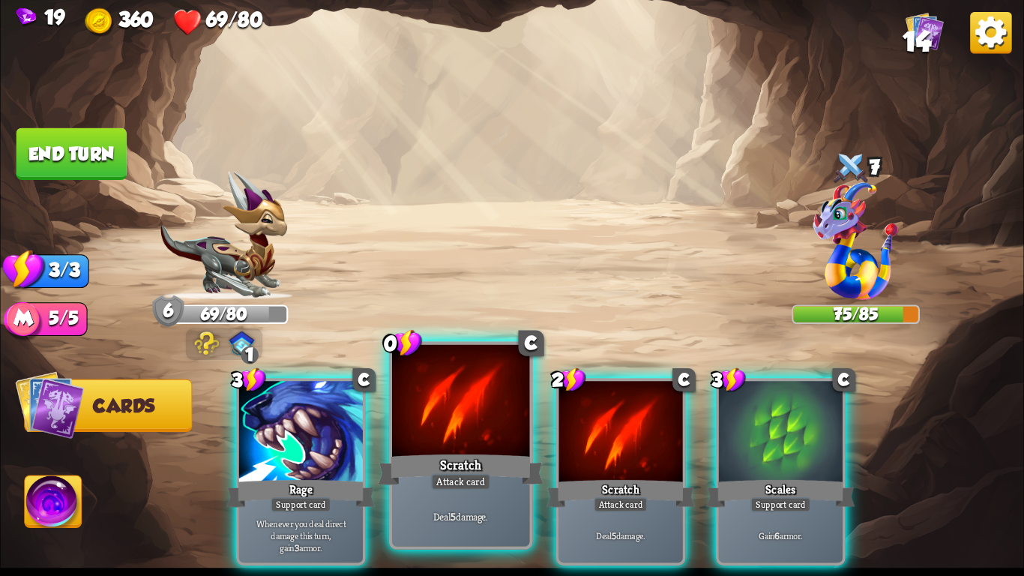
click at [495, 501] on div "Deal 5 damage." at bounding box center [460, 516] width 137 height 60
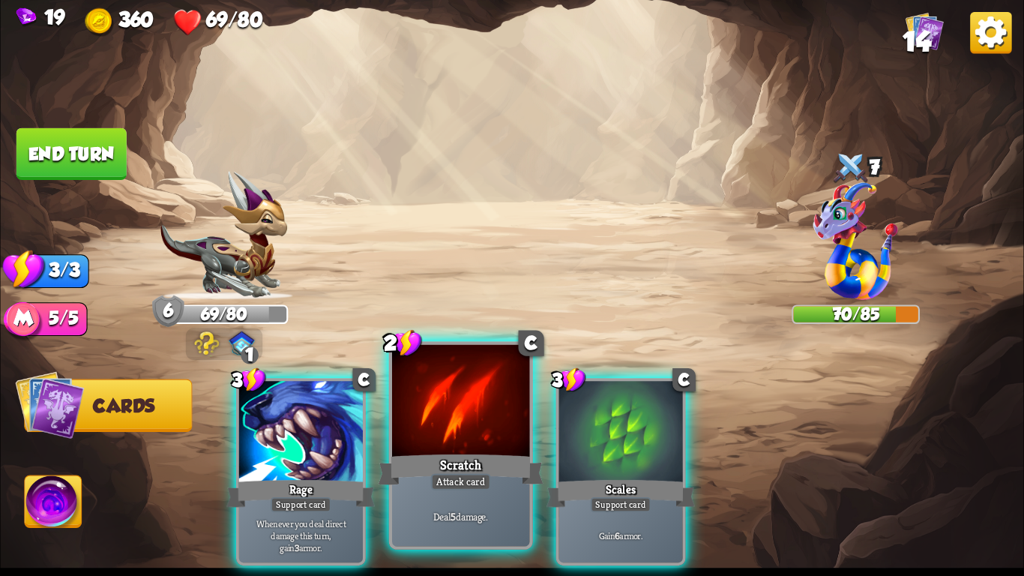
click at [453, 444] on div at bounding box center [460, 403] width 137 height 116
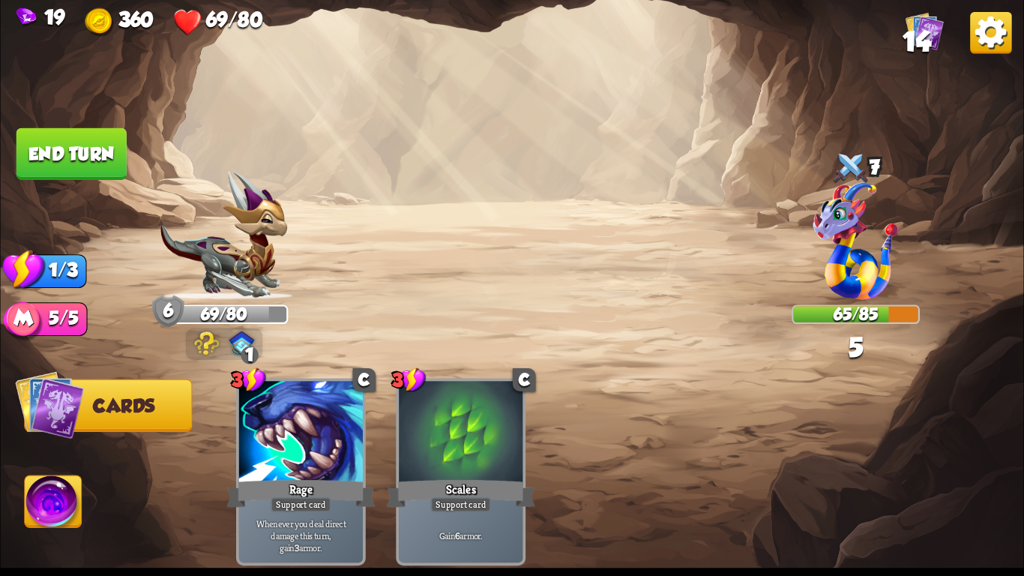
click at [63, 161] on button "End turn" at bounding box center [71, 154] width 110 height 52
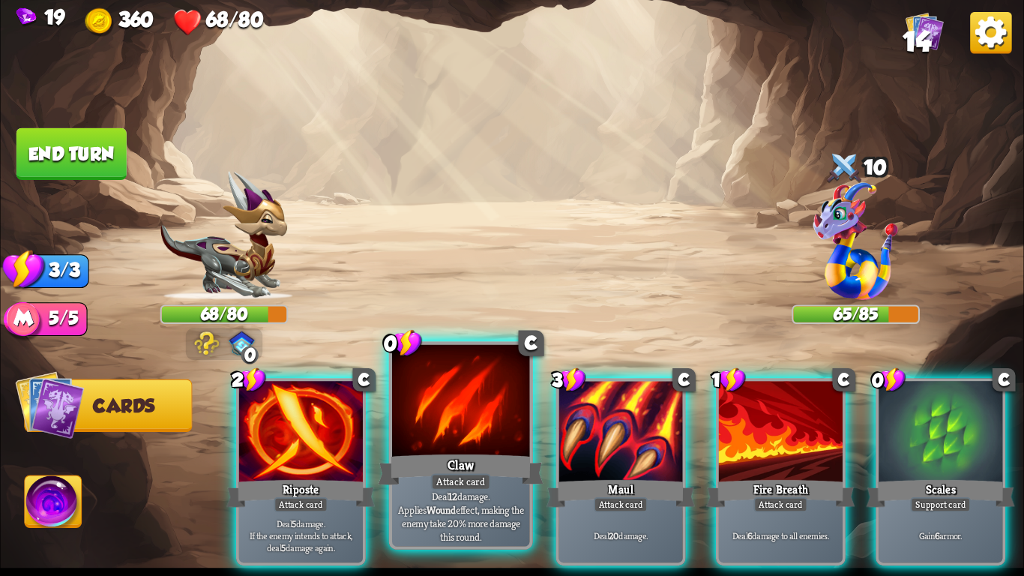
click at [463, 435] on div at bounding box center [460, 403] width 137 height 116
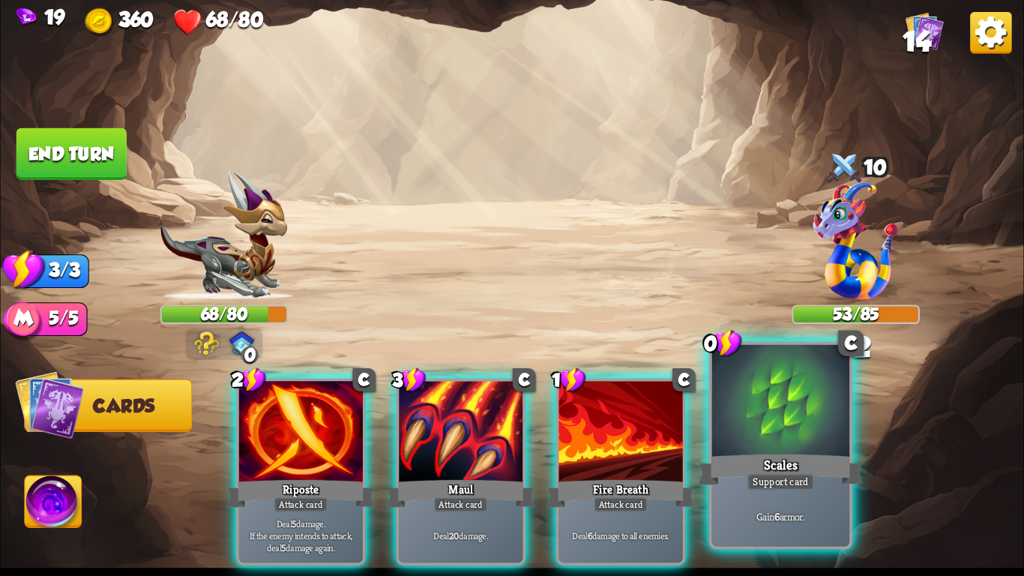
click at [747, 450] on div at bounding box center [780, 403] width 137 height 116
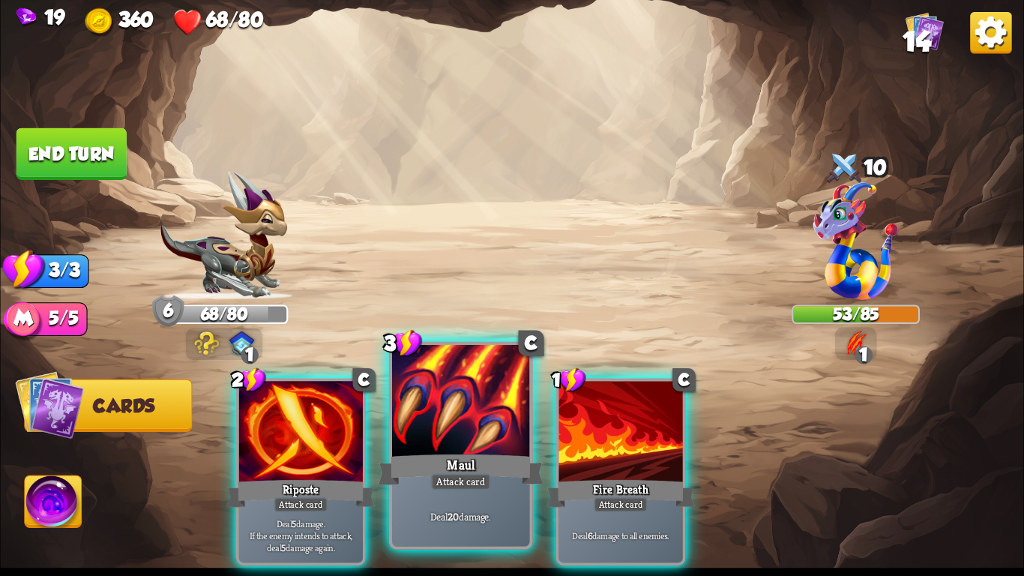
click at [479, 387] on div at bounding box center [460, 403] width 137 height 116
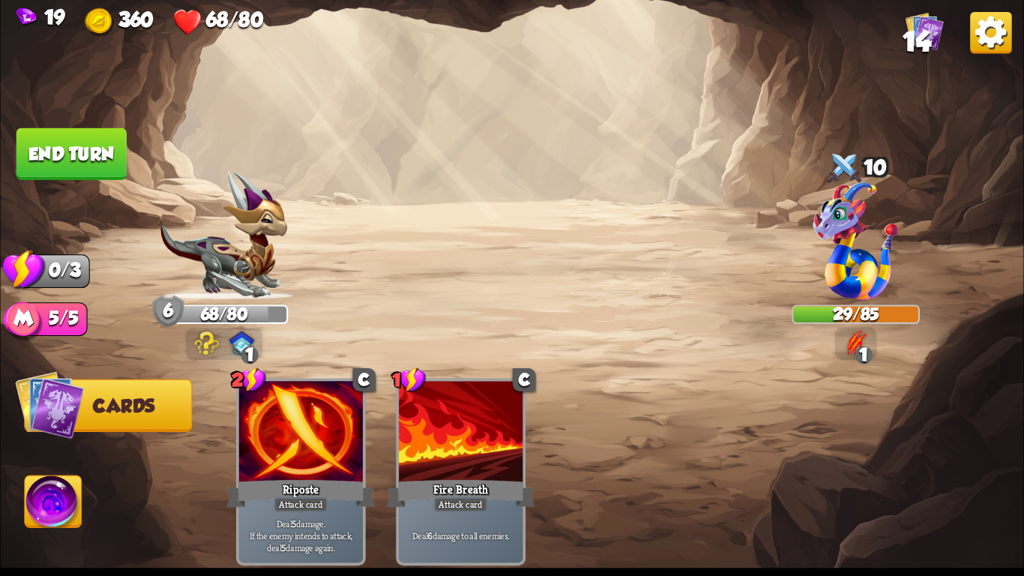
click at [61, 132] on button "End turn" at bounding box center [71, 154] width 110 height 52
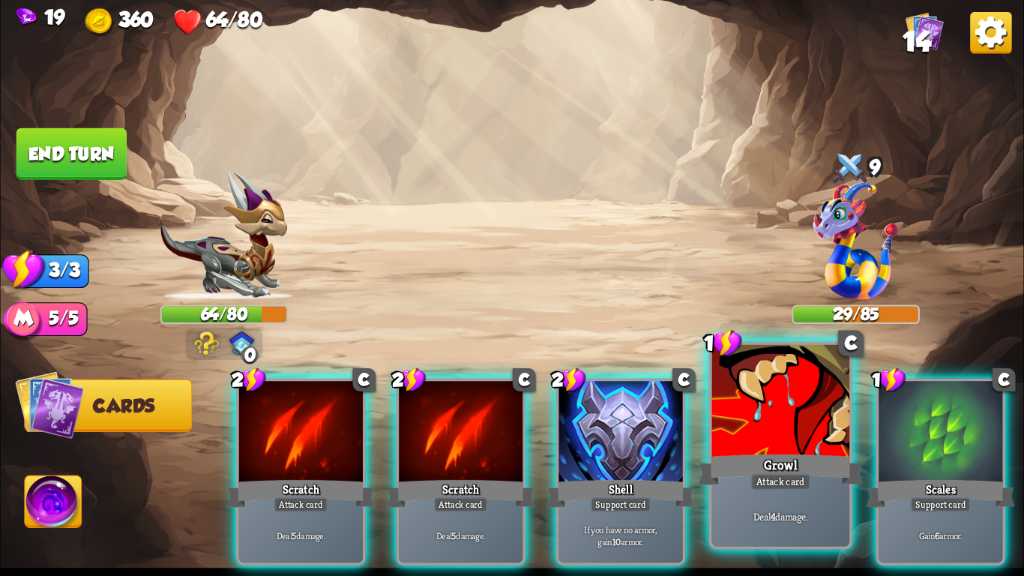
click at [781, 434] on div at bounding box center [780, 403] width 137 height 116
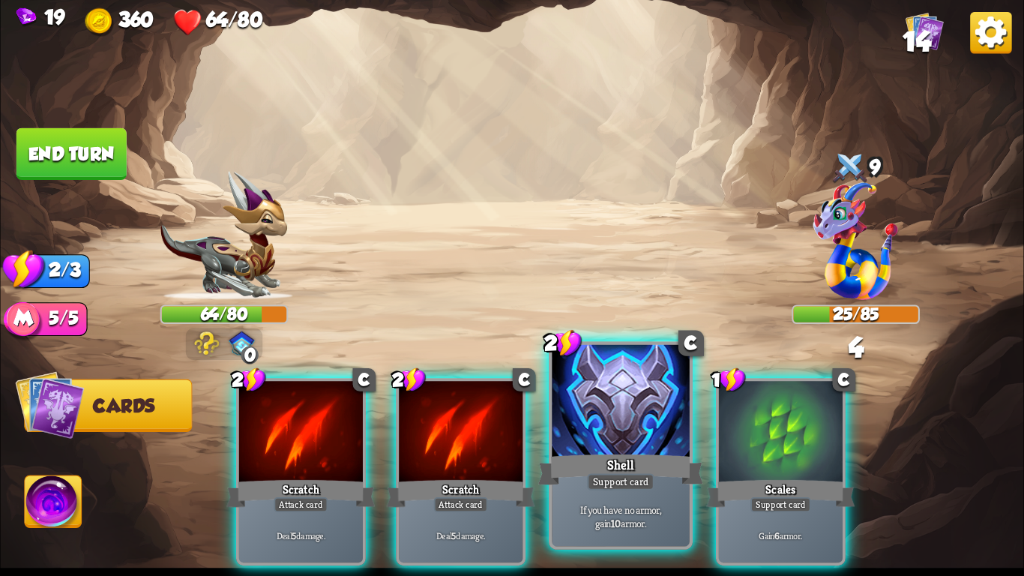
click at [642, 452] on div "Shell" at bounding box center [620, 469] width 165 height 37
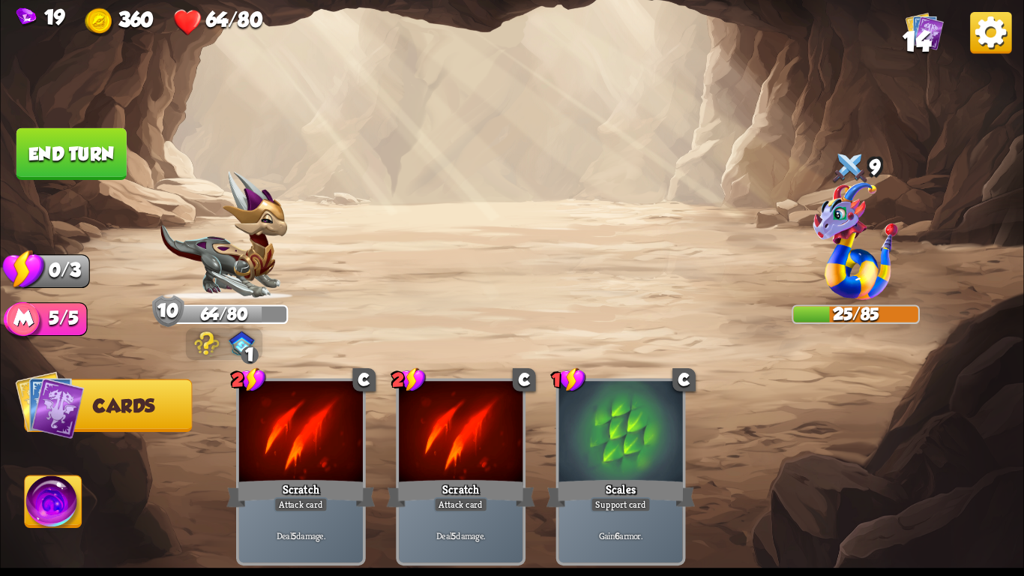
click at [91, 141] on button "End turn" at bounding box center [71, 154] width 110 height 52
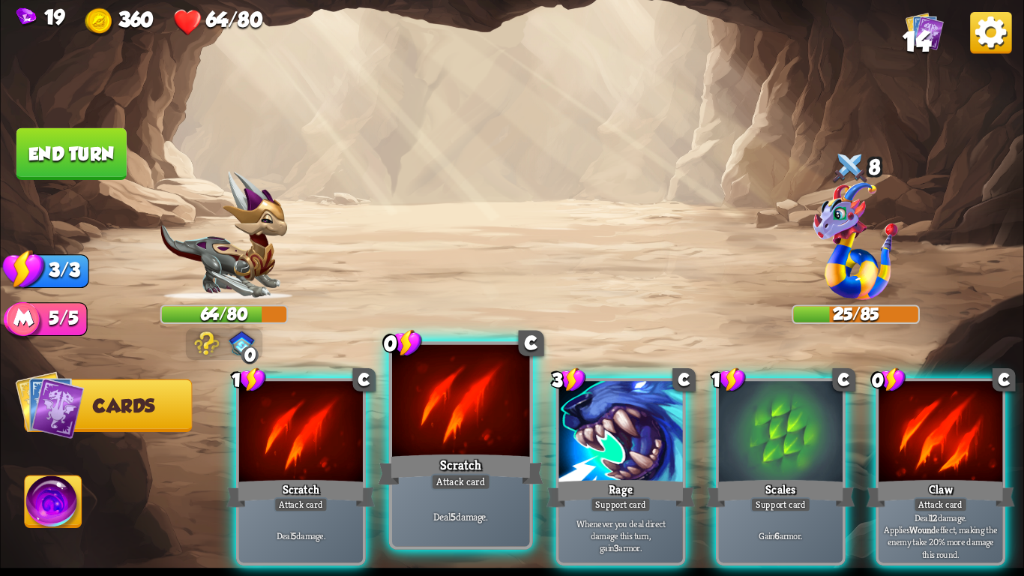
click at [438, 416] on div at bounding box center [460, 403] width 137 height 116
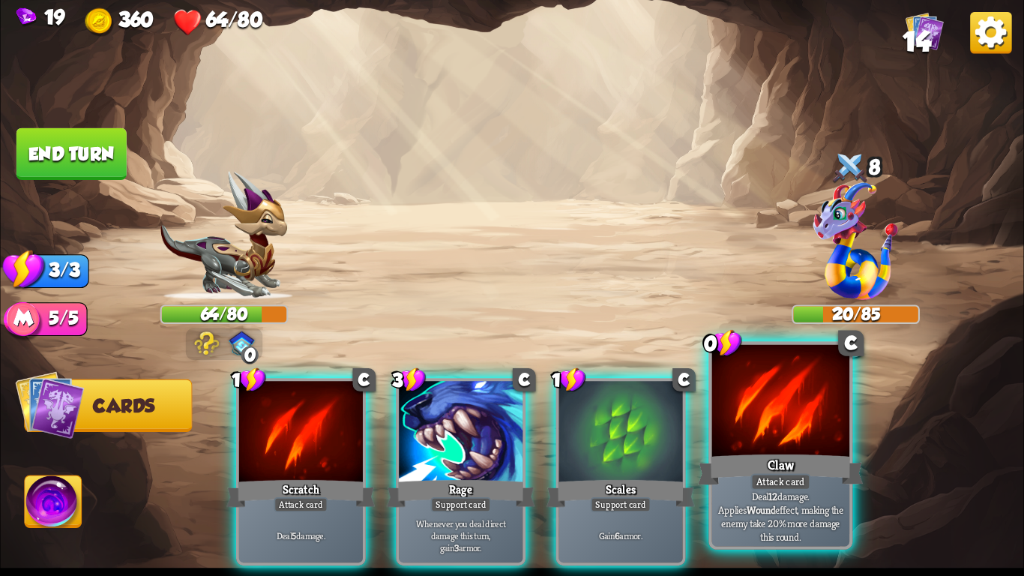
click at [810, 515] on p "Deal 12 damage. Applies Wound effect, making the enemy take 20% more damage thi…" at bounding box center [780, 516] width 130 height 55
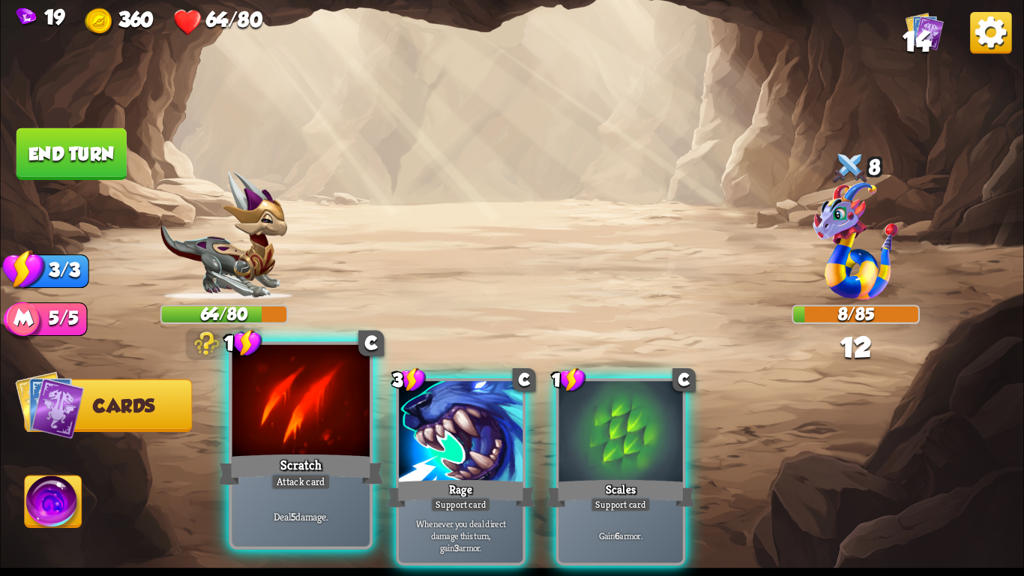
click at [317, 479] on div "Attack card" at bounding box center [301, 481] width 60 height 16
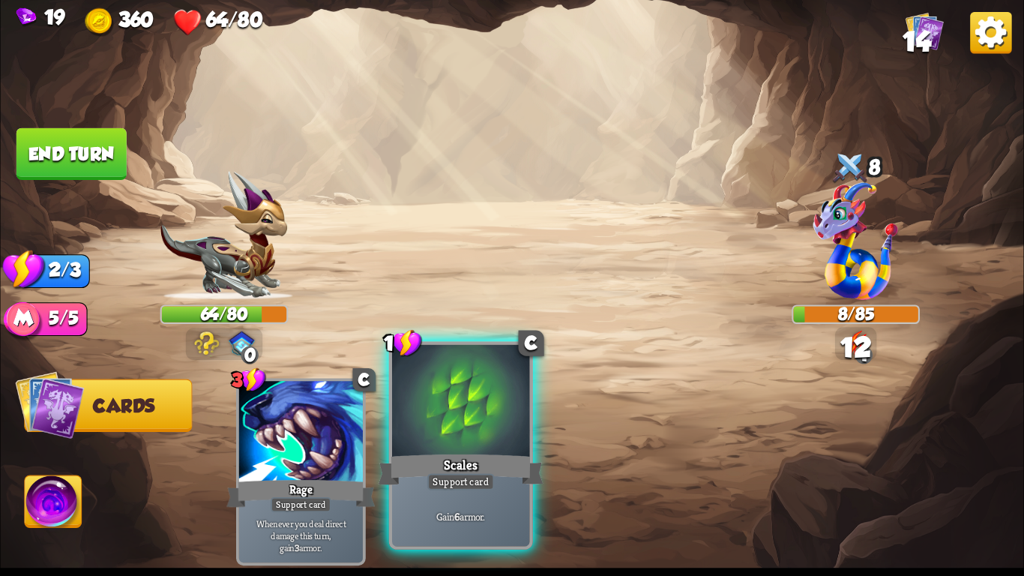
click at [413, 477] on div "Scales" at bounding box center [460, 469] width 165 height 37
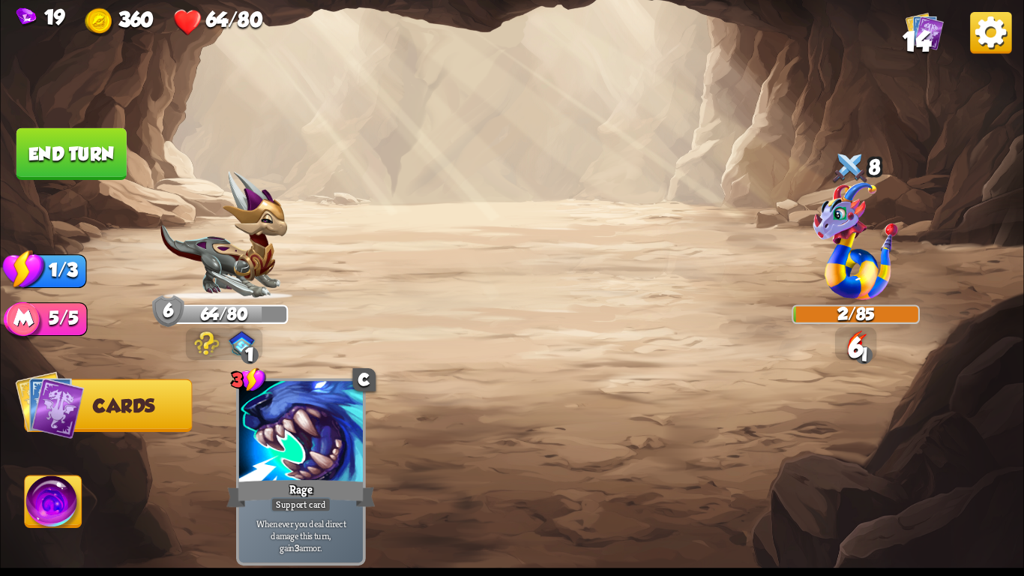
click at [49, 139] on button "End turn" at bounding box center [71, 154] width 110 height 52
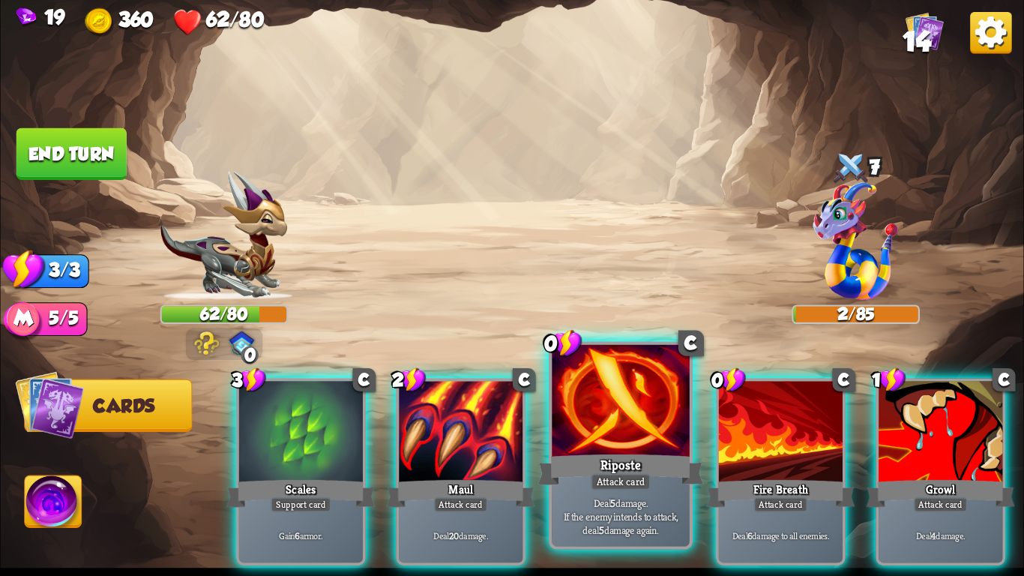
click at [622, 468] on div "Riposte" at bounding box center [620, 469] width 165 height 37
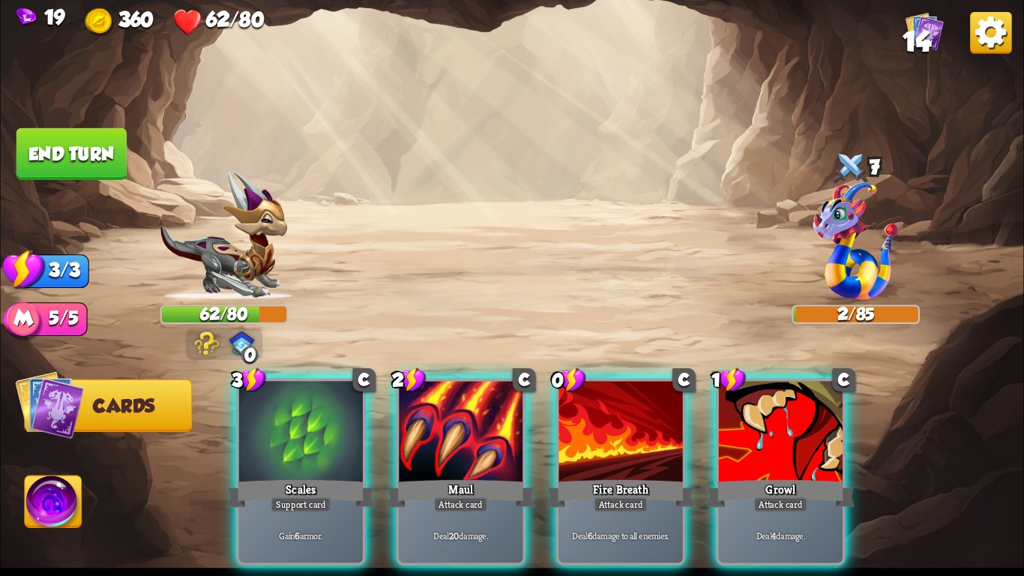
click at [622, 477] on div "Fire Breath" at bounding box center [620, 493] width 148 height 33
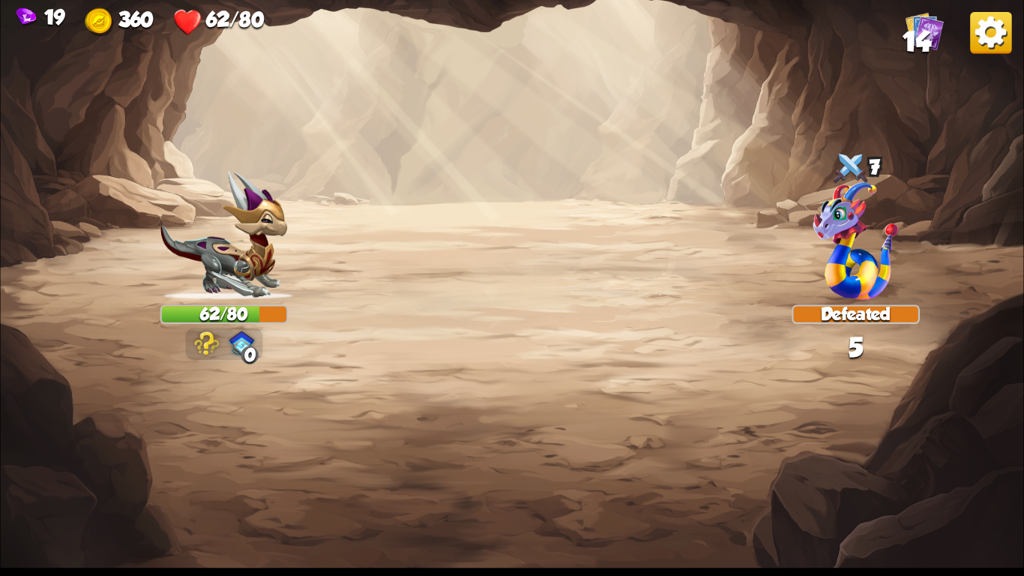
click at [622, 468] on img at bounding box center [511, 288] width 1023 height 576
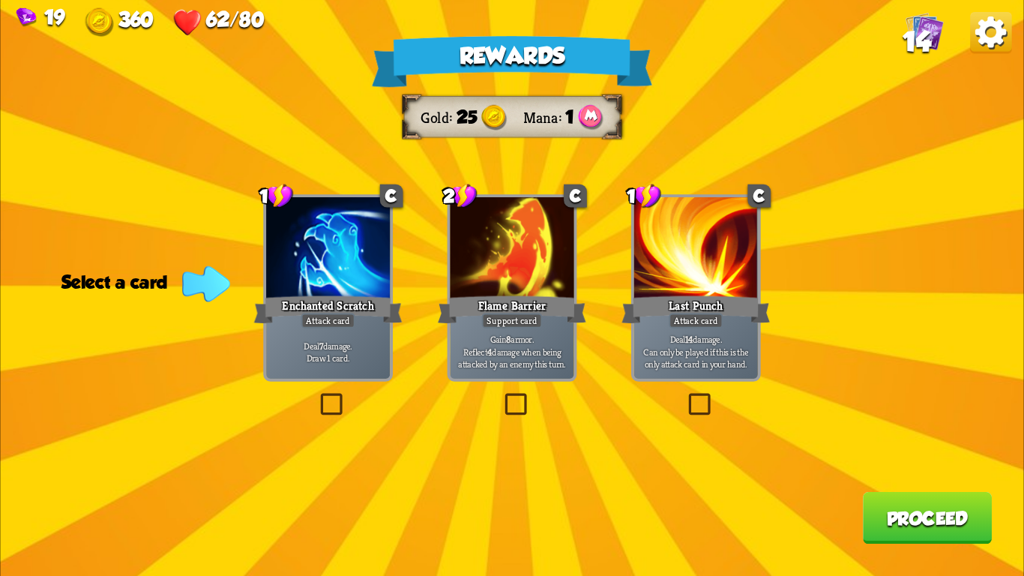
click at [342, 358] on p "Deal 7 damage. Draw 1 card." at bounding box center [328, 351] width 118 height 25
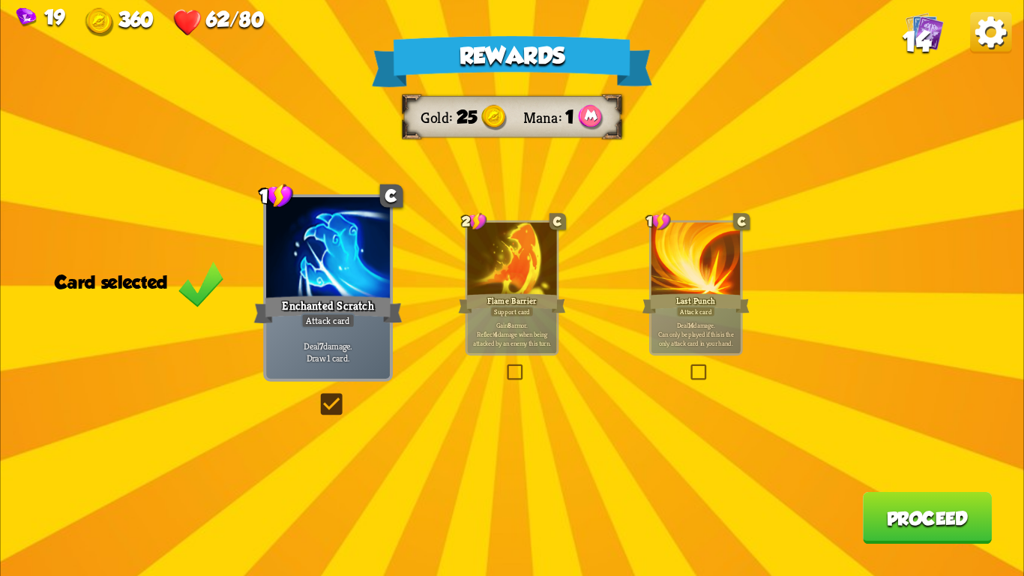
click at [897, 513] on button "Proceed" at bounding box center [927, 518] width 129 height 52
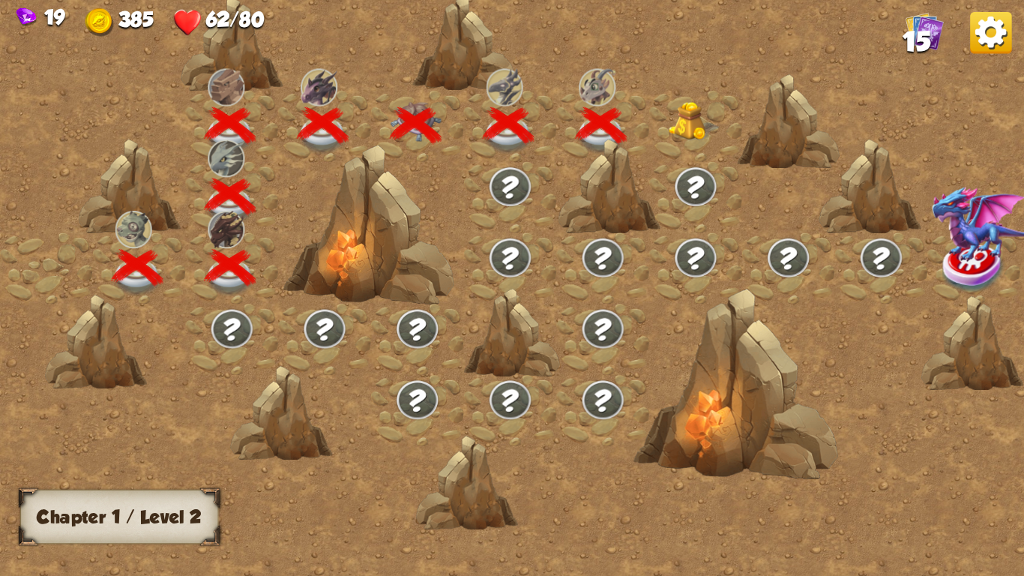
click at [690, 129] on img at bounding box center [693, 121] width 51 height 39
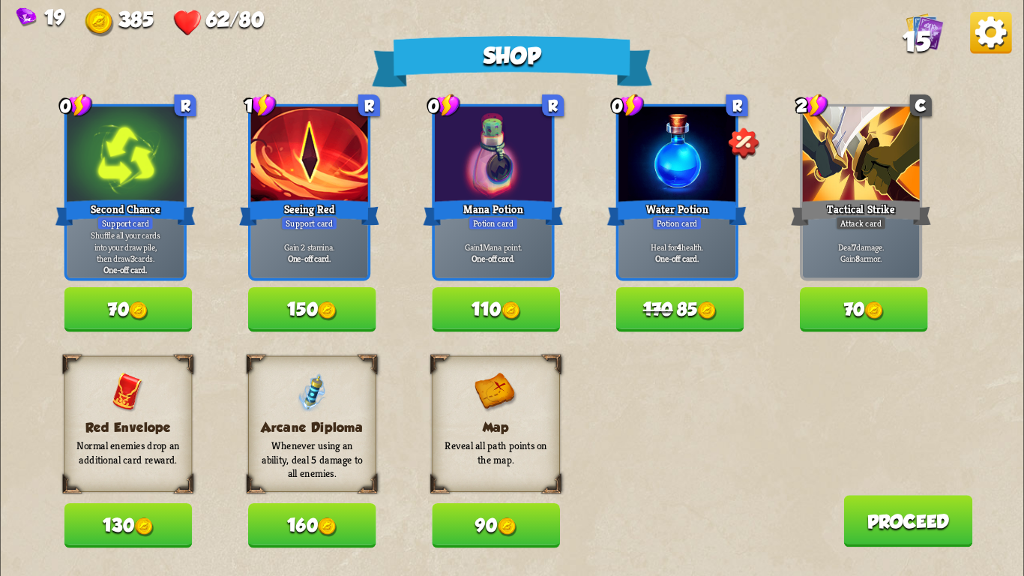
click at [686, 313] on button "170 85" at bounding box center [680, 309] width 128 height 44
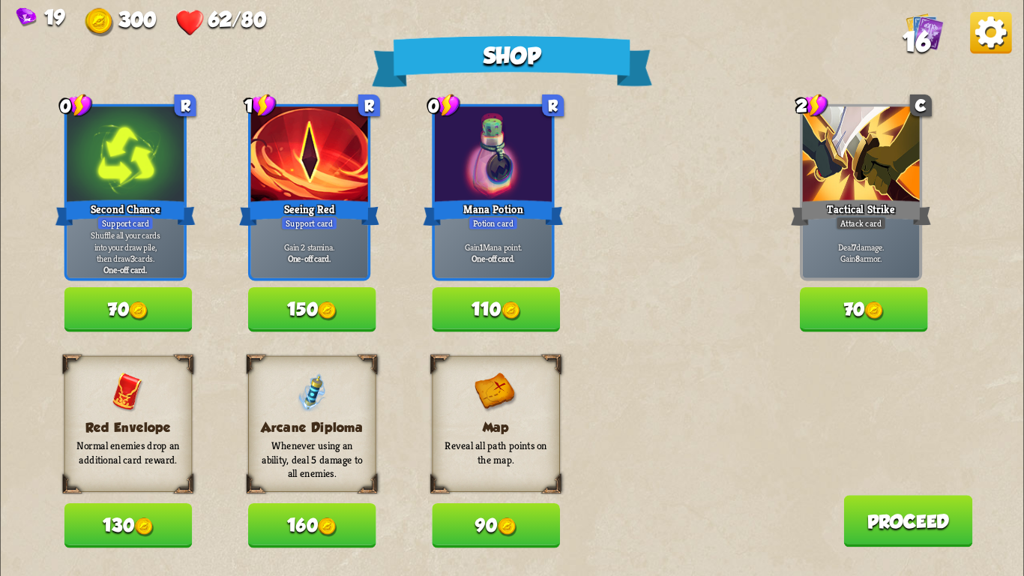
click at [286, 297] on button "150" at bounding box center [312, 309] width 128 height 44
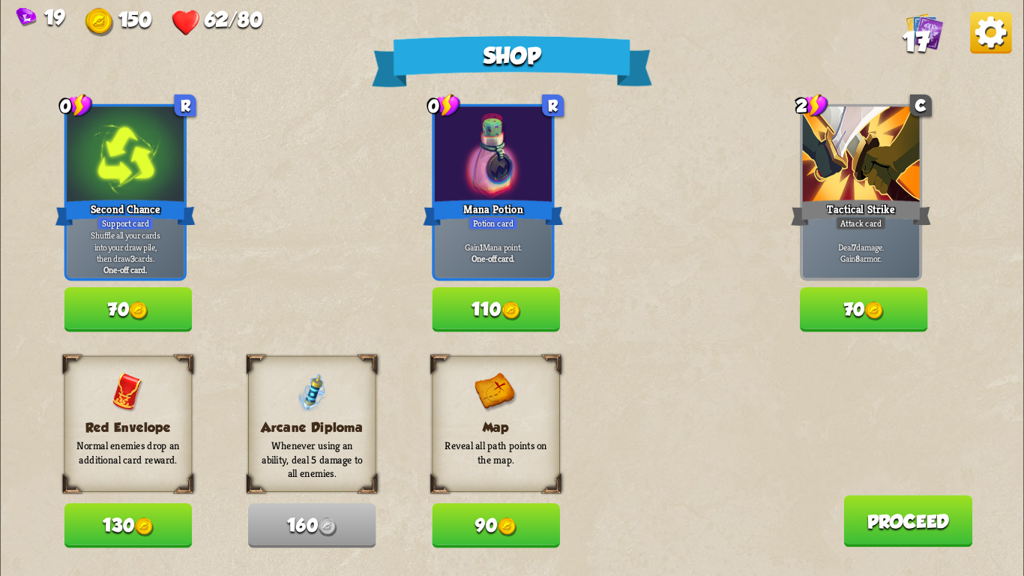
click at [474, 311] on button "110" at bounding box center [496, 309] width 128 height 44
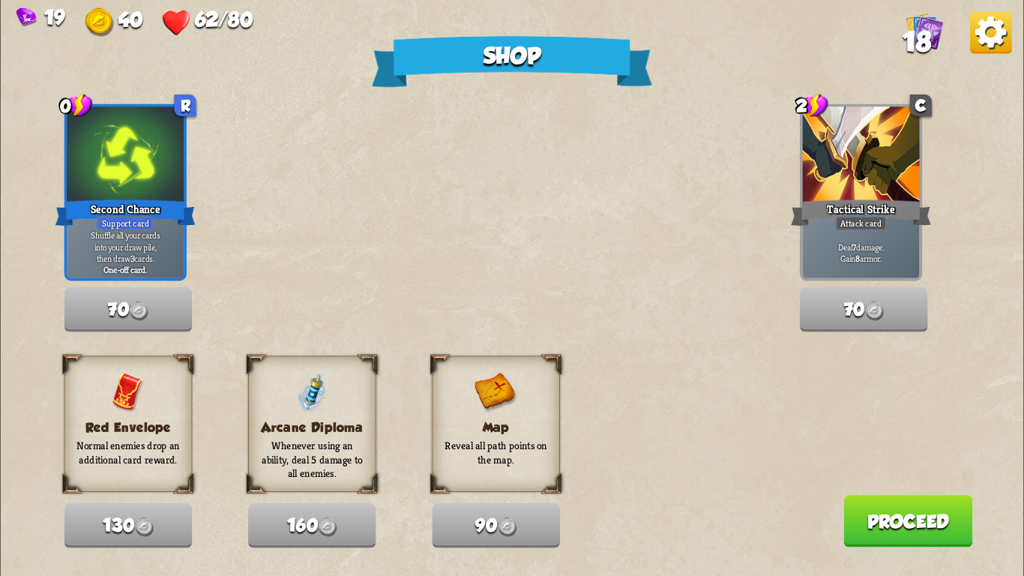
click at [924, 501] on button "Proceed" at bounding box center [907, 521] width 129 height 52
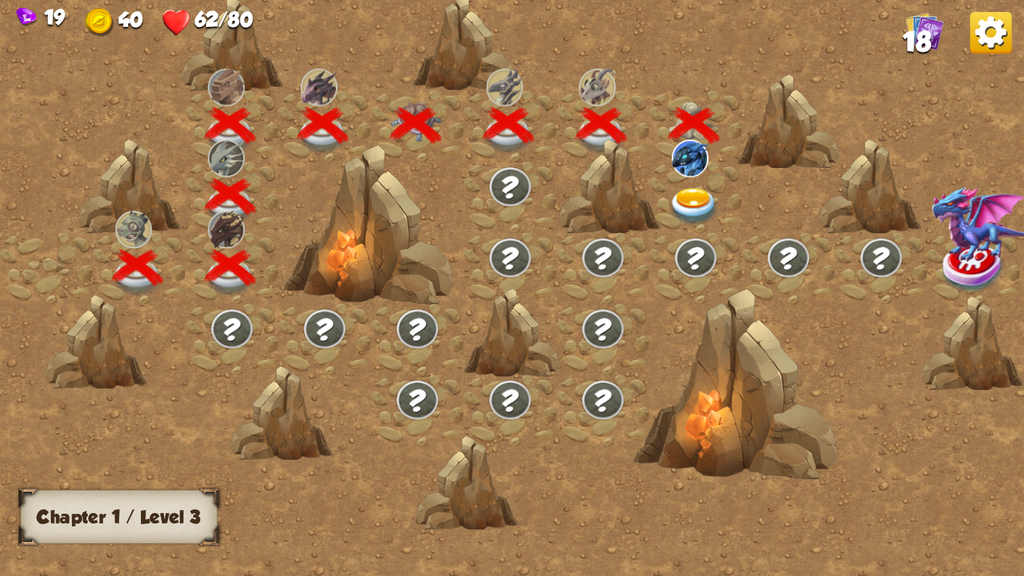
click at [700, 188] on img at bounding box center [693, 206] width 51 height 37
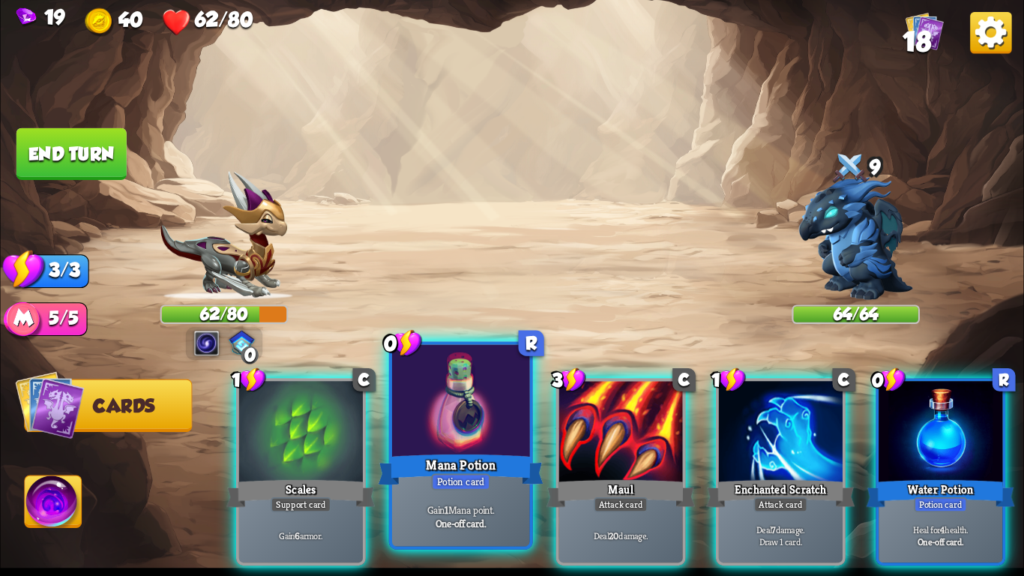
click at [456, 460] on div "Mana Potion" at bounding box center [460, 469] width 165 height 37
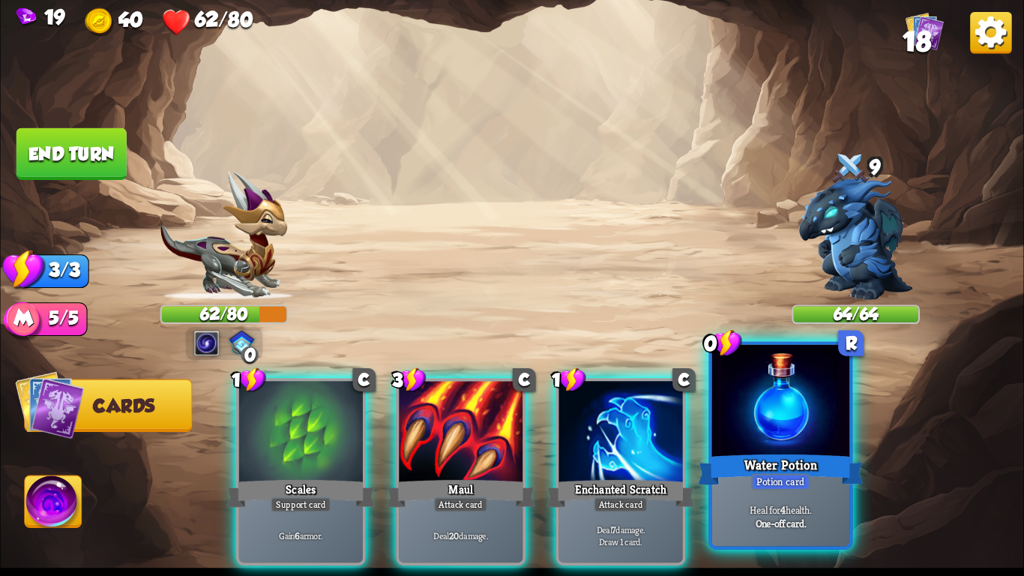
click at [724, 459] on div "Water Potion" at bounding box center [780, 469] width 165 height 37
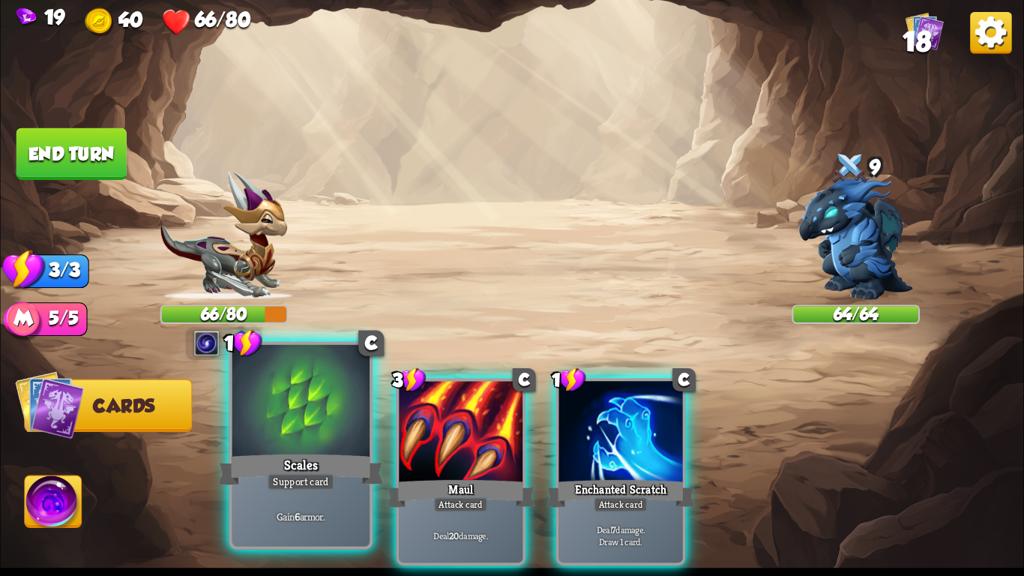
click at [280, 480] on div "Support card" at bounding box center [301, 481] width 67 height 16
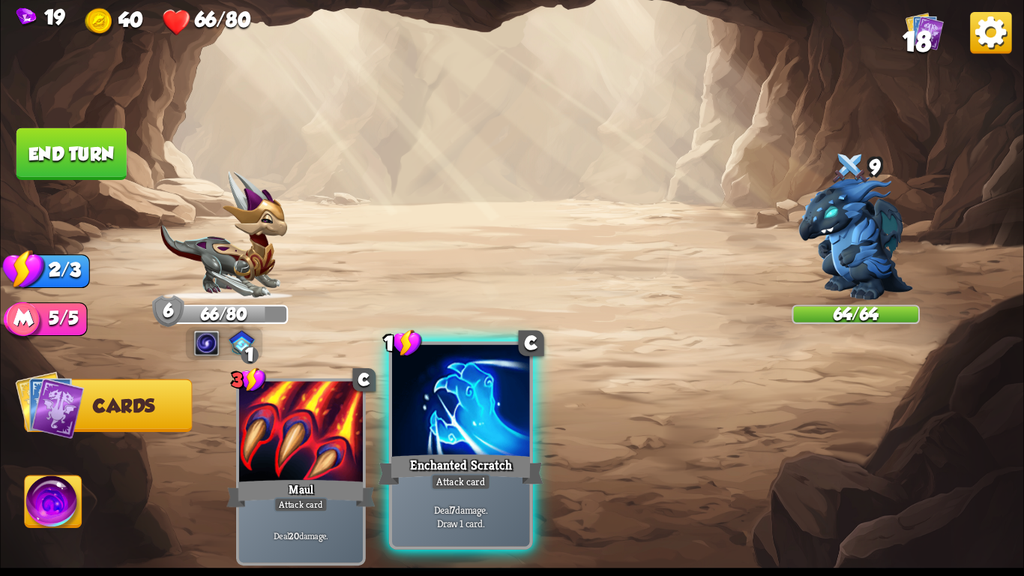
click at [413, 481] on div "Enchanted Scratch" at bounding box center [460, 469] width 165 height 37
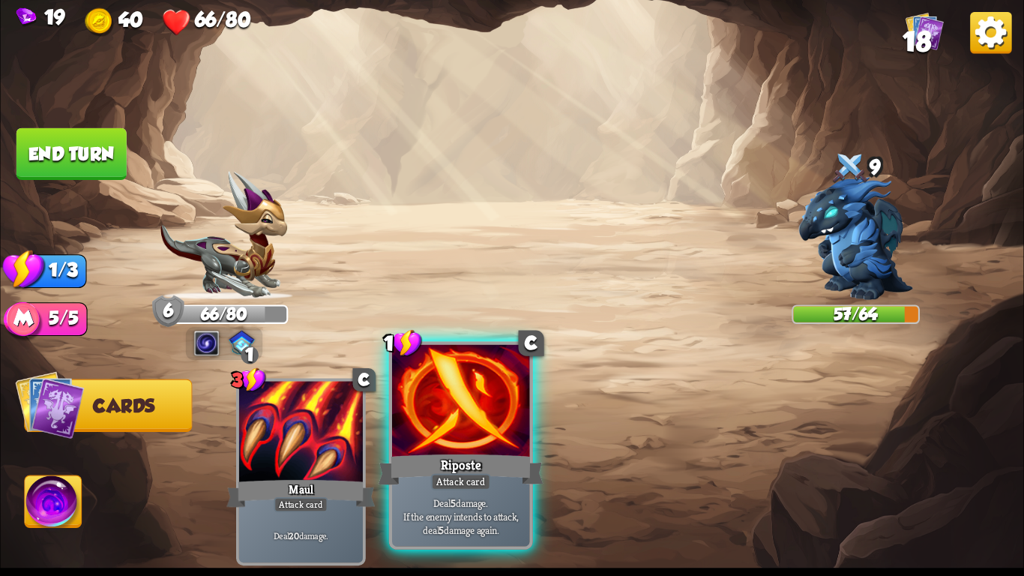
click at [431, 458] on div "Riposte" at bounding box center [460, 469] width 165 height 37
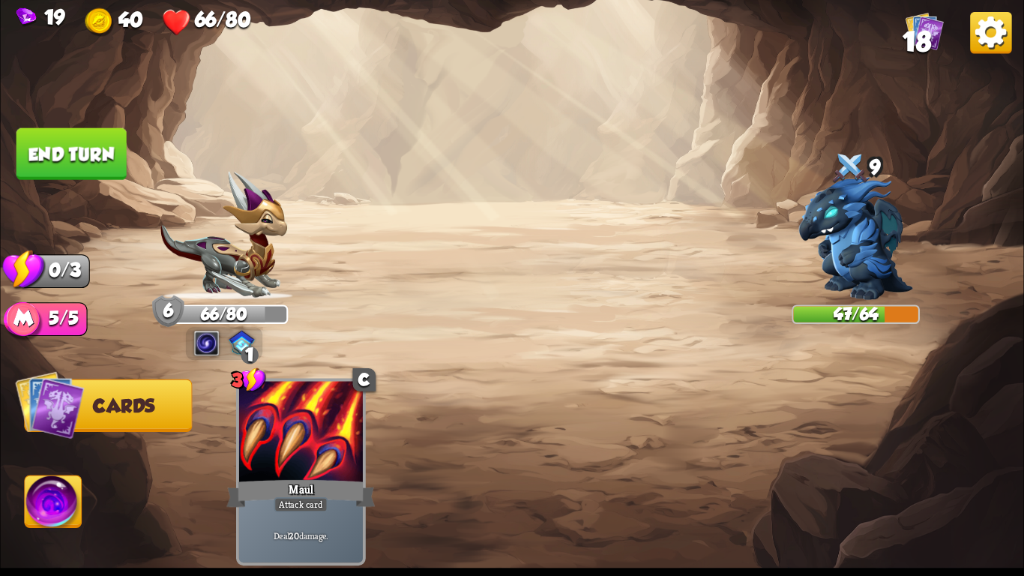
click at [78, 151] on button "End turn" at bounding box center [71, 154] width 110 height 52
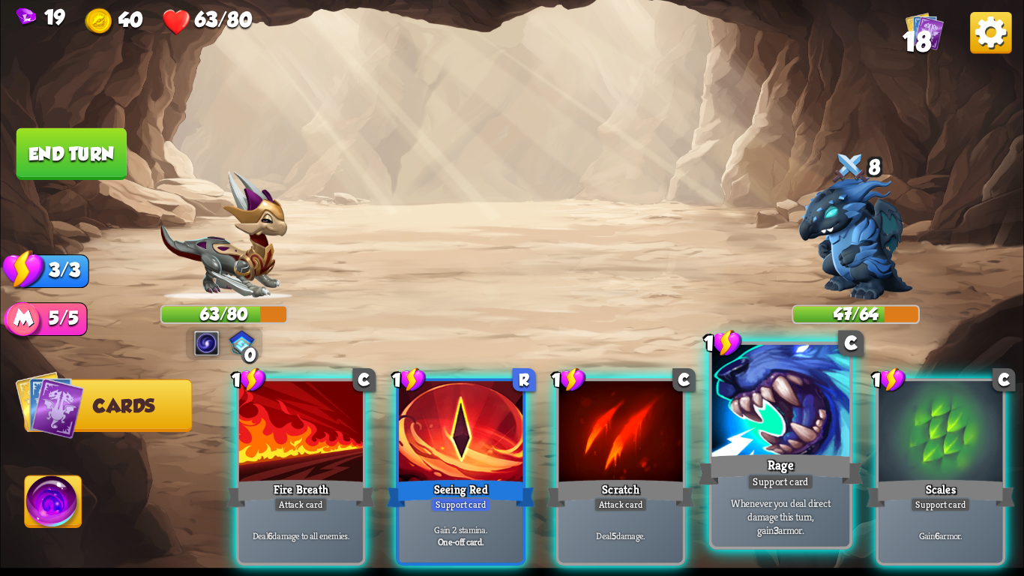
click at [718, 474] on div "Rage" at bounding box center [780, 469] width 165 height 37
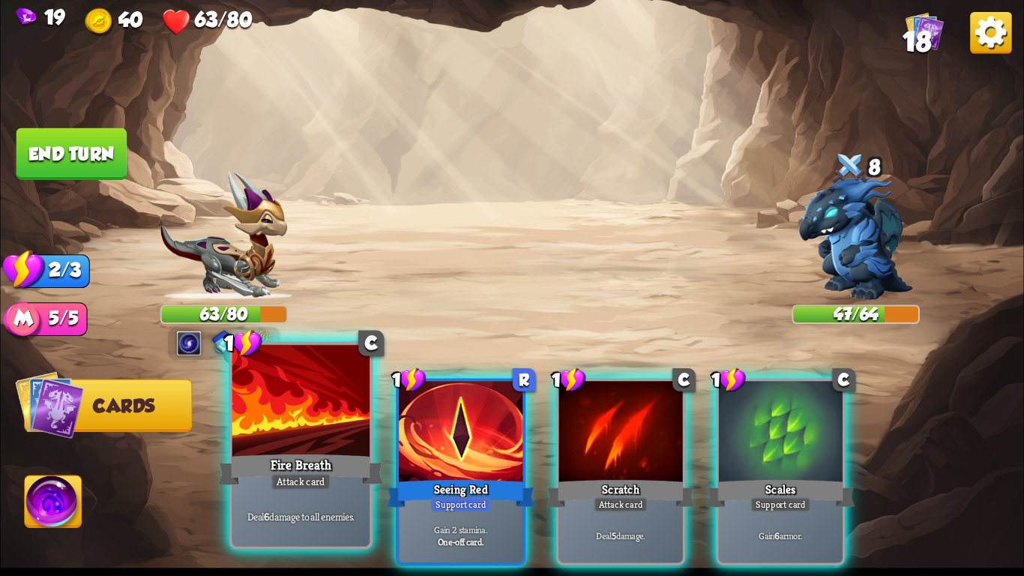
click at [309, 469] on div "Fire Breath" at bounding box center [300, 469] width 165 height 37
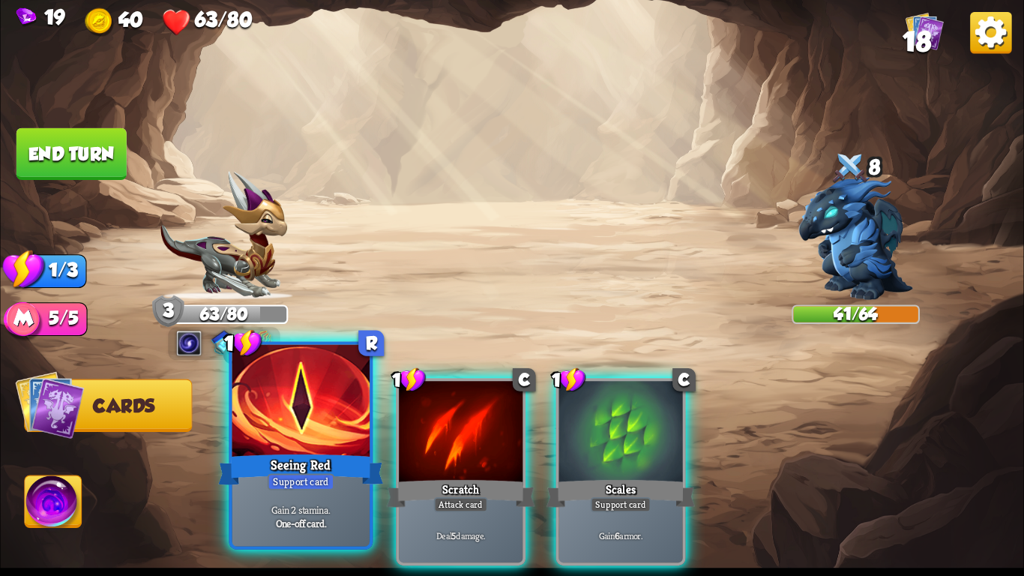
click at [322, 455] on div "Seeing Red" at bounding box center [300, 469] width 165 height 37
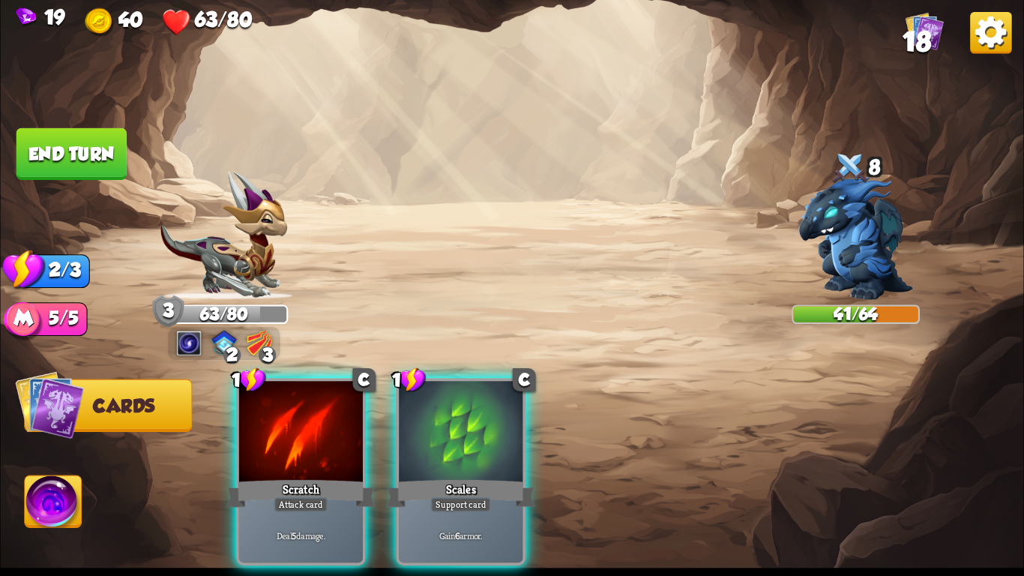
click at [322, 477] on div "Scratch" at bounding box center [300, 493] width 148 height 33
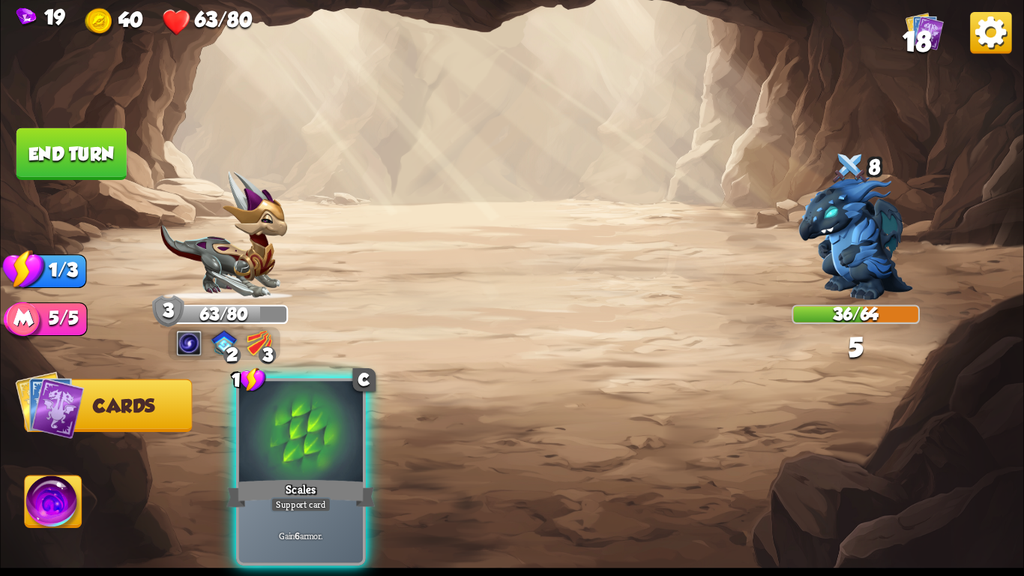
click at [322, 477] on div "Scales" at bounding box center [300, 493] width 148 height 33
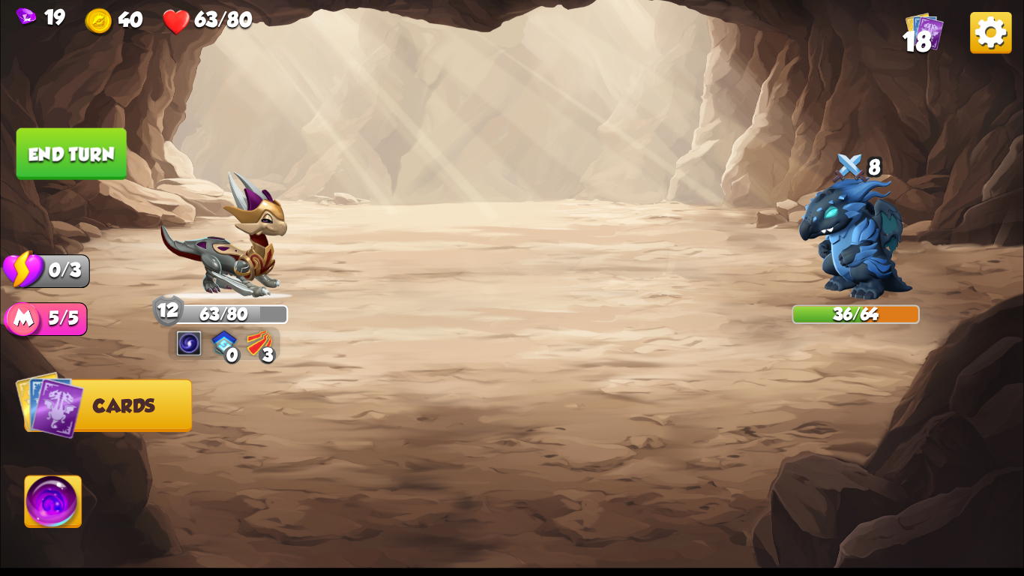
click at [85, 151] on button "End turn" at bounding box center [71, 154] width 110 height 52
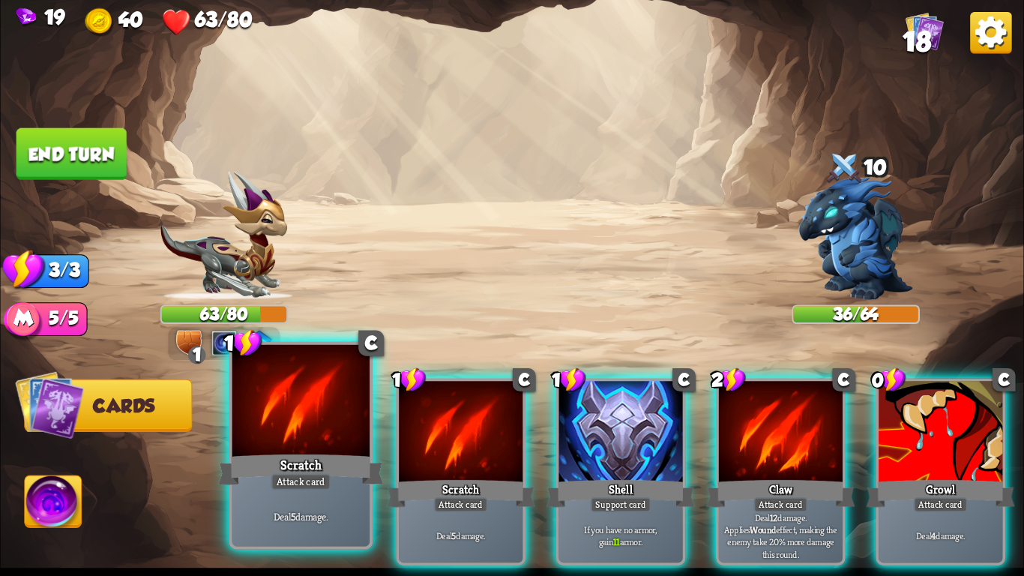
click at [363, 445] on div at bounding box center [300, 403] width 137 height 116
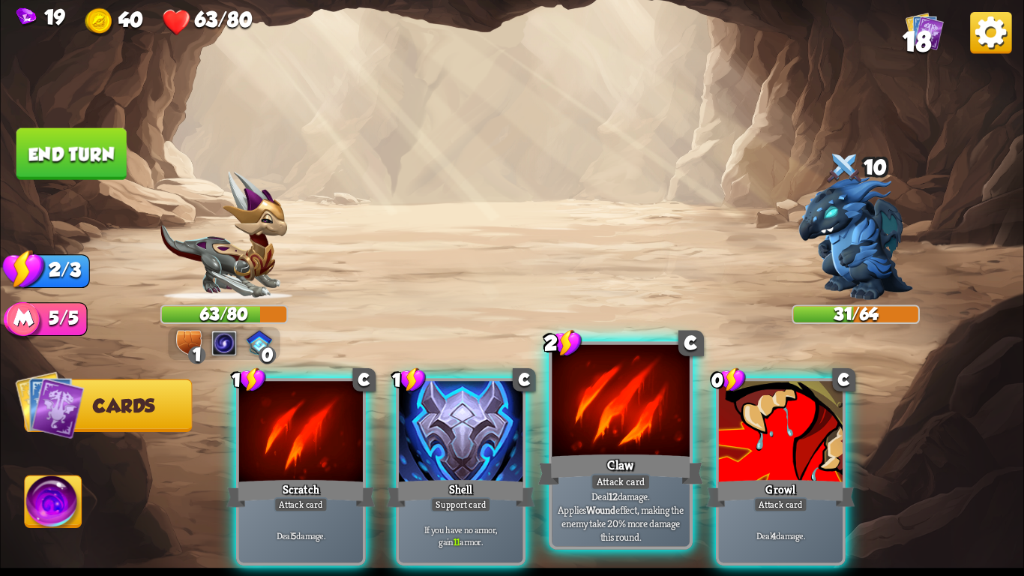
click at [631, 438] on div at bounding box center [620, 403] width 137 height 116
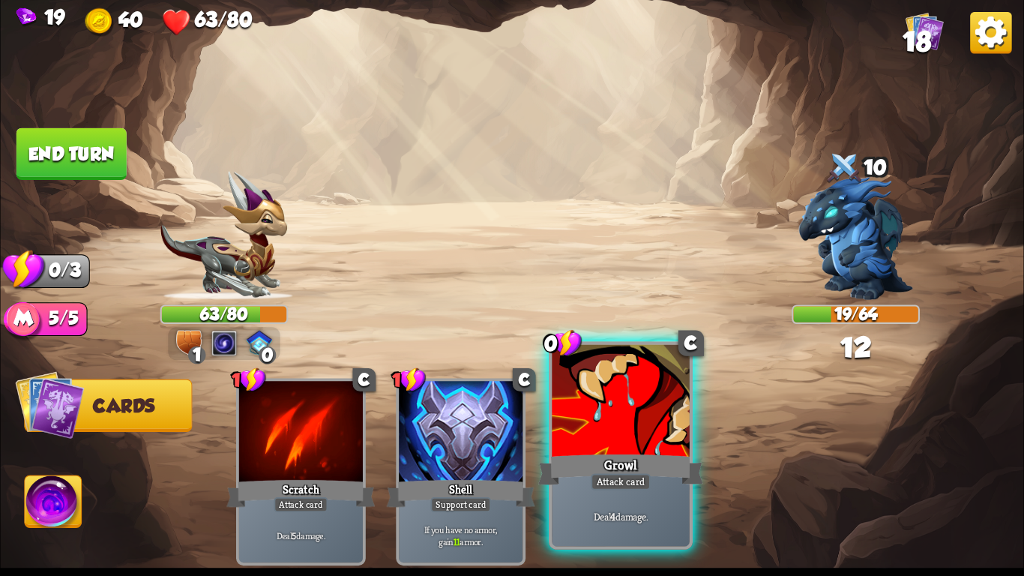
click at [624, 438] on div at bounding box center [620, 403] width 137 height 116
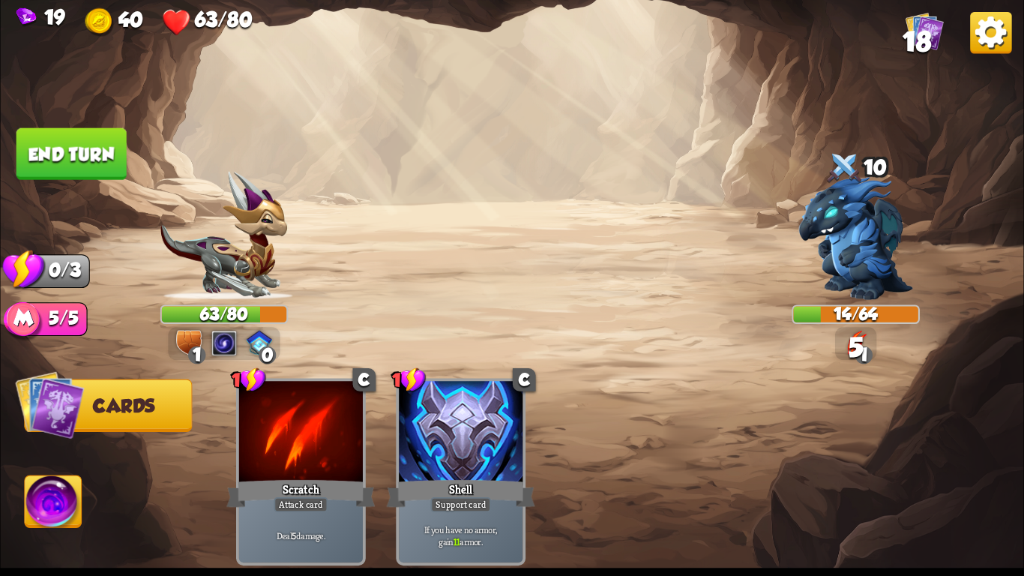
click at [82, 135] on button "End turn" at bounding box center [71, 154] width 110 height 52
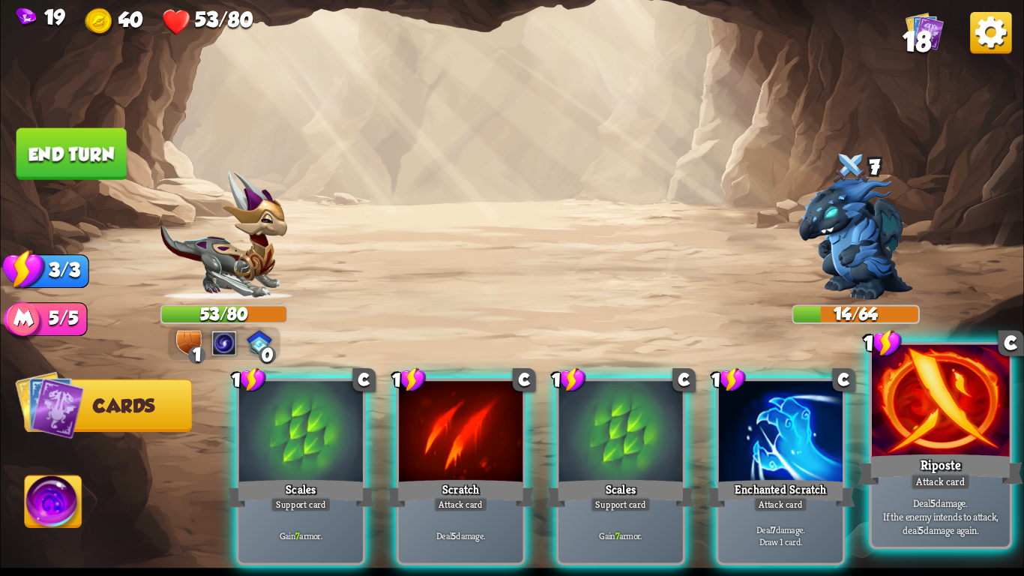
click at [923, 494] on div "Deal 5 damage. If the enemy intends to attack, deal 5 damage again." at bounding box center [940, 516] width 137 height 60
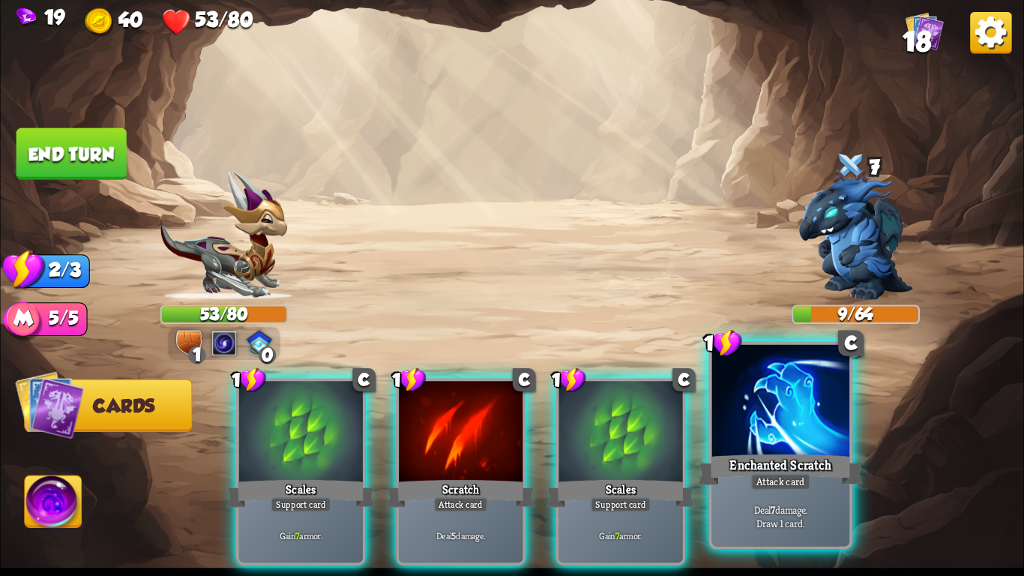
click at [833, 480] on div "Enchanted Scratch" at bounding box center [780, 469] width 165 height 37
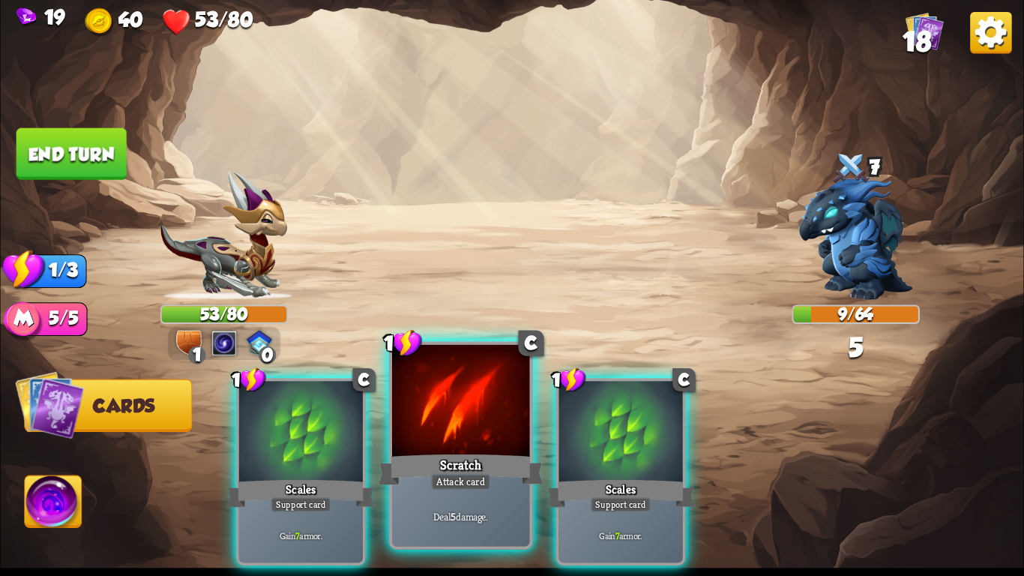
click at [472, 439] on div at bounding box center [460, 403] width 137 height 116
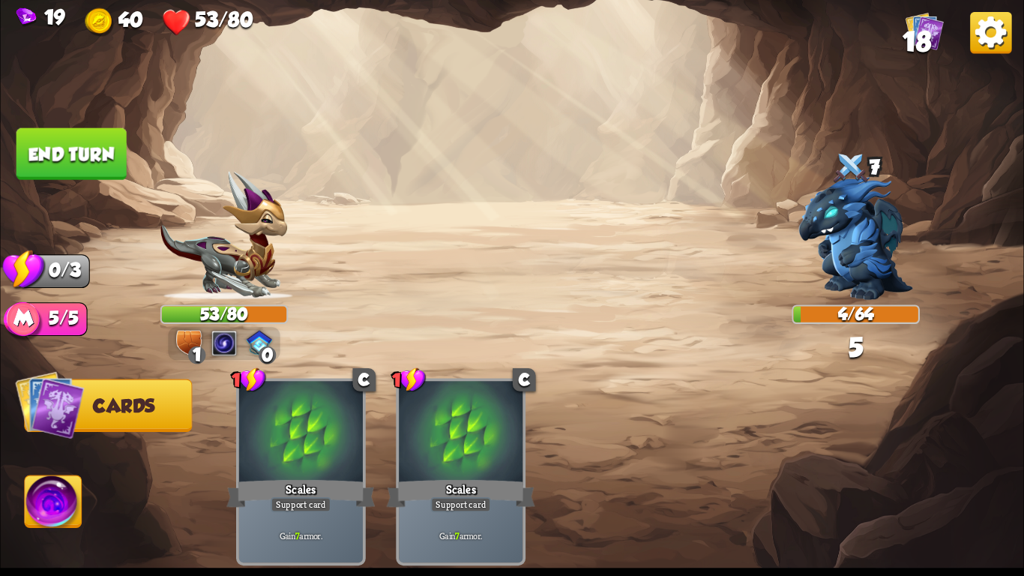
click at [81, 160] on button "End turn" at bounding box center [71, 154] width 110 height 52
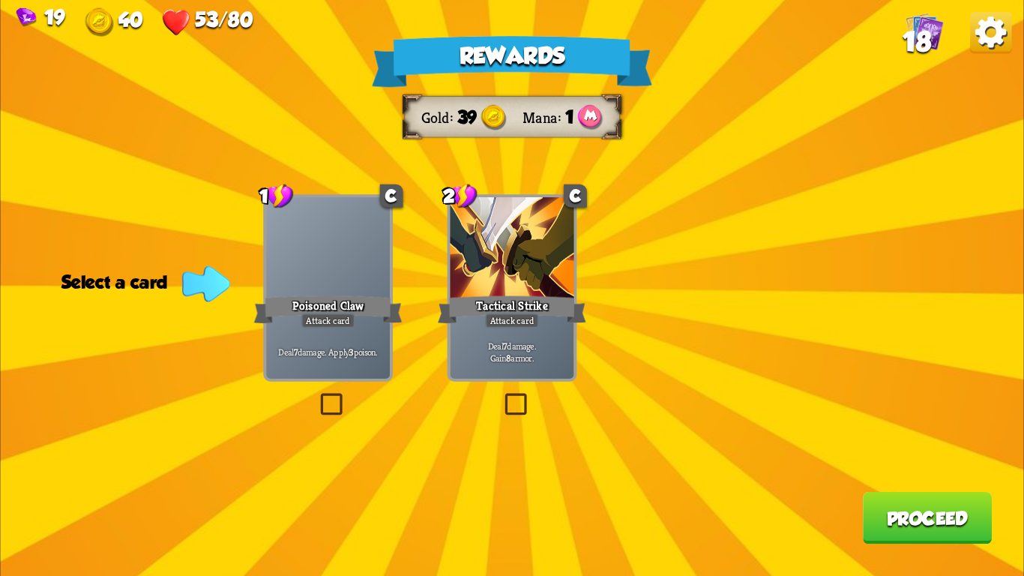
click at [521, 320] on div "Attack card" at bounding box center [512, 320] width 54 height 15
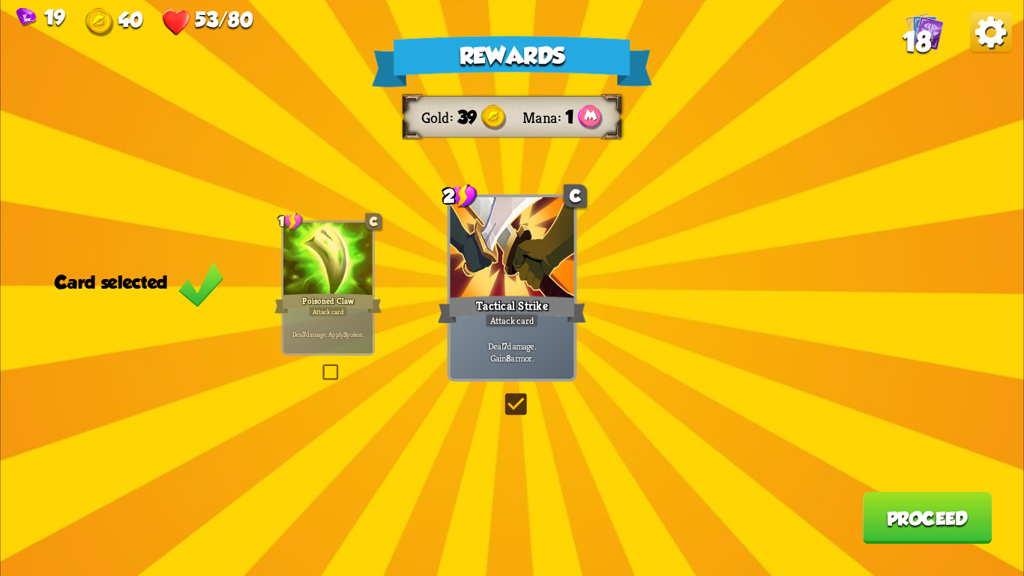
click at [547, 351] on p "Deal 7 damage. Gain 8 armor." at bounding box center [512, 351] width 118 height 25
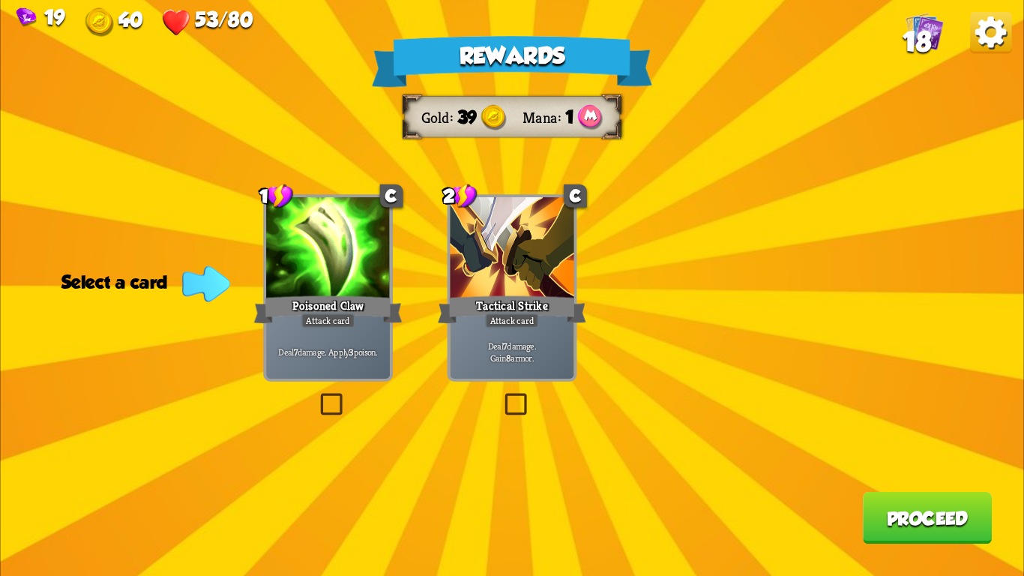
click at [354, 307] on div "Poisoned Claw" at bounding box center [328, 309] width 148 height 33
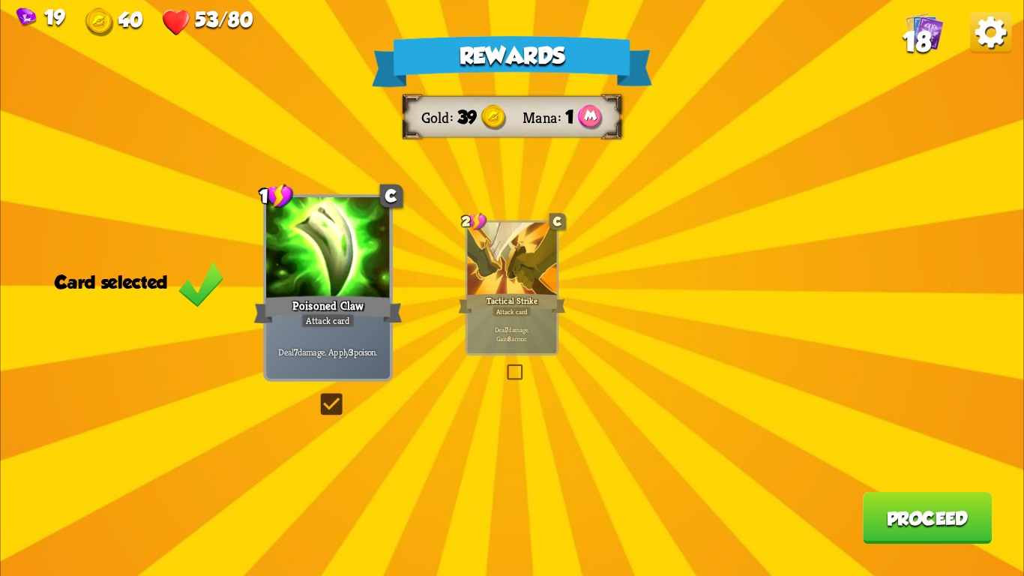
click at [863, 498] on button "Proceed" at bounding box center [927, 518] width 129 height 52
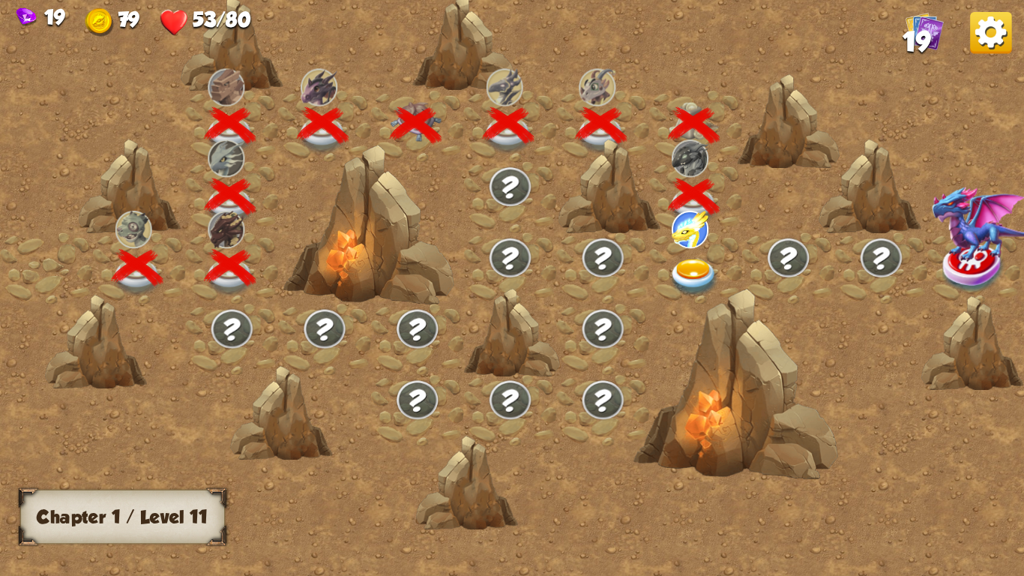
scroll to position [0, 228]
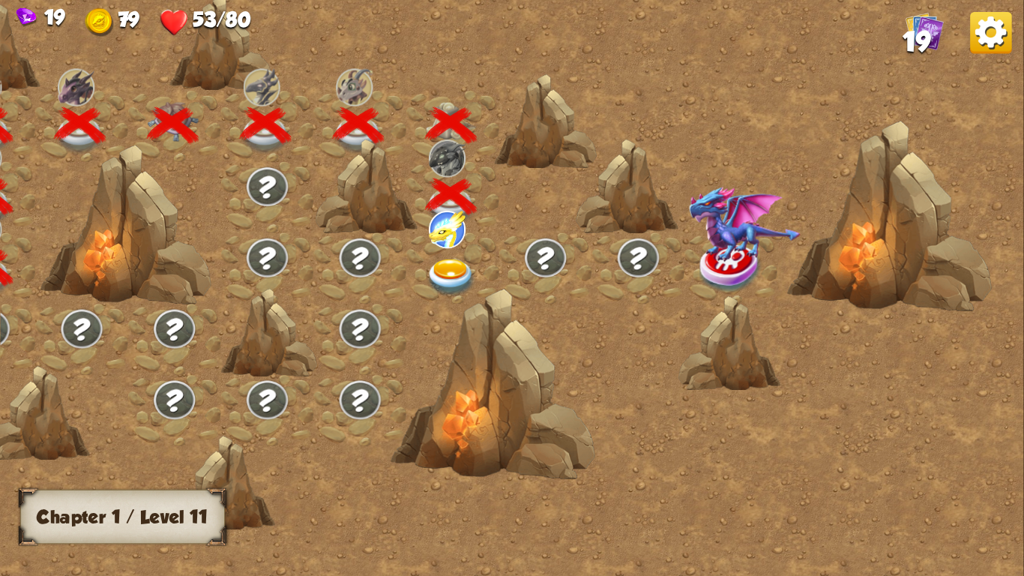
click at [439, 273] on img at bounding box center [451, 277] width 51 height 37
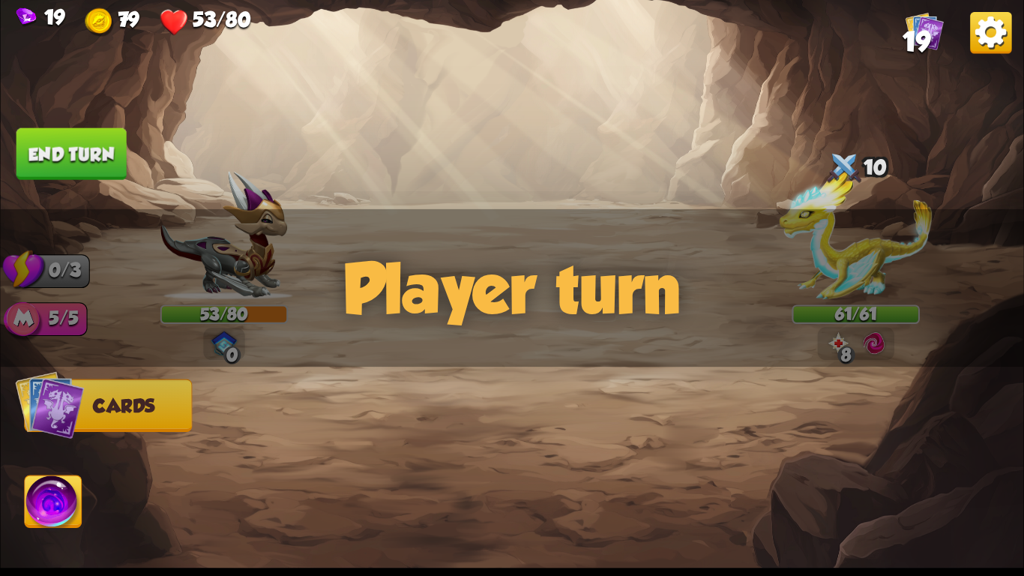
click at [830, 318] on div "Player turn" at bounding box center [511, 287] width 1023 height 157
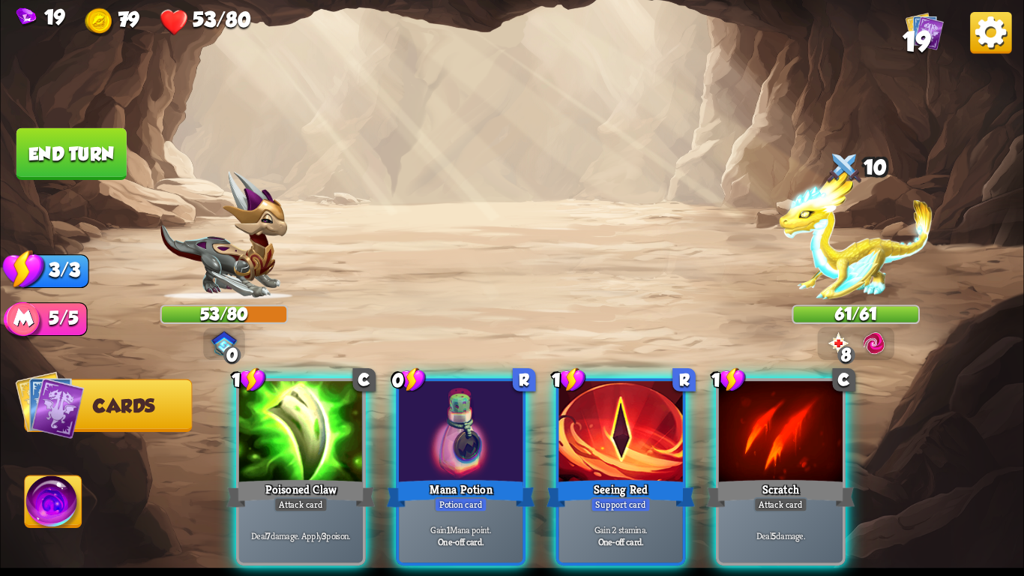
click at [857, 270] on div "Player turn" at bounding box center [511, 287] width 1023 height 157
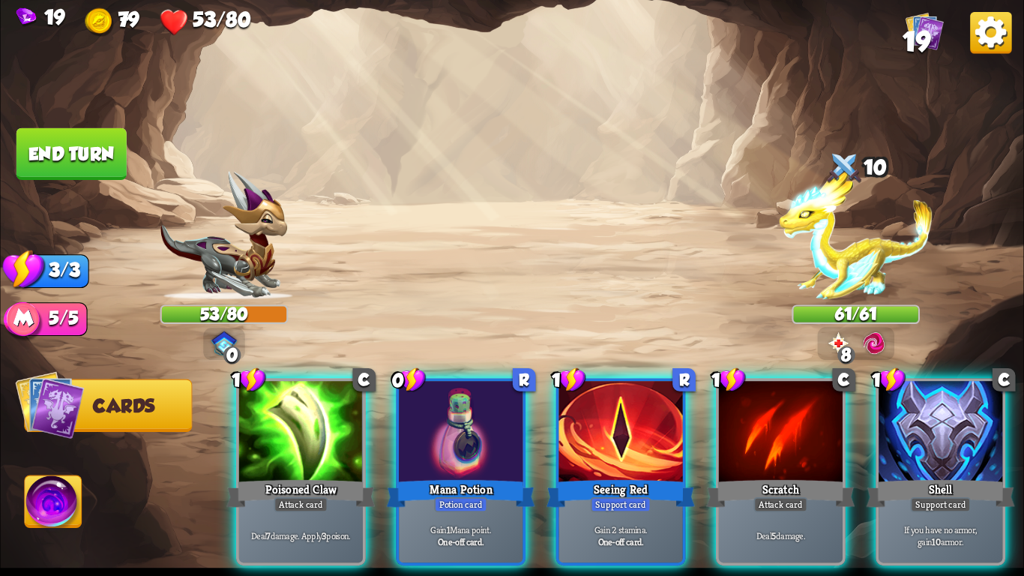
click at [857, 270] on img at bounding box center [856, 236] width 154 height 128
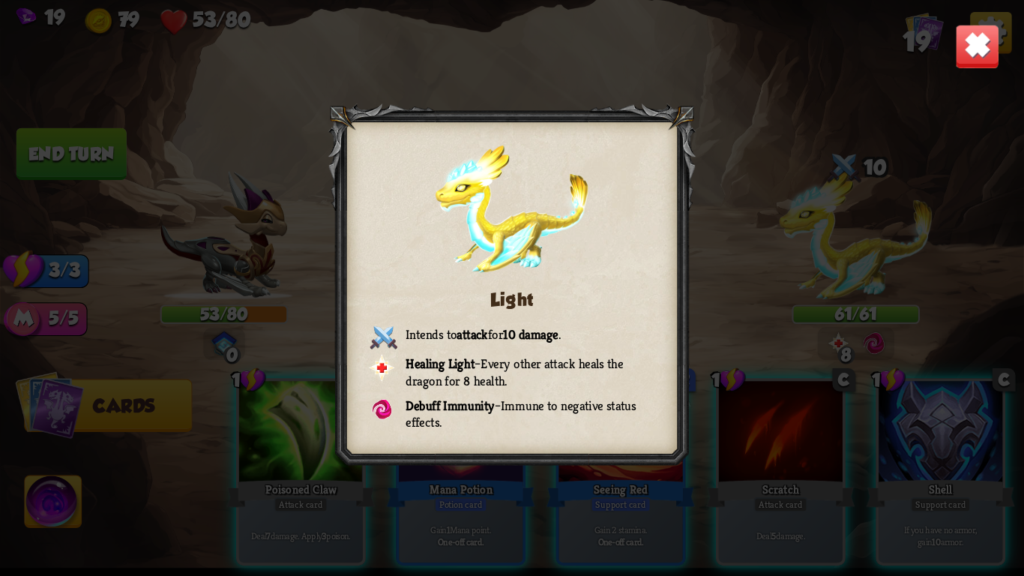
click at [969, 63] on img at bounding box center [977, 46] width 45 height 45
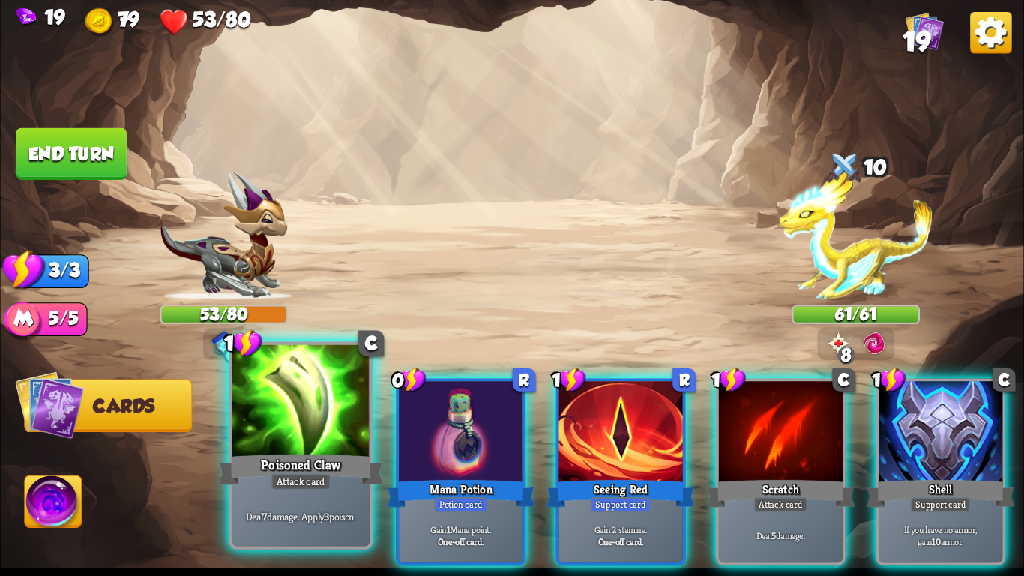
click at [267, 486] on div "Poisoned Claw" at bounding box center [300, 469] width 165 height 37
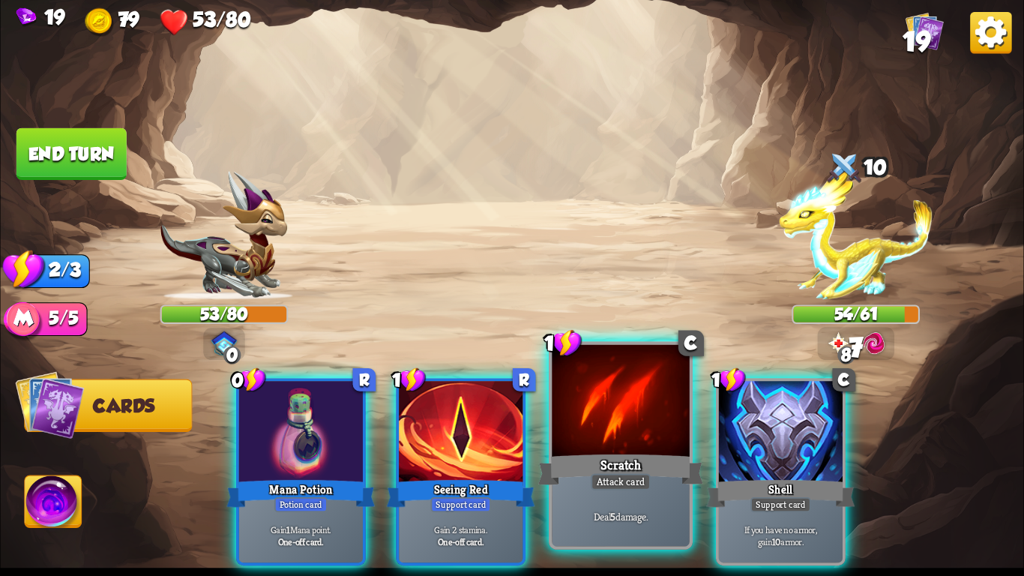
click at [636, 513] on p "Deal 5 damage." at bounding box center [620, 515] width 130 height 13
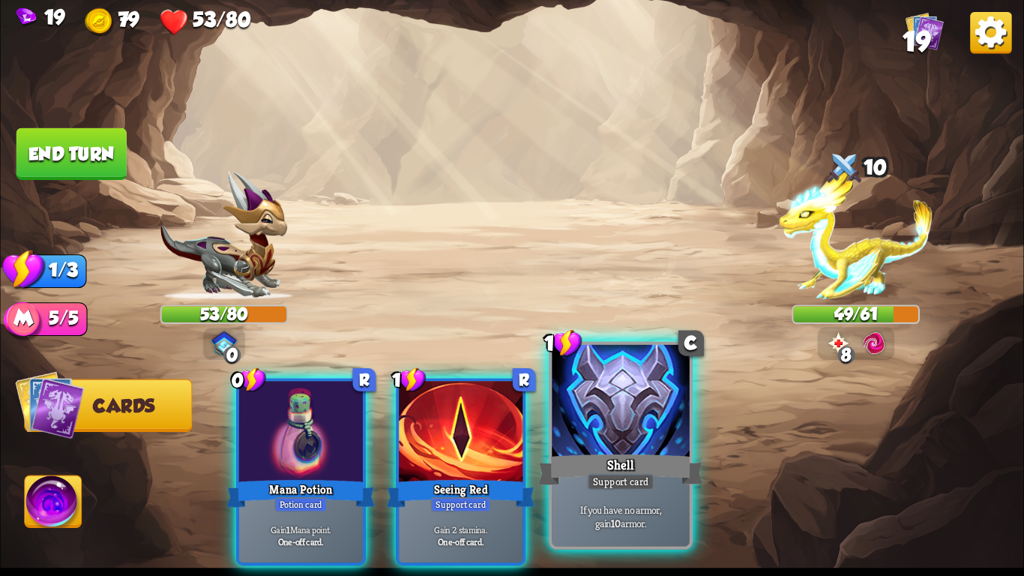
click at [647, 517] on p "If you have no armor, gain 10 armor." at bounding box center [620, 515] width 130 height 27
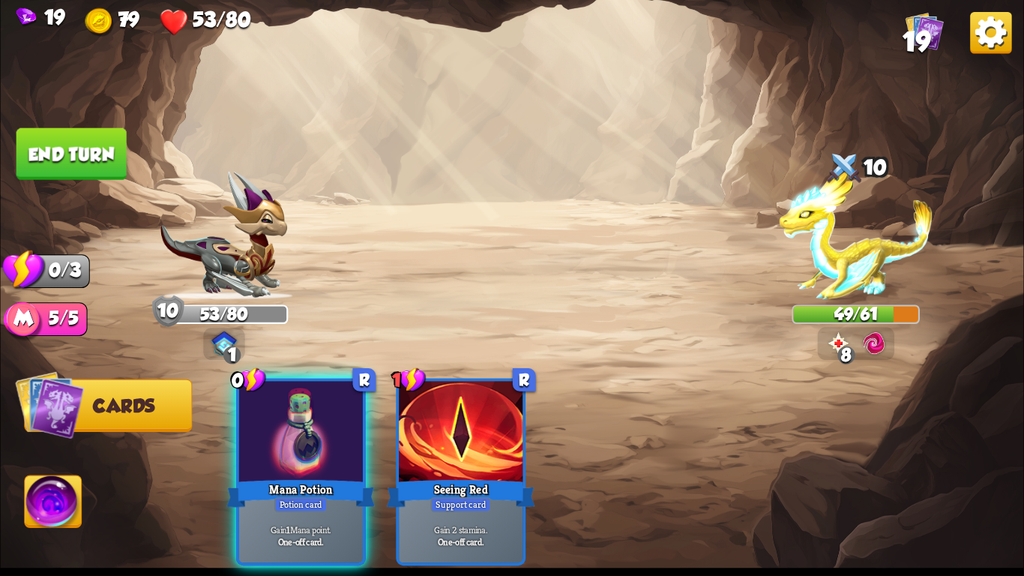
click at [75, 142] on button "End turn" at bounding box center [71, 154] width 110 height 52
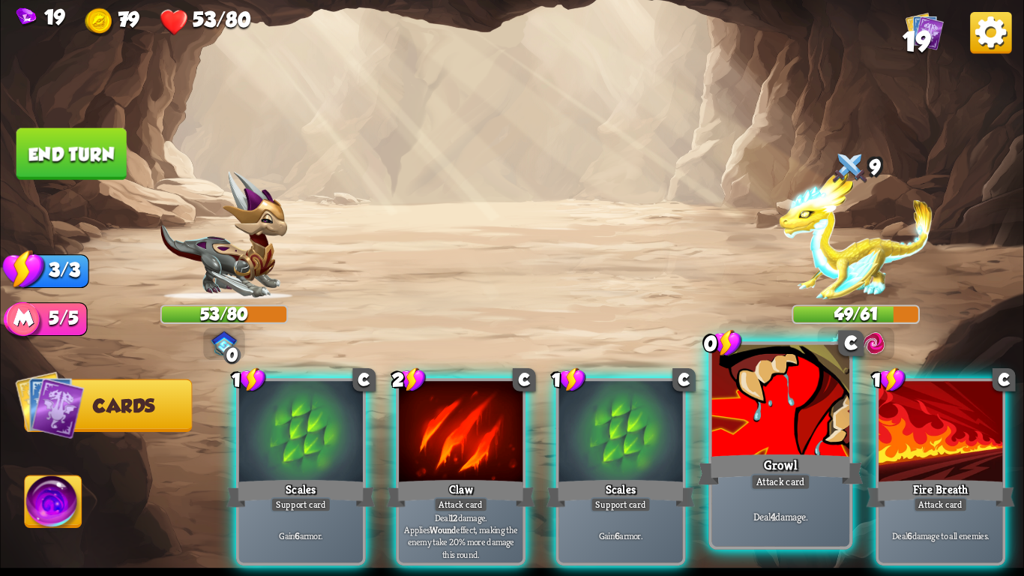
click at [728, 462] on div "Growl" at bounding box center [780, 469] width 165 height 37
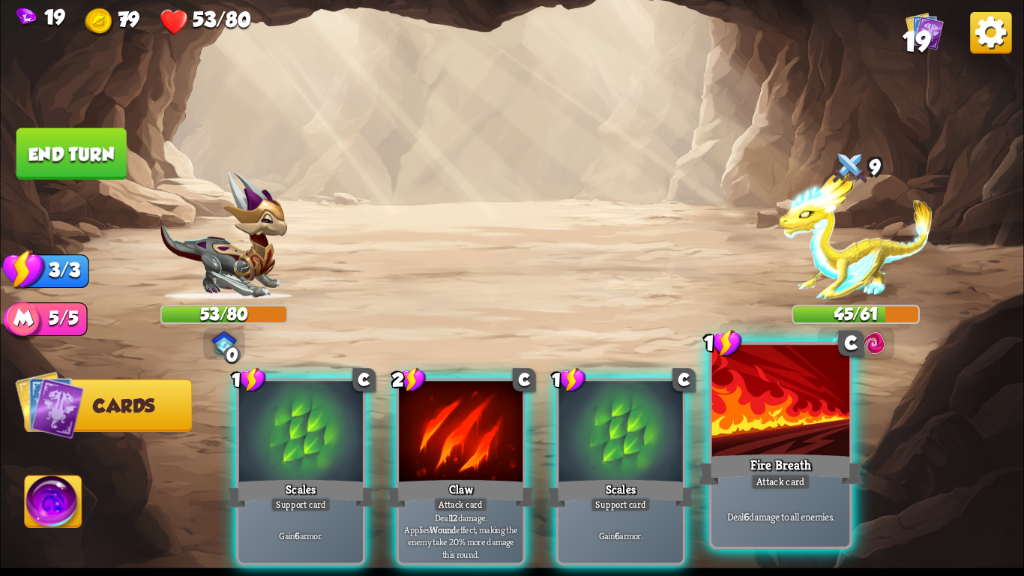
click at [727, 466] on div "Fire Breath" at bounding box center [780, 469] width 165 height 37
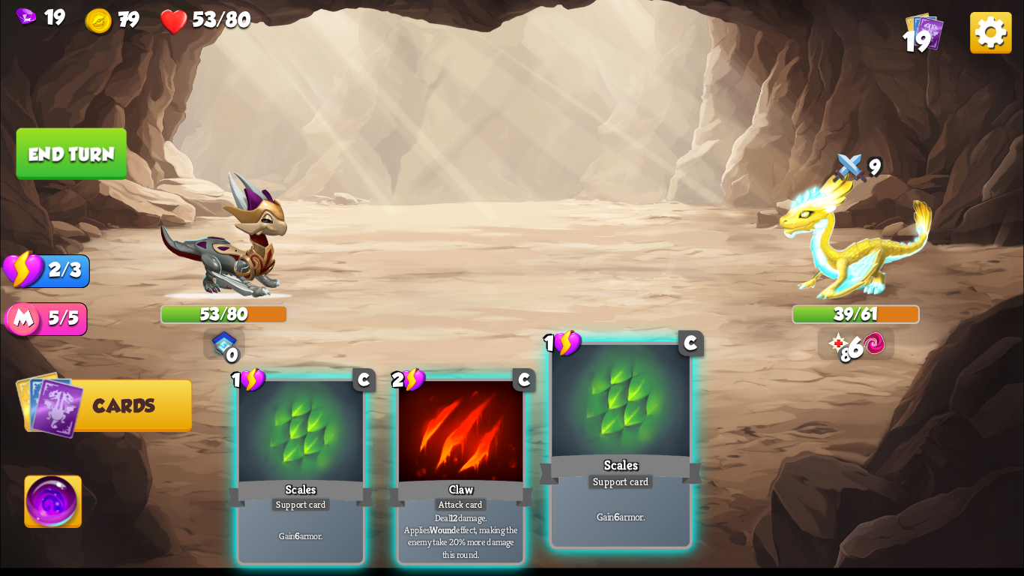
click at [603, 475] on div "Support card" at bounding box center [620, 481] width 67 height 16
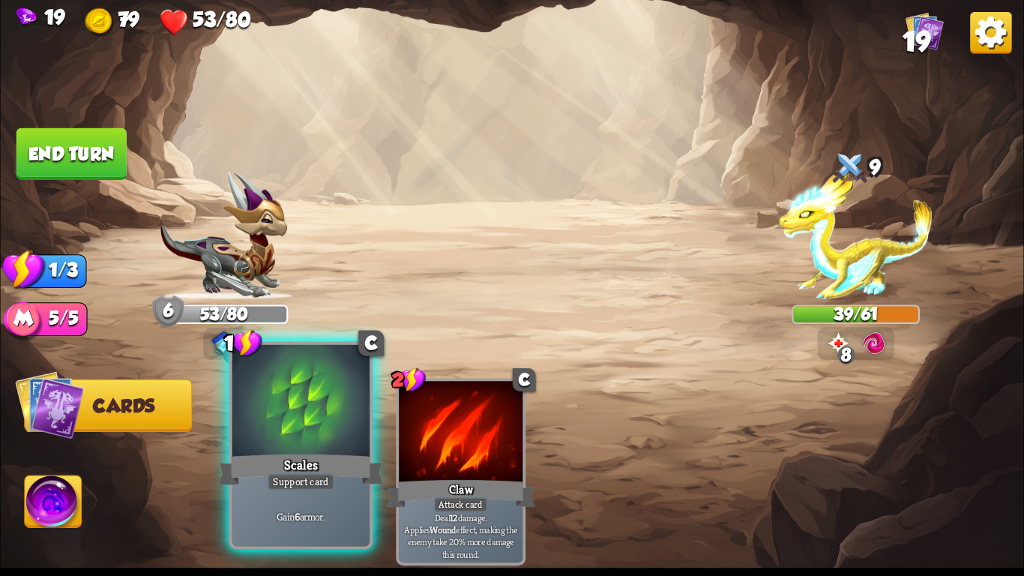
click at [261, 412] on div at bounding box center [300, 403] width 137 height 116
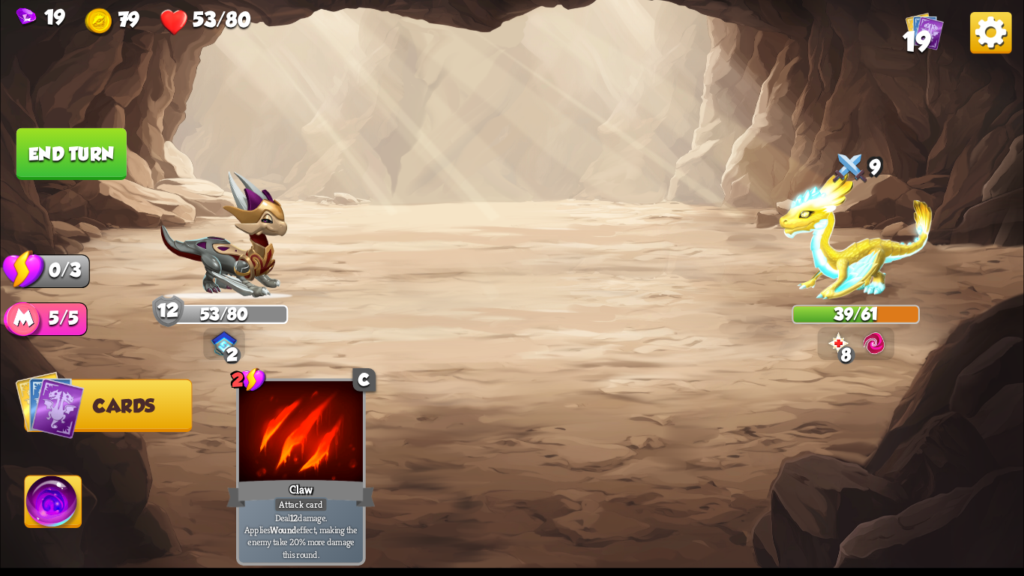
click at [102, 175] on button "End turn" at bounding box center [71, 154] width 110 height 52
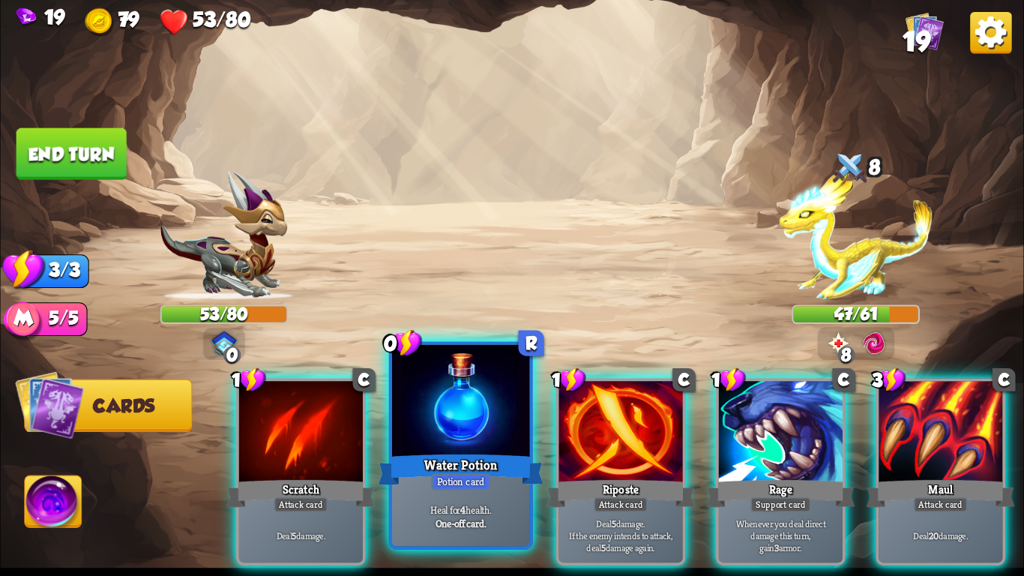
click at [453, 447] on div at bounding box center [460, 403] width 137 height 116
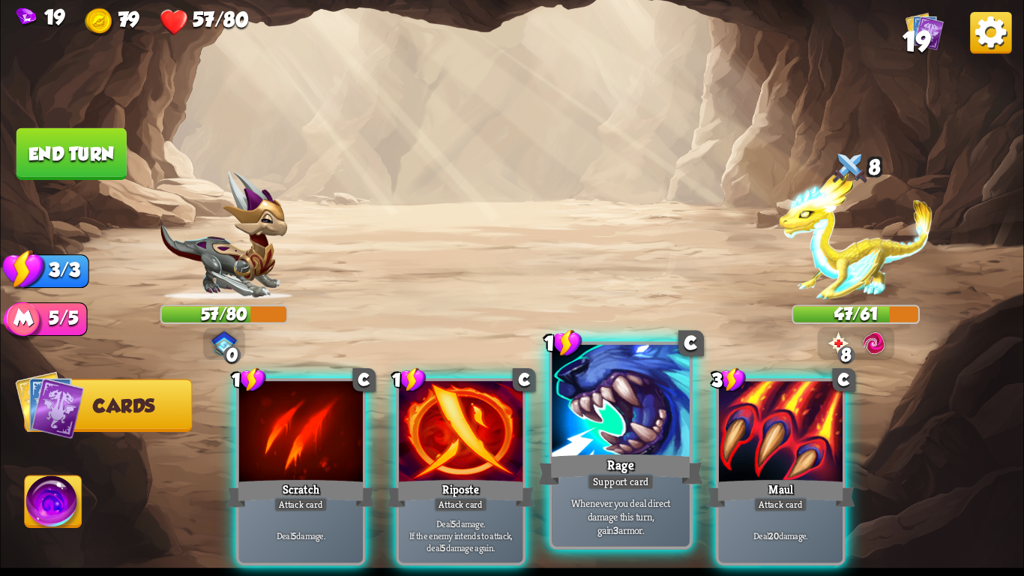
click at [612, 426] on div at bounding box center [620, 403] width 137 height 116
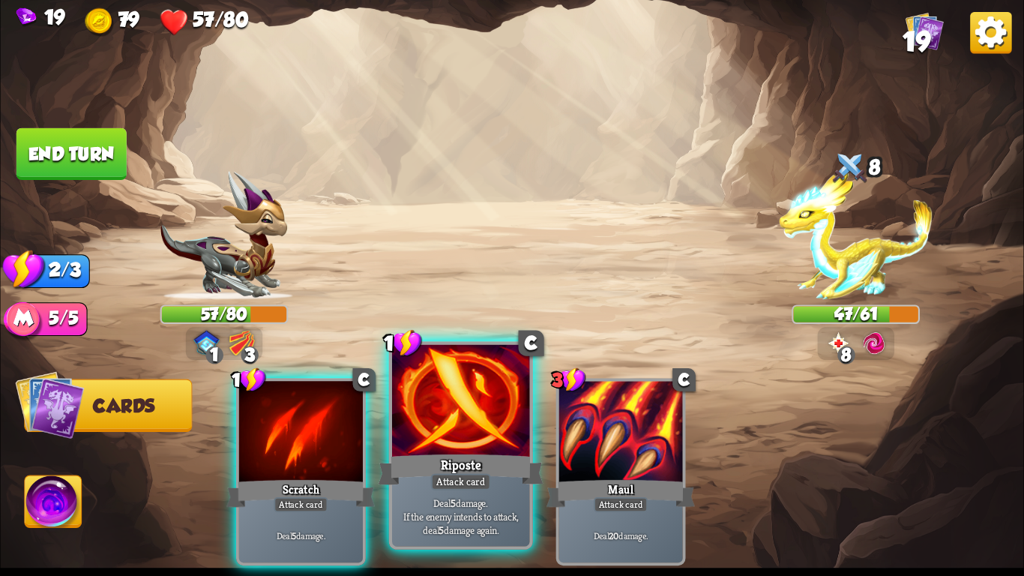
click at [458, 459] on div "Riposte" at bounding box center [460, 469] width 165 height 37
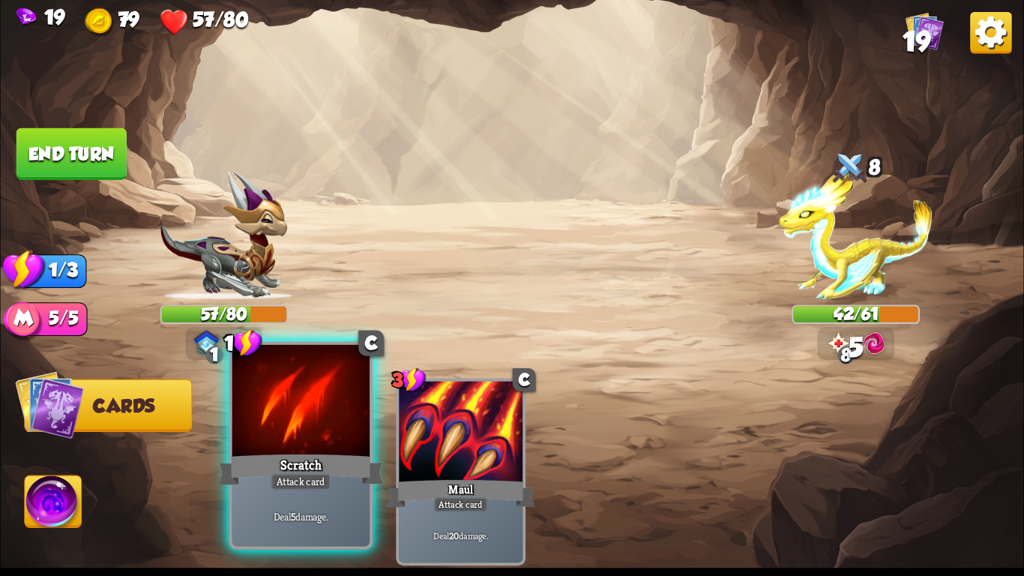
click at [312, 462] on div "Scratch" at bounding box center [300, 469] width 165 height 37
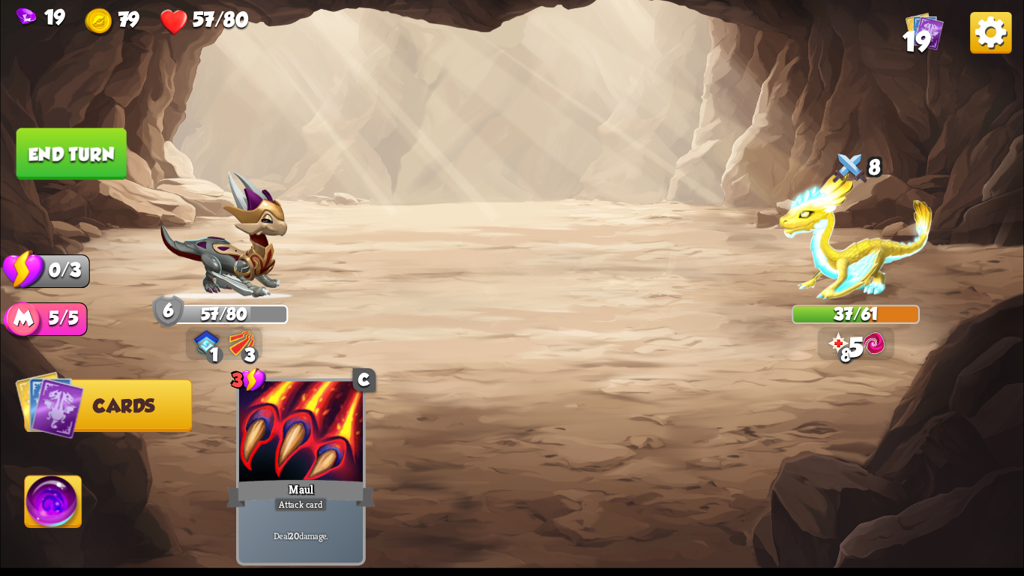
click at [92, 146] on button "End turn" at bounding box center [71, 154] width 110 height 52
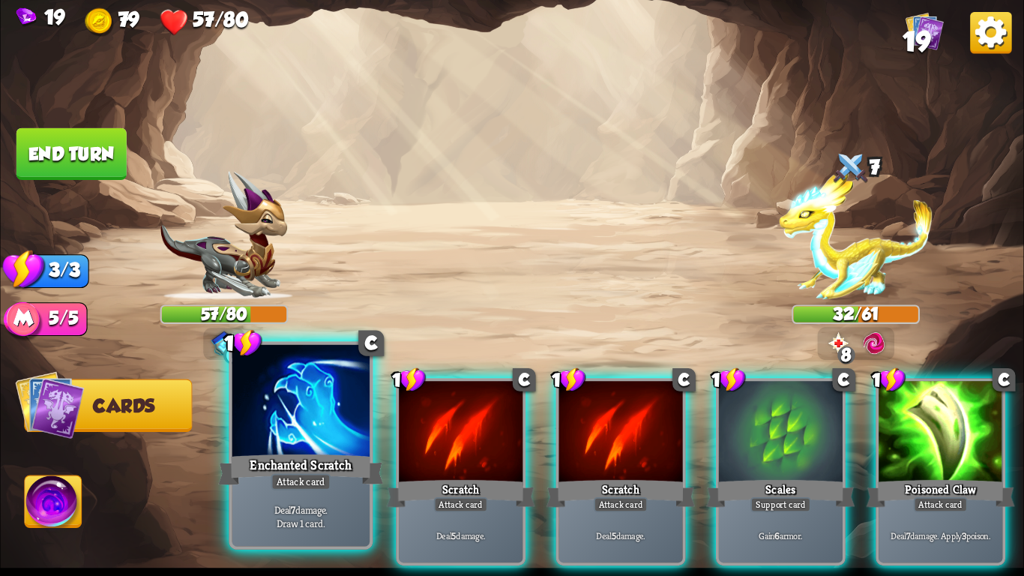
click at [339, 444] on div at bounding box center [300, 403] width 137 height 116
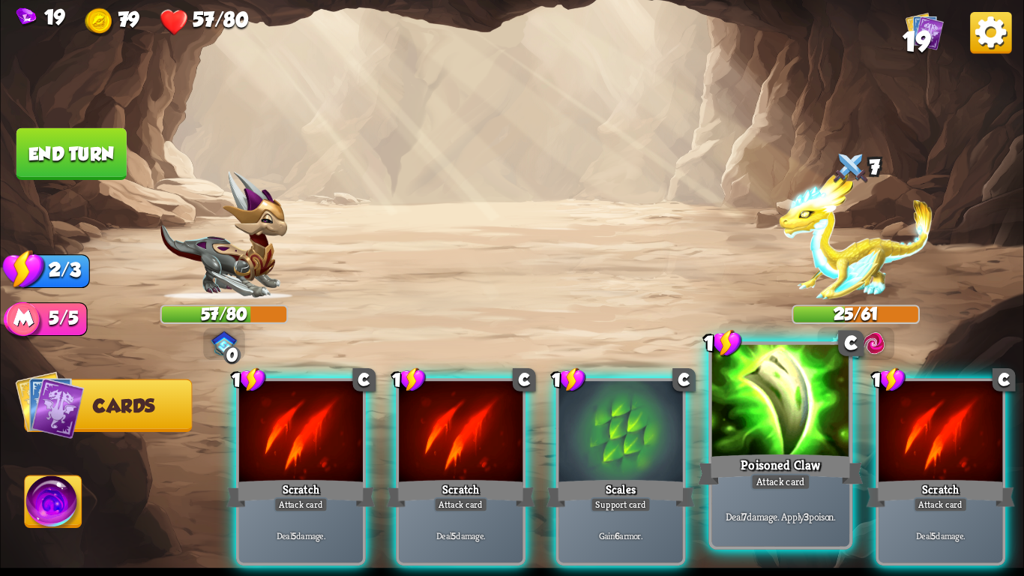
click at [757, 447] on div at bounding box center [780, 403] width 137 height 116
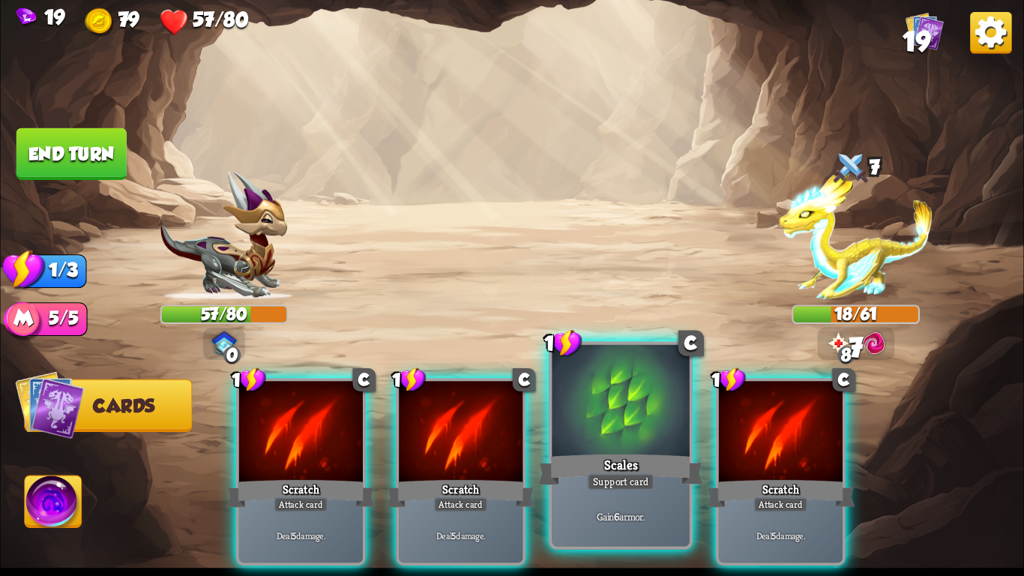
click at [611, 426] on div at bounding box center [620, 403] width 137 height 116
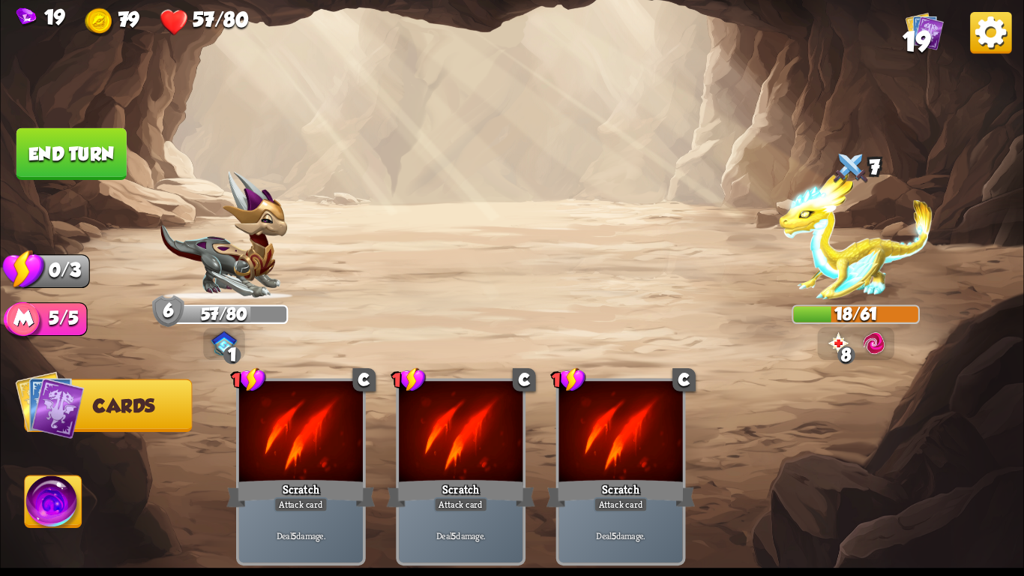
click at [109, 149] on button "End turn" at bounding box center [71, 154] width 110 height 52
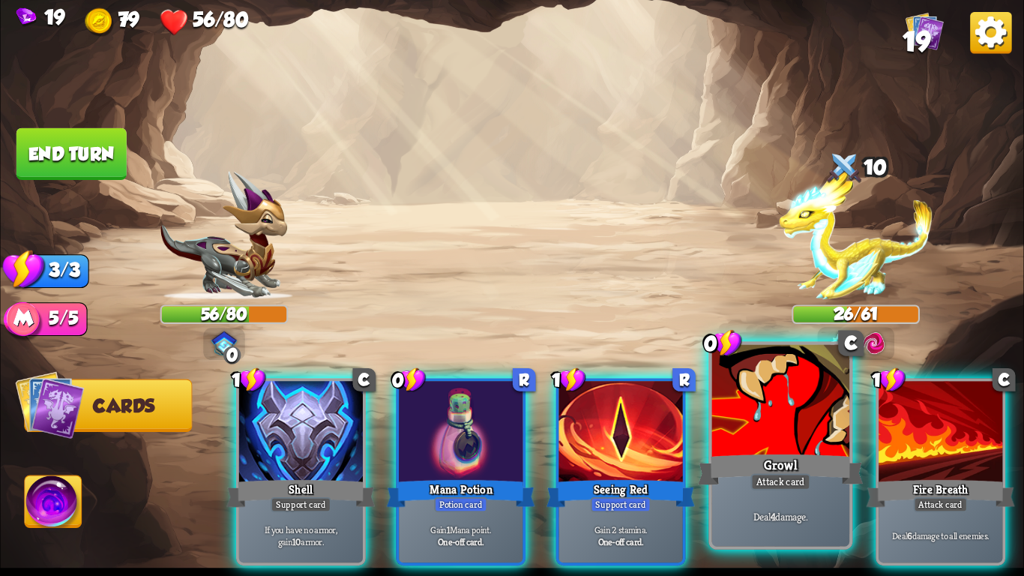
click at [795, 476] on div "Attack card" at bounding box center [780, 481] width 60 height 16
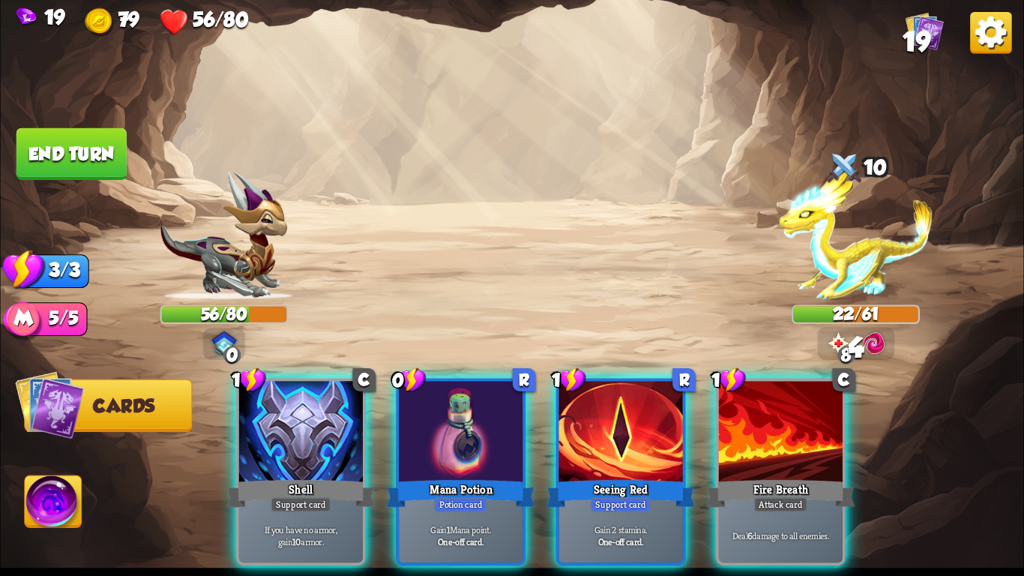
click at [795, 497] on div "Attack card" at bounding box center [780, 504] width 54 height 15
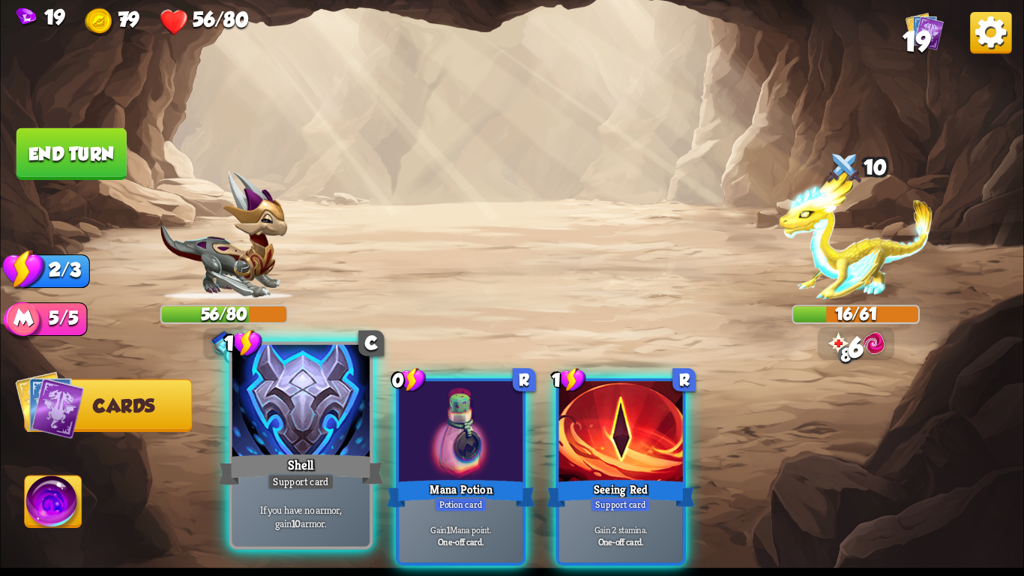
click at [262, 459] on div "Shell" at bounding box center [300, 469] width 165 height 37
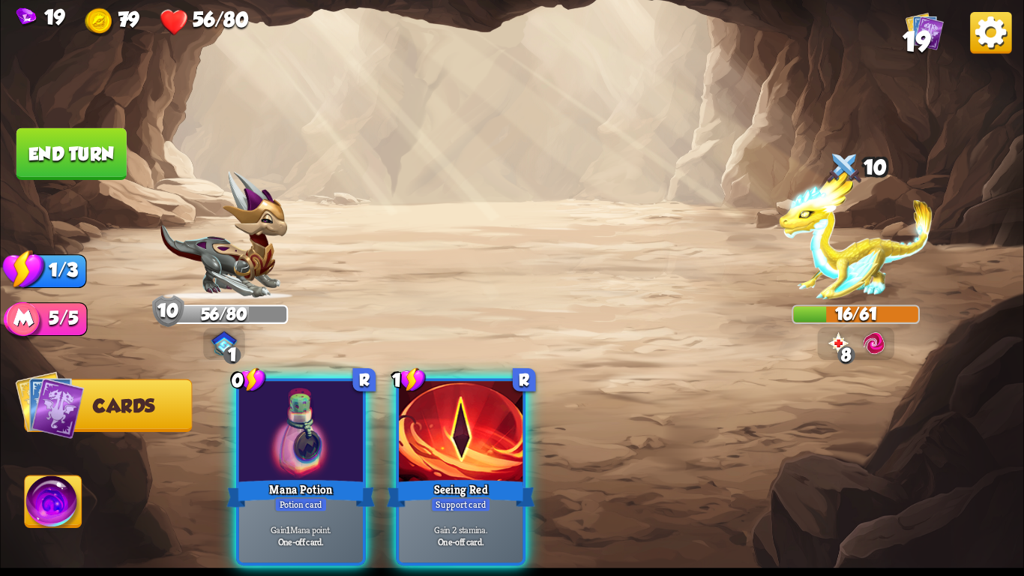
click at [85, 169] on button "End turn" at bounding box center [71, 154] width 110 height 52
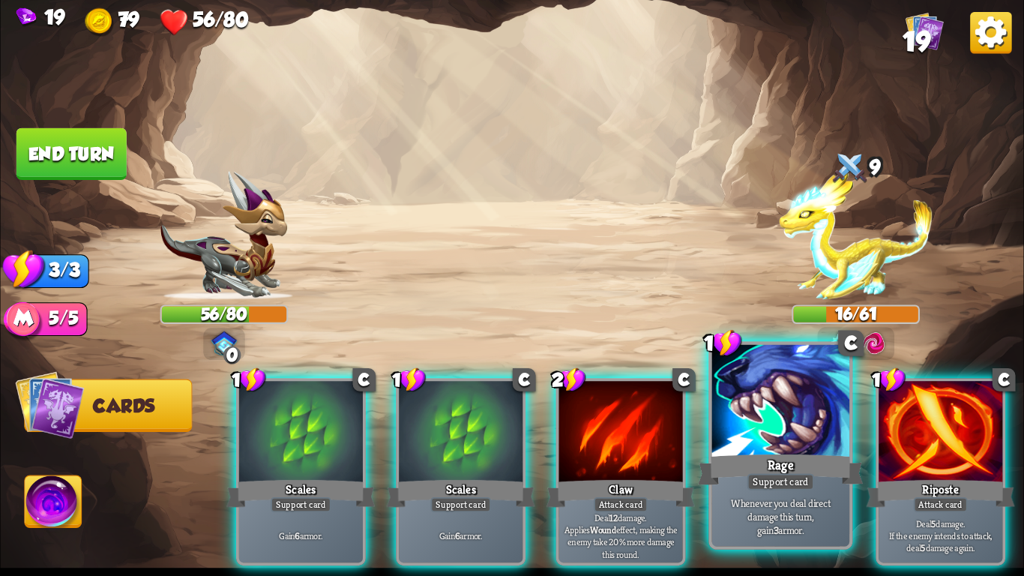
click at [830, 463] on div "Rage" at bounding box center [780, 469] width 165 height 37
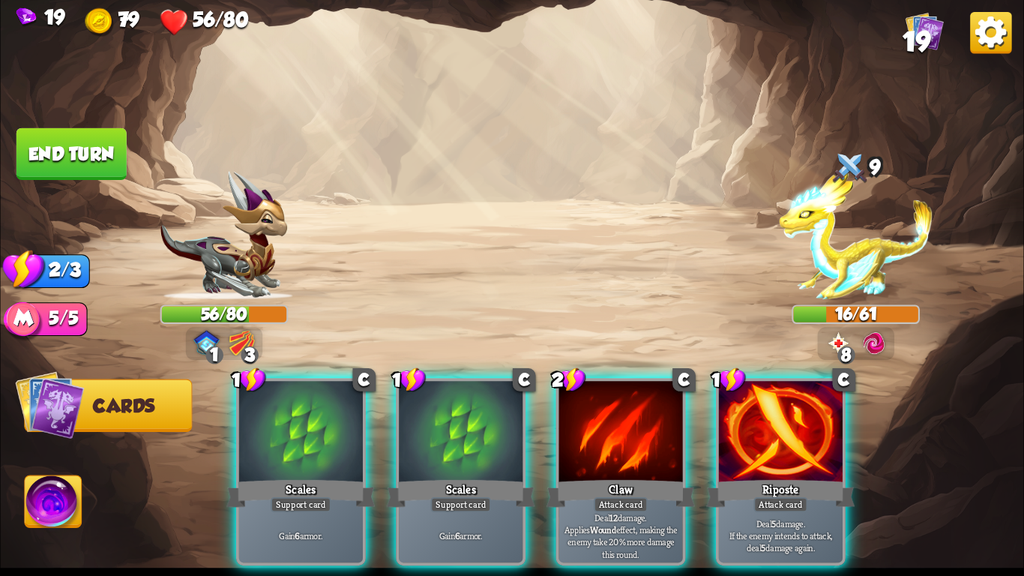
click at [830, 477] on div "Riposte" at bounding box center [780, 493] width 148 height 33
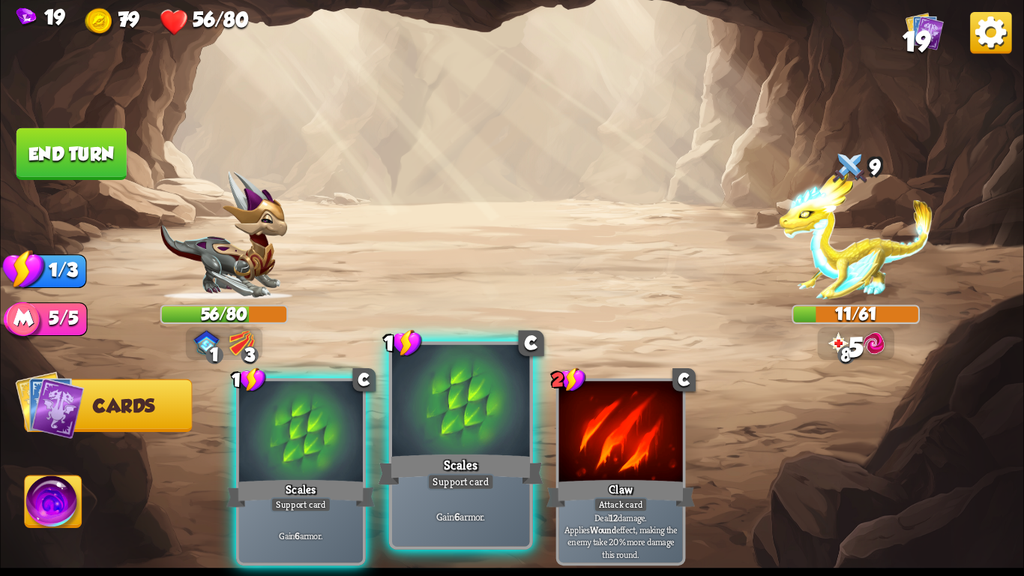
click at [421, 372] on div at bounding box center [460, 403] width 137 height 116
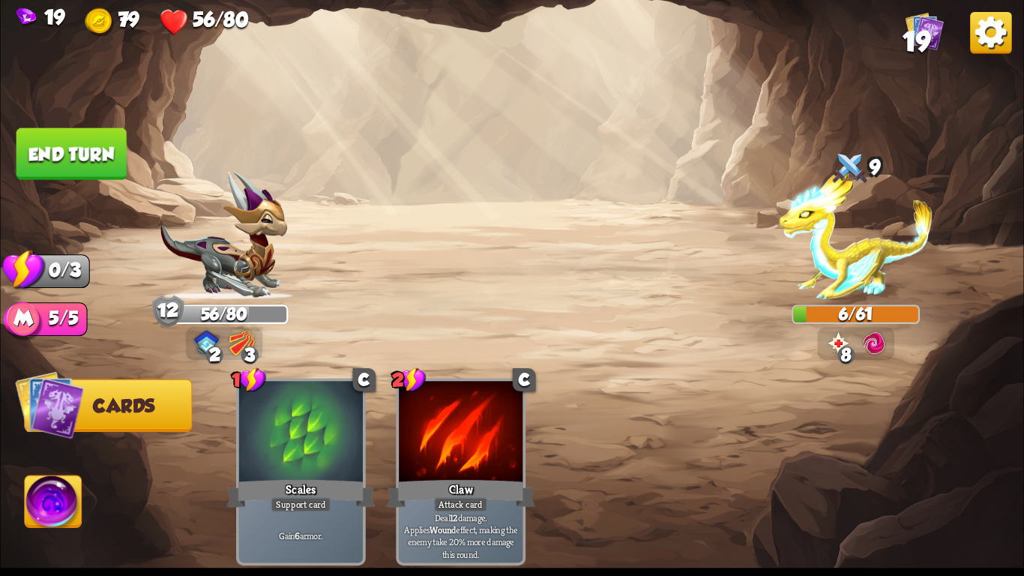
click at [44, 499] on img at bounding box center [53, 505] width 57 height 58
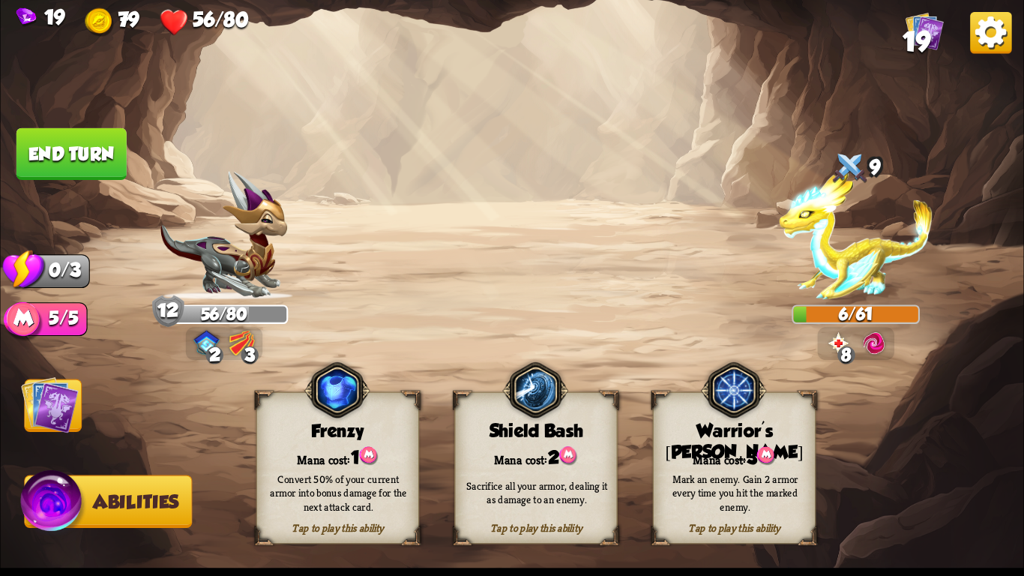
click at [564, 493] on div "Sacrifice all your armor, dealing it as damage to an enemy." at bounding box center [536, 492] width 147 height 27
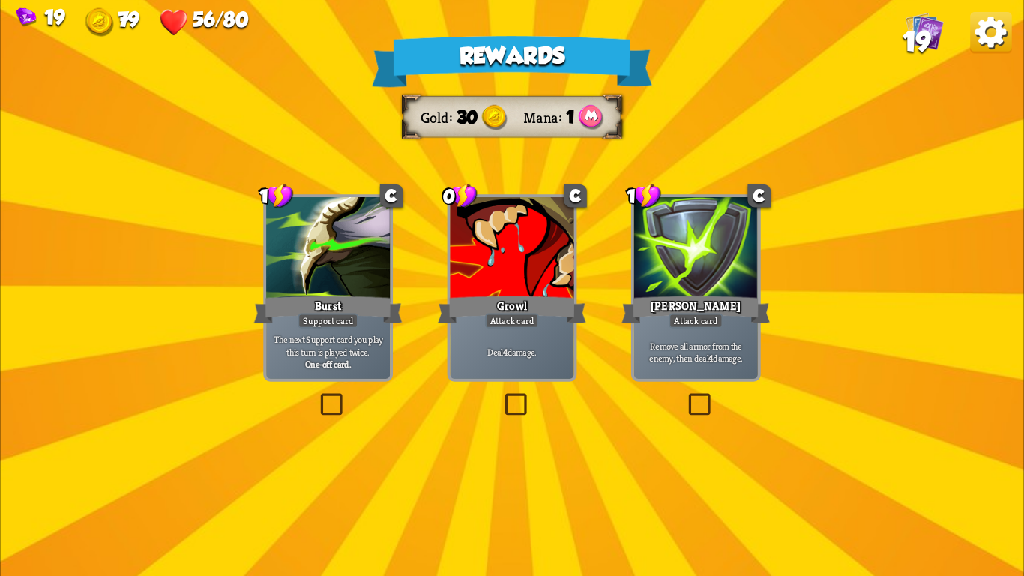
click at [552, 291] on div at bounding box center [512, 249] width 124 height 104
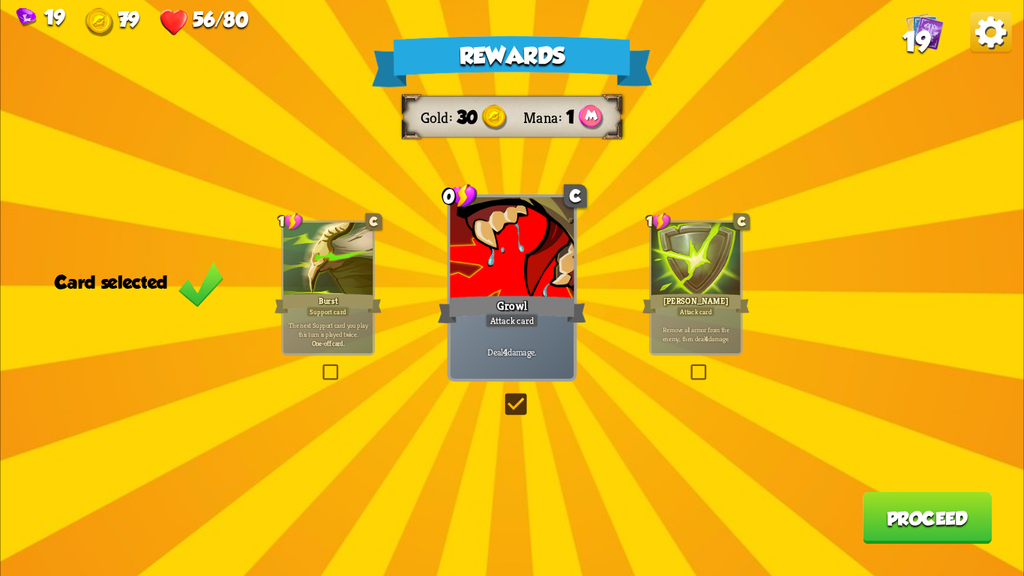
click at [513, 325] on div "Attack card" at bounding box center [512, 320] width 54 height 15
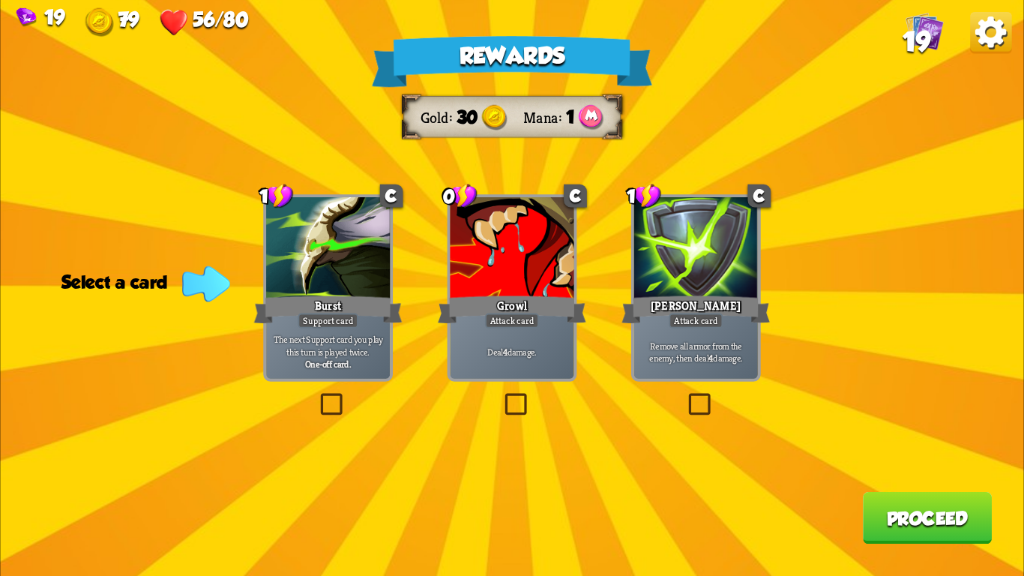
click at [478, 344] on div "Deal 4 damage." at bounding box center [512, 352] width 124 height 54
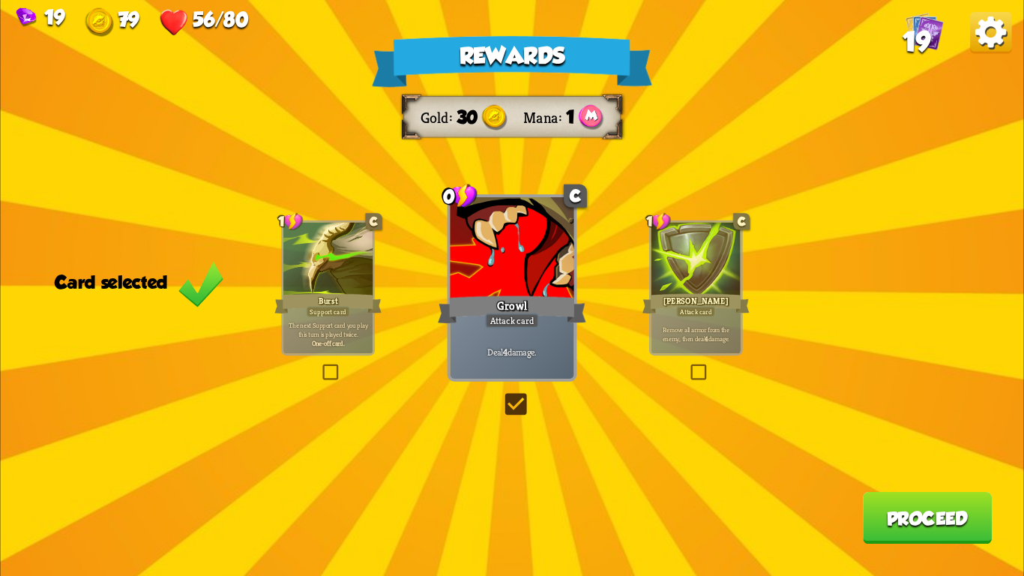
click at [863, 516] on button "Proceed" at bounding box center [927, 518] width 129 height 52
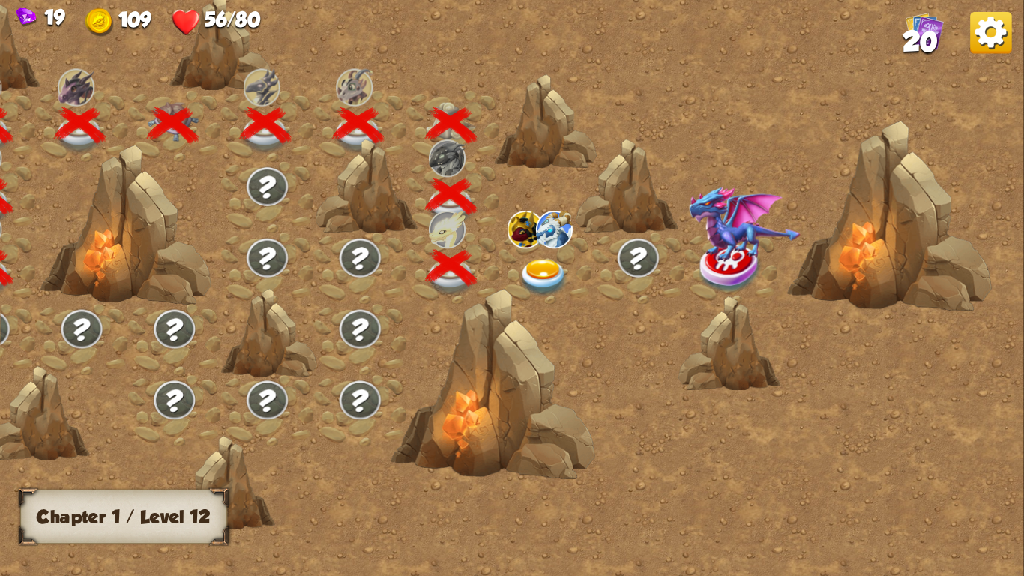
click at [545, 270] on img at bounding box center [544, 277] width 51 height 37
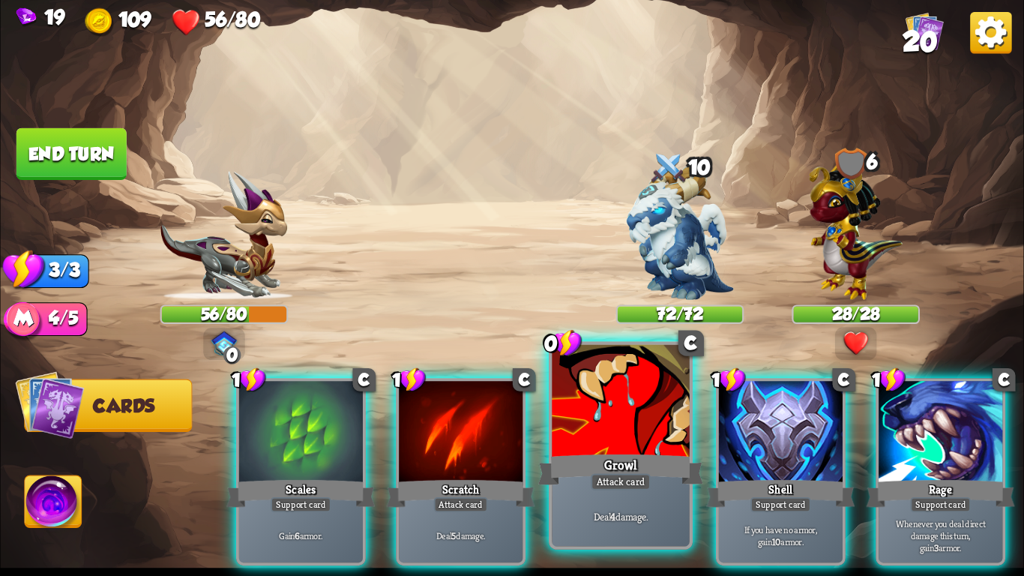
click at [620, 414] on div at bounding box center [620, 403] width 137 height 116
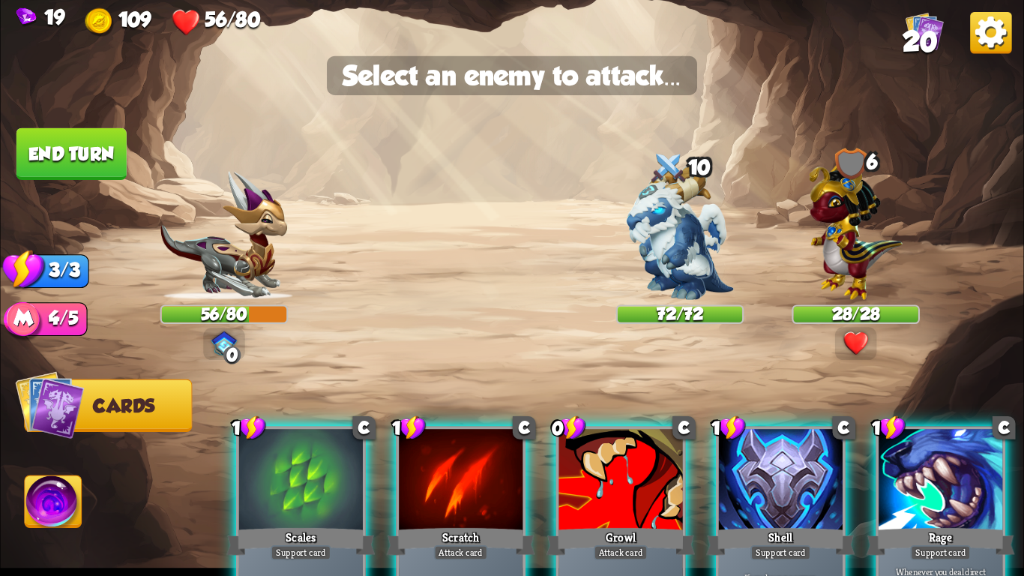
click at [576, 550] on div "Growl" at bounding box center [620, 541] width 148 height 33
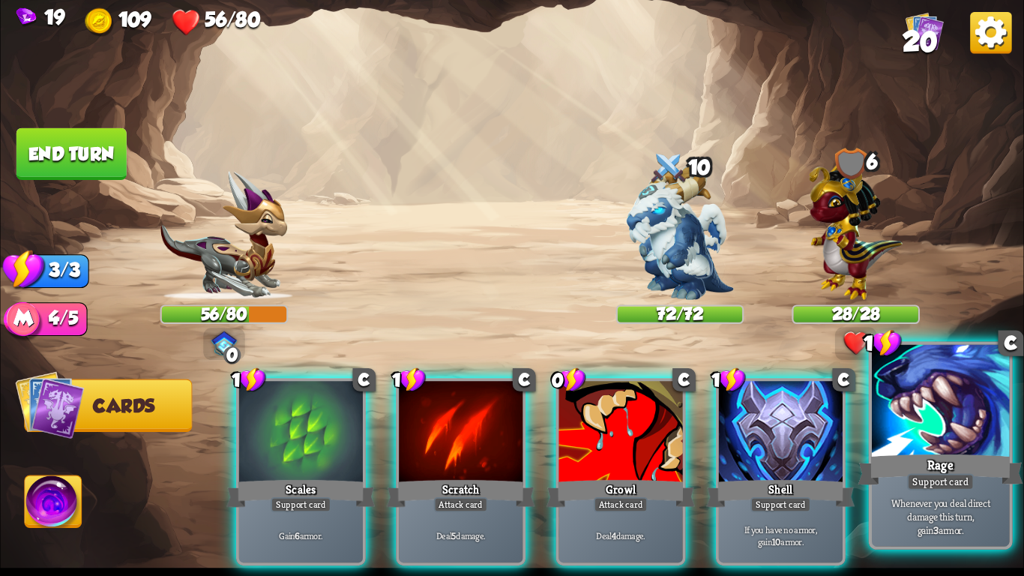
click at [894, 493] on div "Whenever you deal direct damage this turn, gain 3 armor." at bounding box center [940, 516] width 137 height 60
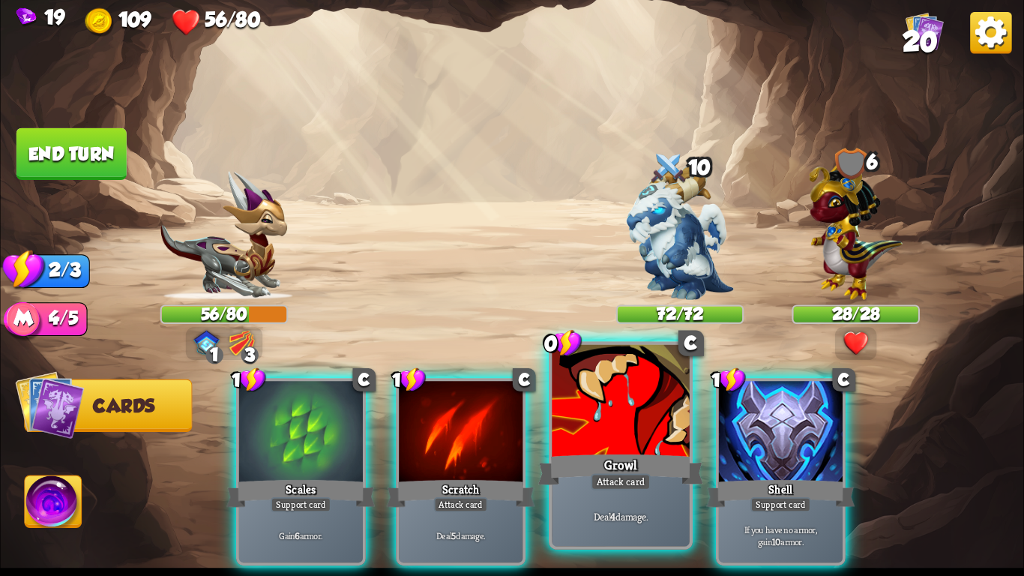
click at [625, 455] on div "Growl" at bounding box center [620, 469] width 165 height 37
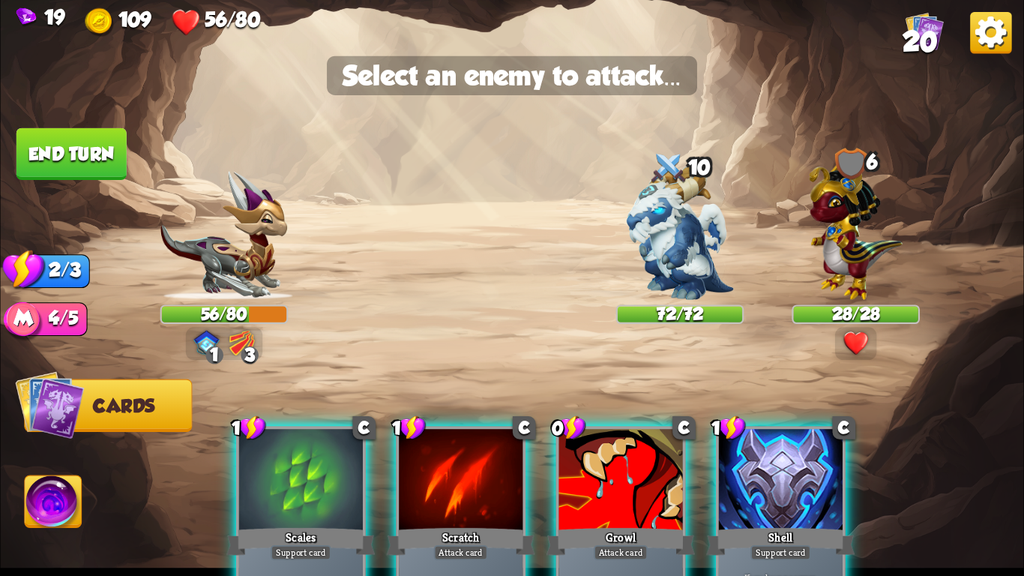
click at [819, 304] on img at bounding box center [511, 288] width 1023 height 576
click at [839, 260] on img at bounding box center [856, 226] width 94 height 145
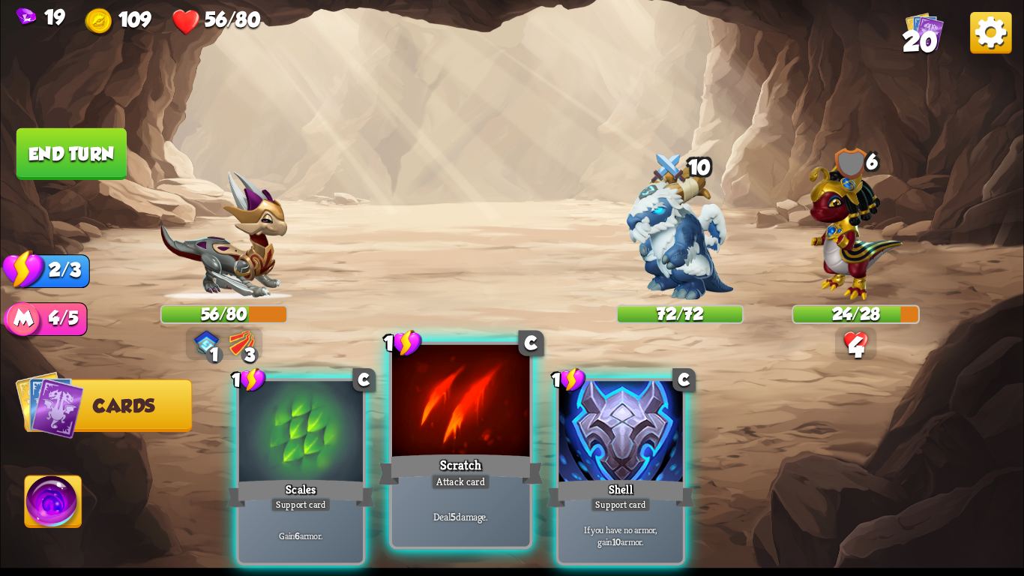
click at [444, 468] on div "Scratch" at bounding box center [460, 469] width 165 height 37
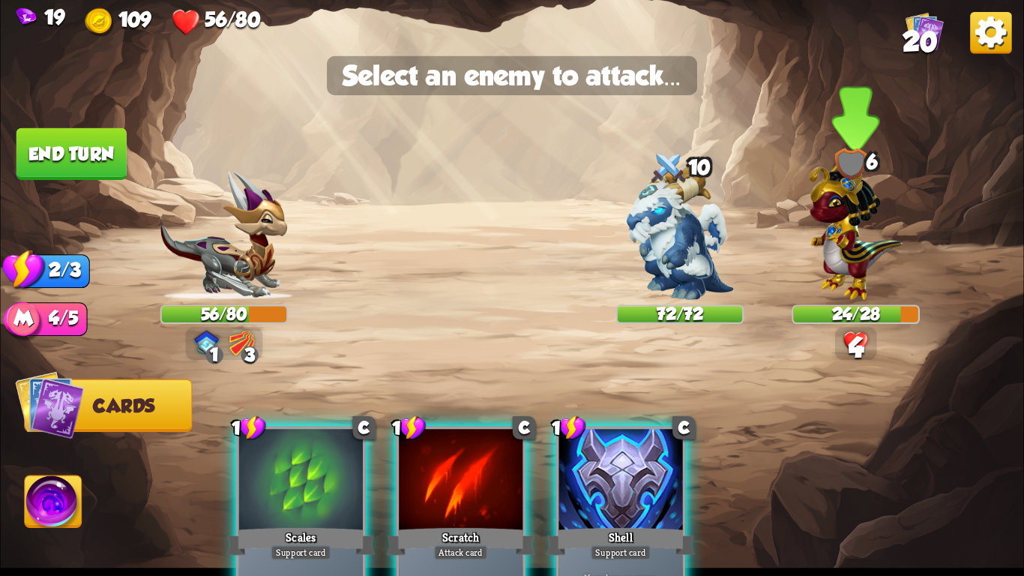
click at [821, 247] on img at bounding box center [856, 226] width 94 height 145
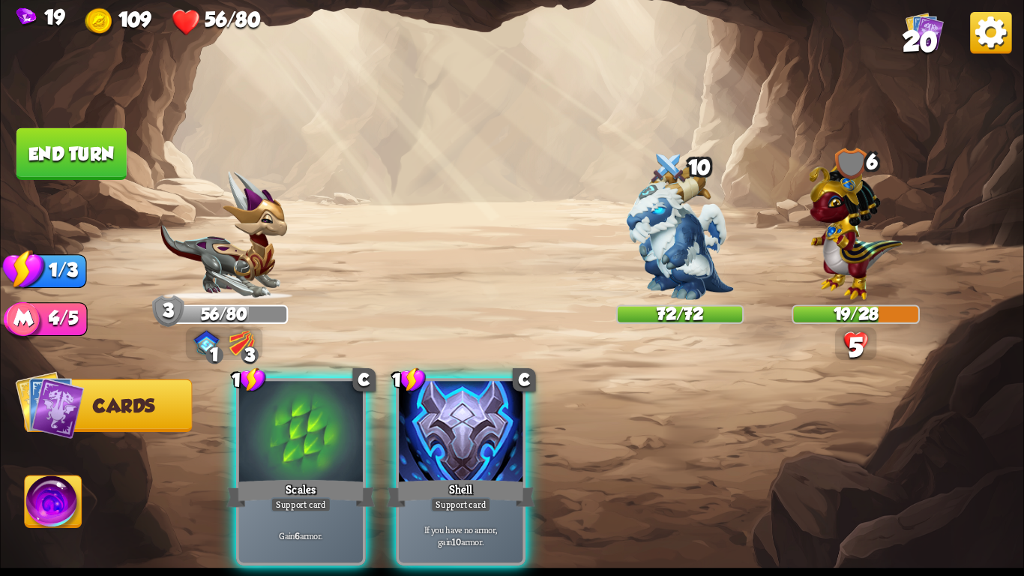
click at [92, 154] on button "End turn" at bounding box center [71, 154] width 110 height 52
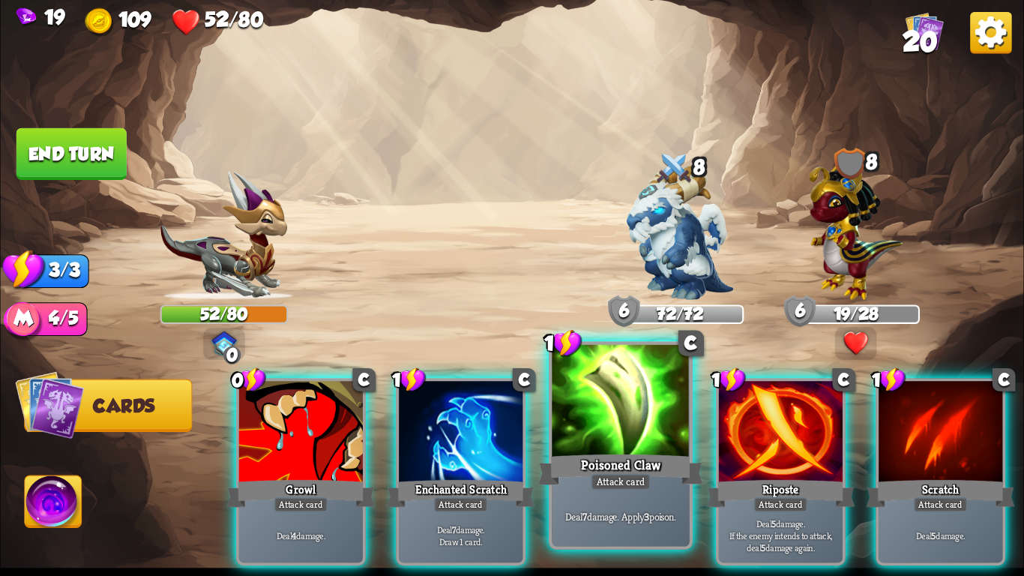
click at [618, 422] on div at bounding box center [620, 403] width 137 height 116
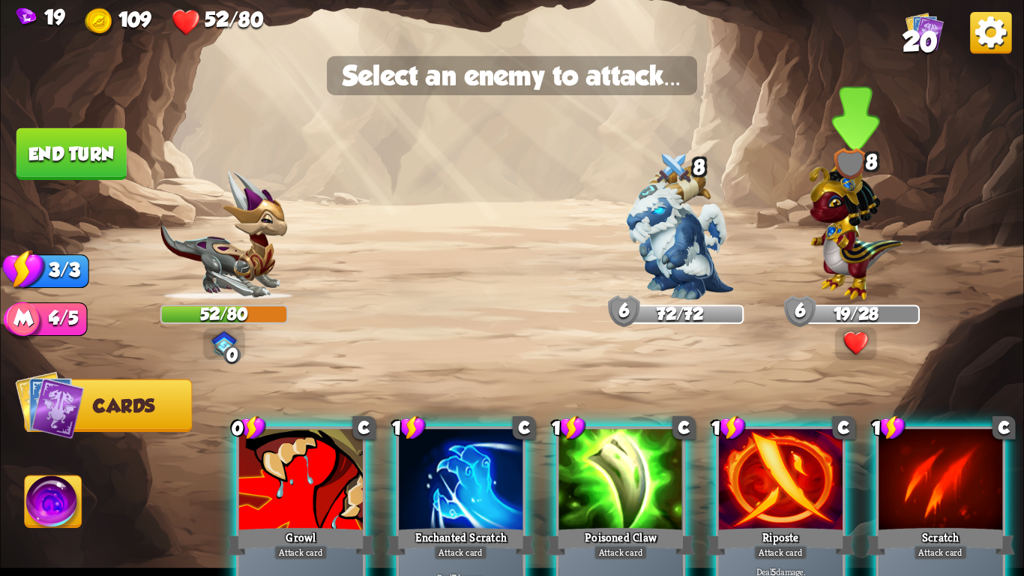
click at [833, 236] on img at bounding box center [856, 226] width 94 height 145
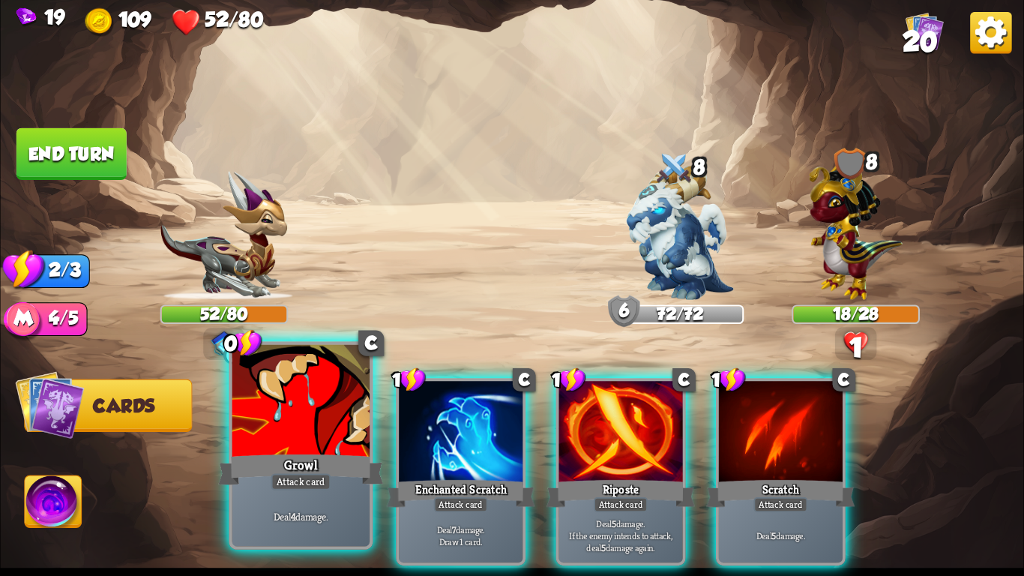
click at [299, 427] on div at bounding box center [300, 403] width 137 height 116
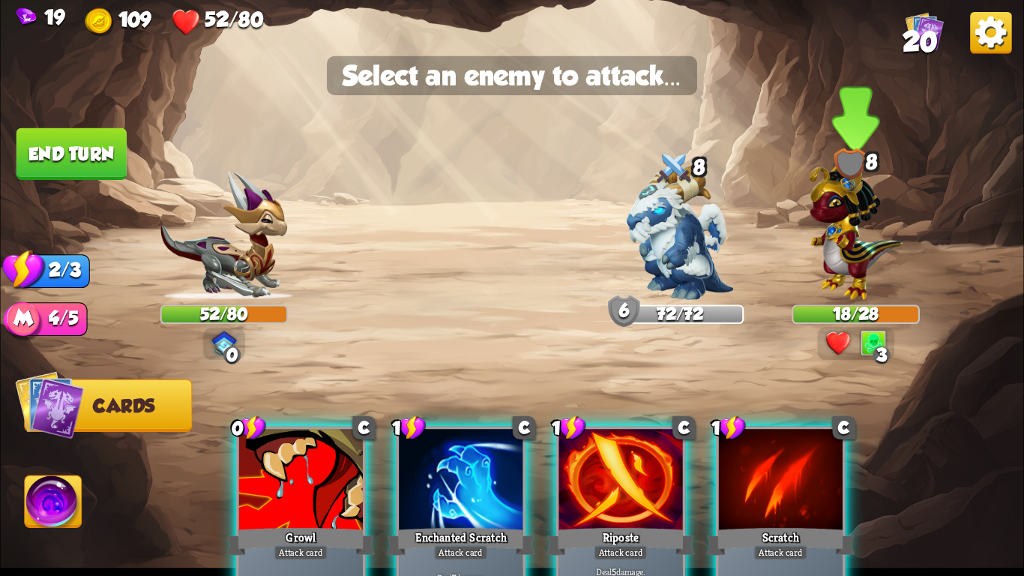
click at [852, 223] on img at bounding box center [856, 226] width 94 height 145
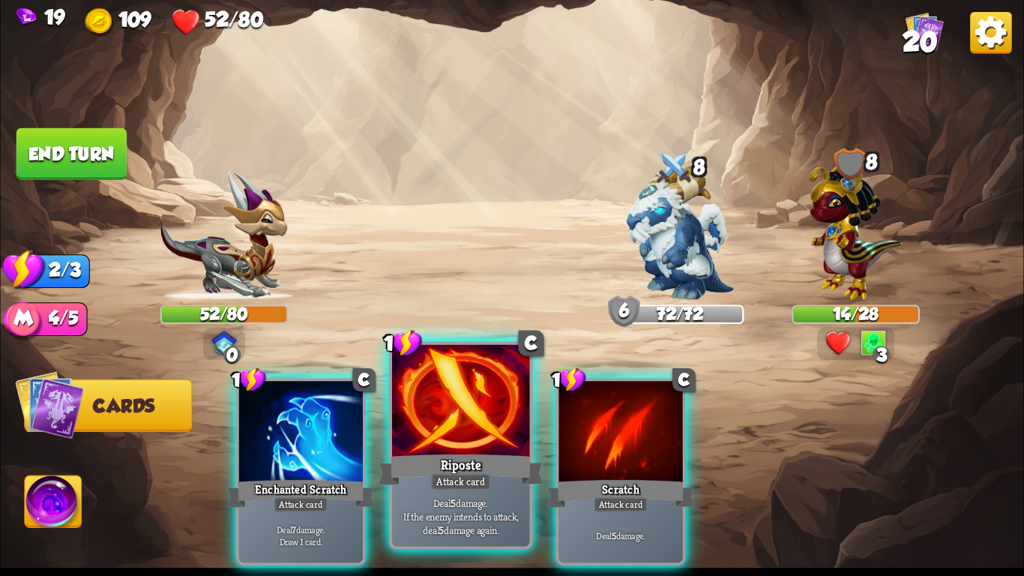
click at [459, 451] on div "Riposte" at bounding box center [460, 469] width 165 height 37
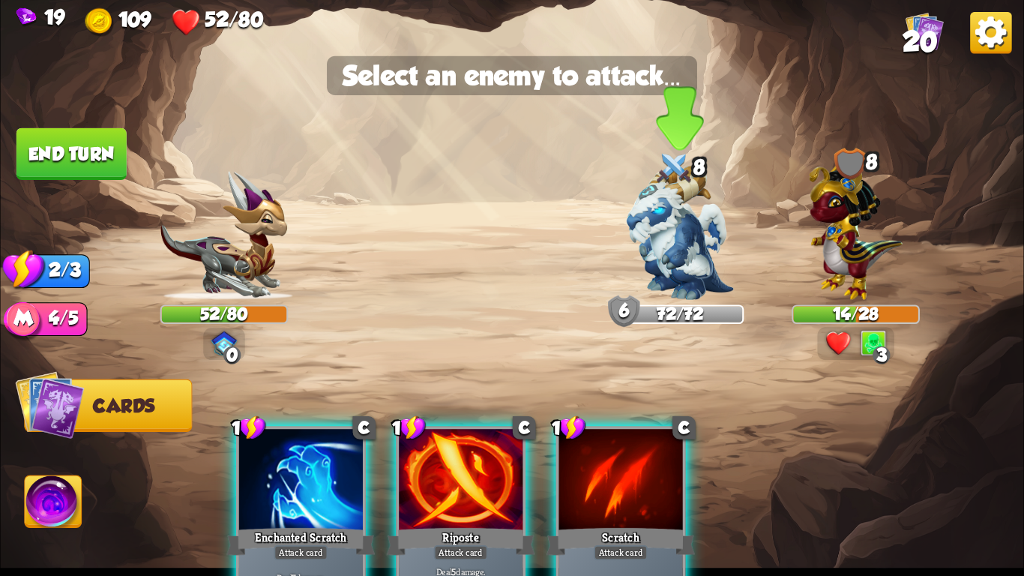
click at [655, 229] on img at bounding box center [680, 233] width 107 height 134
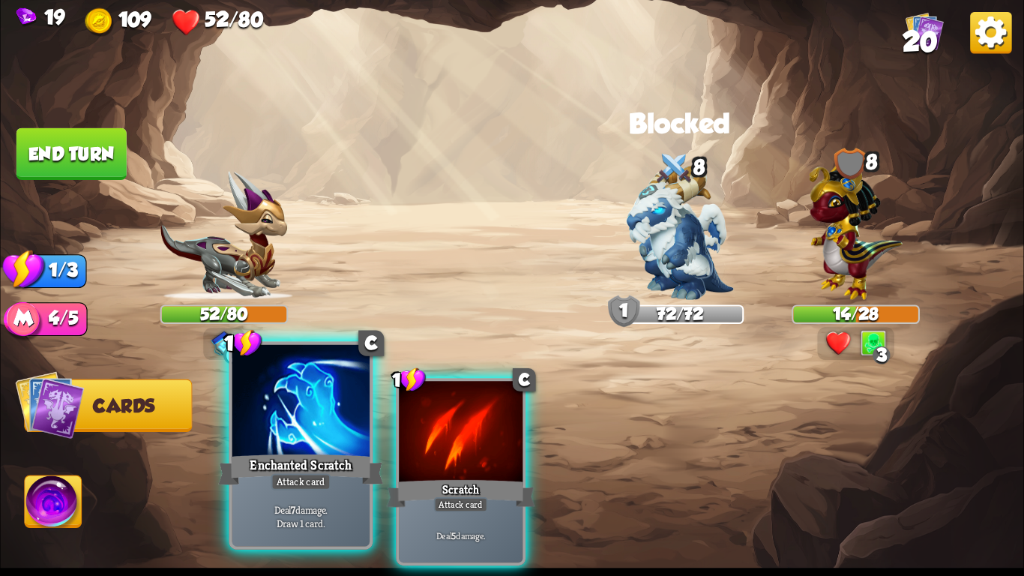
click at [308, 426] on div at bounding box center [300, 403] width 137 height 116
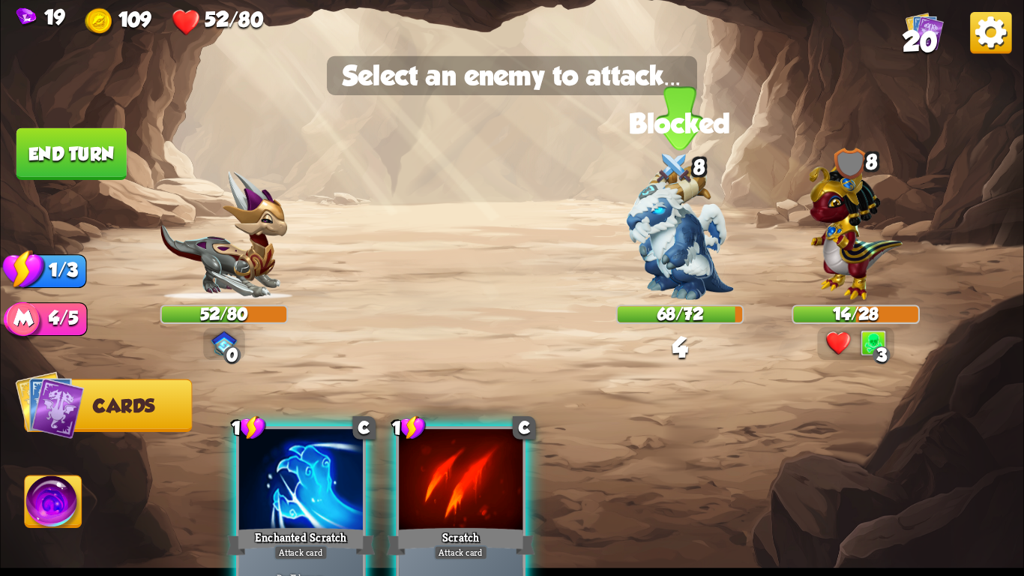
click at [627, 223] on img at bounding box center [680, 233] width 107 height 134
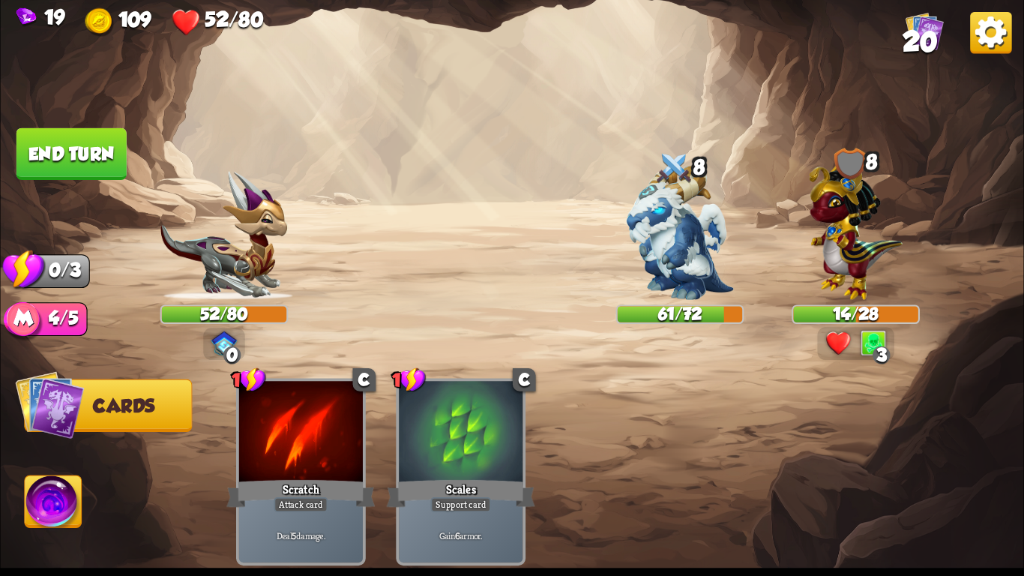
click at [77, 141] on button "End turn" at bounding box center [71, 154] width 110 height 52
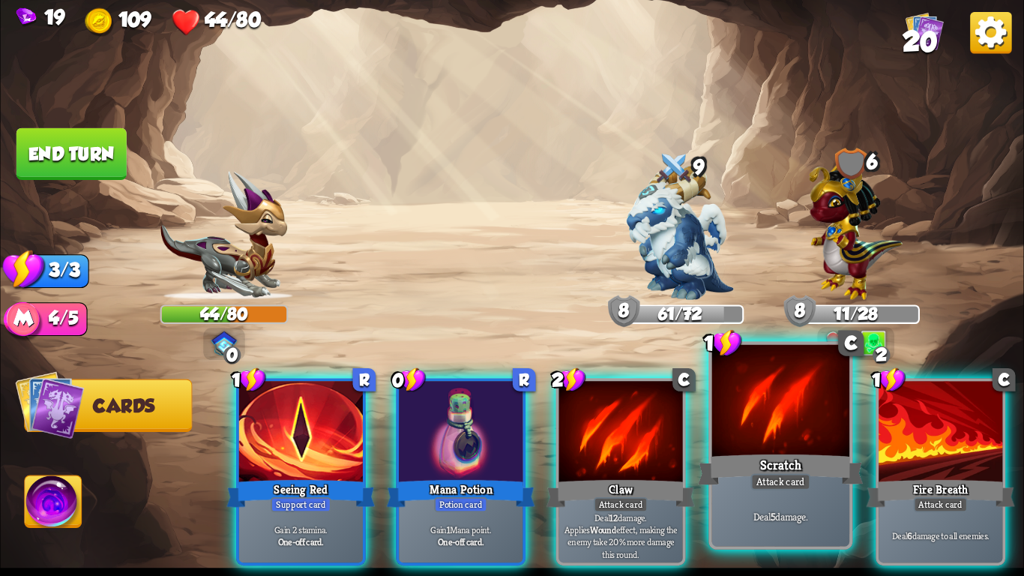
click at [792, 399] on div at bounding box center [780, 403] width 137 height 116
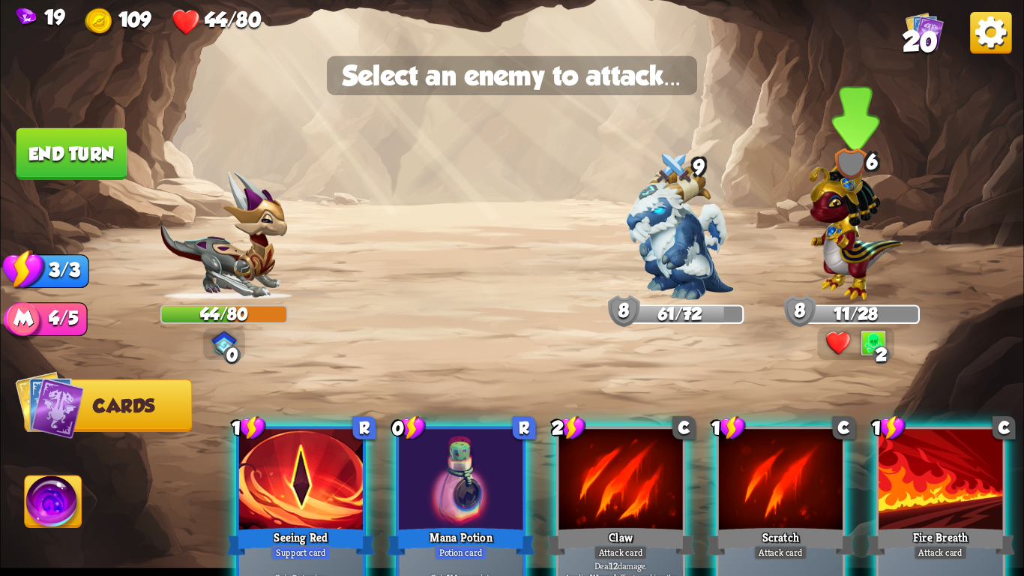
click at [834, 258] on img at bounding box center [856, 226] width 94 height 145
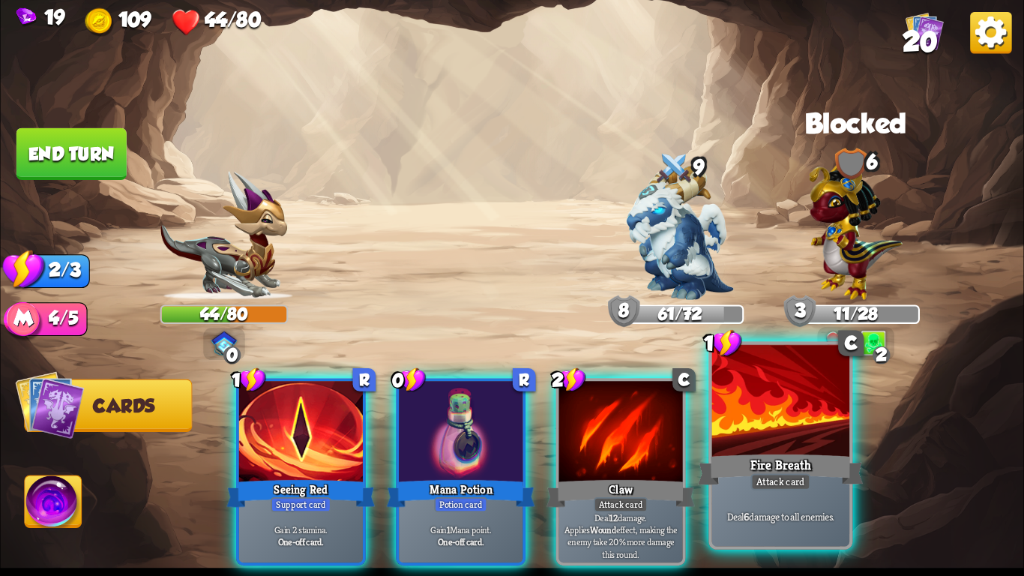
click at [737, 429] on div at bounding box center [780, 403] width 137 height 116
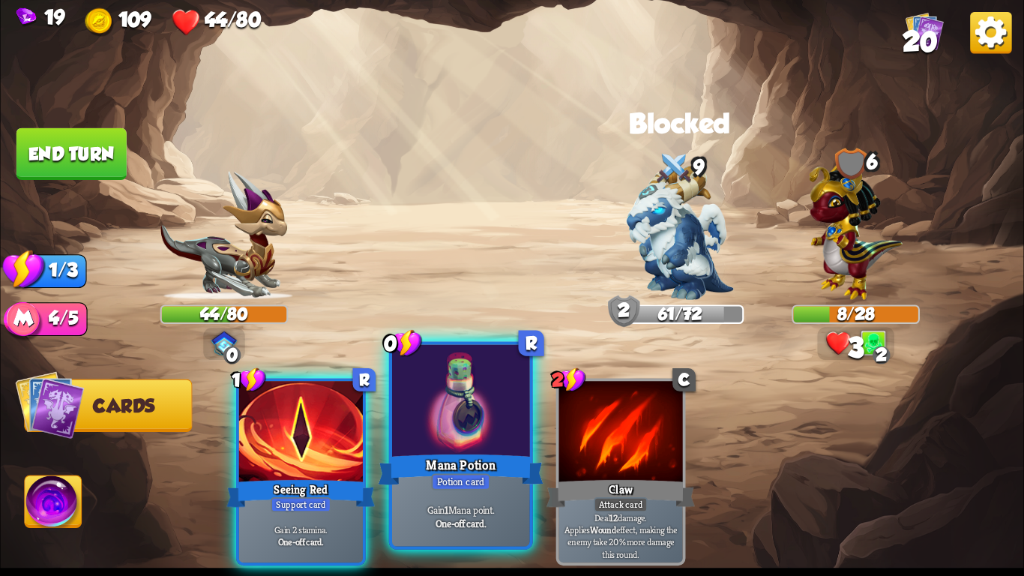
click at [480, 461] on div "Mana Potion" at bounding box center [460, 469] width 165 height 37
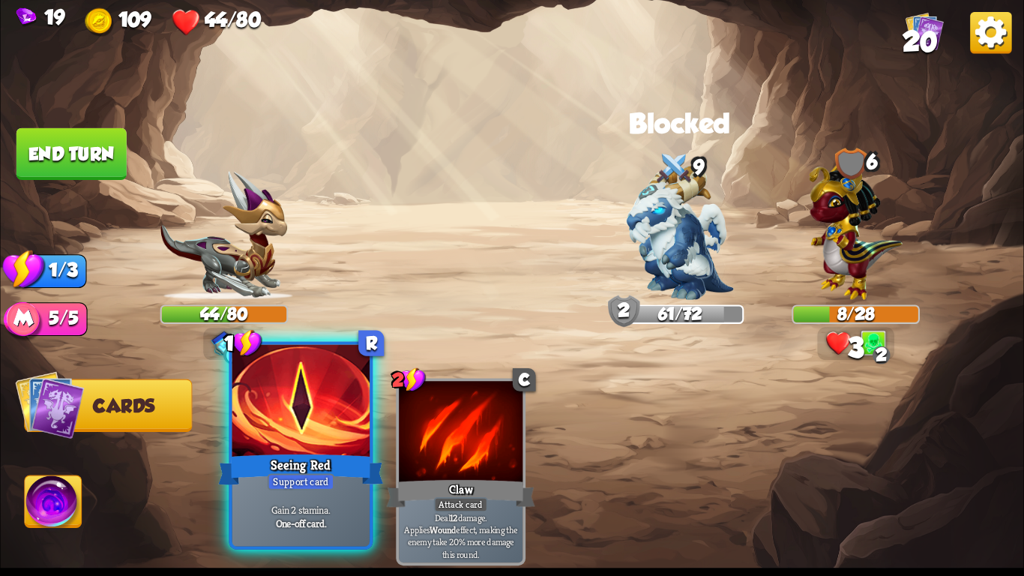
click at [326, 471] on div "Seeing Red" at bounding box center [300, 469] width 165 height 37
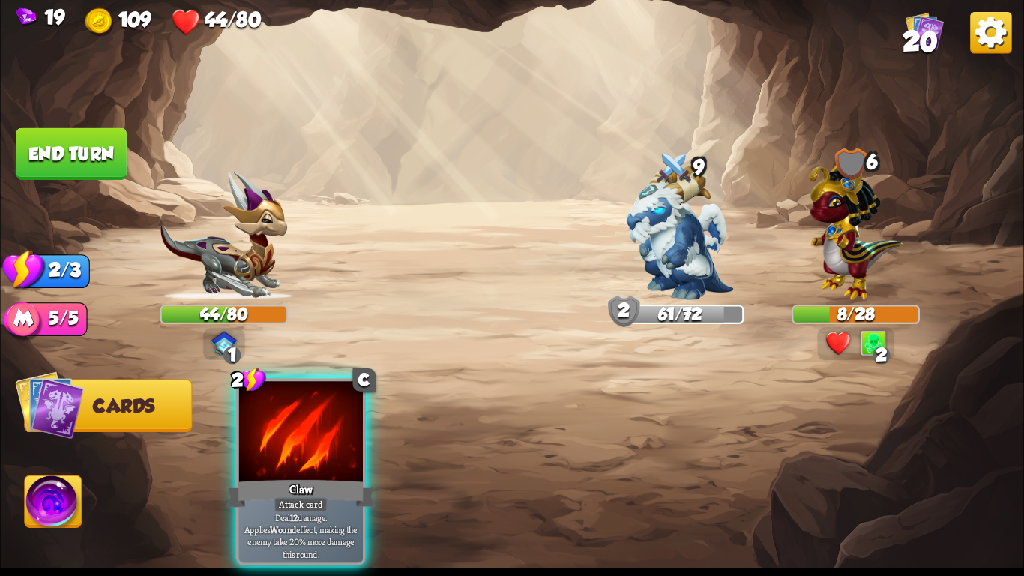
click at [326, 477] on div "Claw" at bounding box center [300, 493] width 148 height 33
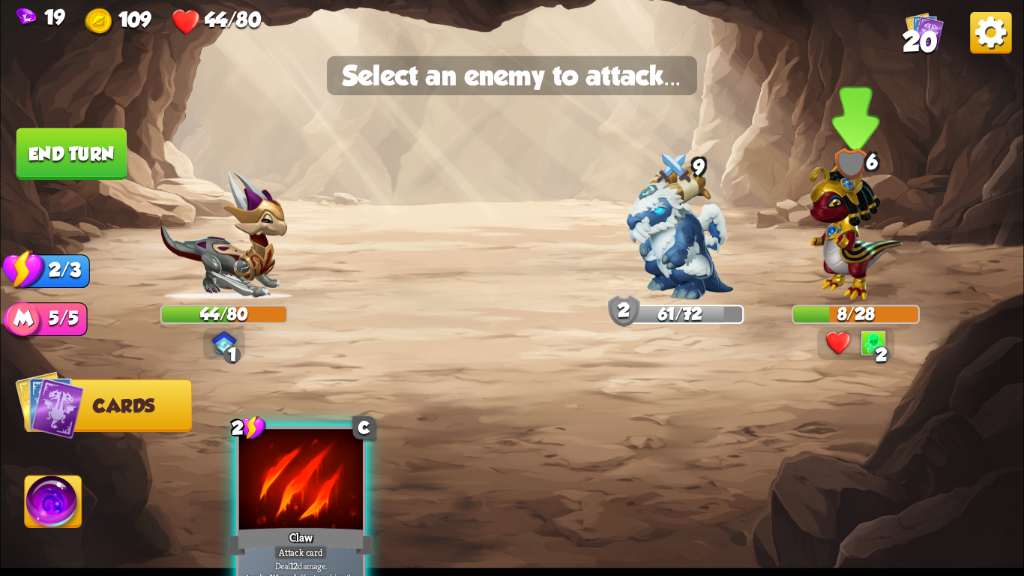
click at [865, 232] on img at bounding box center [856, 226] width 94 height 145
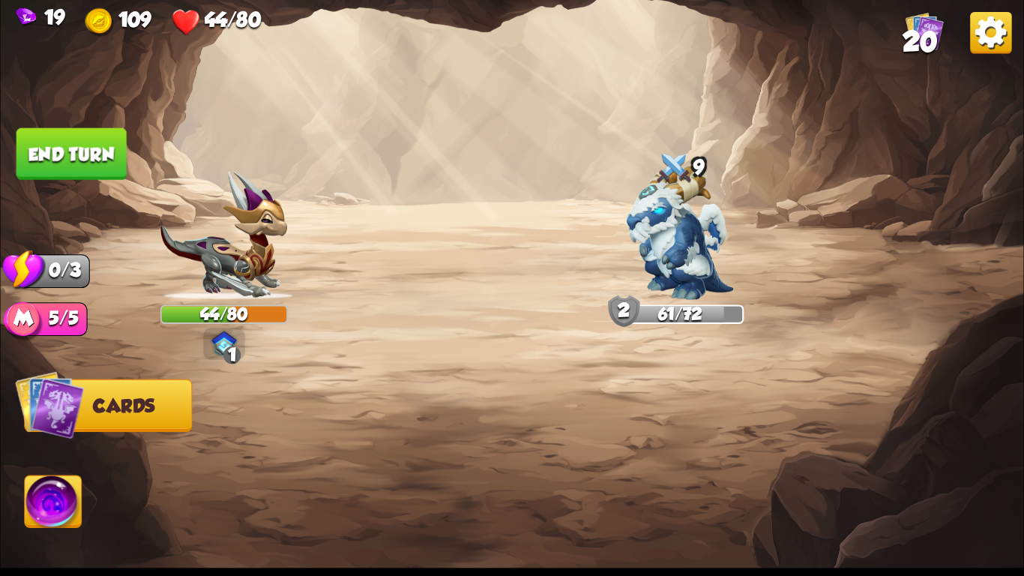
click at [77, 139] on button "End turn" at bounding box center [71, 154] width 110 height 52
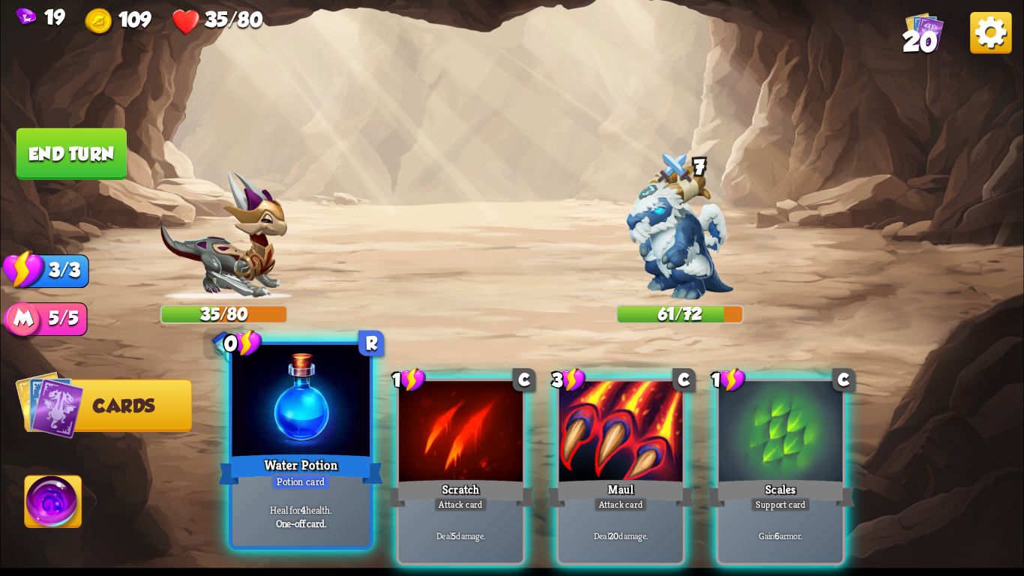
click at [337, 447] on div at bounding box center [300, 403] width 137 height 116
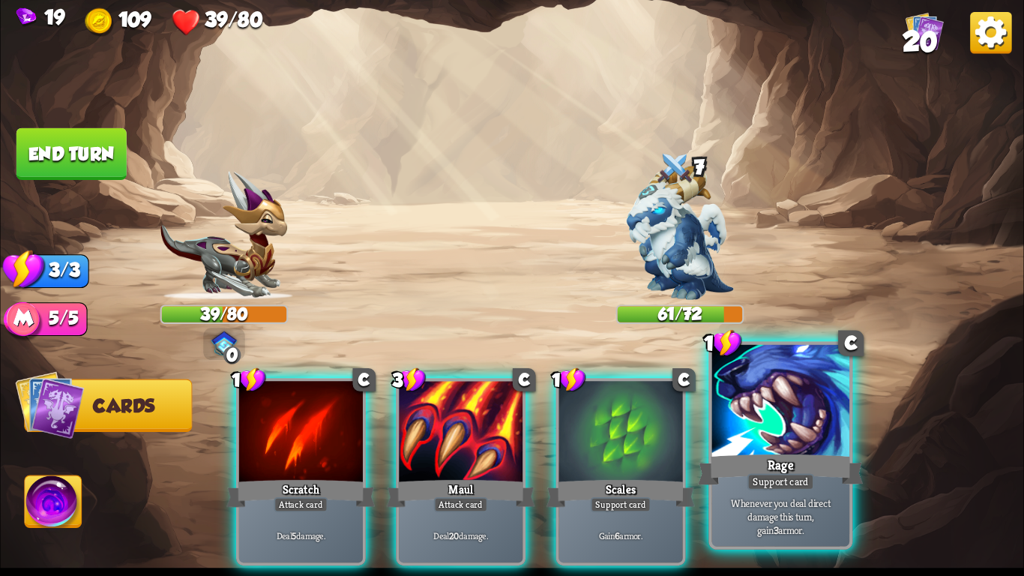
click at [782, 453] on div "Rage" at bounding box center [780, 469] width 165 height 37
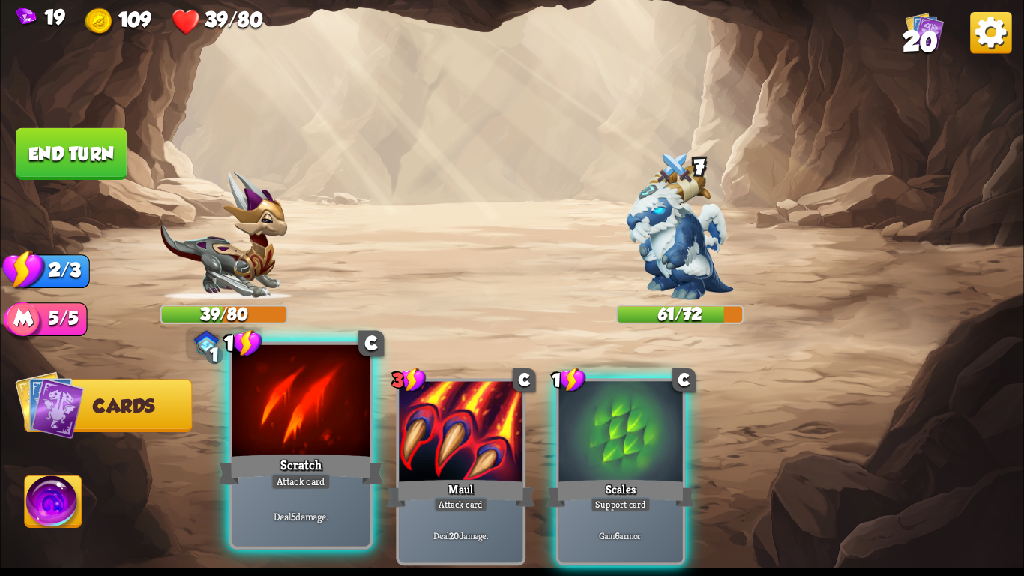
click at [313, 459] on div "Scratch" at bounding box center [300, 469] width 165 height 37
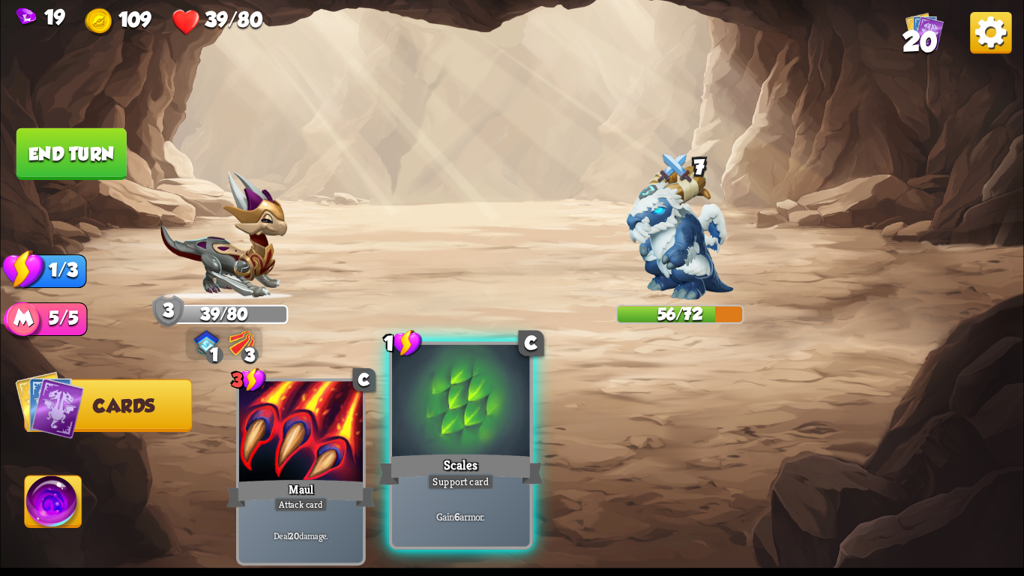
click at [462, 456] on div "Scales" at bounding box center [460, 469] width 165 height 37
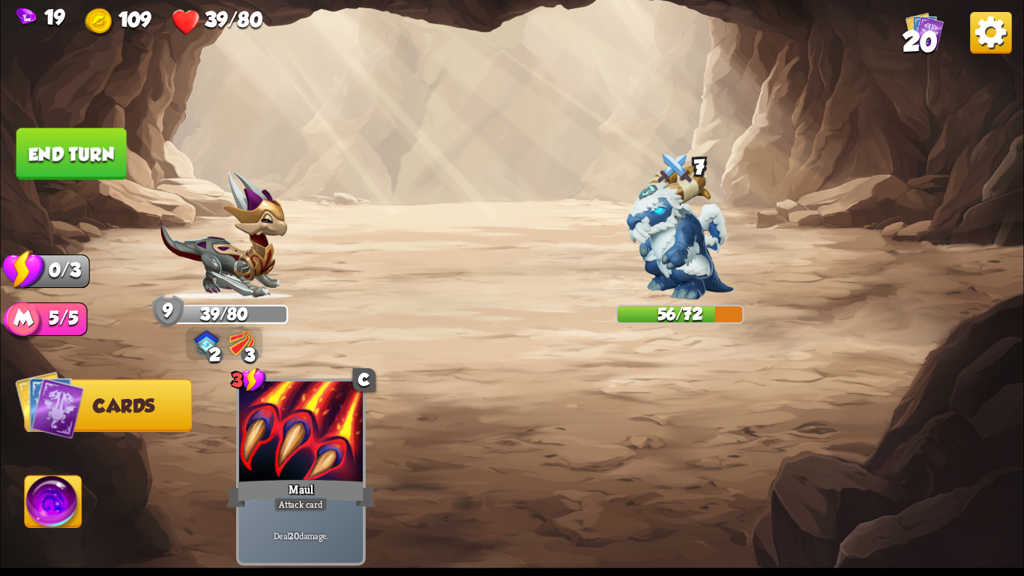
click at [107, 158] on button "End turn" at bounding box center [71, 154] width 110 height 52
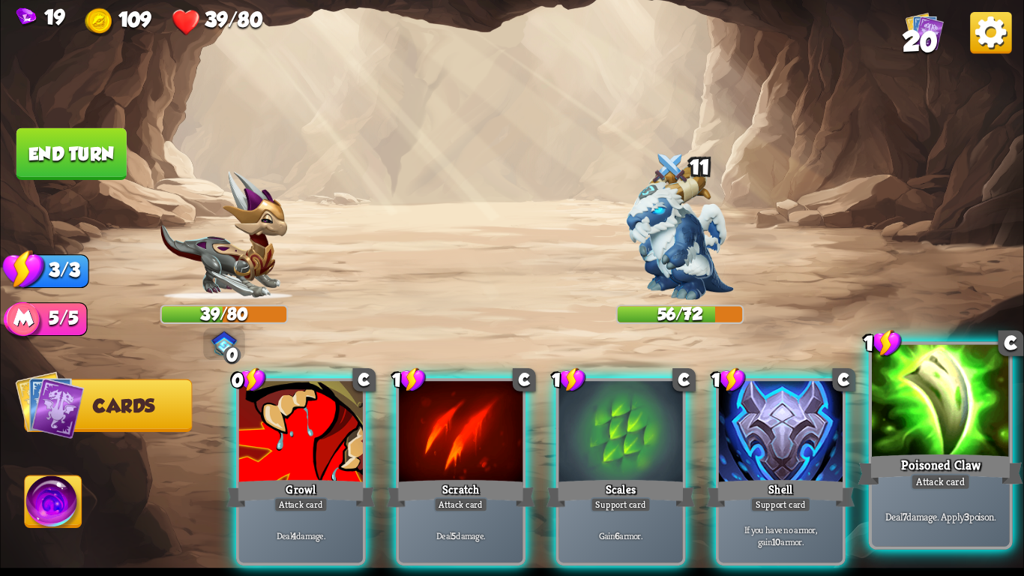
click at [939, 448] on div at bounding box center [940, 403] width 137 height 116
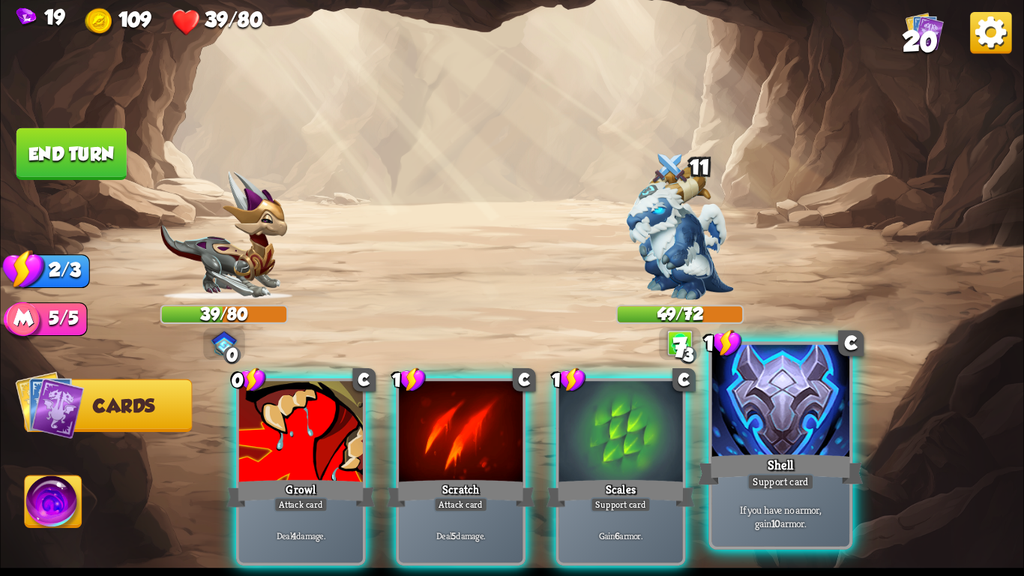
click at [746, 483] on div "Shell" at bounding box center [780, 469] width 165 height 37
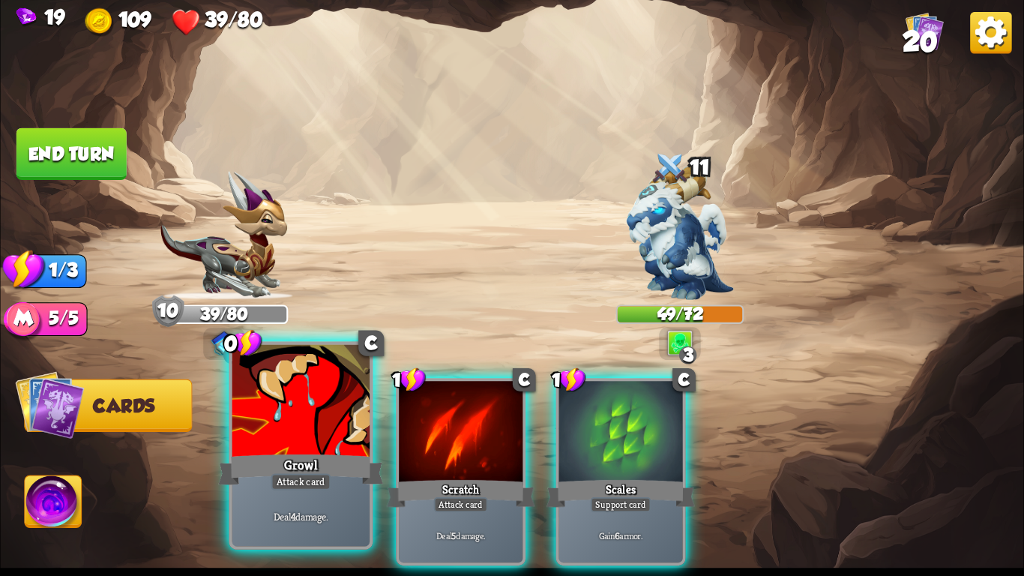
click at [261, 438] on div at bounding box center [300, 403] width 137 height 116
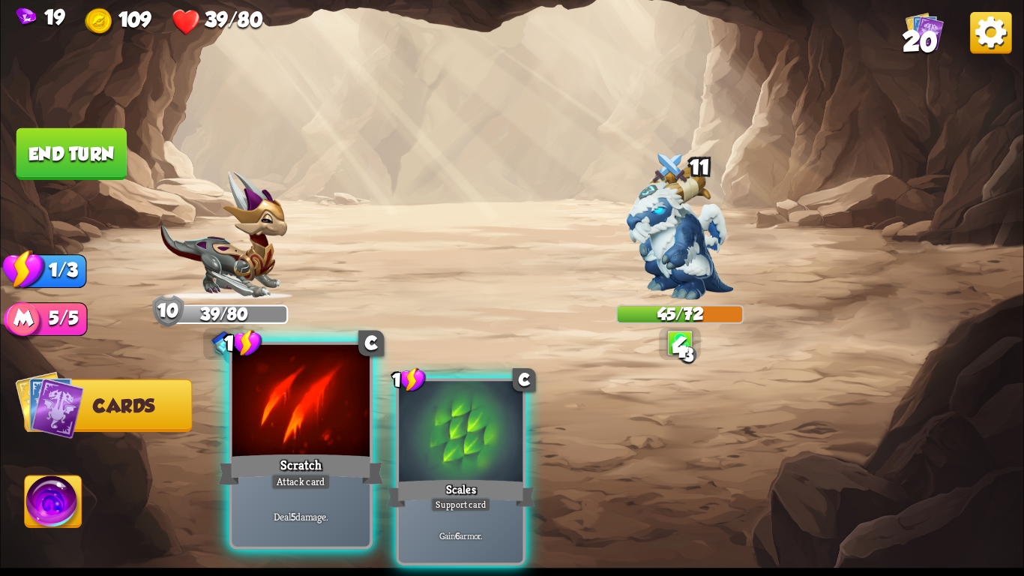
click at [348, 454] on div "Scratch" at bounding box center [300, 469] width 165 height 37
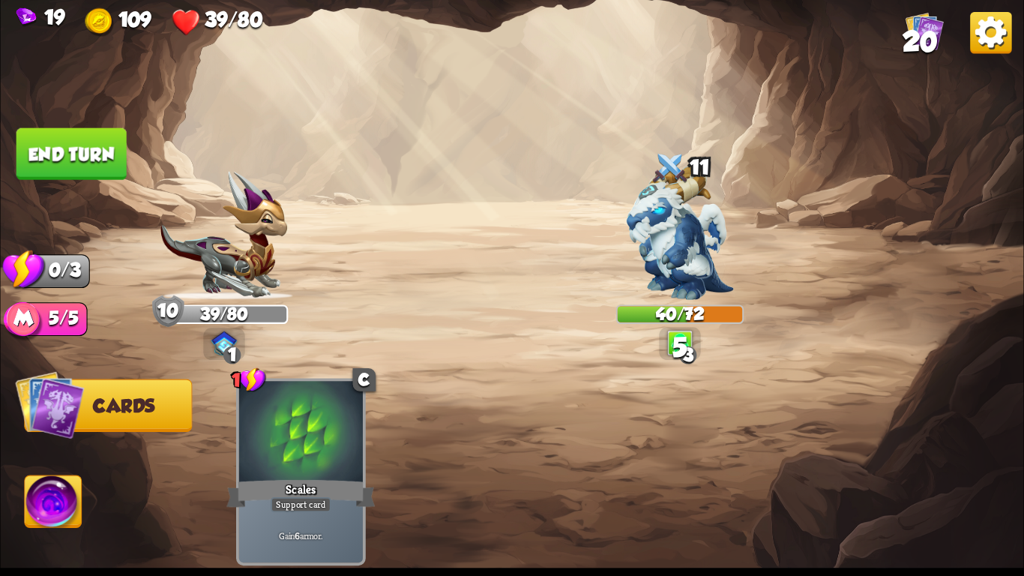
click at [97, 151] on button "End turn" at bounding box center [71, 154] width 110 height 52
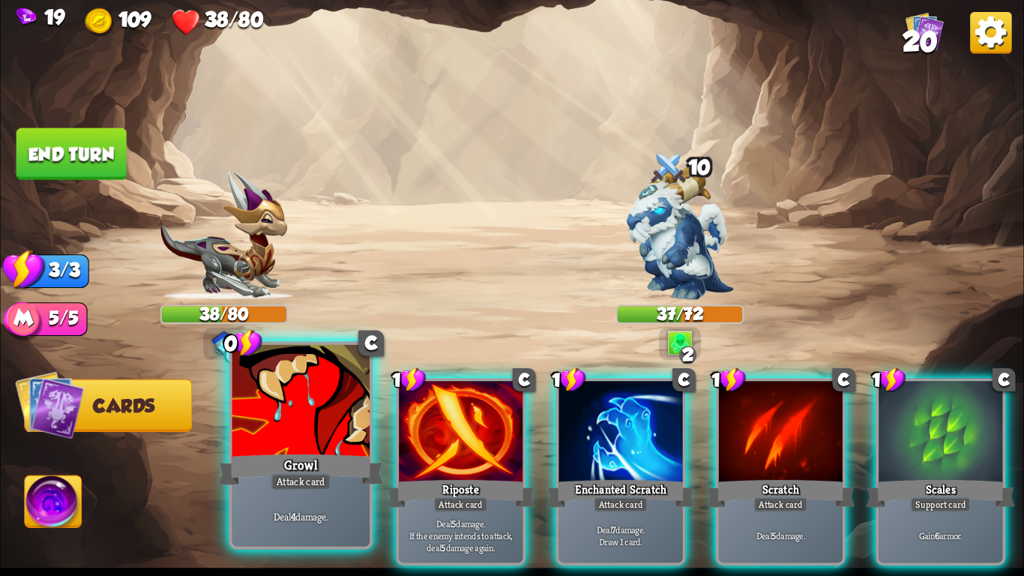
click at [289, 425] on div at bounding box center [300, 403] width 137 height 116
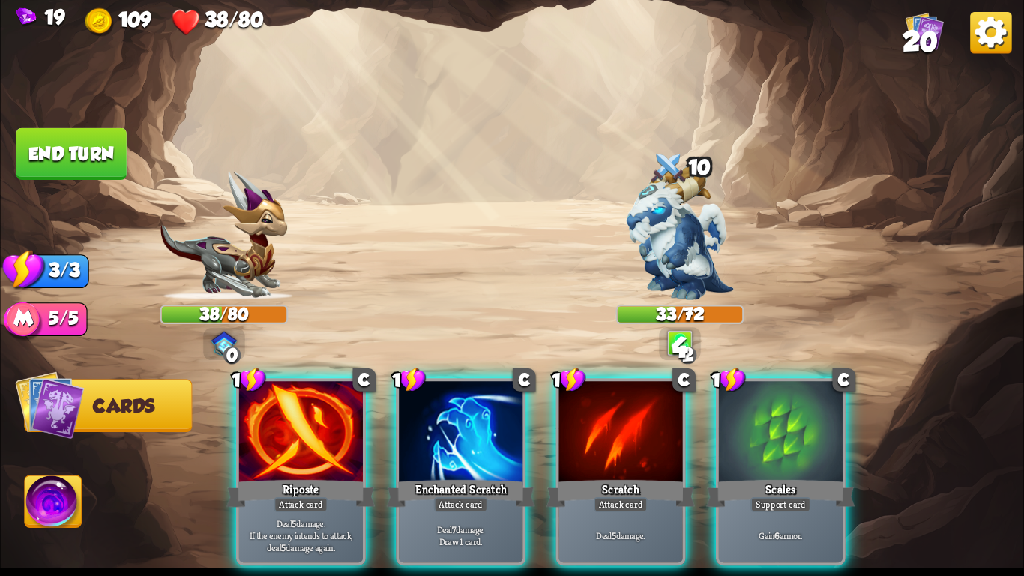
click at [289, 425] on div at bounding box center [301, 433] width 124 height 104
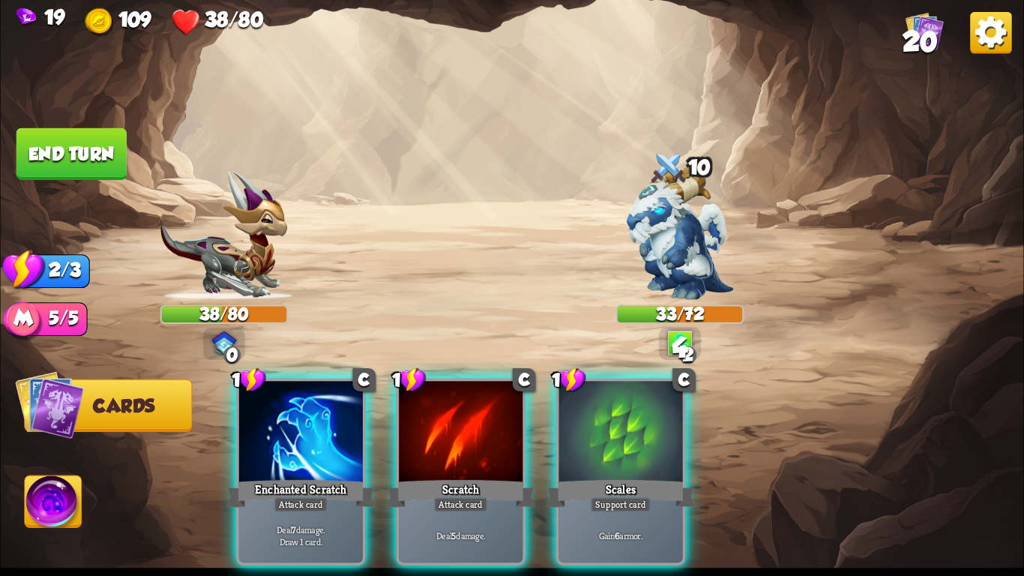
click at [289, 425] on div at bounding box center [301, 433] width 124 height 104
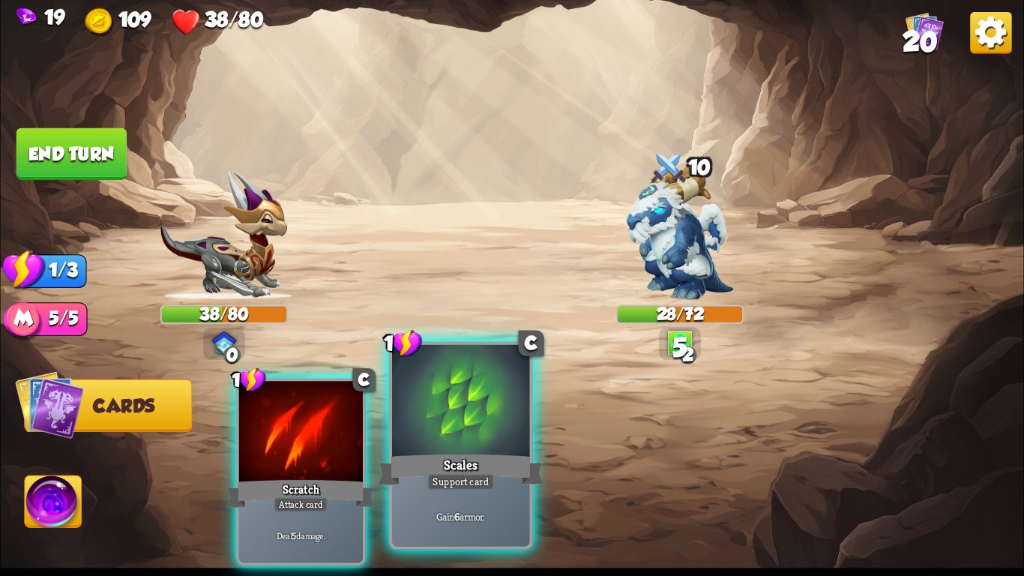
click at [486, 471] on div "Scales" at bounding box center [460, 469] width 165 height 37
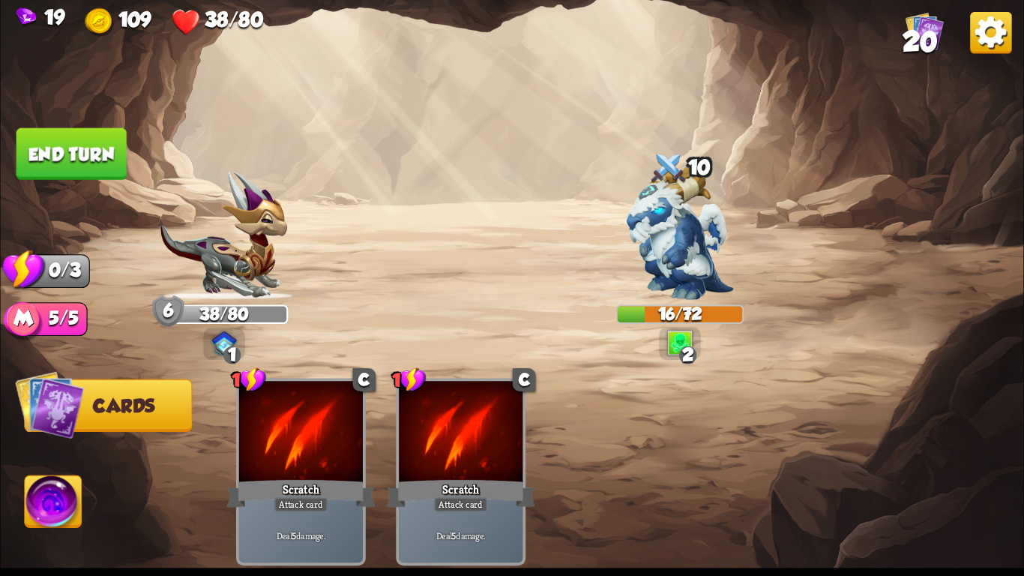
click at [76, 143] on button "End turn" at bounding box center [71, 154] width 110 height 52
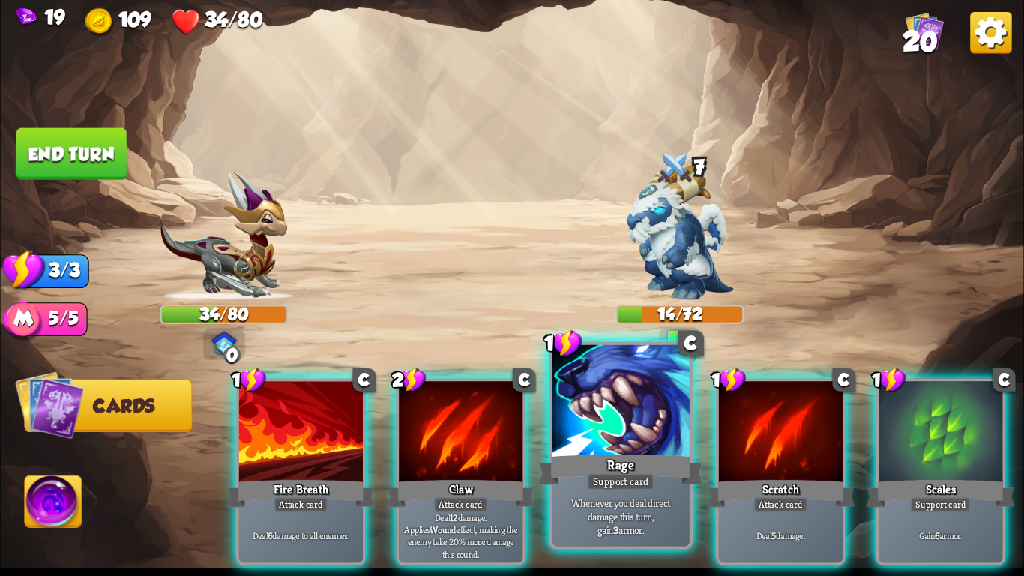
click at [582, 451] on div "Rage" at bounding box center [620, 469] width 165 height 37
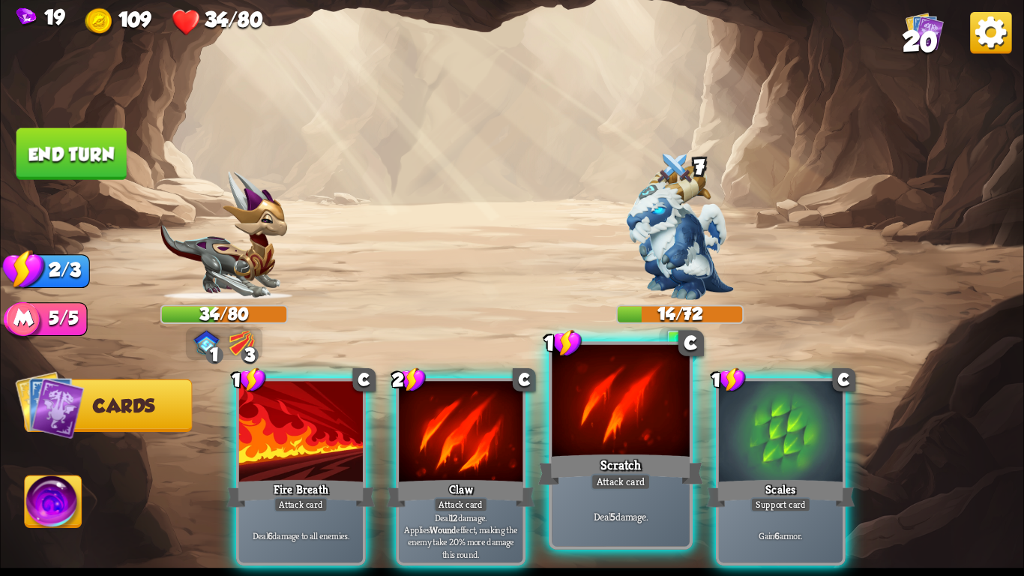
click at [585, 451] on div "Scratch" at bounding box center [620, 469] width 165 height 37
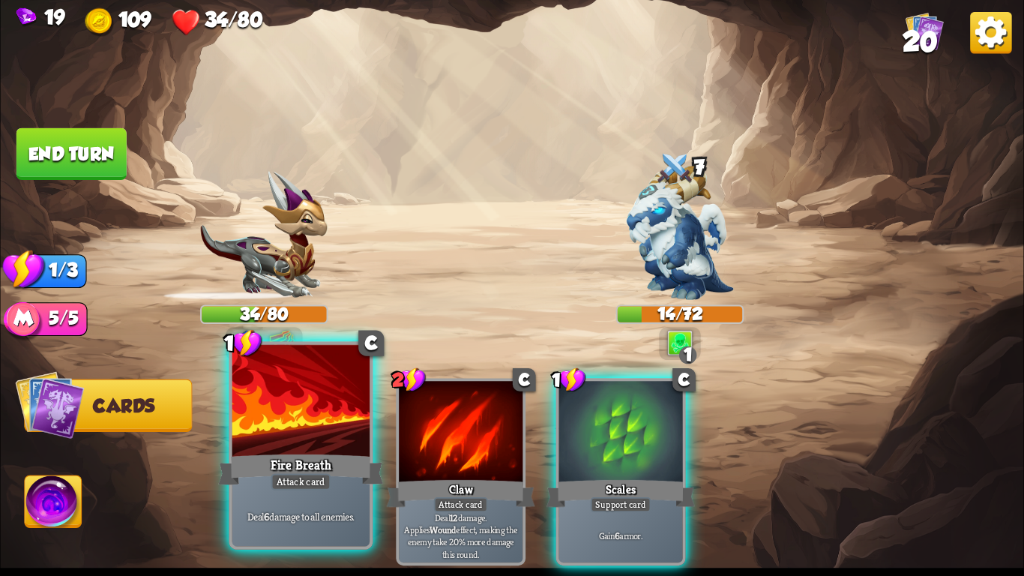
click at [322, 436] on div at bounding box center [300, 403] width 137 height 116
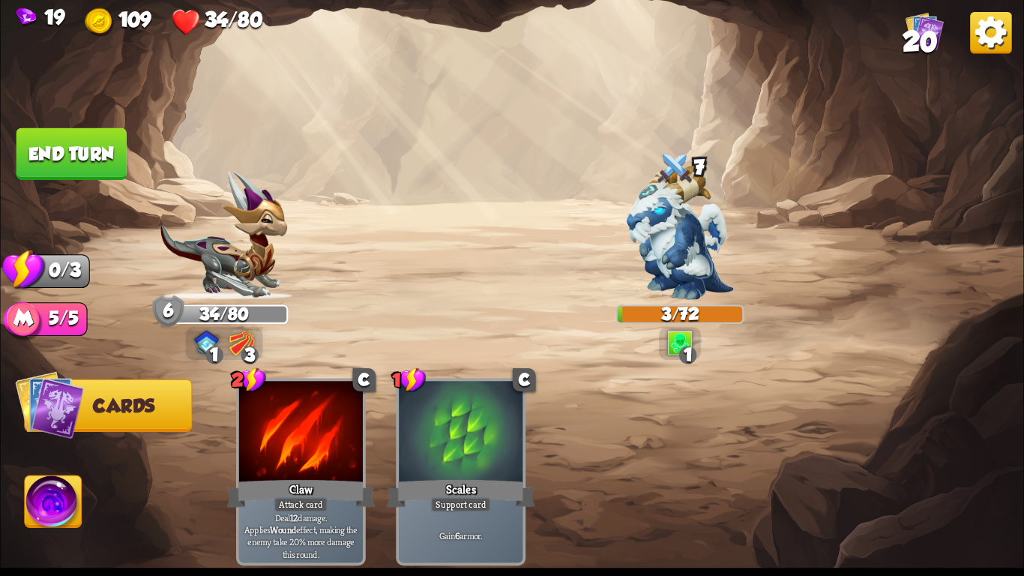
click at [60, 486] on img at bounding box center [53, 505] width 57 height 58
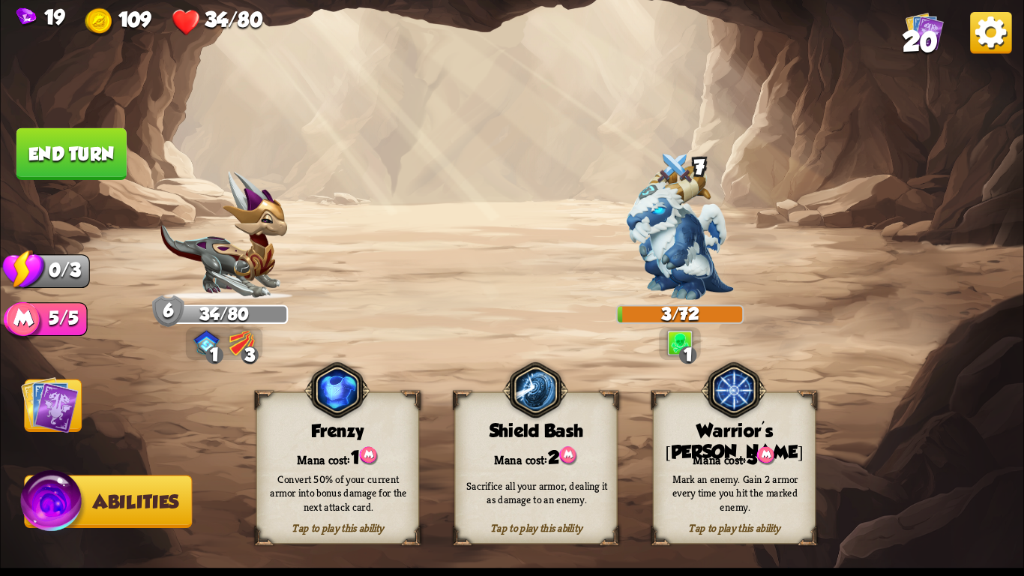
click at [491, 471] on div "Sacrifice all your armor, dealing it as damage to an enemy." at bounding box center [536, 492] width 163 height 64
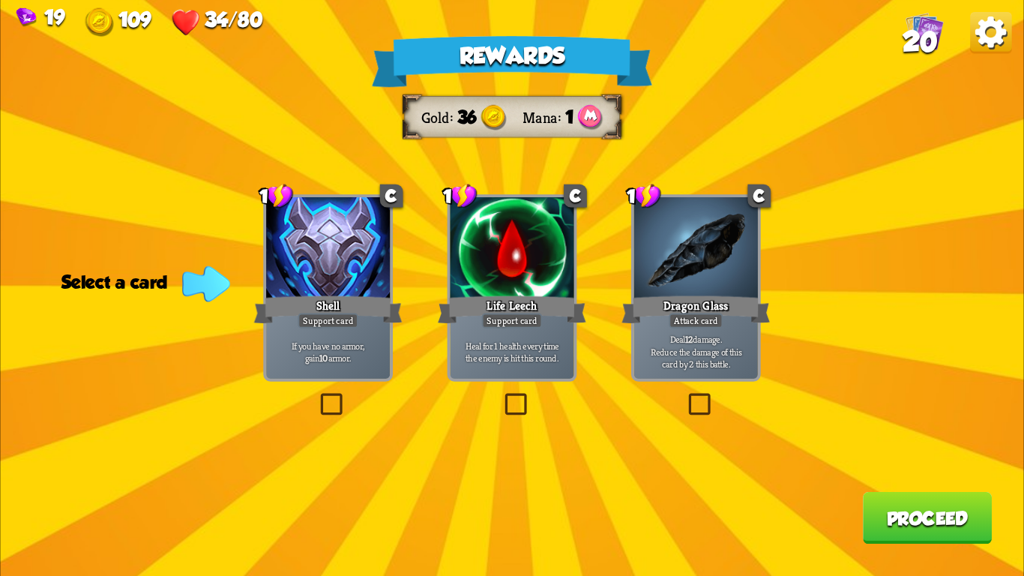
click at [510, 310] on div "Life Leech" at bounding box center [512, 309] width 148 height 33
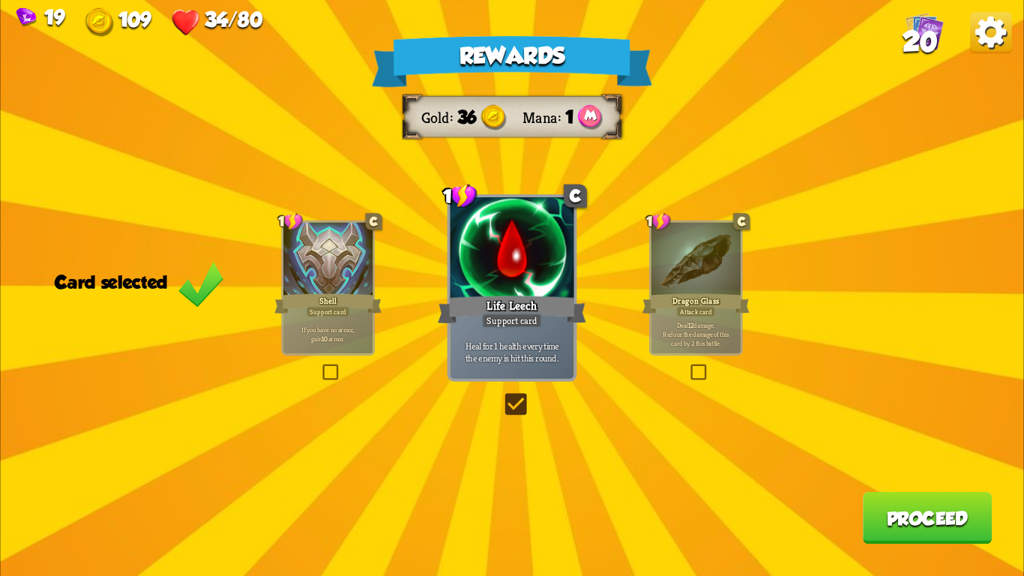
click at [950, 517] on button "Proceed" at bounding box center [927, 518] width 129 height 52
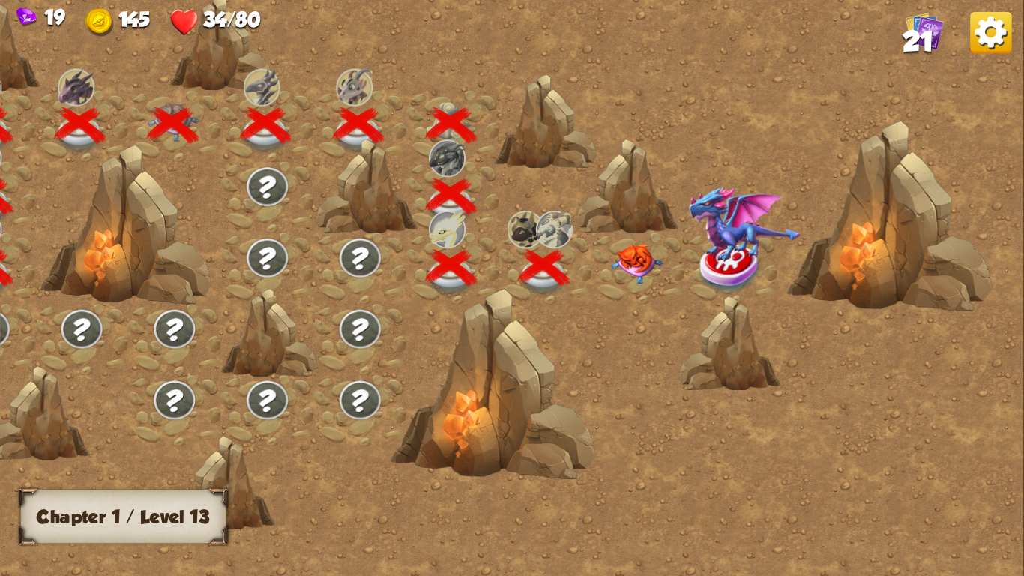
click at [636, 256] on img at bounding box center [636, 264] width 51 height 40
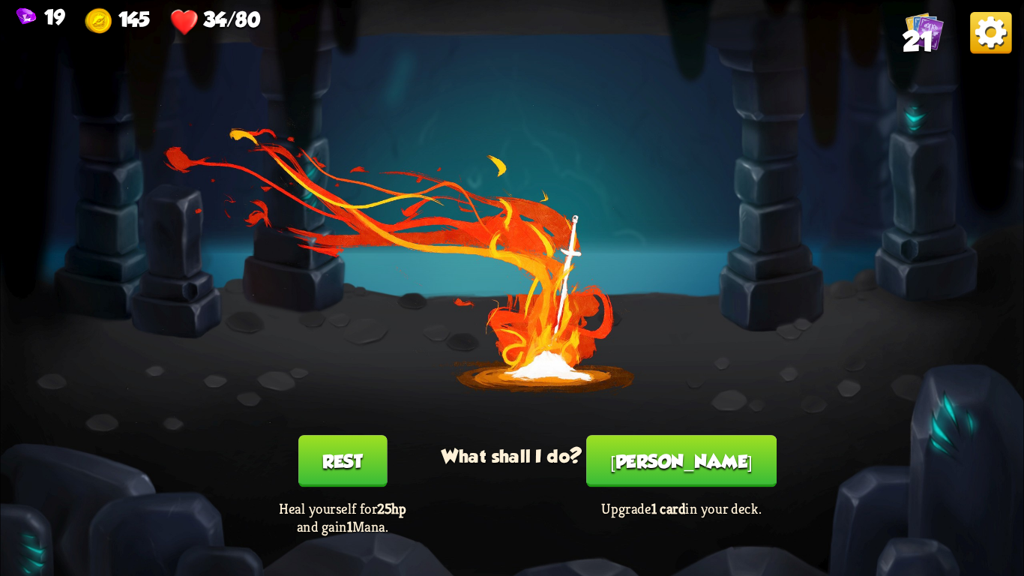
click at [353, 436] on div "You feel rested! What shall I do? Rest Heal yourself for 25hp and gain 1 Mana. …" at bounding box center [511, 288] width 1023 height 576
click at [349, 459] on button "Rest" at bounding box center [342, 461] width 88 height 52
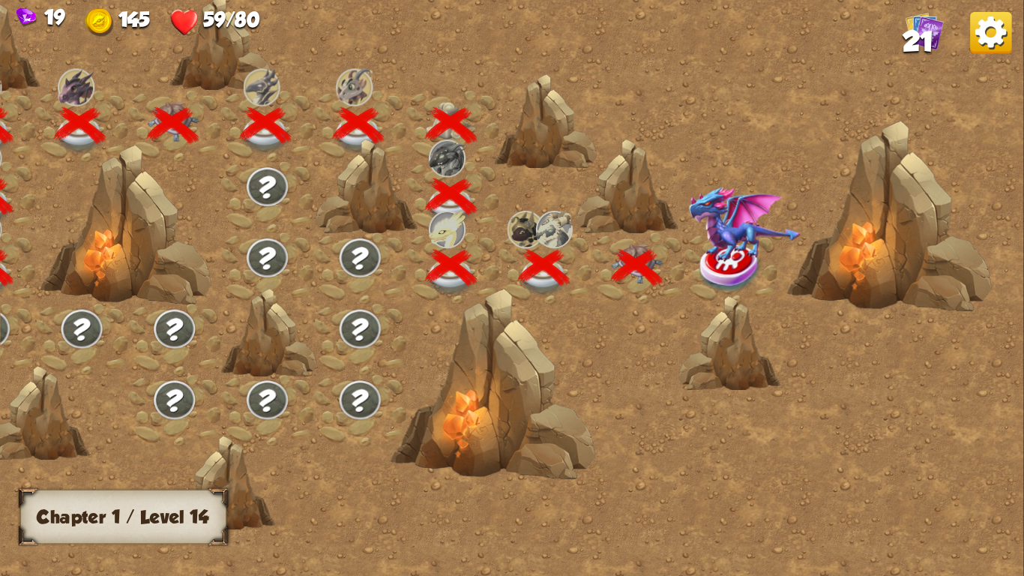
click at [702, 271] on img at bounding box center [731, 267] width 64 height 52
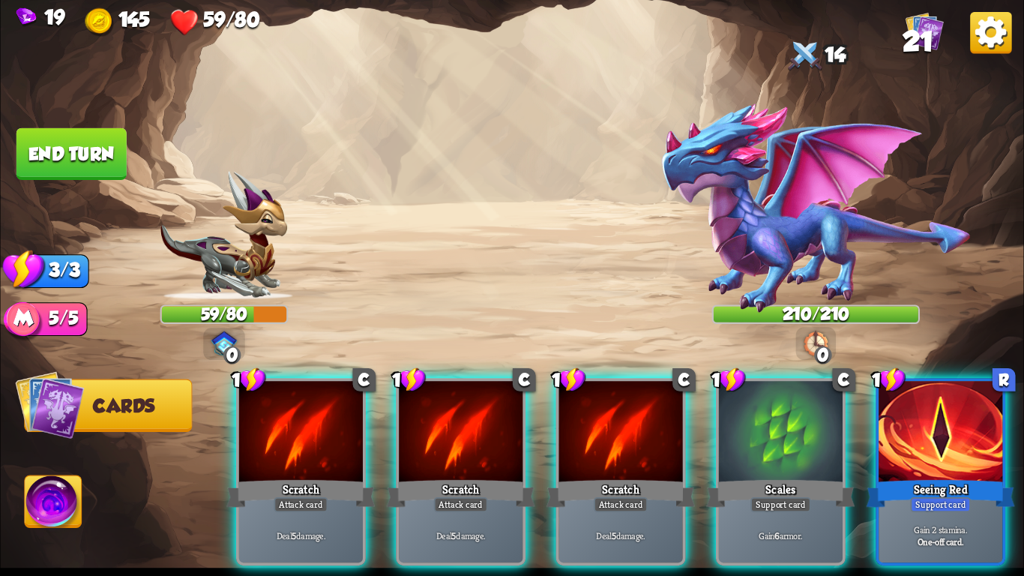
click at [791, 213] on img at bounding box center [815, 208] width 312 height 212
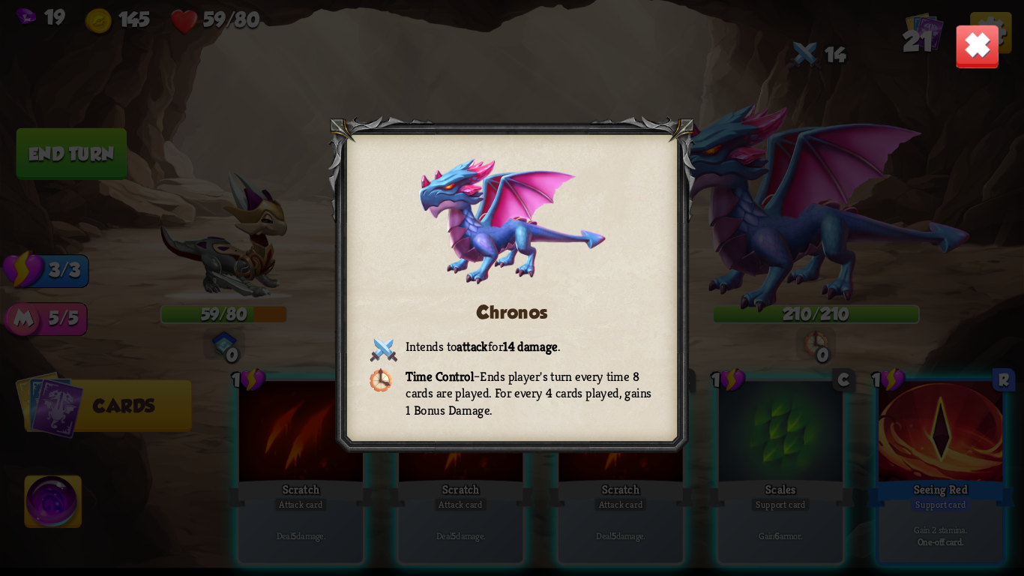
click at [971, 64] on img at bounding box center [977, 46] width 45 height 45
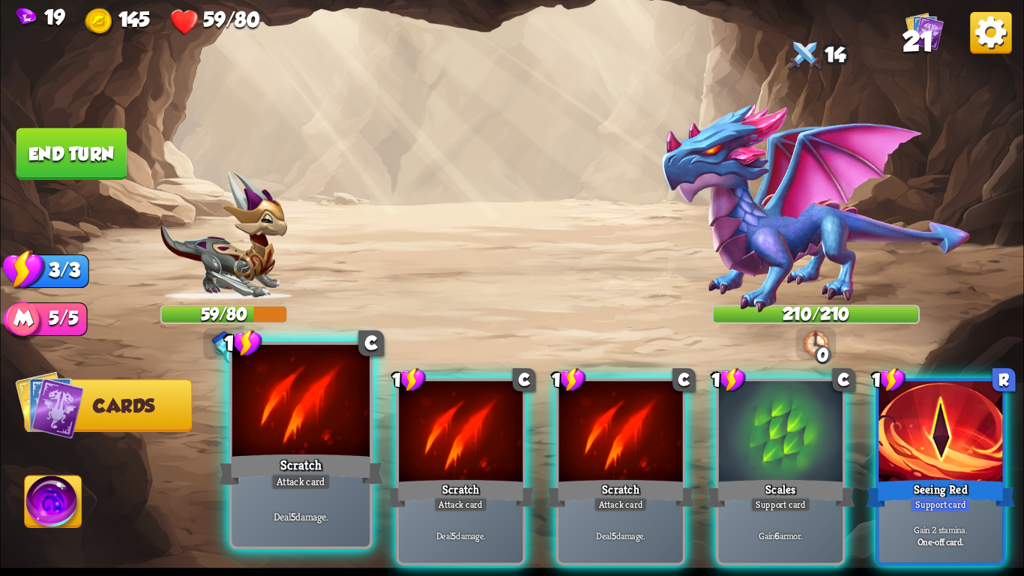
click at [302, 462] on div "Scratch" at bounding box center [300, 469] width 165 height 37
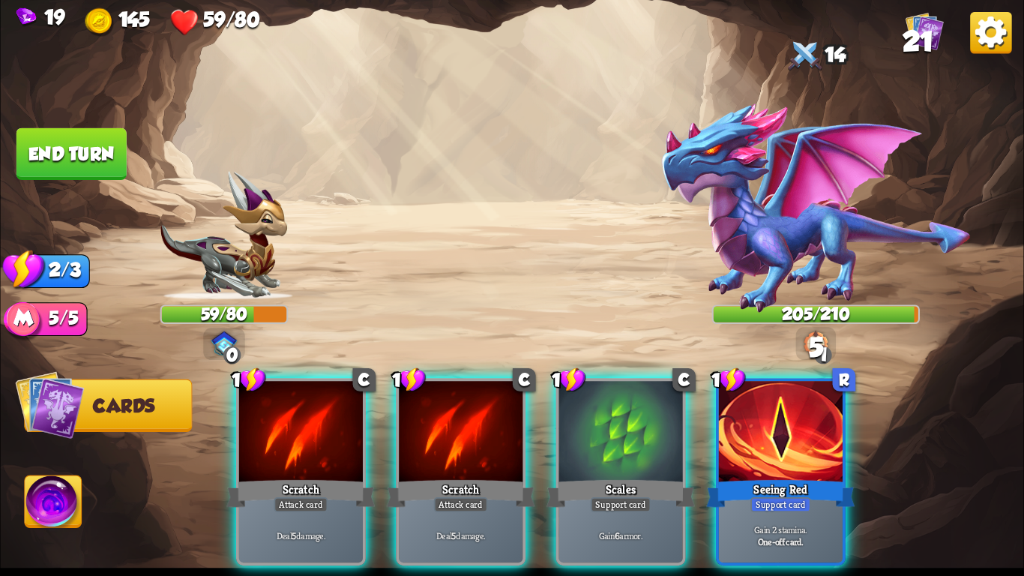
click at [302, 477] on div "Scratch" at bounding box center [300, 493] width 148 height 33
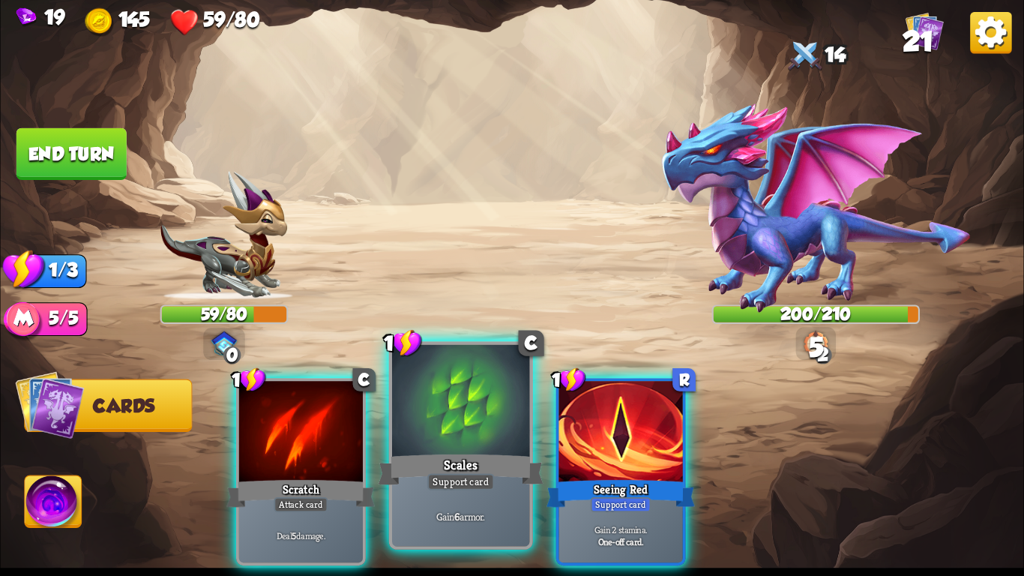
click at [519, 465] on div "Scales" at bounding box center [460, 469] width 165 height 37
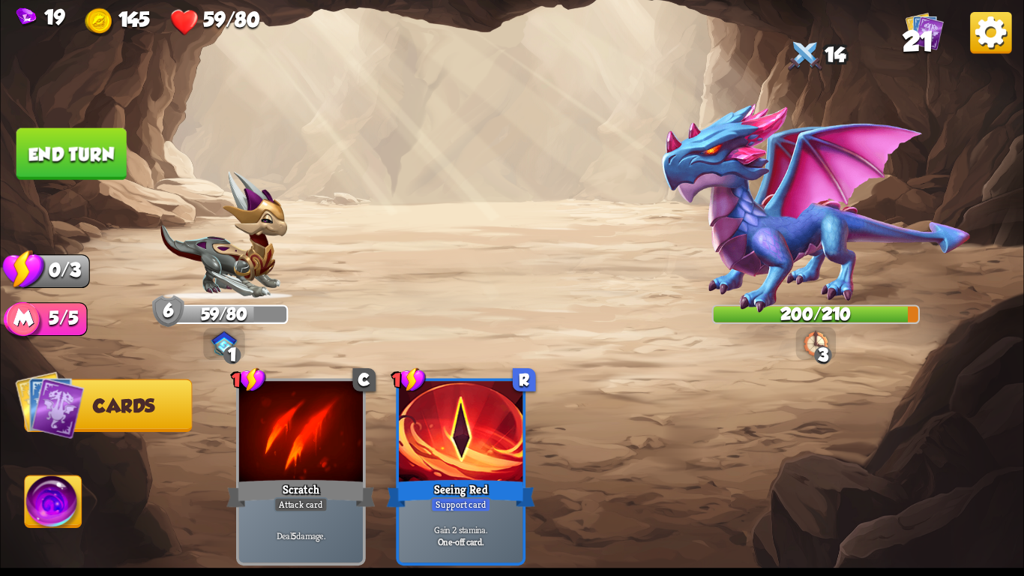
click at [85, 126] on img at bounding box center [511, 288] width 1023 height 576
click at [86, 165] on button "End turn" at bounding box center [71, 154] width 110 height 52
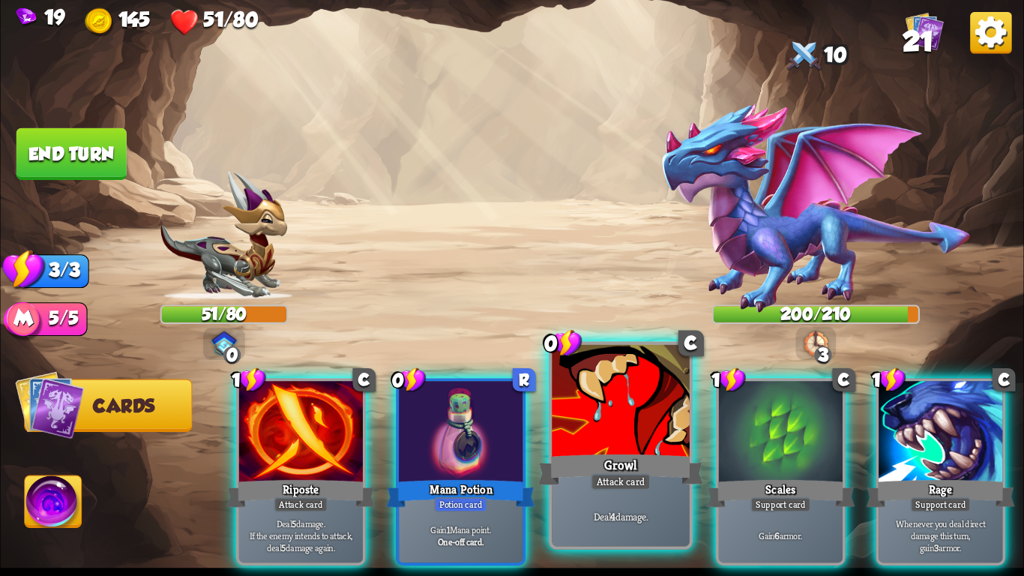
click at [569, 468] on div "Growl" at bounding box center [620, 469] width 165 height 37
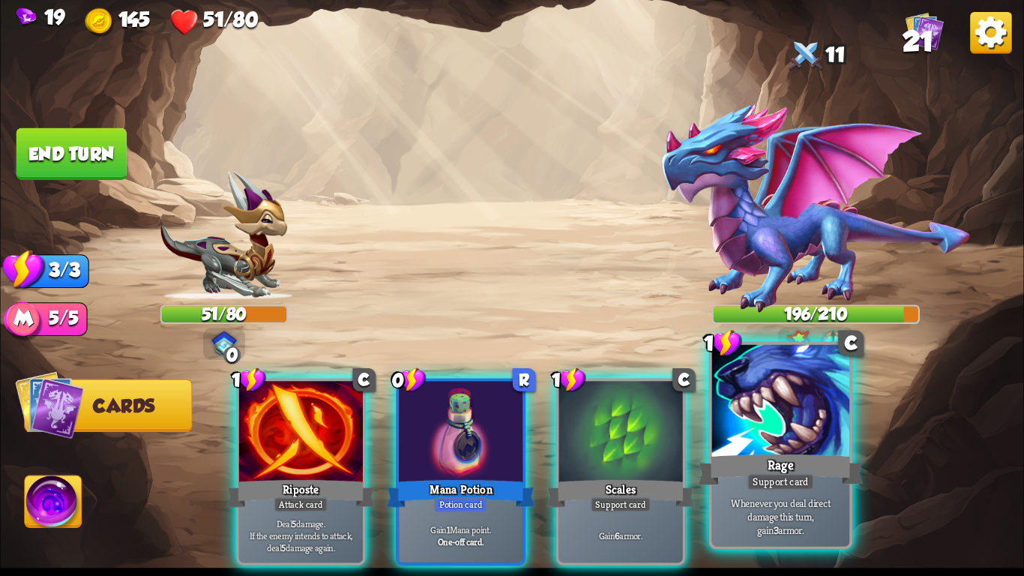
click at [782, 438] on div at bounding box center [780, 403] width 137 height 116
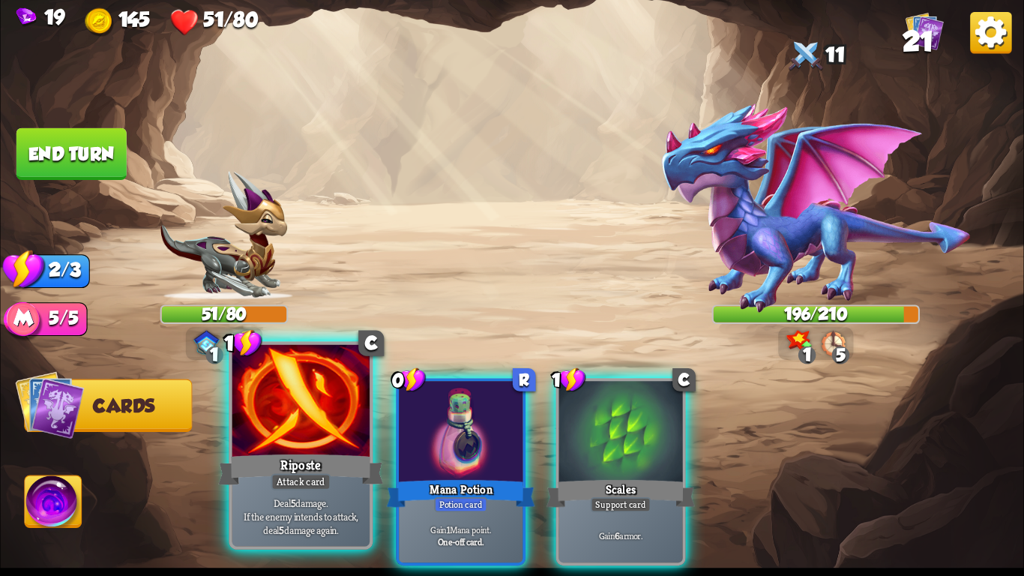
click at [322, 423] on div at bounding box center [300, 403] width 137 height 116
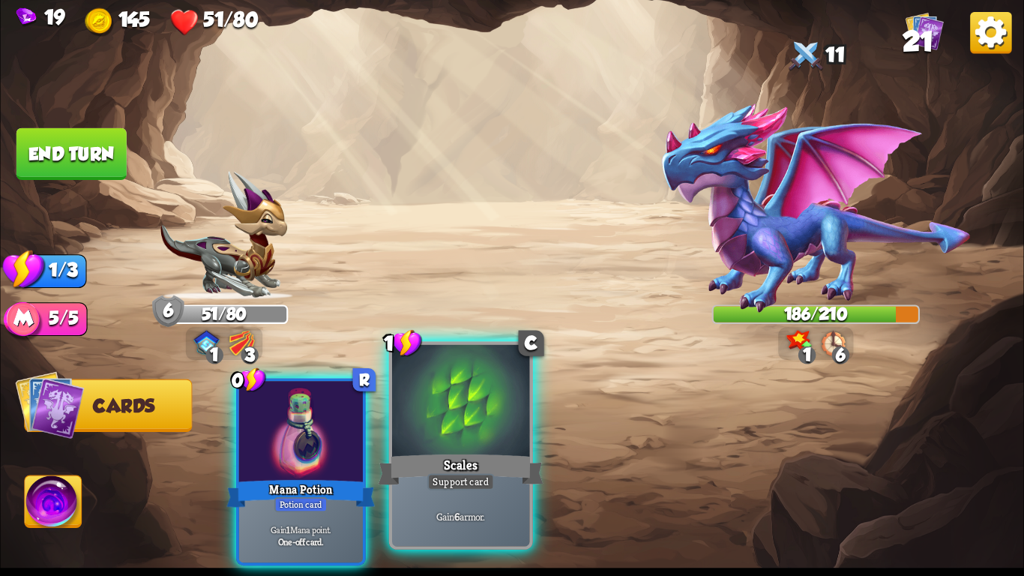
click at [465, 435] on div at bounding box center [460, 403] width 137 height 116
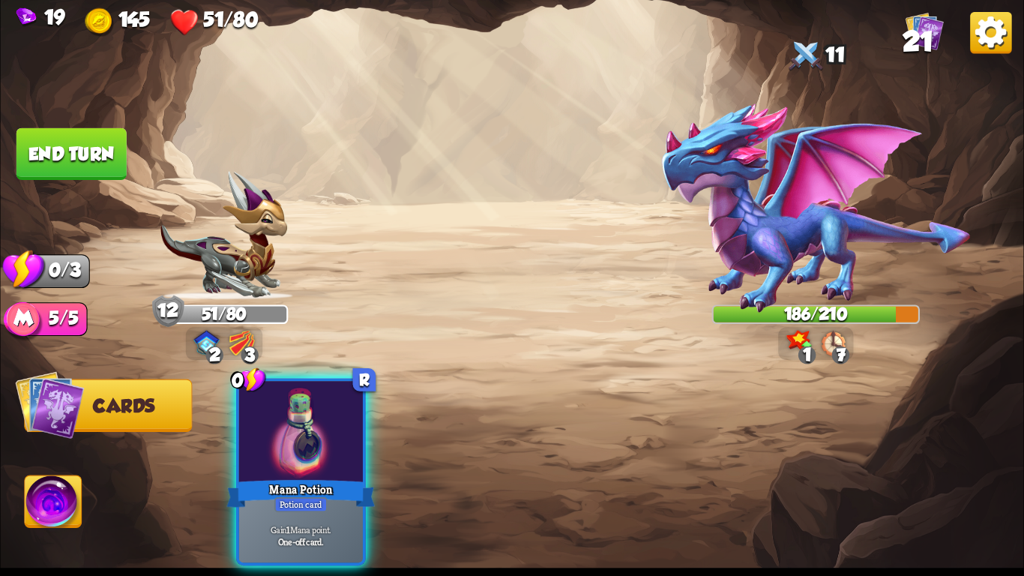
click at [47, 501] on img at bounding box center [53, 505] width 57 height 58
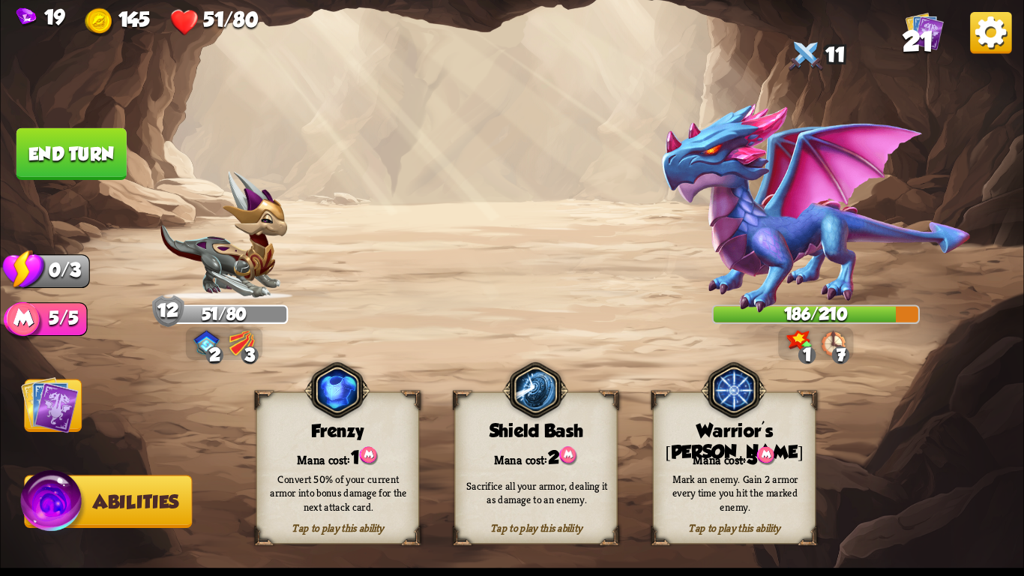
click at [746, 514] on div "Mark an enemy. Gain 2 armor every time you hit the marked enemy." at bounding box center [735, 492] width 163 height 64
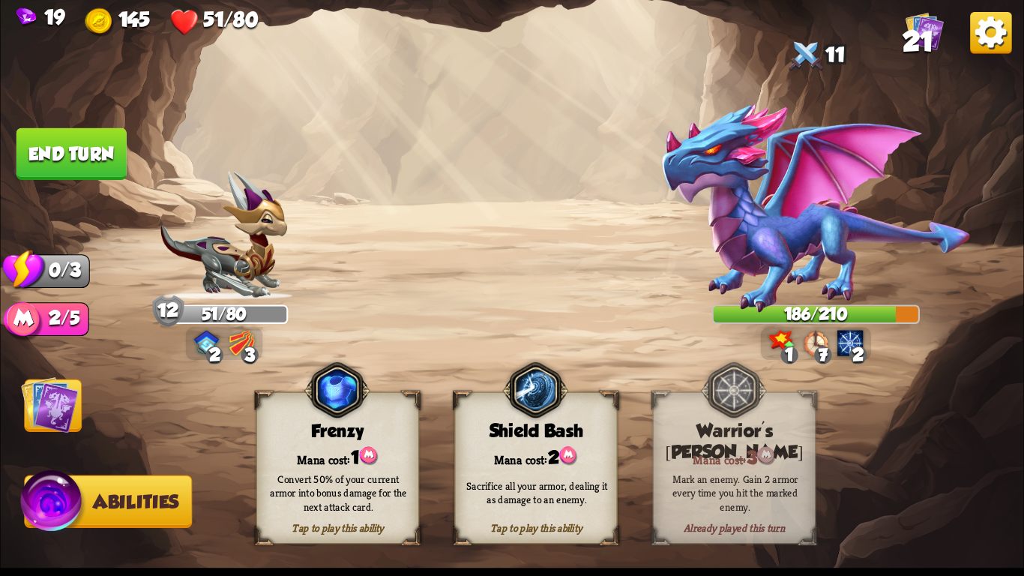
click at [63, 402] on img at bounding box center [50, 404] width 58 height 58
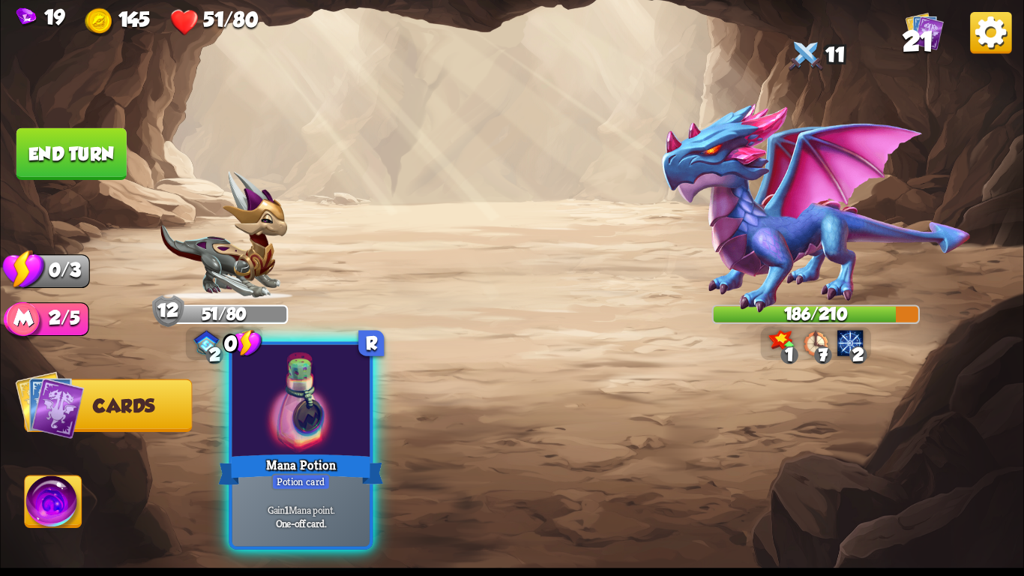
click at [297, 452] on div "Mana Potion" at bounding box center [300, 469] width 165 height 37
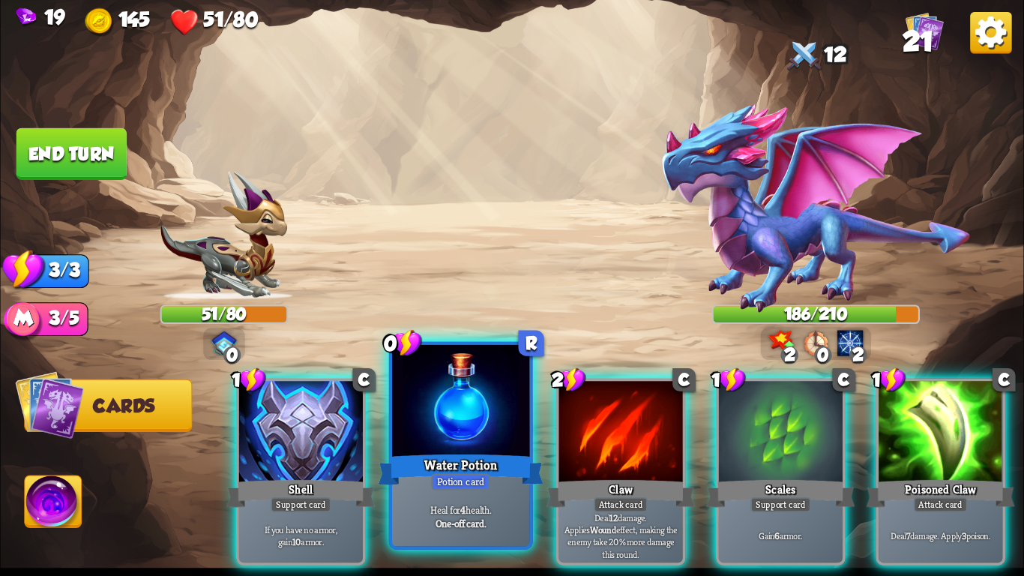
click at [451, 513] on p "Heal for 4 health." at bounding box center [461, 508] width 130 height 13
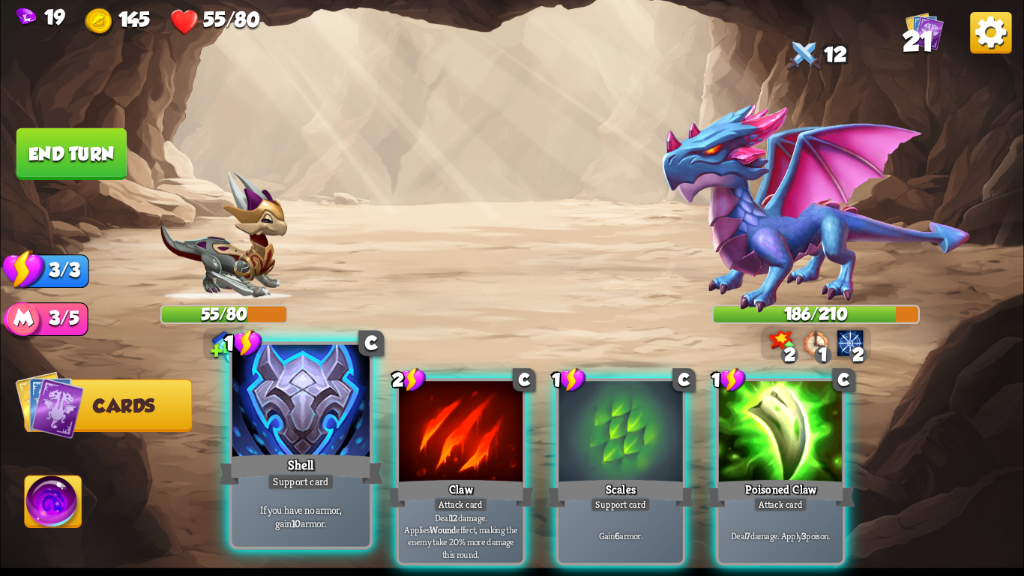
click at [326, 509] on p "If you have no armor, gain 10 armor." at bounding box center [300, 515] width 130 height 27
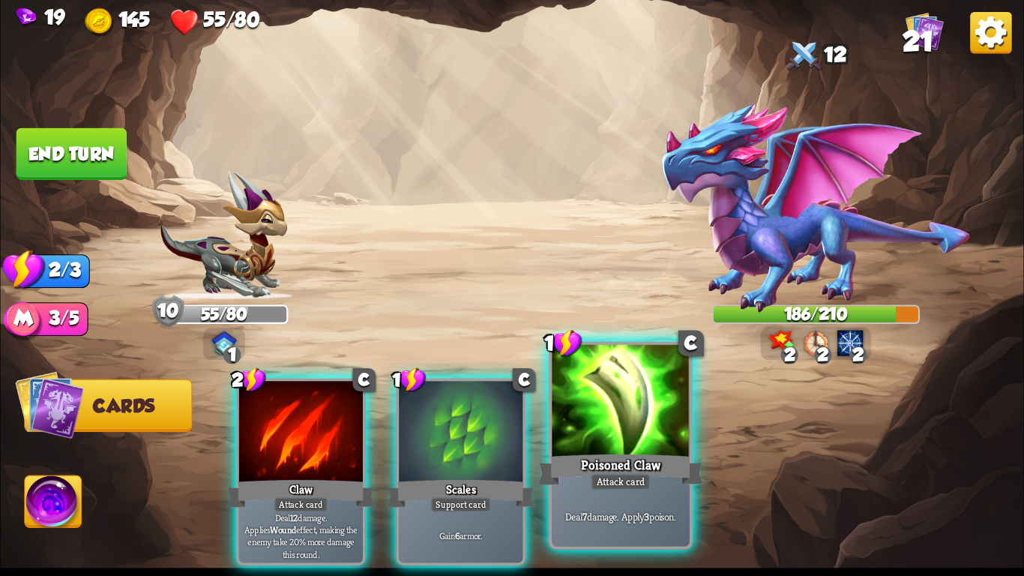
click at [578, 474] on div "Poisoned Claw" at bounding box center [620, 469] width 165 height 37
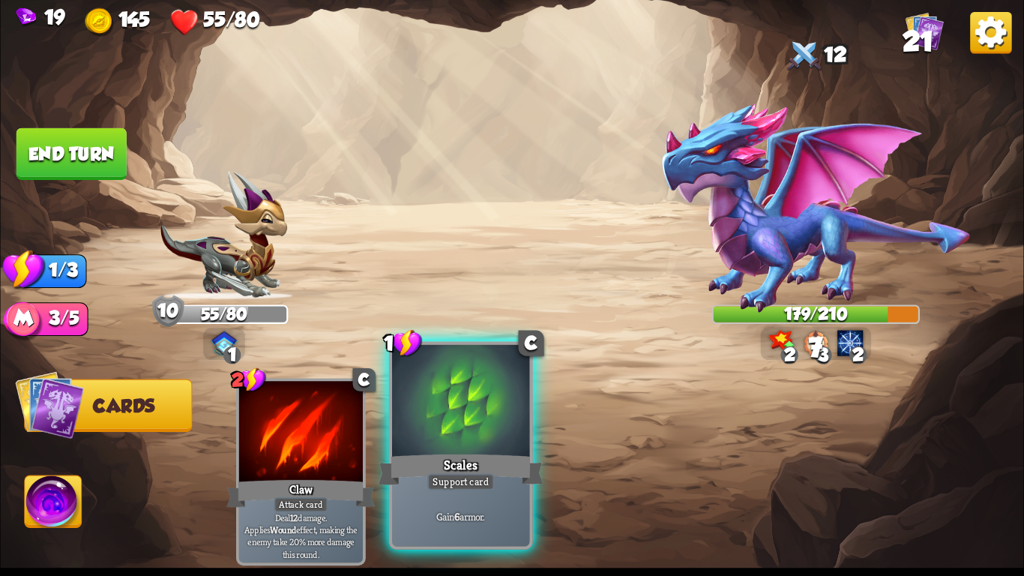
click at [420, 471] on div "Scales" at bounding box center [460, 469] width 165 height 37
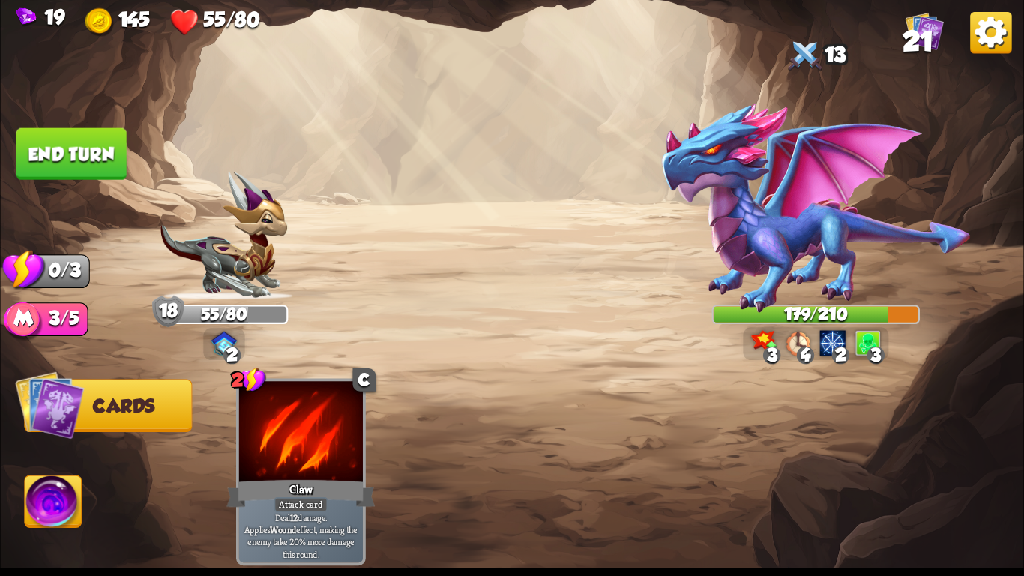
click at [78, 139] on button "End turn" at bounding box center [71, 154] width 110 height 52
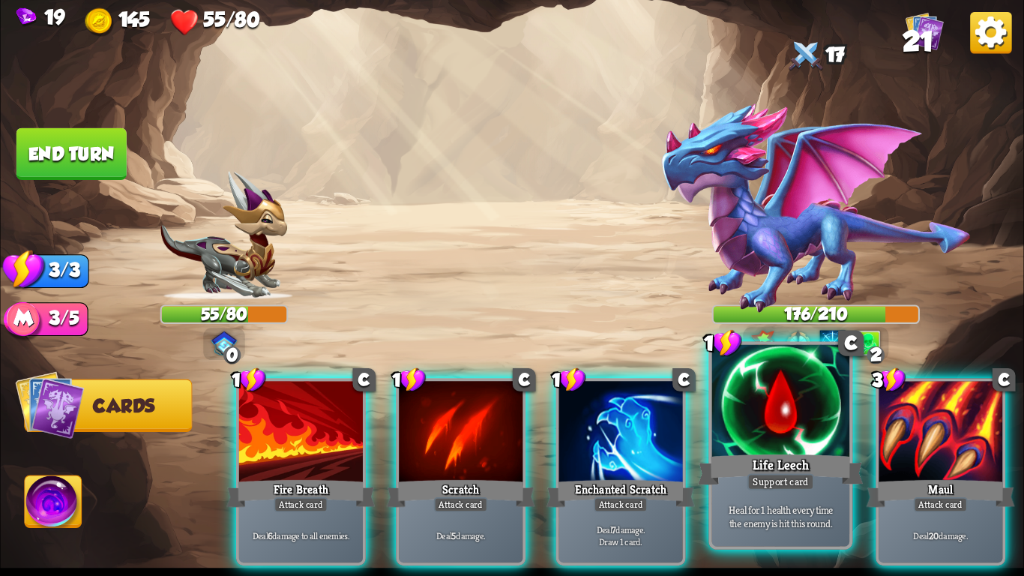
click at [752, 423] on div at bounding box center [780, 403] width 137 height 116
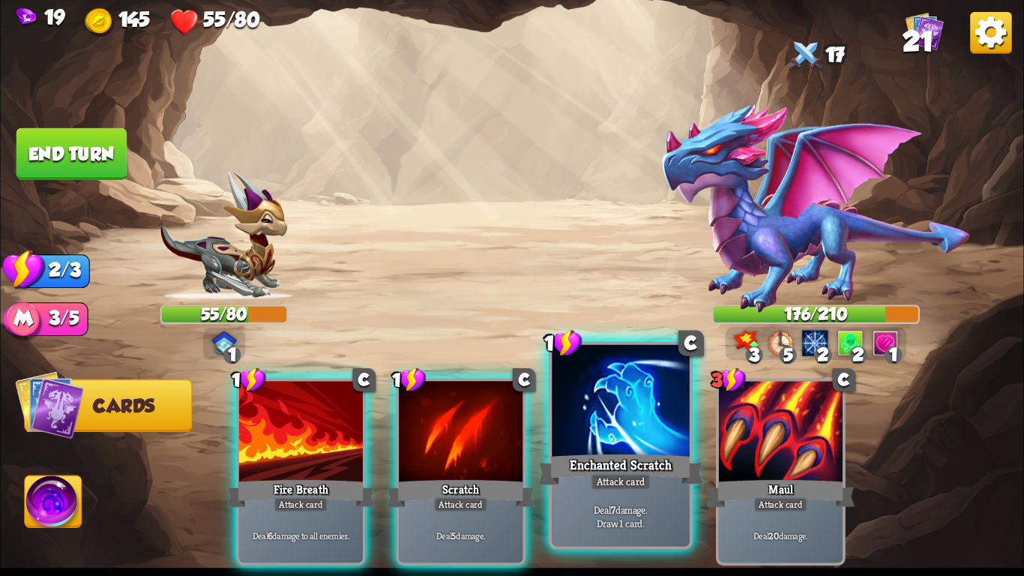
click at [636, 443] on div at bounding box center [620, 403] width 137 height 116
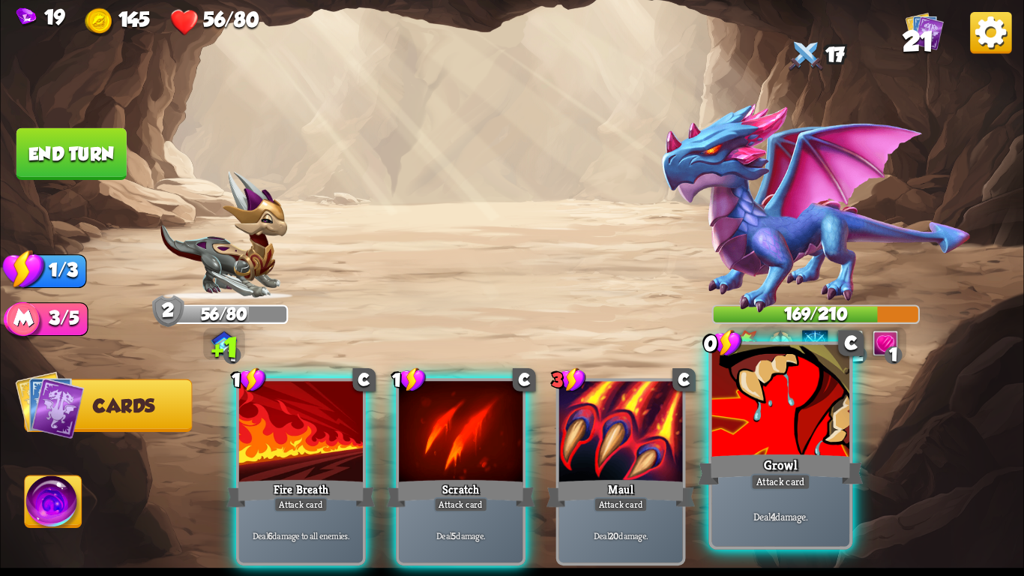
click at [754, 432] on div at bounding box center [780, 403] width 137 height 116
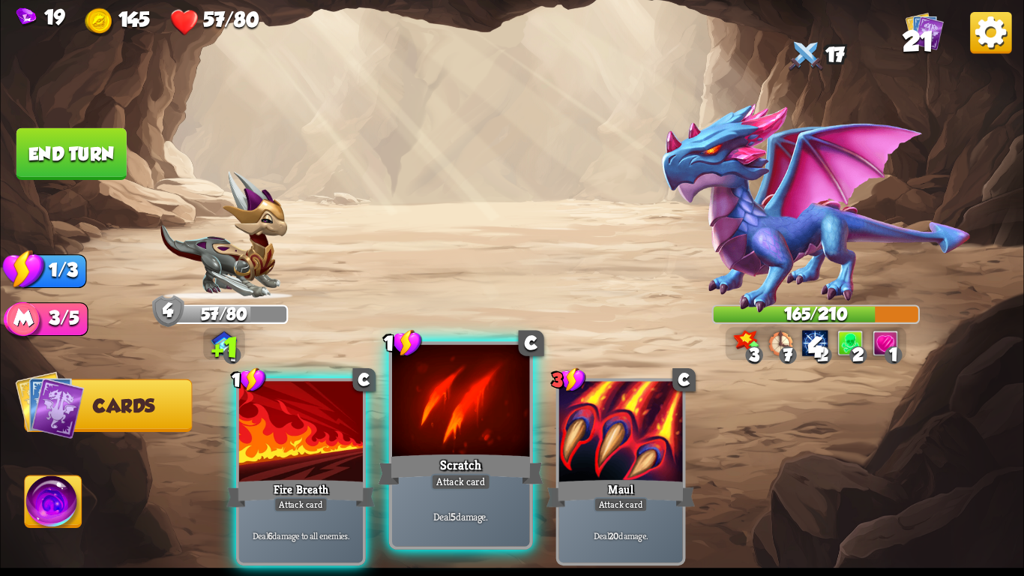
click at [453, 460] on div "Scratch" at bounding box center [460, 469] width 165 height 37
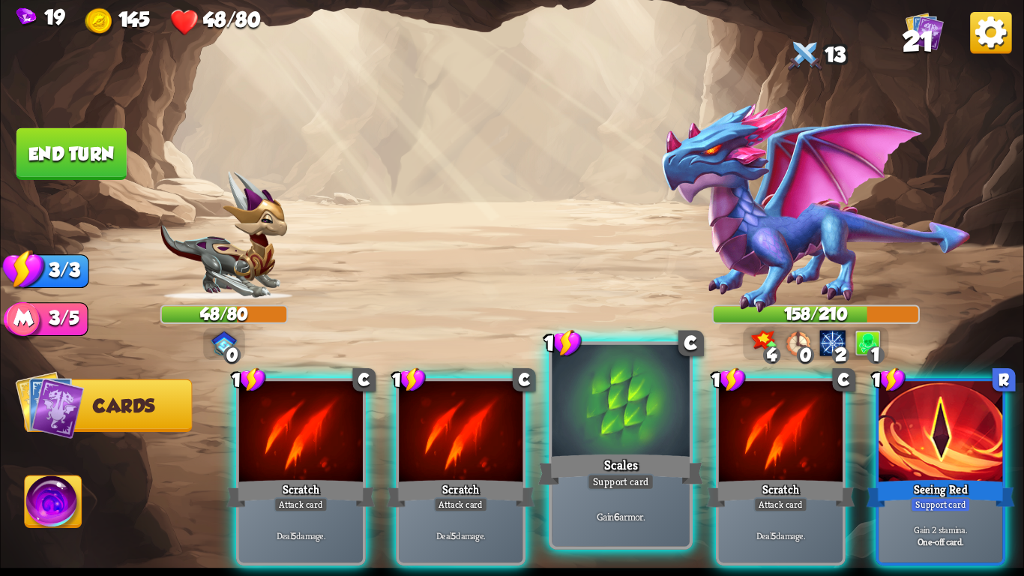
click at [602, 425] on div at bounding box center [620, 403] width 137 height 116
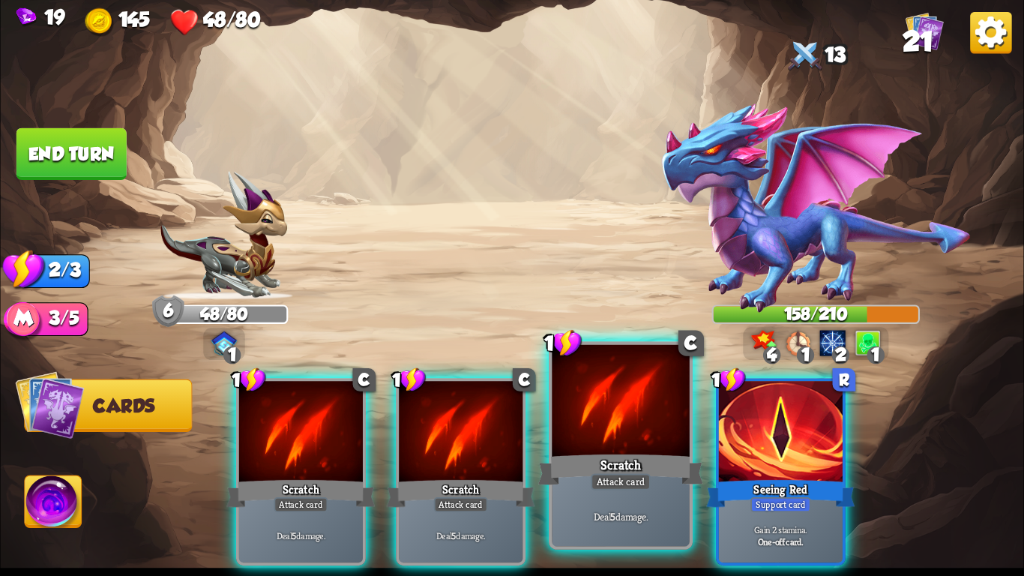
click at [567, 431] on div at bounding box center [620, 403] width 137 height 116
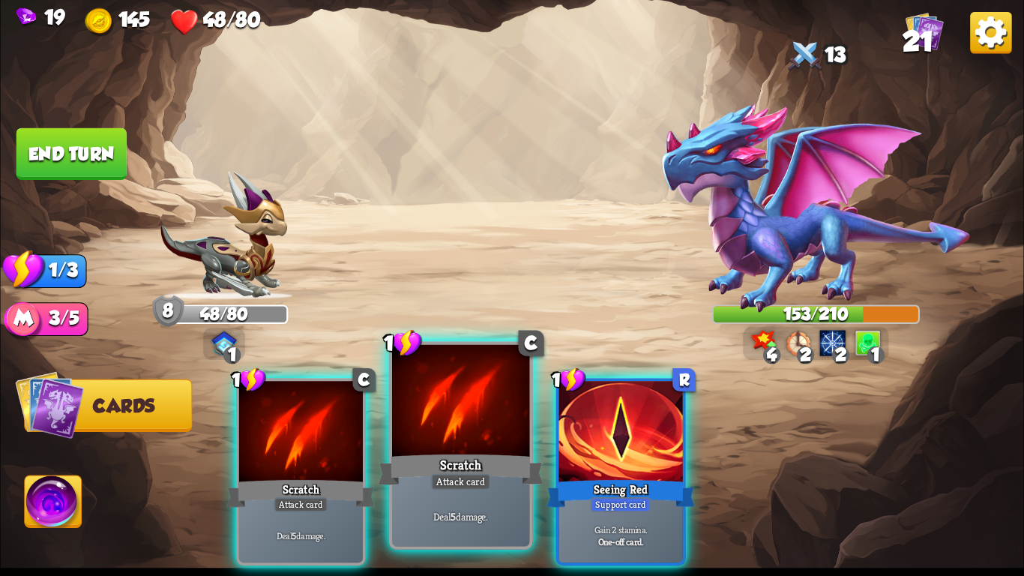
click at [490, 468] on div "Scratch" at bounding box center [460, 469] width 165 height 37
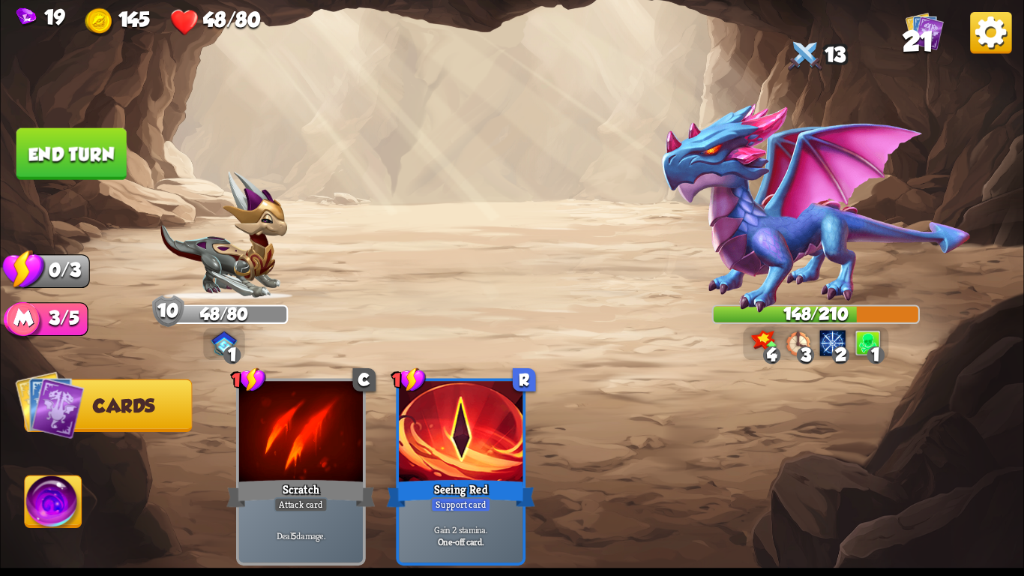
click at [73, 146] on button "End turn" at bounding box center [71, 154] width 110 height 52
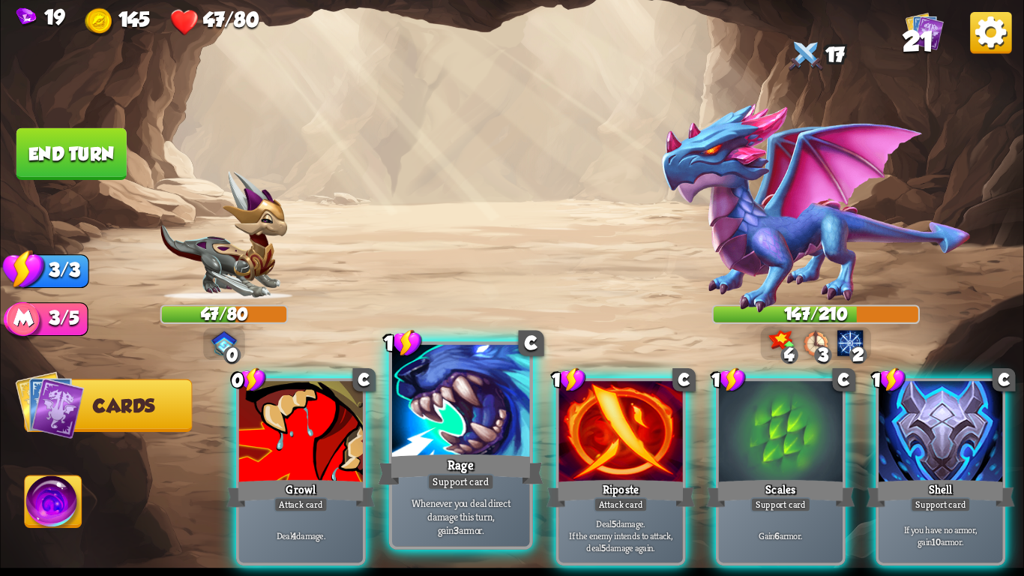
click at [437, 516] on p "Whenever you deal direct damage this turn, gain 3 armor." at bounding box center [461, 515] width 130 height 40
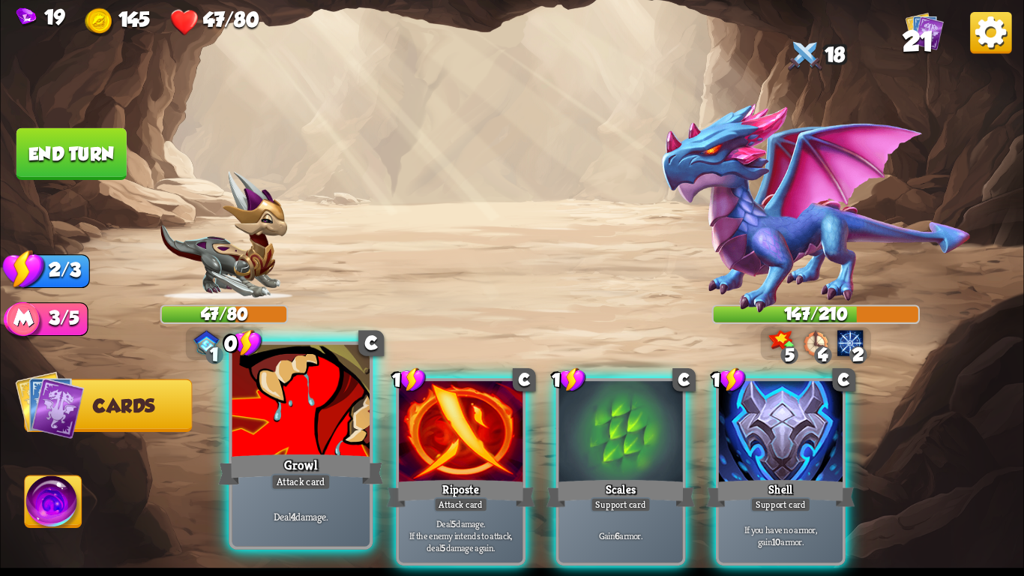
click at [245, 496] on div "Deal 4 damage." at bounding box center [300, 516] width 137 height 60
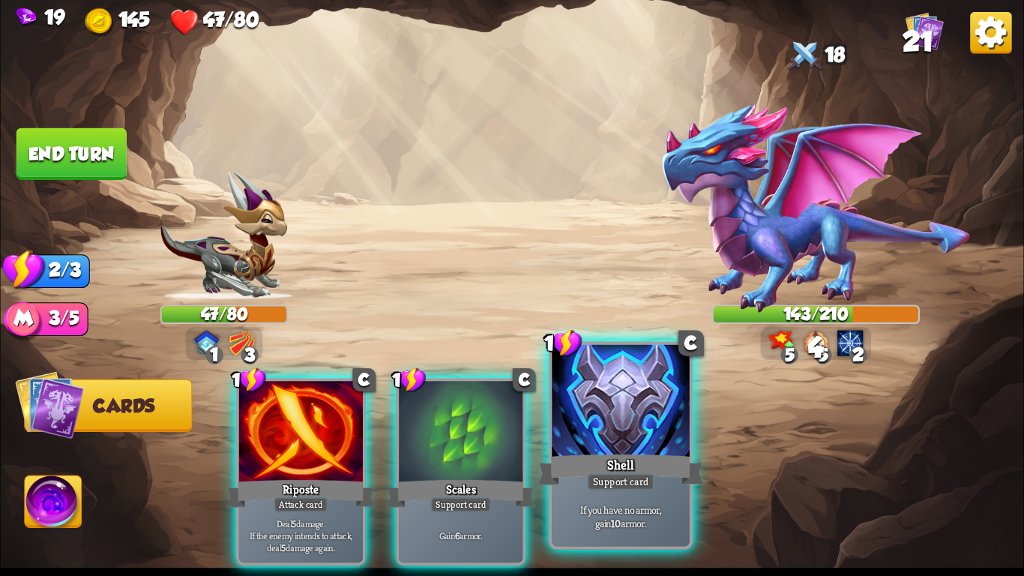
click at [564, 510] on p "If you have no armor, gain 10 armor." at bounding box center [620, 515] width 130 height 27
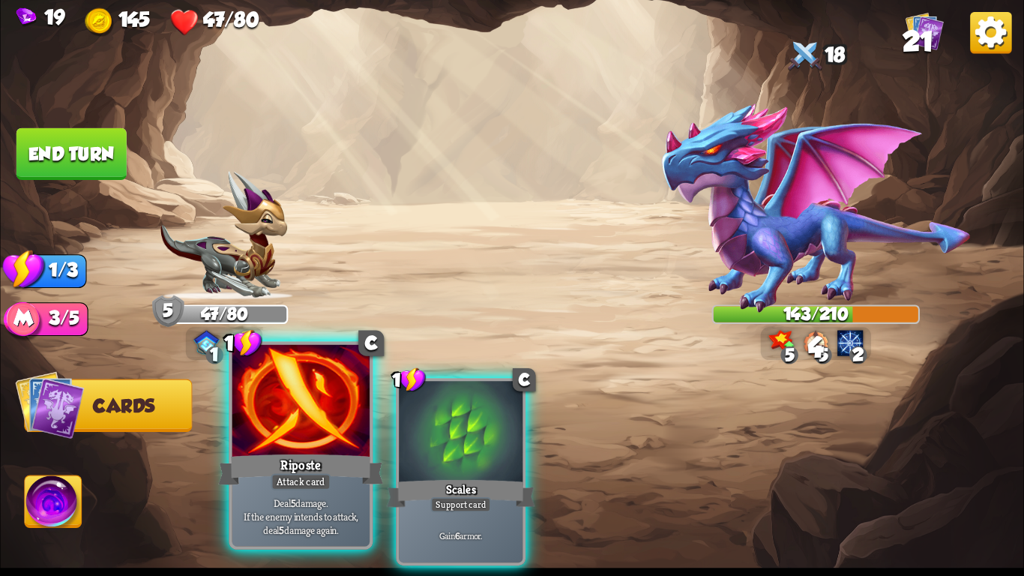
click at [279, 489] on div "Attack card" at bounding box center [301, 481] width 60 height 16
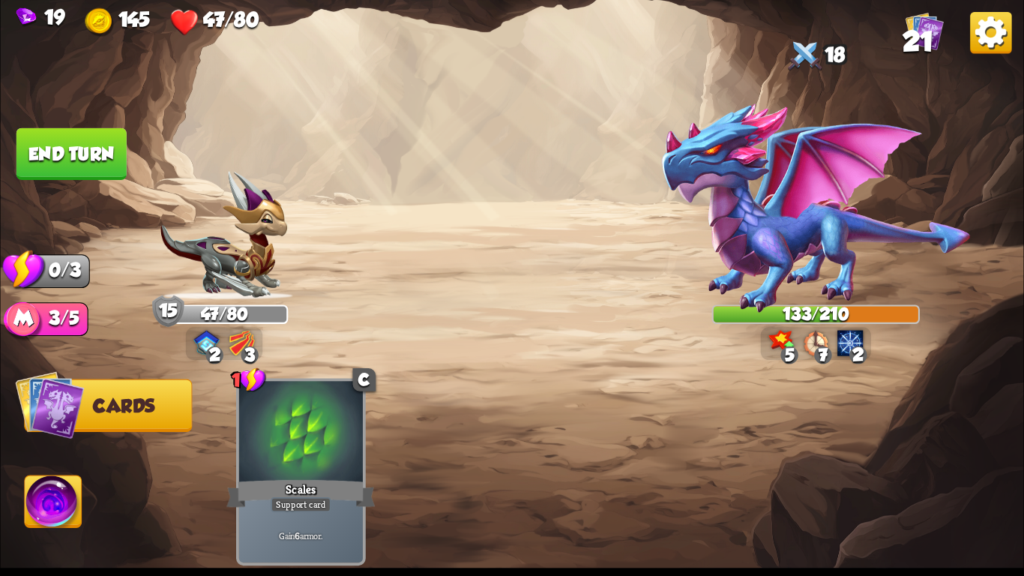
click at [98, 169] on button "End turn" at bounding box center [71, 154] width 110 height 52
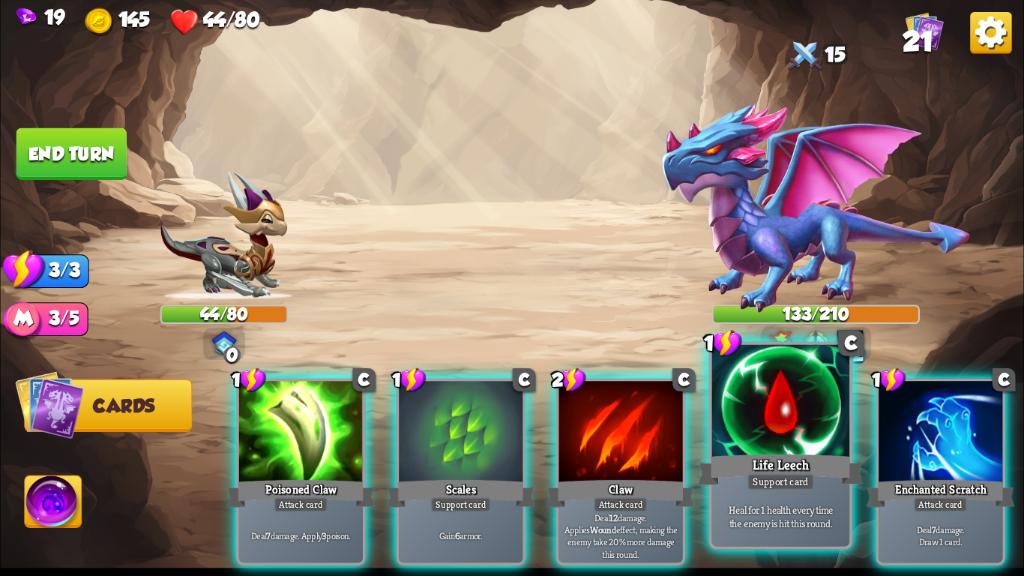
click at [739, 467] on div "Life Leech" at bounding box center [780, 469] width 165 height 37
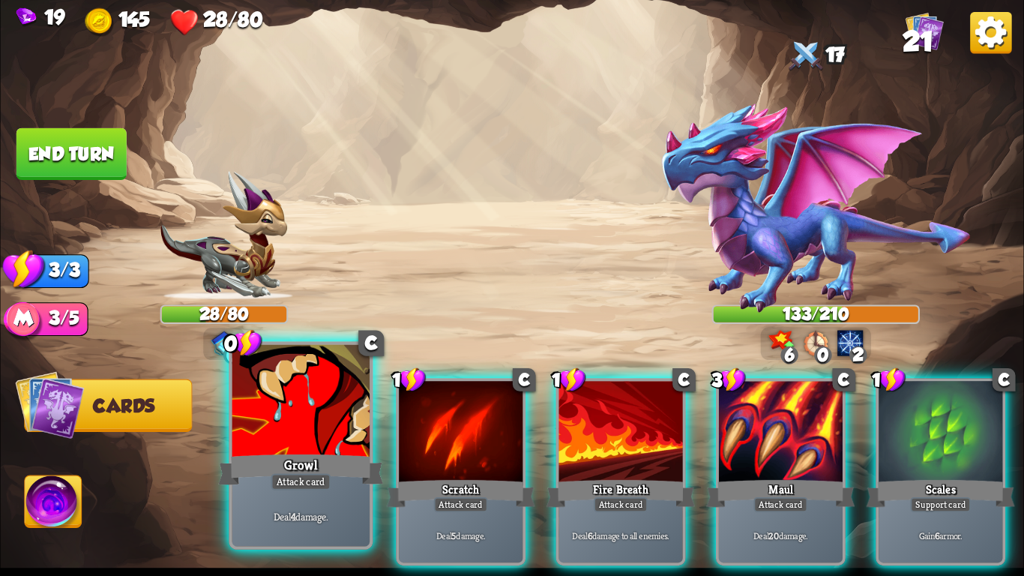
click at [260, 423] on div at bounding box center [300, 403] width 137 height 116
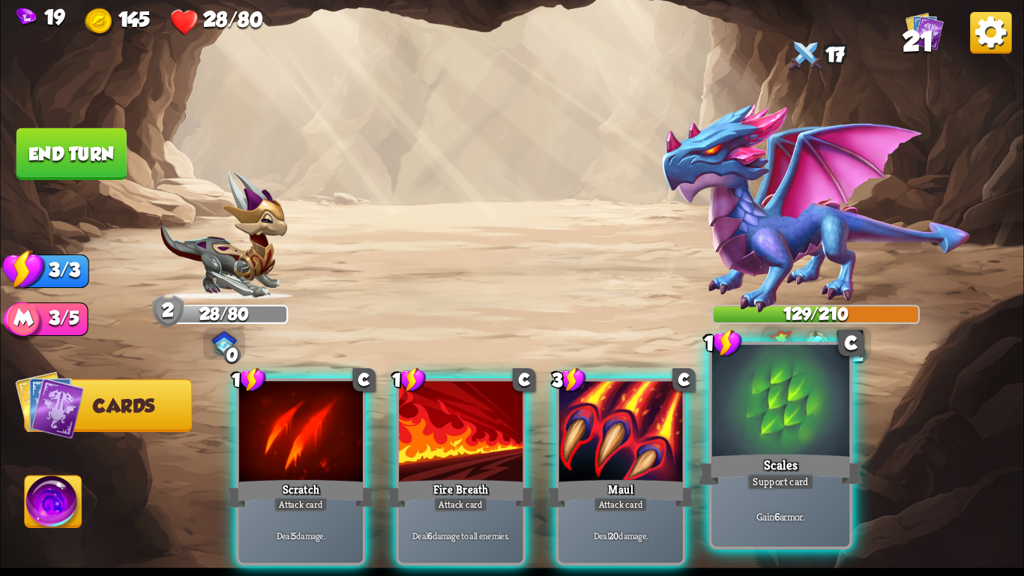
click at [778, 463] on div "Scales" at bounding box center [780, 469] width 165 height 37
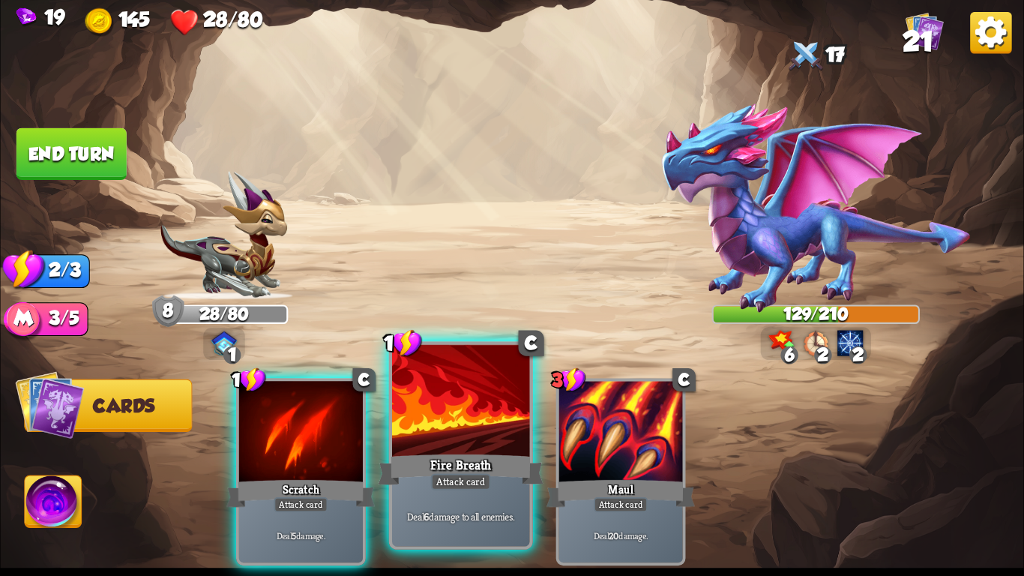
click at [432, 399] on div at bounding box center [460, 403] width 137 height 116
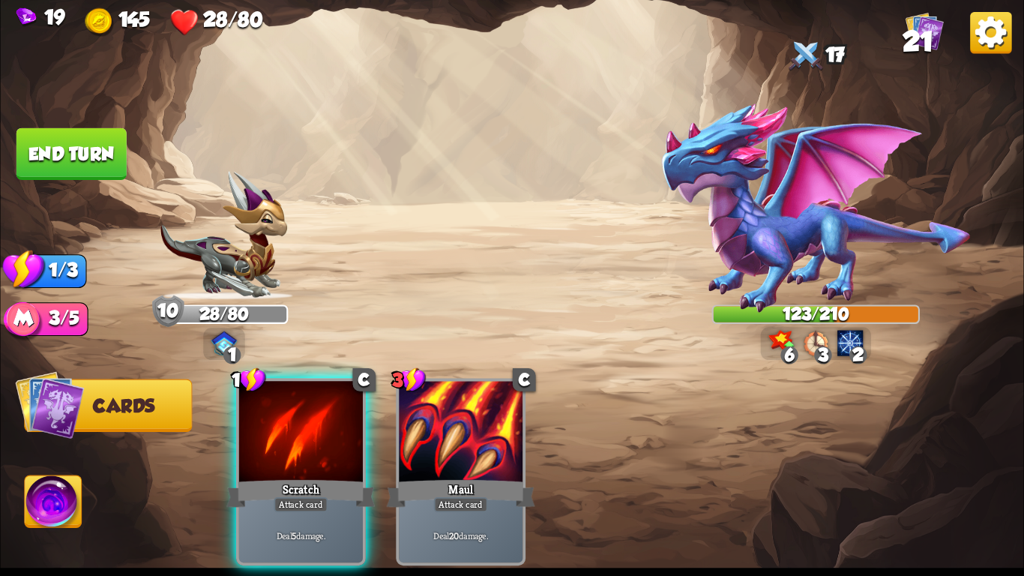
click at [62, 147] on button "End turn" at bounding box center [71, 154] width 110 height 52
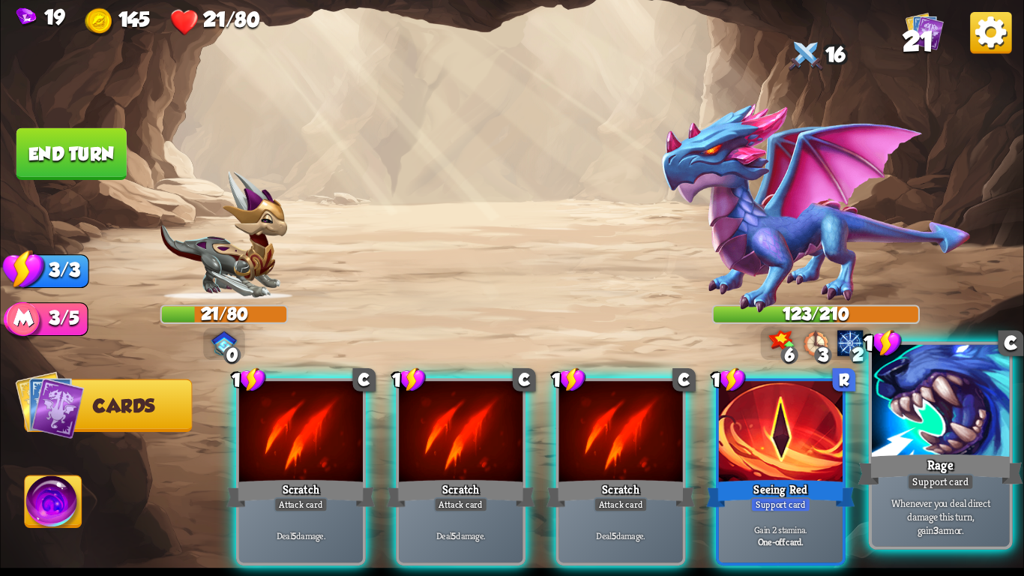
click at [938, 447] on div at bounding box center [940, 403] width 137 height 116
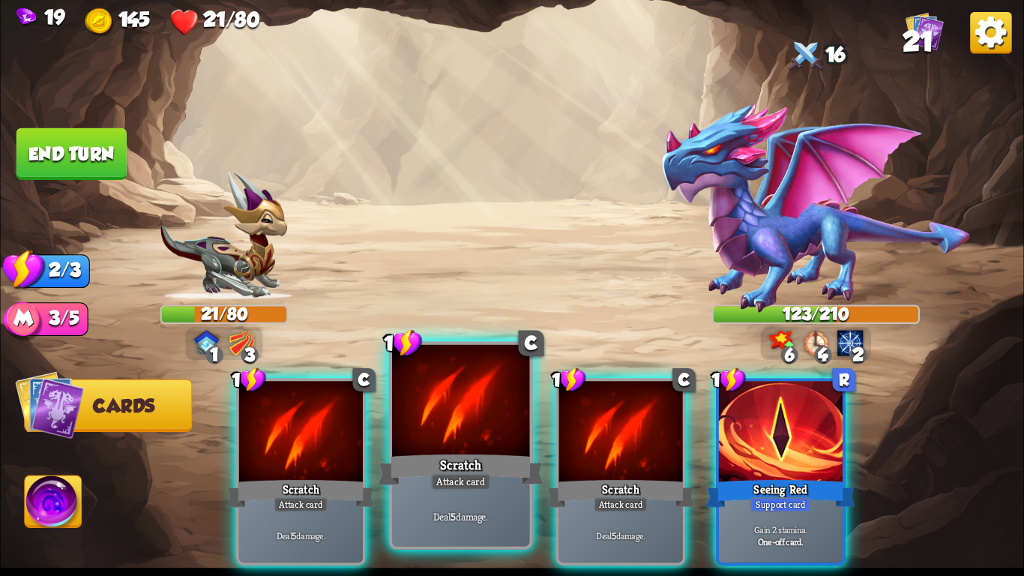
click at [523, 434] on div at bounding box center [460, 403] width 137 height 116
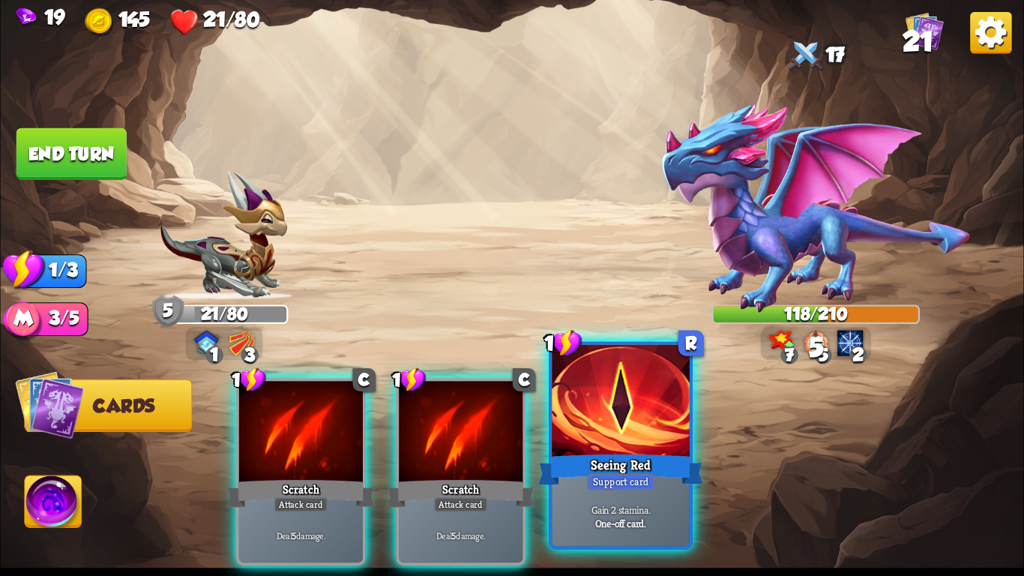
click at [585, 446] on div at bounding box center [620, 403] width 137 height 116
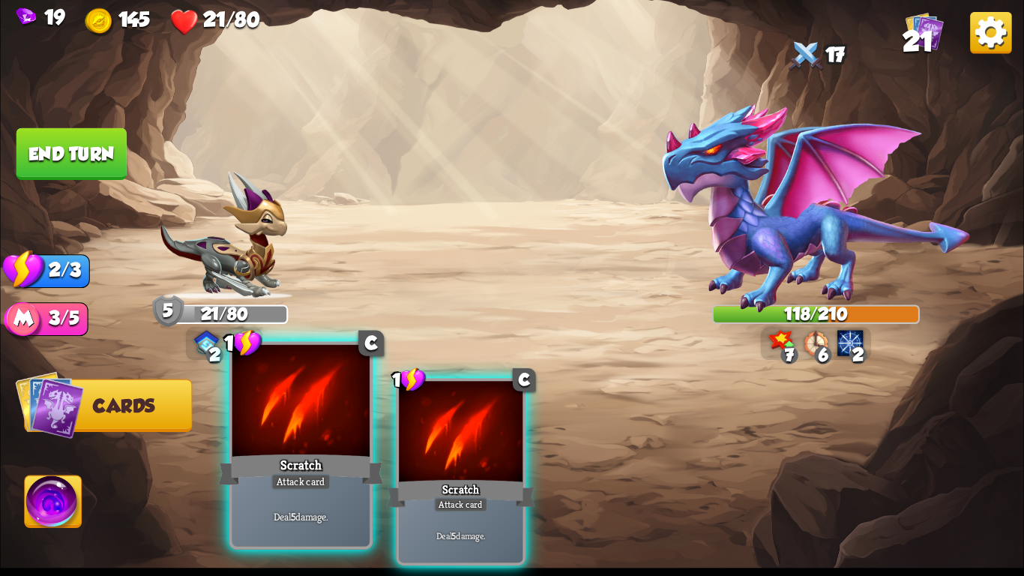
click at [323, 452] on div "Scratch" at bounding box center [300, 469] width 165 height 37
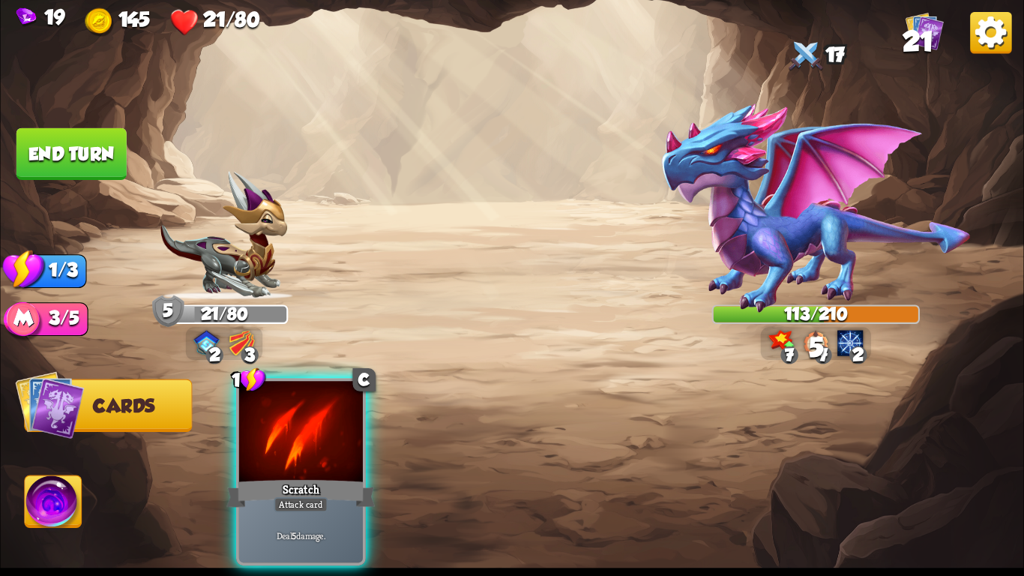
click at [323, 477] on div "Scratch" at bounding box center [300, 493] width 148 height 33
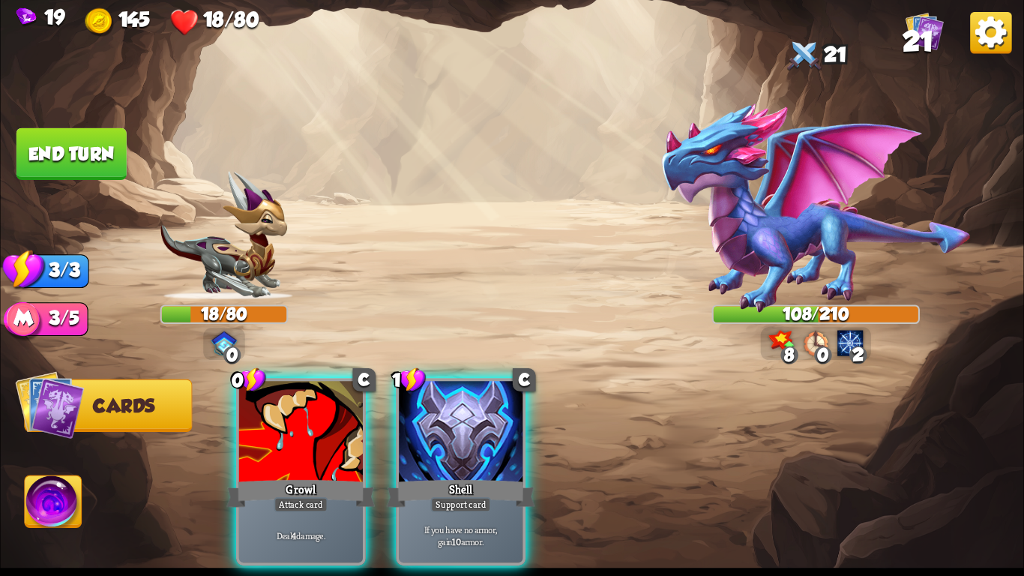
click at [323, 477] on div "Growl" at bounding box center [300, 493] width 148 height 33
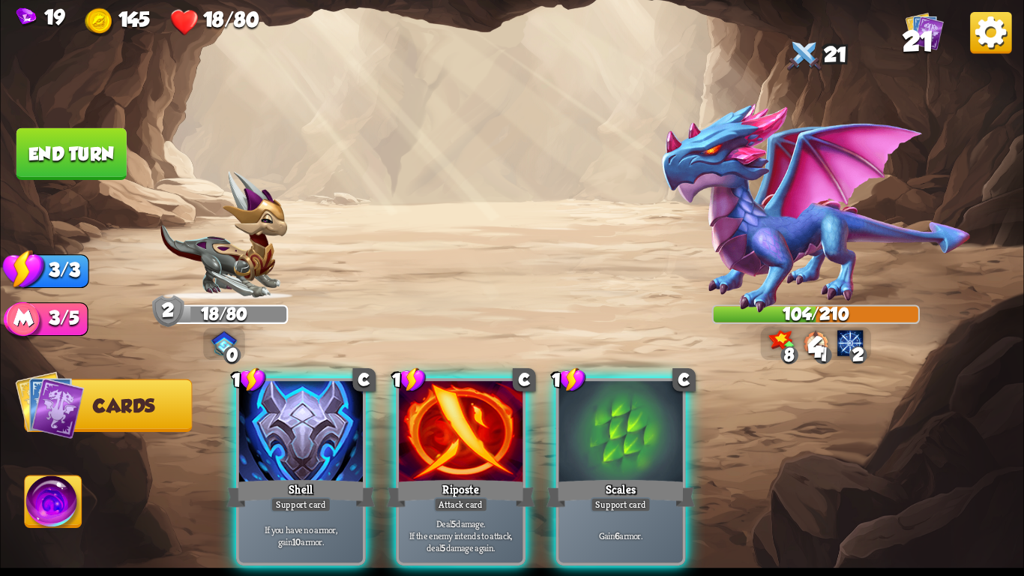
click at [323, 477] on div "Shell" at bounding box center [300, 493] width 148 height 33
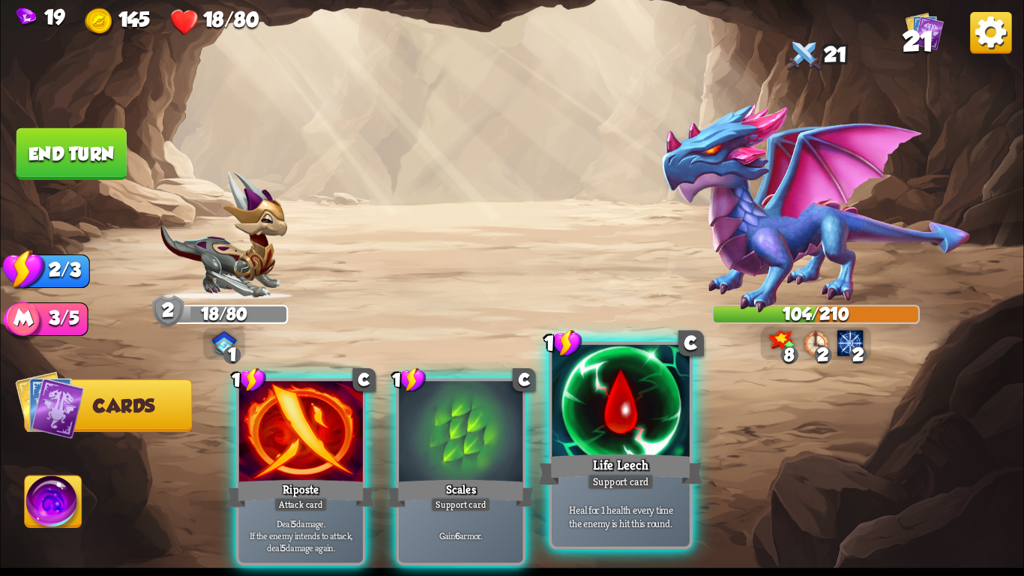
click at [665, 465] on div "Life Leech" at bounding box center [620, 469] width 165 height 37
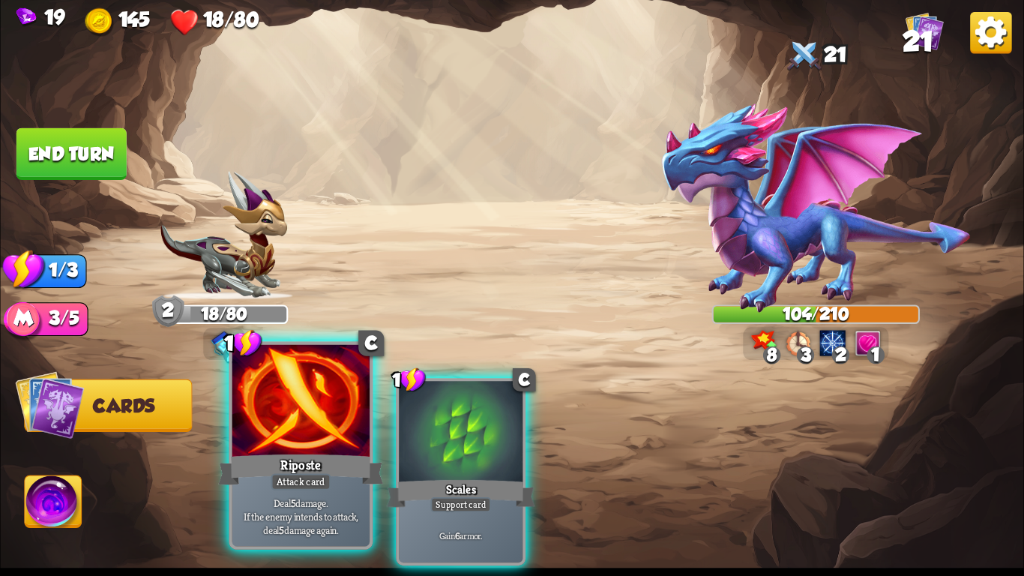
click at [310, 447] on div at bounding box center [300, 403] width 137 height 116
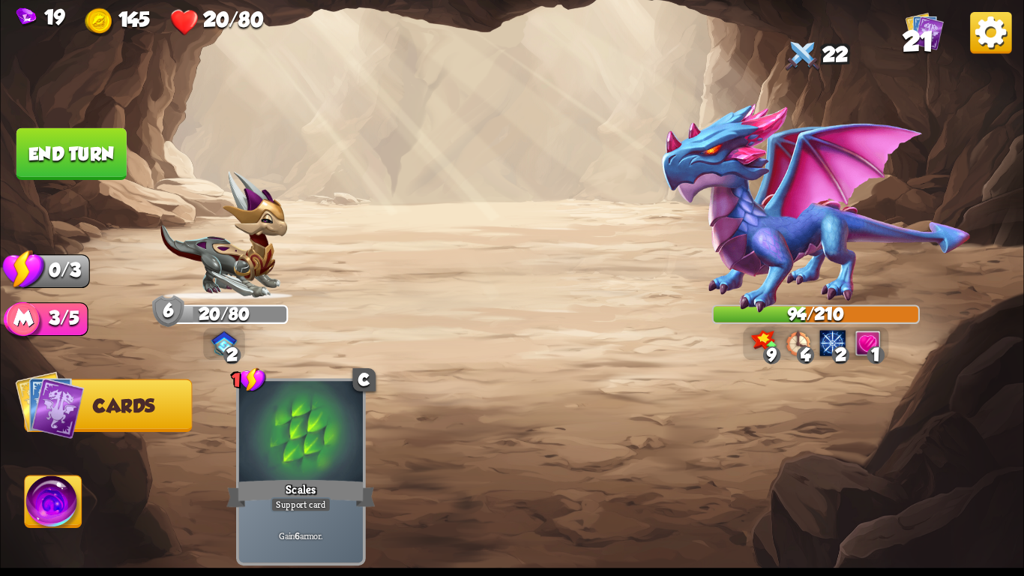
click at [101, 151] on button "End turn" at bounding box center [71, 154] width 110 height 52
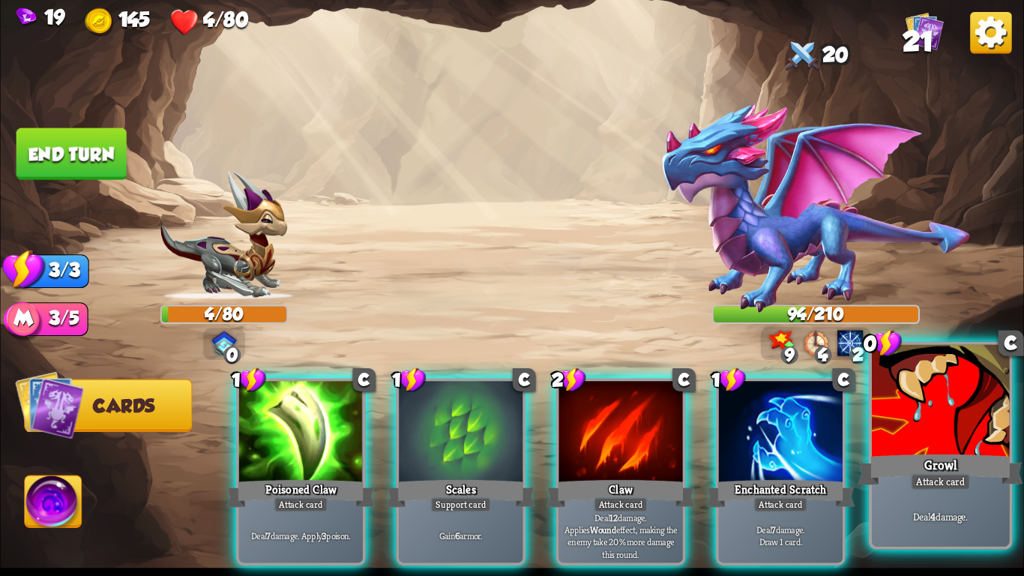
click at [891, 453] on div "Growl" at bounding box center [940, 469] width 165 height 37
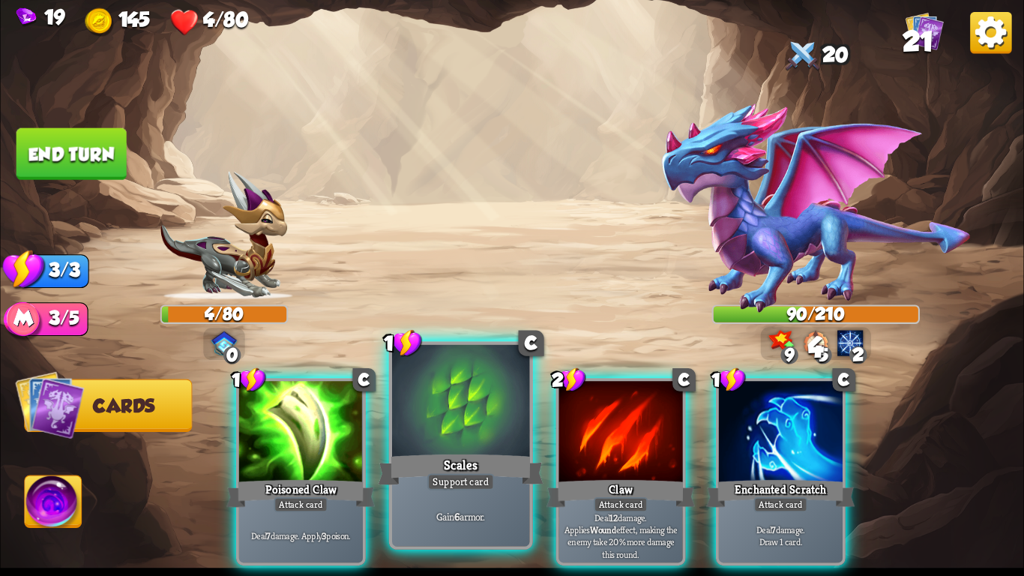
click at [411, 418] on div at bounding box center [460, 403] width 137 height 116
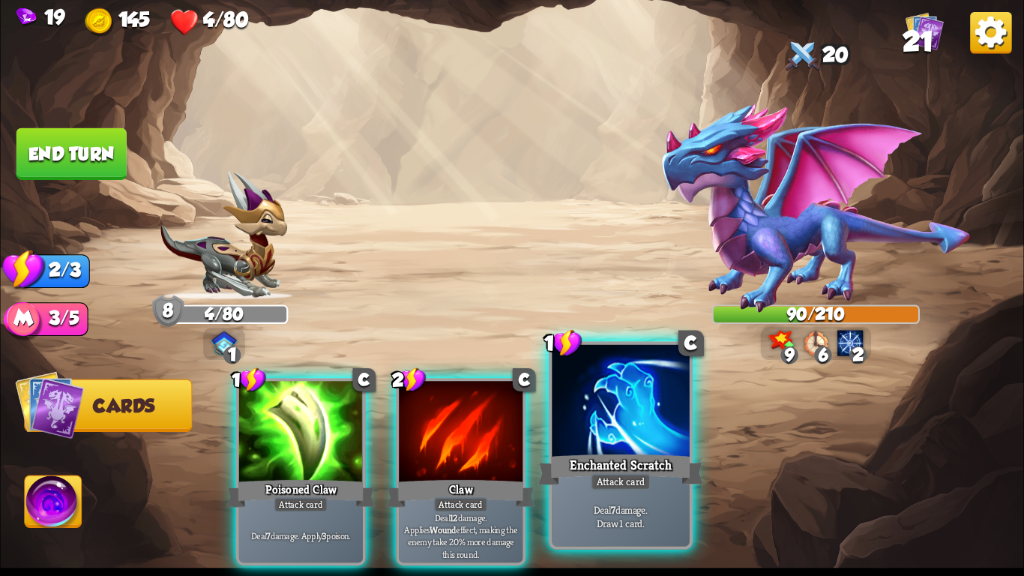
click at [565, 430] on div at bounding box center [620, 403] width 137 height 116
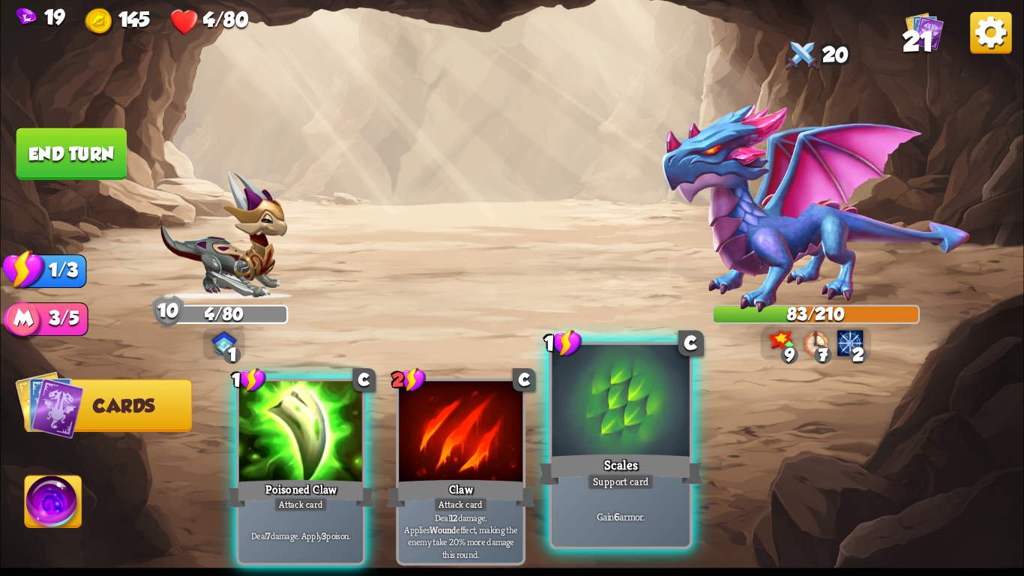
click at [606, 435] on div at bounding box center [620, 403] width 137 height 116
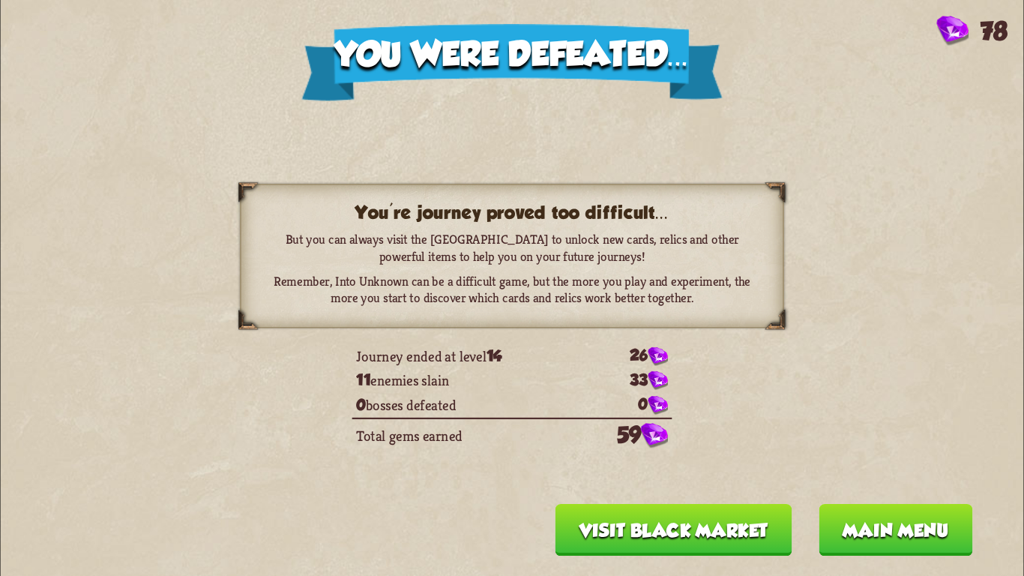
click at [710, 508] on button "Visit Black Market" at bounding box center [673, 530] width 237 height 52
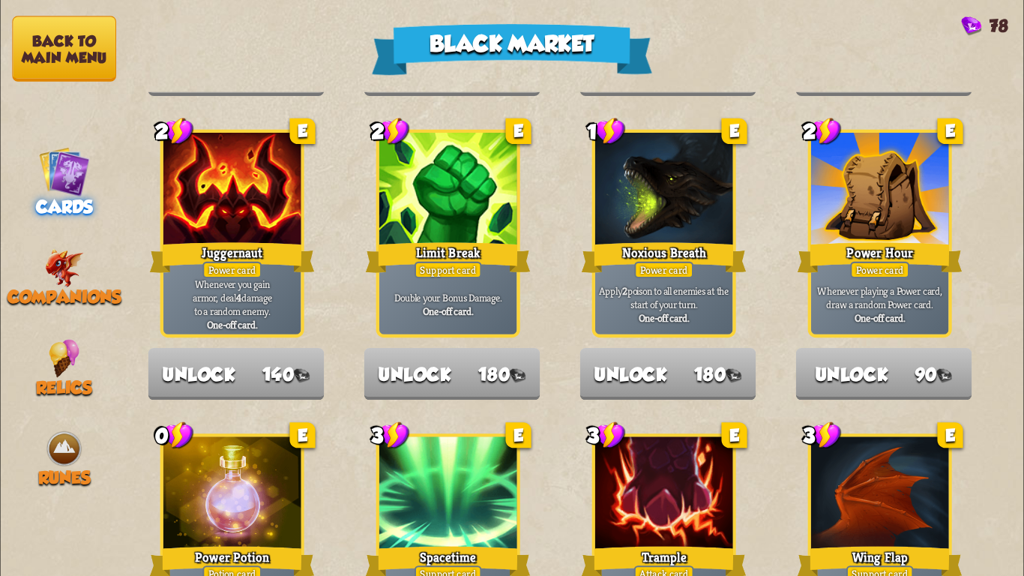
scroll to position [1559, 0]
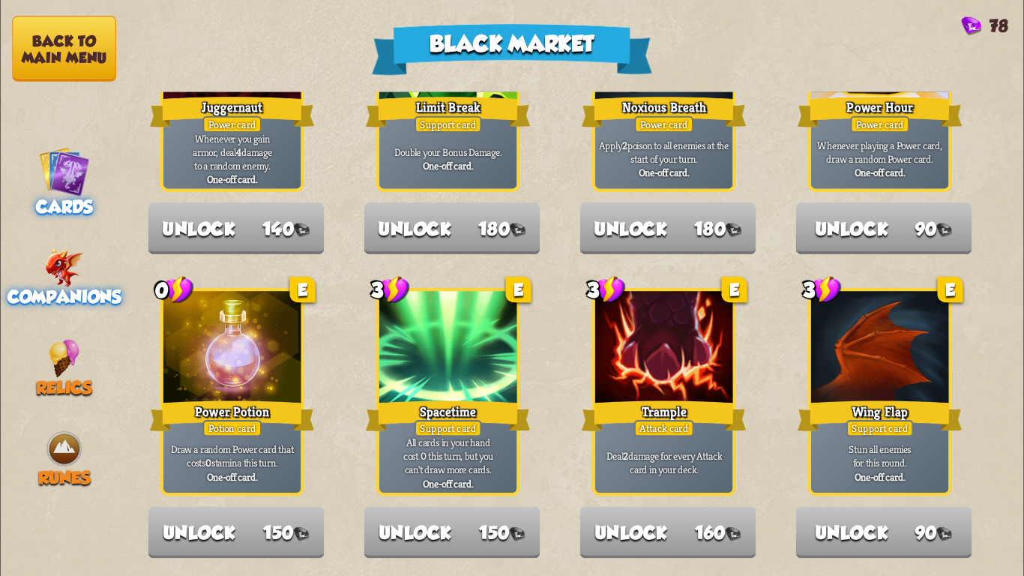
click at [55, 271] on img at bounding box center [64, 268] width 39 height 38
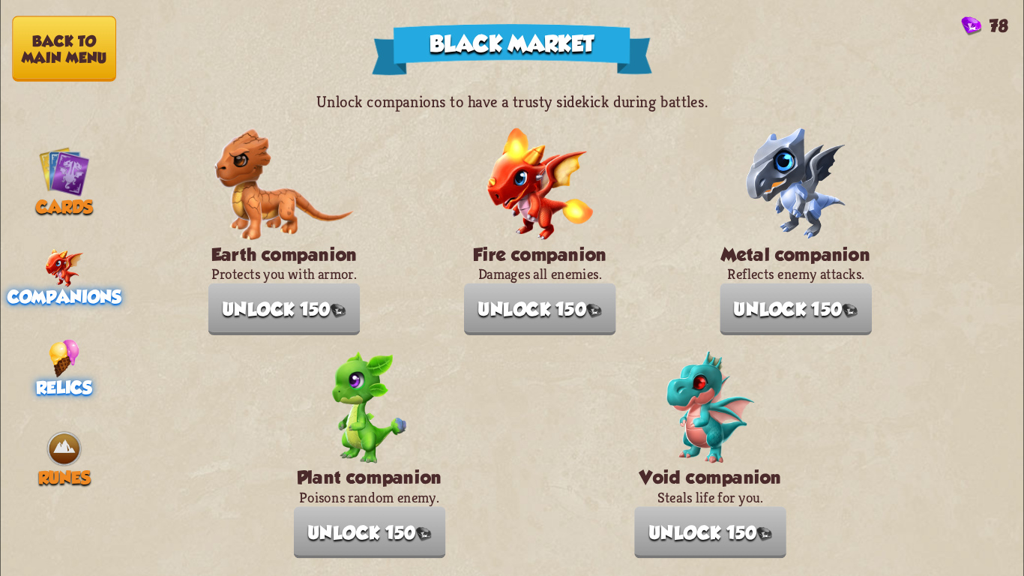
click at [100, 366] on div "Relics" at bounding box center [64, 368] width 128 height 58
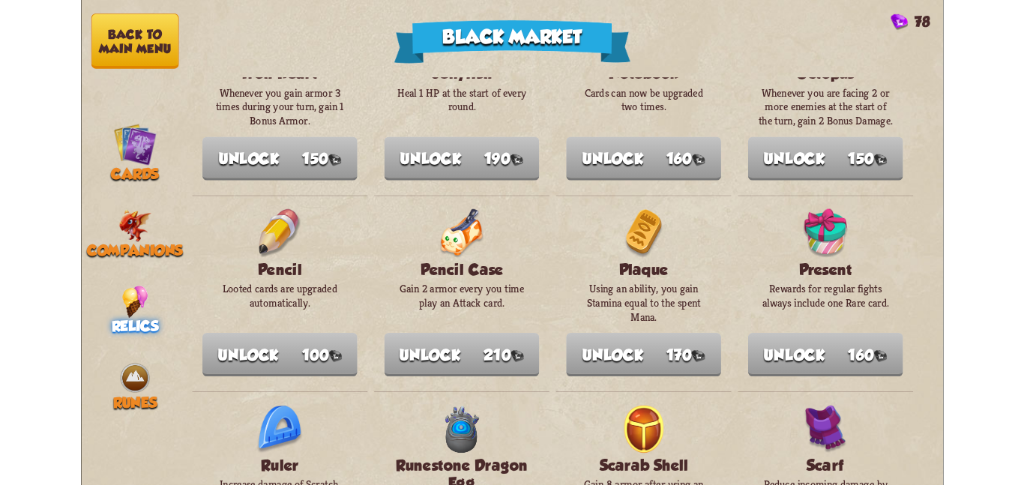
scroll to position [977, 0]
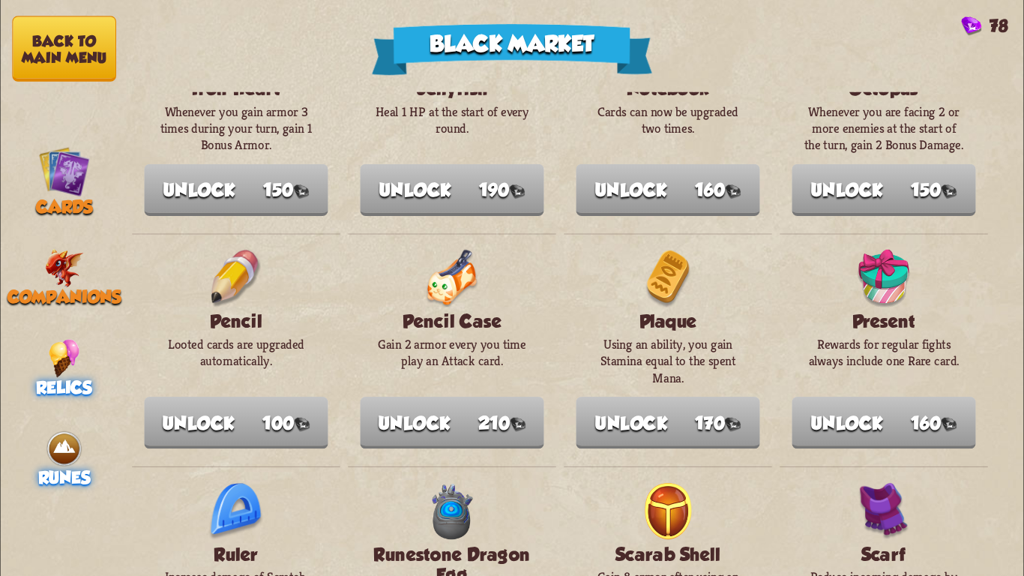
click at [66, 468] on span "Runes" at bounding box center [64, 478] width 52 height 20
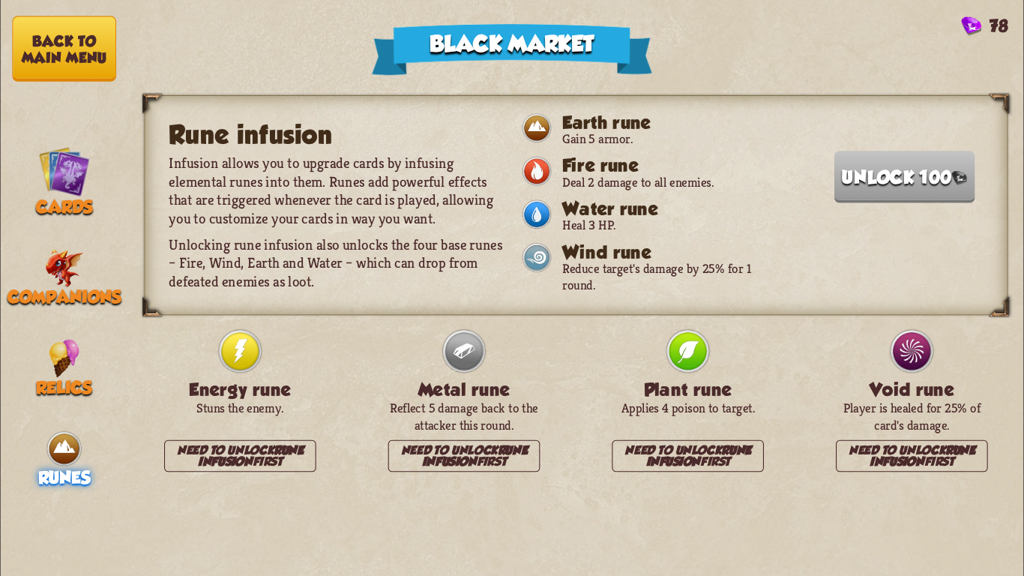
click at [62, 59] on button "Back to main menu" at bounding box center [64, 48] width 104 height 65
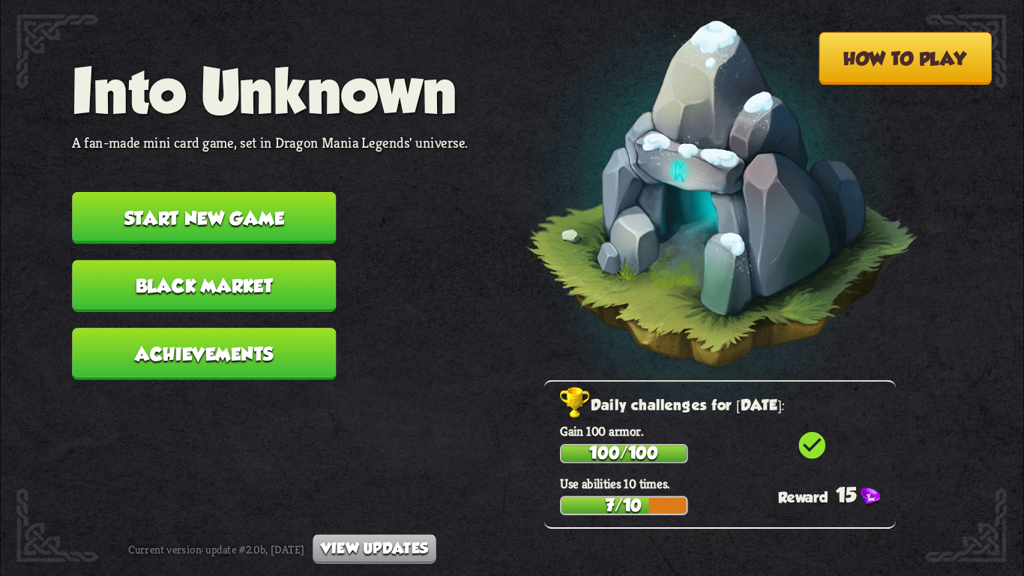
click at [216, 192] on button "Start new game" at bounding box center [204, 218] width 264 height 52
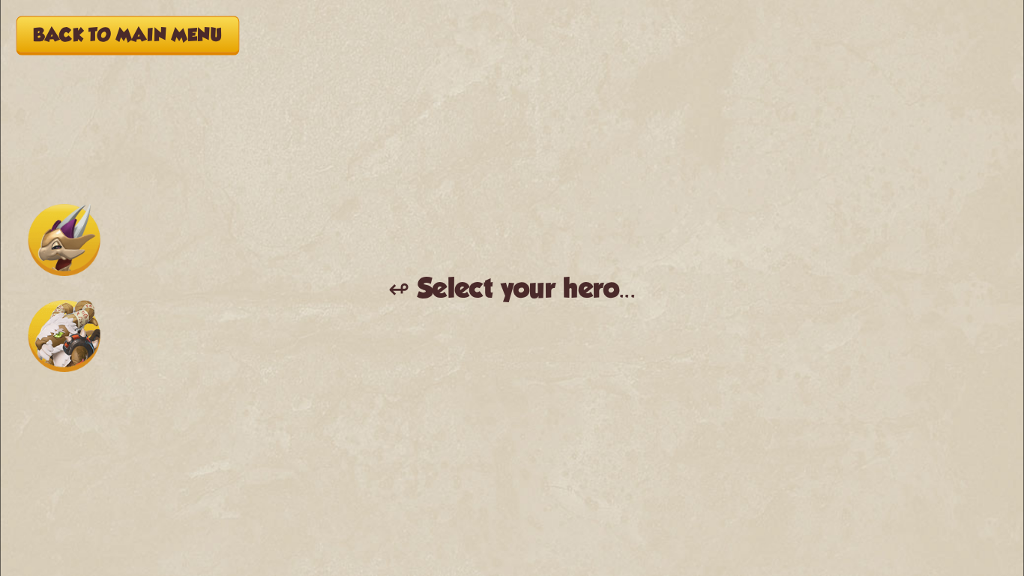
click at [72, 246] on img at bounding box center [64, 240] width 72 height 72
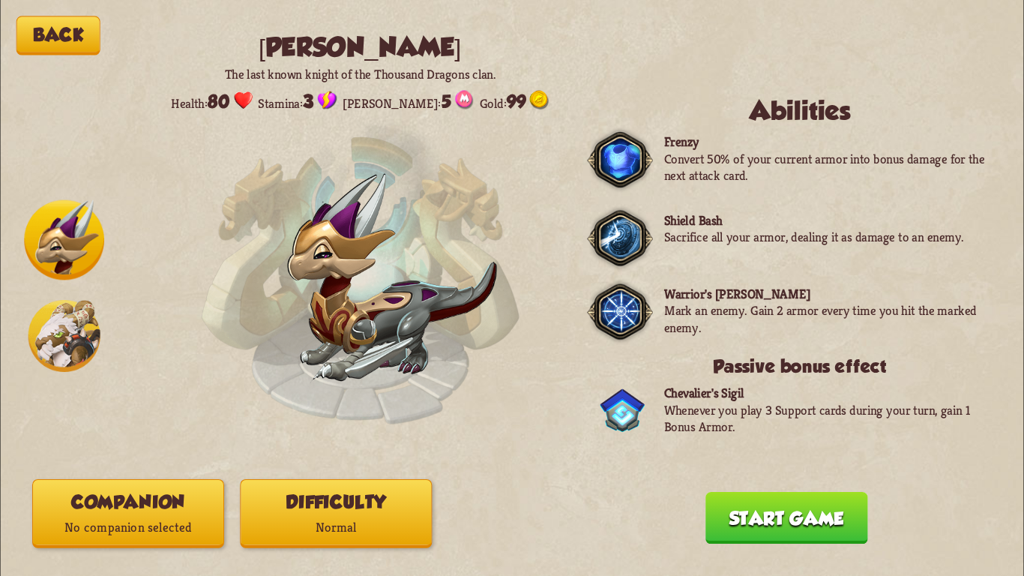
click at [750, 525] on button "Start game" at bounding box center [786, 518] width 163 height 52
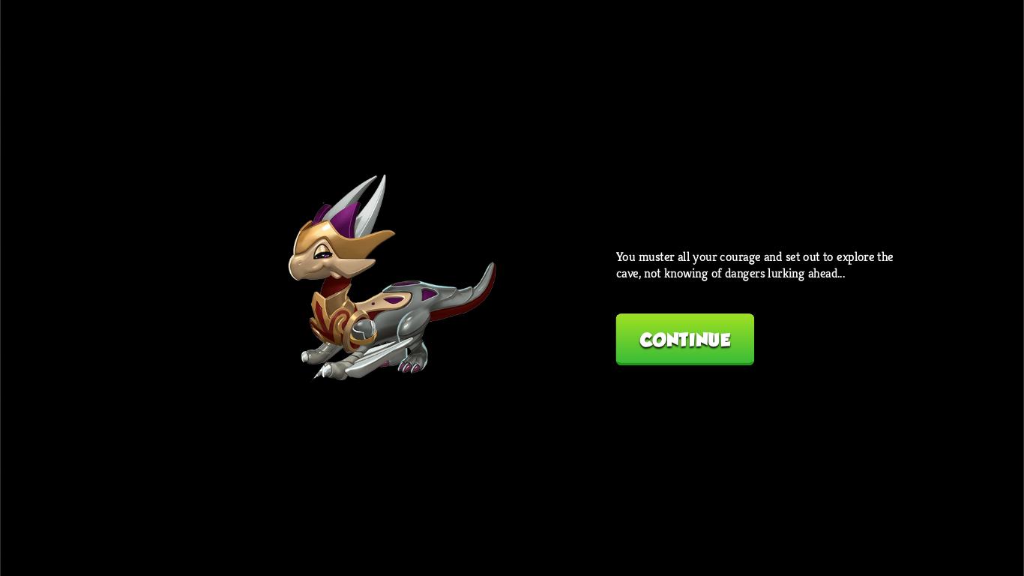
click at [705, 341] on button "Continue" at bounding box center [685, 339] width 139 height 52
